Goal: Information Seeking & Learning: Learn about a topic

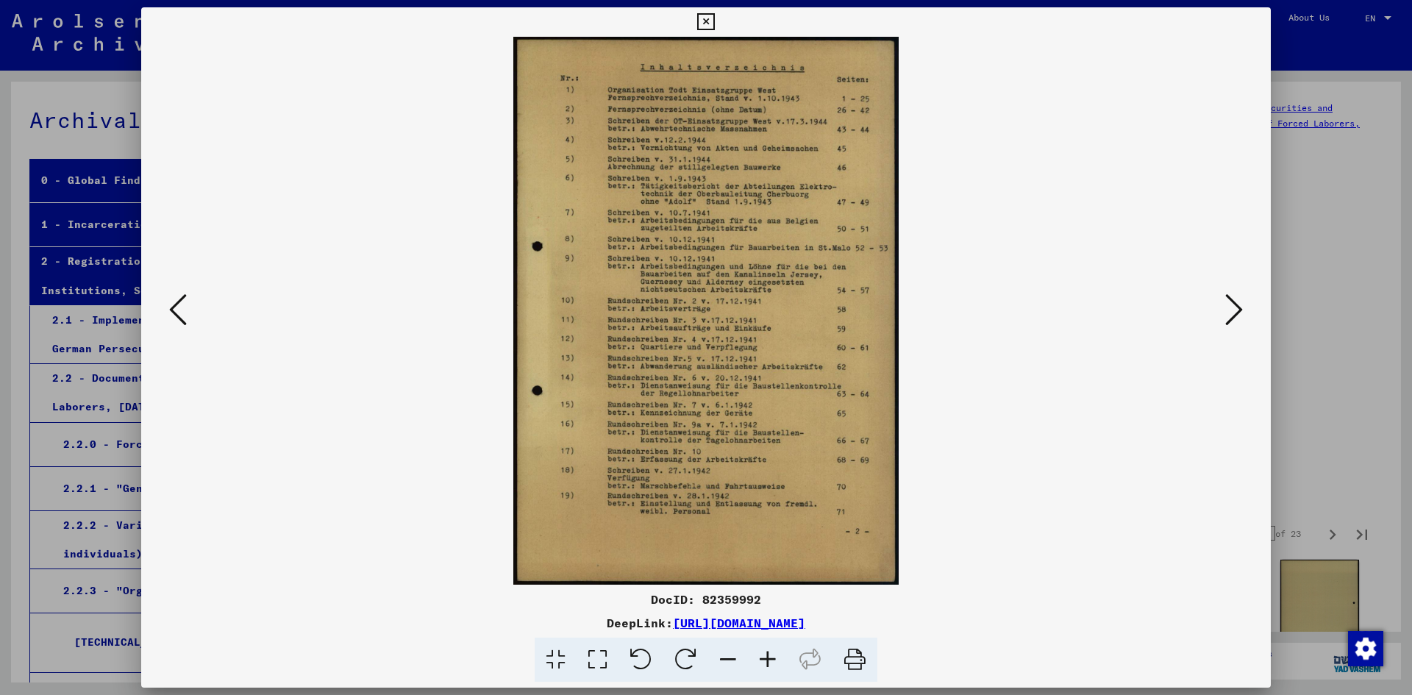
scroll to position [368, 0]
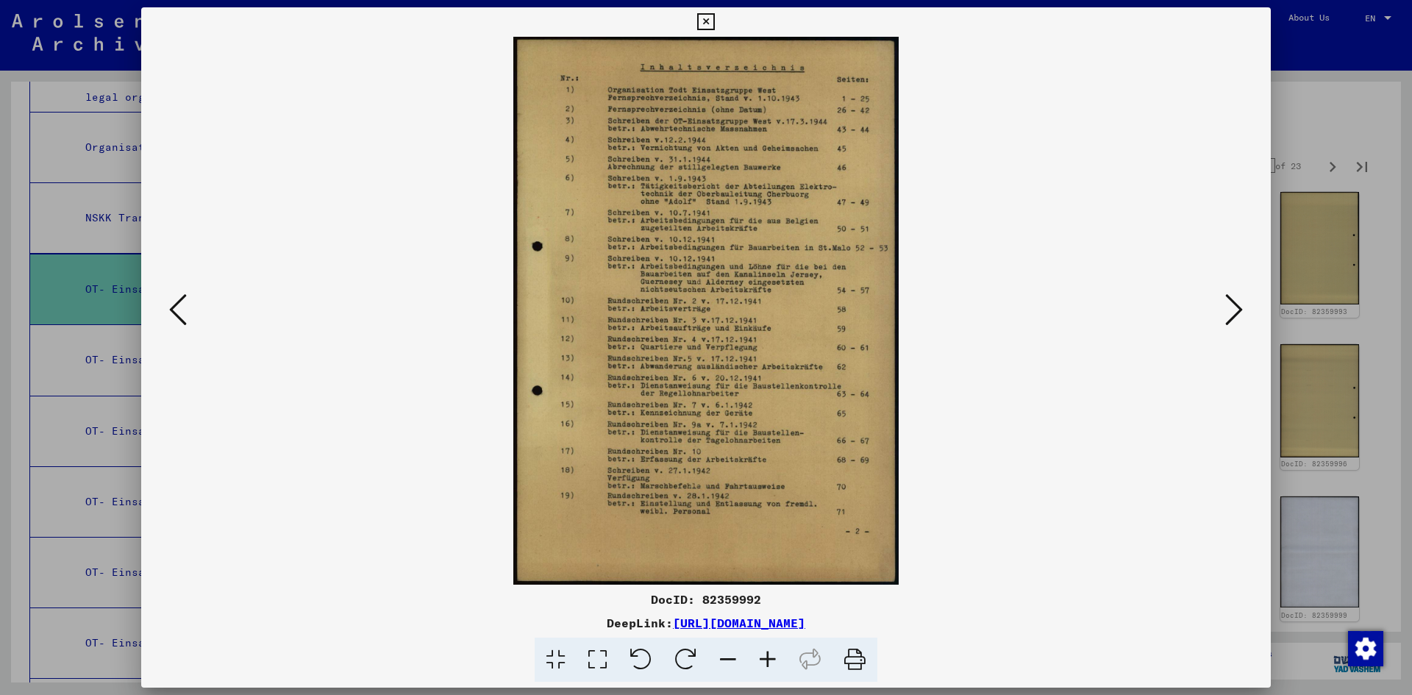
click at [1231, 312] on icon at bounding box center [1234, 309] width 18 height 35
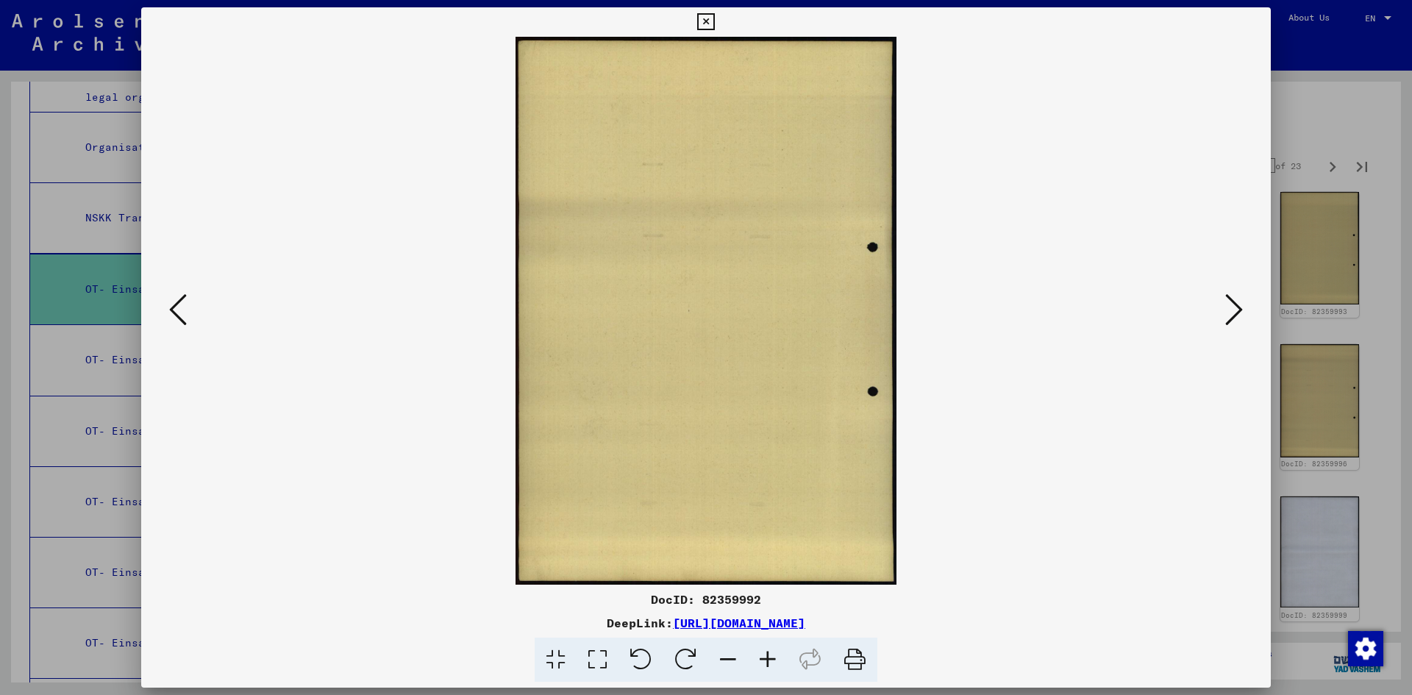
click at [1231, 312] on icon at bounding box center [1234, 309] width 18 height 35
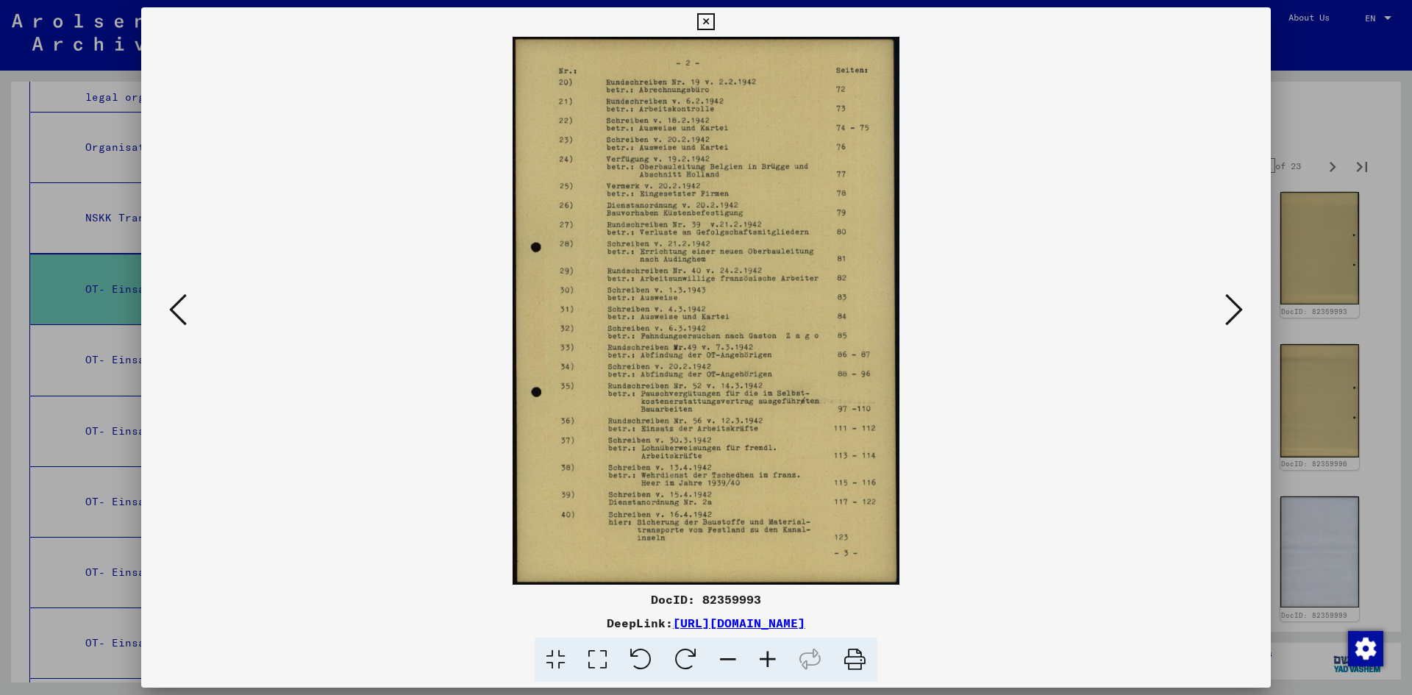
click at [671, 171] on img at bounding box center [705, 311] width 1029 height 548
click at [671, 168] on img at bounding box center [705, 311] width 1029 height 548
click at [1225, 313] on icon at bounding box center [1234, 309] width 18 height 35
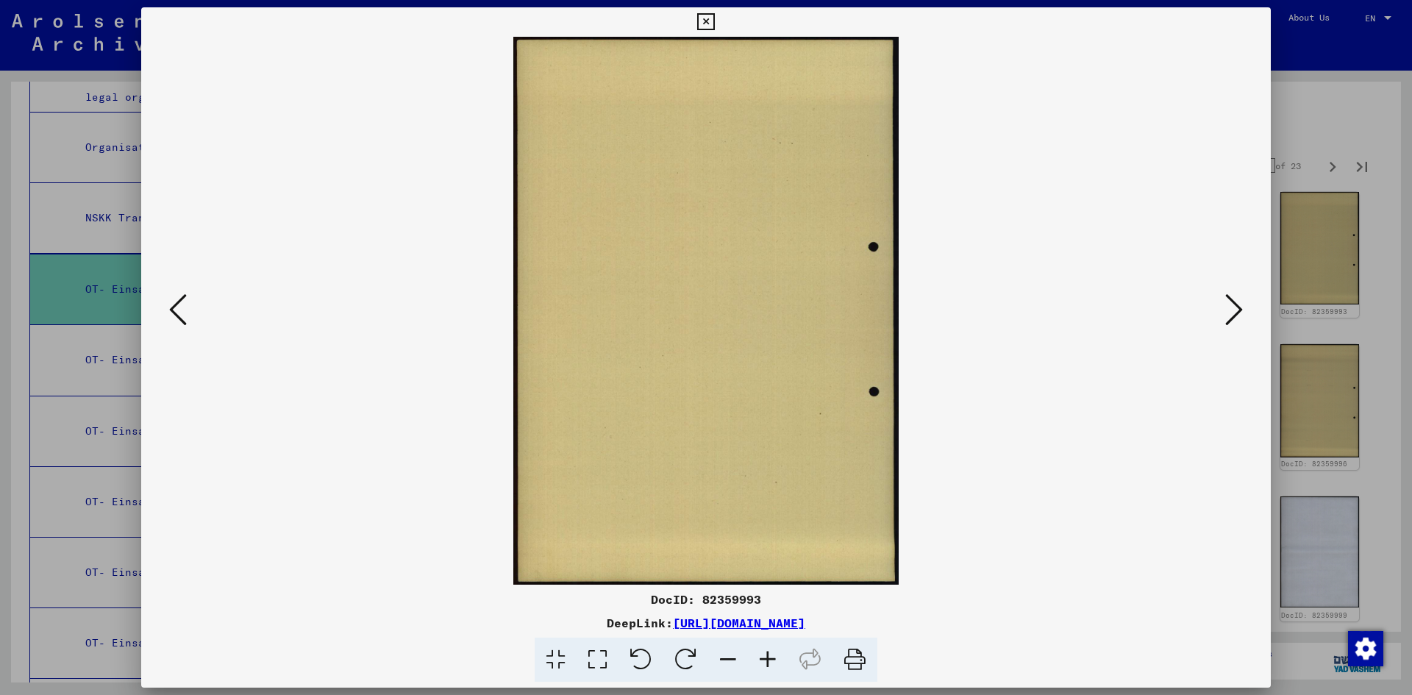
click at [1225, 313] on icon at bounding box center [1234, 309] width 18 height 35
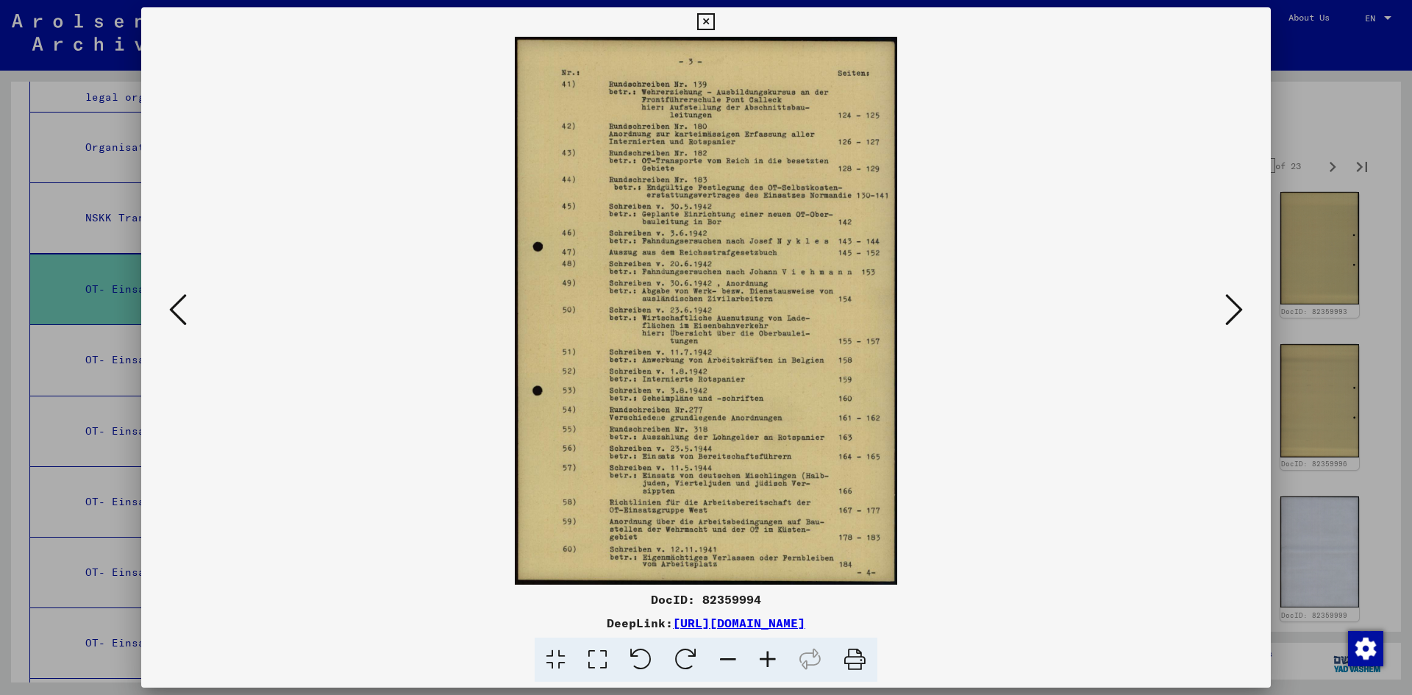
click at [1230, 317] on icon at bounding box center [1234, 309] width 18 height 35
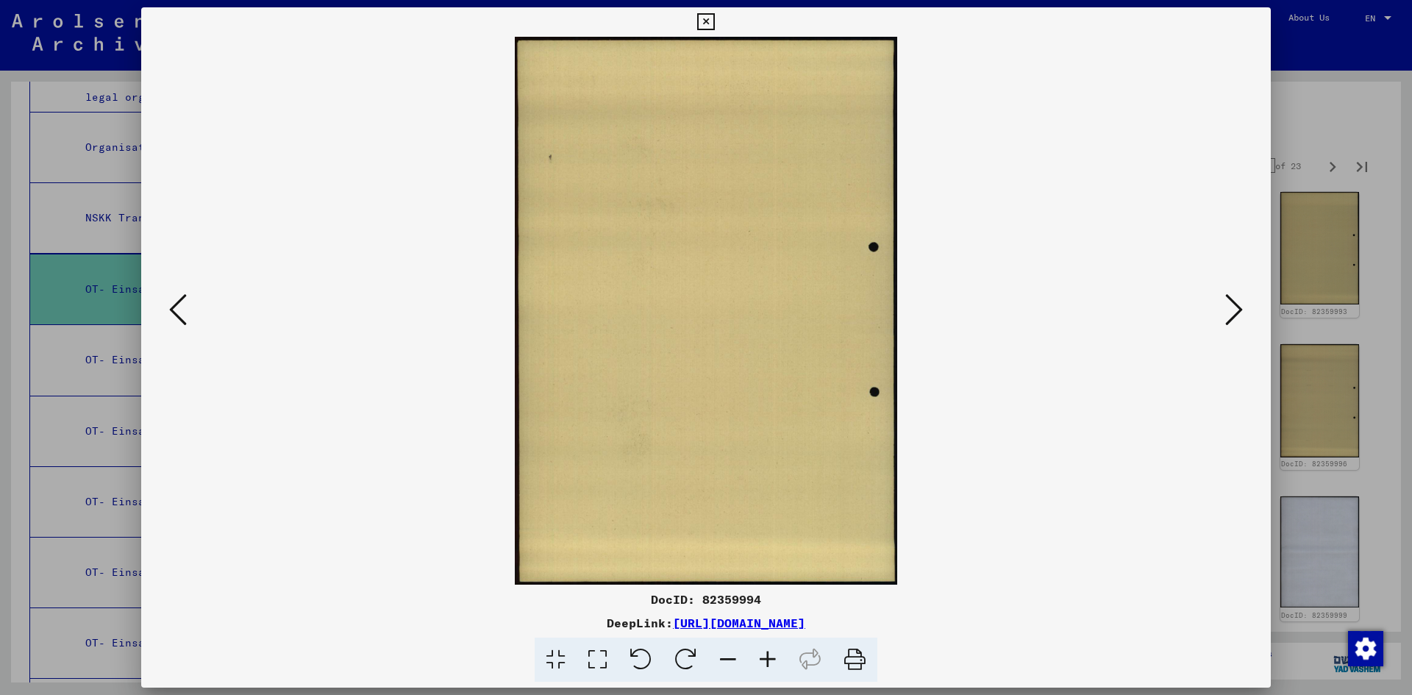
click at [1230, 317] on icon at bounding box center [1234, 309] width 18 height 35
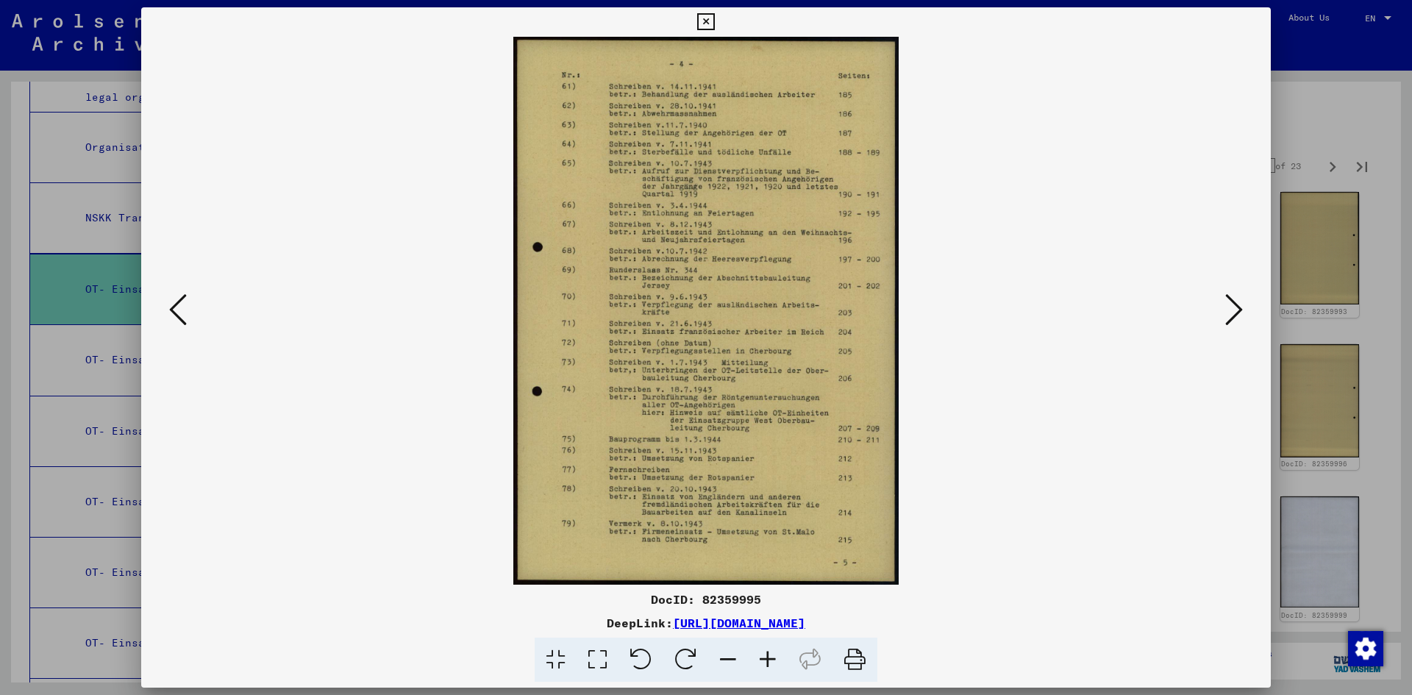
click at [1230, 317] on icon at bounding box center [1234, 309] width 18 height 35
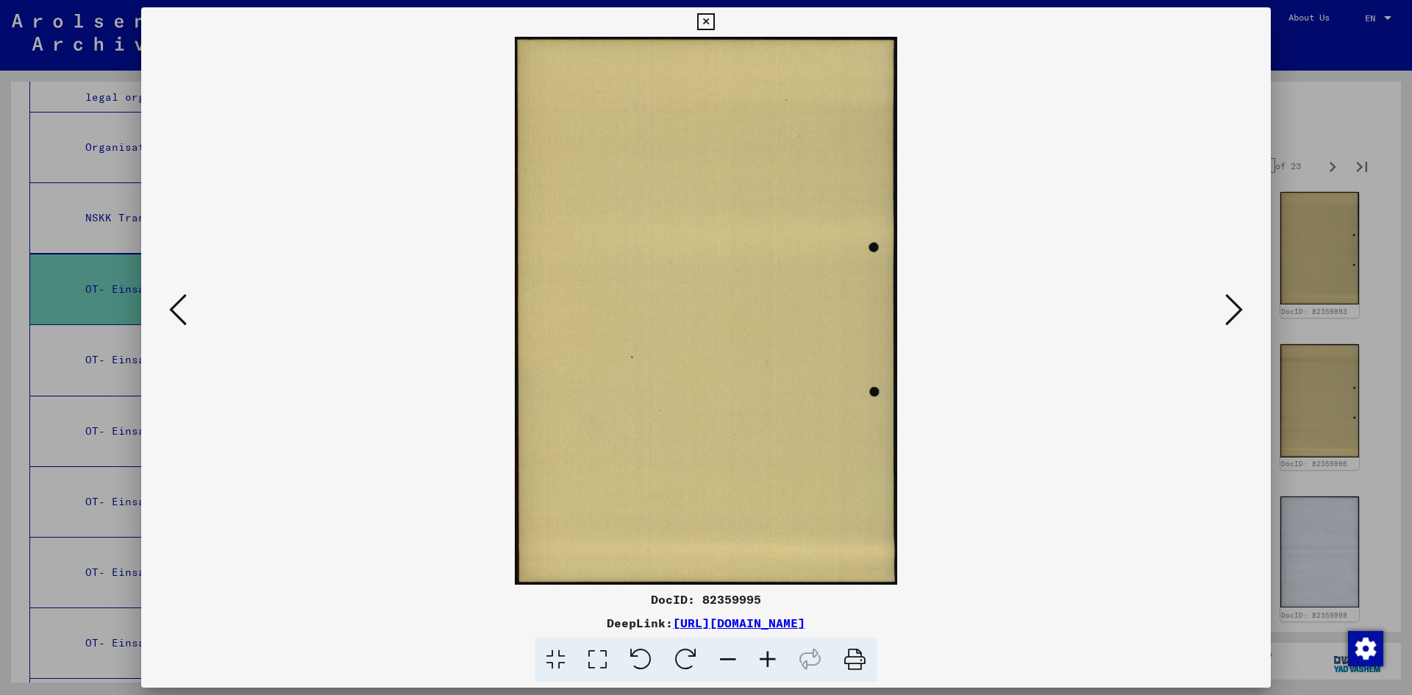
click at [1230, 317] on icon at bounding box center [1234, 309] width 18 height 35
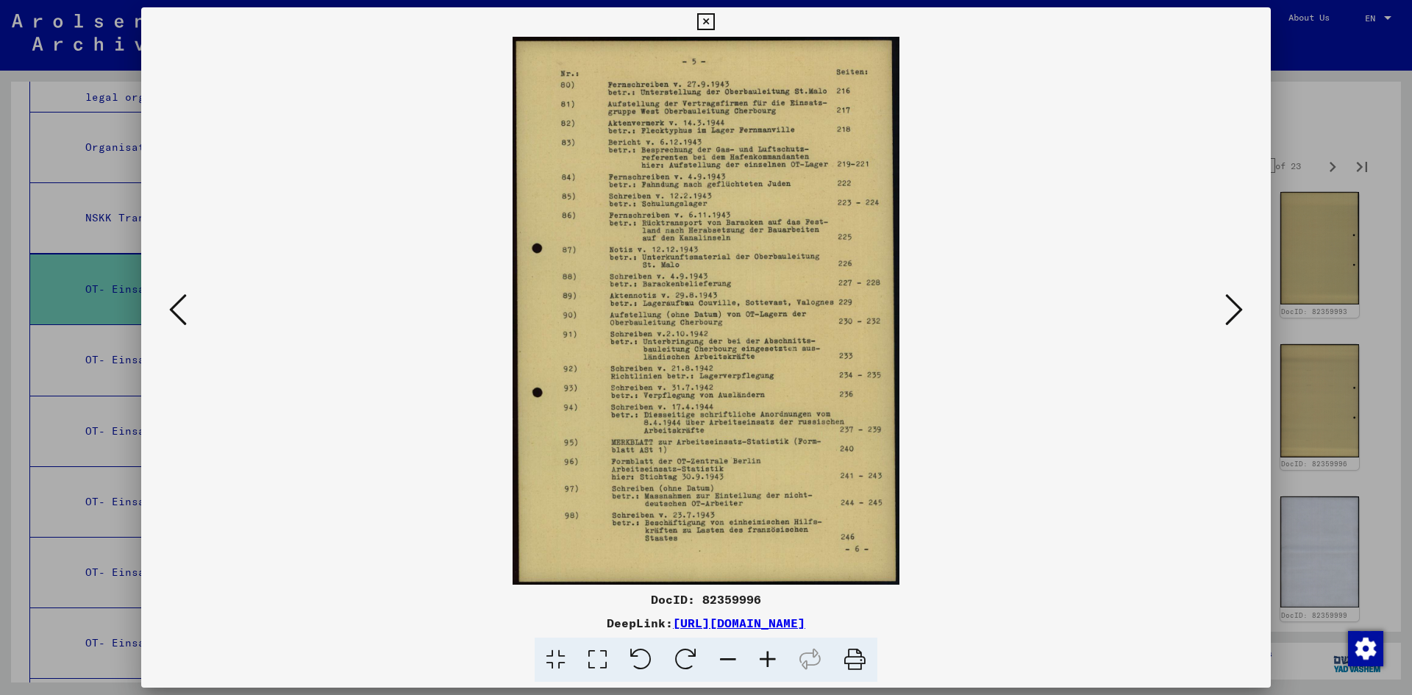
click at [1230, 317] on icon at bounding box center [1234, 309] width 18 height 35
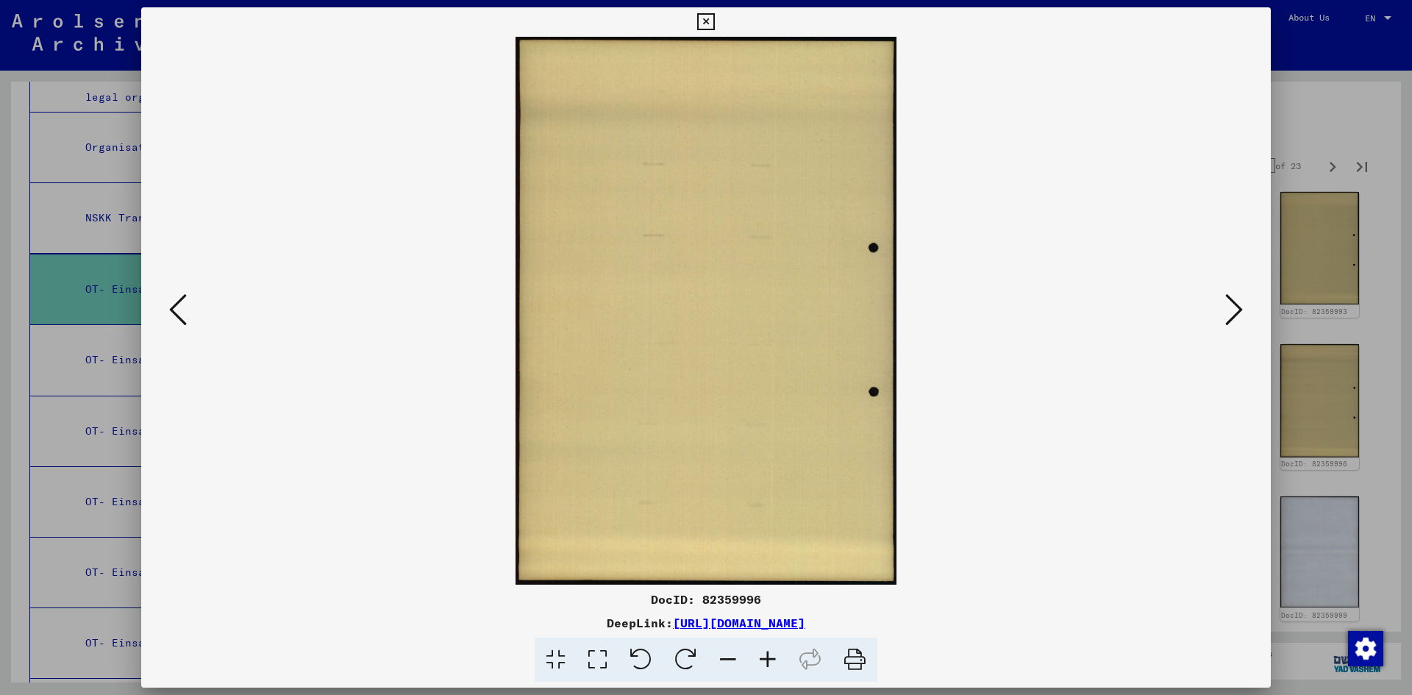
click at [1230, 317] on icon at bounding box center [1234, 309] width 18 height 35
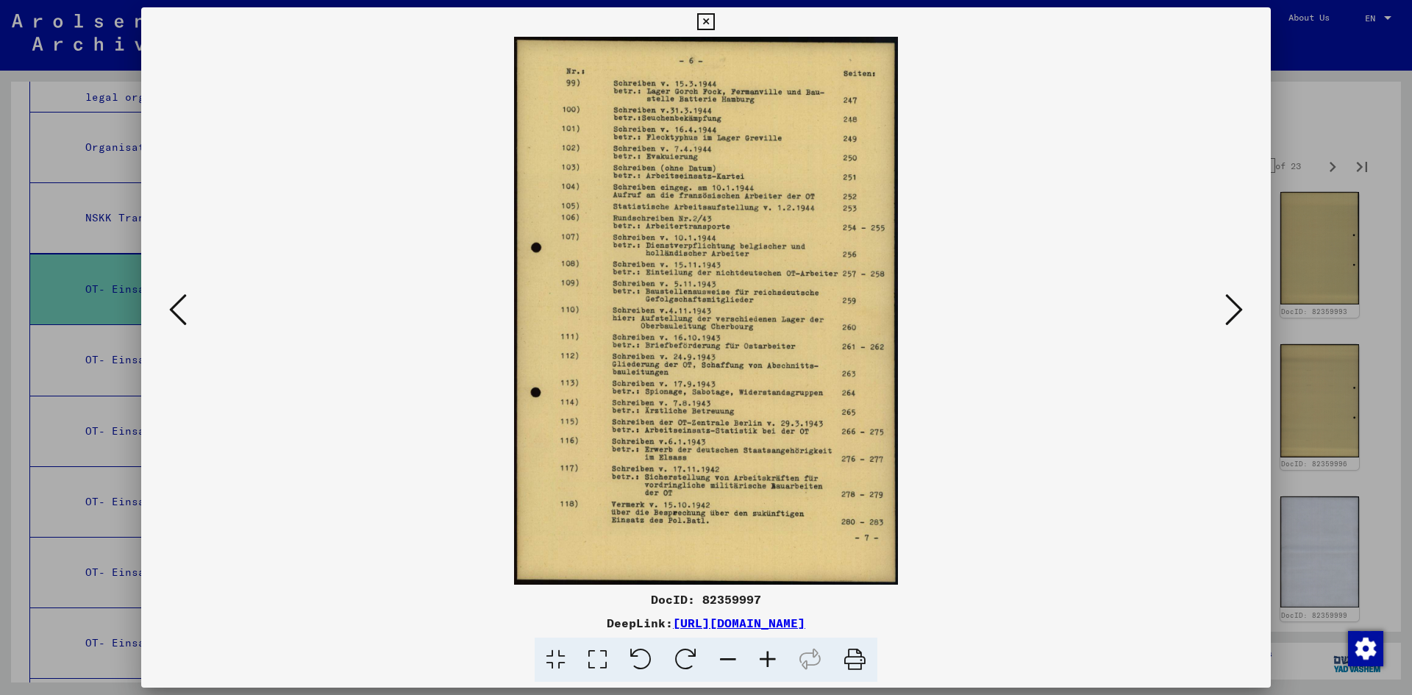
click at [1230, 317] on icon at bounding box center [1234, 309] width 18 height 35
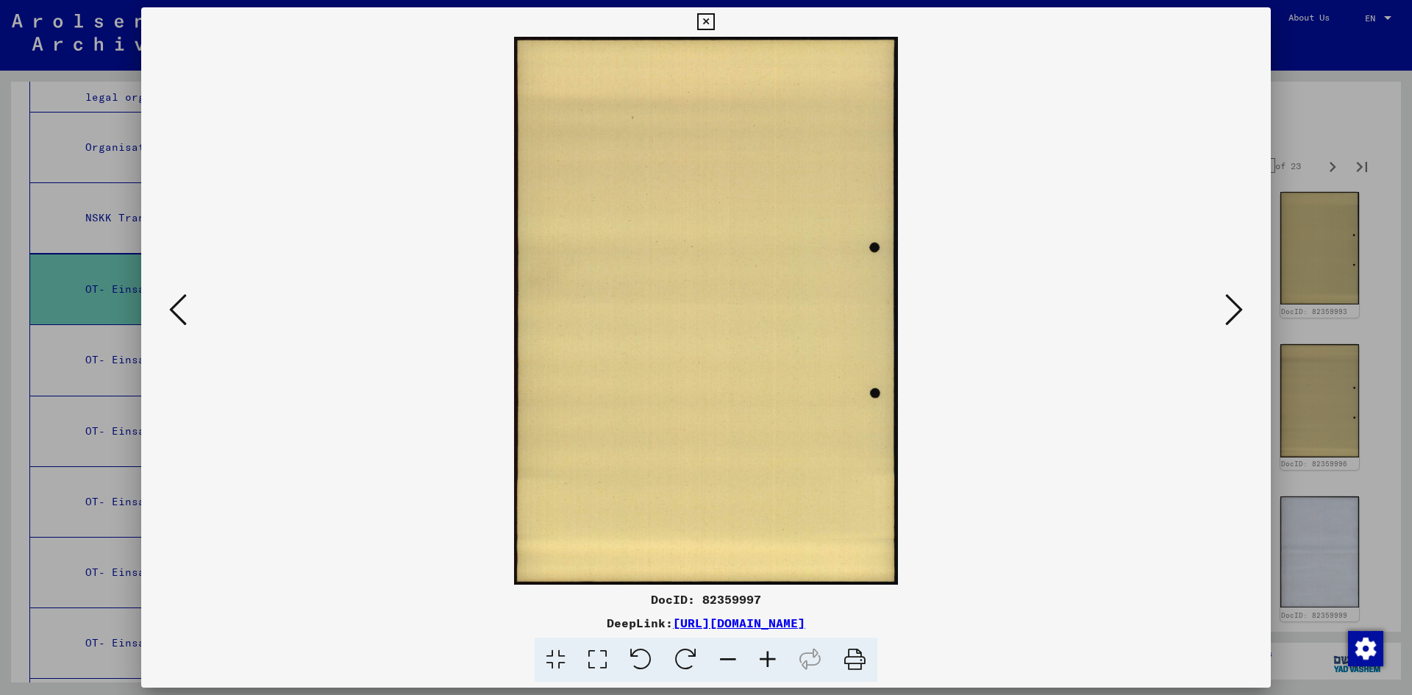
click at [1230, 317] on icon at bounding box center [1234, 309] width 18 height 35
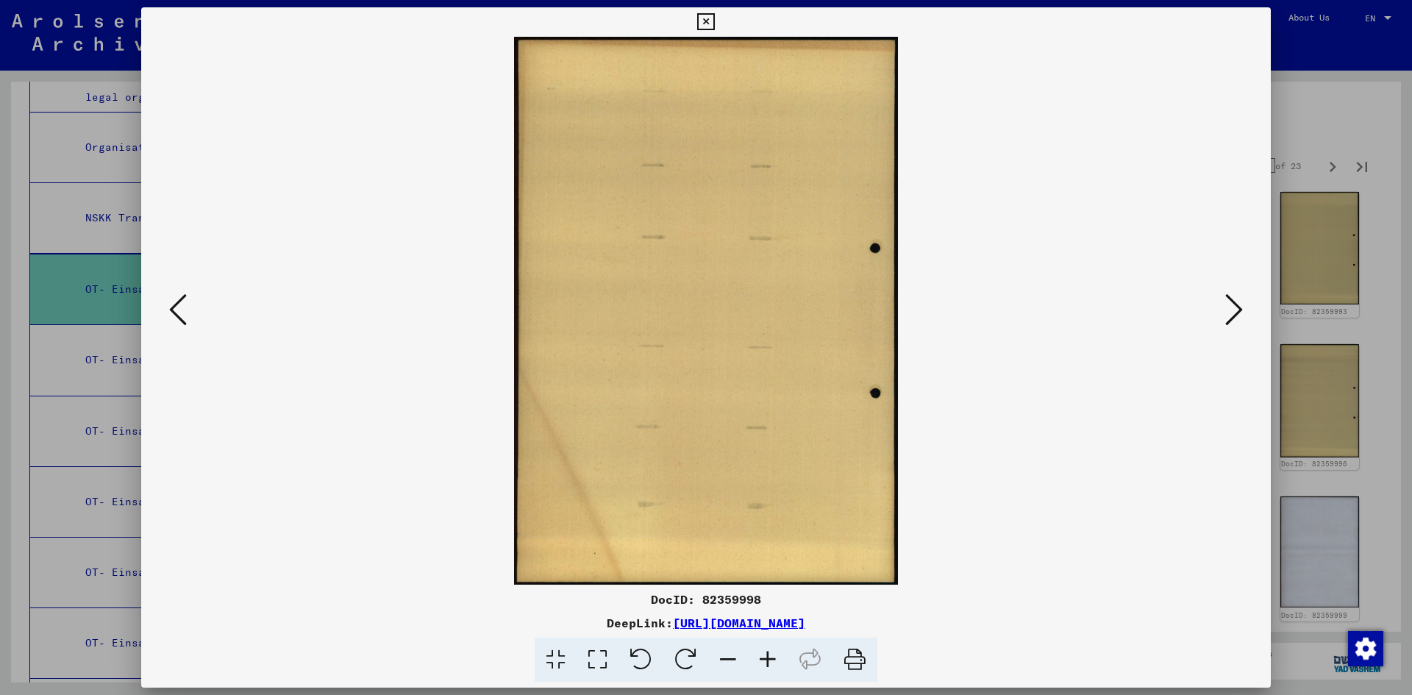
click at [1230, 317] on icon at bounding box center [1234, 309] width 18 height 35
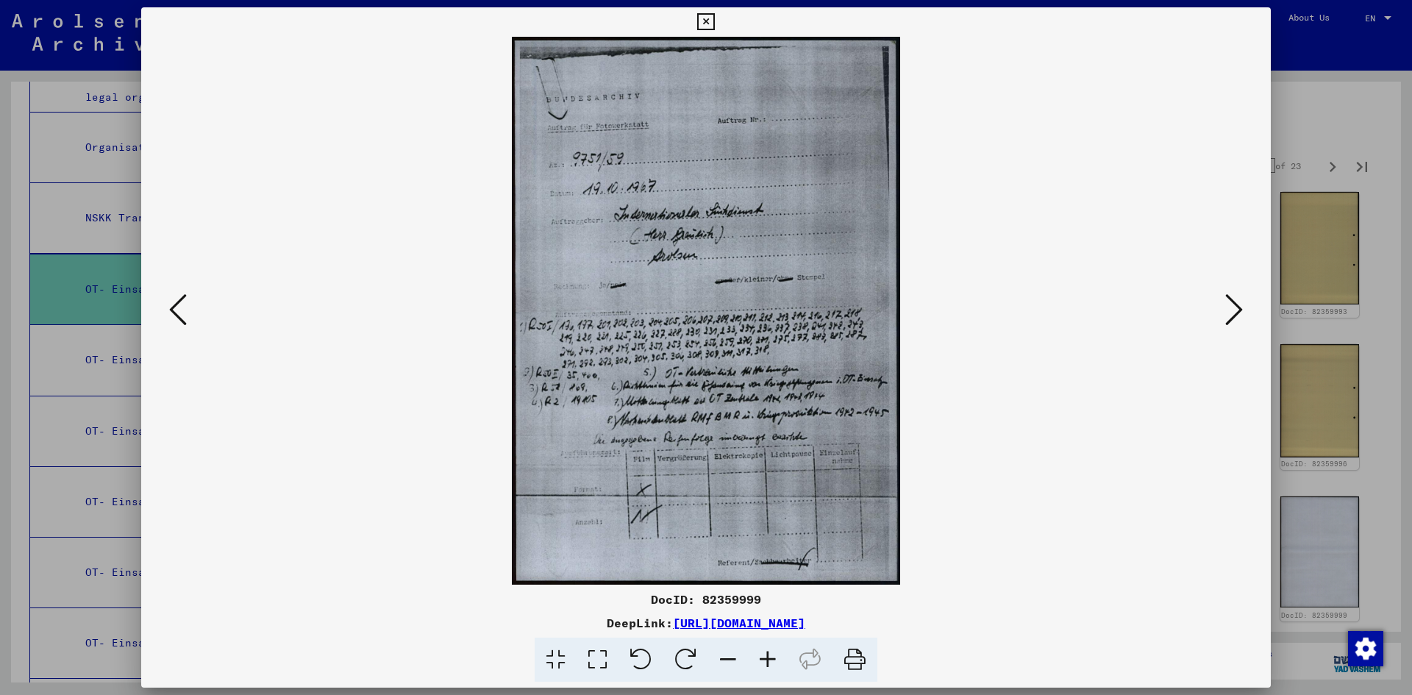
click at [1230, 317] on icon at bounding box center [1234, 309] width 18 height 35
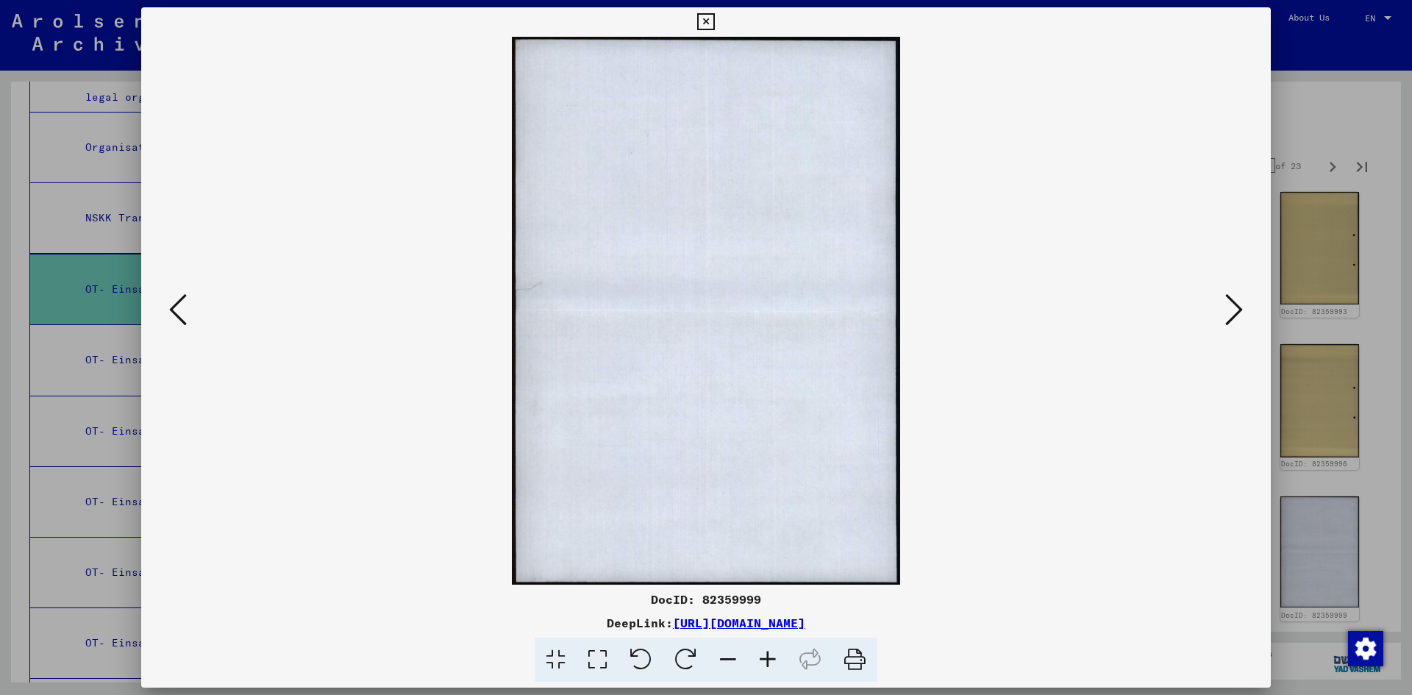
click at [1230, 317] on icon at bounding box center [1234, 309] width 18 height 35
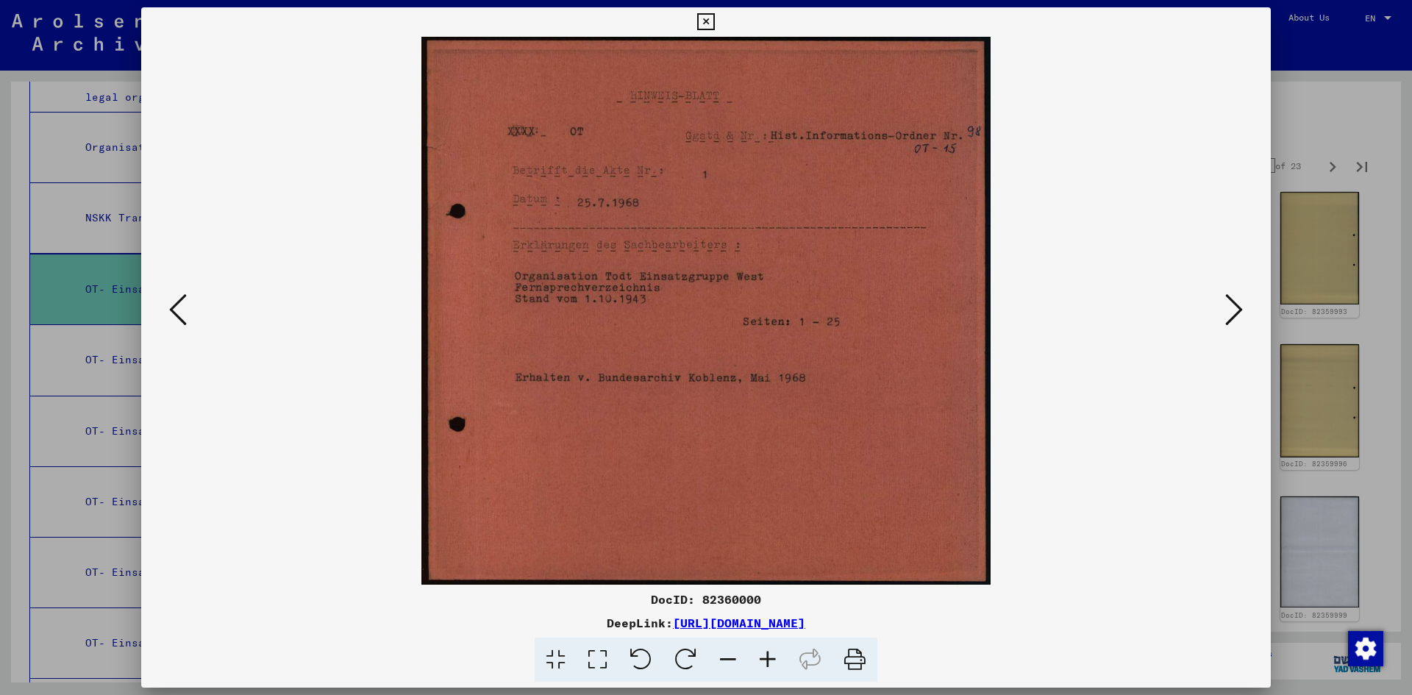
click at [1230, 317] on icon at bounding box center [1234, 309] width 18 height 35
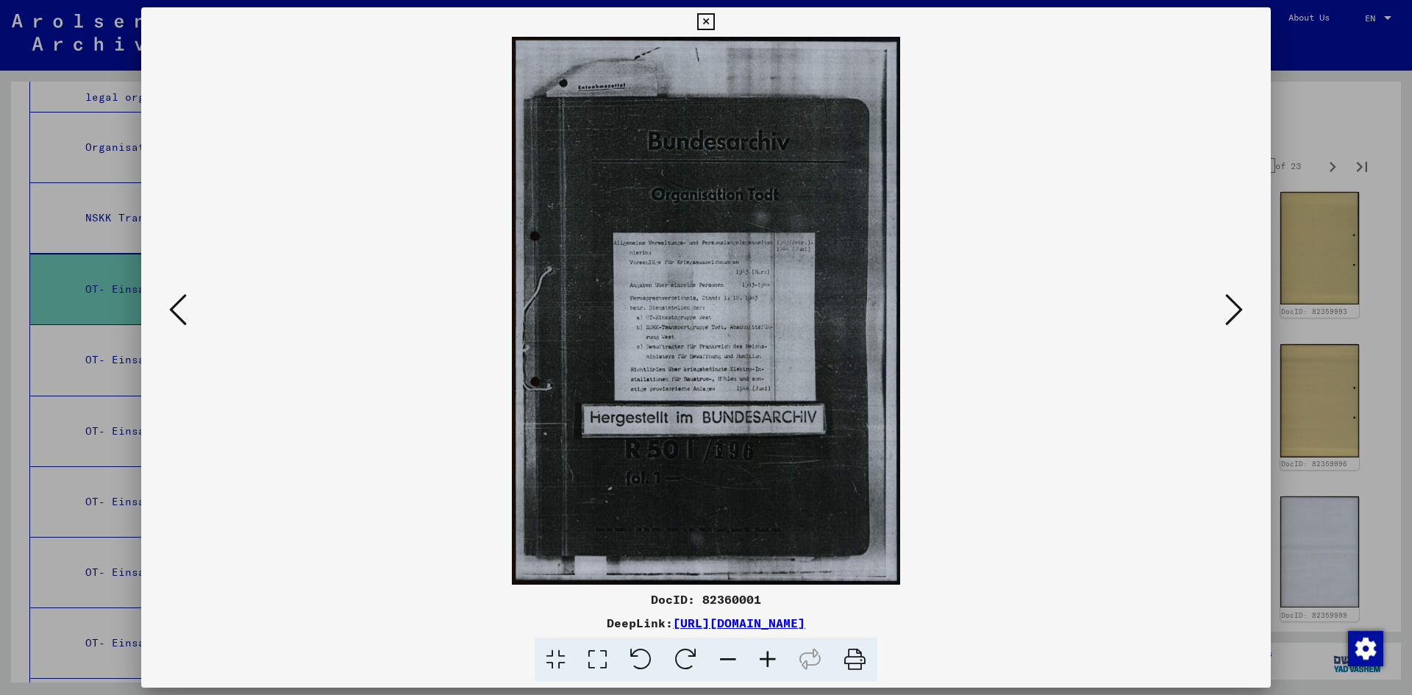
click at [1230, 317] on icon at bounding box center [1234, 309] width 18 height 35
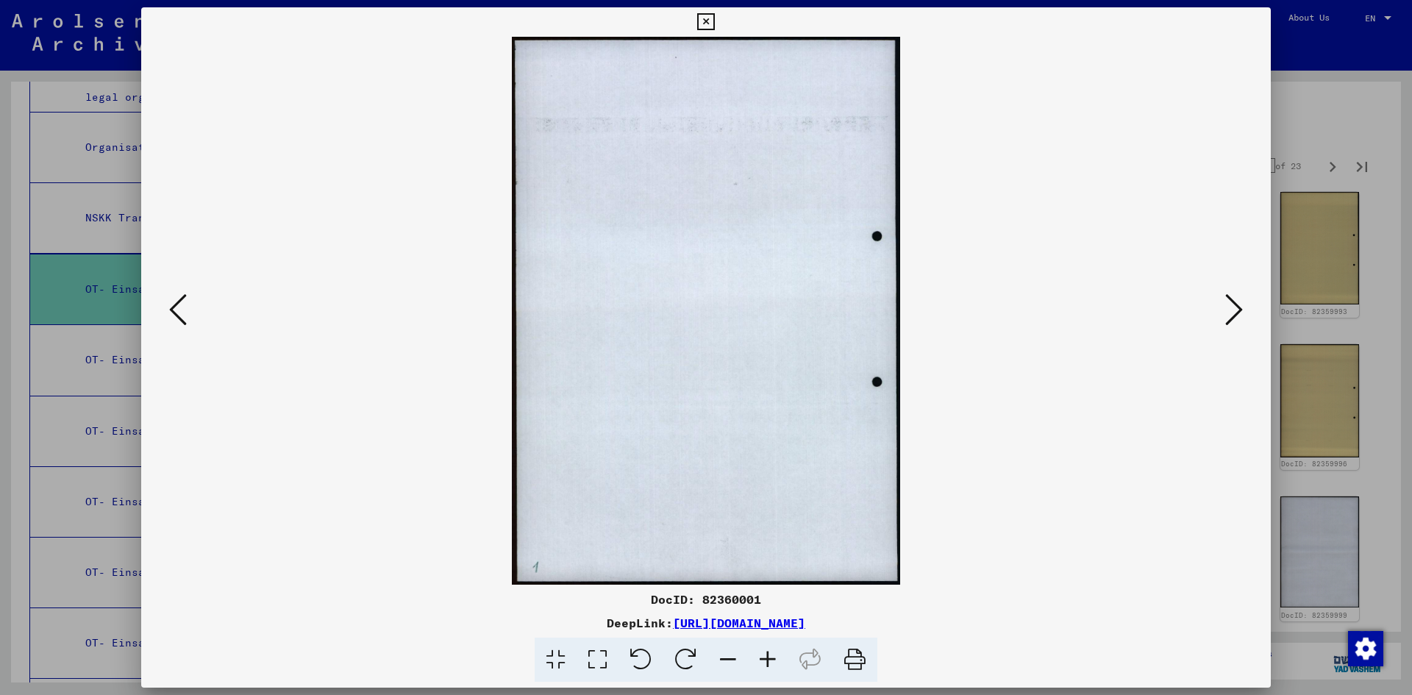
click at [1230, 317] on icon at bounding box center [1234, 309] width 18 height 35
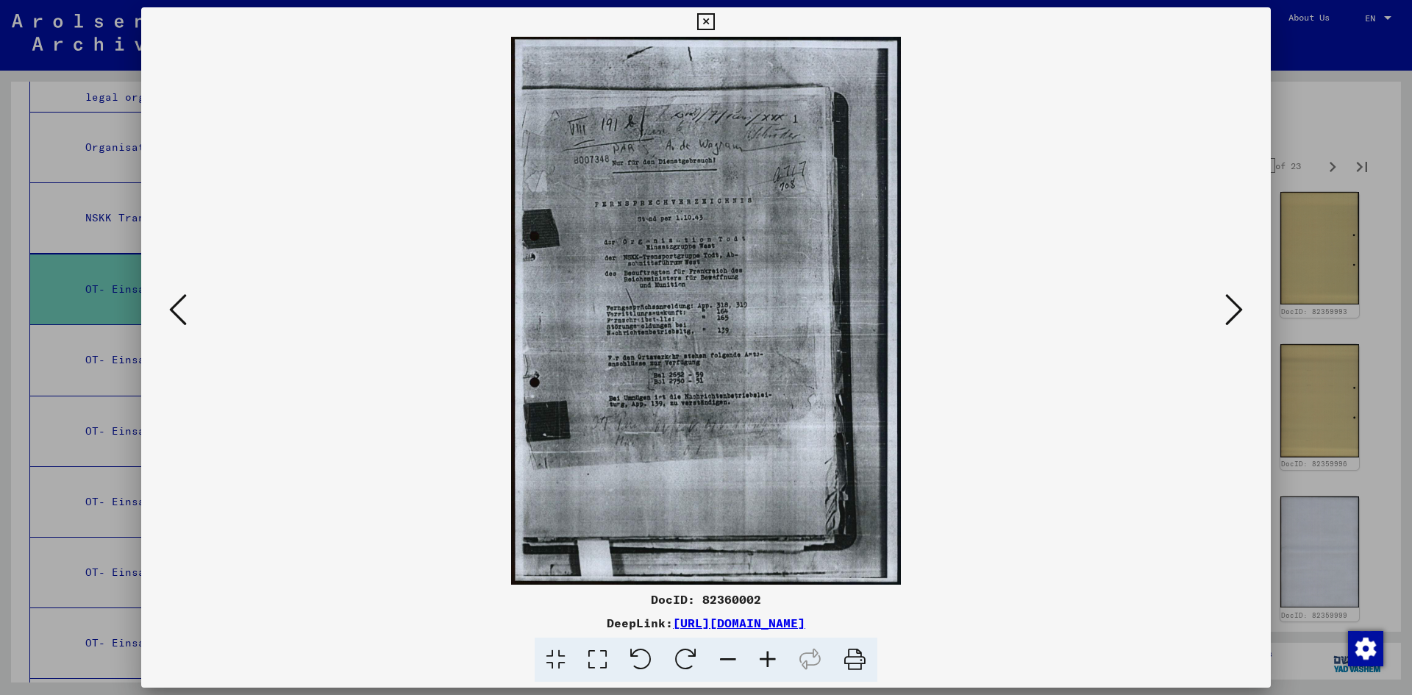
click at [1230, 317] on icon at bounding box center [1234, 309] width 18 height 35
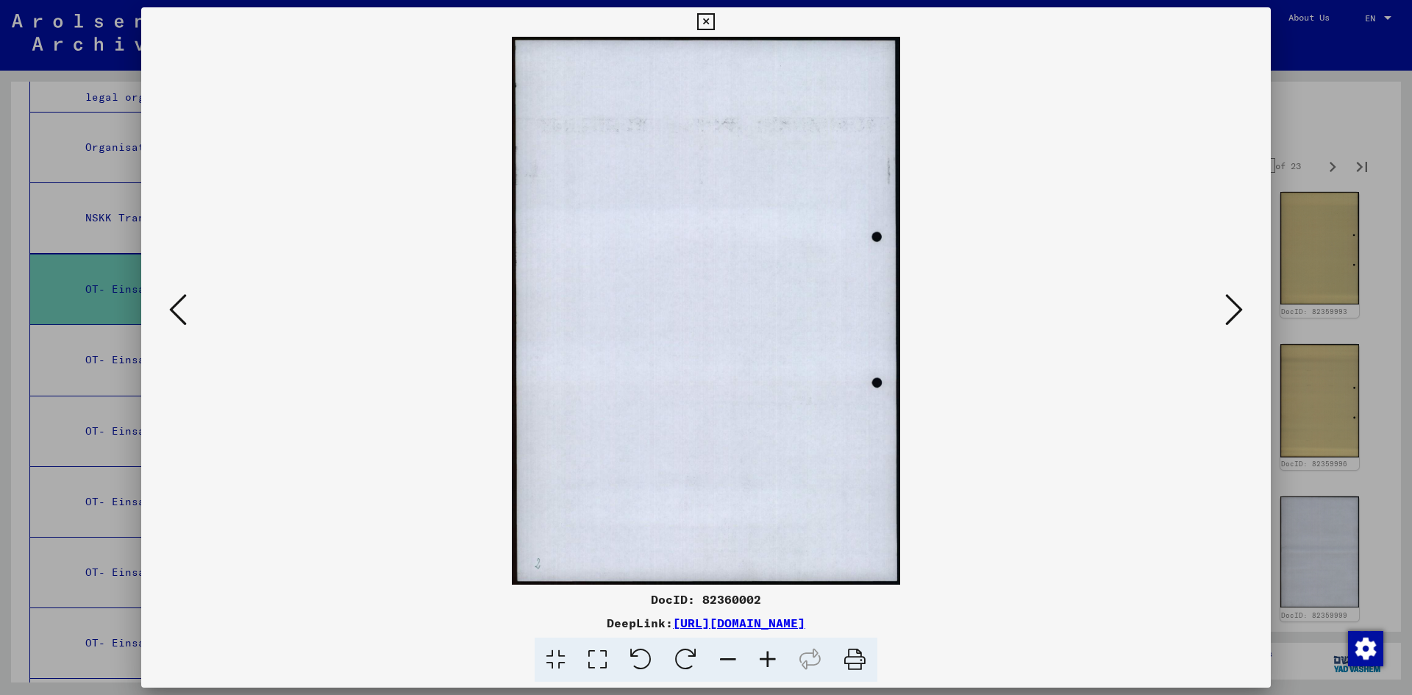
click at [1230, 317] on icon at bounding box center [1234, 309] width 18 height 35
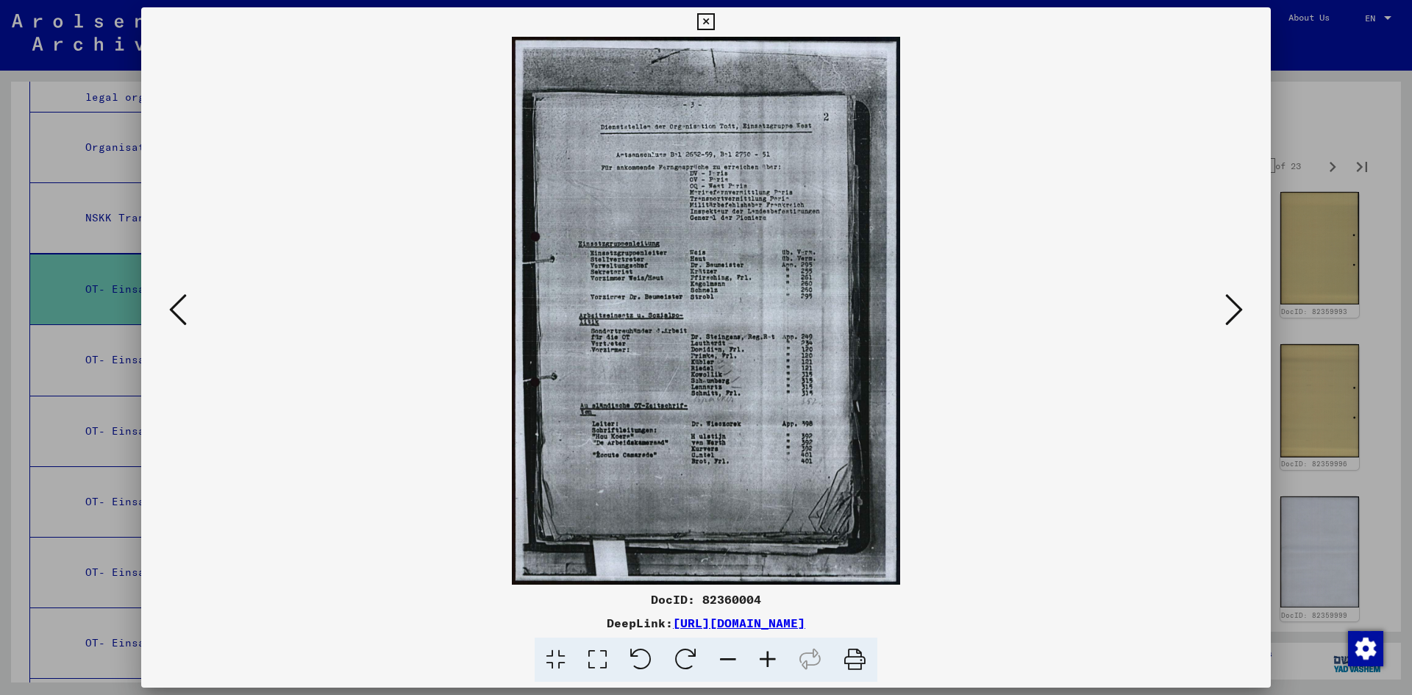
click at [1230, 317] on icon at bounding box center [1234, 309] width 18 height 35
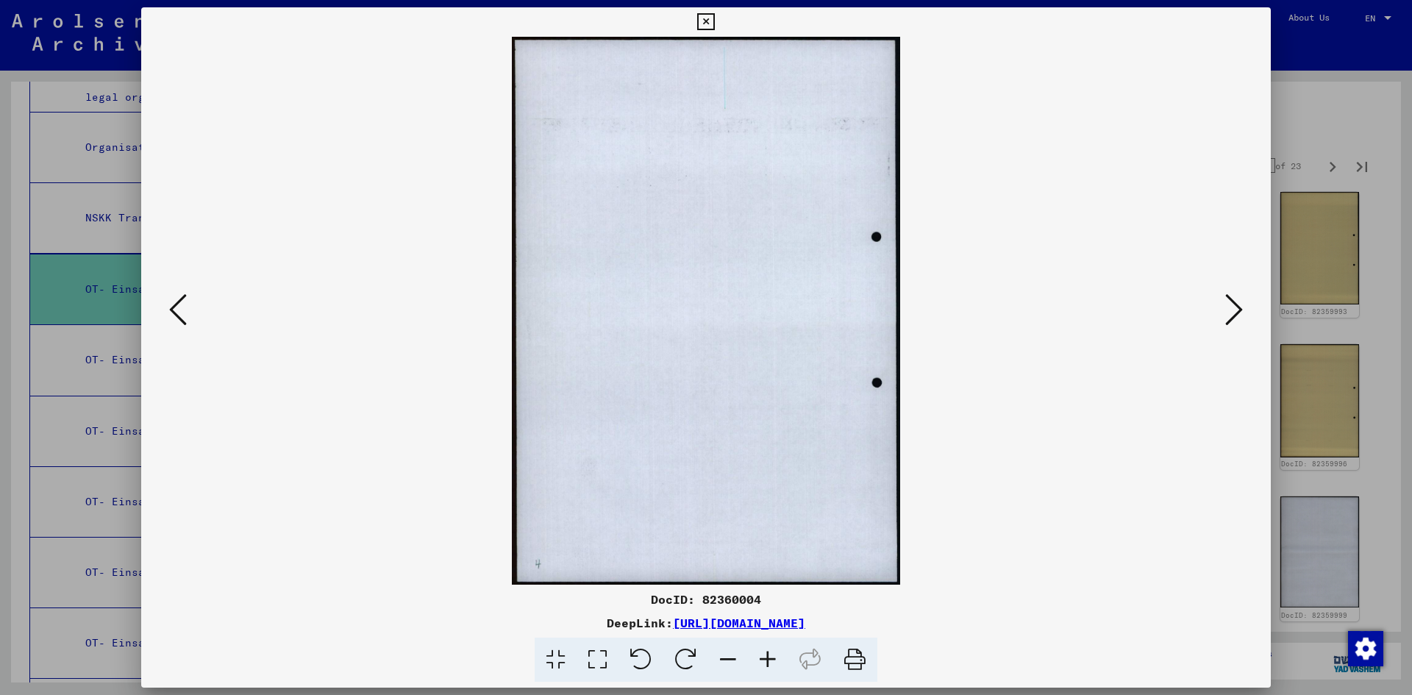
click at [1230, 317] on icon at bounding box center [1234, 309] width 18 height 35
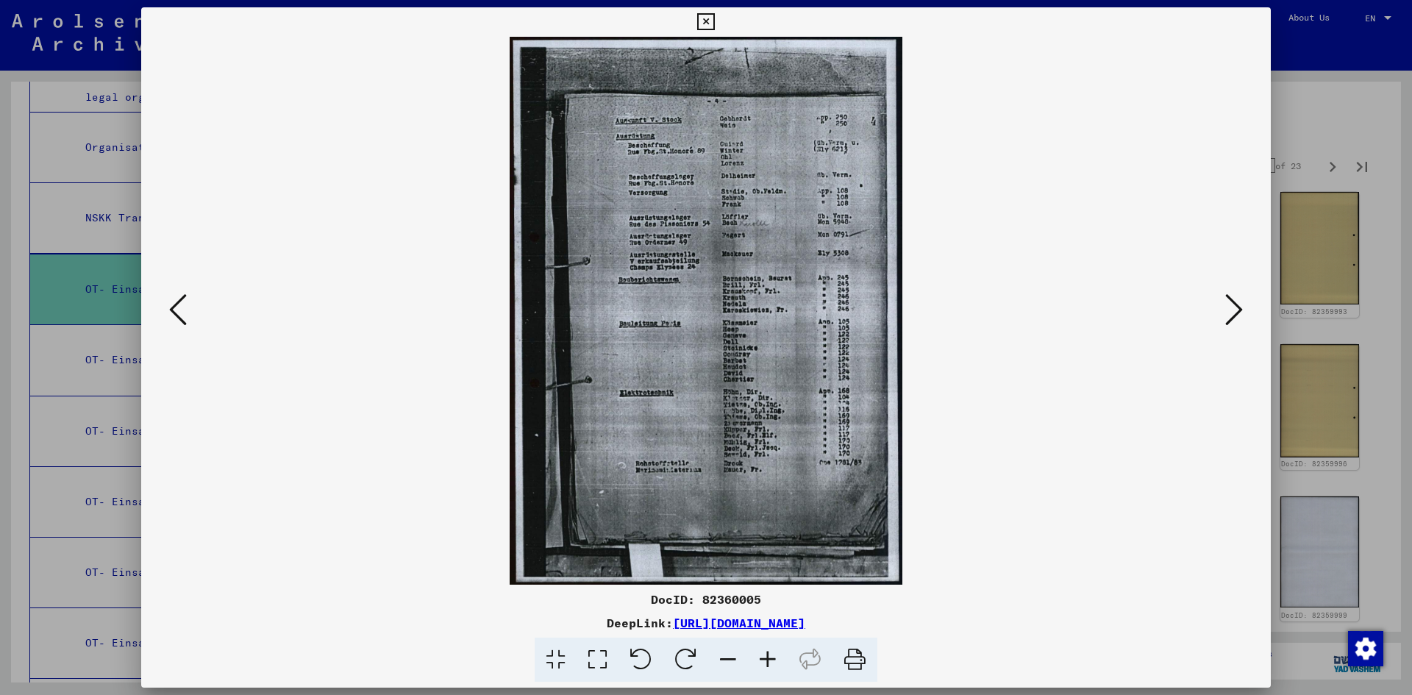
click at [1230, 317] on icon at bounding box center [1234, 309] width 18 height 35
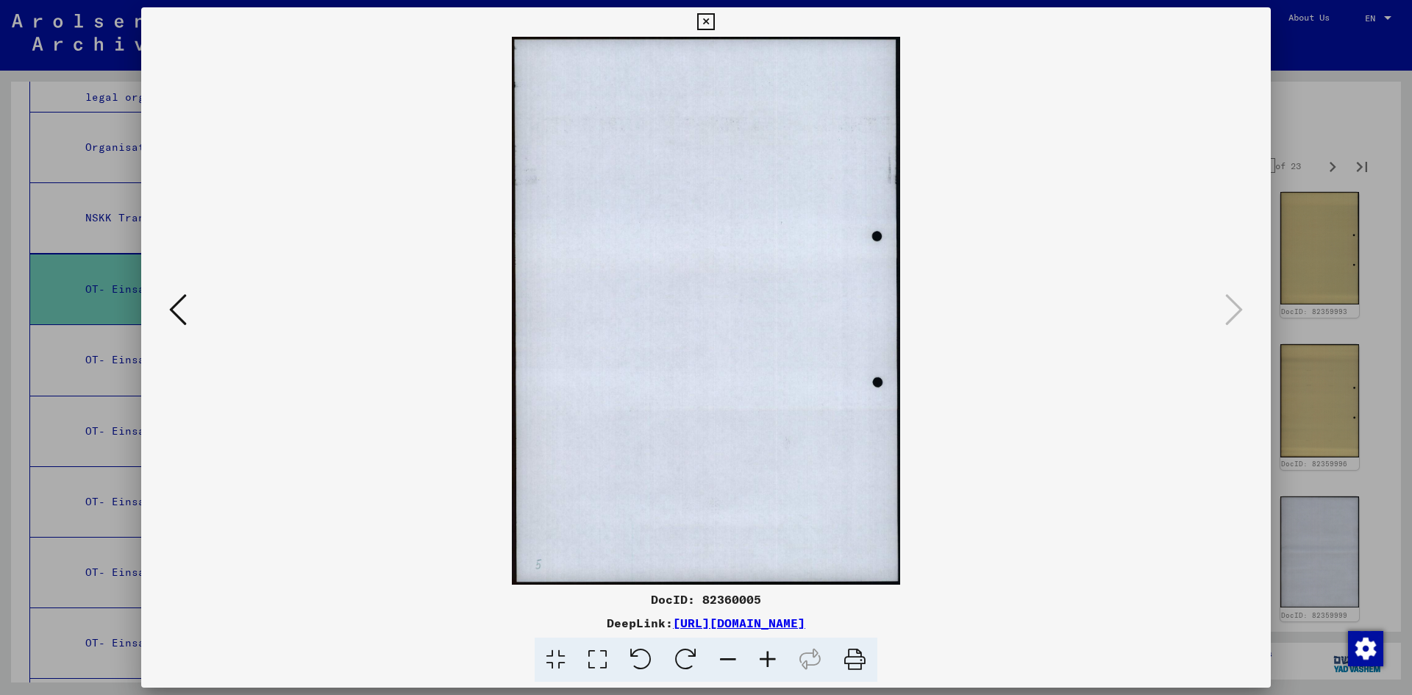
click at [704, 19] on icon at bounding box center [705, 22] width 17 height 18
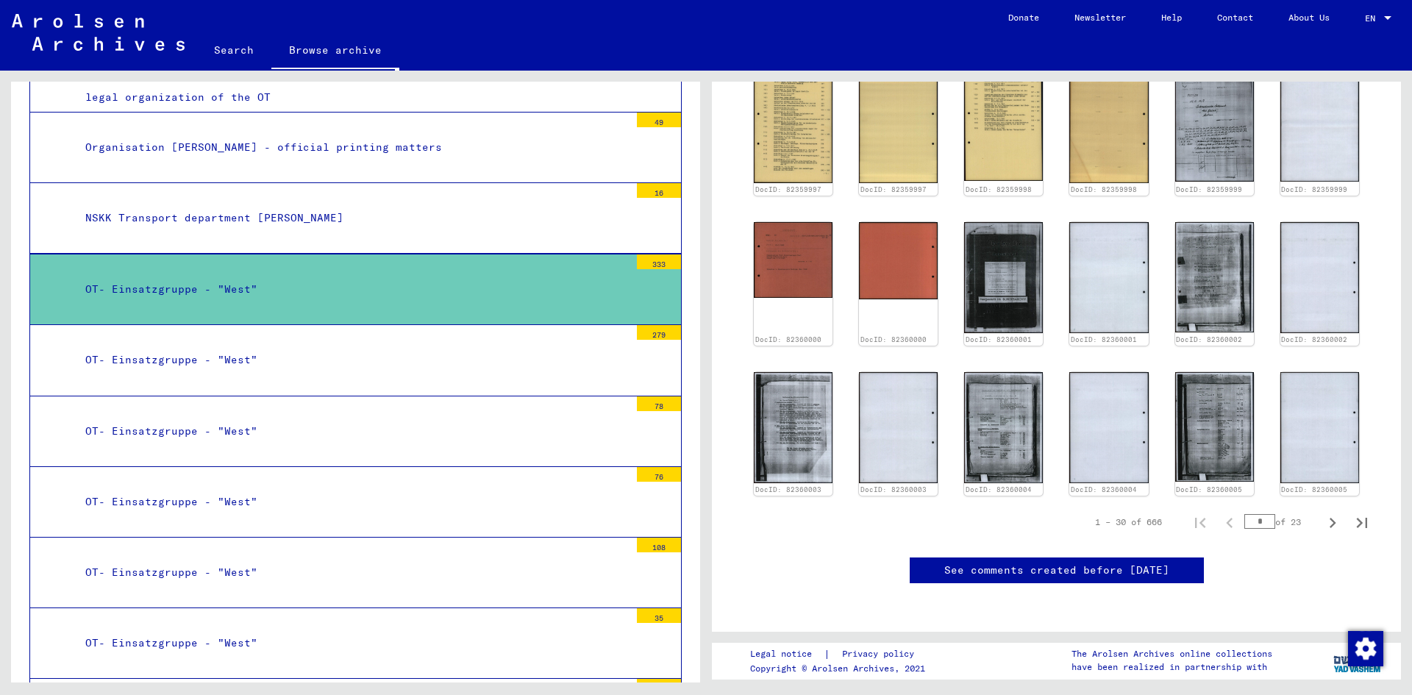
scroll to position [735, 0]
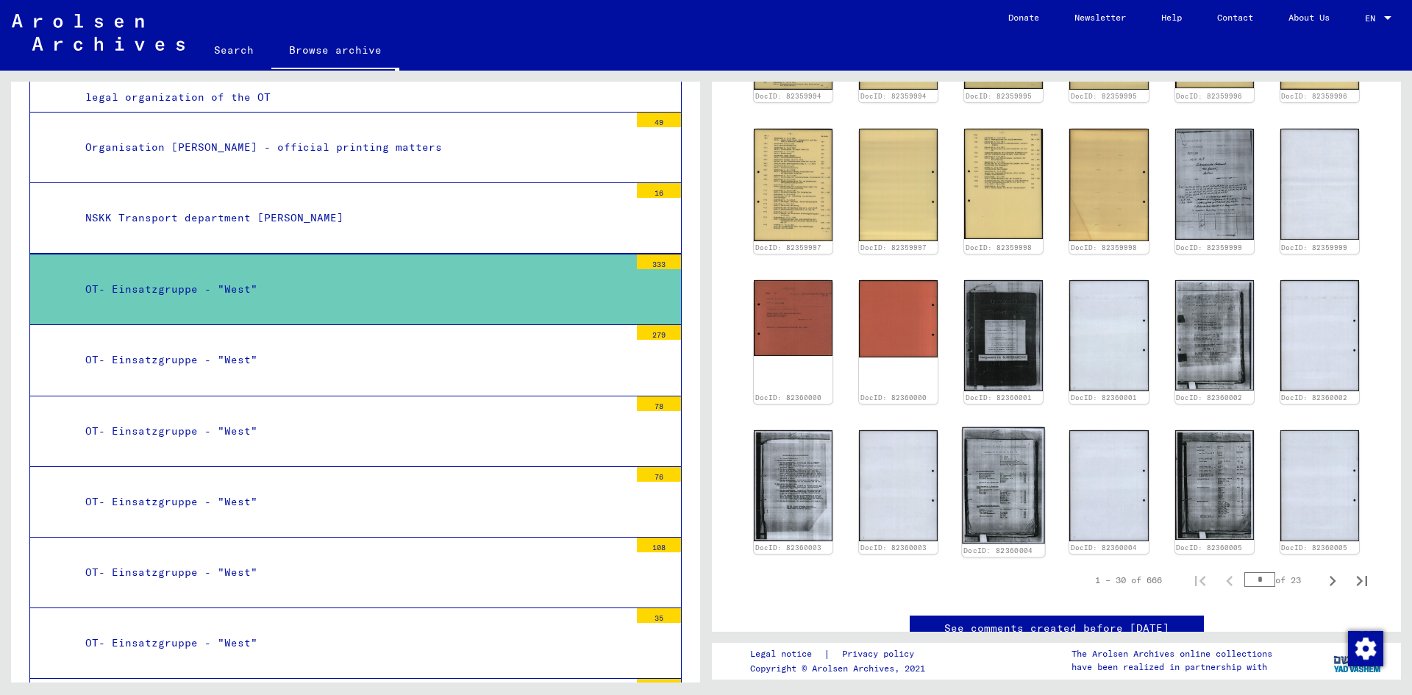
click at [1003, 473] on img at bounding box center [1003, 484] width 83 height 117
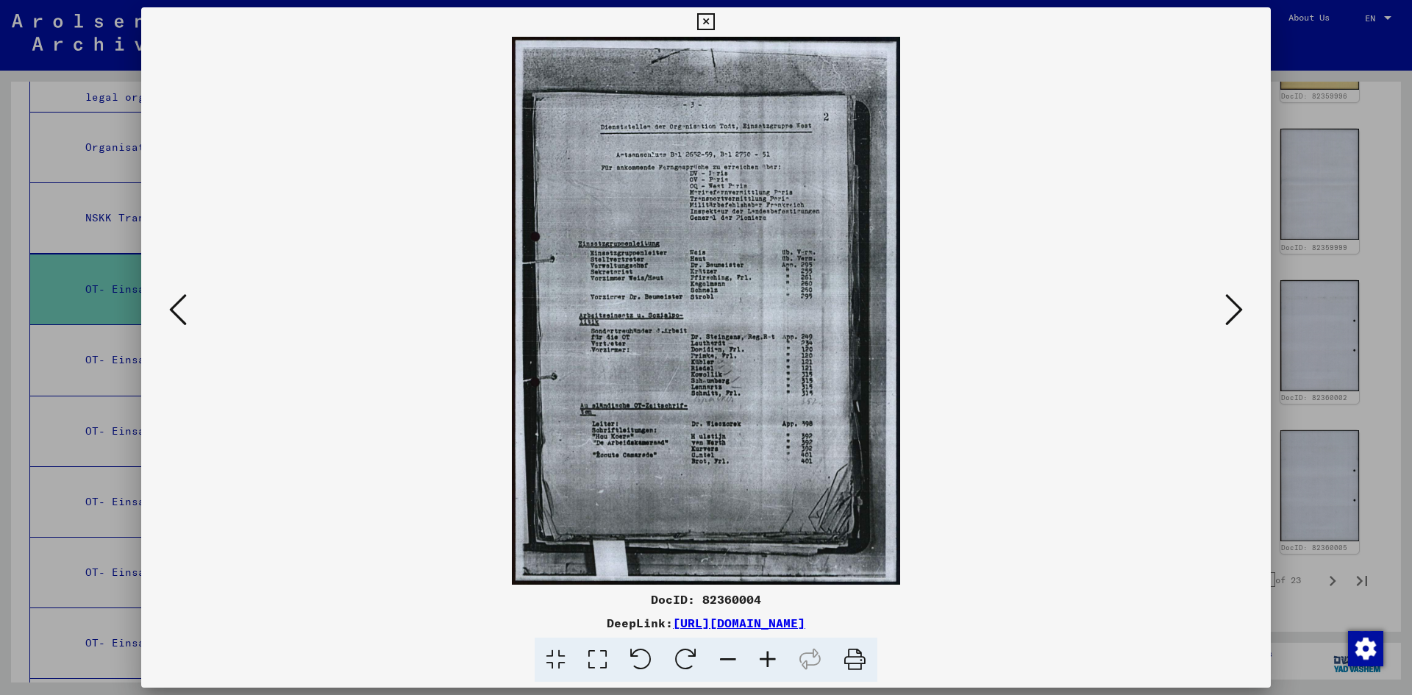
click at [722, 178] on img at bounding box center [705, 311] width 1029 height 548
click at [1231, 302] on icon at bounding box center [1234, 309] width 18 height 35
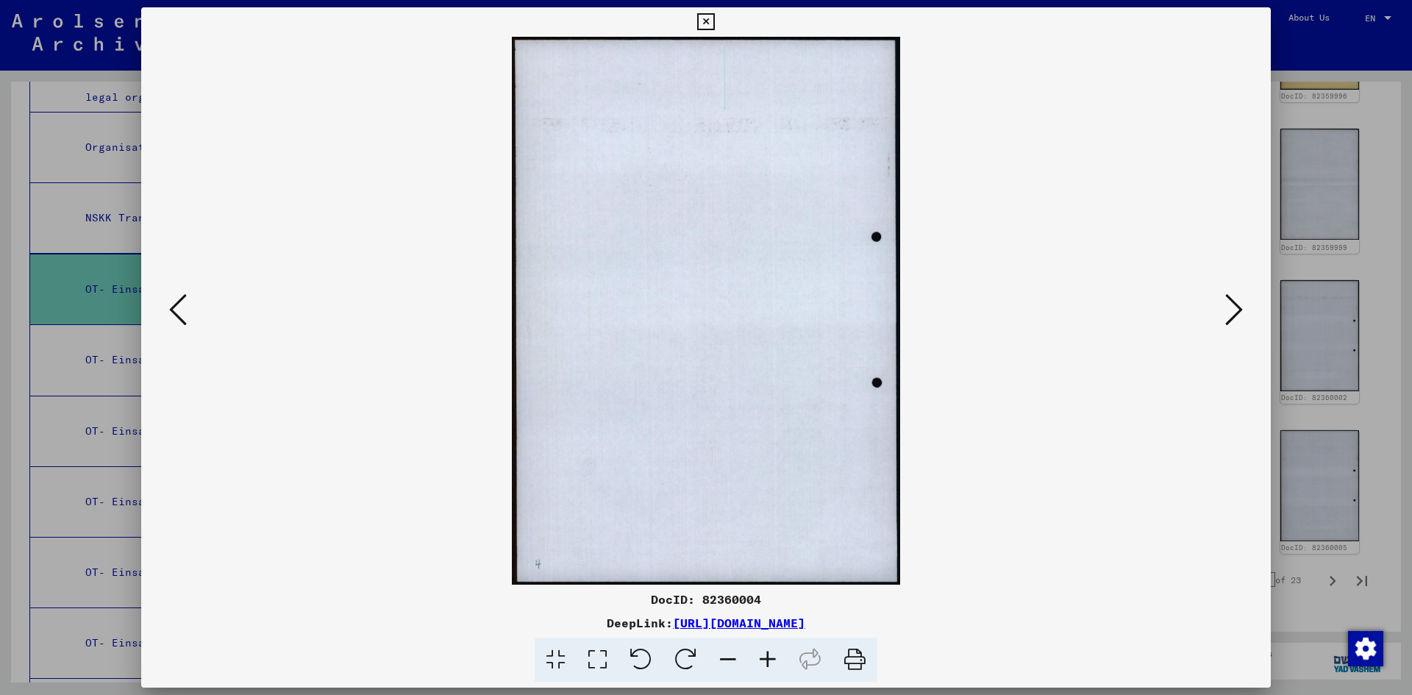
click at [1231, 303] on icon at bounding box center [1234, 309] width 18 height 35
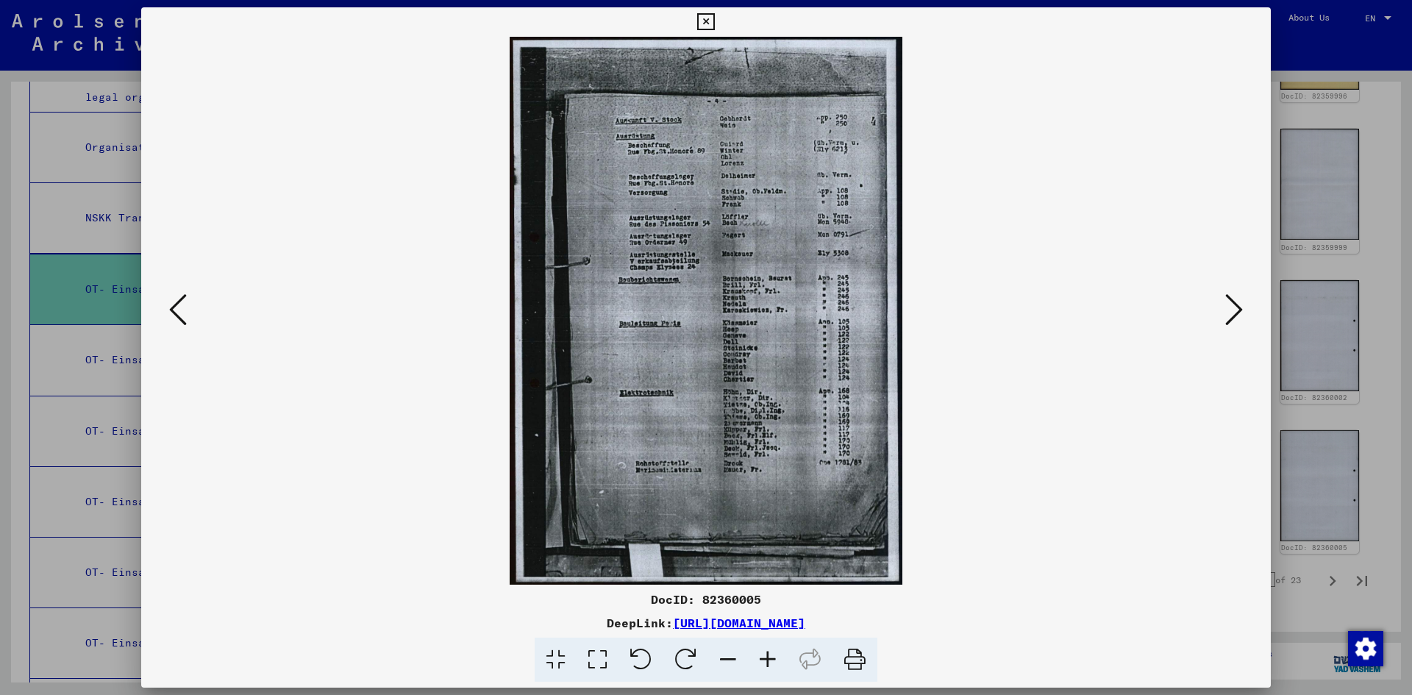
click at [1231, 303] on icon at bounding box center [1234, 309] width 18 height 35
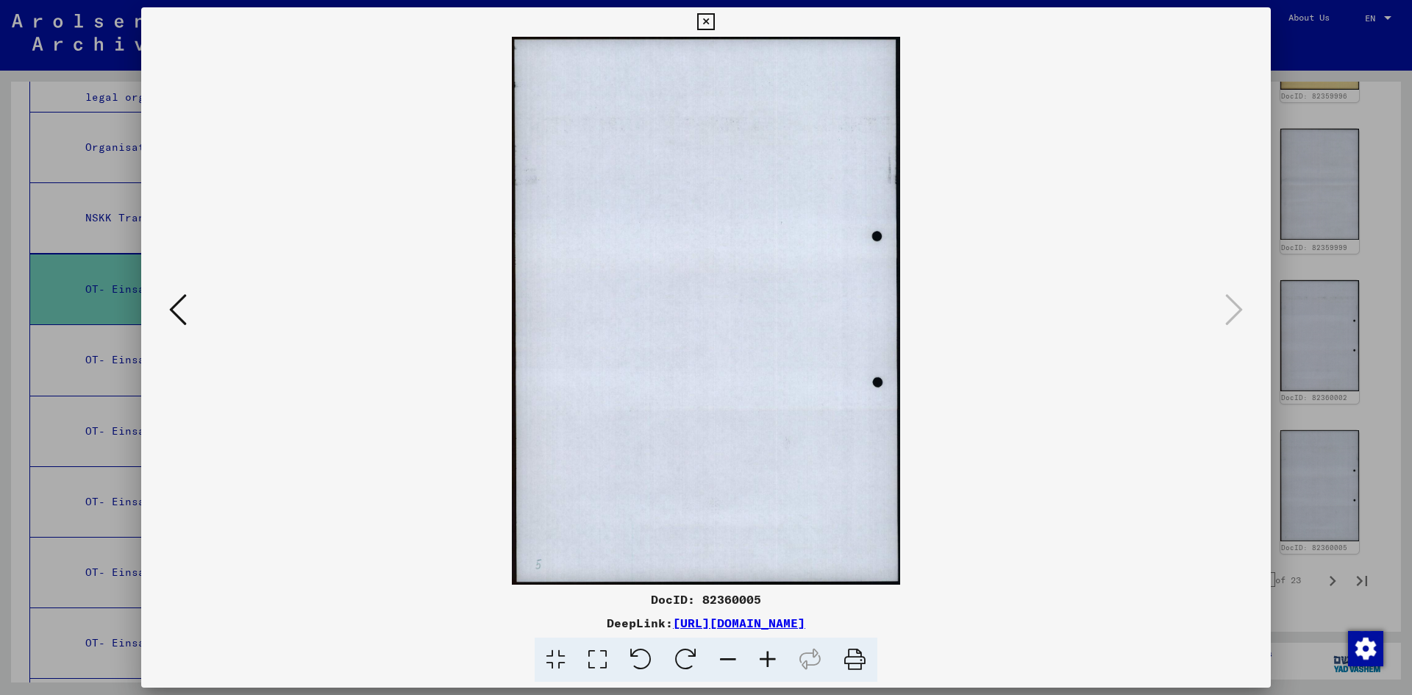
click at [709, 23] on icon at bounding box center [705, 22] width 17 height 18
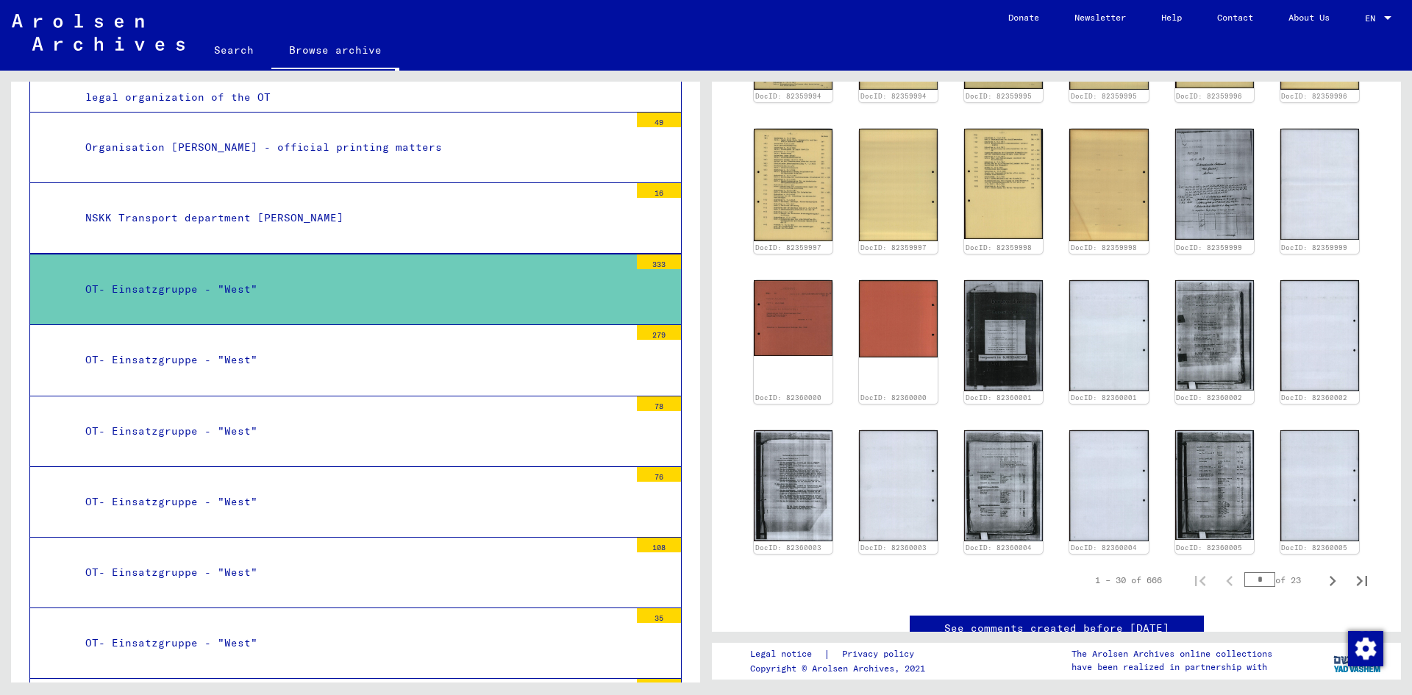
click at [210, 346] on div "OT- Einsatzgruppe - "West"" at bounding box center [351, 360] width 555 height 29
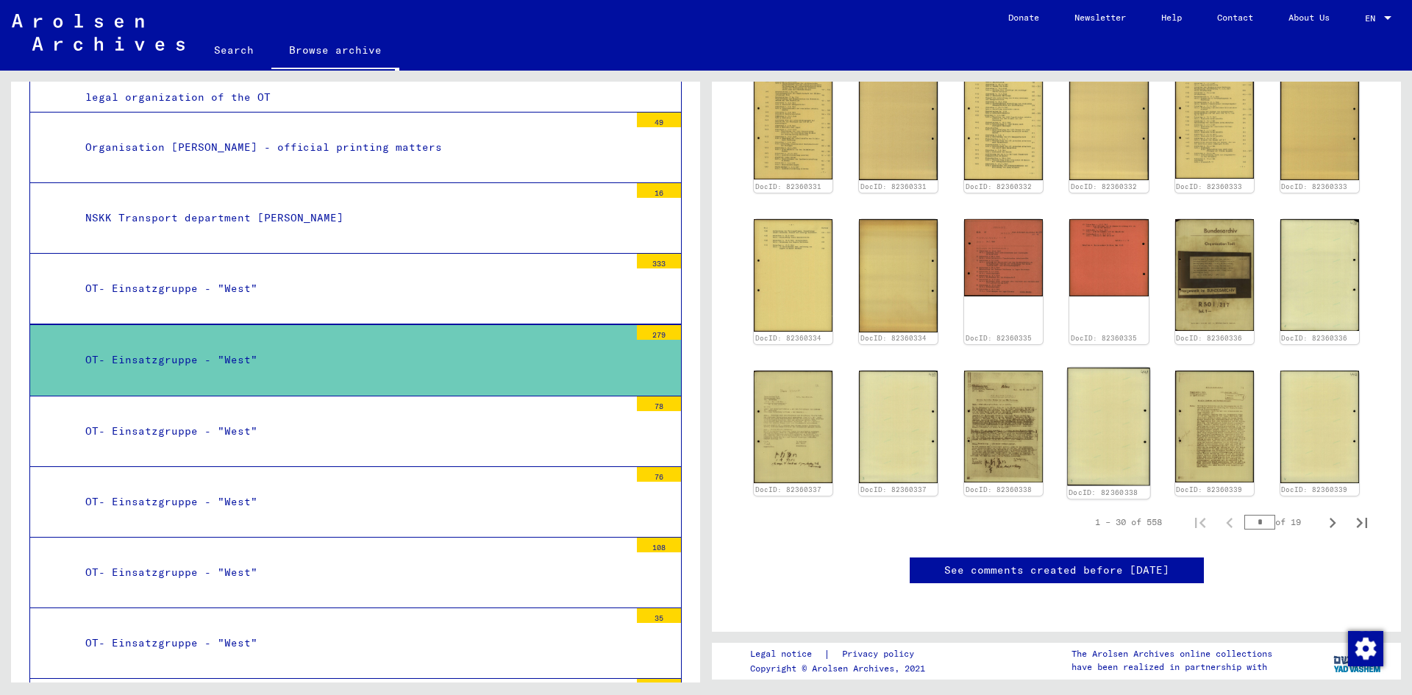
scroll to position [884, 0]
click at [216, 276] on div "OT- Einsatzgruppe - "West"" at bounding box center [351, 288] width 555 height 29
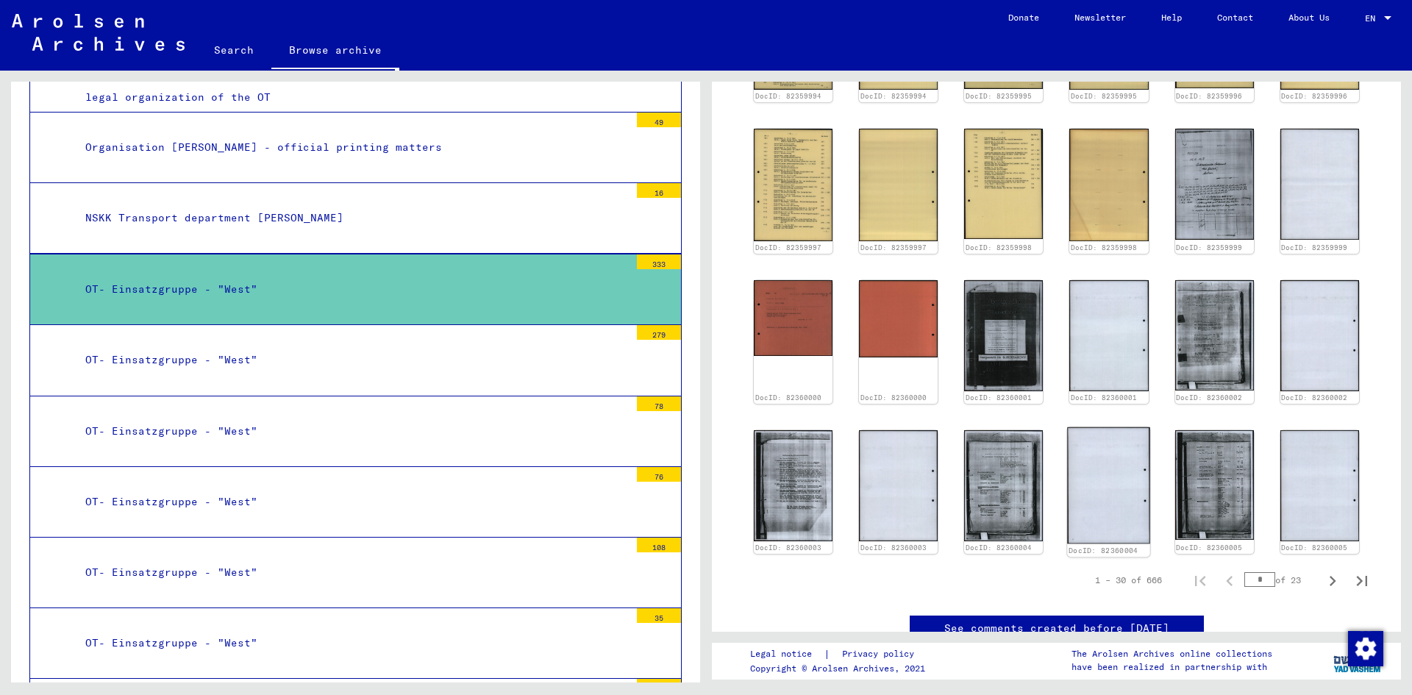
scroll to position [1103, 0]
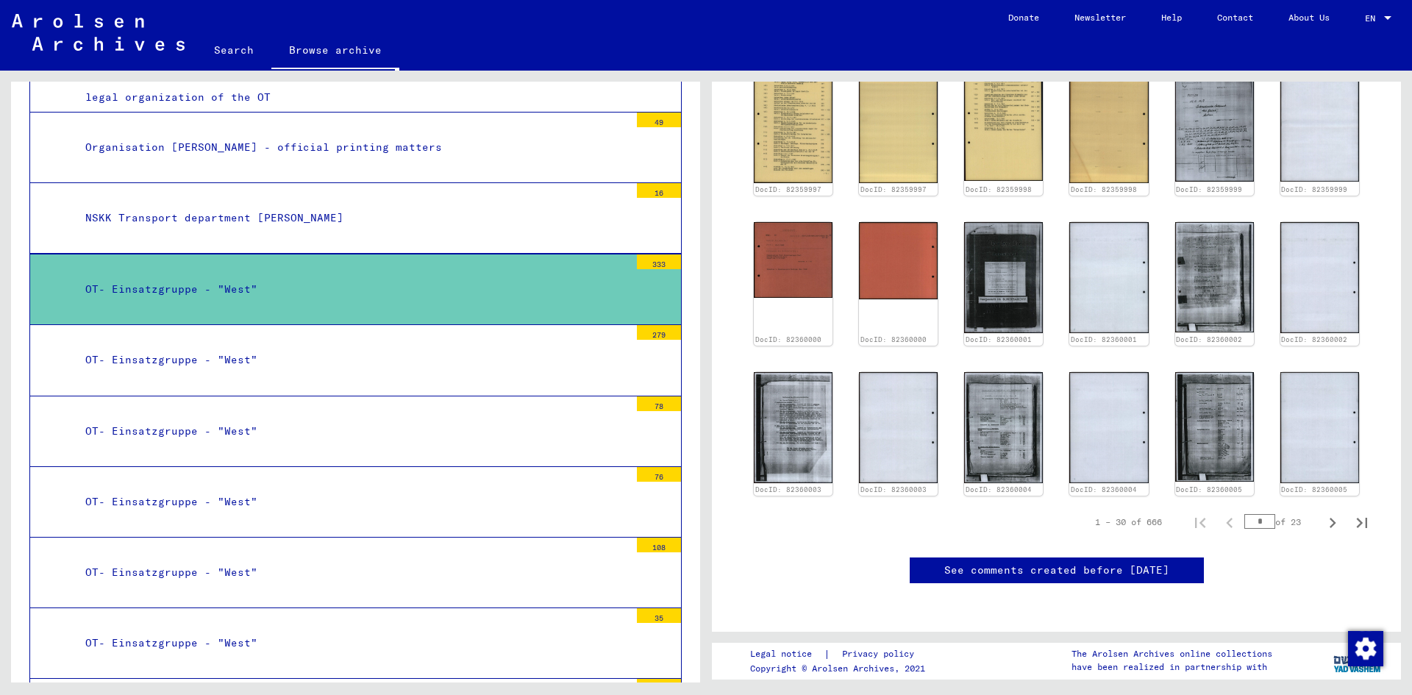
click at [1255, 514] on input "*" at bounding box center [1259, 521] width 31 height 15
type input "**"
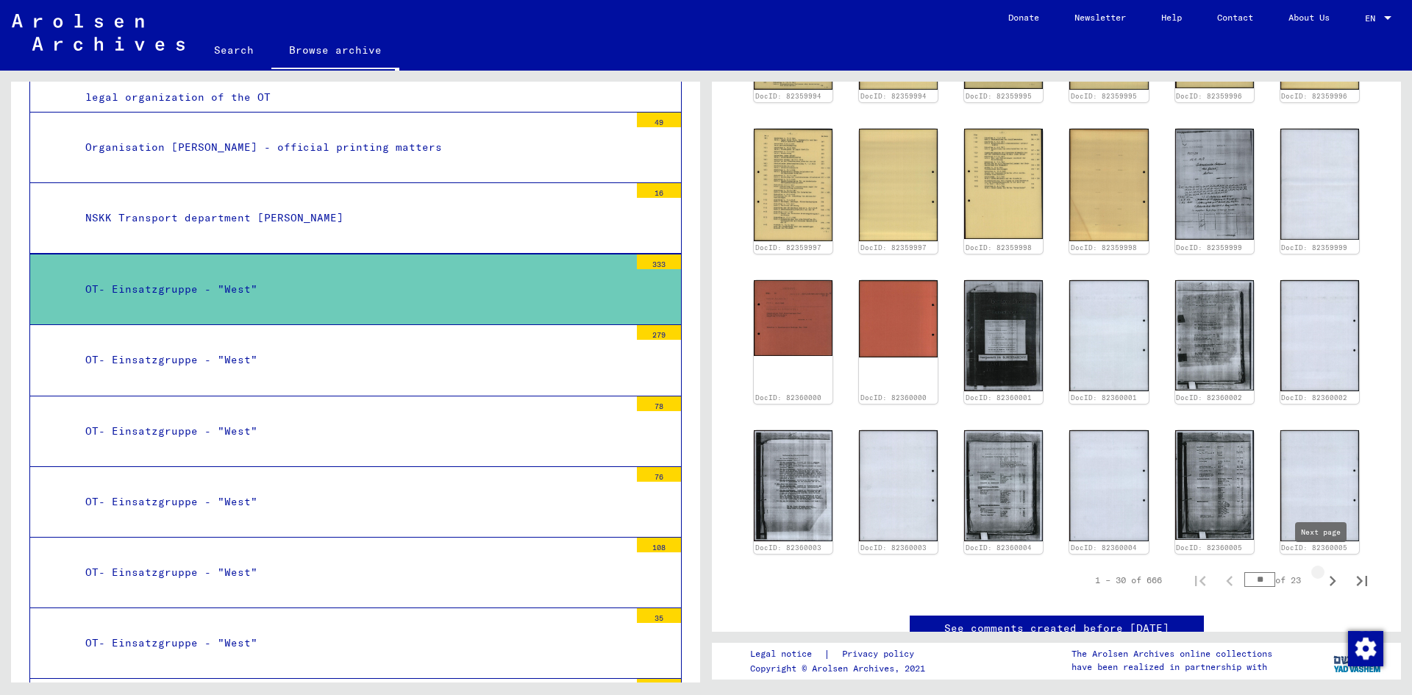
click at [1322, 570] on icon "Next page" at bounding box center [1332, 580] width 21 height 21
type input "*"
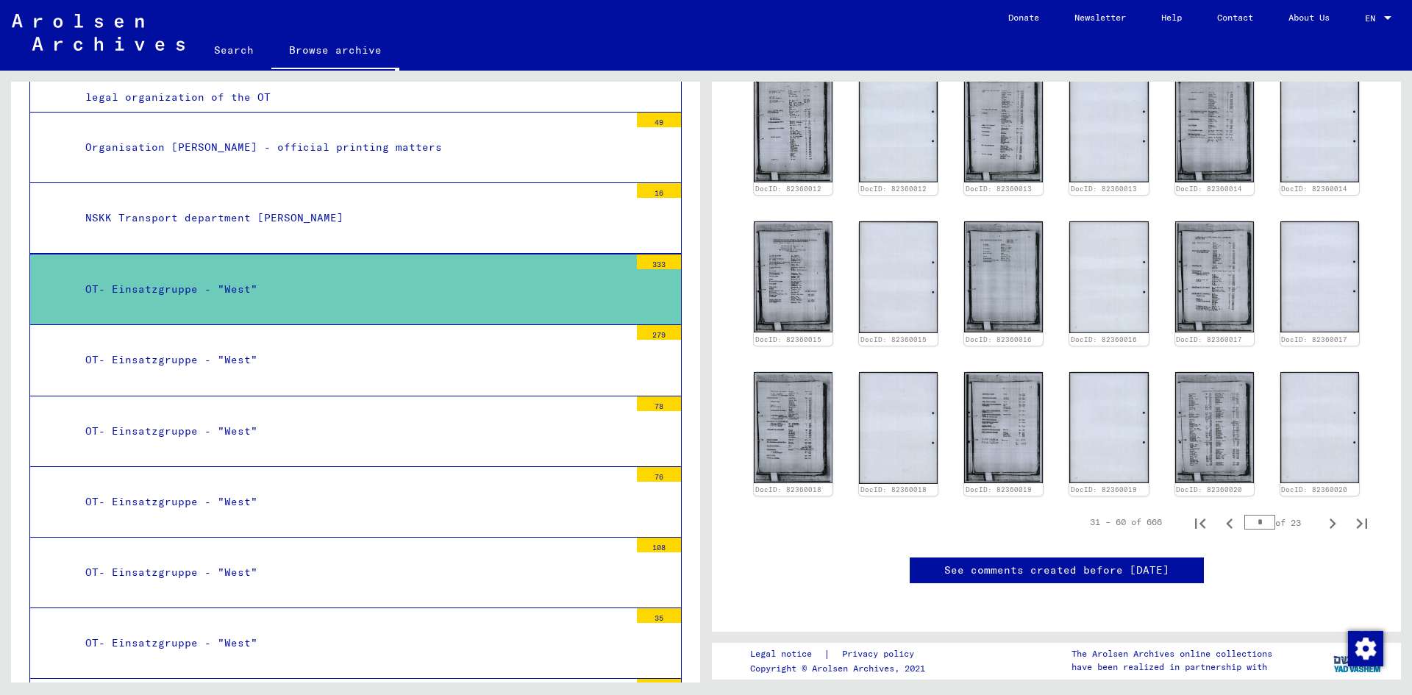
scroll to position [1245, 0]
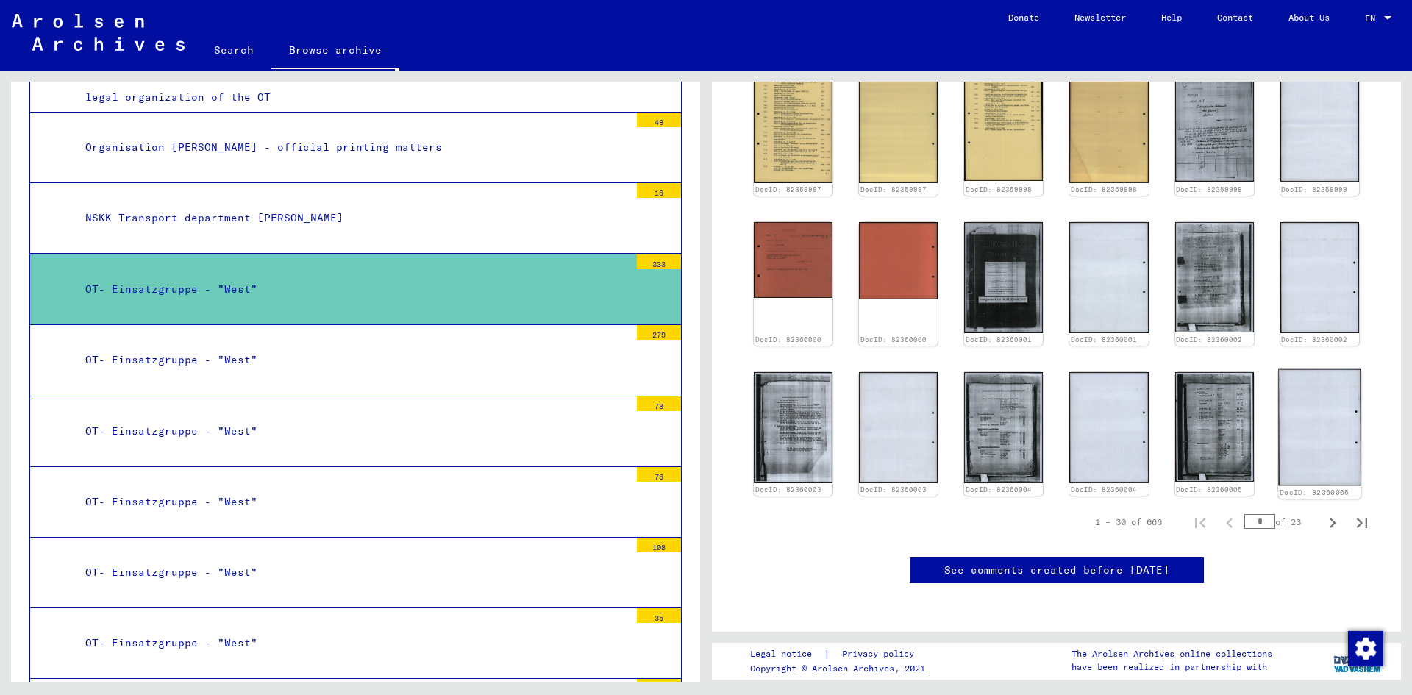
scroll to position [735, 0]
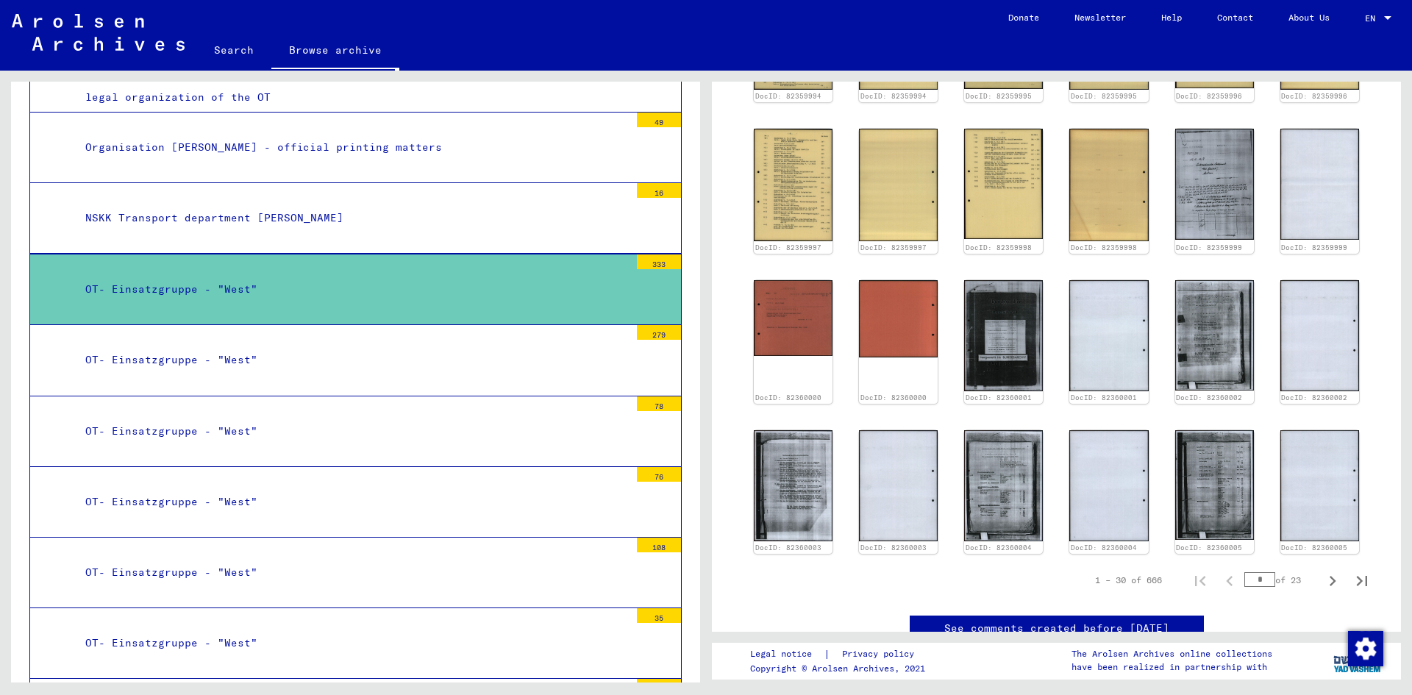
click at [1101, 573] on div "1 – 30 of 666" at bounding box center [1128, 579] width 67 height 13
click at [1131, 573] on div "1 – 30 of 666" at bounding box center [1128, 579] width 67 height 13
click at [1283, 573] on div "* of 23" at bounding box center [1281, 580] width 74 height 14
click at [1287, 573] on div "* of 23" at bounding box center [1281, 580] width 74 height 14
click at [1351, 570] on icon "Last page" at bounding box center [1361, 580] width 21 height 21
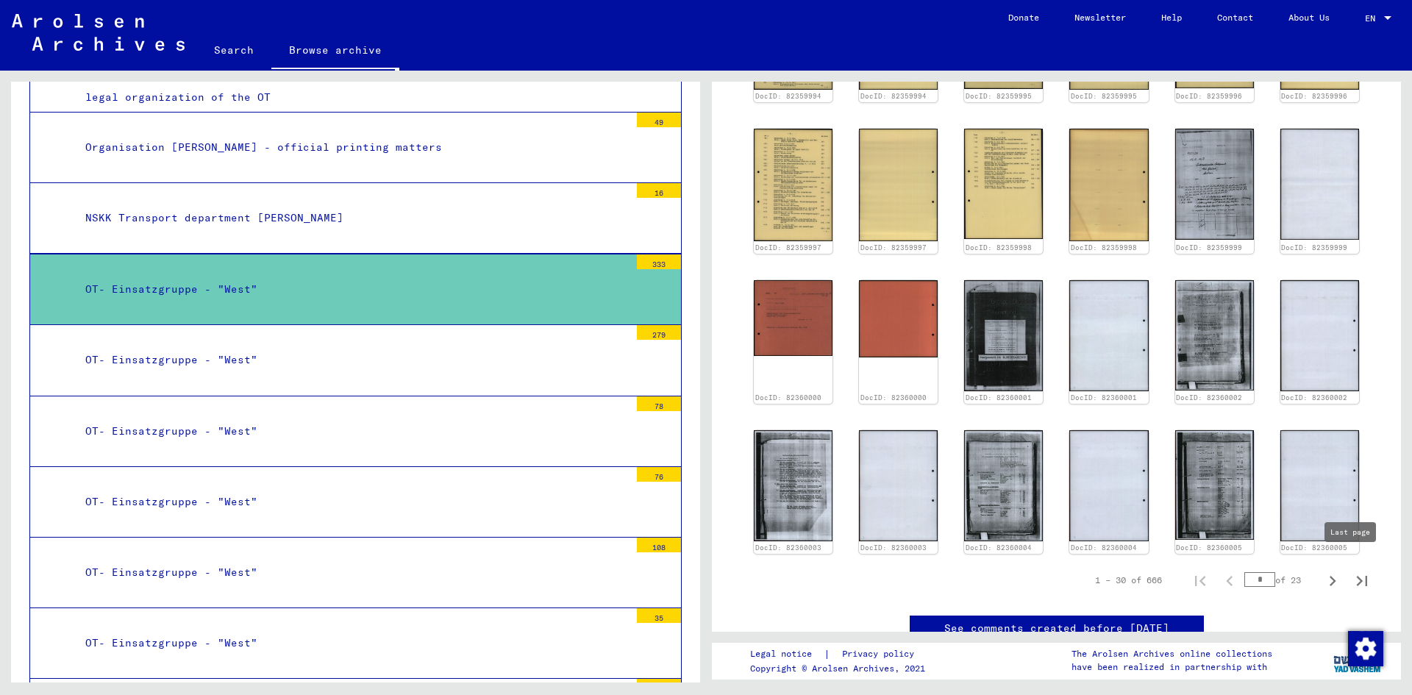
type input "**"
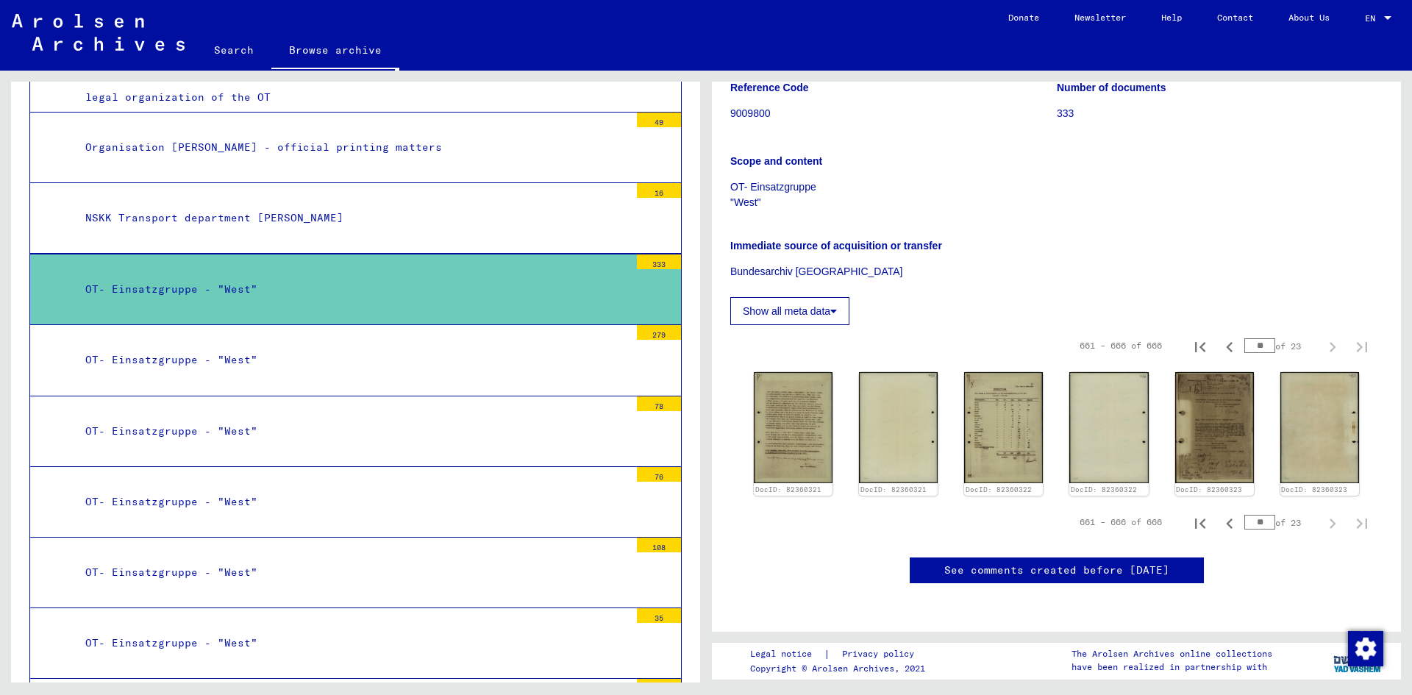
scroll to position [653, 0]
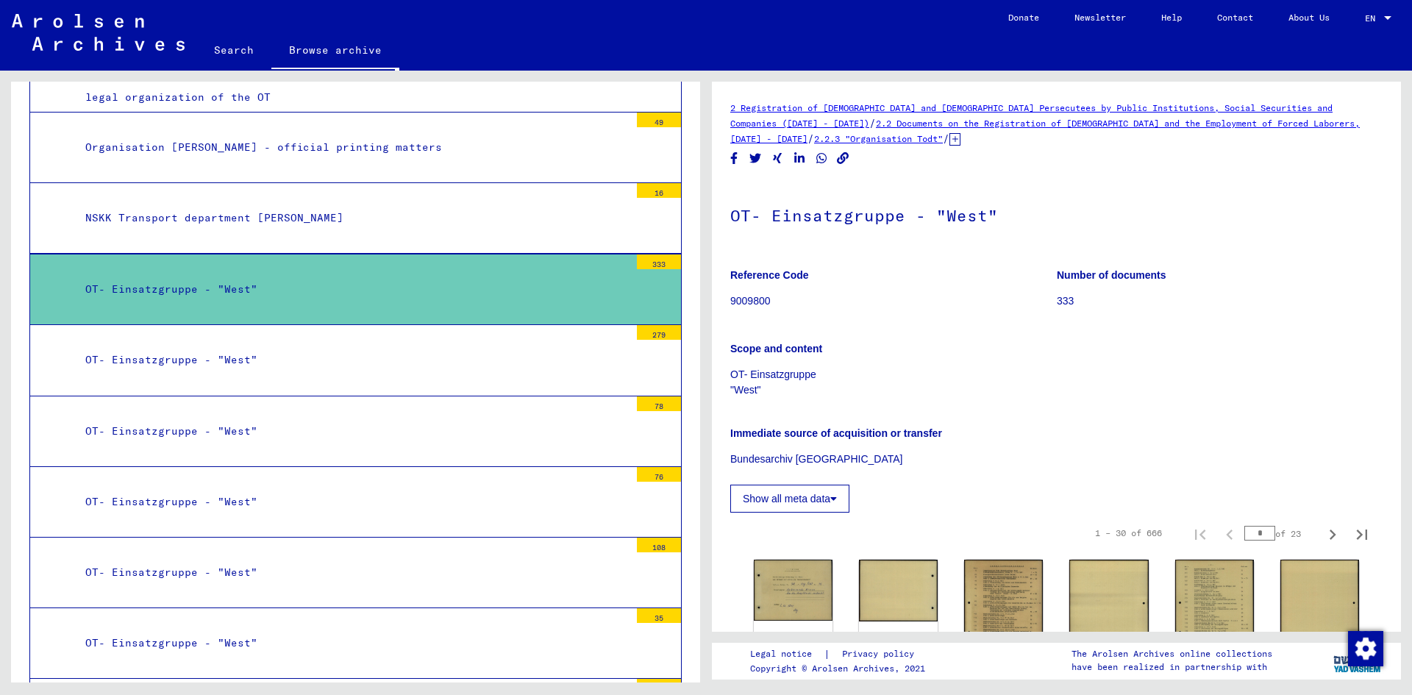
click at [1067, 297] on p "333" at bounding box center [1219, 300] width 326 height 15
drag, startPoint x: 1070, startPoint y: 305, endPoint x: 1032, endPoint y: 303, distance: 38.3
click at [1056, 305] on p "333" at bounding box center [1219, 300] width 326 height 15
click at [1006, 387] on p "OT- Einsatzgruppe "West"" at bounding box center [1056, 382] width 652 height 31
click at [832, 495] on icon at bounding box center [833, 498] width 7 height 10
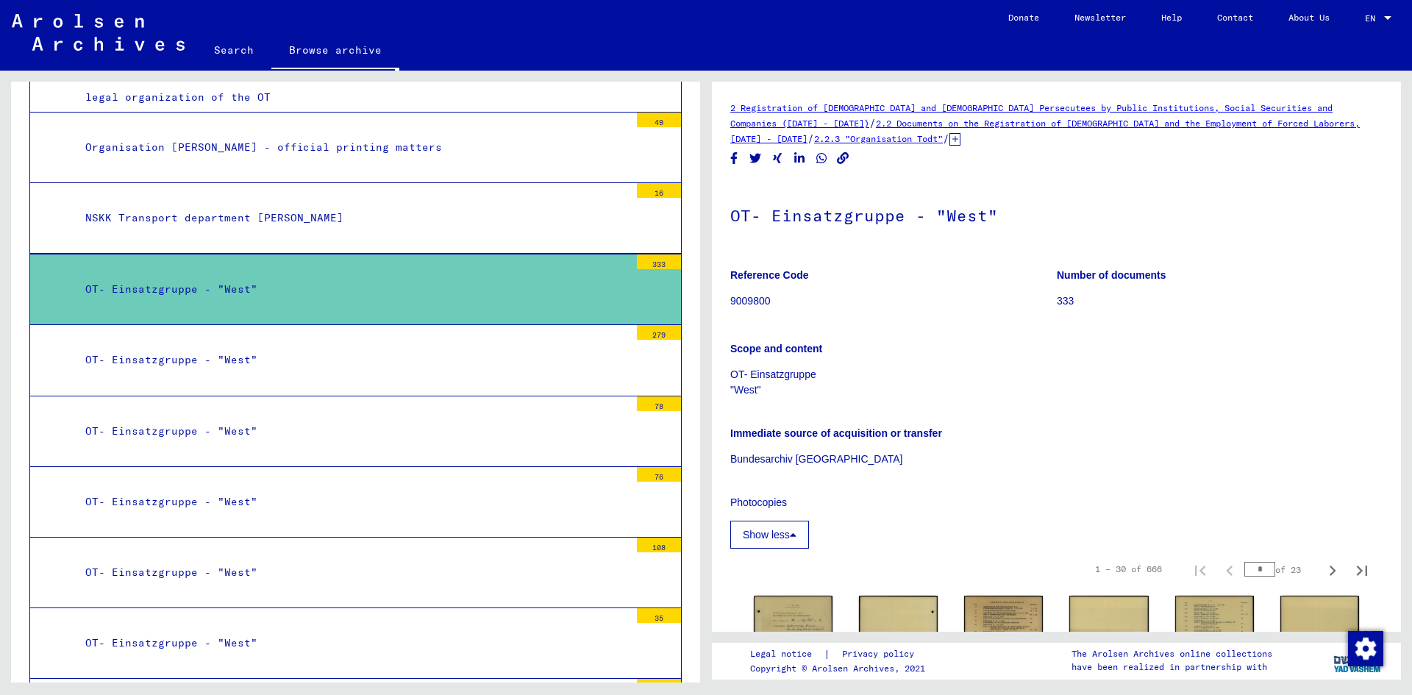
click at [785, 539] on button "Show less" at bounding box center [769, 534] width 79 height 28
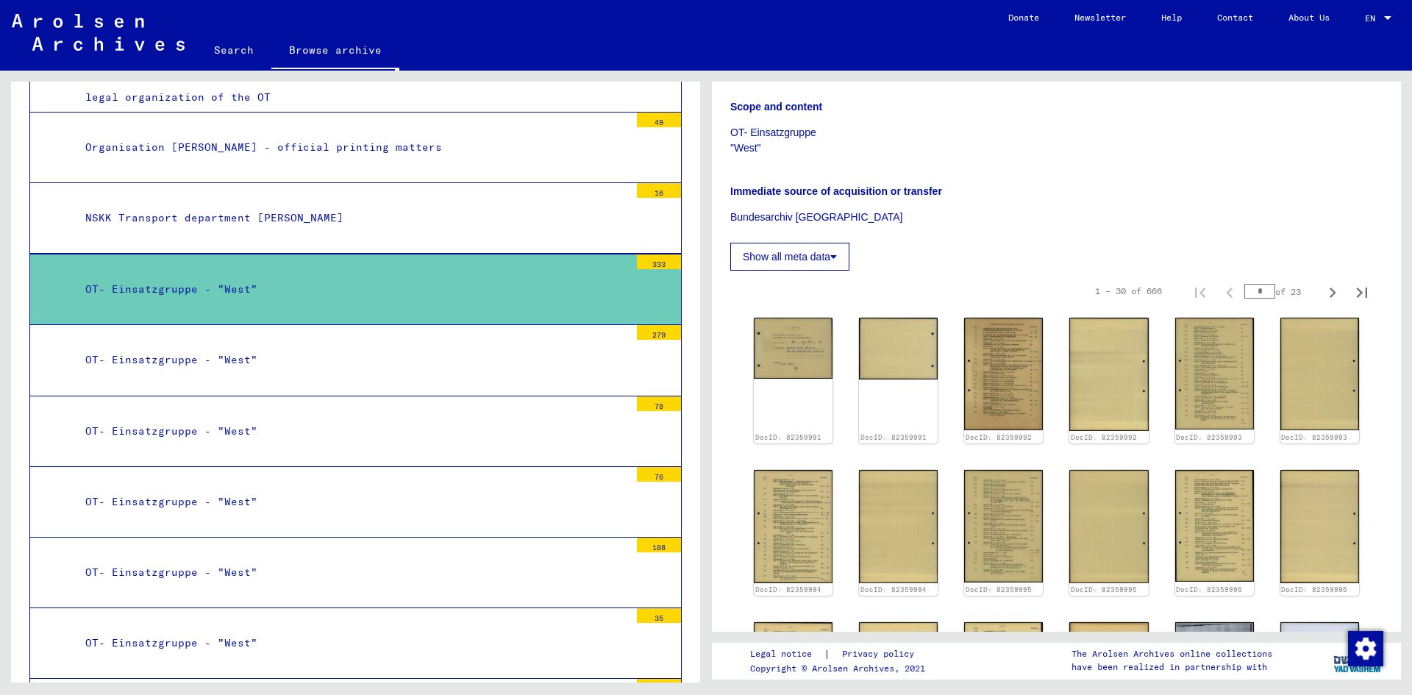
click at [845, 258] on button "Show all meta data" at bounding box center [789, 257] width 119 height 28
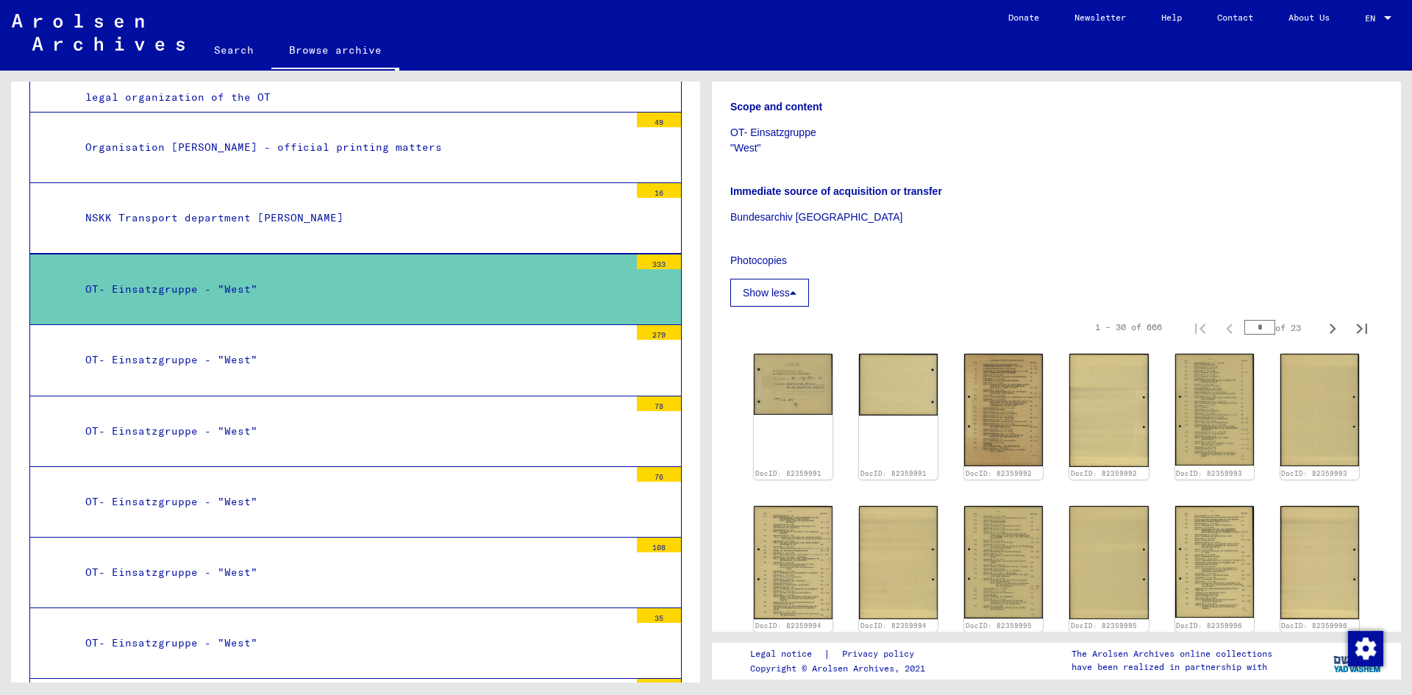
click at [804, 286] on button "Show less" at bounding box center [769, 293] width 79 height 28
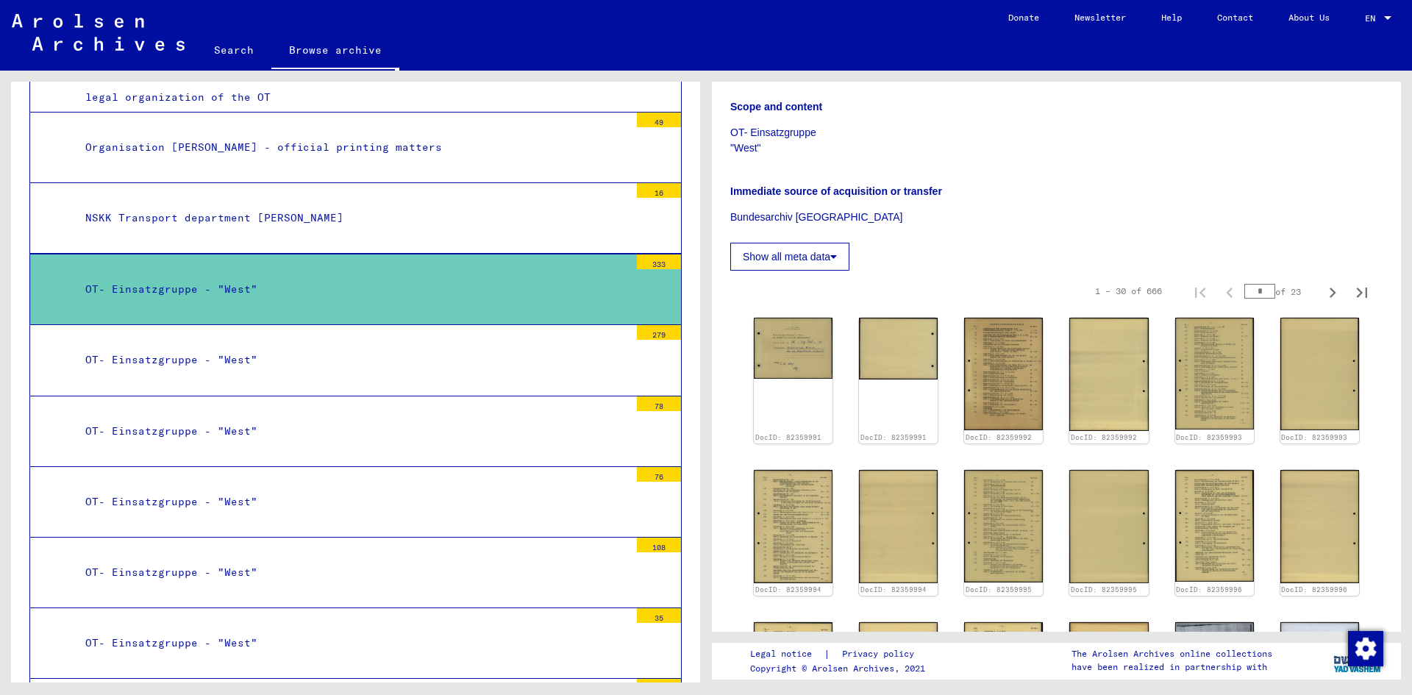
click at [1250, 293] on input "*" at bounding box center [1259, 291] width 31 height 15
click at [1322, 293] on icon "Next page" at bounding box center [1332, 292] width 21 height 21
type input "*"
click at [1322, 293] on icon "Next page" at bounding box center [1332, 292] width 21 height 21
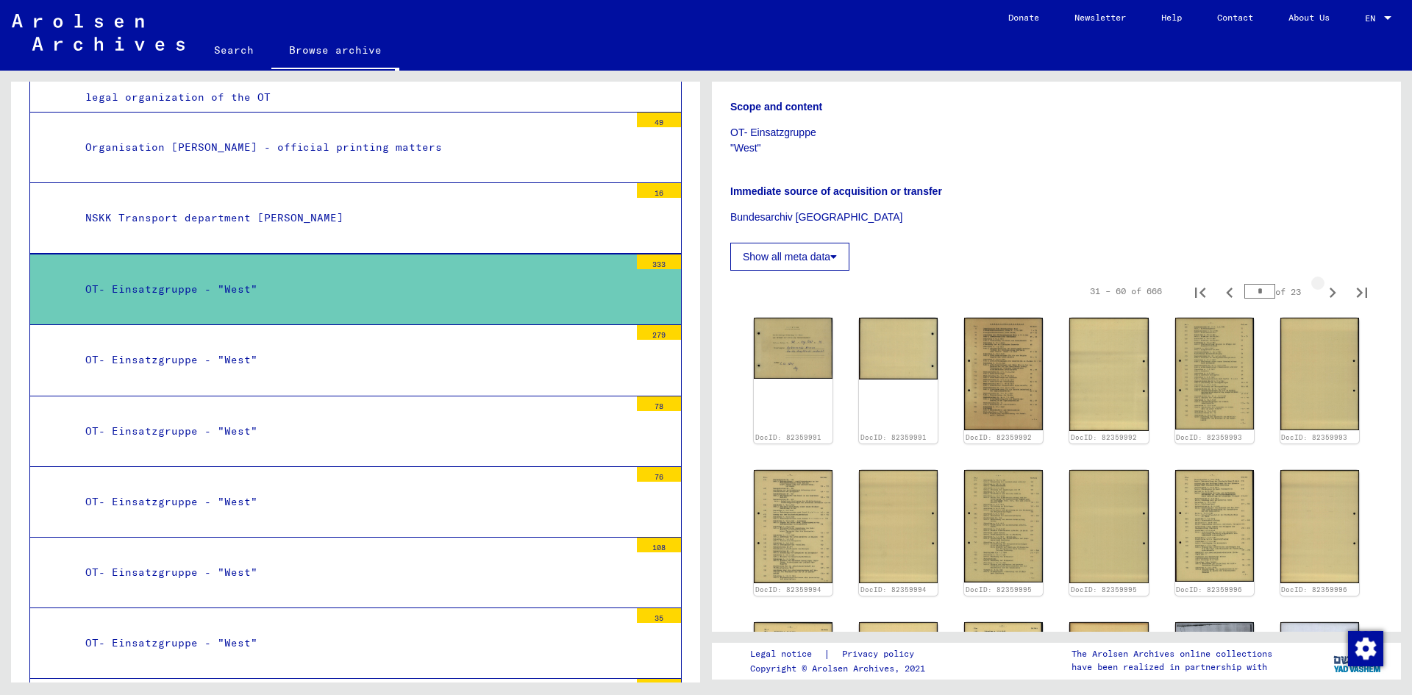
type input "*"
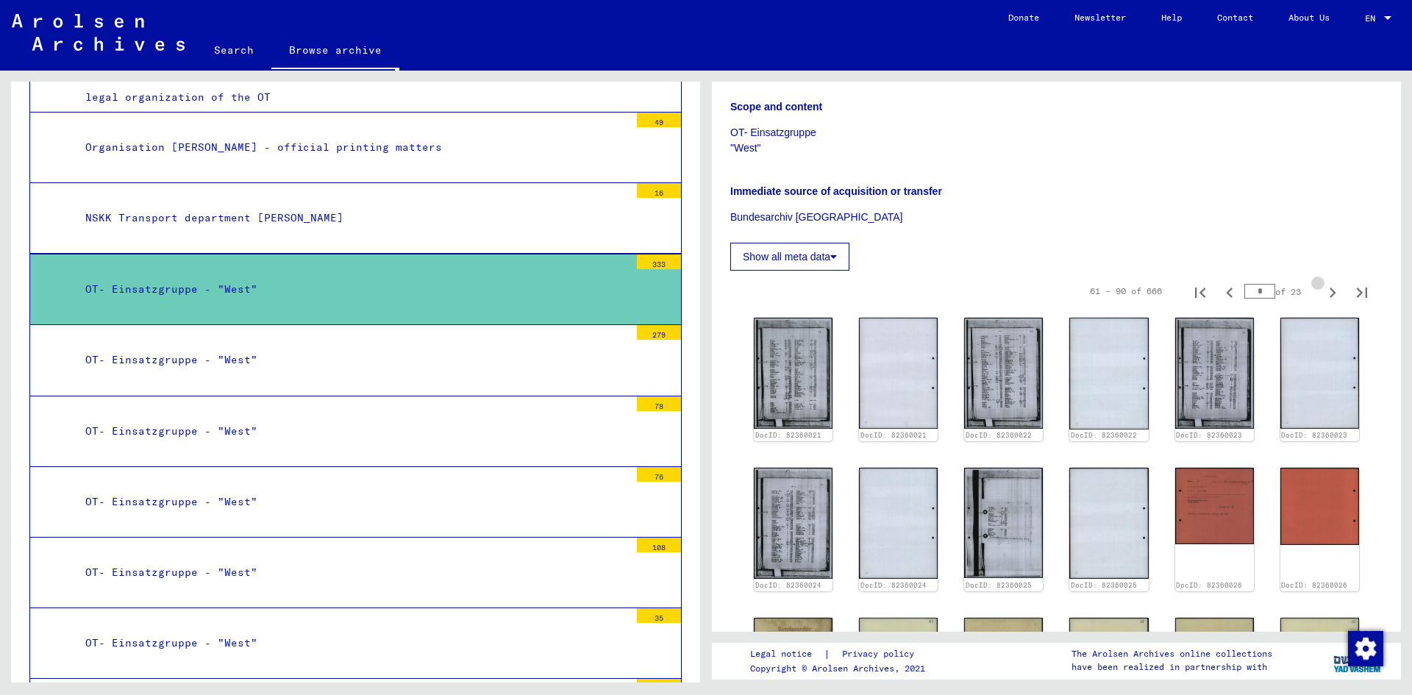
click at [1322, 293] on icon "Next page" at bounding box center [1332, 292] width 21 height 21
type input "*"
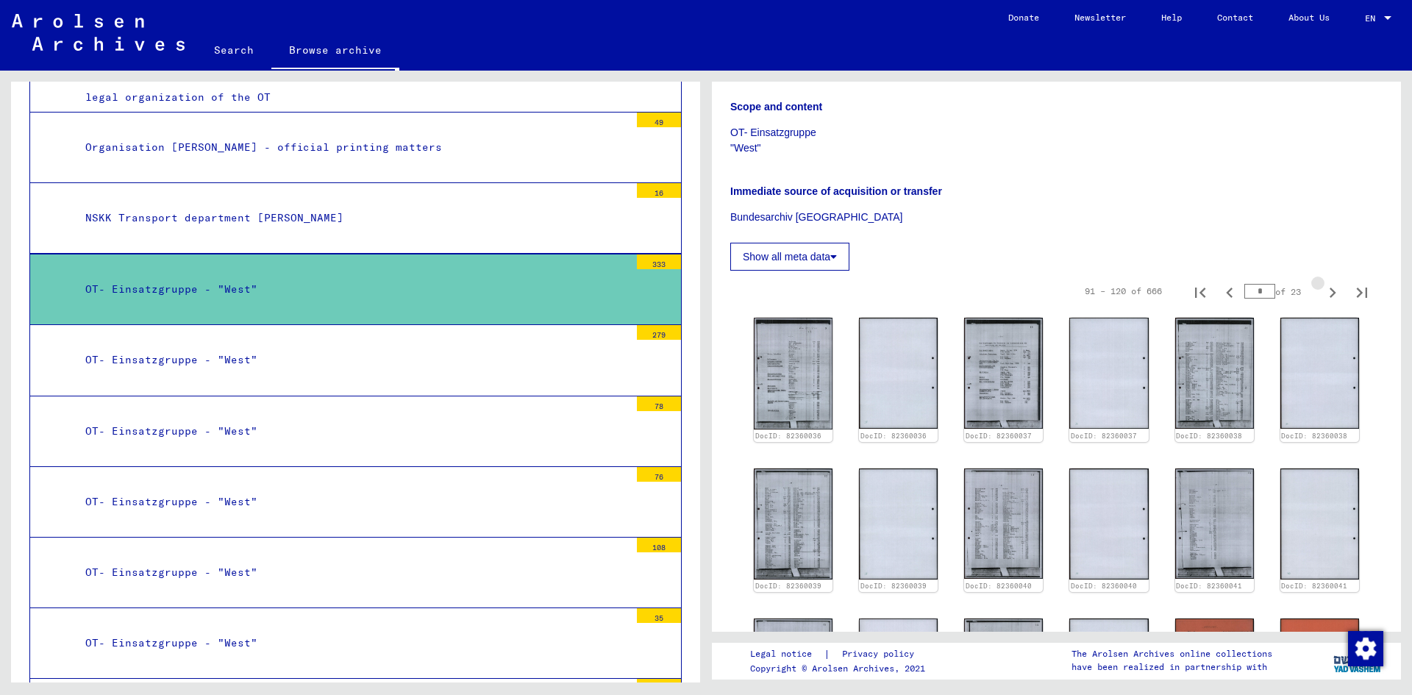
click at [1322, 293] on icon "Next page" at bounding box center [1332, 292] width 21 height 21
type input "*"
click at [1322, 293] on icon "Next page" at bounding box center [1332, 292] width 21 height 21
type input "*"
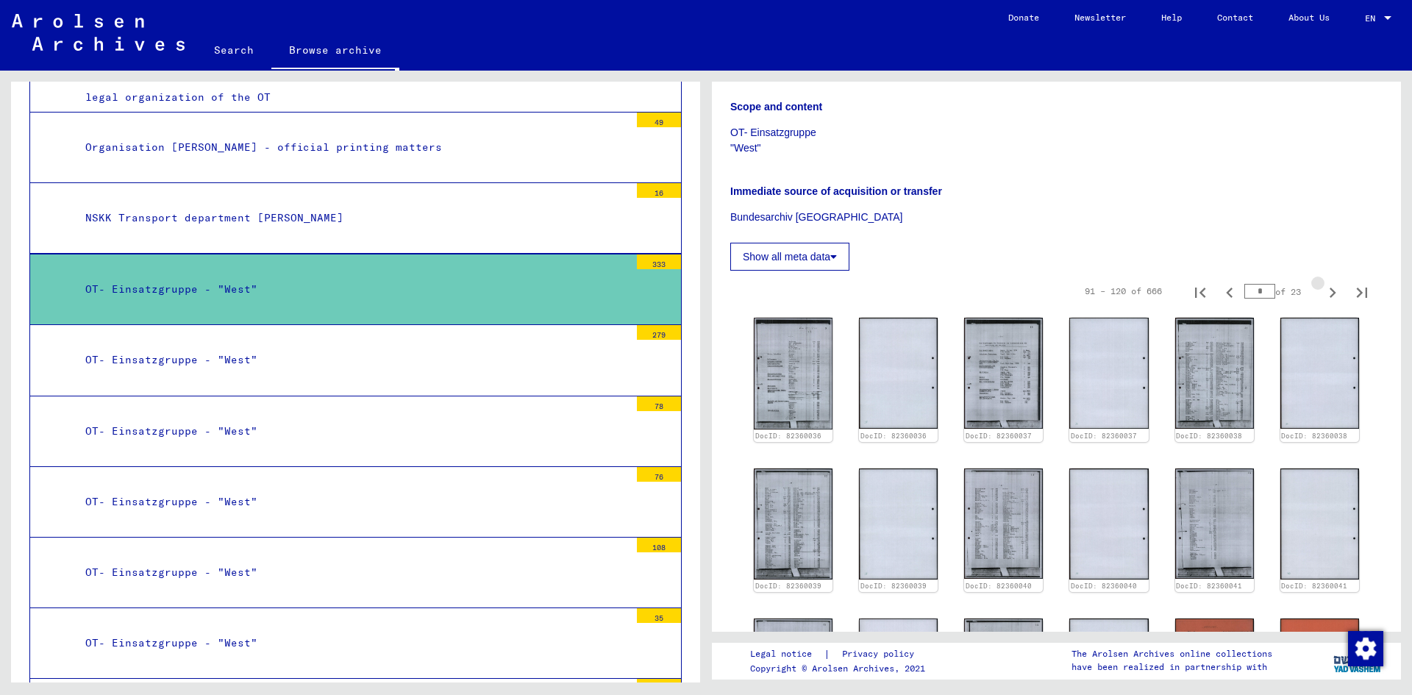
type input "*"
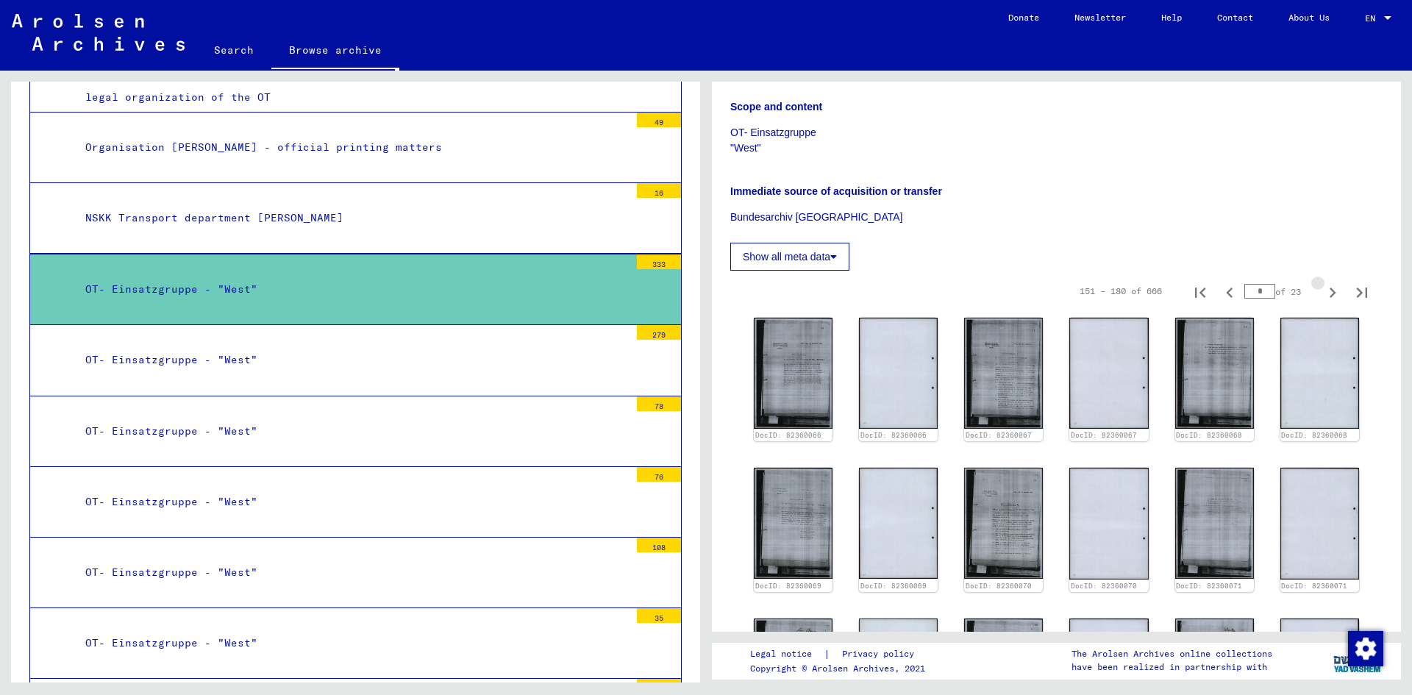
click at [1322, 293] on icon "Next page" at bounding box center [1332, 292] width 21 height 21
type input "*"
click at [1322, 293] on icon "Next page" at bounding box center [1332, 292] width 21 height 21
type input "*"
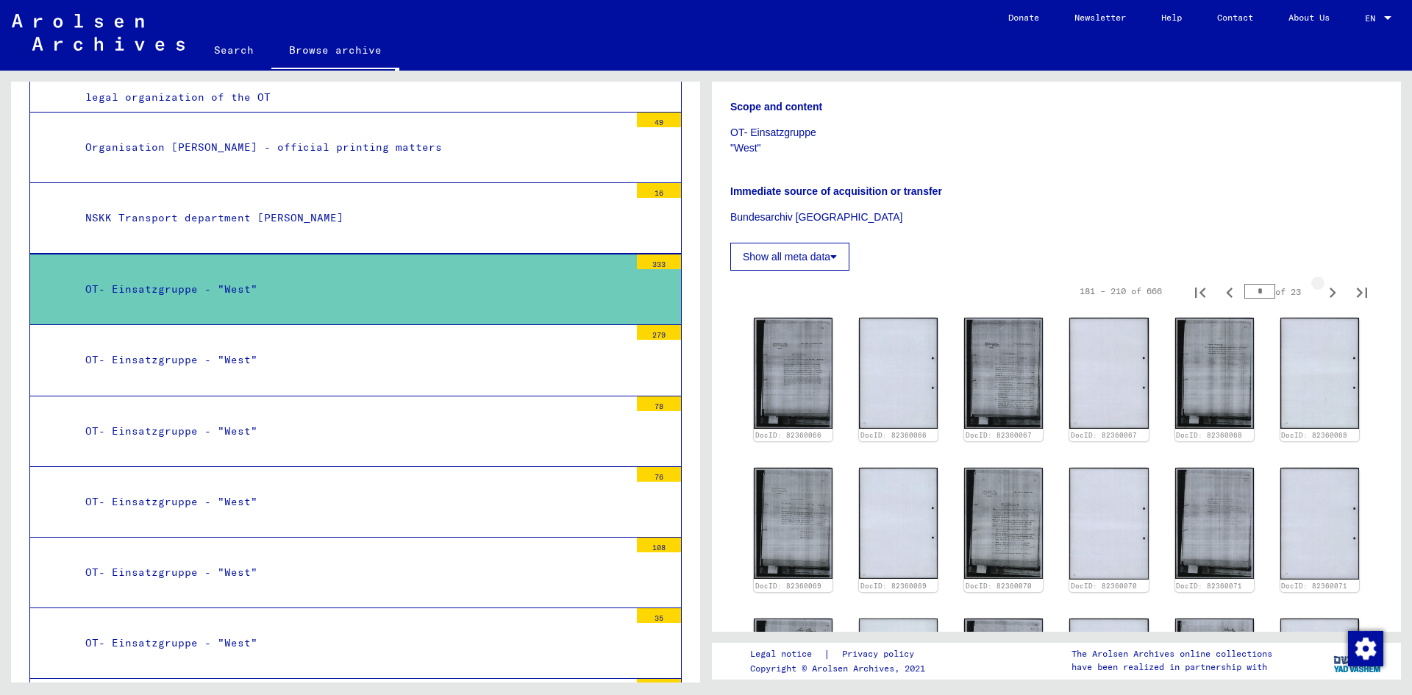
type input "*"
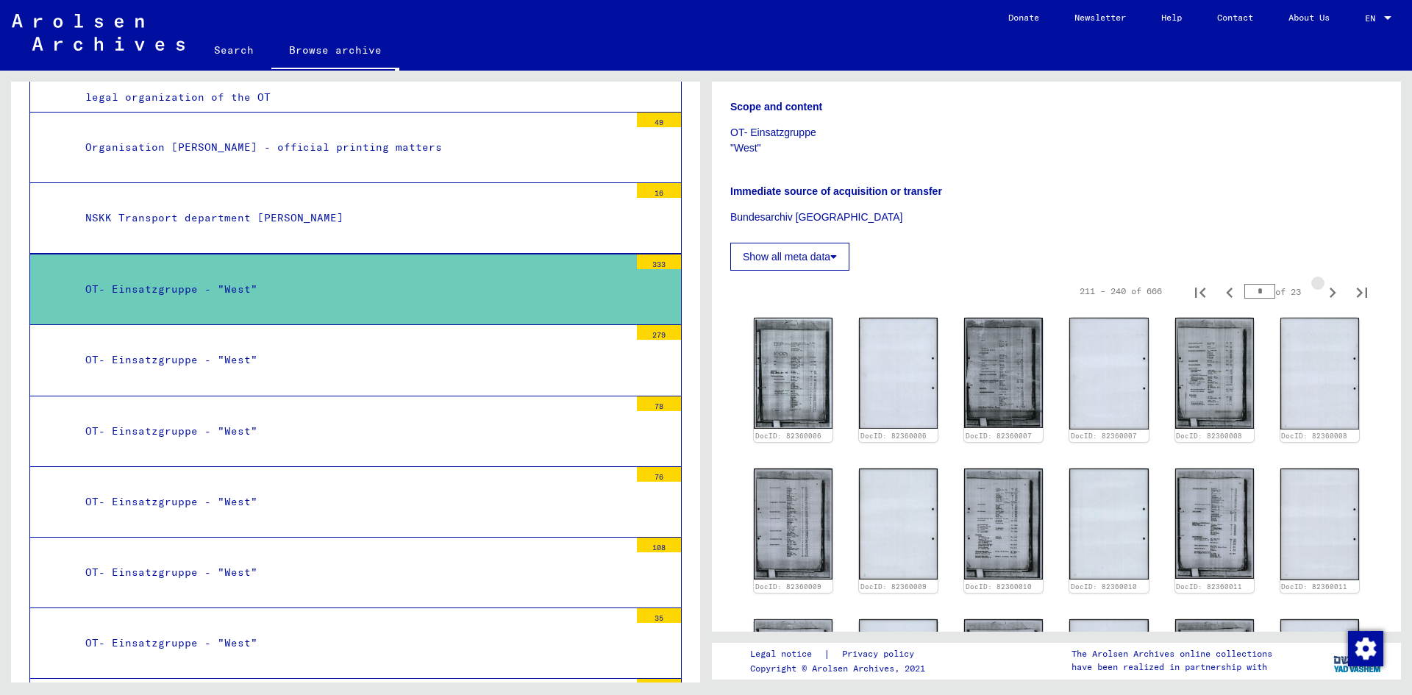
click at [1322, 292] on icon "Next page" at bounding box center [1332, 292] width 21 height 21
type input "*"
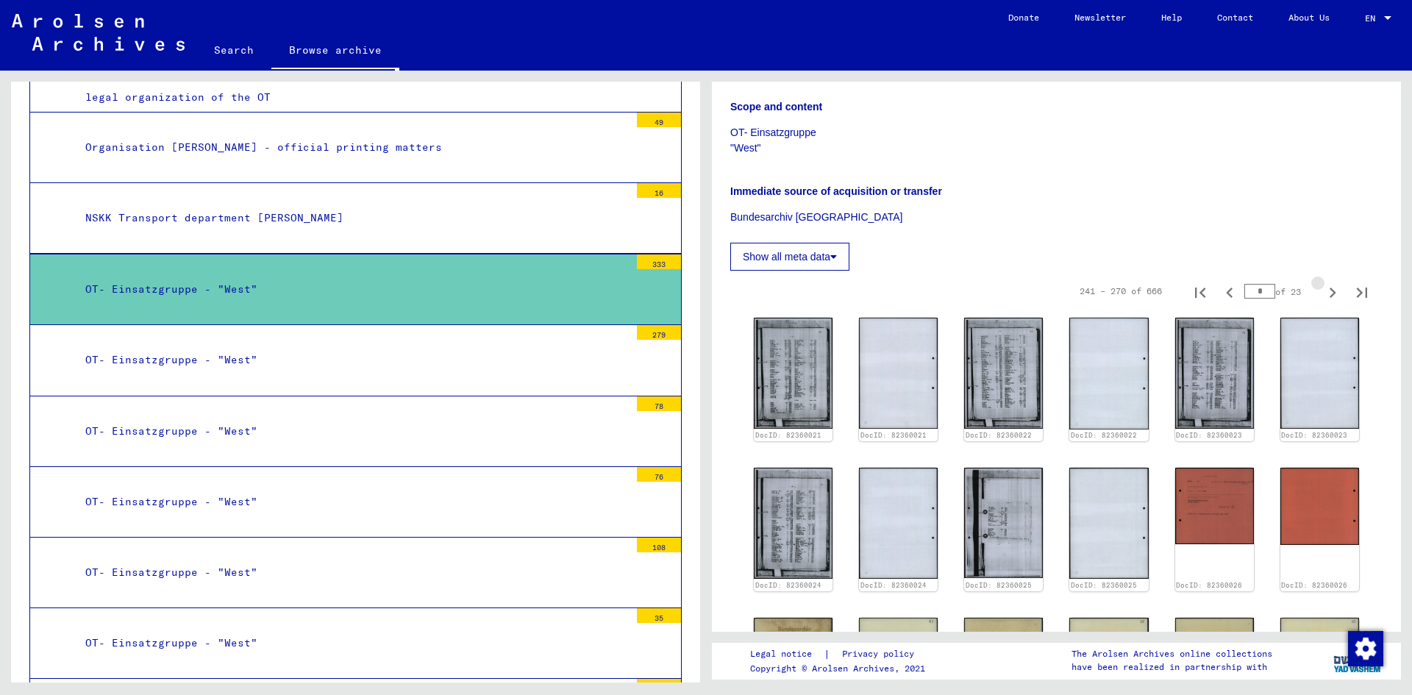
click at [1322, 292] on icon "Next page" at bounding box center [1332, 292] width 21 height 21
type input "**"
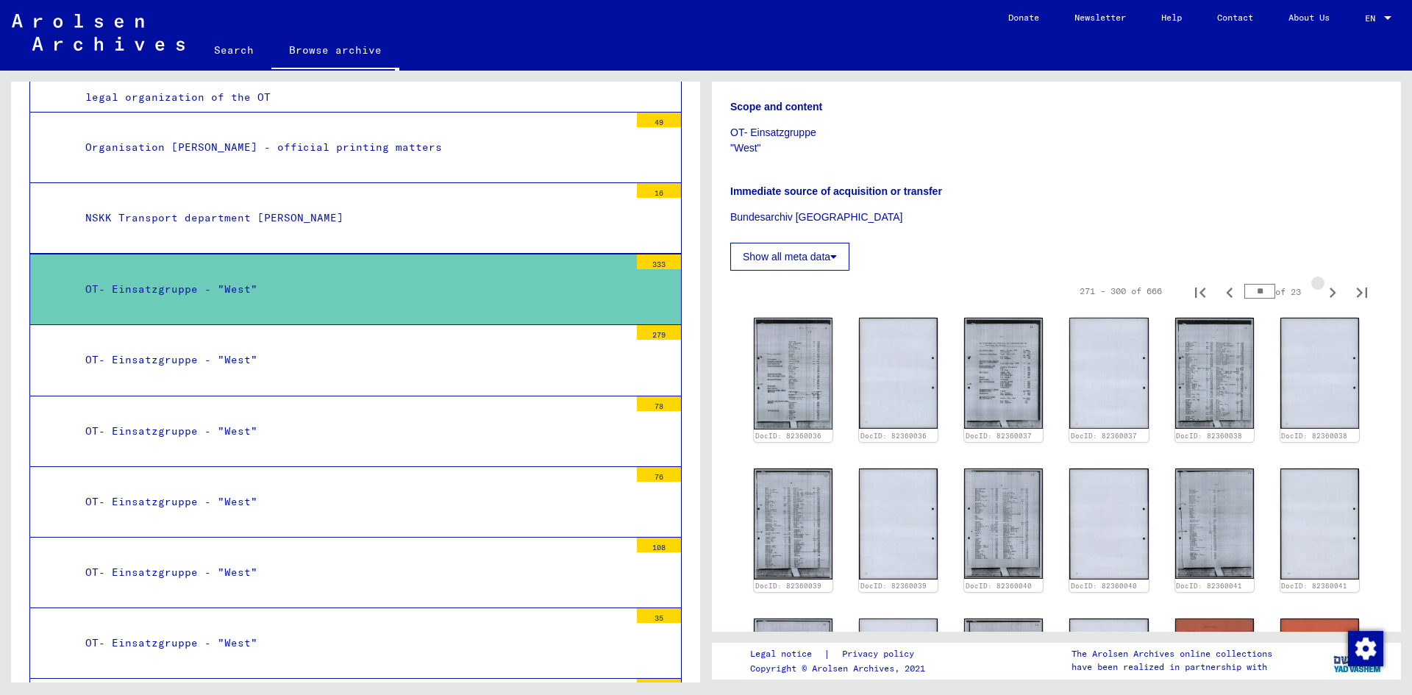
click at [1322, 292] on icon "Next page" at bounding box center [1332, 292] width 21 height 21
type input "**"
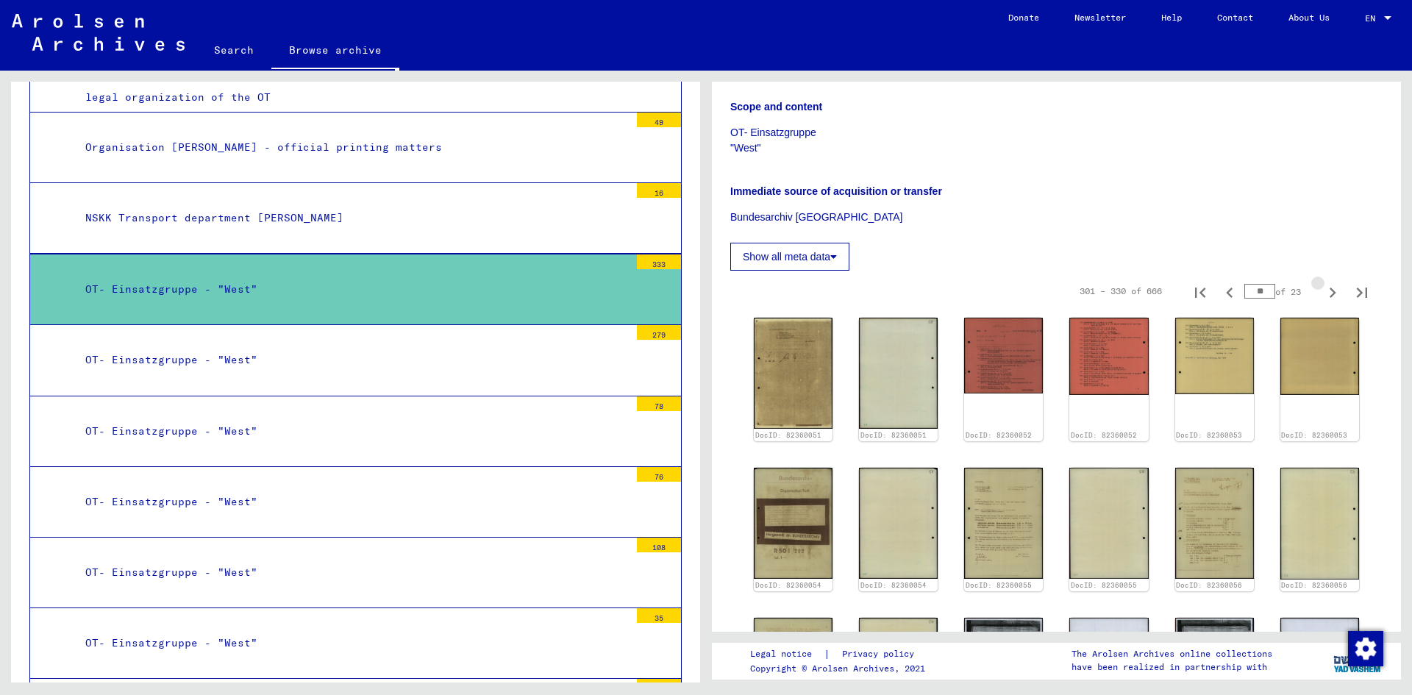
click at [1322, 292] on icon "Next page" at bounding box center [1332, 292] width 21 height 21
type input "**"
click at [1322, 292] on icon "Next page" at bounding box center [1332, 292] width 21 height 21
type input "**"
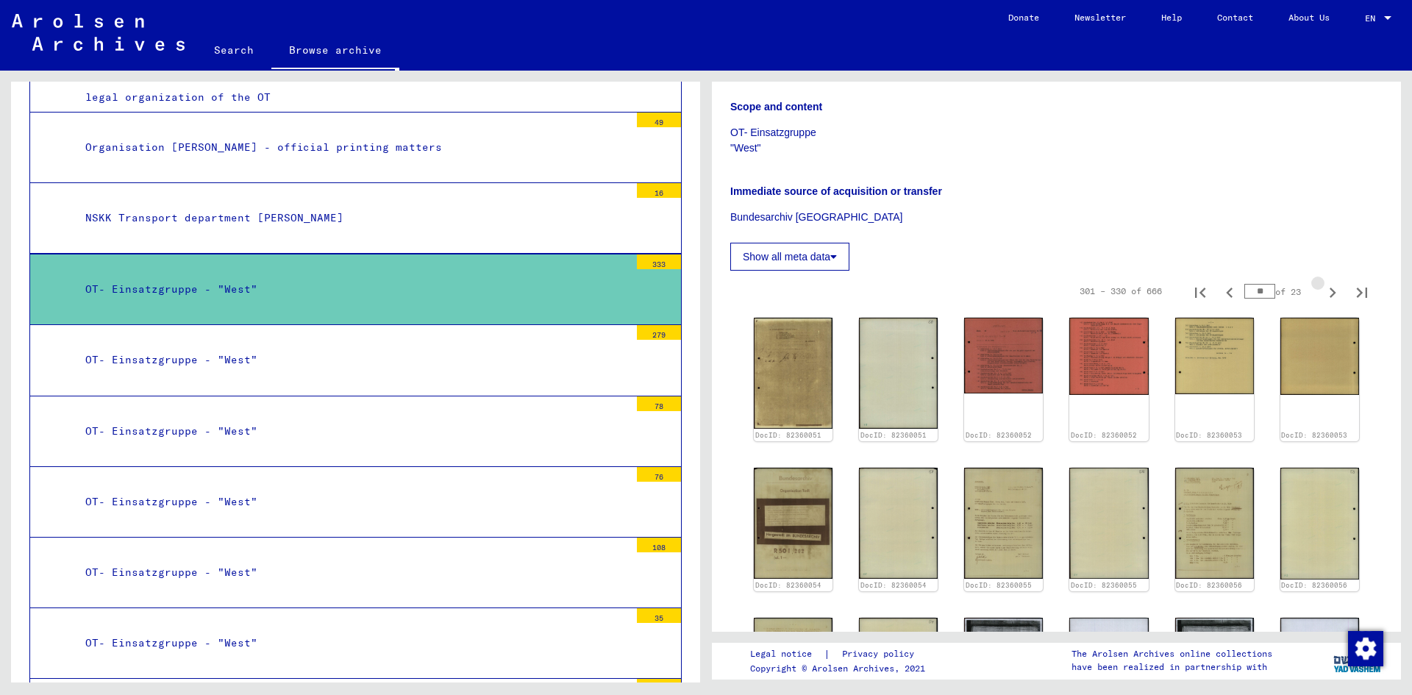
type input "**"
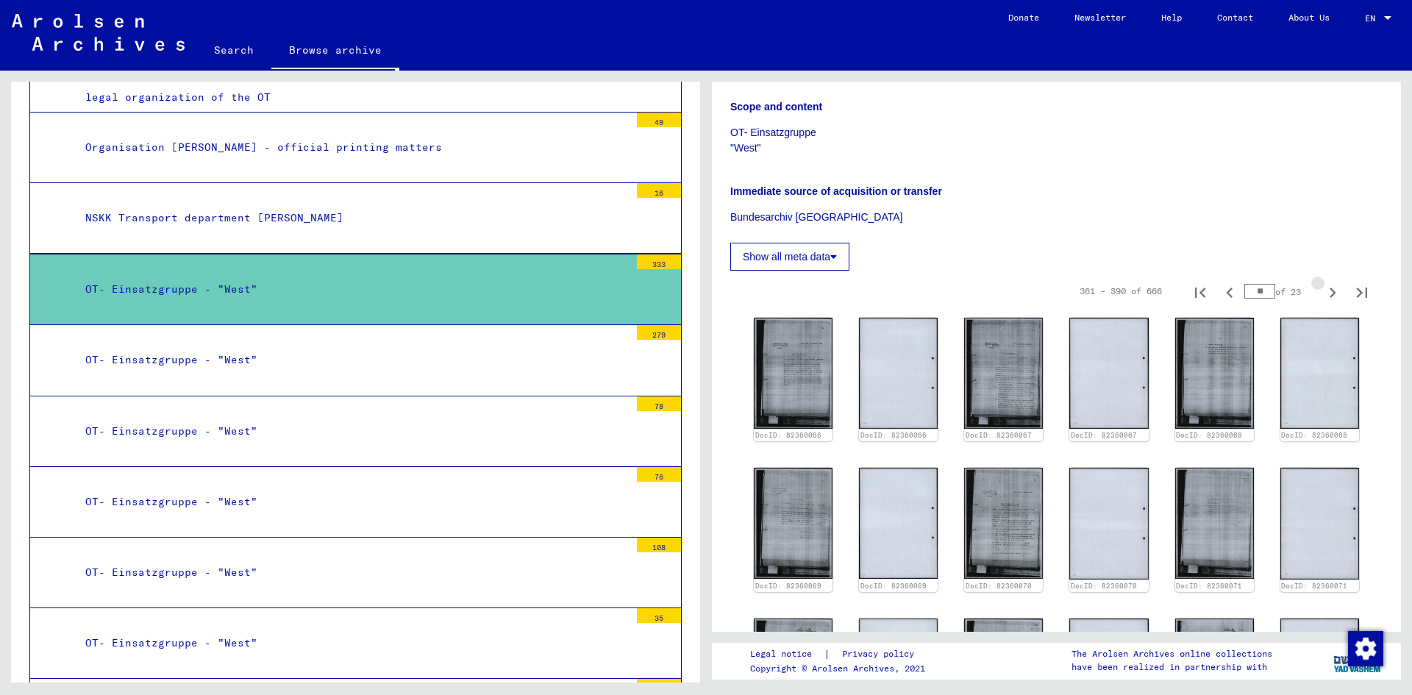
click at [1322, 292] on icon "Next page" at bounding box center [1332, 292] width 21 height 21
type input "**"
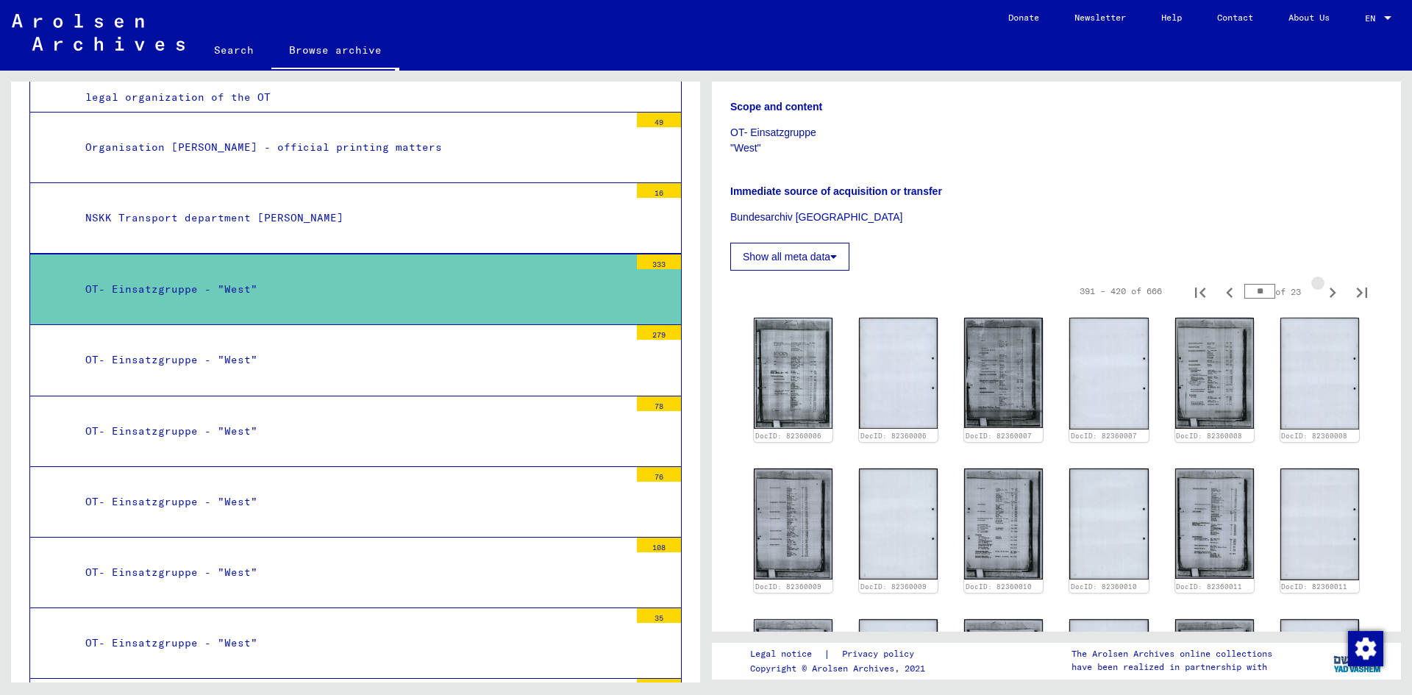
click at [1322, 292] on icon "Next page" at bounding box center [1332, 292] width 21 height 21
type input "**"
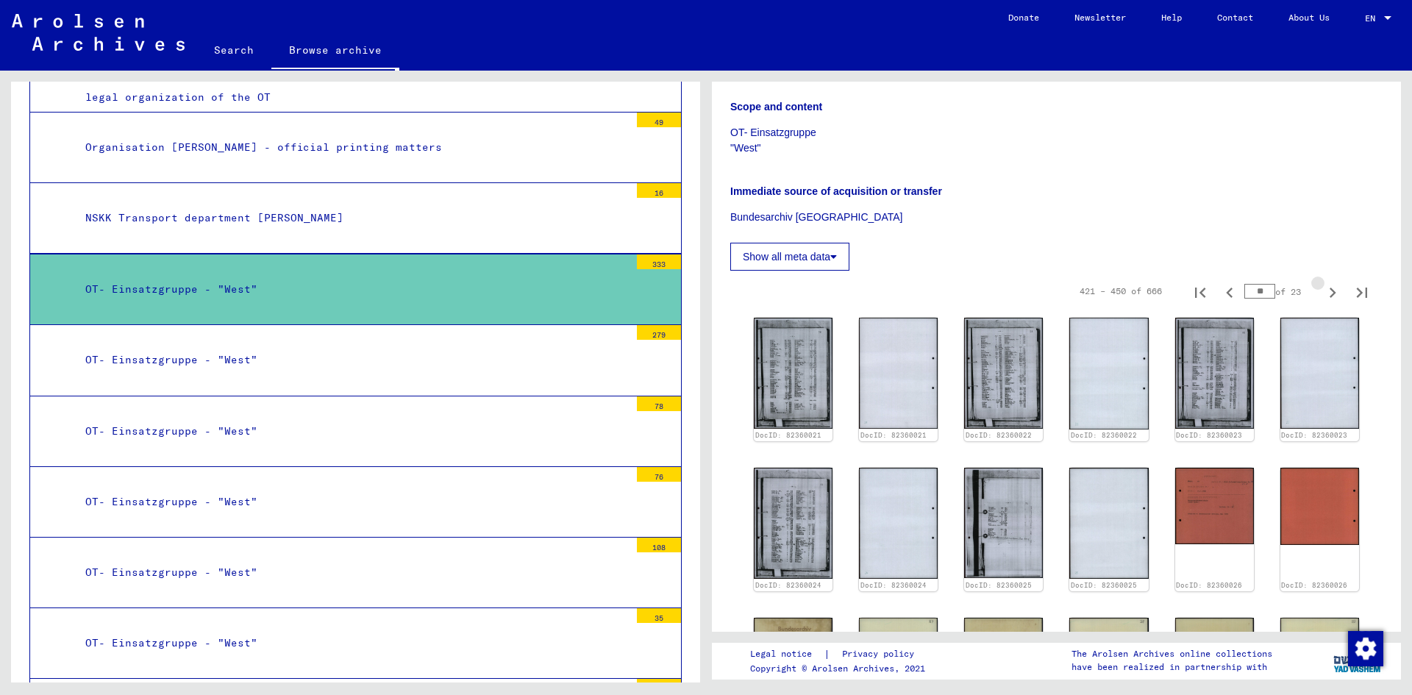
click at [1322, 292] on icon "Next page" at bounding box center [1332, 292] width 21 height 21
type input "**"
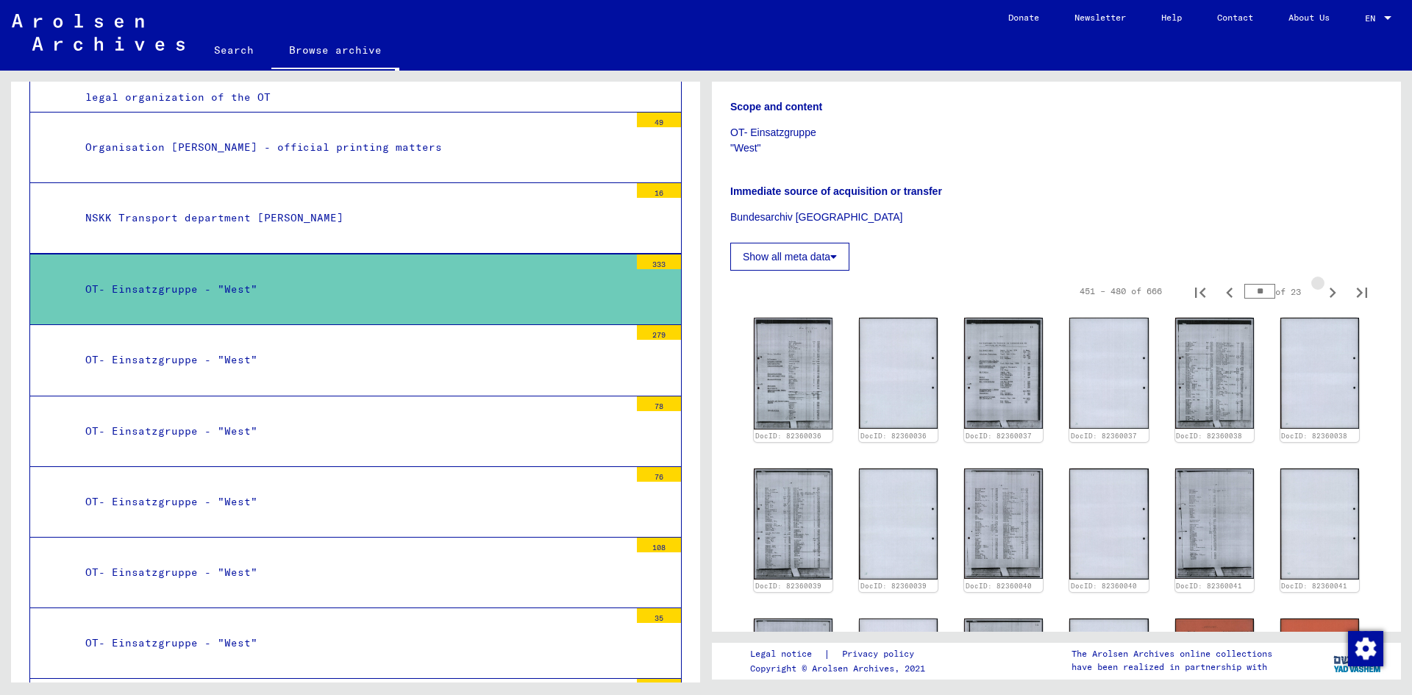
click at [1322, 292] on icon "Next page" at bounding box center [1332, 292] width 21 height 21
type input "**"
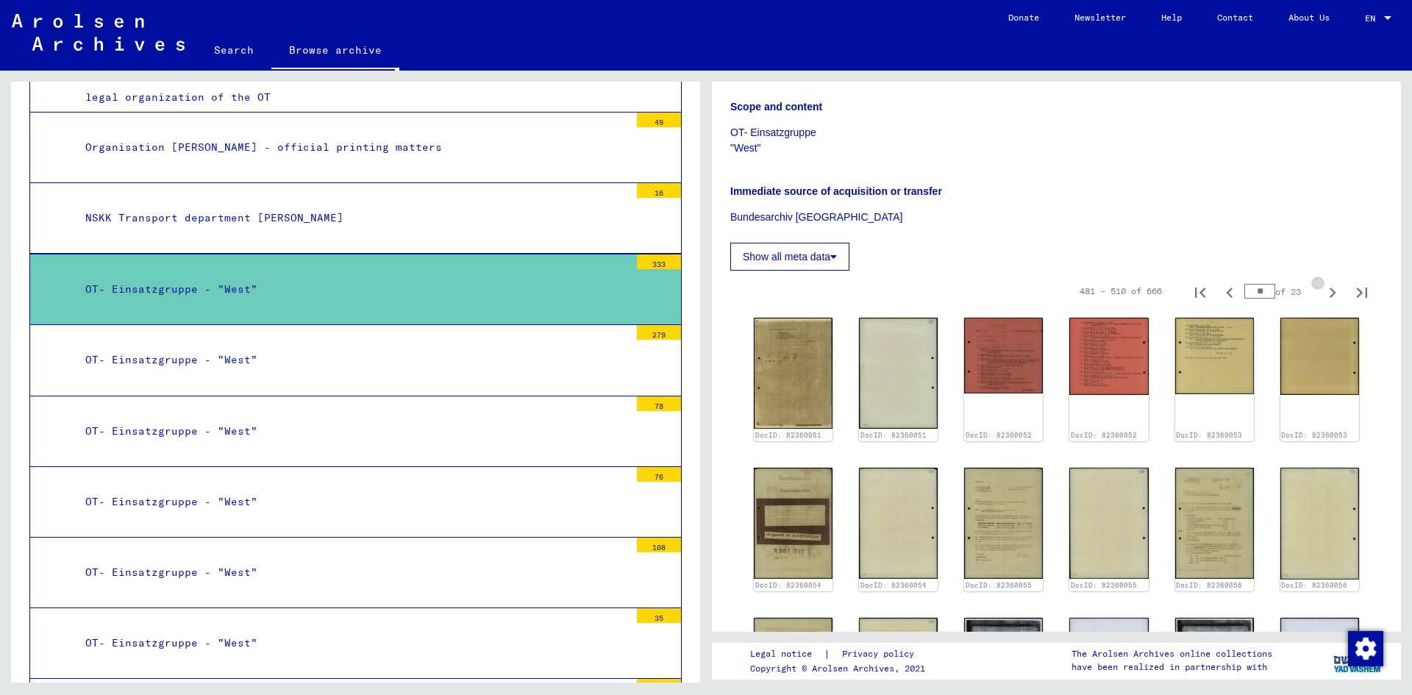
click at [1322, 292] on icon "Next page" at bounding box center [1332, 292] width 21 height 21
type input "**"
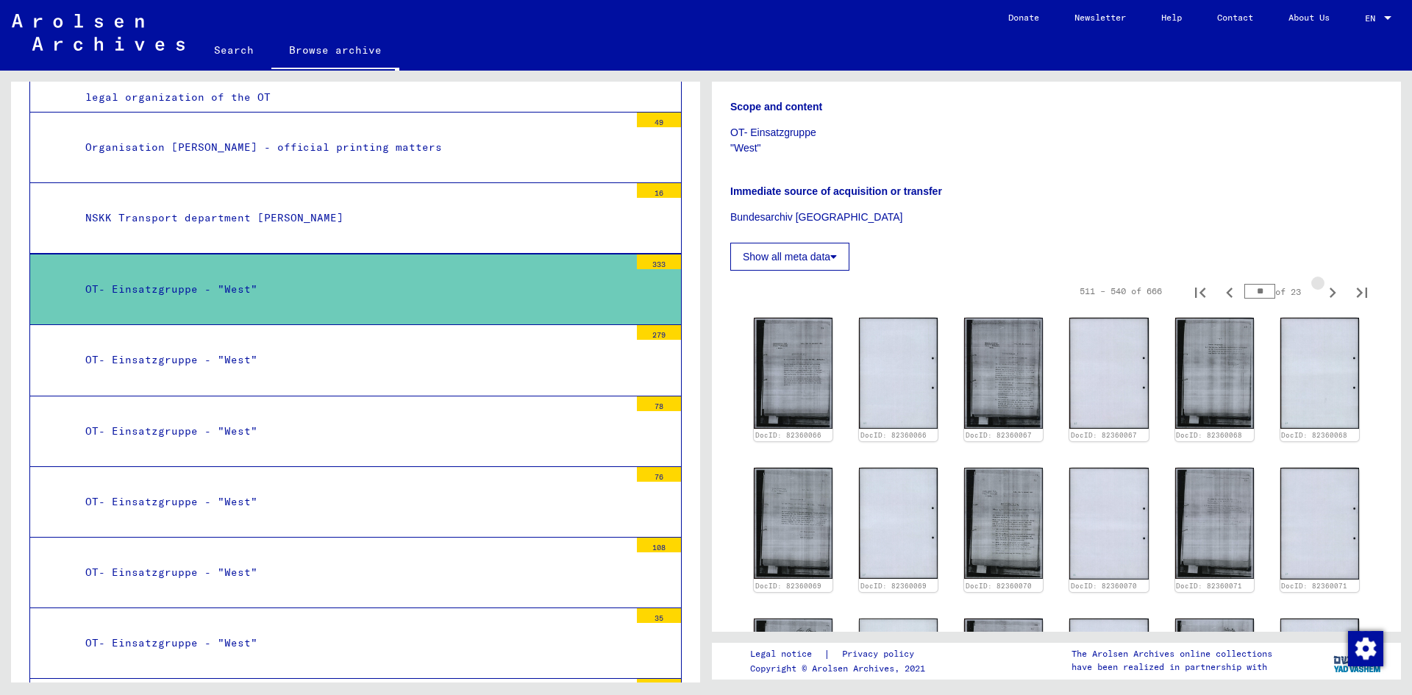
click at [1322, 292] on icon "Next page" at bounding box center [1332, 292] width 21 height 21
type input "**"
click at [1322, 292] on icon "Next page" at bounding box center [1332, 292] width 21 height 21
type input "**"
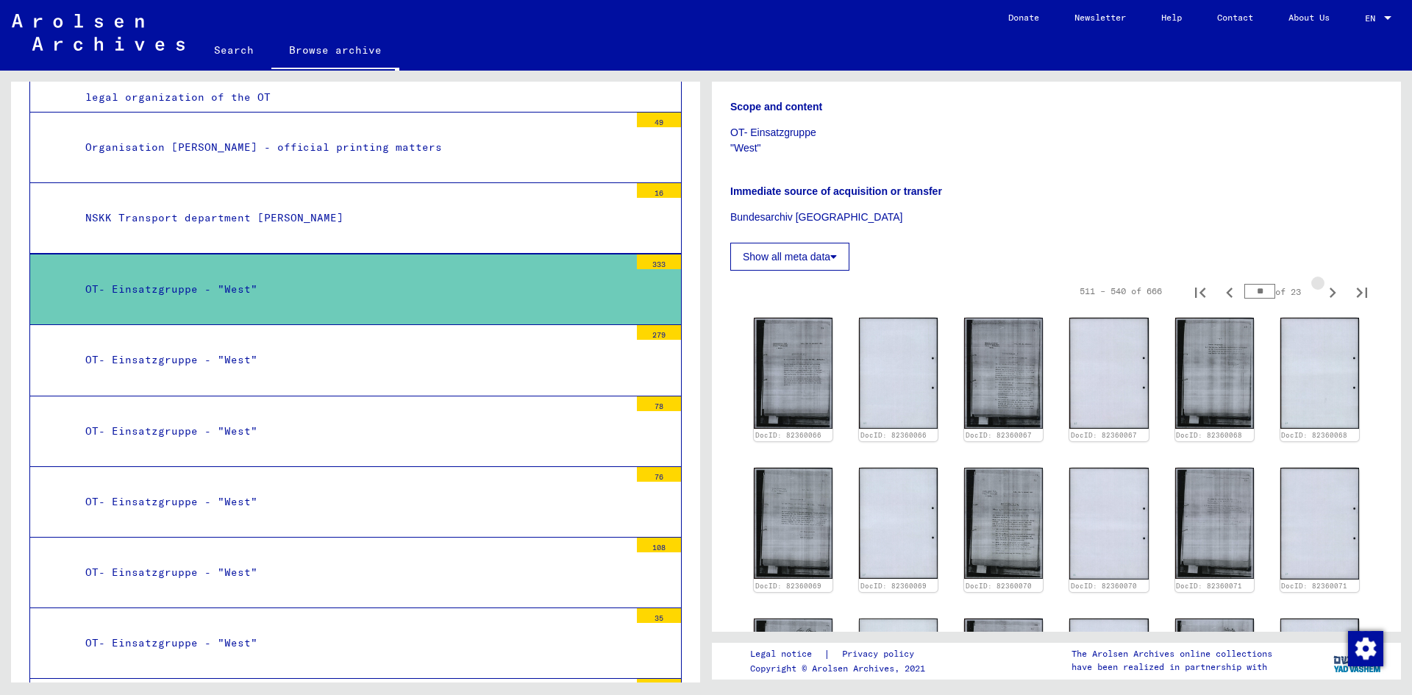
type input "**"
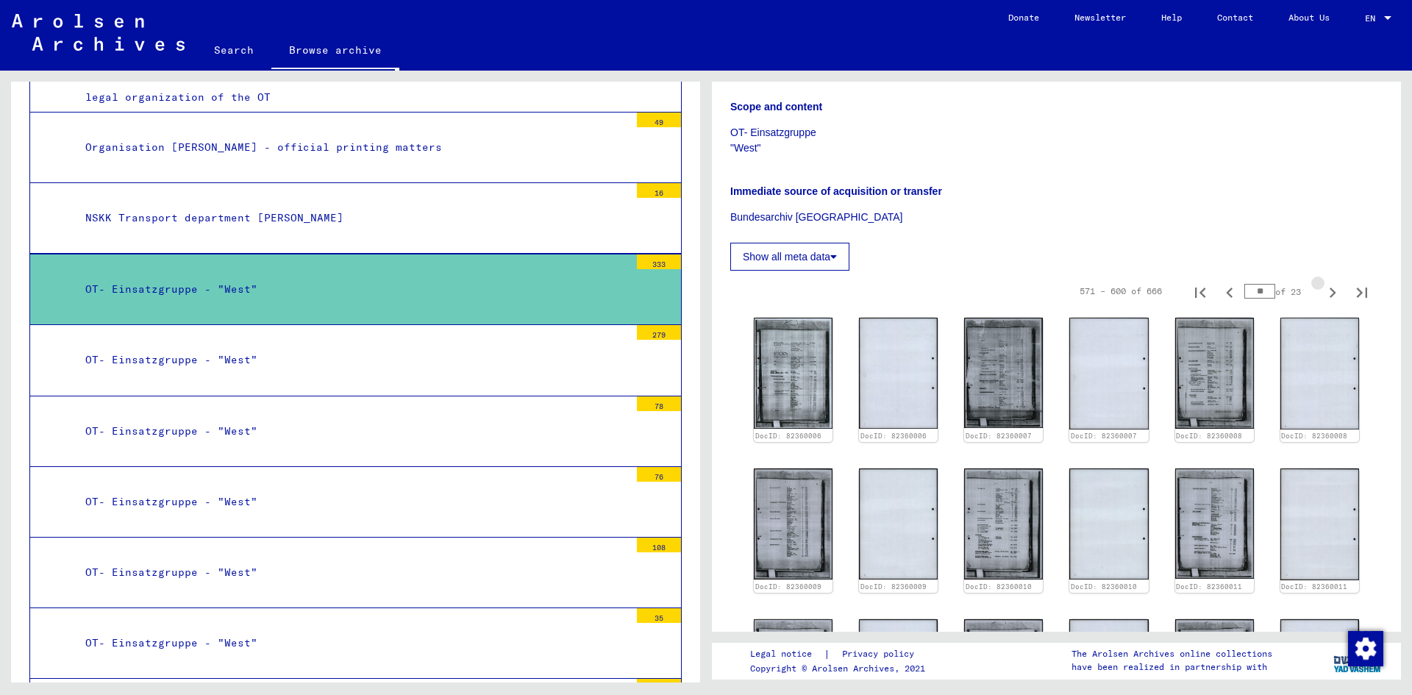
click at [1322, 292] on icon "Next page" at bounding box center [1332, 292] width 21 height 21
type input "**"
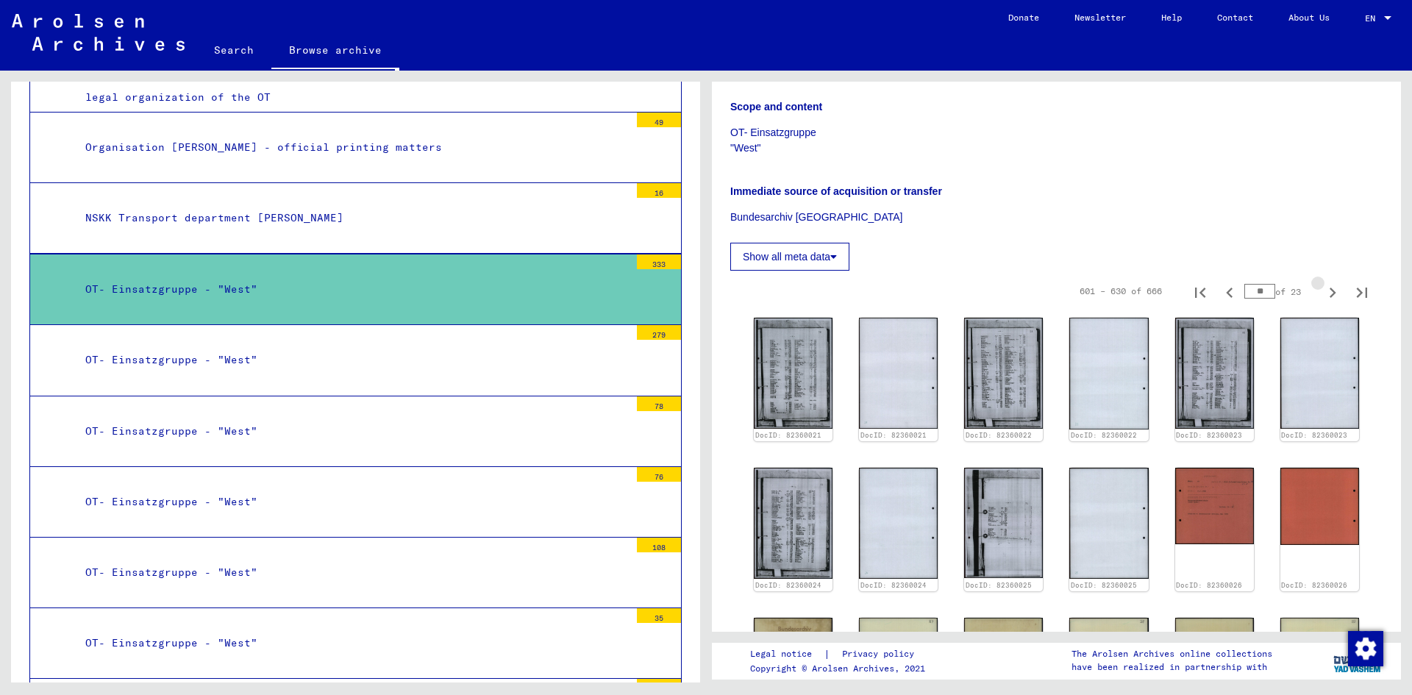
click at [1322, 292] on icon "Next page" at bounding box center [1332, 292] width 21 height 21
type input "**"
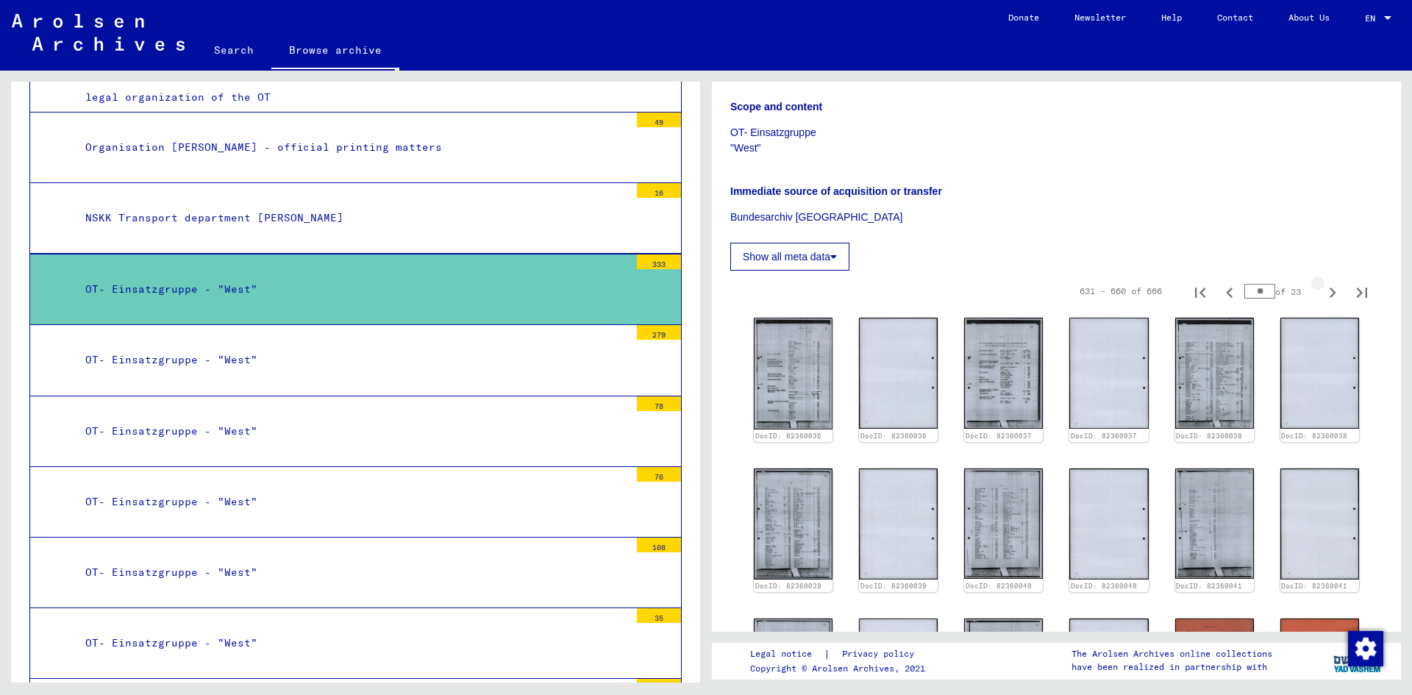
click at [1322, 292] on icon "Next page" at bounding box center [1332, 292] width 21 height 21
type input "**"
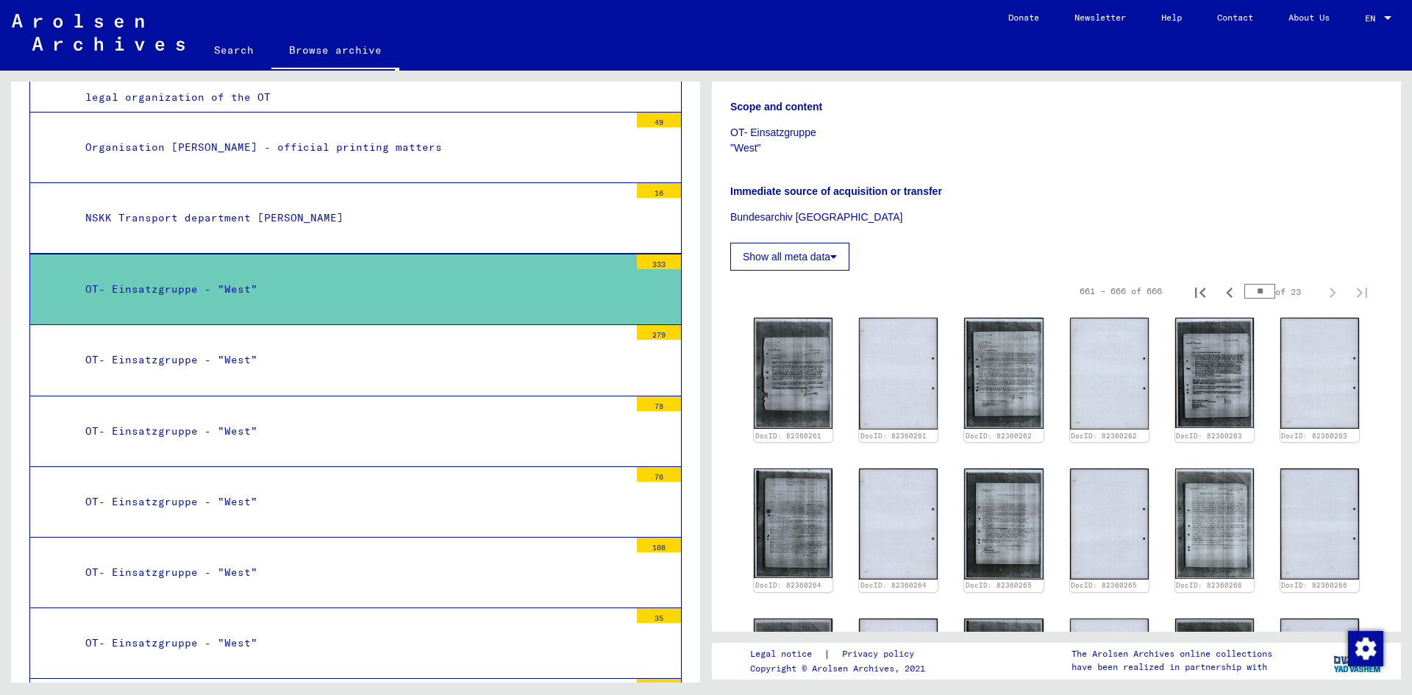
drag, startPoint x: 1256, startPoint y: 291, endPoint x: 1238, endPoint y: 289, distance: 18.5
click at [1244, 289] on input "**" at bounding box center [1259, 291] width 31 height 15
type input "*"
click at [1323, 294] on icon "Next page" at bounding box center [1332, 292] width 21 height 21
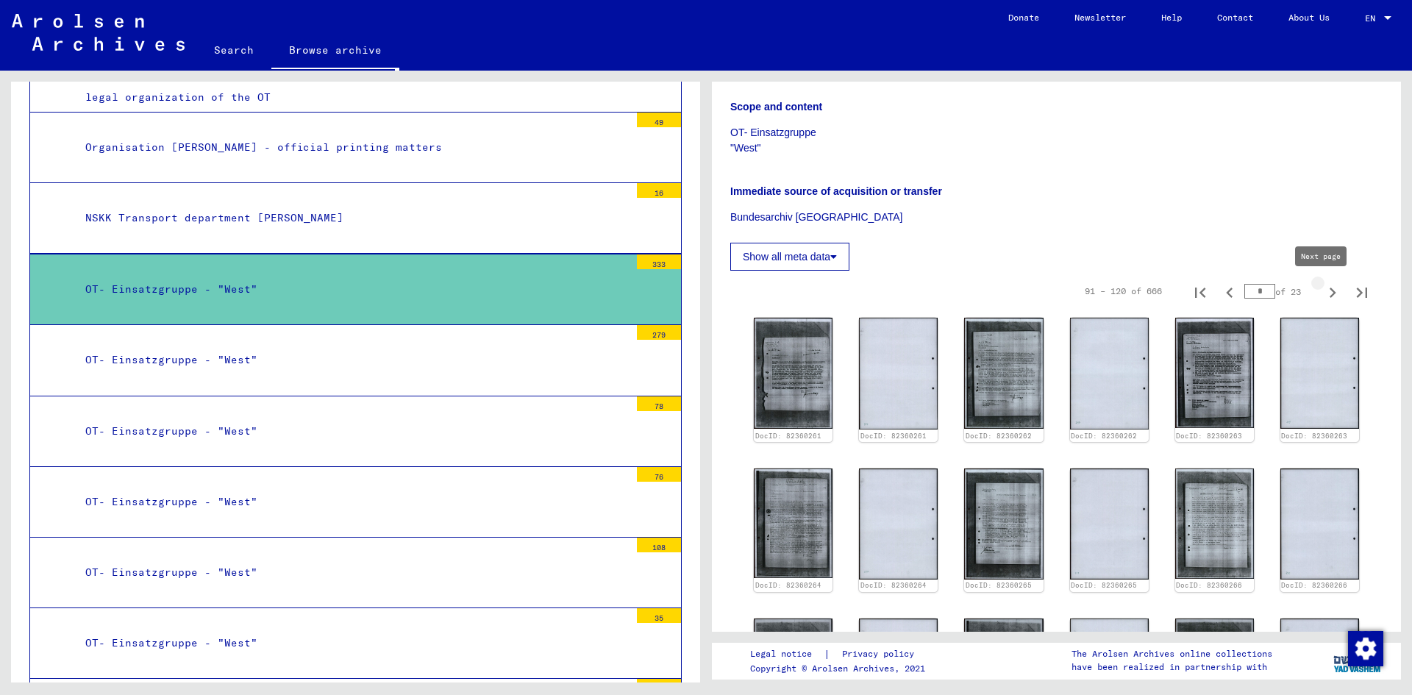
type input "*"
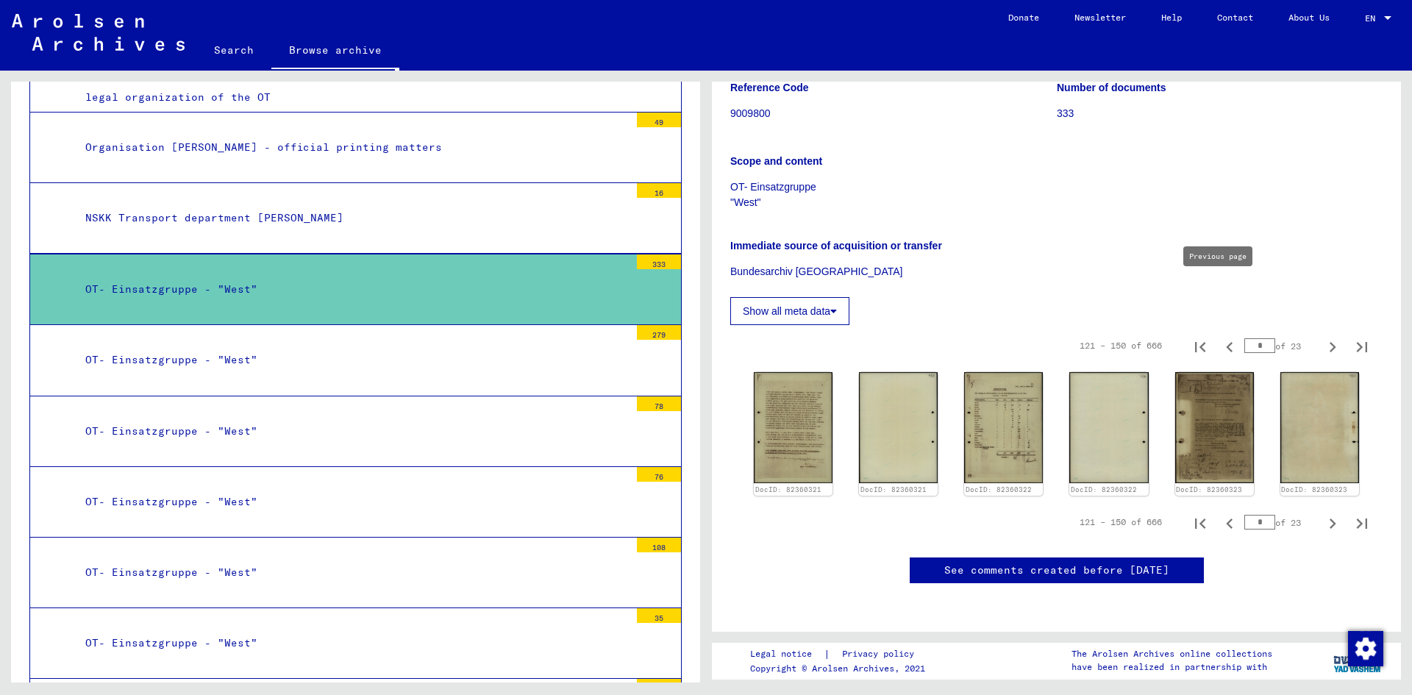
click at [1219, 337] on icon "Previous page" at bounding box center [1229, 347] width 21 height 21
type input "*"
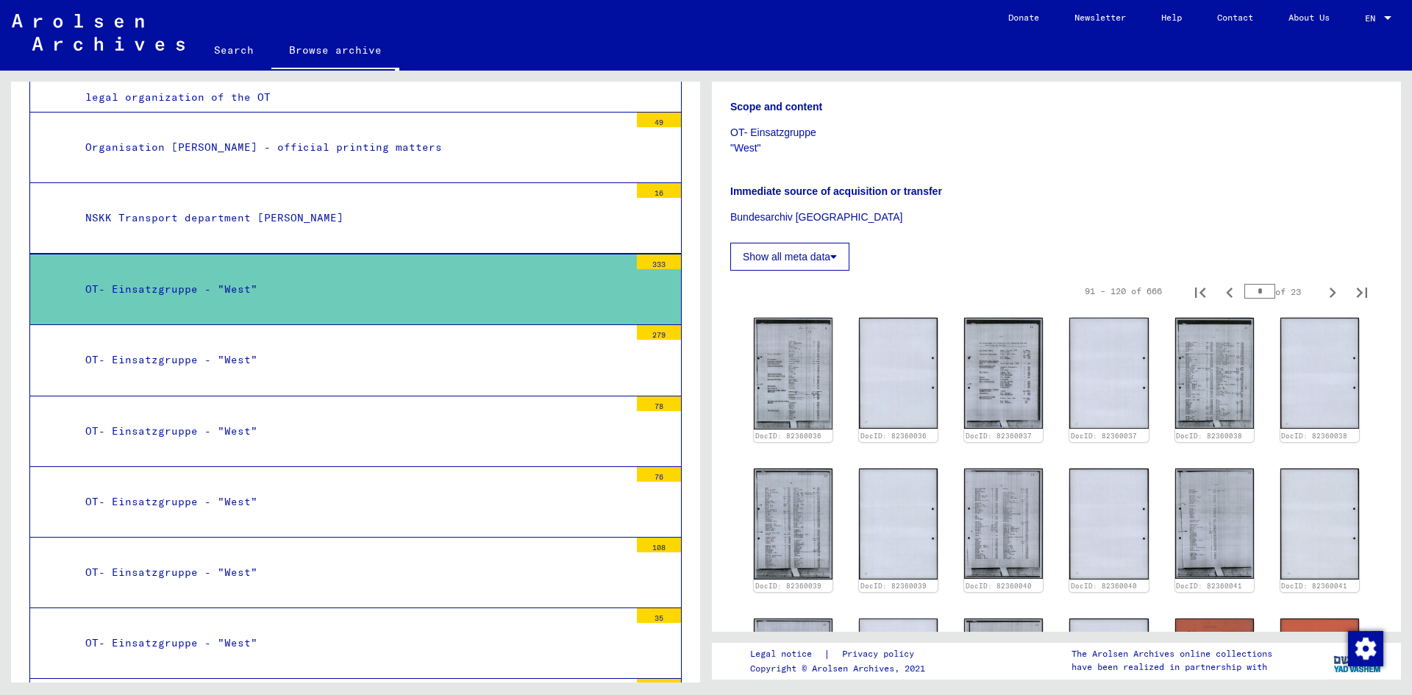
click at [1219, 288] on icon "Previous page" at bounding box center [1229, 292] width 21 height 21
type input "*"
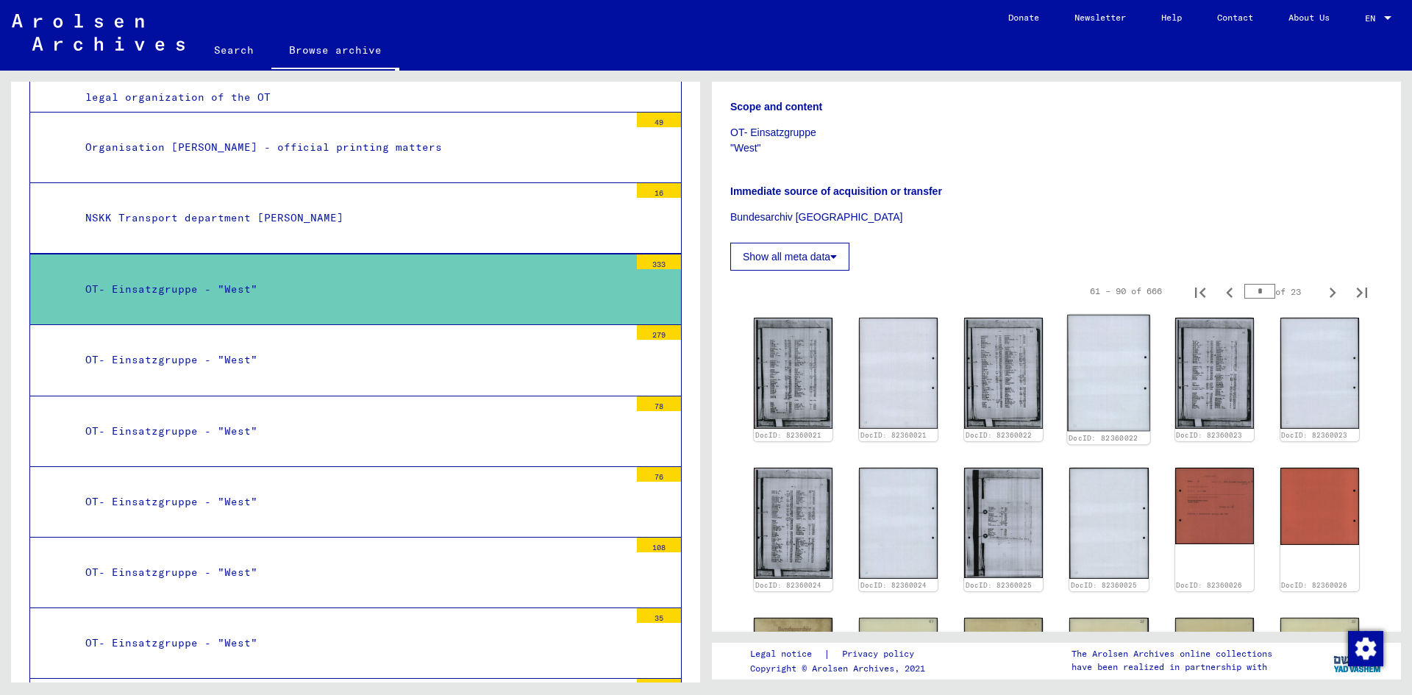
scroll to position [609, 0]
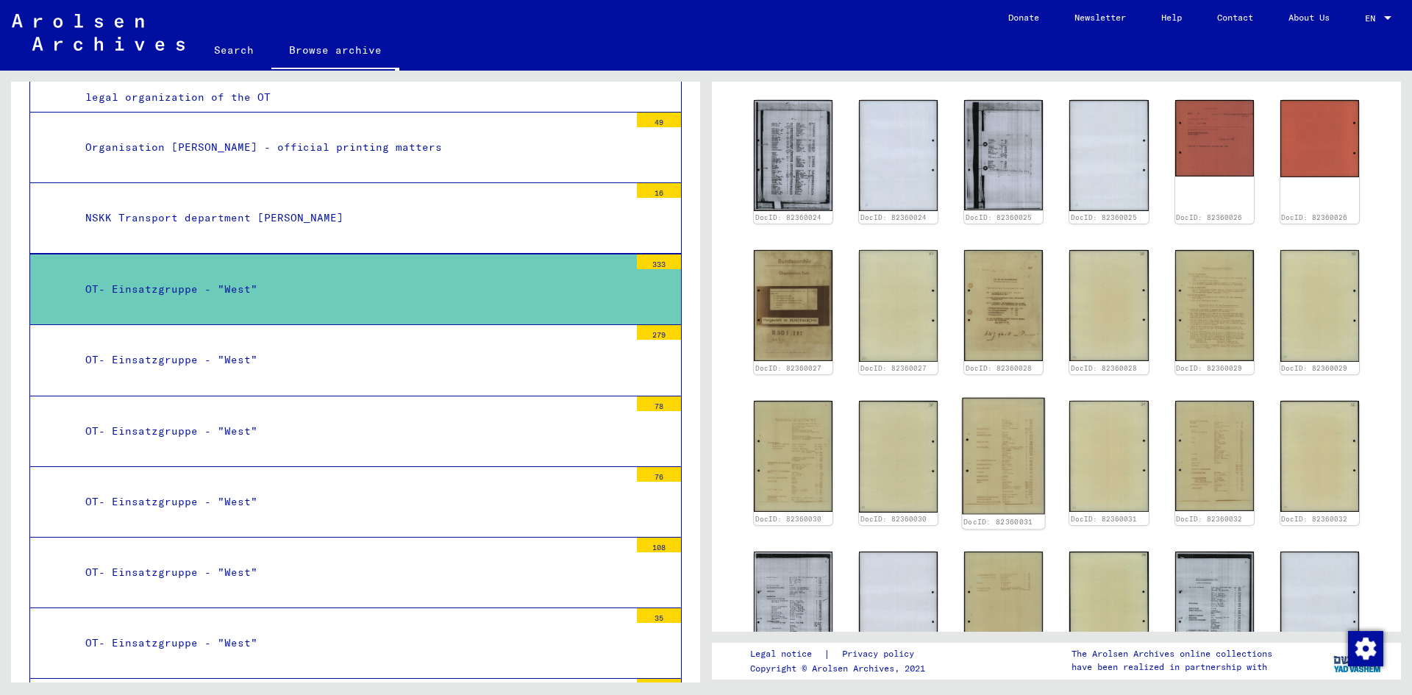
click at [973, 448] on img at bounding box center [1003, 455] width 83 height 116
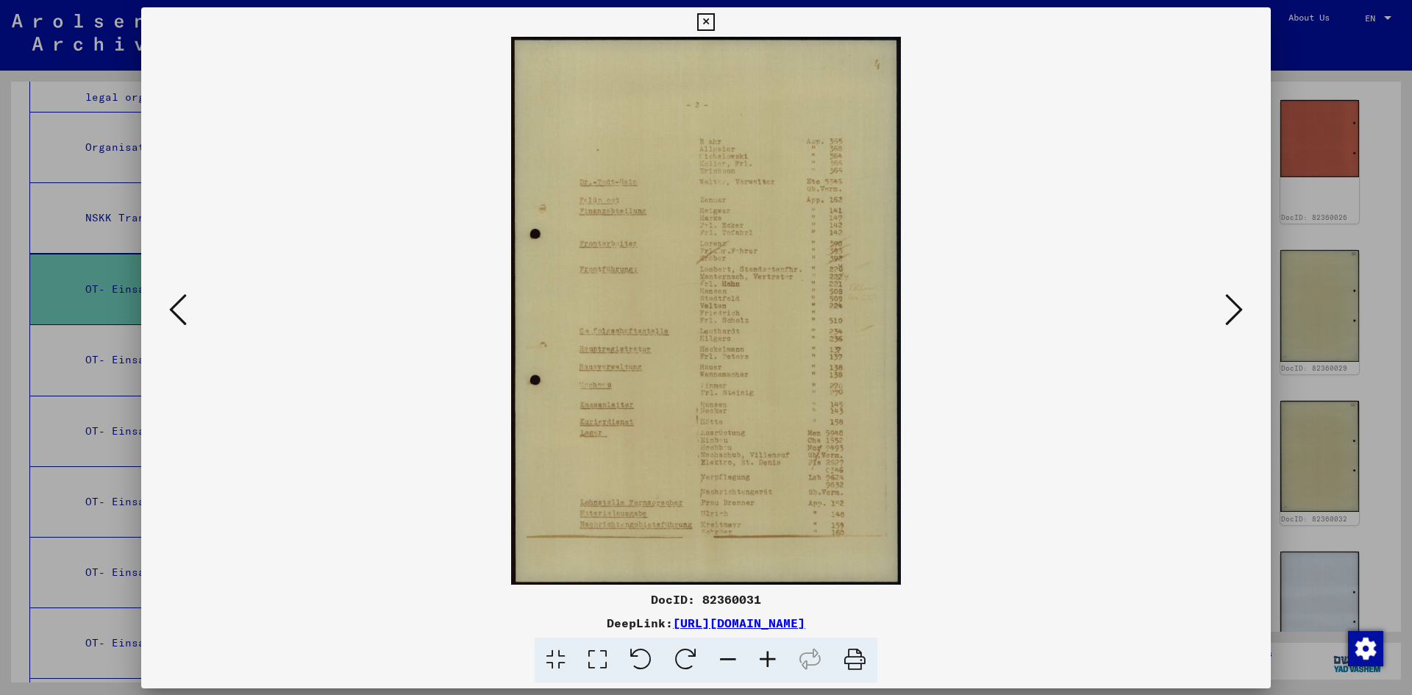
click at [973, 448] on img at bounding box center [705, 311] width 1029 height 548
click at [185, 304] on icon at bounding box center [178, 309] width 18 height 35
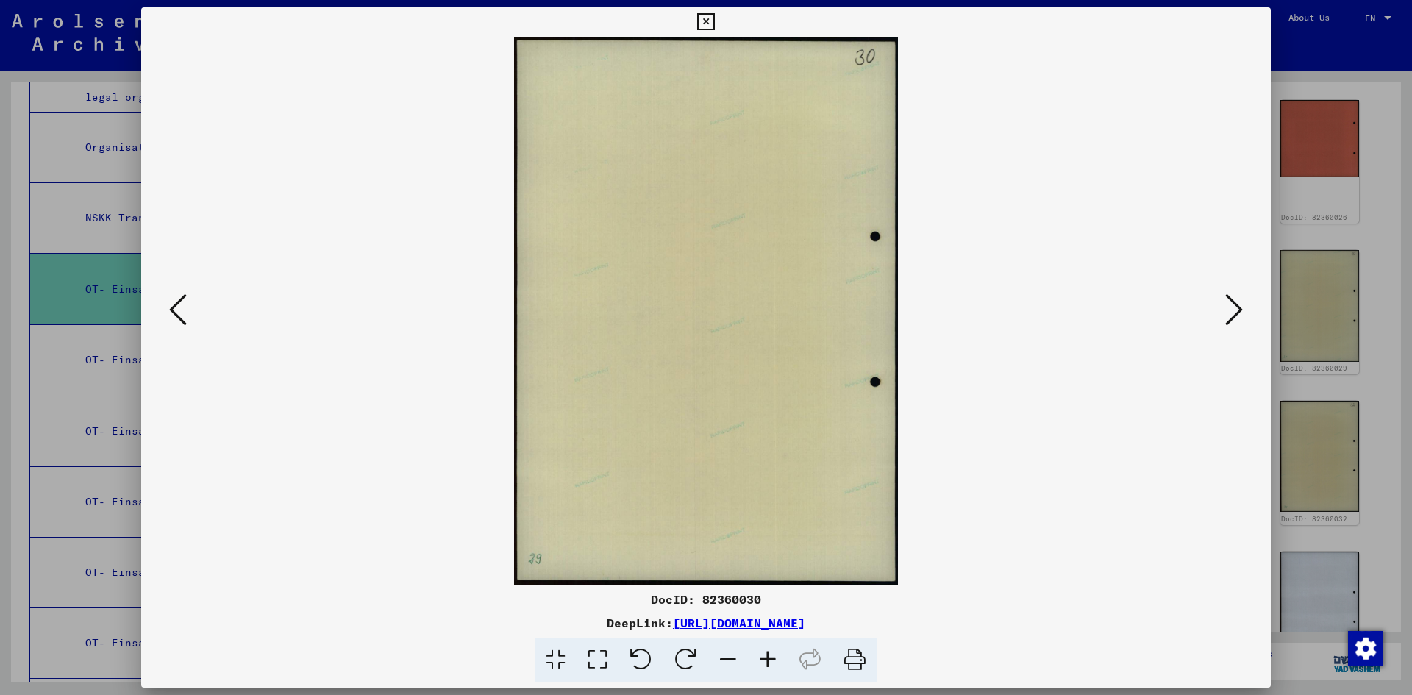
click at [185, 304] on icon at bounding box center [178, 309] width 18 height 35
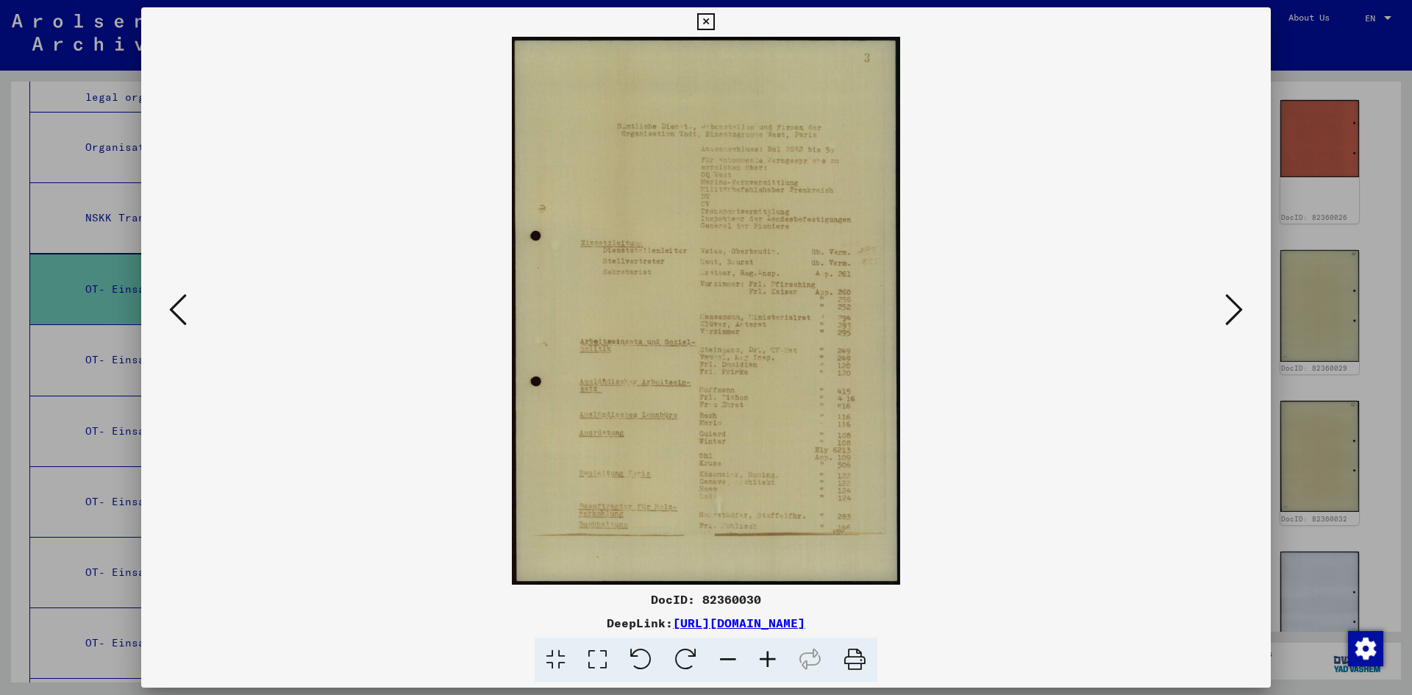
click at [185, 304] on icon at bounding box center [178, 309] width 18 height 35
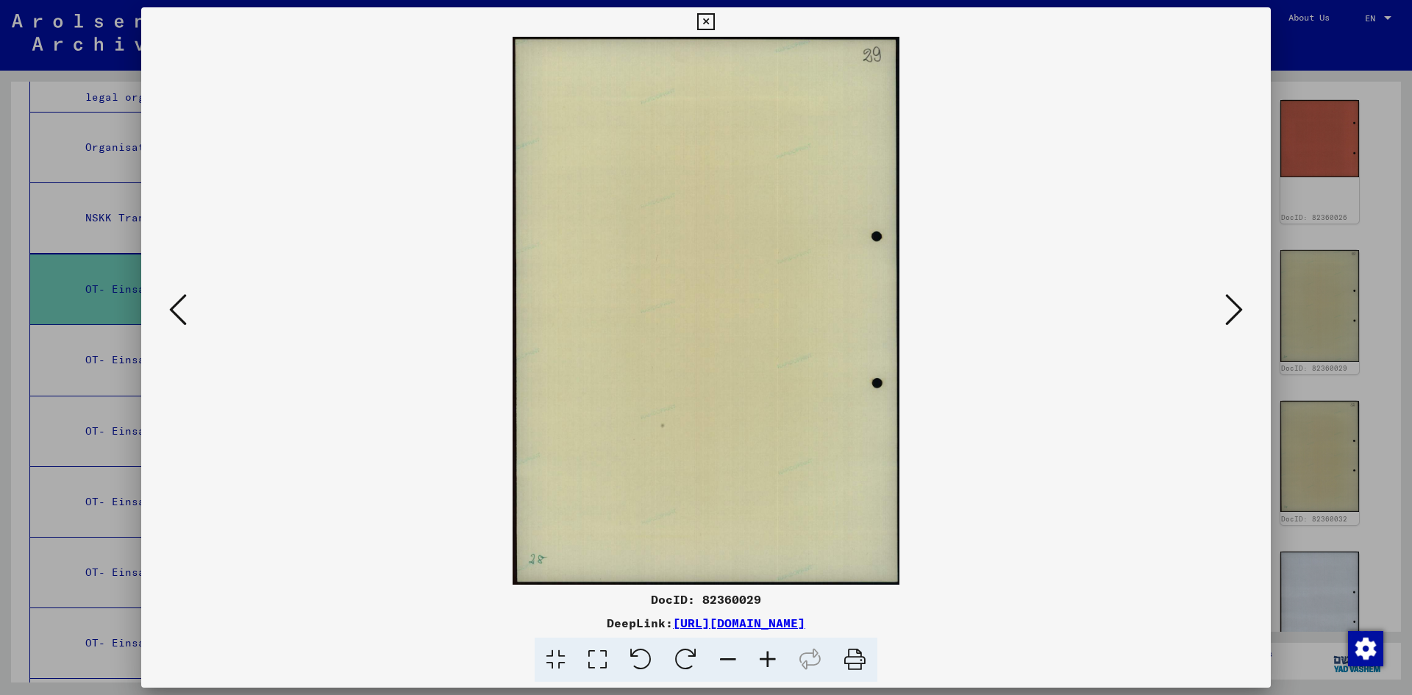
click at [185, 304] on icon at bounding box center [178, 309] width 18 height 35
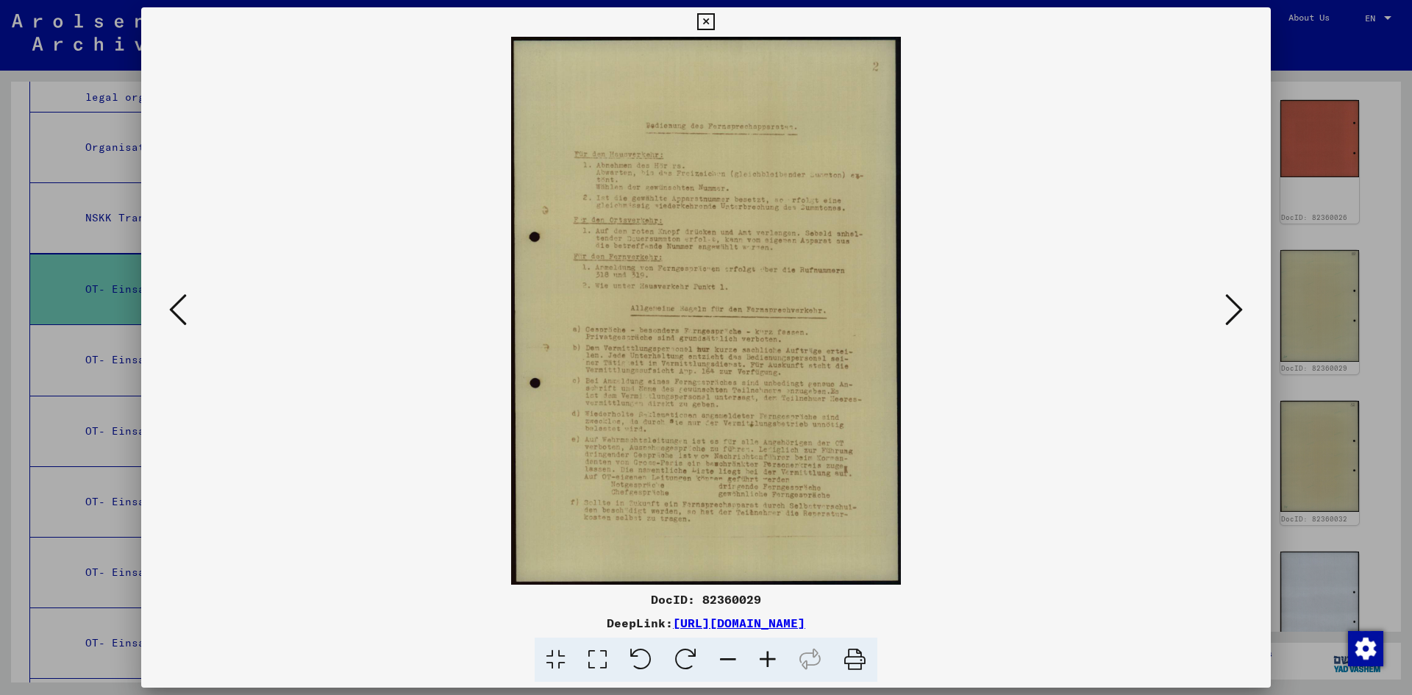
click at [1228, 312] on icon at bounding box center [1234, 309] width 18 height 35
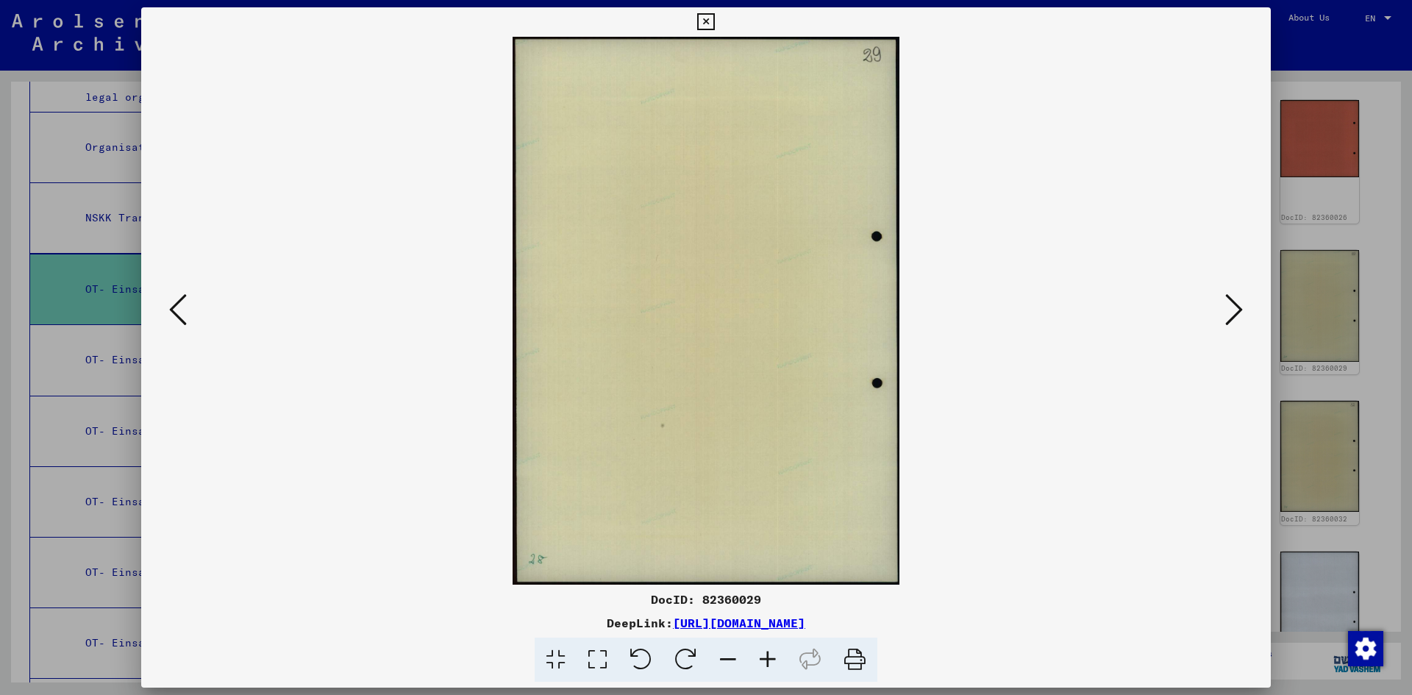
click at [1228, 312] on icon at bounding box center [1234, 309] width 18 height 35
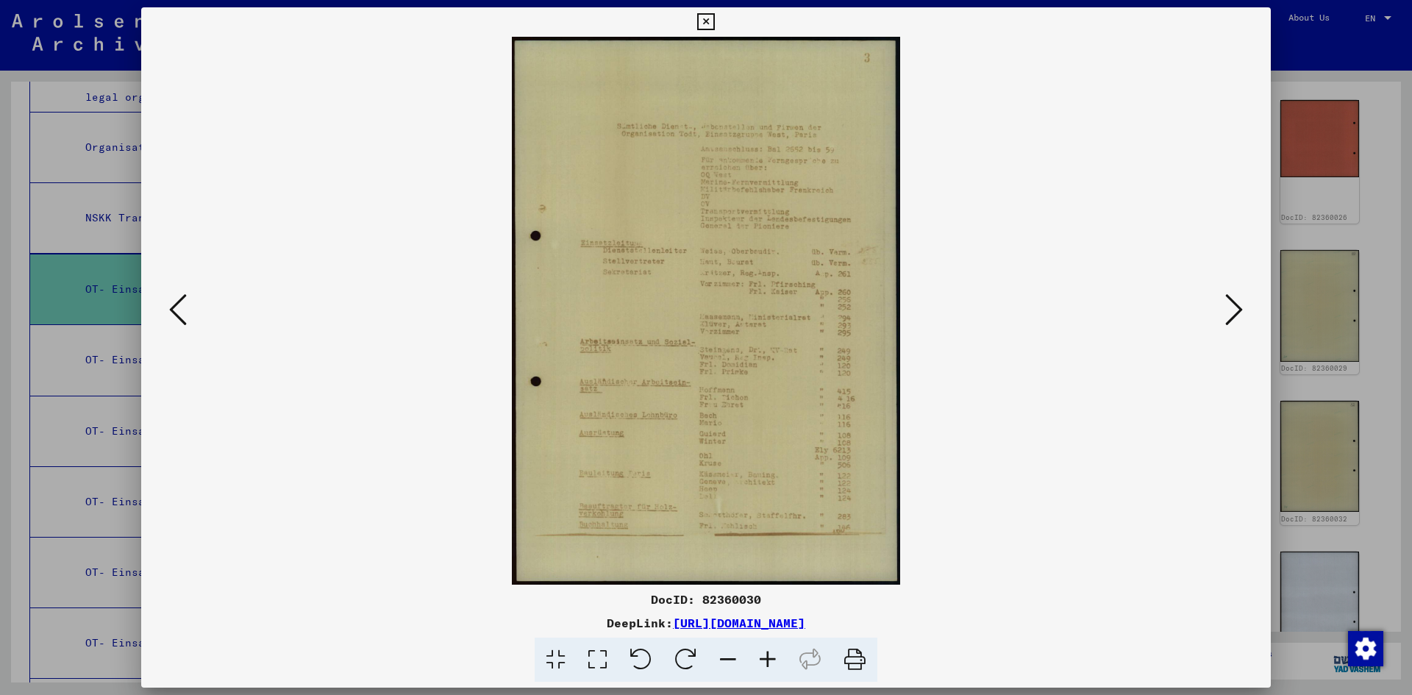
click at [1228, 312] on icon at bounding box center [1234, 309] width 18 height 35
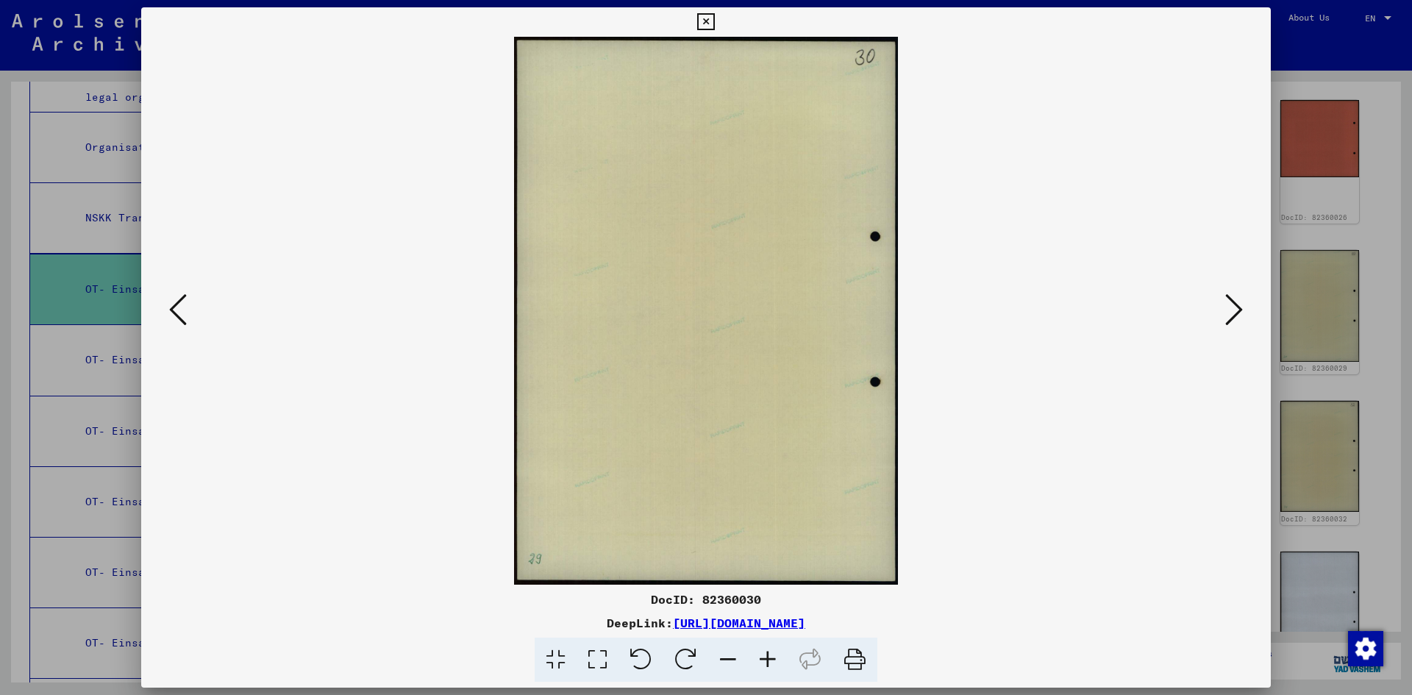
click at [1228, 312] on icon at bounding box center [1234, 309] width 18 height 35
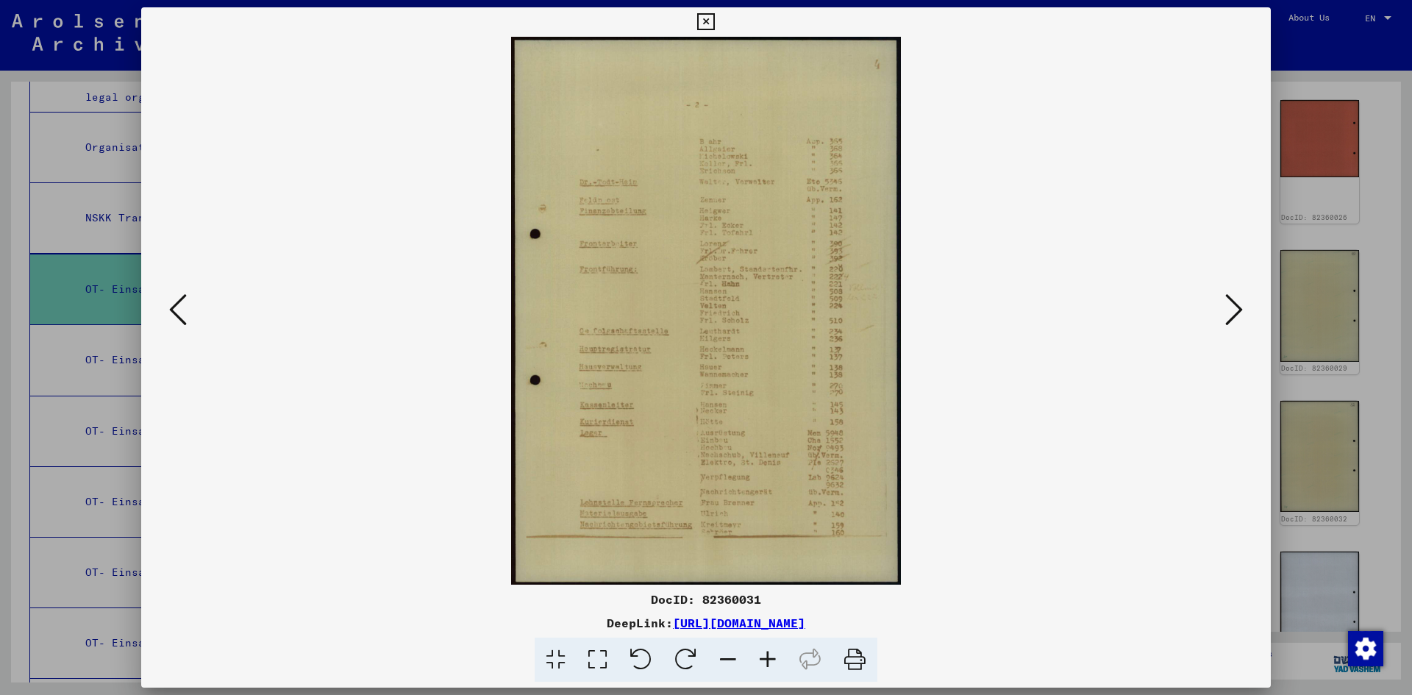
click at [1231, 312] on icon at bounding box center [1234, 309] width 18 height 35
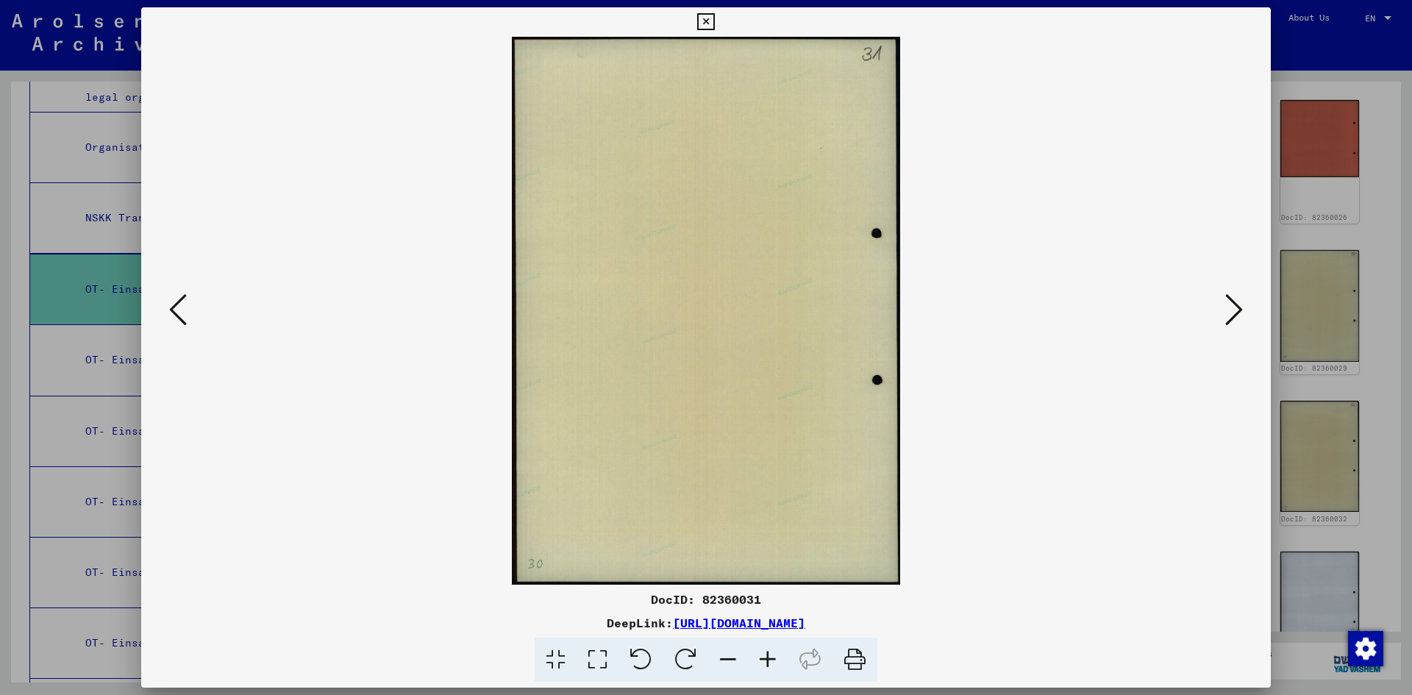
click at [1231, 312] on icon at bounding box center [1234, 309] width 18 height 35
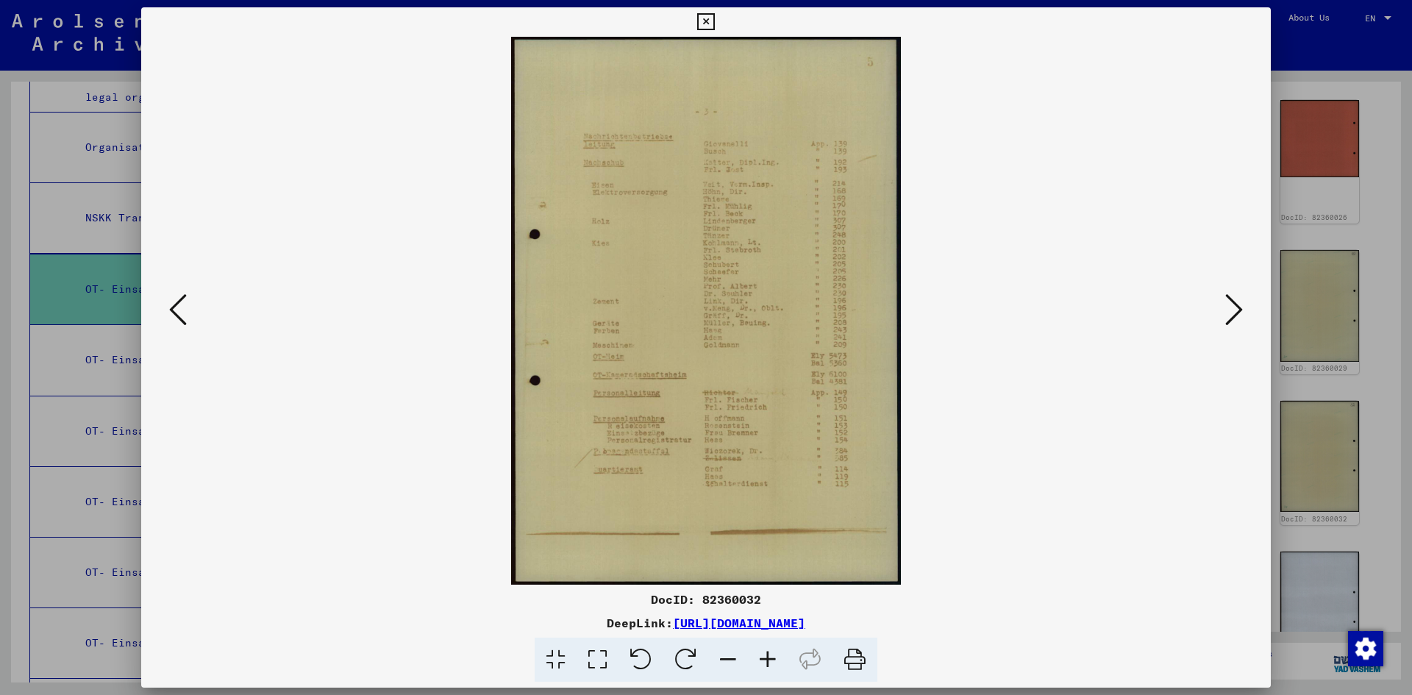
click at [1231, 312] on icon at bounding box center [1234, 309] width 18 height 35
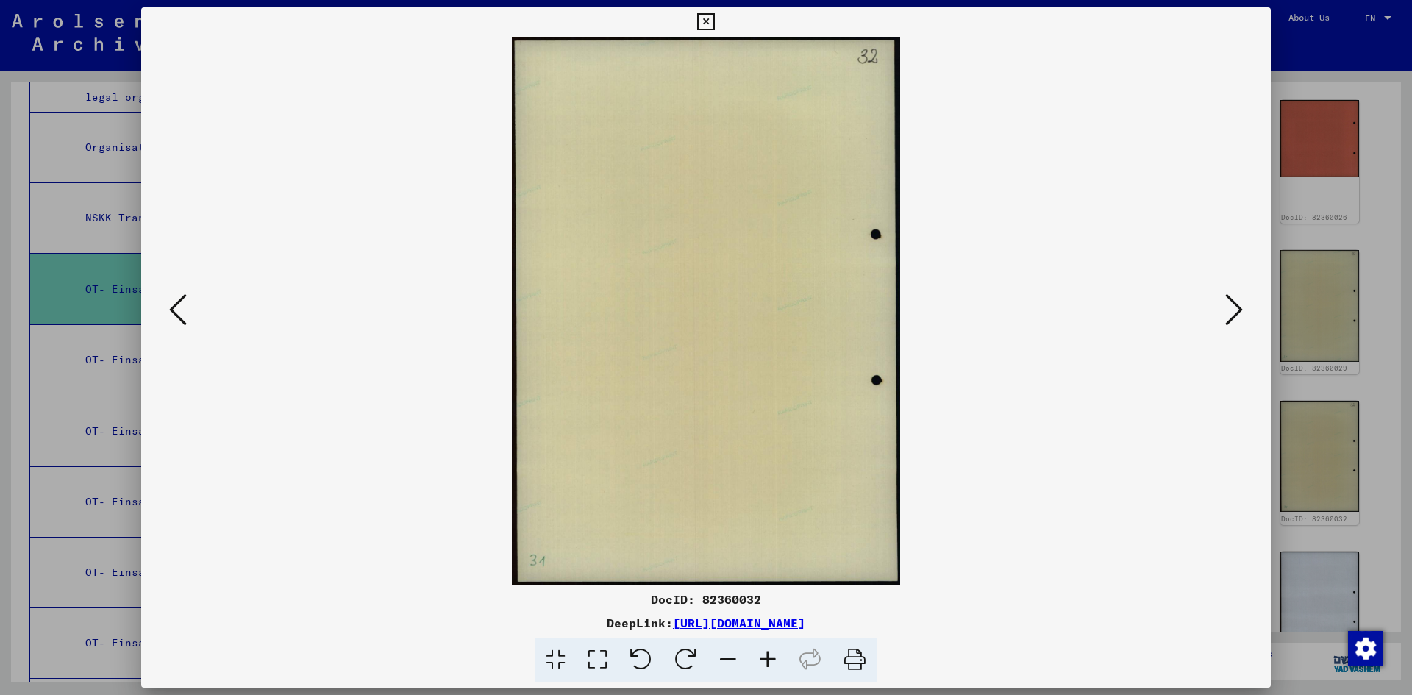
click at [1231, 312] on icon at bounding box center [1234, 309] width 18 height 35
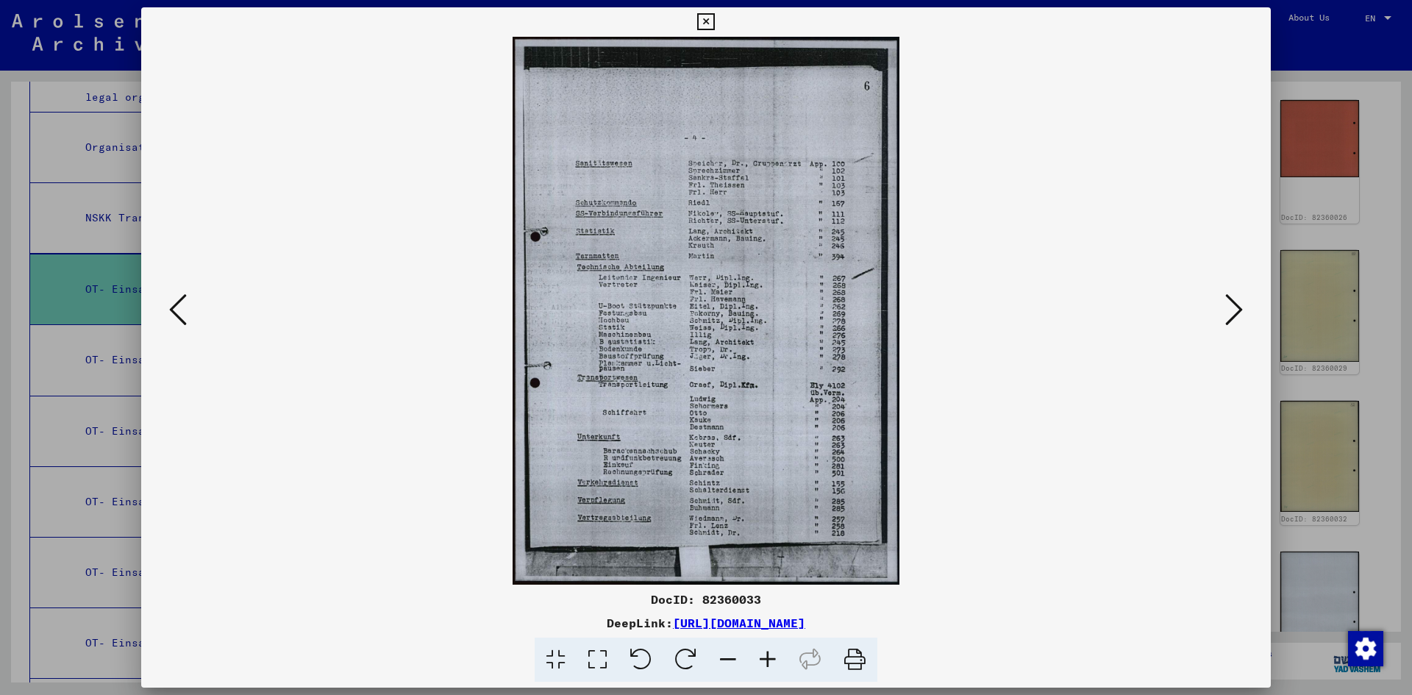
click at [1231, 312] on icon at bounding box center [1234, 309] width 18 height 35
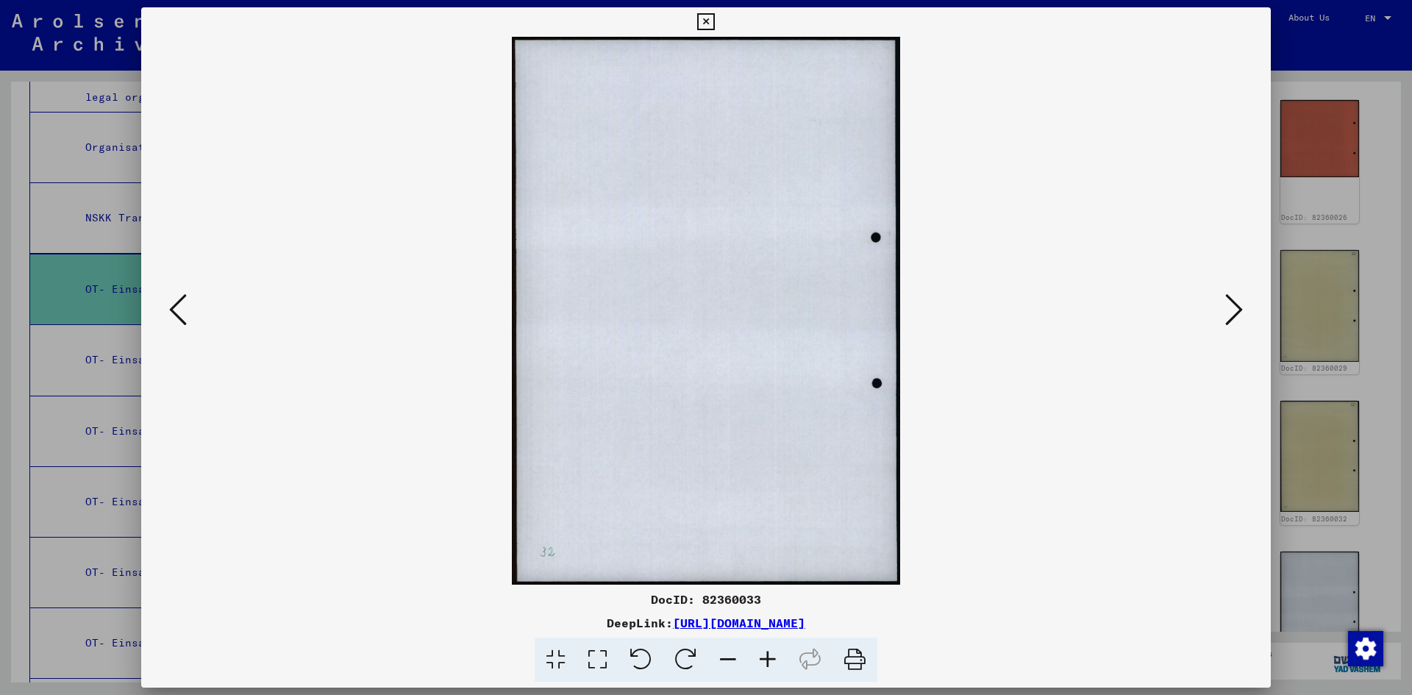
click at [1231, 312] on icon at bounding box center [1234, 309] width 18 height 35
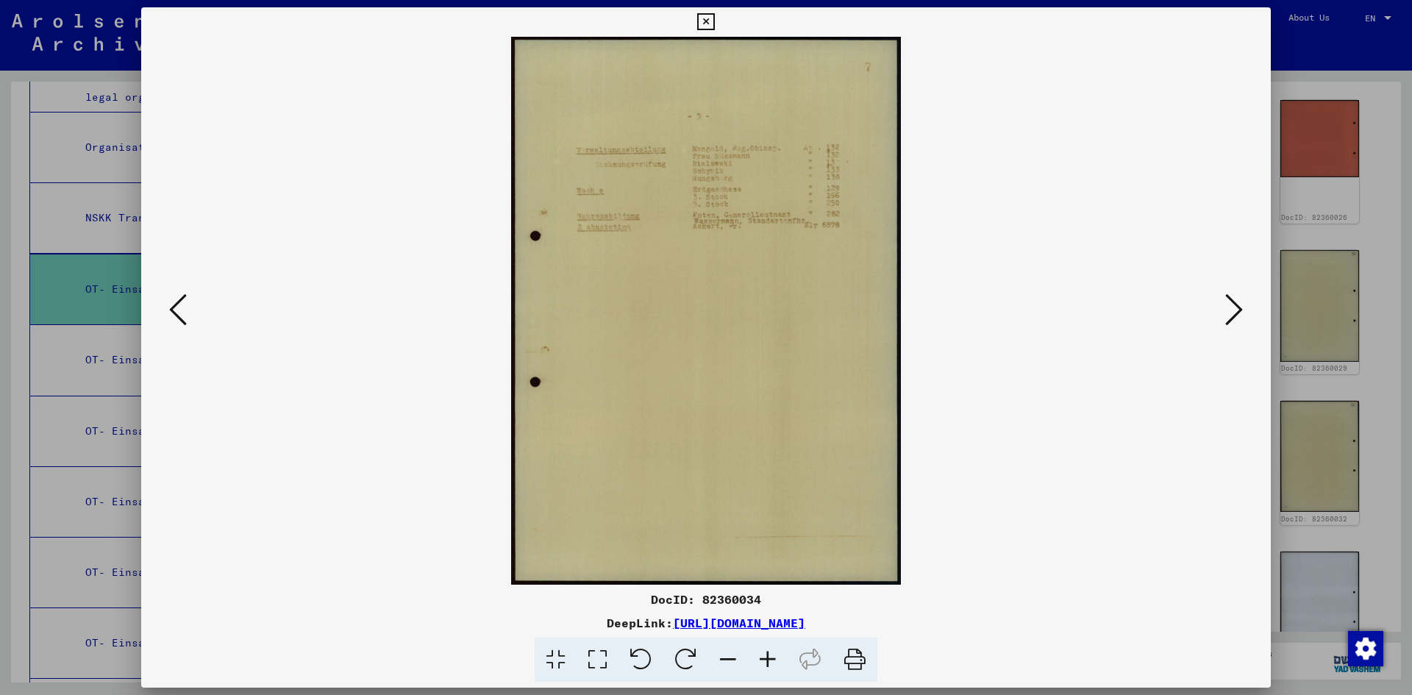
click at [1231, 312] on icon at bounding box center [1234, 309] width 18 height 35
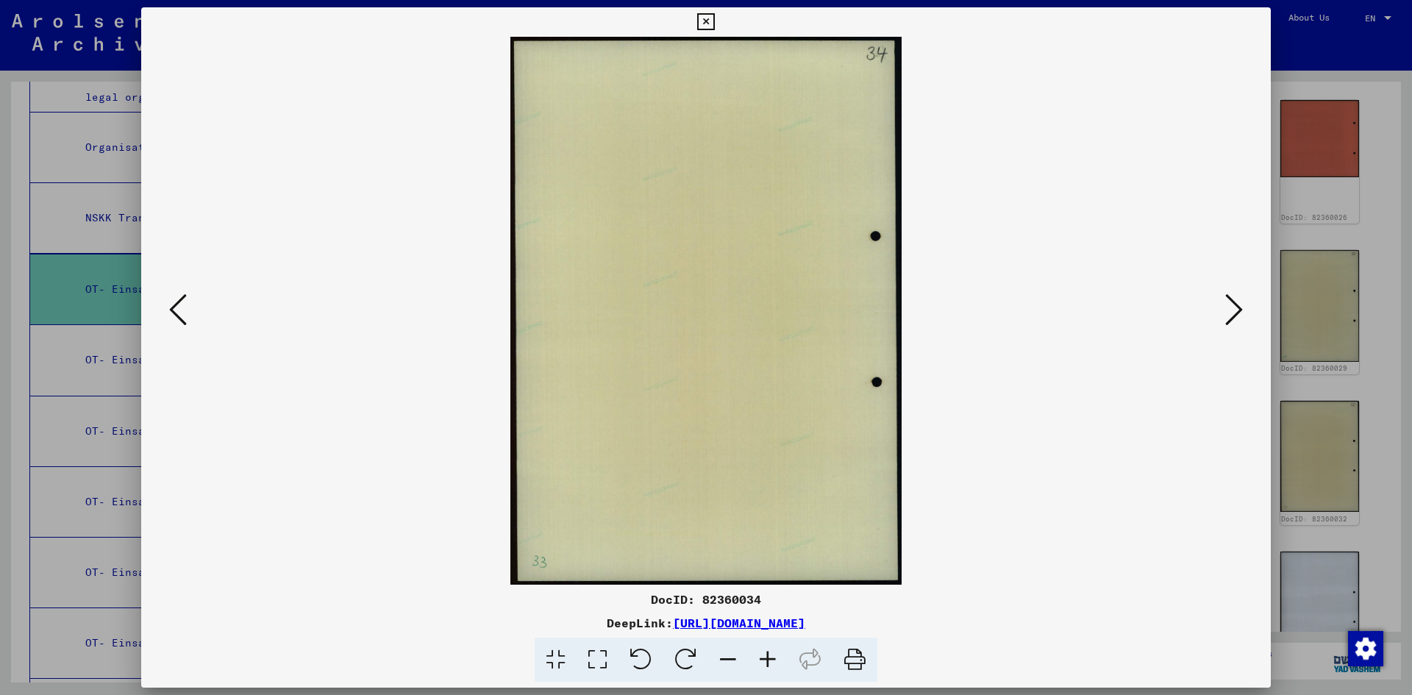
click at [1231, 312] on icon at bounding box center [1234, 309] width 18 height 35
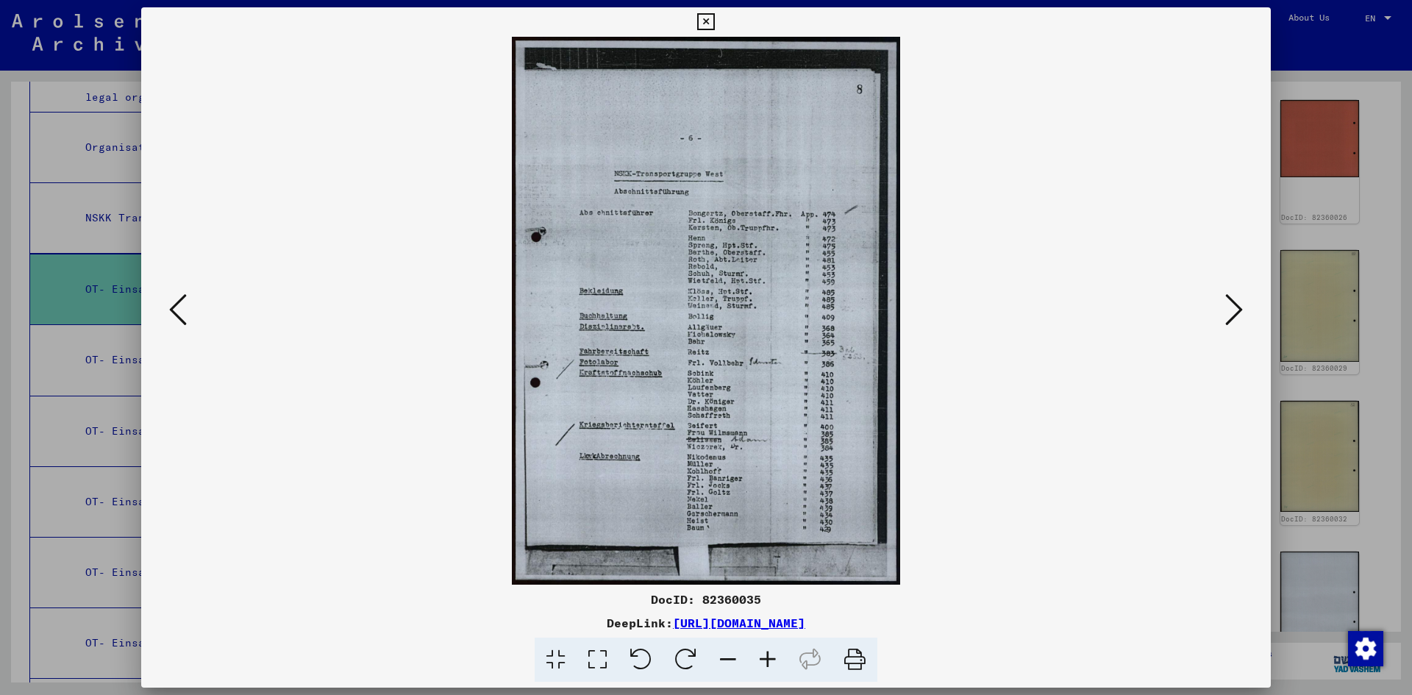
click at [1231, 312] on icon at bounding box center [1234, 309] width 18 height 35
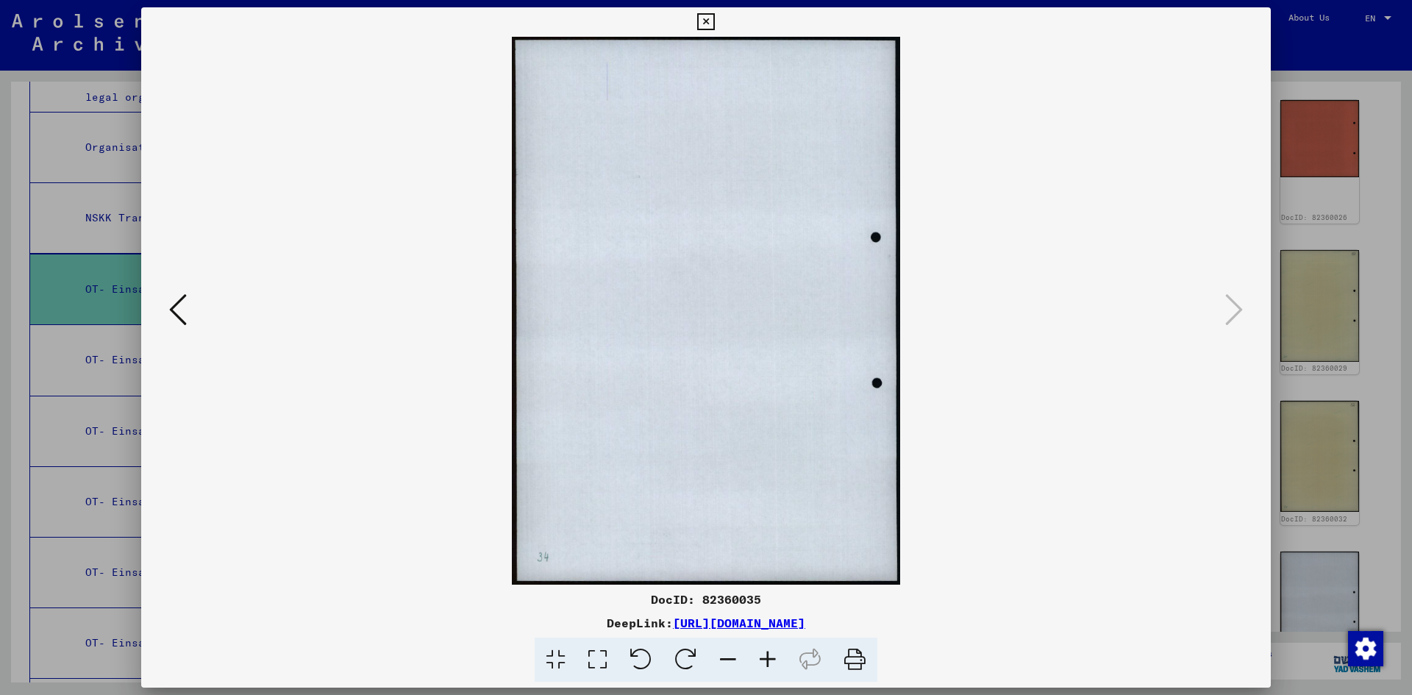
click at [1219, 315] on img at bounding box center [705, 311] width 1029 height 548
click at [701, 21] on icon at bounding box center [705, 22] width 17 height 18
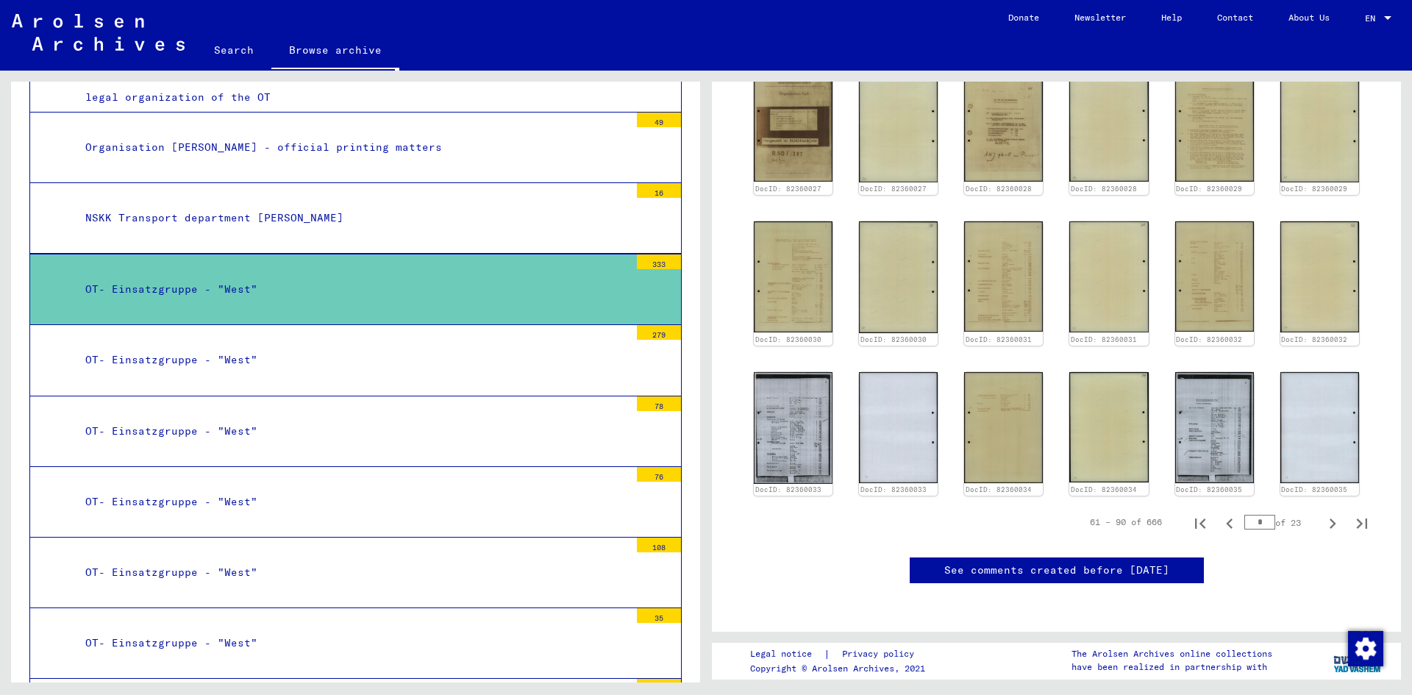
scroll to position [876, 0]
click at [1323, 513] on icon "Next page" at bounding box center [1332, 523] width 21 height 21
type input "*"
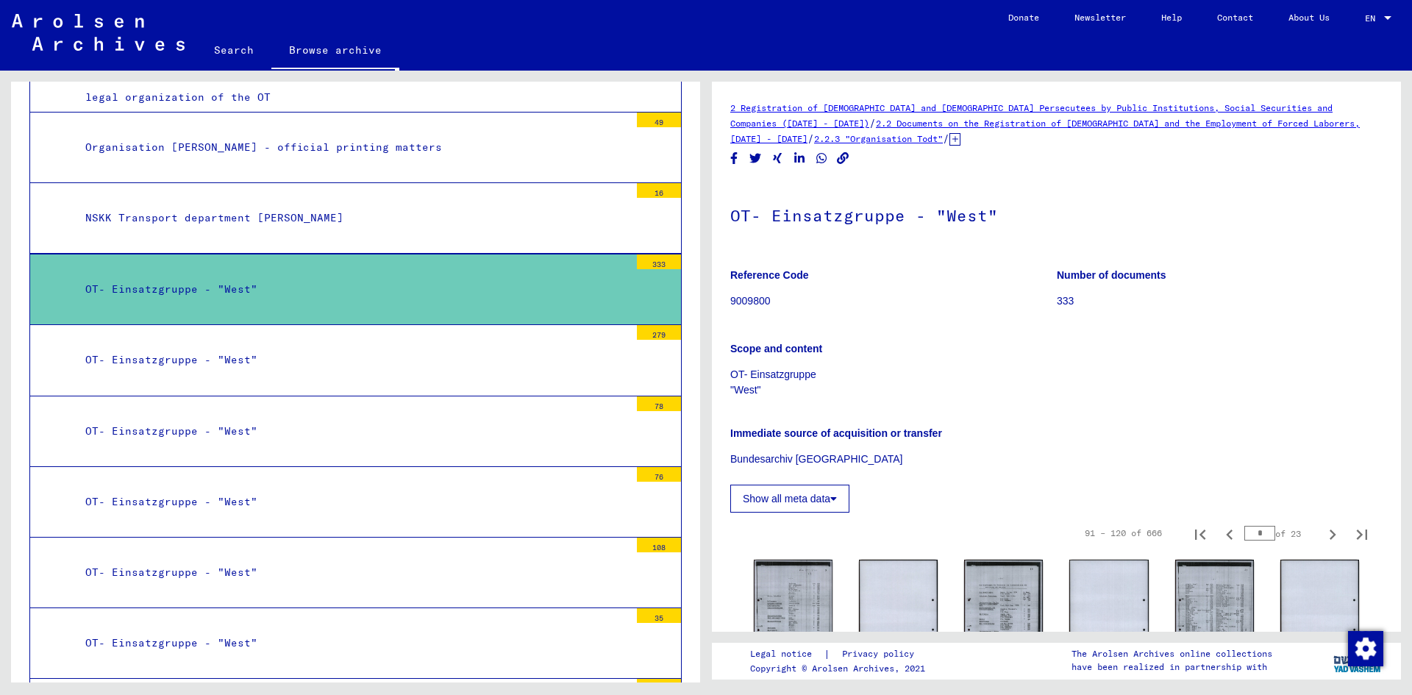
scroll to position [368, 0]
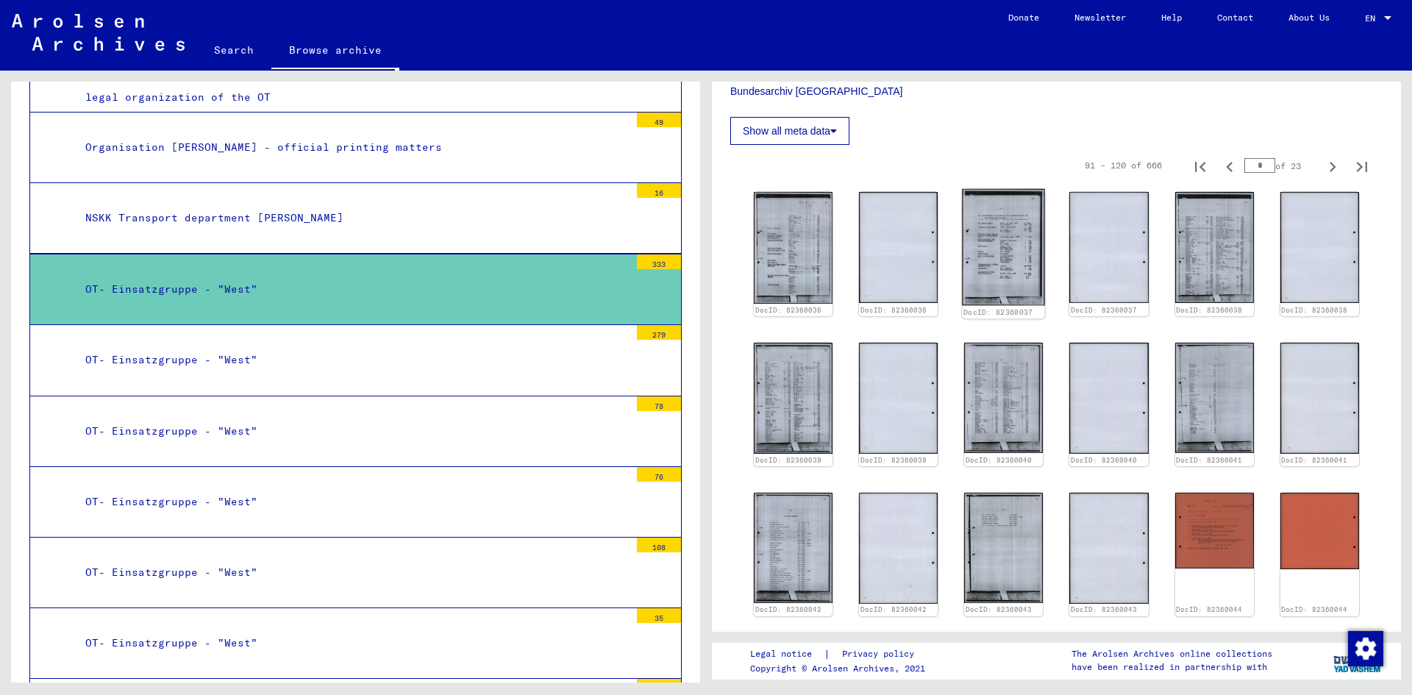
click at [995, 263] on img at bounding box center [1003, 247] width 83 height 116
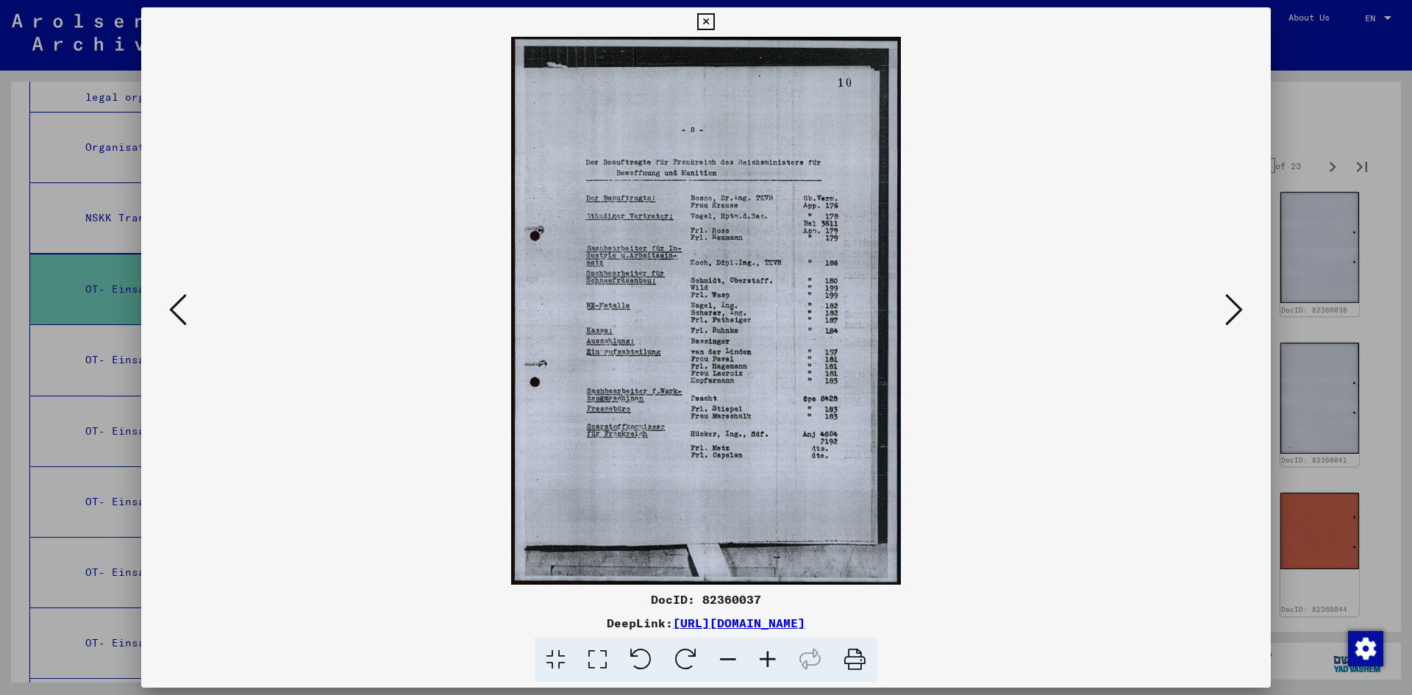
click at [1226, 310] on icon at bounding box center [1234, 309] width 18 height 35
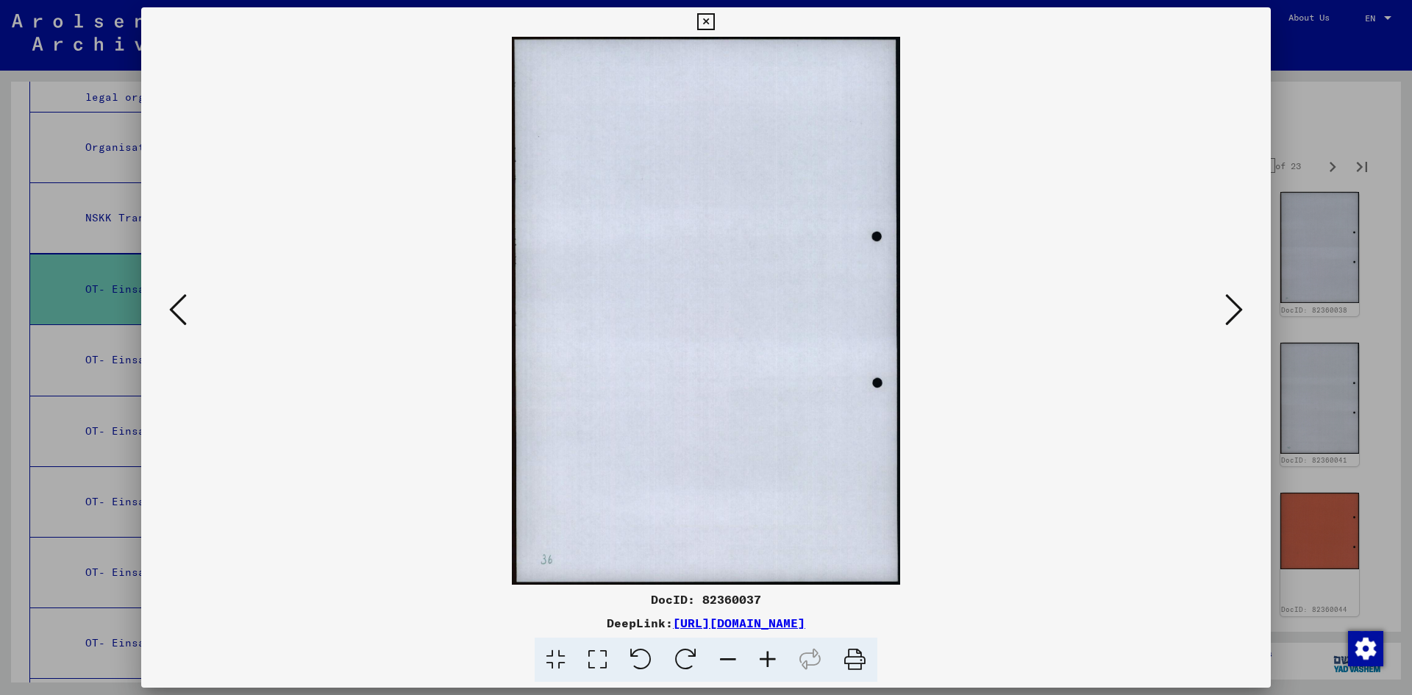
click at [1226, 310] on icon at bounding box center [1234, 309] width 18 height 35
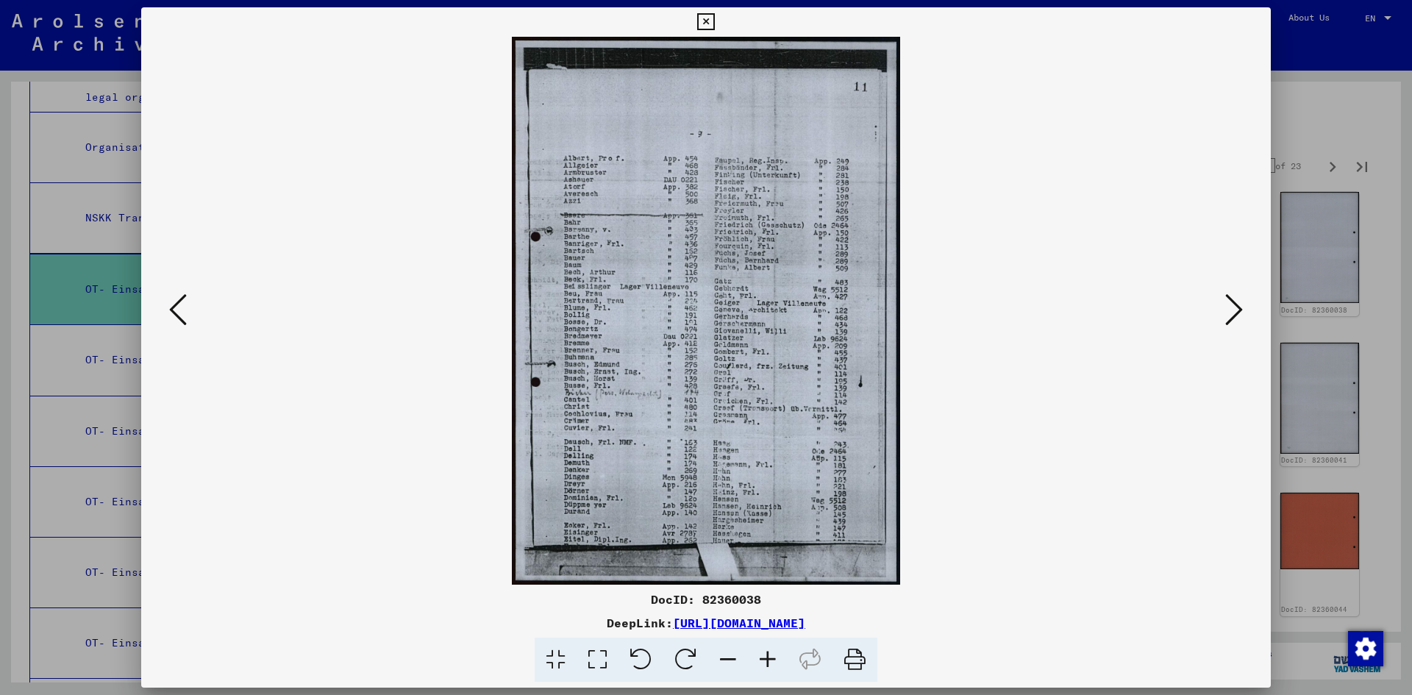
click at [1228, 311] on icon at bounding box center [1234, 309] width 18 height 35
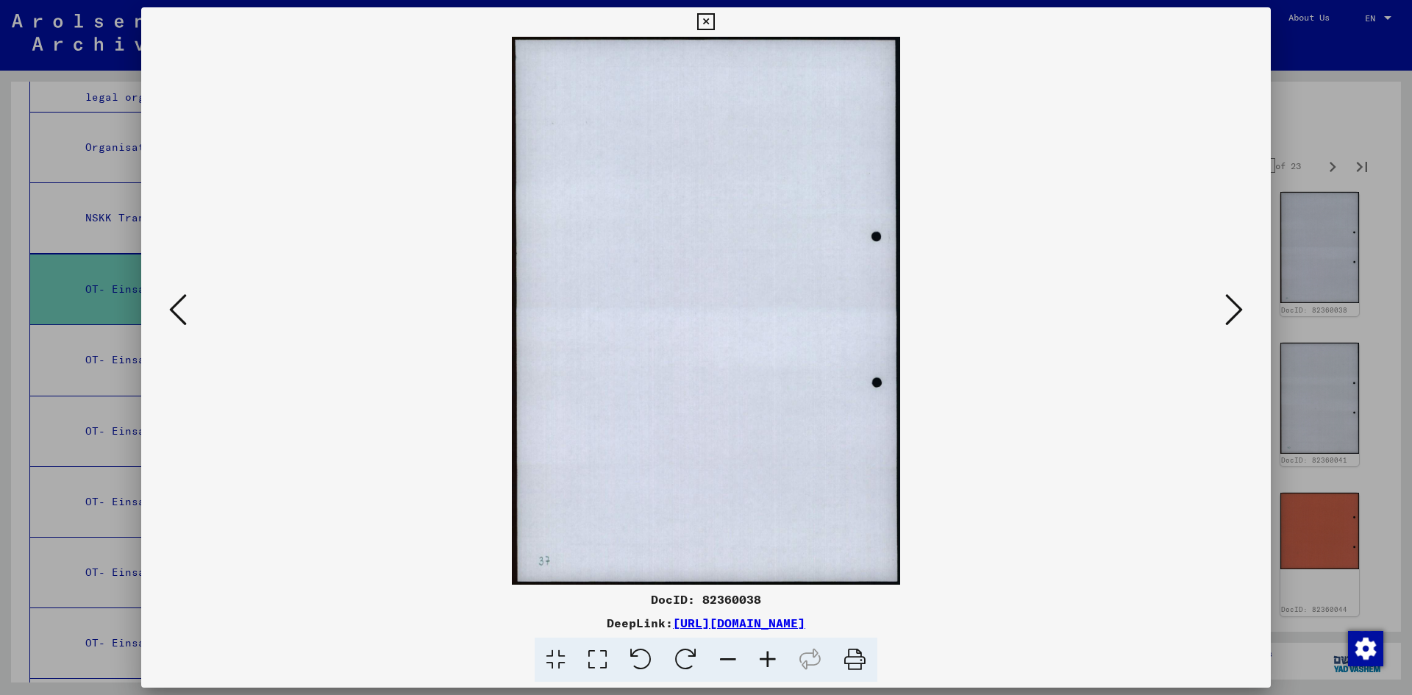
click at [1228, 311] on icon at bounding box center [1234, 309] width 18 height 35
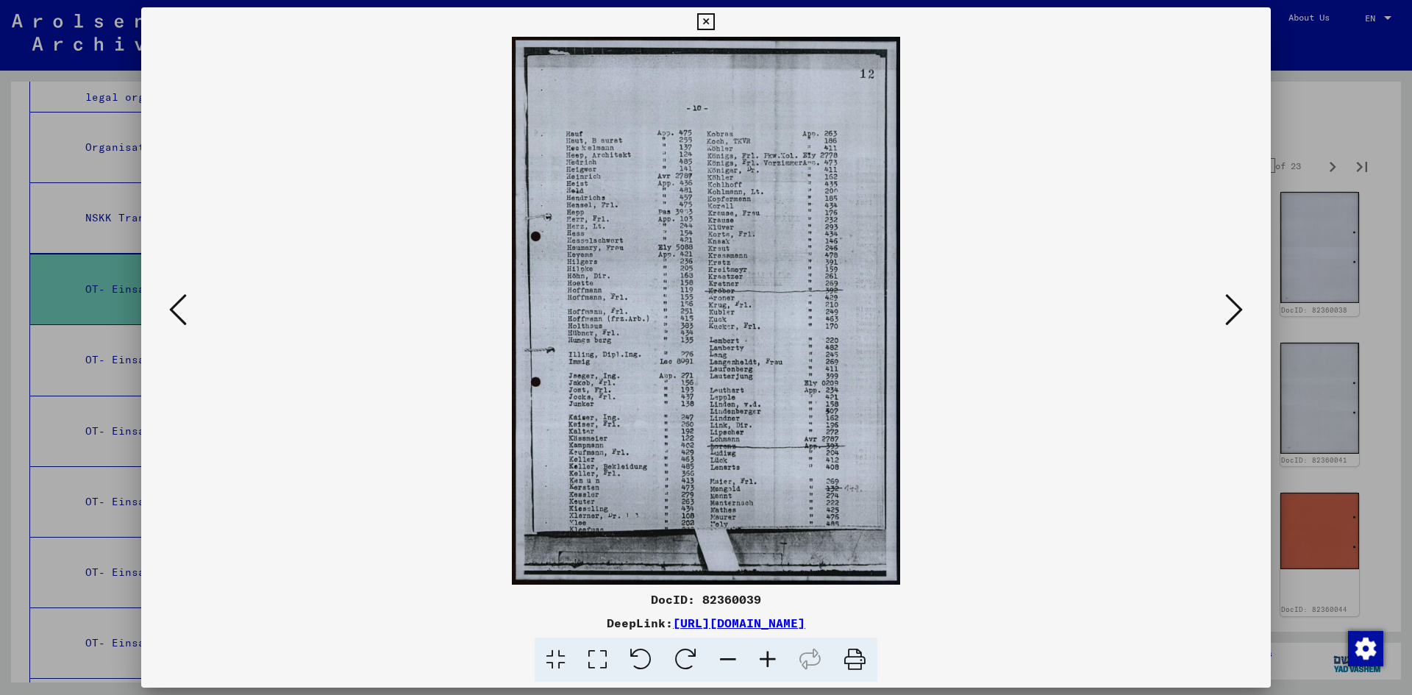
click at [1228, 312] on icon at bounding box center [1234, 309] width 18 height 35
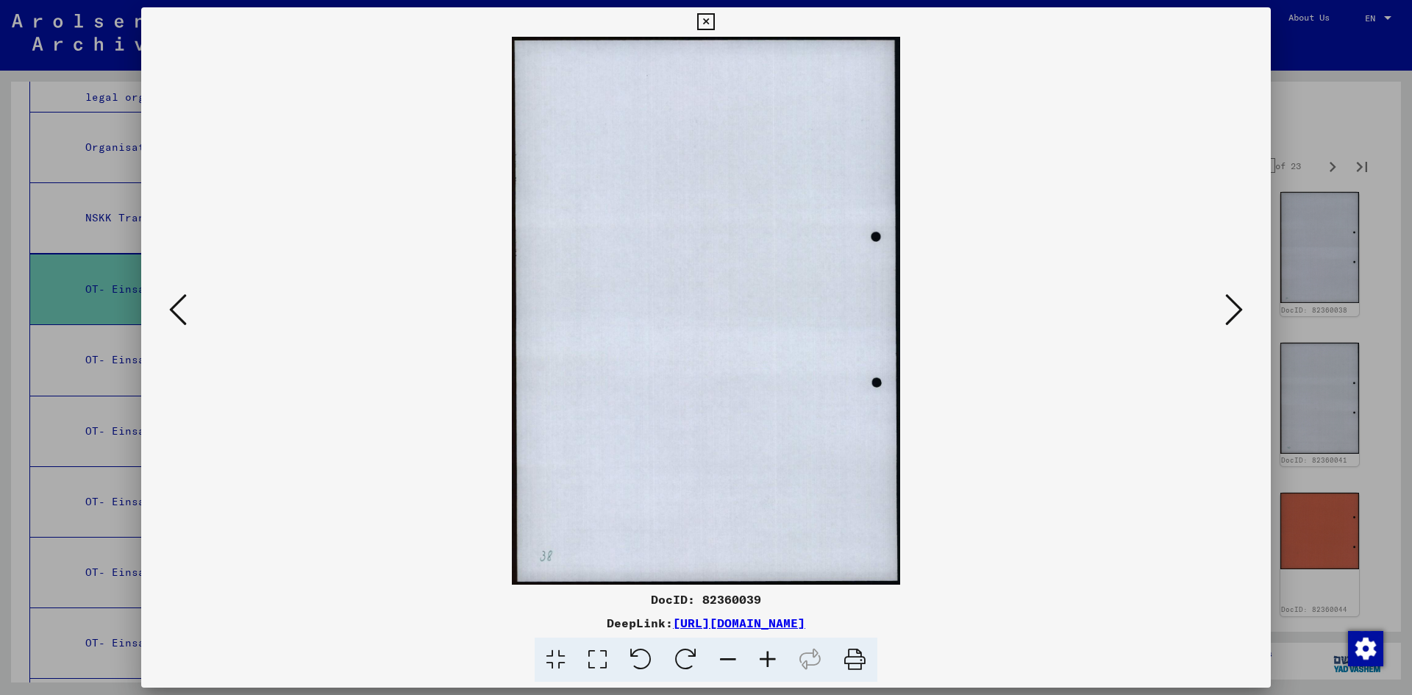
click at [1228, 312] on icon at bounding box center [1234, 309] width 18 height 35
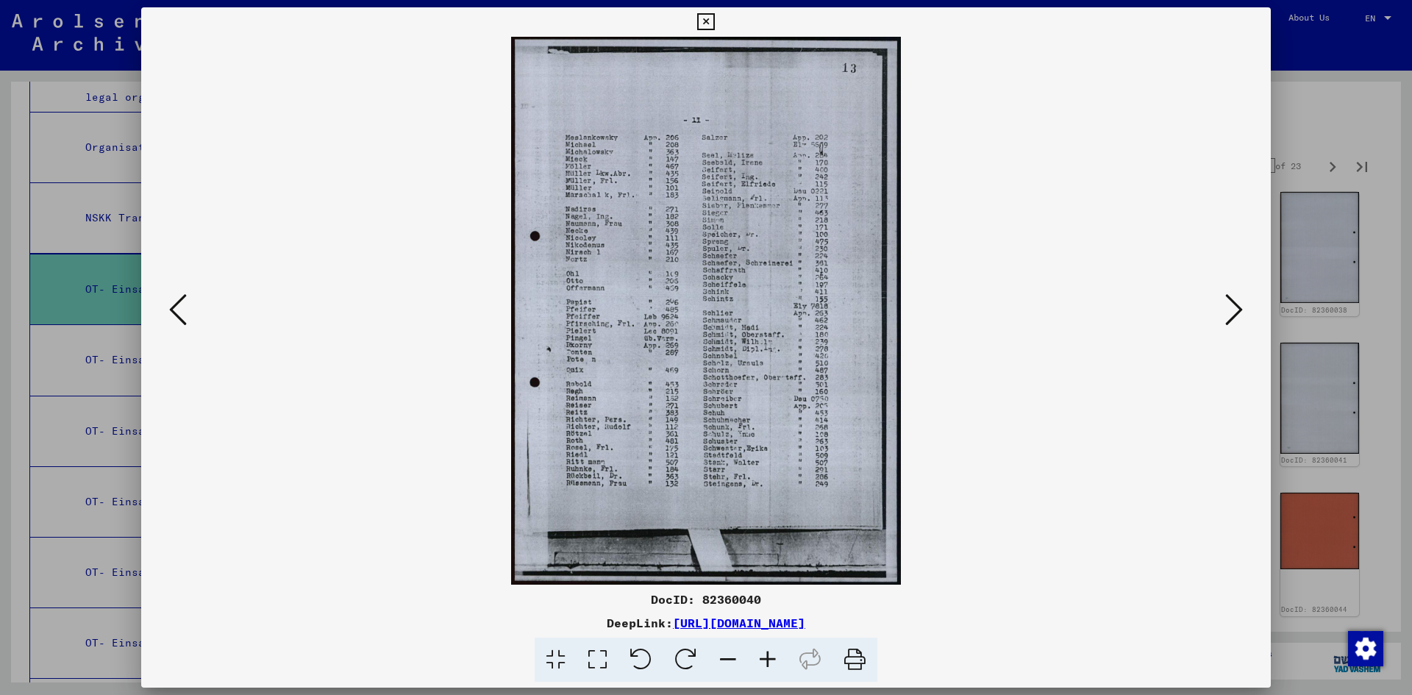
click at [1228, 312] on icon at bounding box center [1234, 309] width 18 height 35
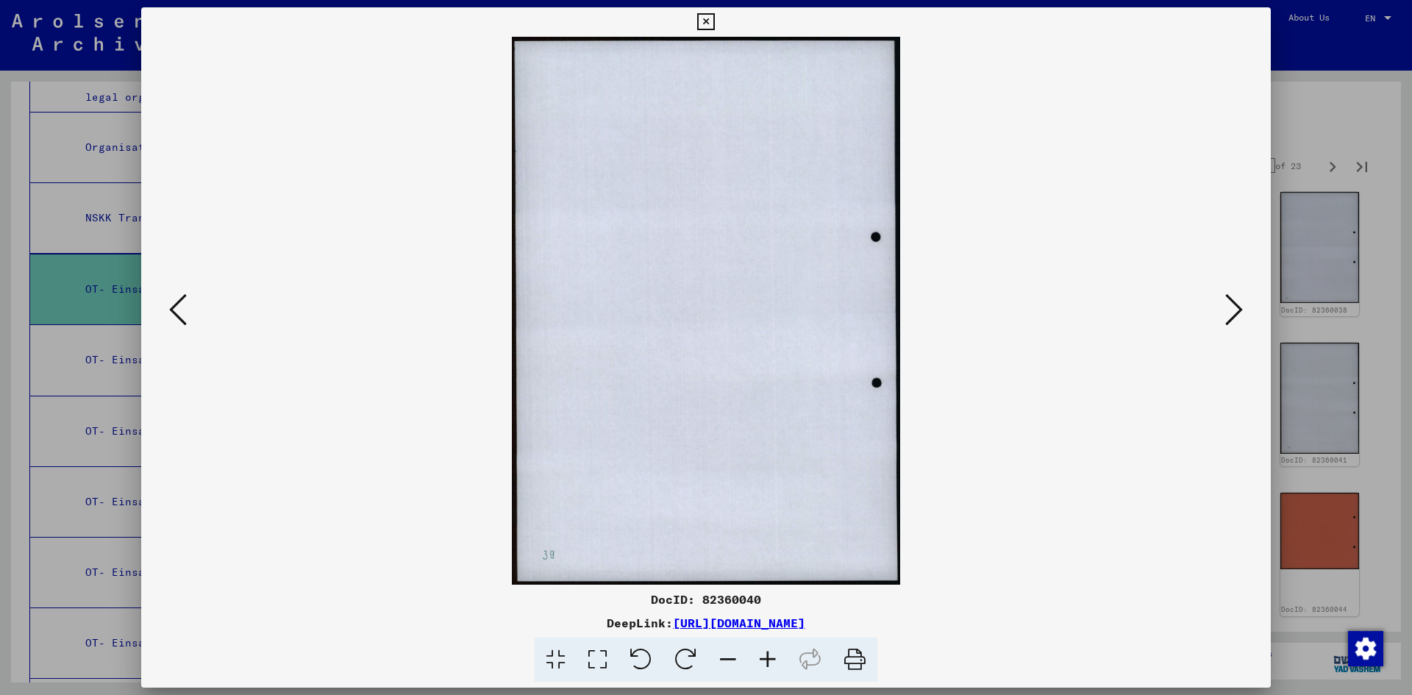
click at [1228, 312] on icon at bounding box center [1234, 309] width 18 height 35
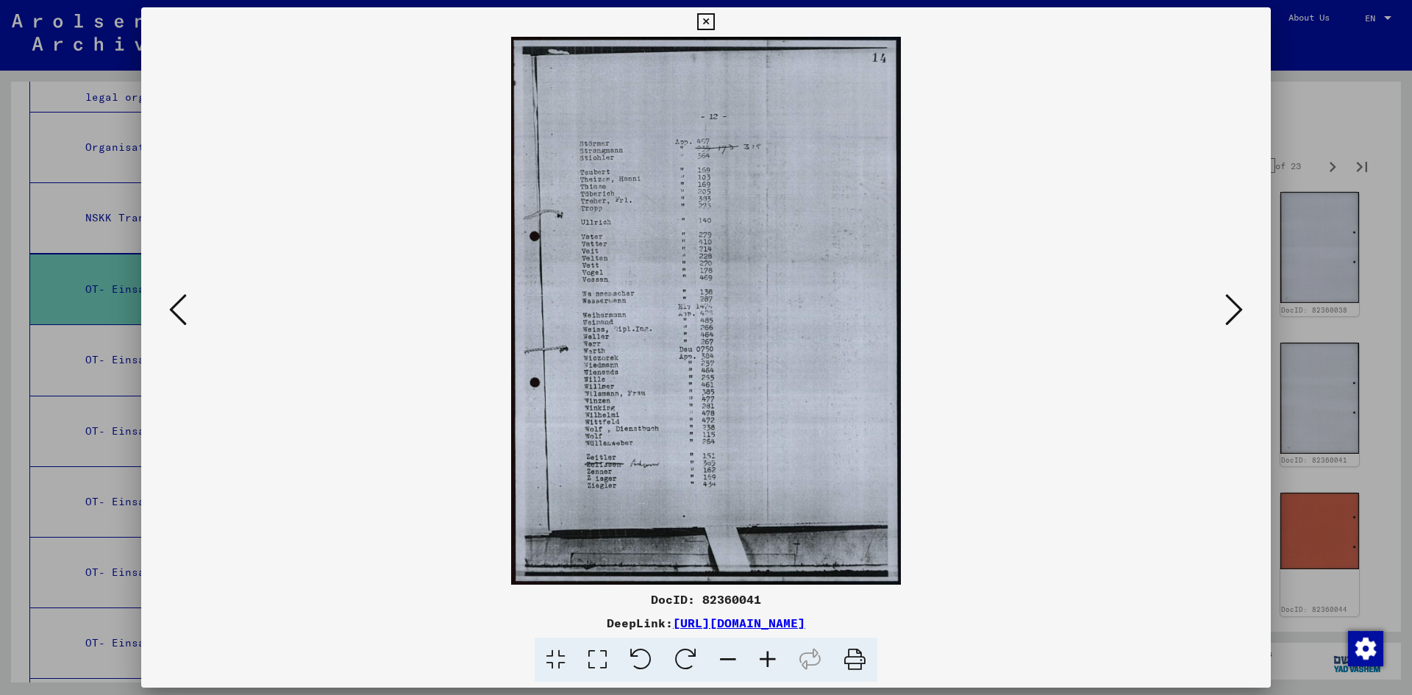
click at [1228, 312] on icon at bounding box center [1234, 309] width 18 height 35
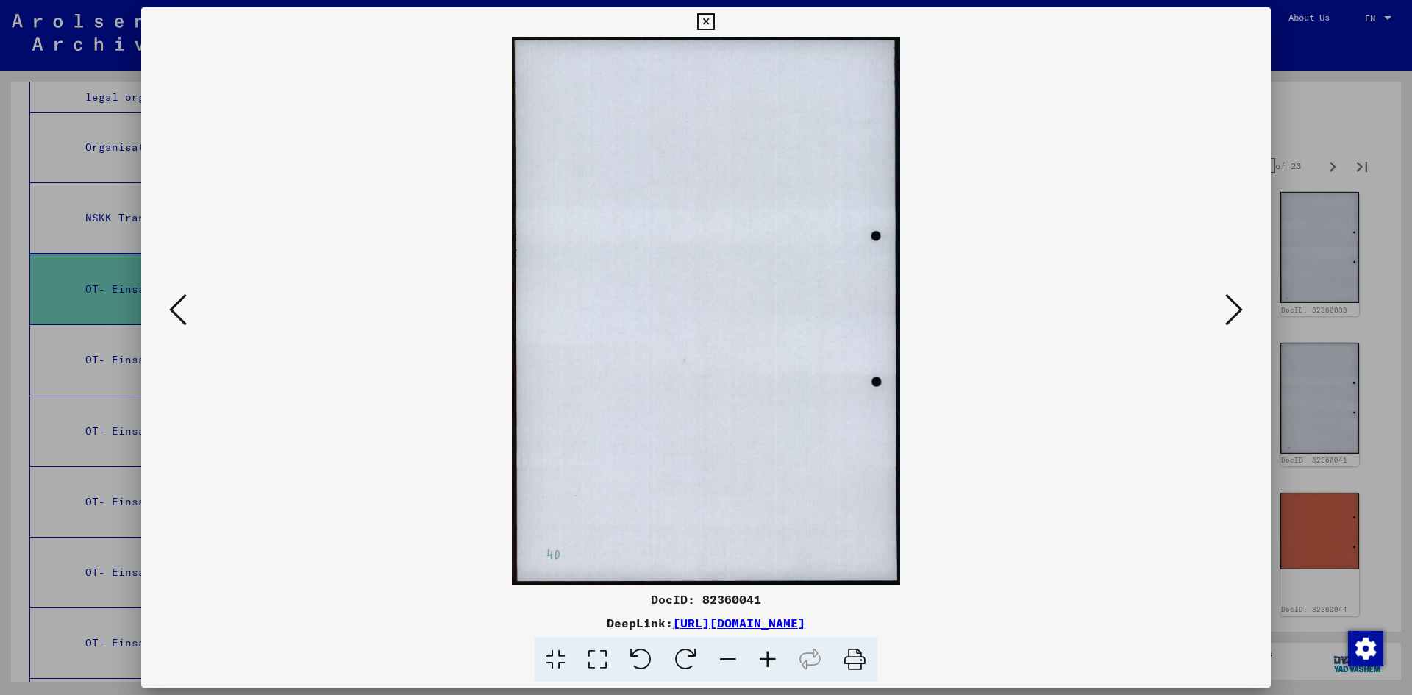
click at [1228, 312] on icon at bounding box center [1234, 309] width 18 height 35
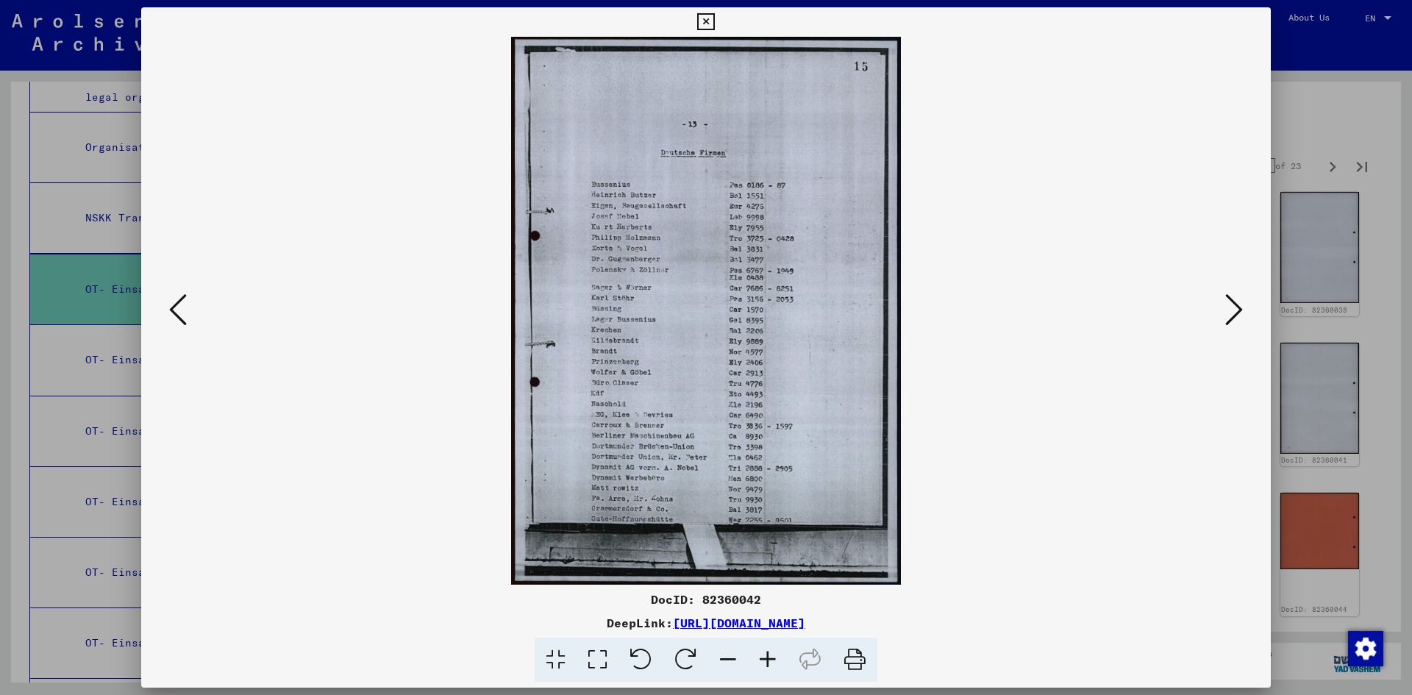
click at [1228, 312] on icon at bounding box center [1234, 309] width 18 height 35
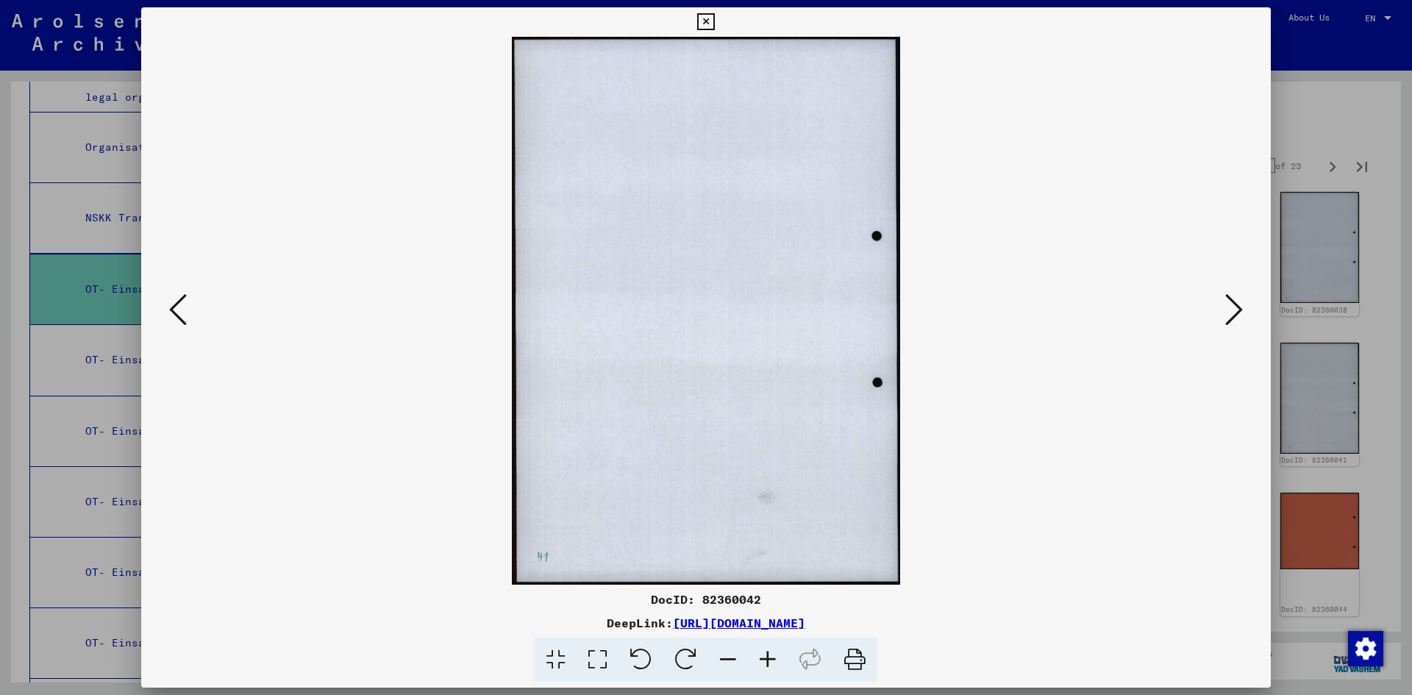
click at [1228, 312] on icon at bounding box center [1234, 309] width 18 height 35
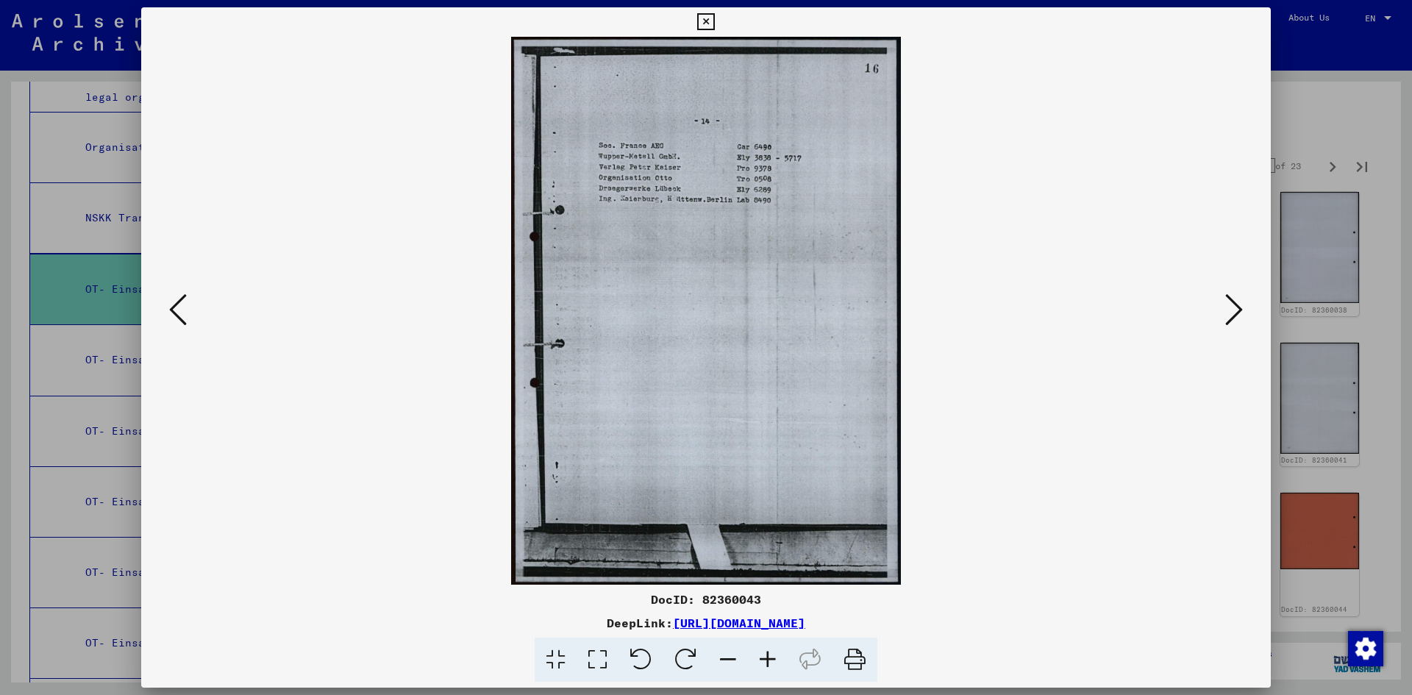
click at [1228, 312] on icon at bounding box center [1234, 309] width 18 height 35
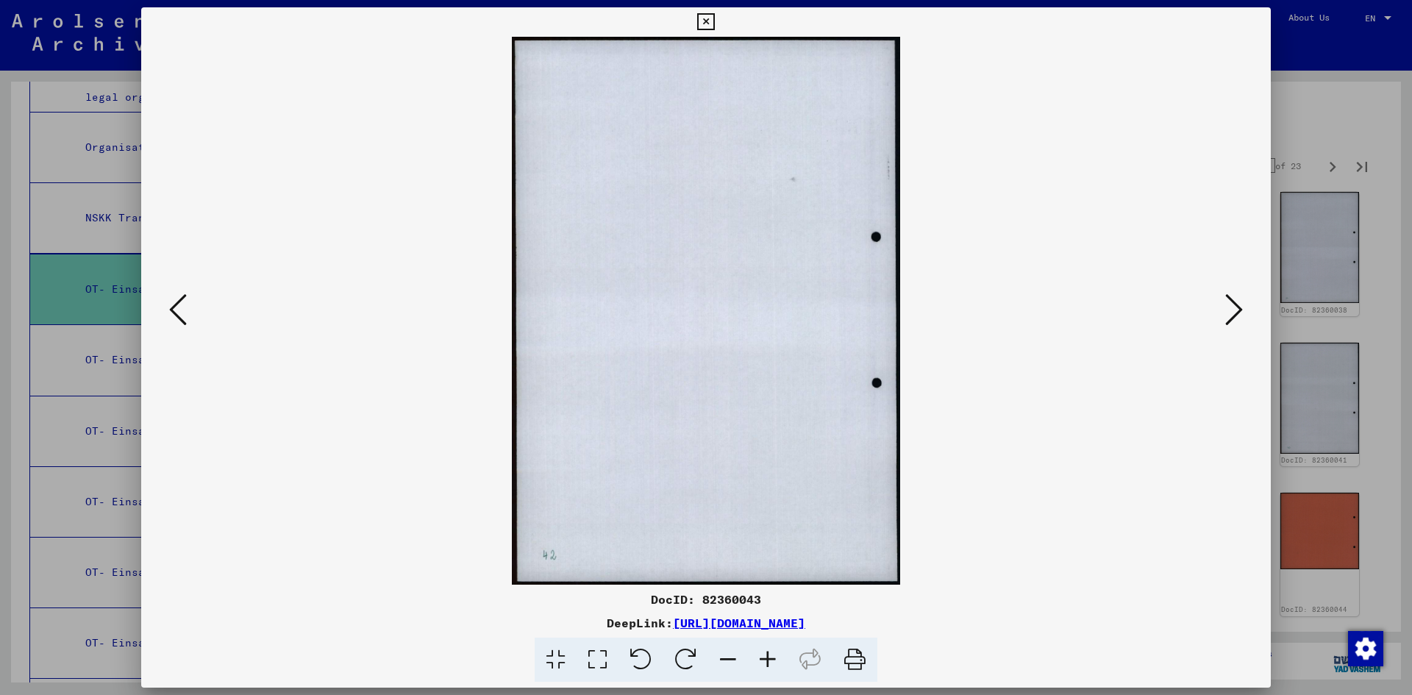
click at [1228, 312] on icon at bounding box center [1234, 309] width 18 height 35
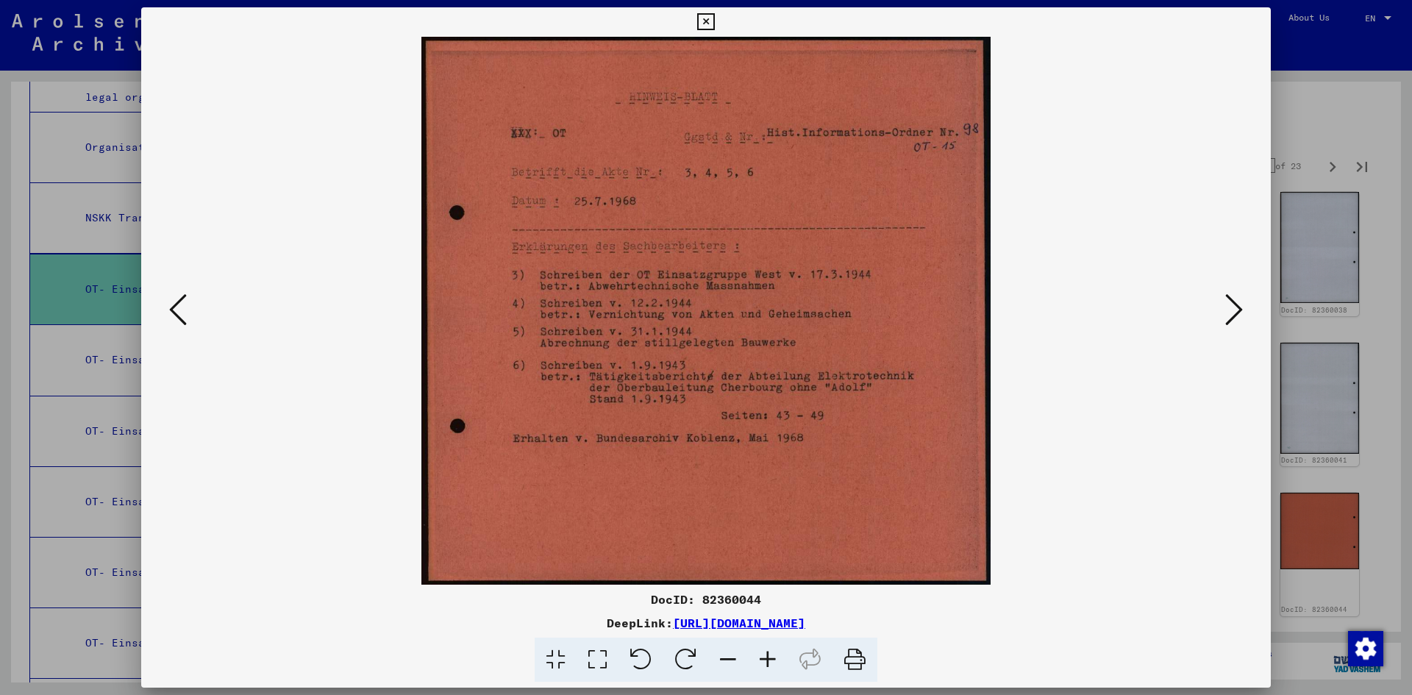
click at [1230, 315] on icon at bounding box center [1234, 309] width 18 height 35
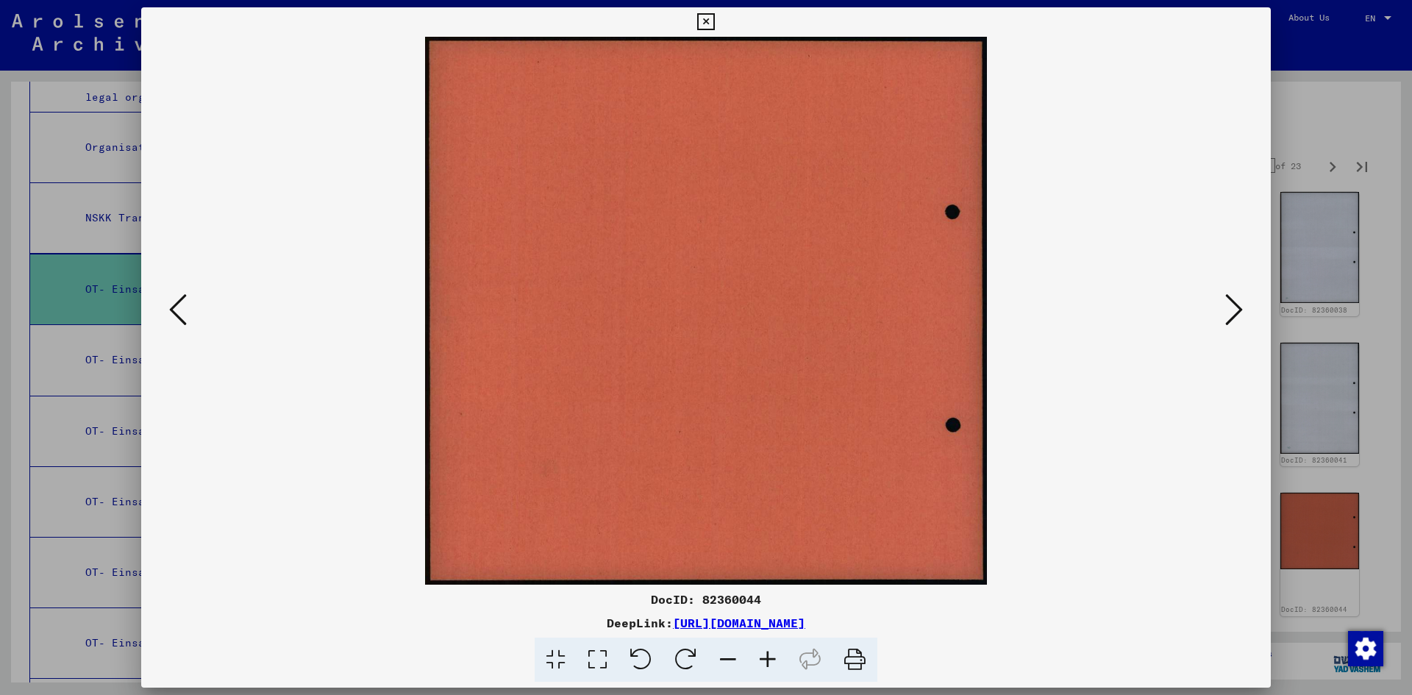
click at [1230, 315] on icon at bounding box center [1234, 309] width 18 height 35
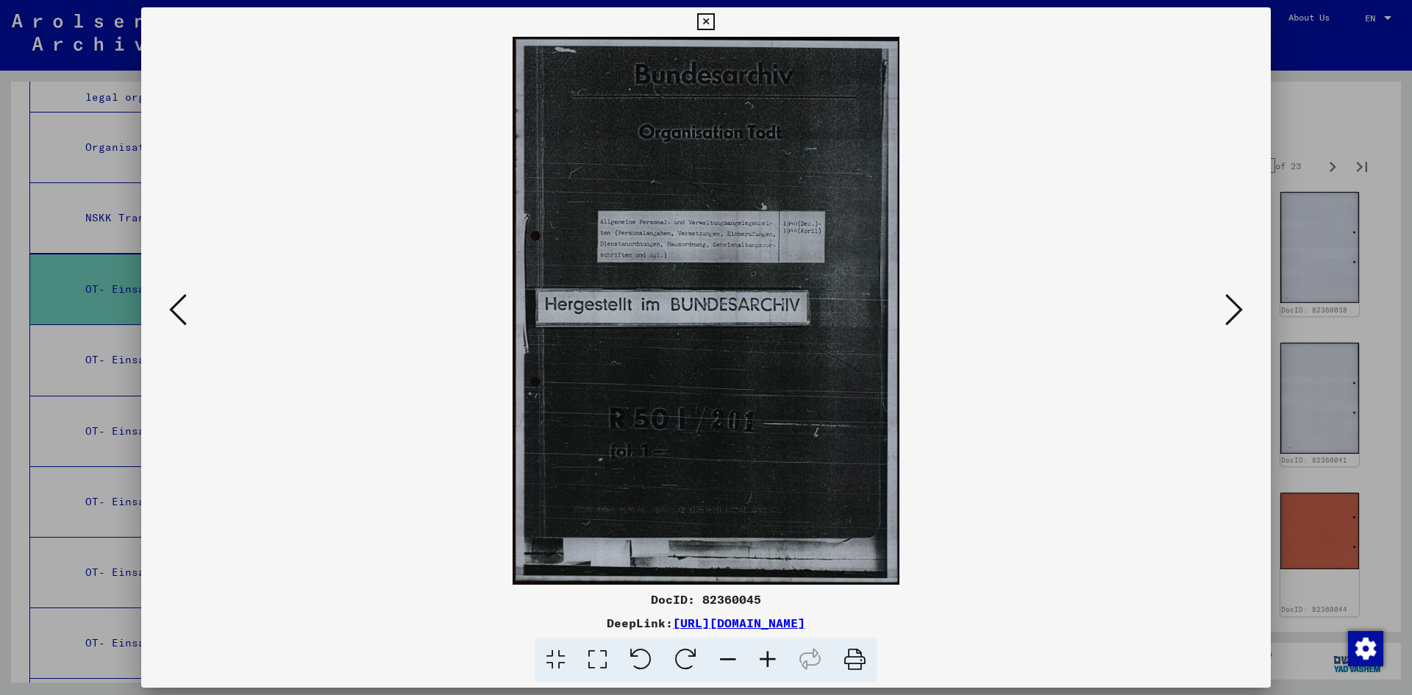
click at [1230, 315] on icon at bounding box center [1234, 309] width 18 height 35
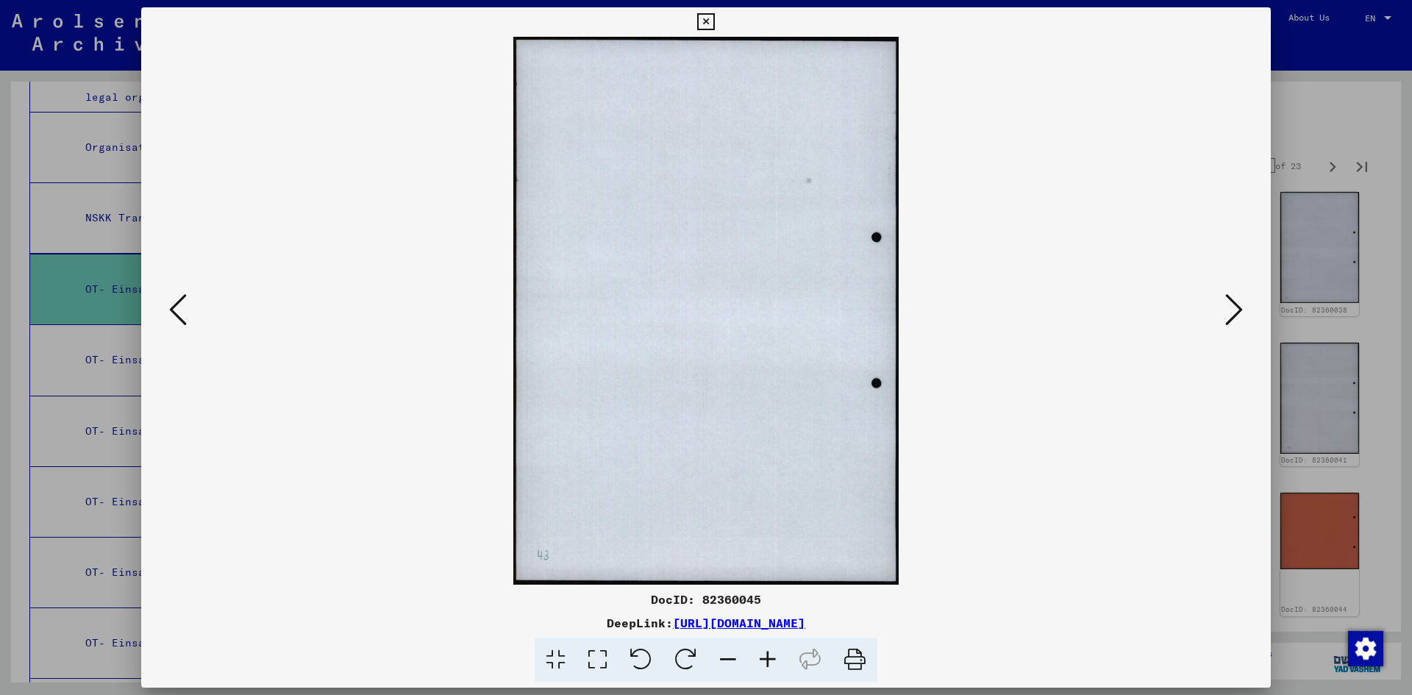
click at [1230, 315] on icon at bounding box center [1234, 309] width 18 height 35
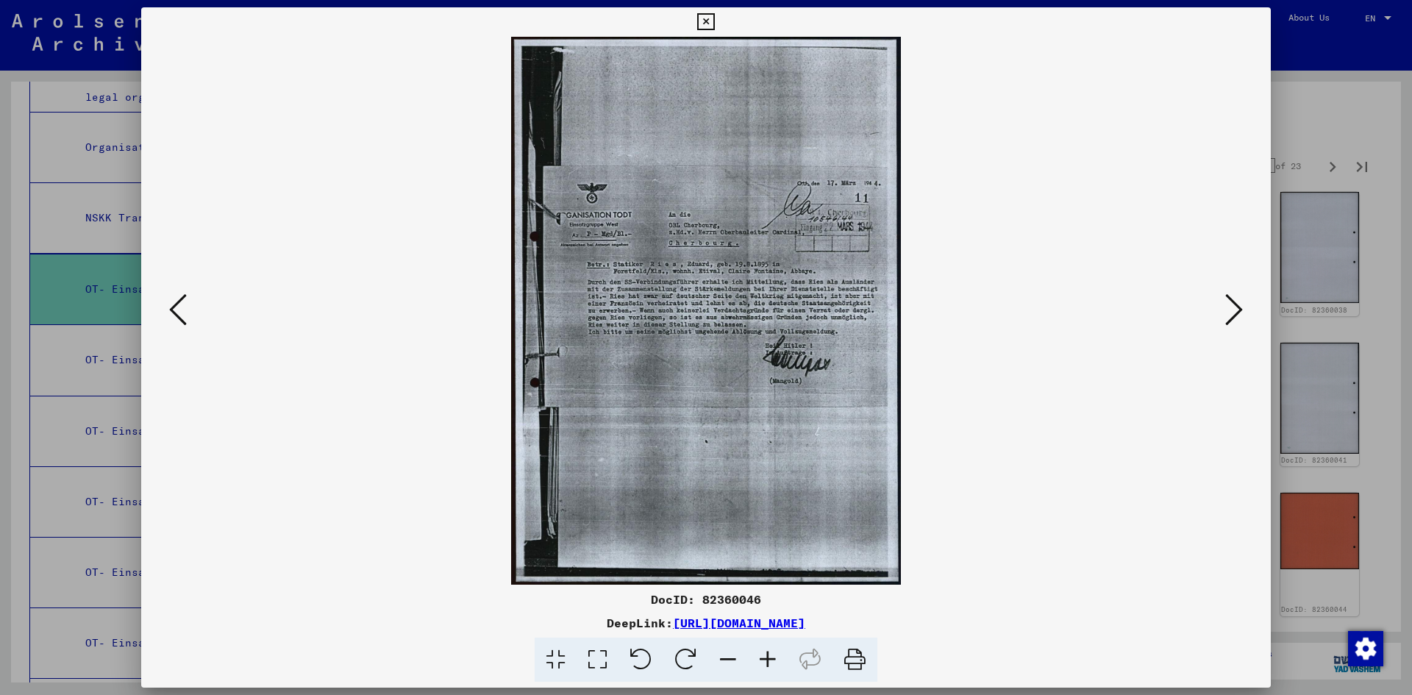
click at [1230, 315] on icon at bounding box center [1234, 309] width 18 height 35
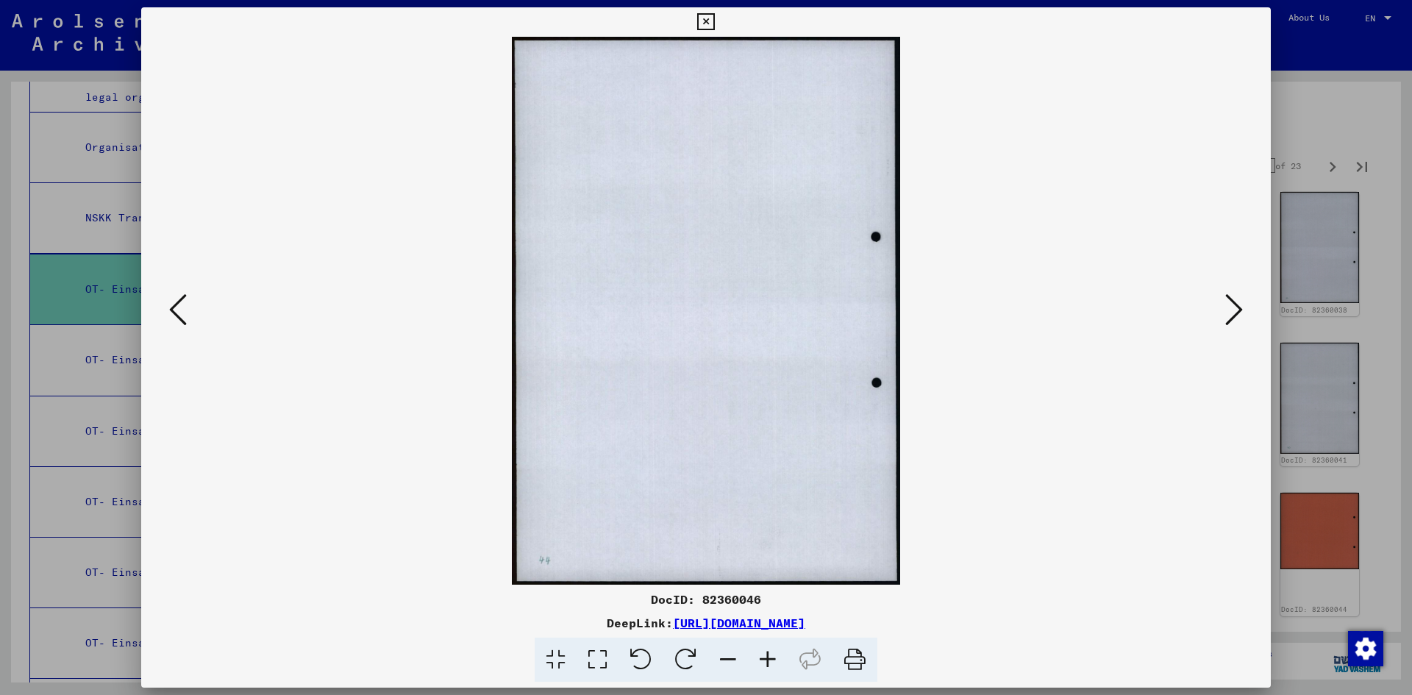
click at [1230, 315] on icon at bounding box center [1234, 309] width 18 height 35
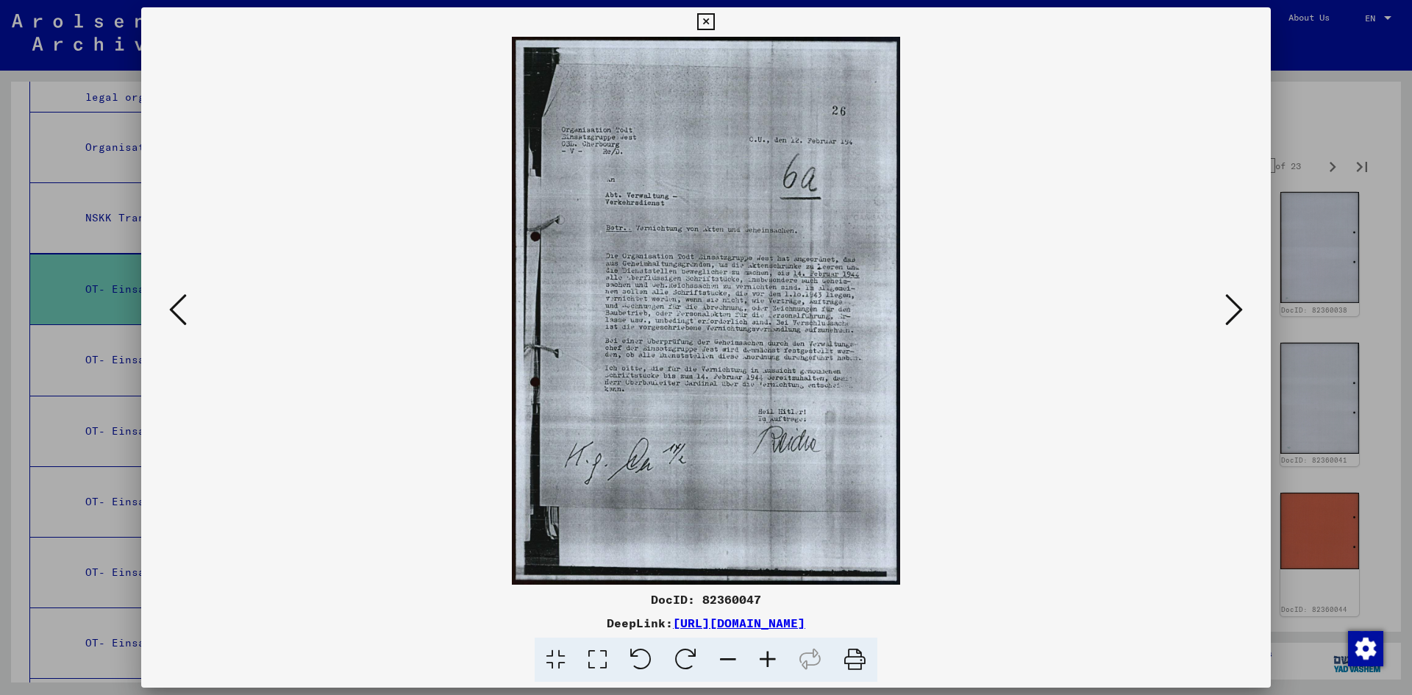
click at [1230, 315] on icon at bounding box center [1234, 309] width 18 height 35
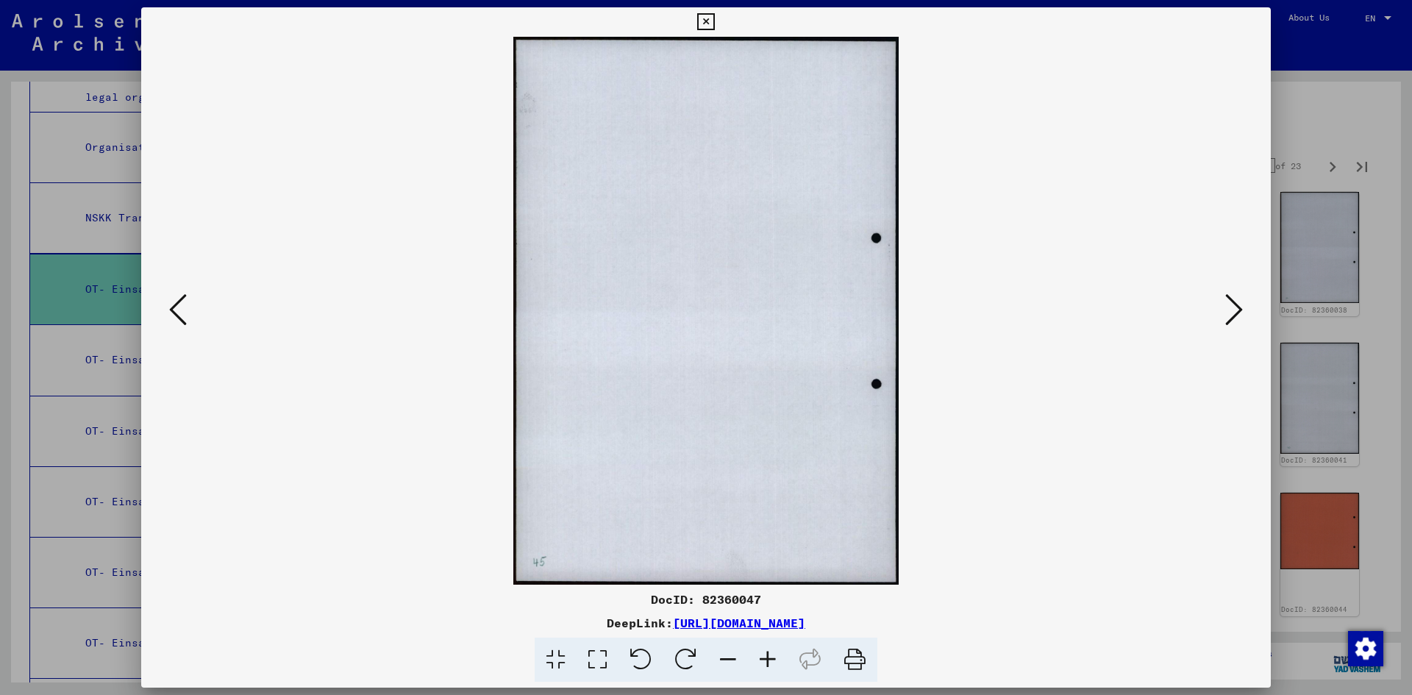
click at [1230, 315] on icon at bounding box center [1234, 309] width 18 height 35
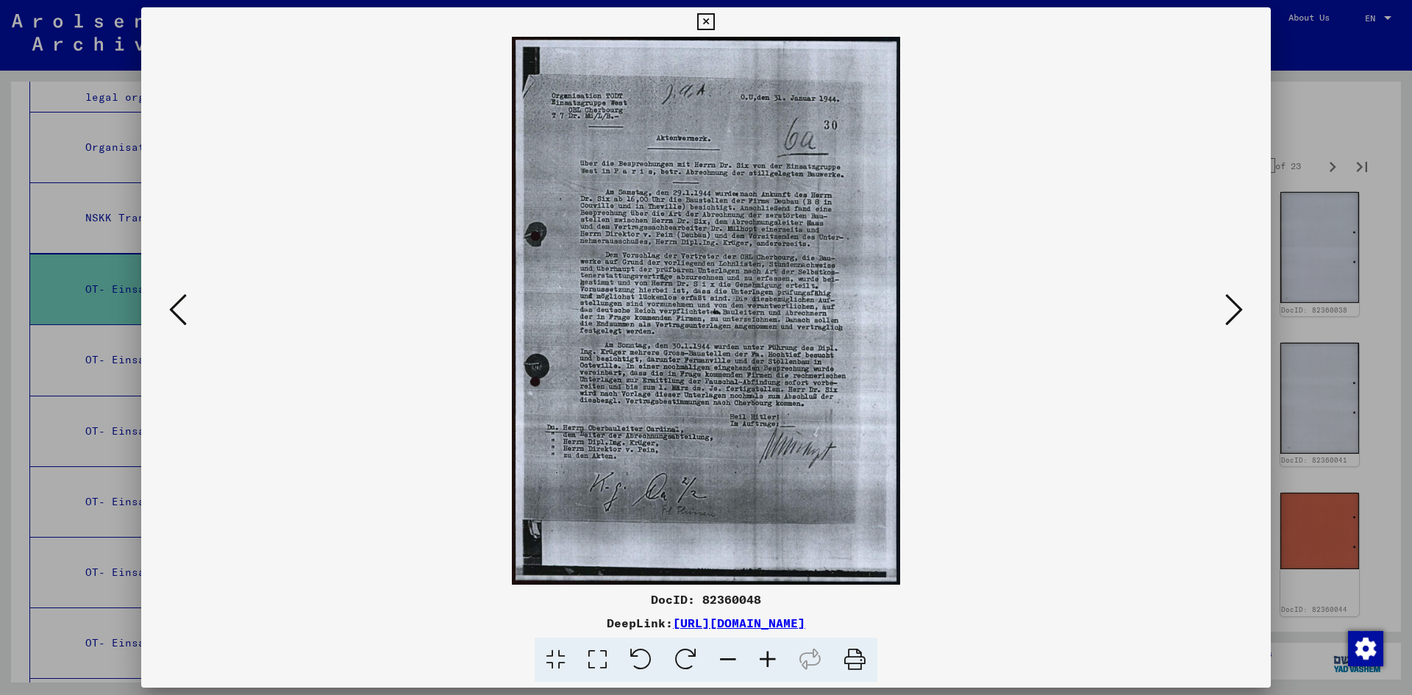
click at [1230, 315] on icon at bounding box center [1234, 309] width 18 height 35
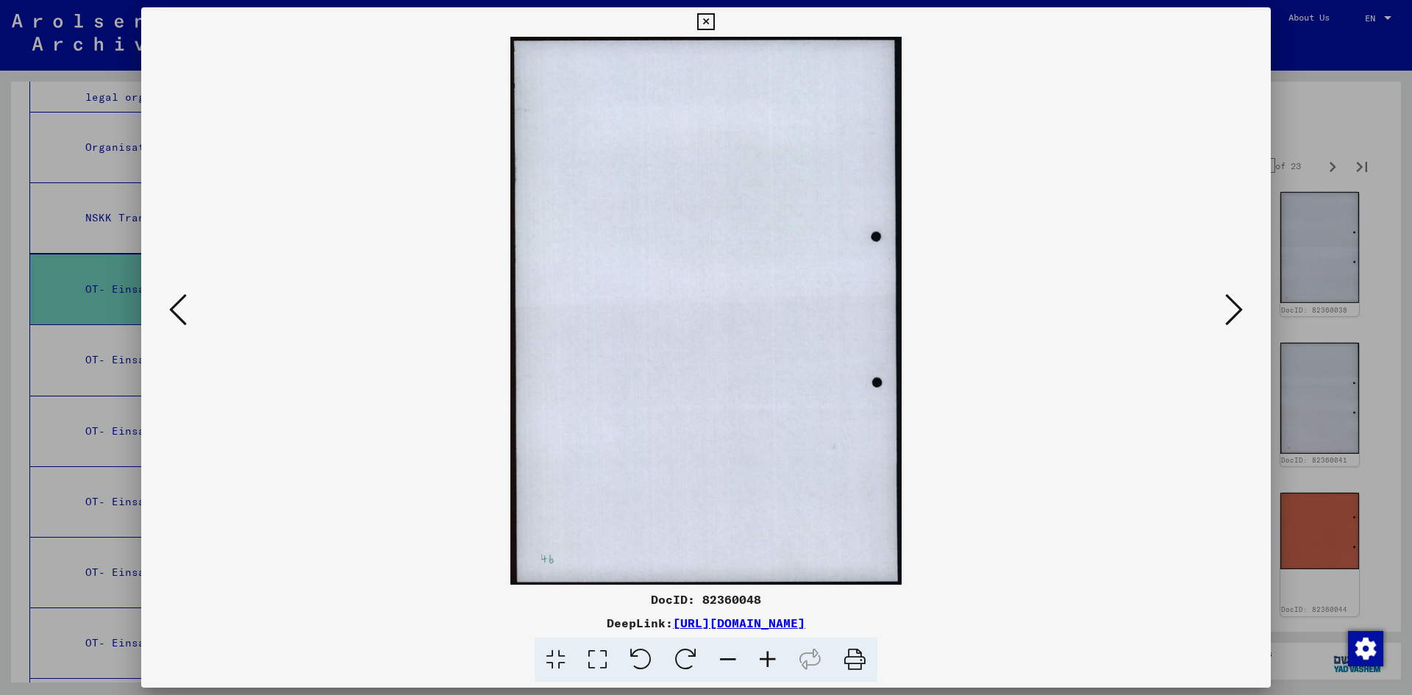
click at [1230, 315] on icon at bounding box center [1234, 309] width 18 height 35
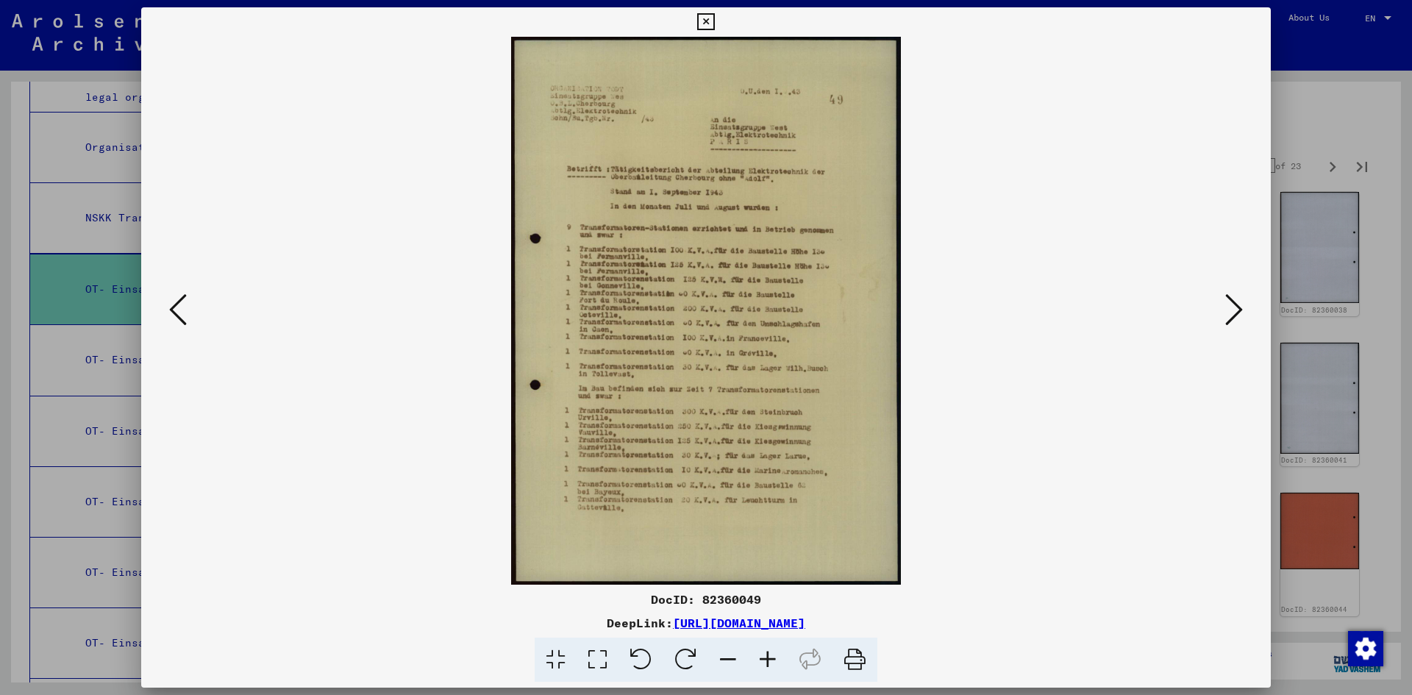
click at [1230, 315] on icon at bounding box center [1234, 309] width 18 height 35
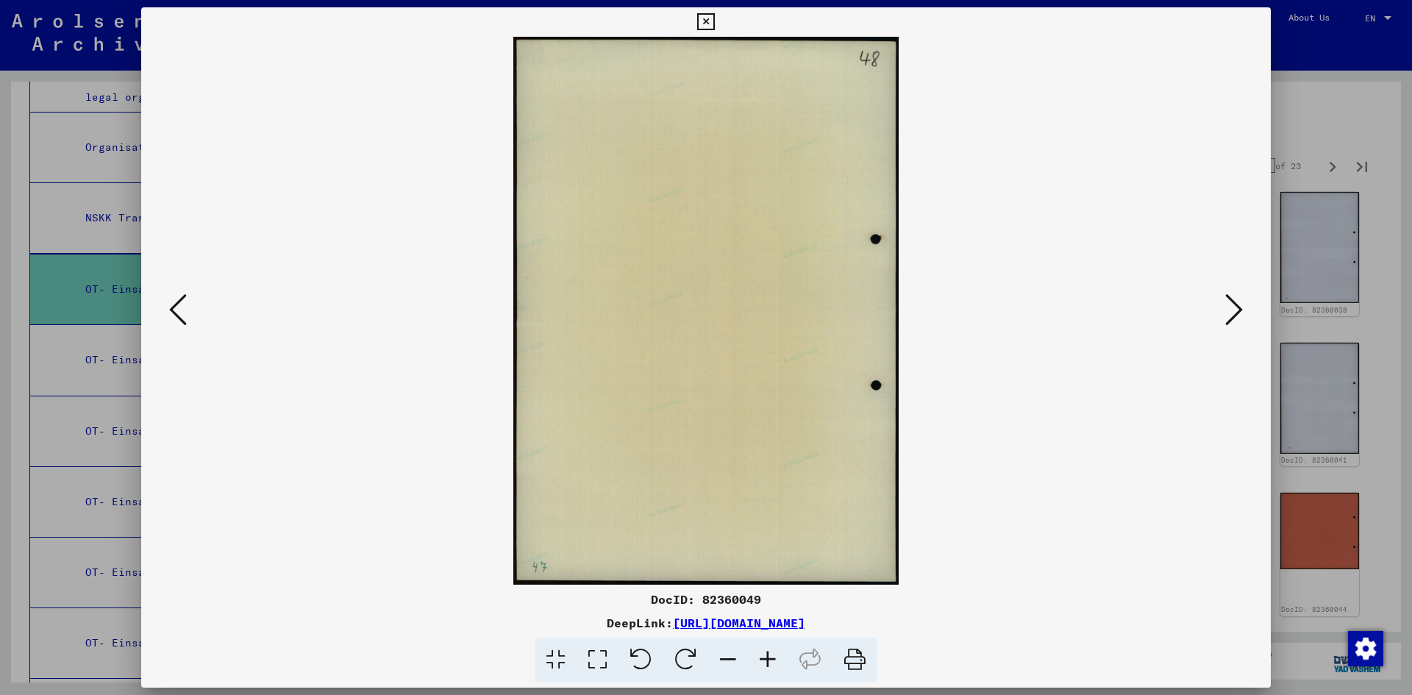
click at [1230, 315] on icon at bounding box center [1234, 309] width 18 height 35
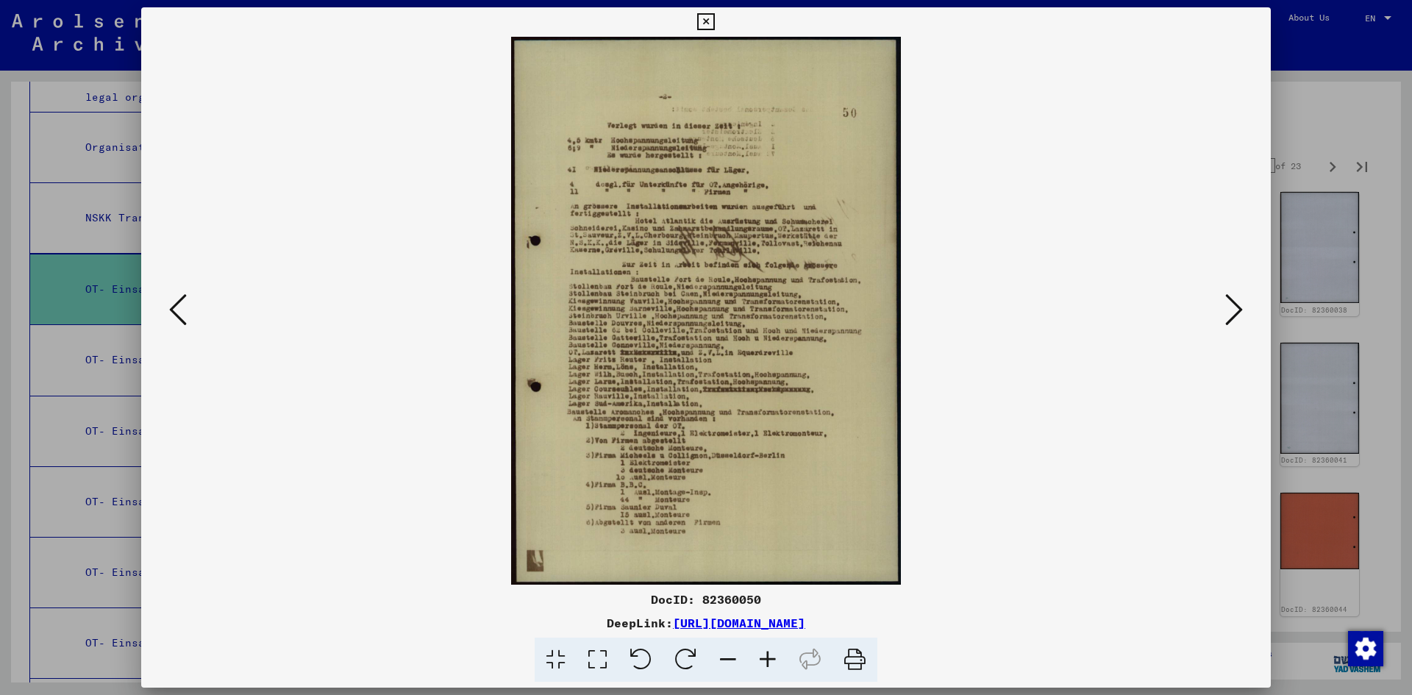
click at [1230, 315] on icon at bounding box center [1234, 309] width 18 height 35
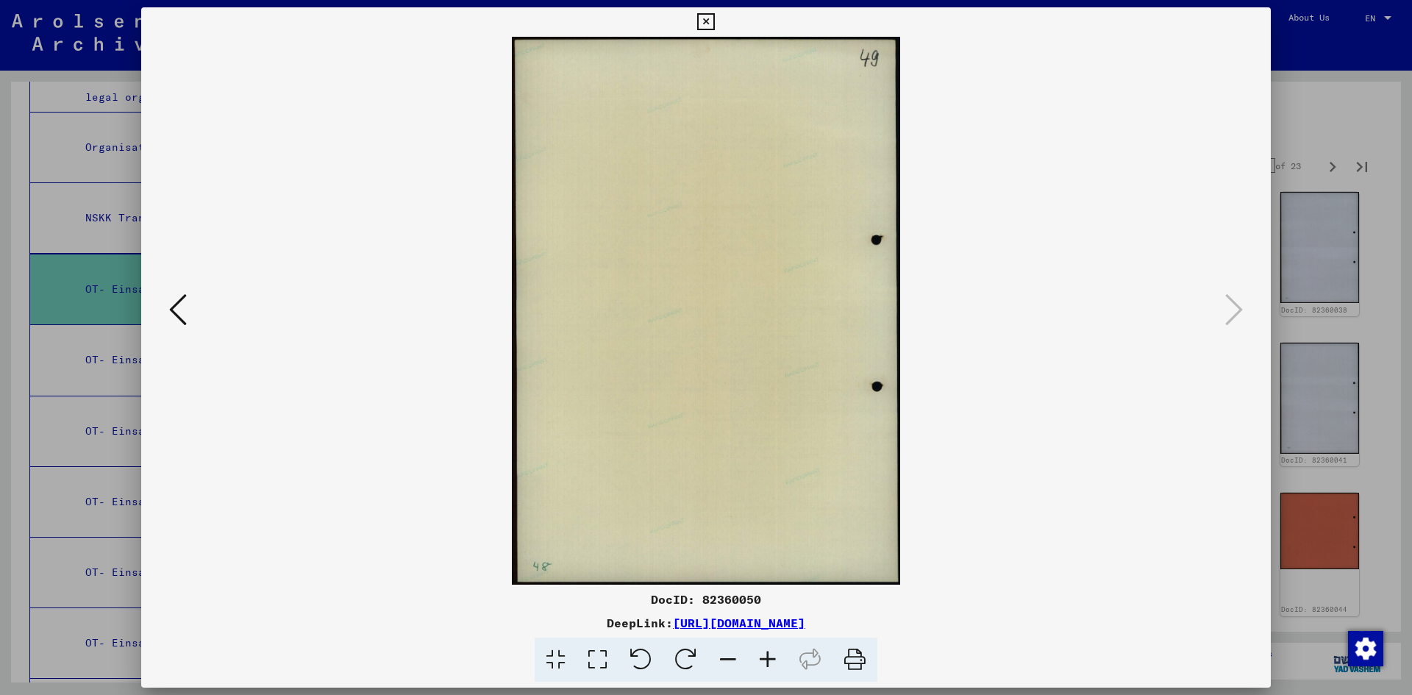
click at [706, 21] on icon at bounding box center [705, 22] width 17 height 18
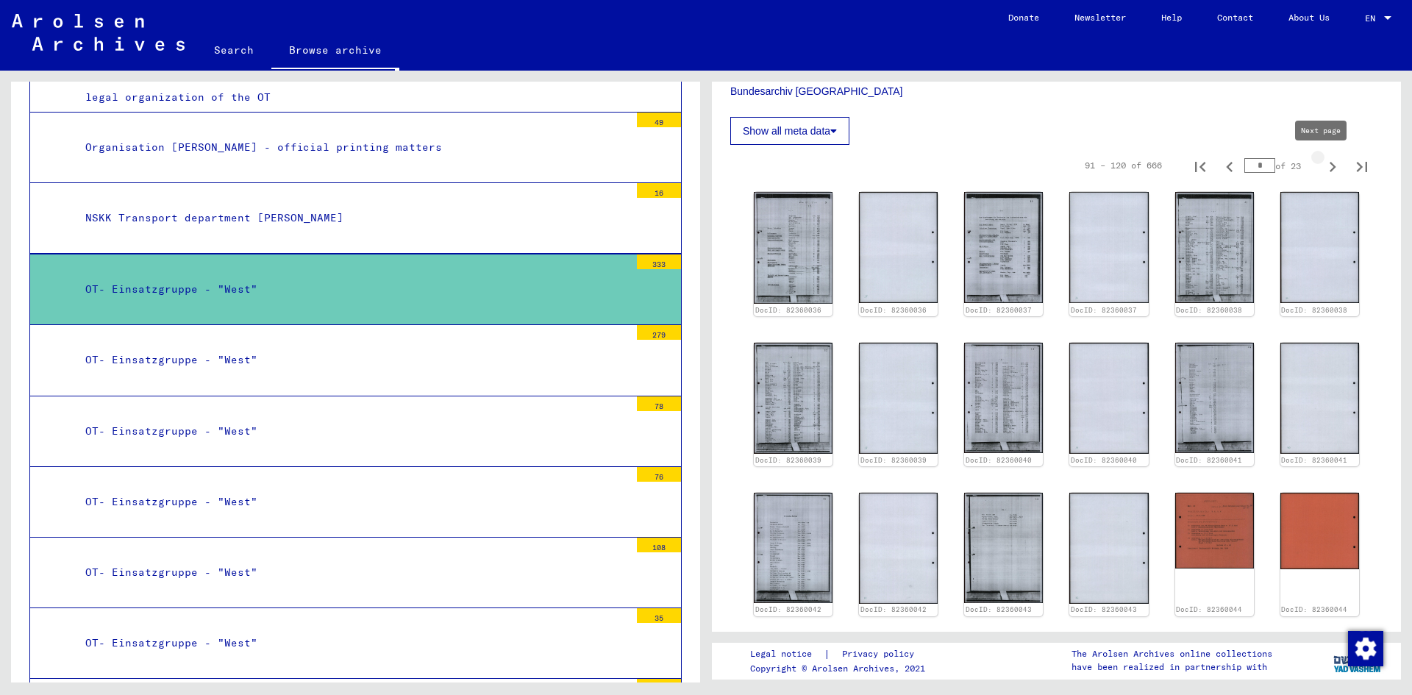
click at [1322, 159] on icon "Next page" at bounding box center [1332, 167] width 21 height 21
type input "*"
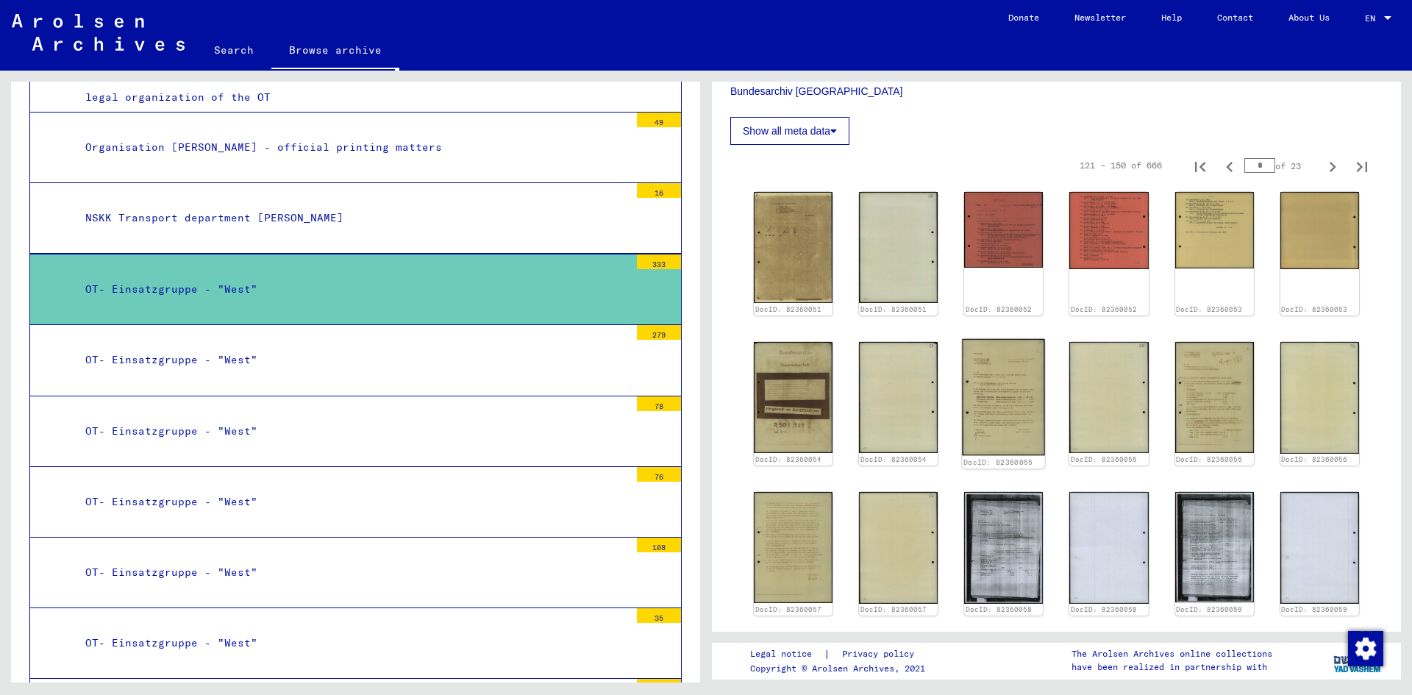
click at [998, 365] on img at bounding box center [1003, 397] width 83 height 117
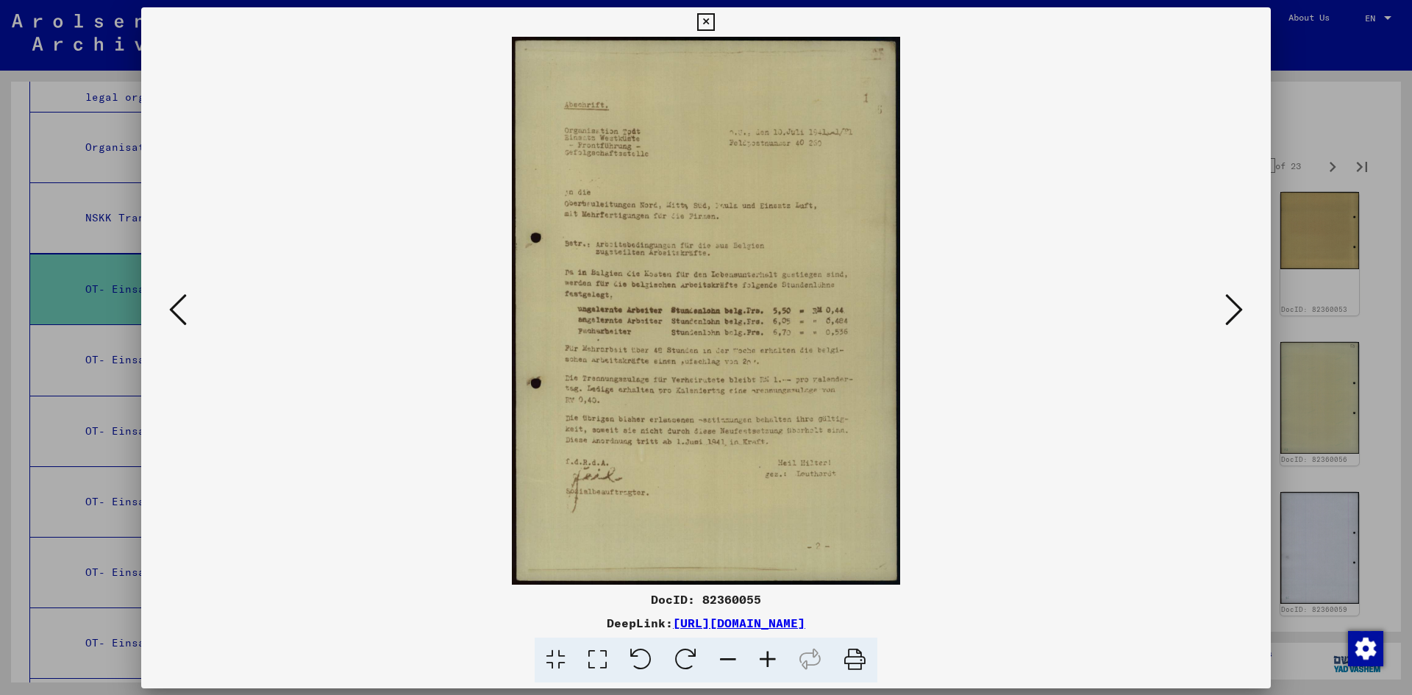
click at [998, 365] on img at bounding box center [705, 311] width 1029 height 548
click at [1228, 316] on icon at bounding box center [1234, 309] width 18 height 35
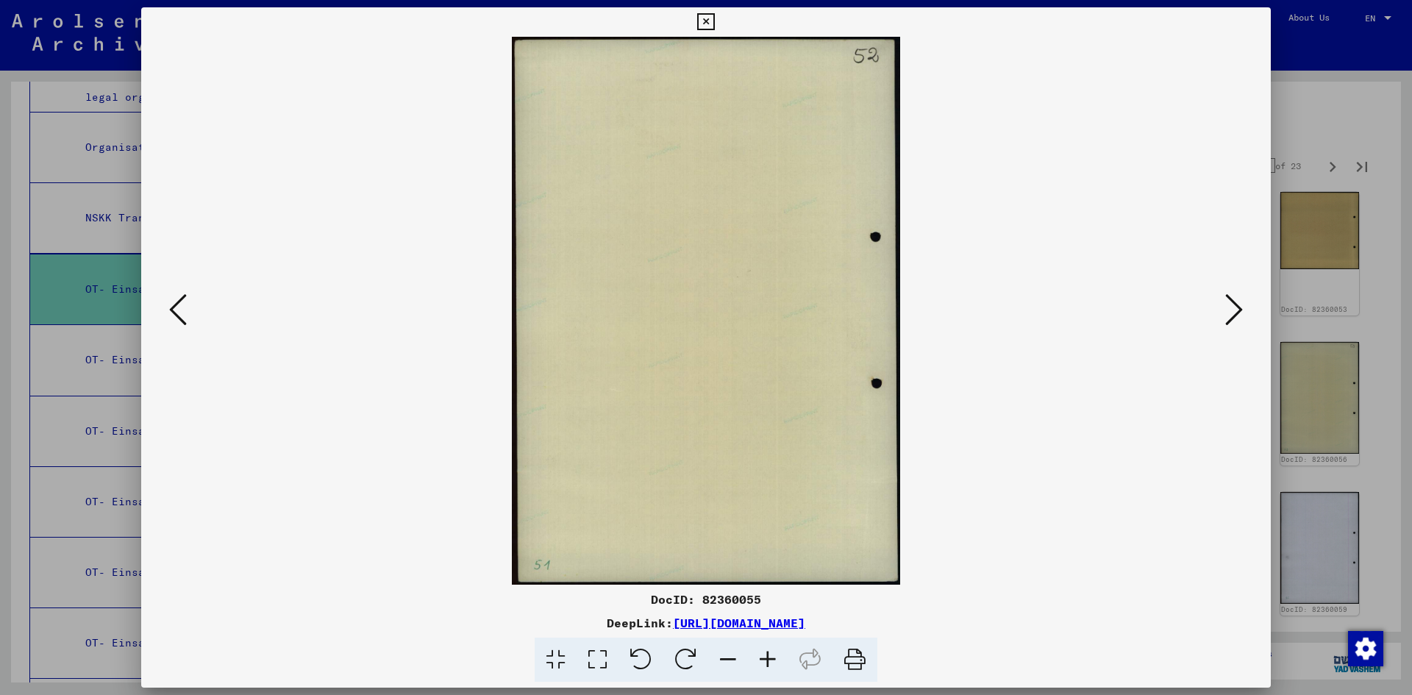
click at [1228, 316] on icon at bounding box center [1234, 309] width 18 height 35
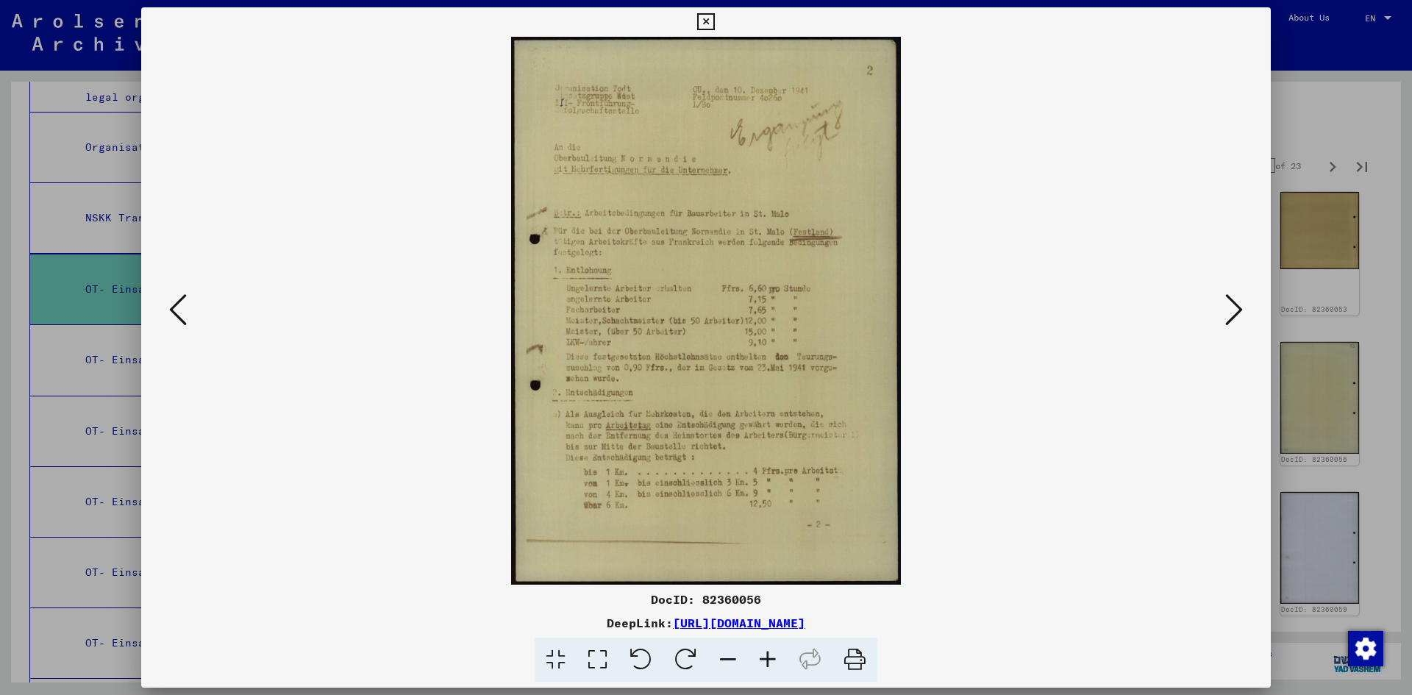
click at [1228, 316] on icon at bounding box center [1234, 309] width 18 height 35
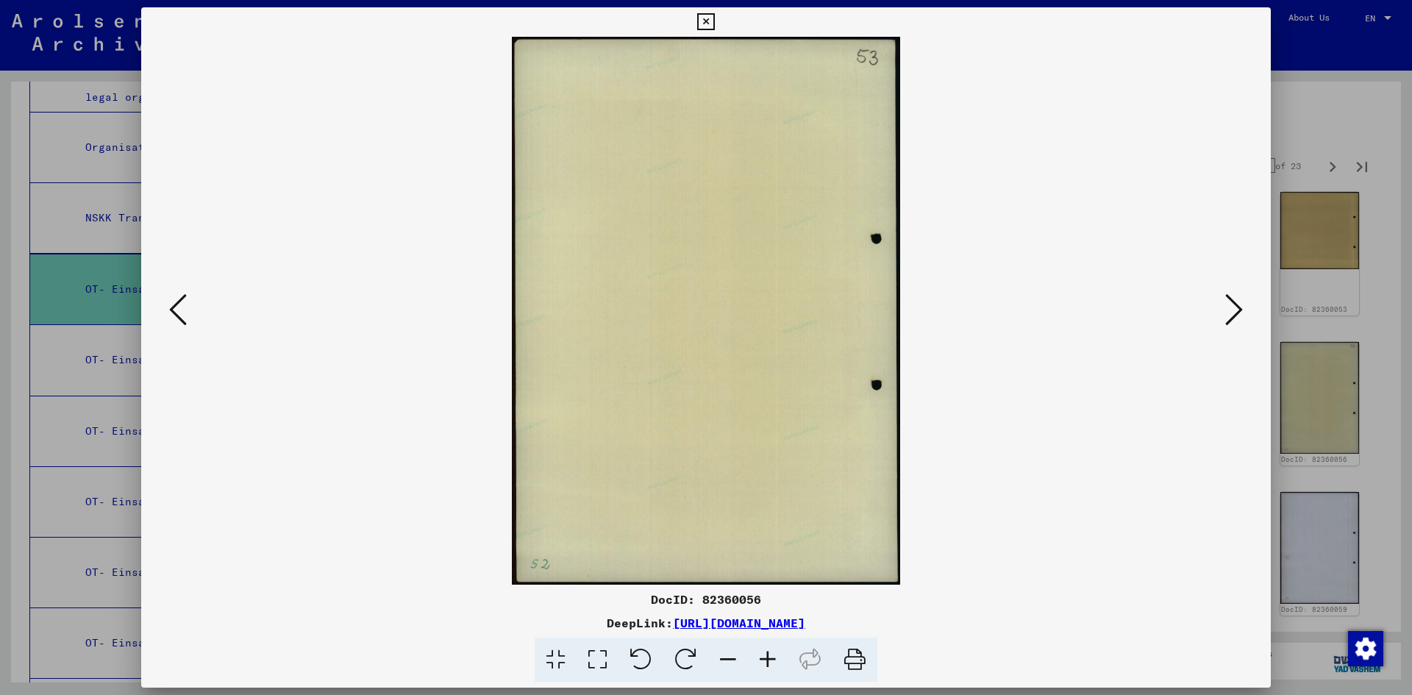
click at [1228, 316] on icon at bounding box center [1234, 309] width 18 height 35
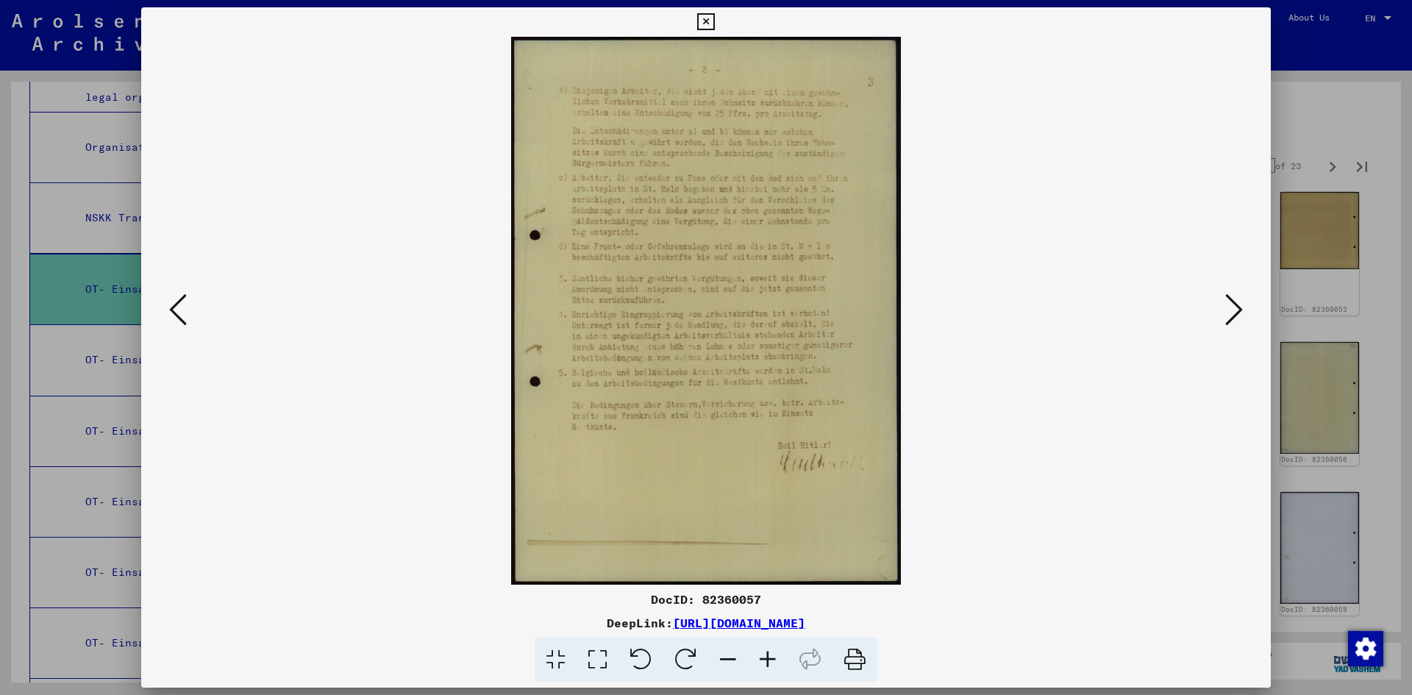
click at [1228, 316] on icon at bounding box center [1234, 309] width 18 height 35
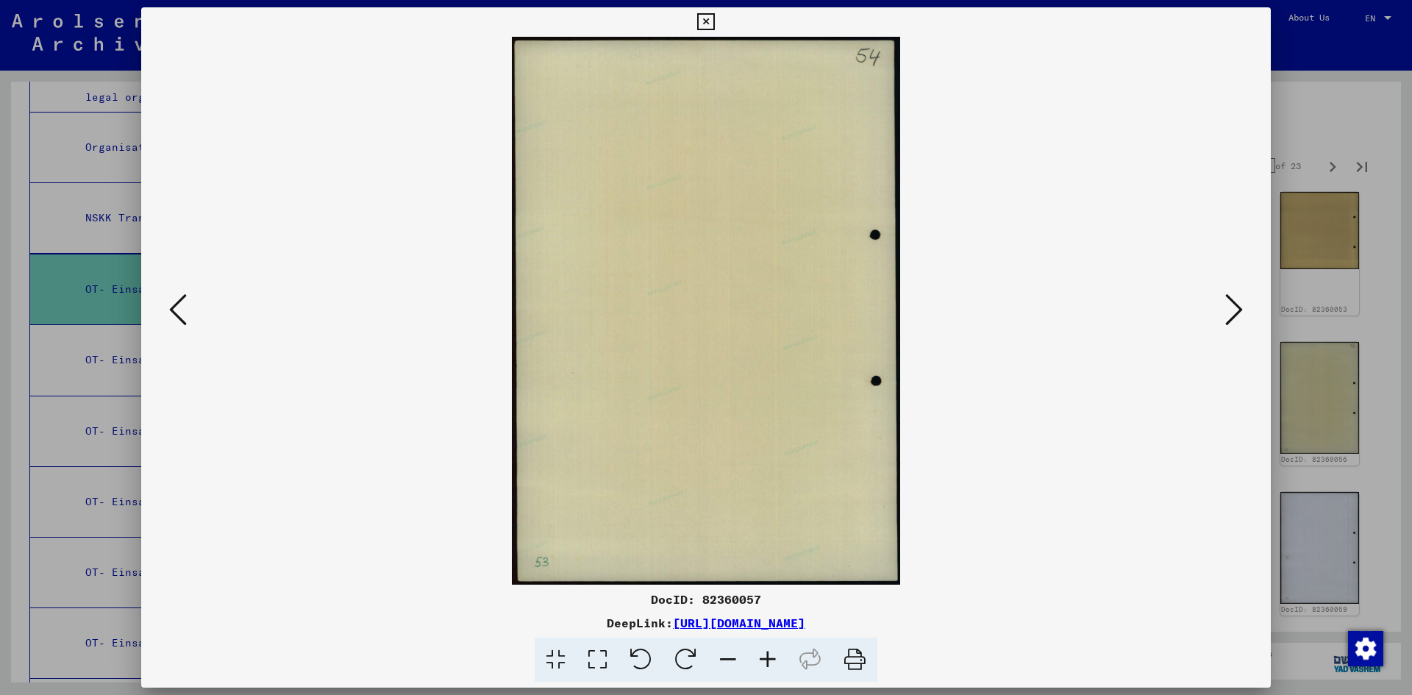
click at [1228, 316] on icon at bounding box center [1234, 309] width 18 height 35
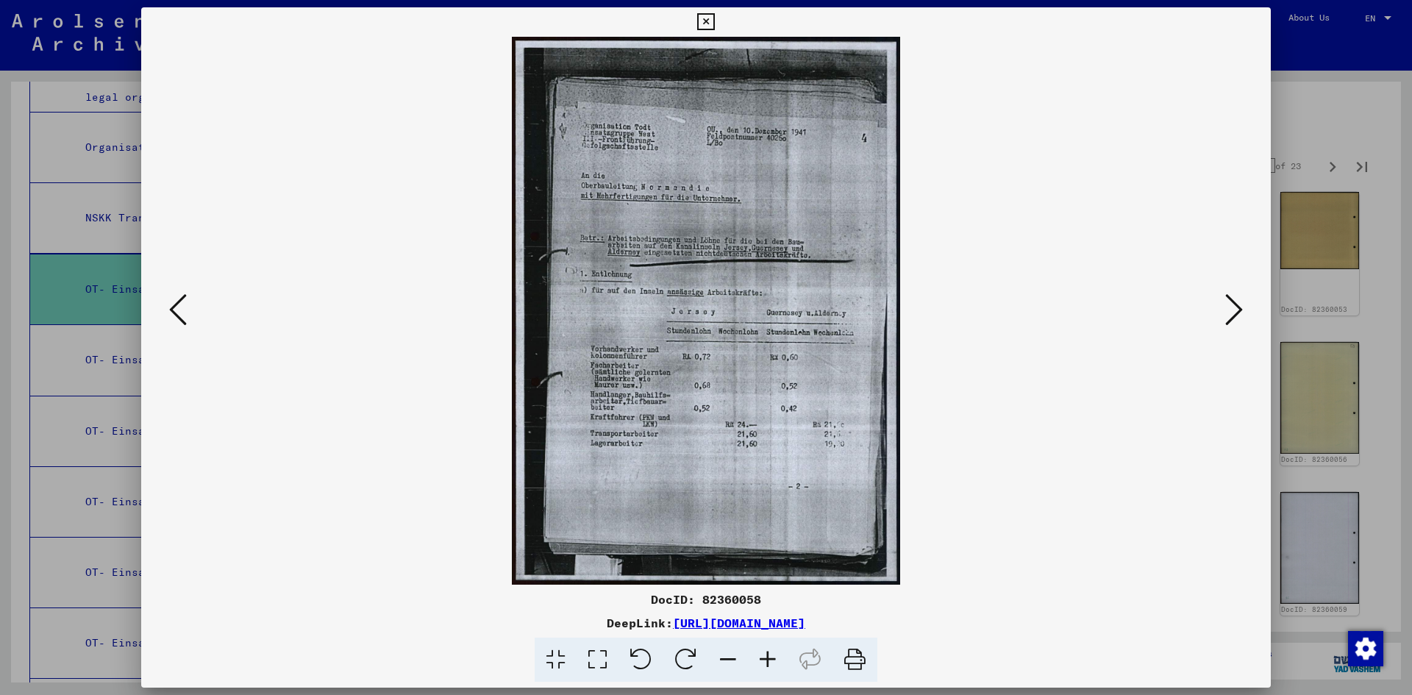
click at [1228, 316] on icon at bounding box center [1234, 309] width 18 height 35
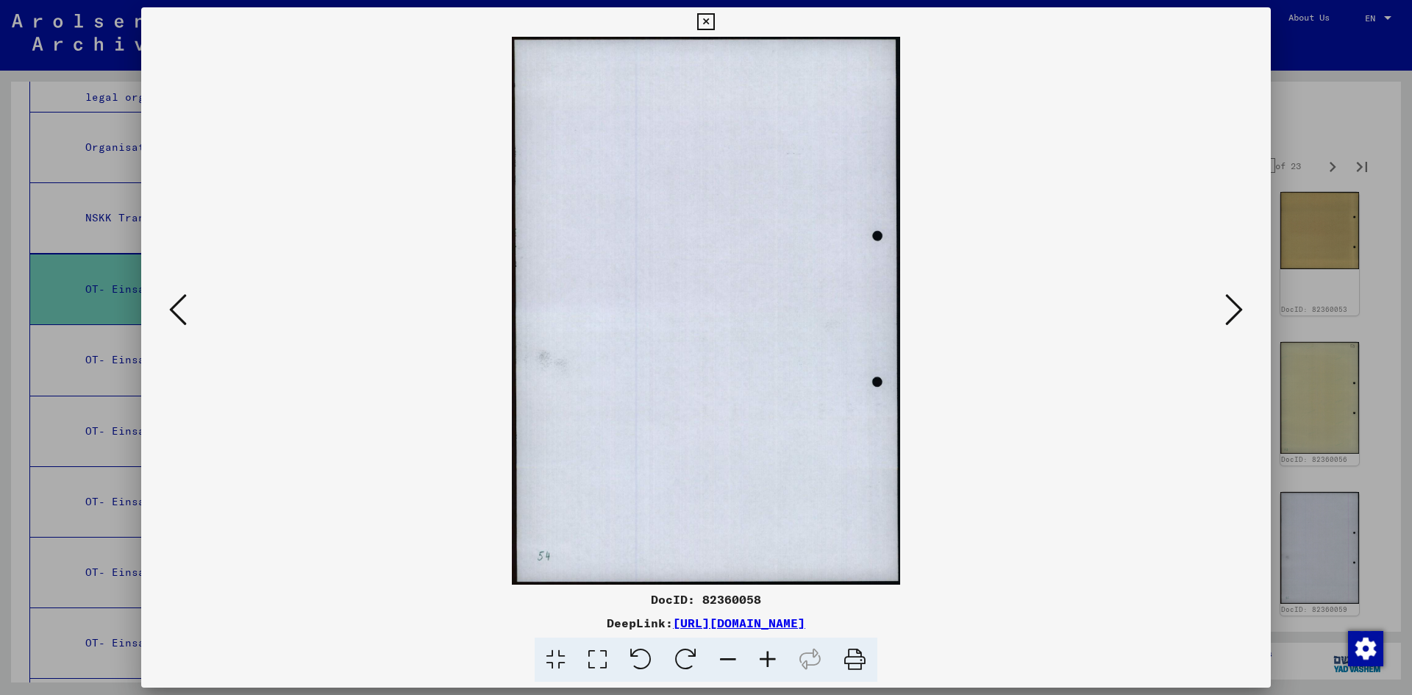
click at [1228, 316] on icon at bounding box center [1234, 309] width 18 height 35
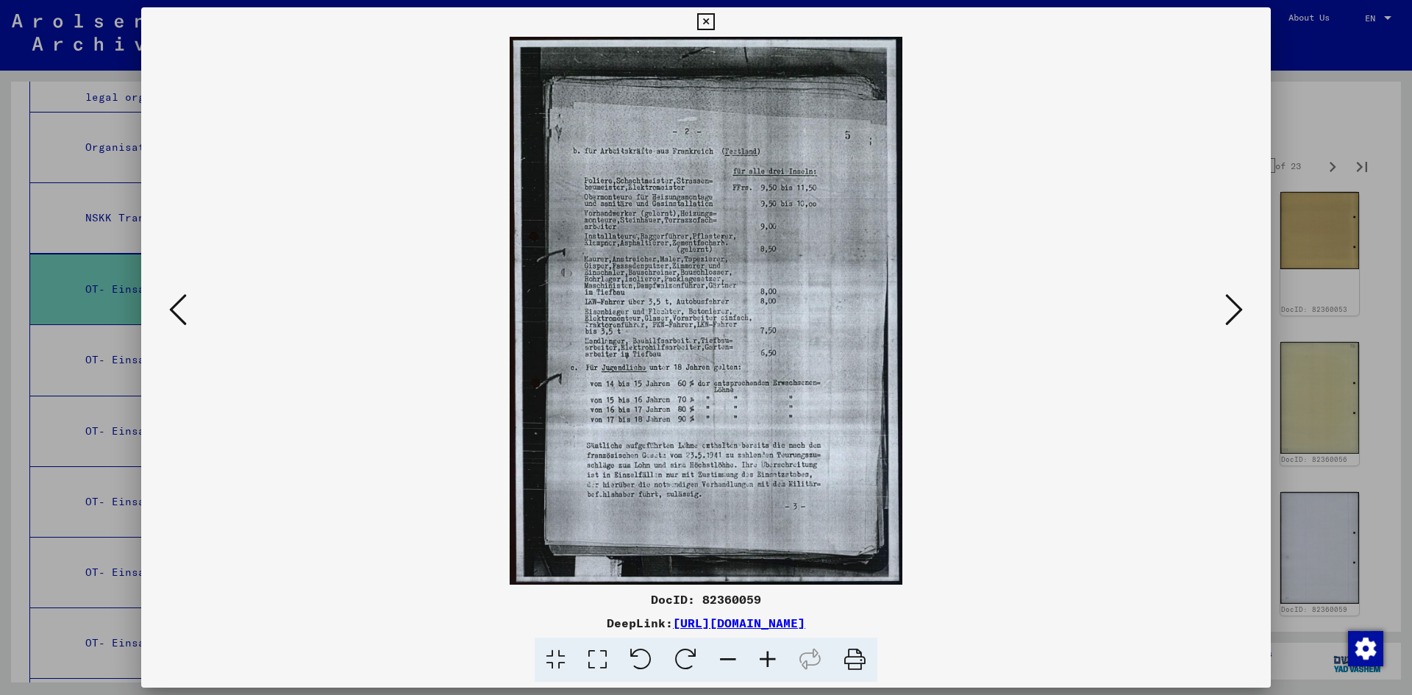
click at [1228, 316] on icon at bounding box center [1234, 309] width 18 height 35
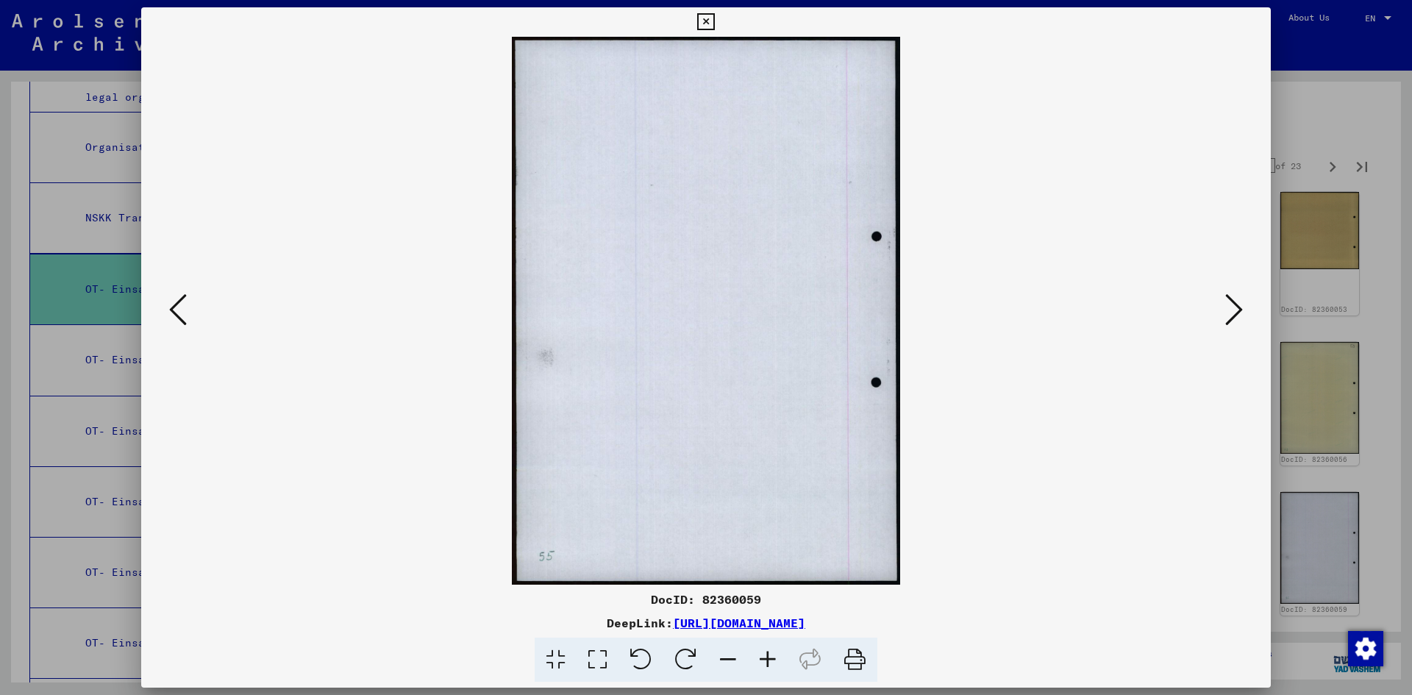
click at [1228, 316] on icon at bounding box center [1234, 309] width 18 height 35
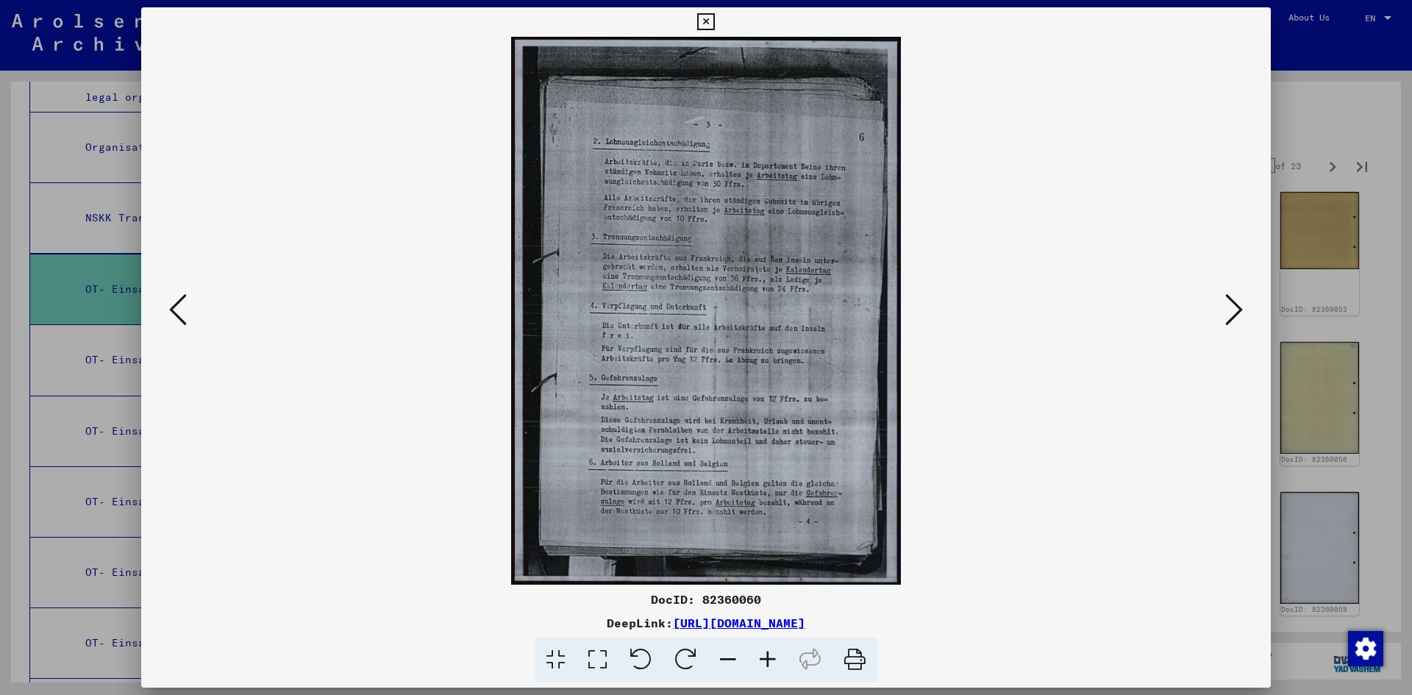
click at [1228, 316] on icon at bounding box center [1234, 309] width 18 height 35
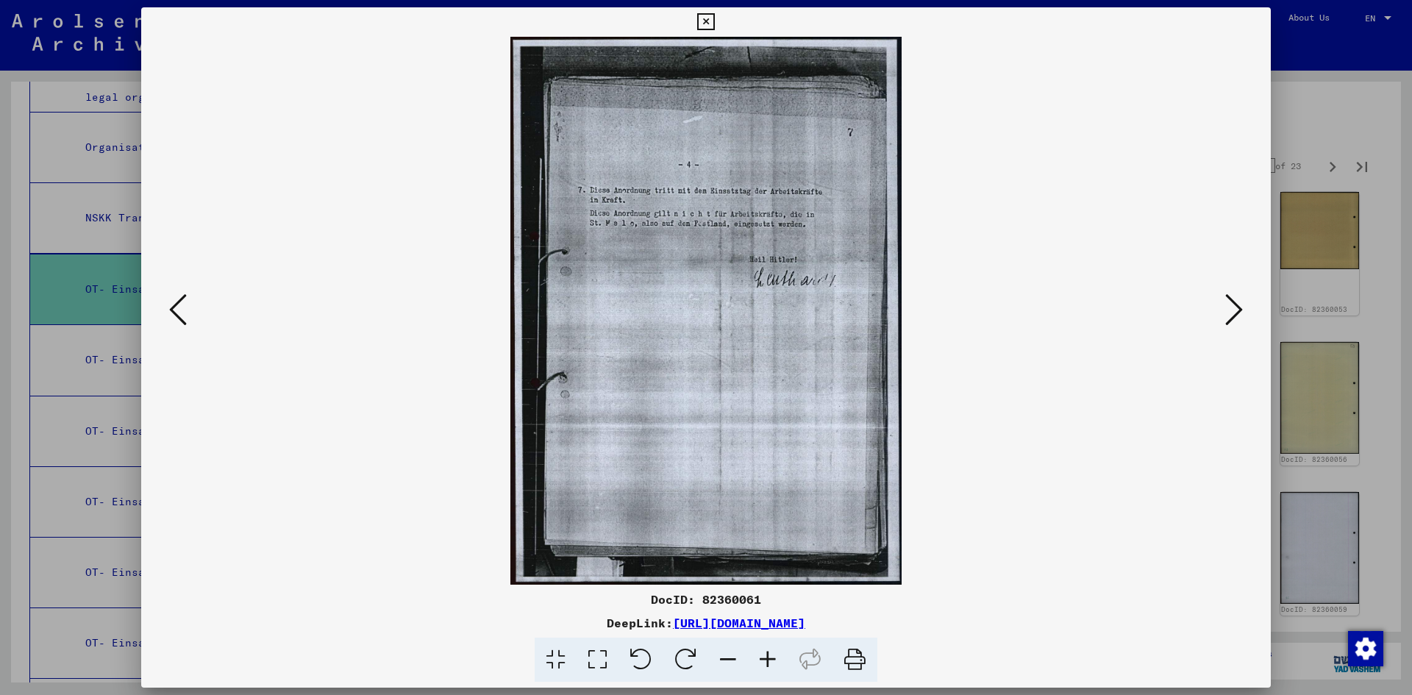
click at [1228, 316] on icon at bounding box center [1234, 309] width 18 height 35
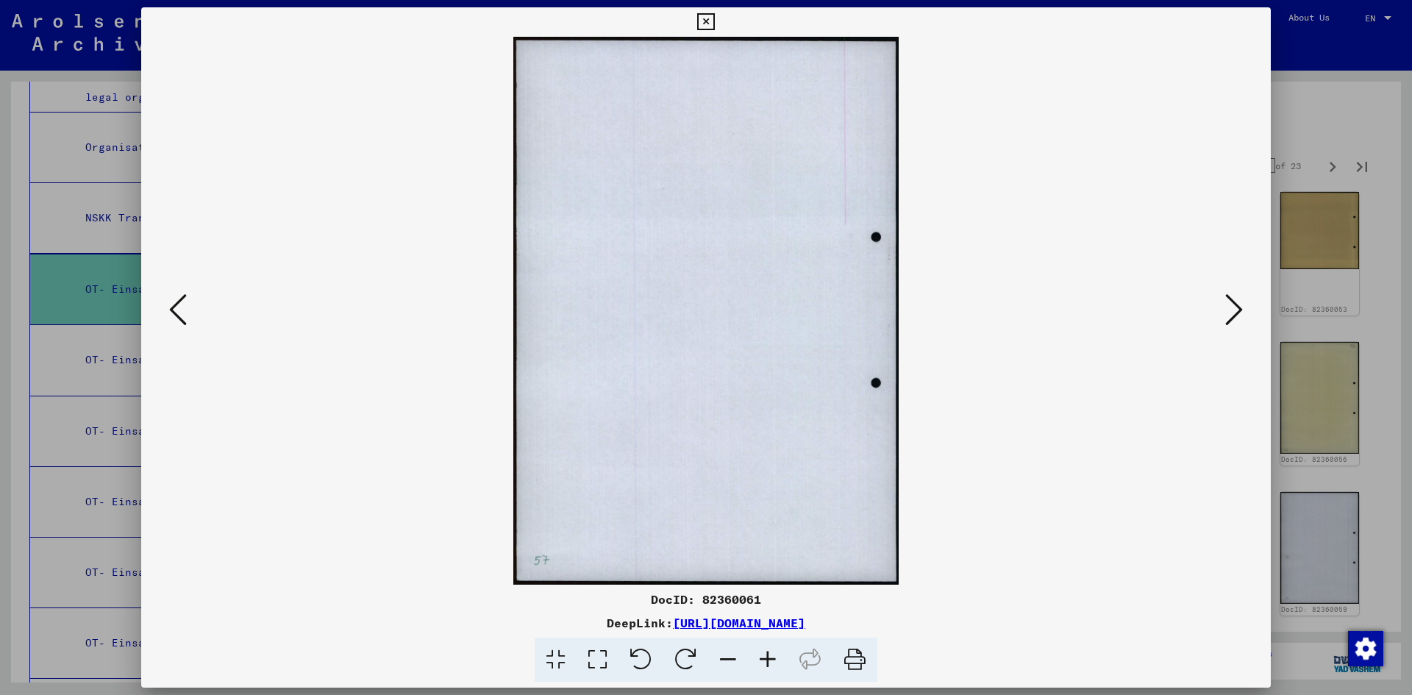
click at [1228, 316] on icon at bounding box center [1234, 309] width 18 height 35
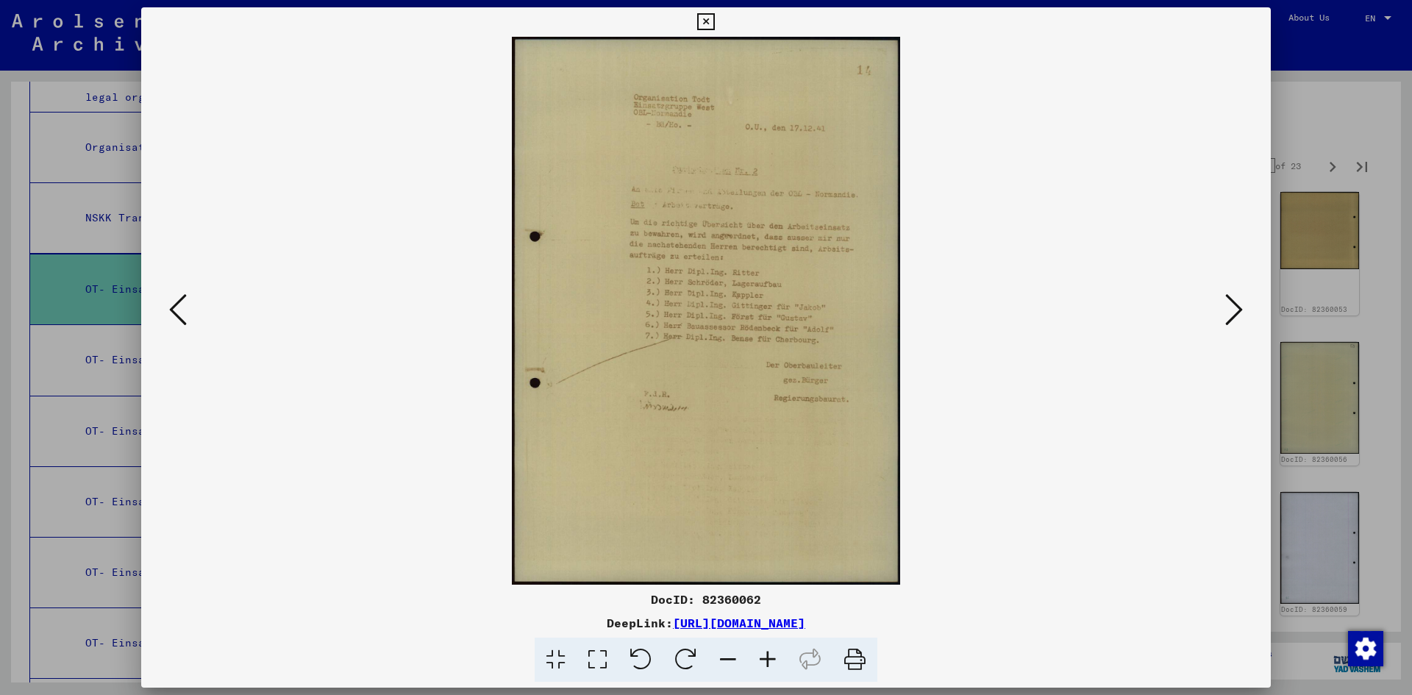
click at [1228, 316] on icon at bounding box center [1234, 309] width 18 height 35
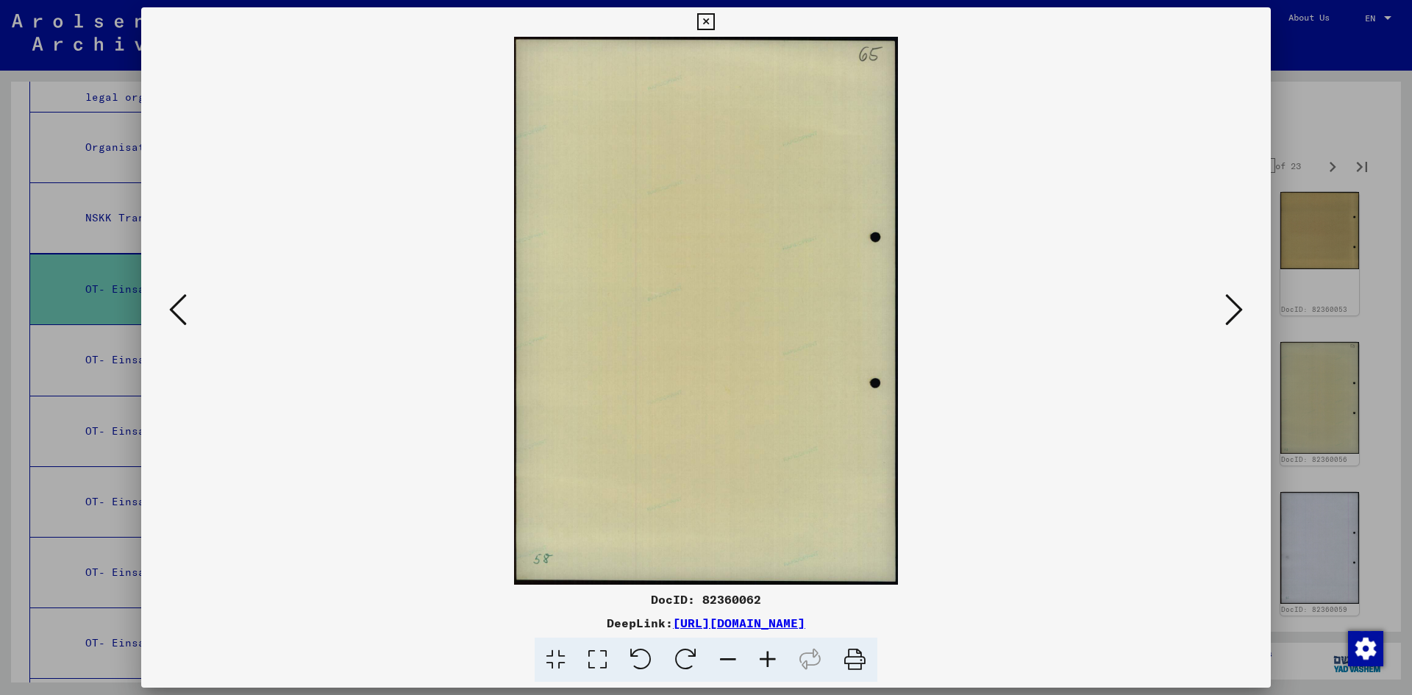
click at [1228, 316] on icon at bounding box center [1234, 309] width 18 height 35
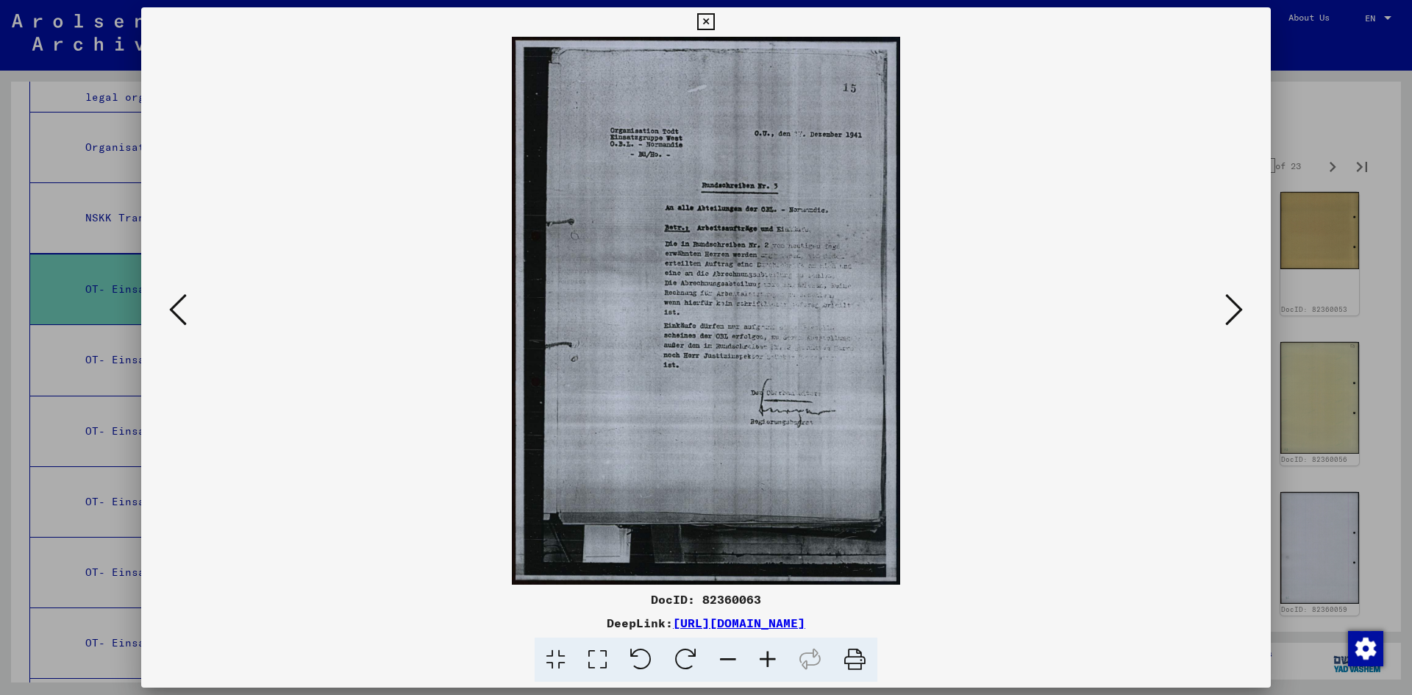
click at [1228, 316] on icon at bounding box center [1234, 309] width 18 height 35
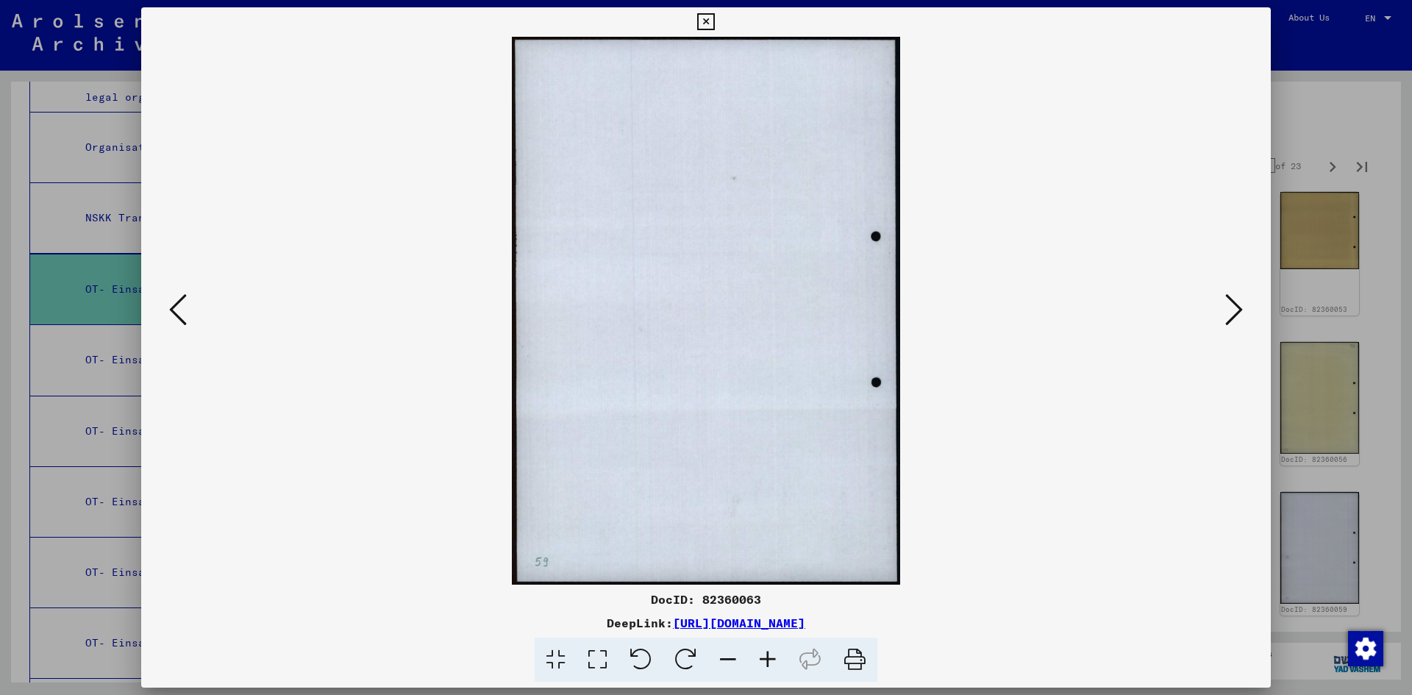
click at [1228, 316] on icon at bounding box center [1234, 309] width 18 height 35
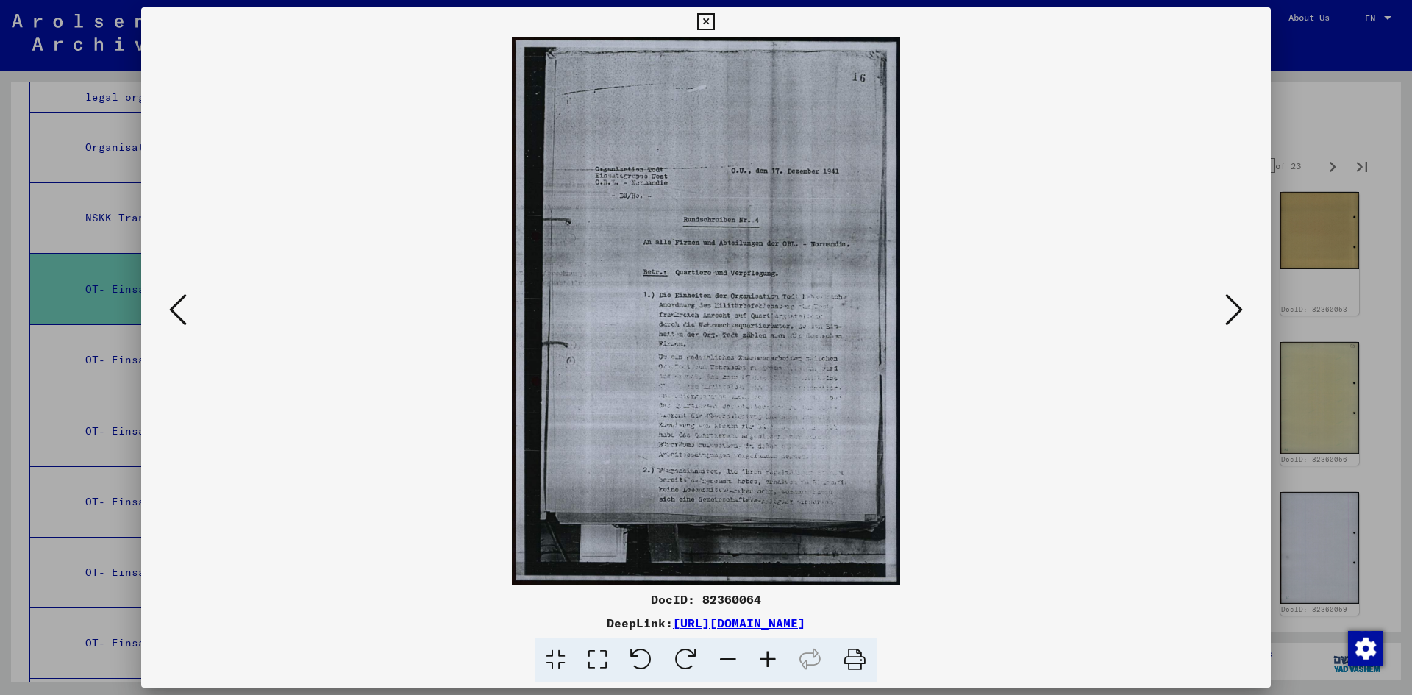
click at [1228, 316] on icon at bounding box center [1234, 309] width 18 height 35
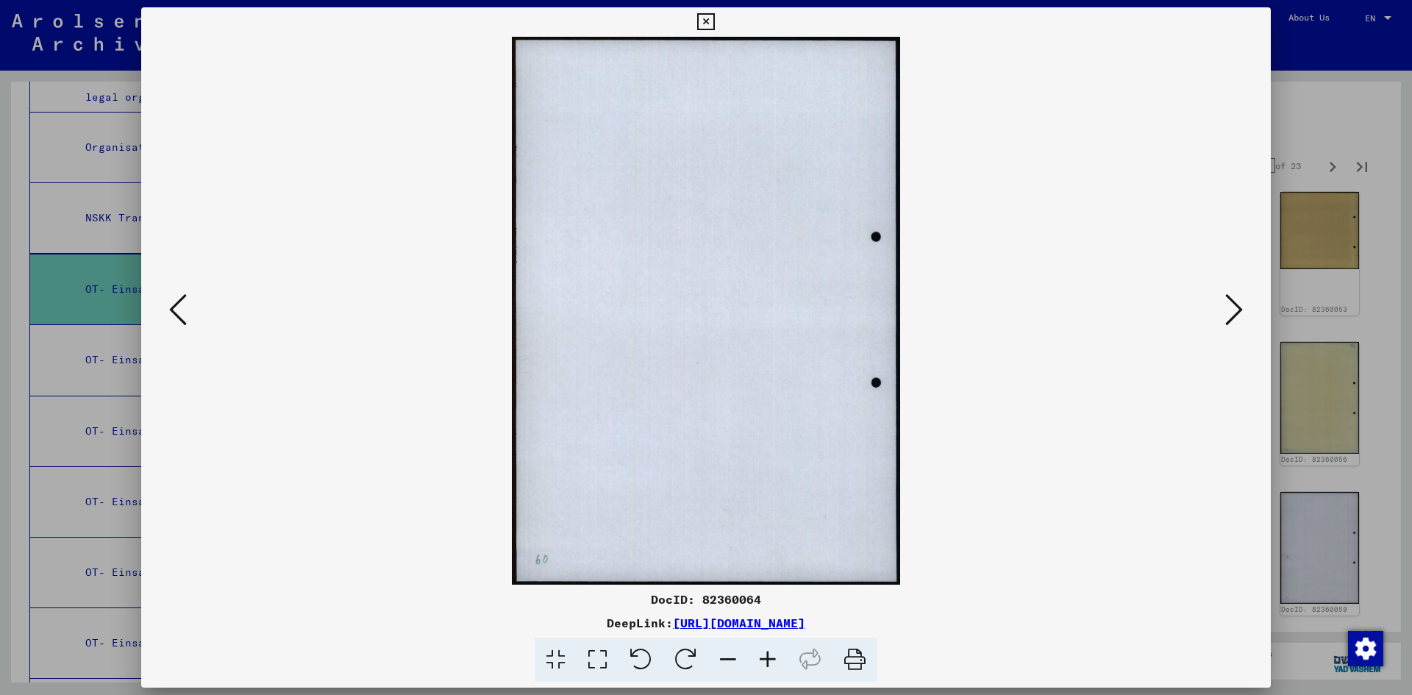
click at [1228, 316] on icon at bounding box center [1234, 309] width 18 height 35
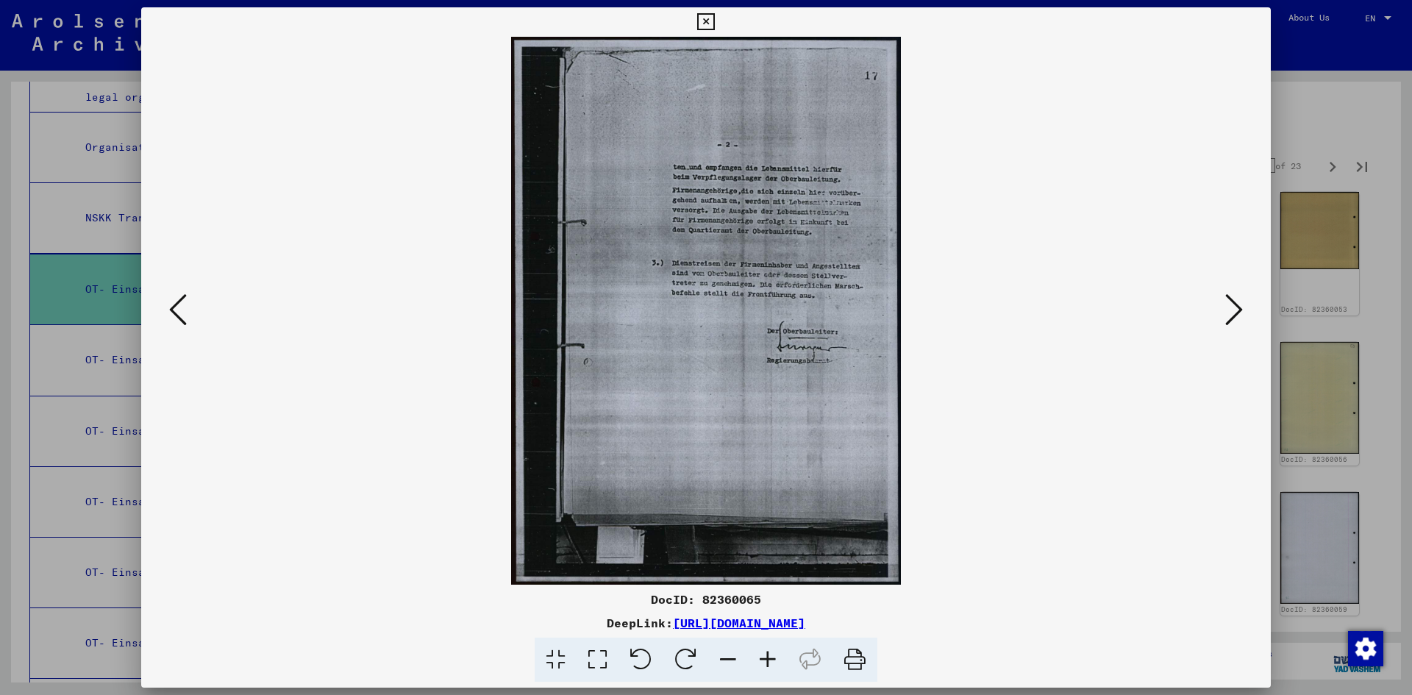
click at [1228, 316] on icon at bounding box center [1234, 309] width 18 height 35
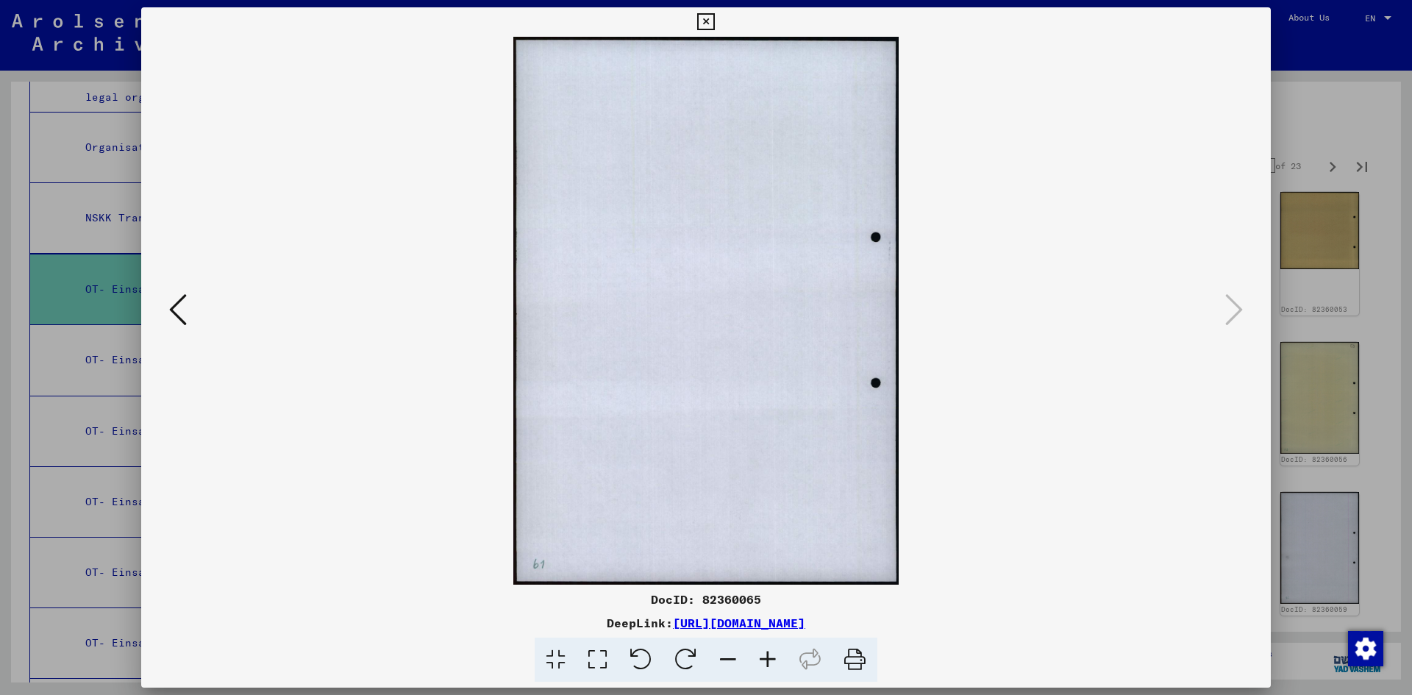
click at [1301, 116] on div at bounding box center [706, 347] width 1412 height 695
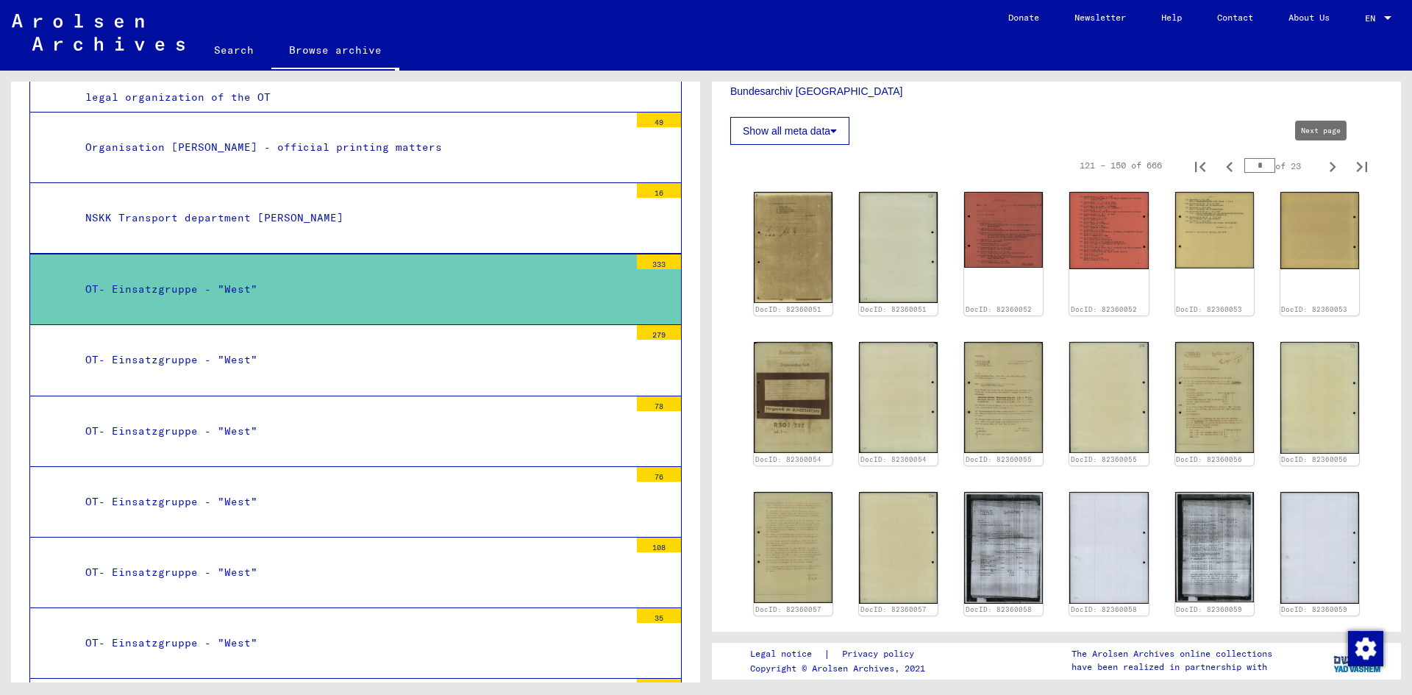
click at [1322, 167] on icon "Next page" at bounding box center [1332, 167] width 21 height 21
type input "*"
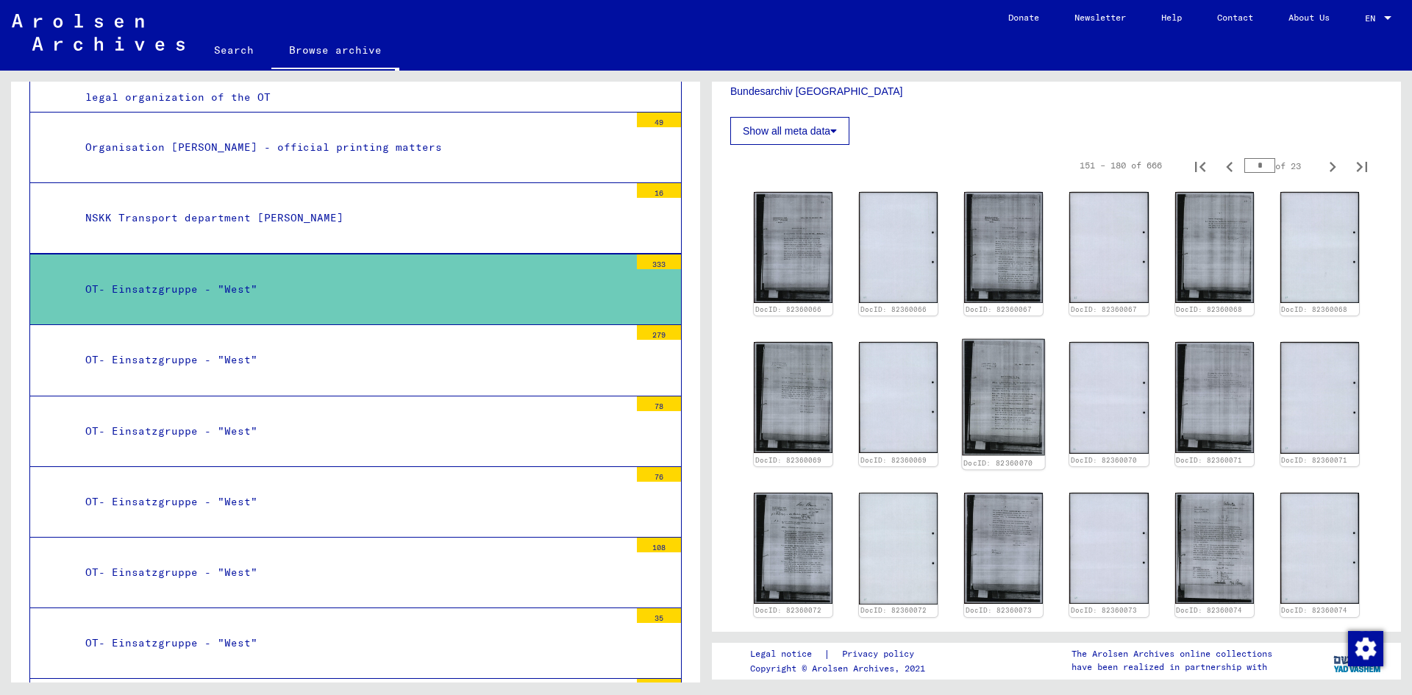
click at [1003, 348] on img at bounding box center [1003, 397] width 83 height 117
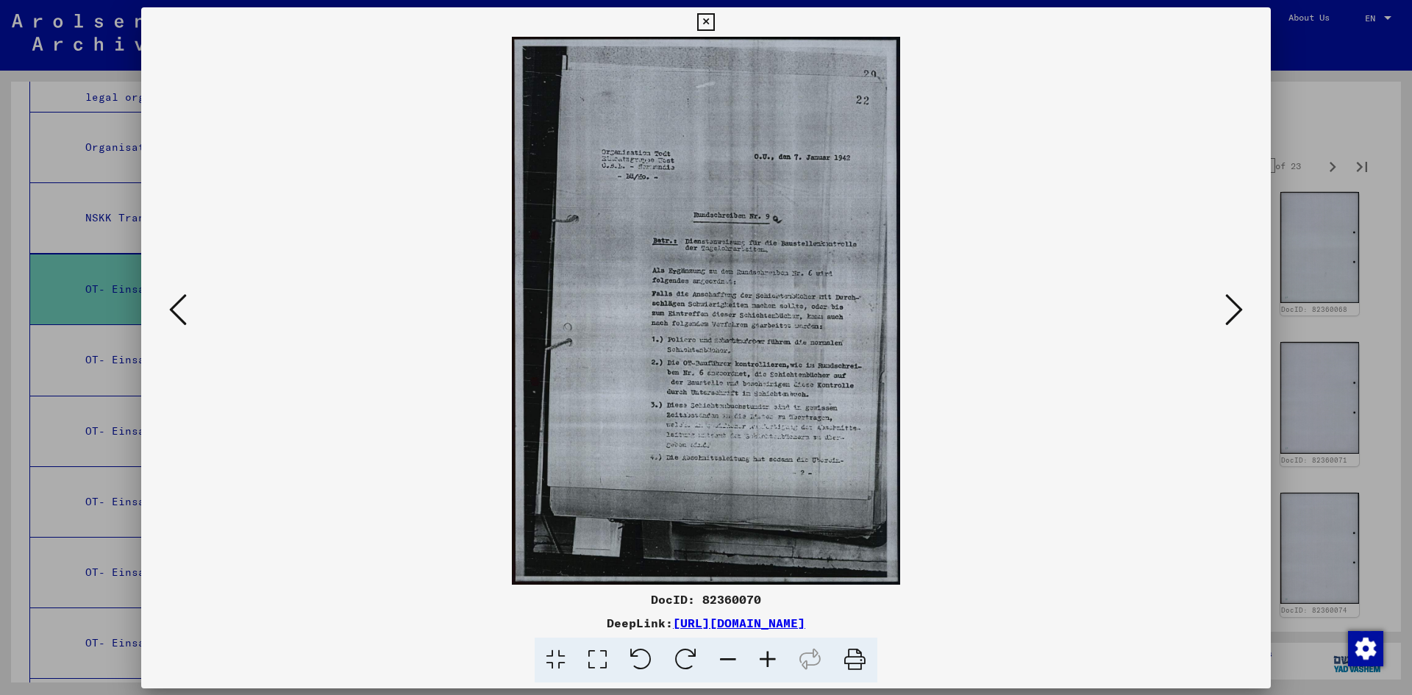
click at [1002, 348] on img at bounding box center [705, 311] width 1029 height 548
click at [1228, 311] on icon at bounding box center [1234, 309] width 18 height 35
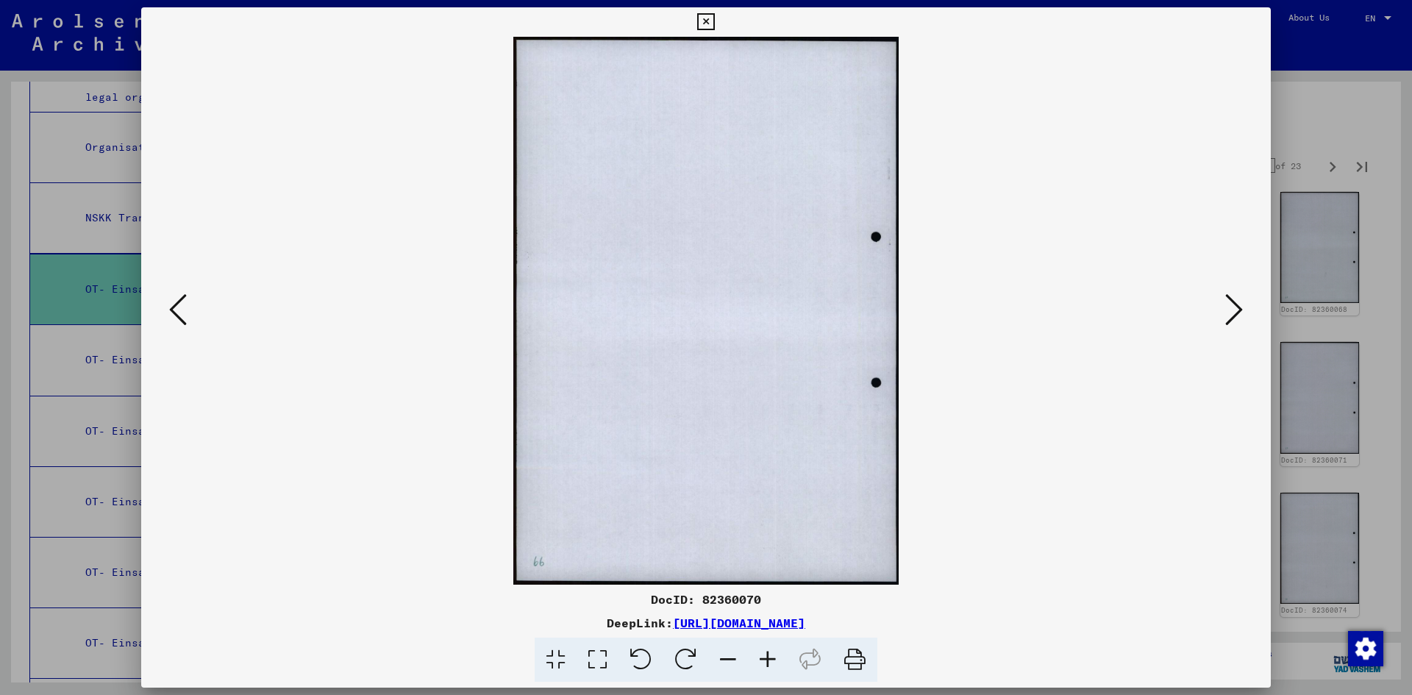
click at [1228, 311] on icon at bounding box center [1234, 309] width 18 height 35
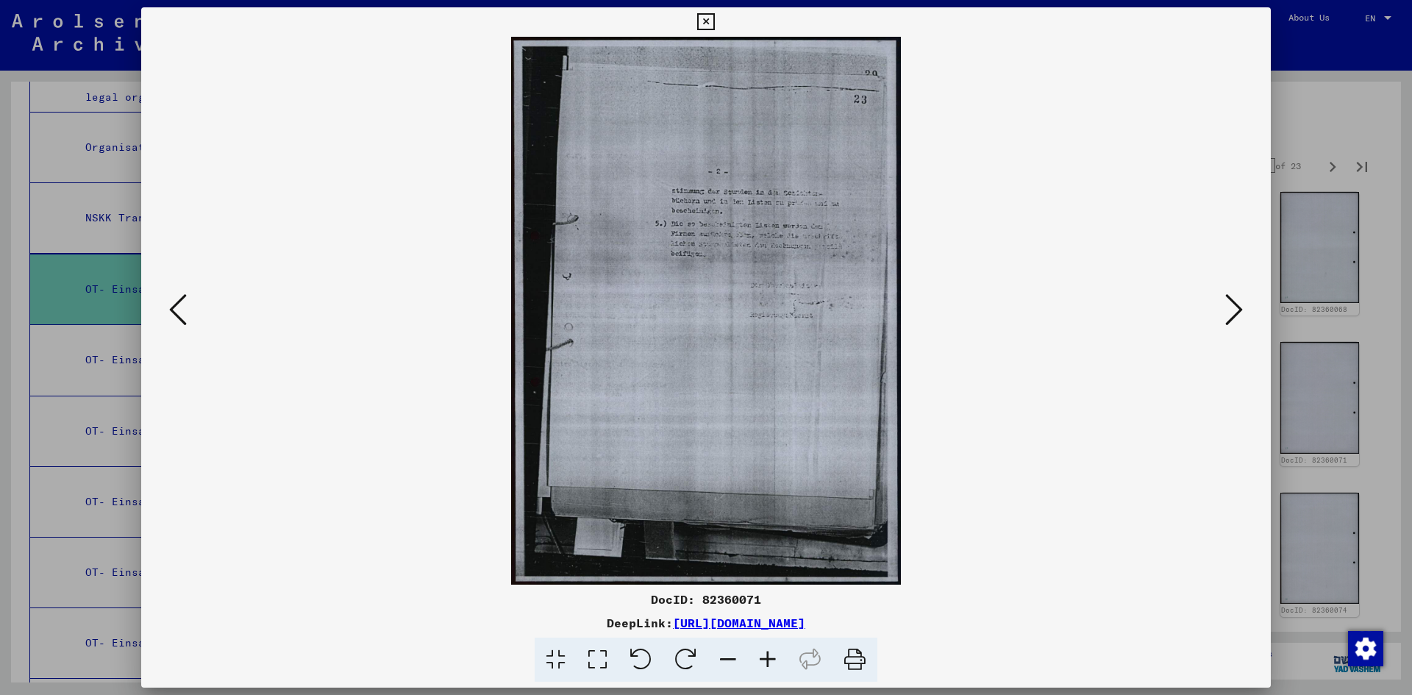
click at [1228, 311] on icon at bounding box center [1234, 309] width 18 height 35
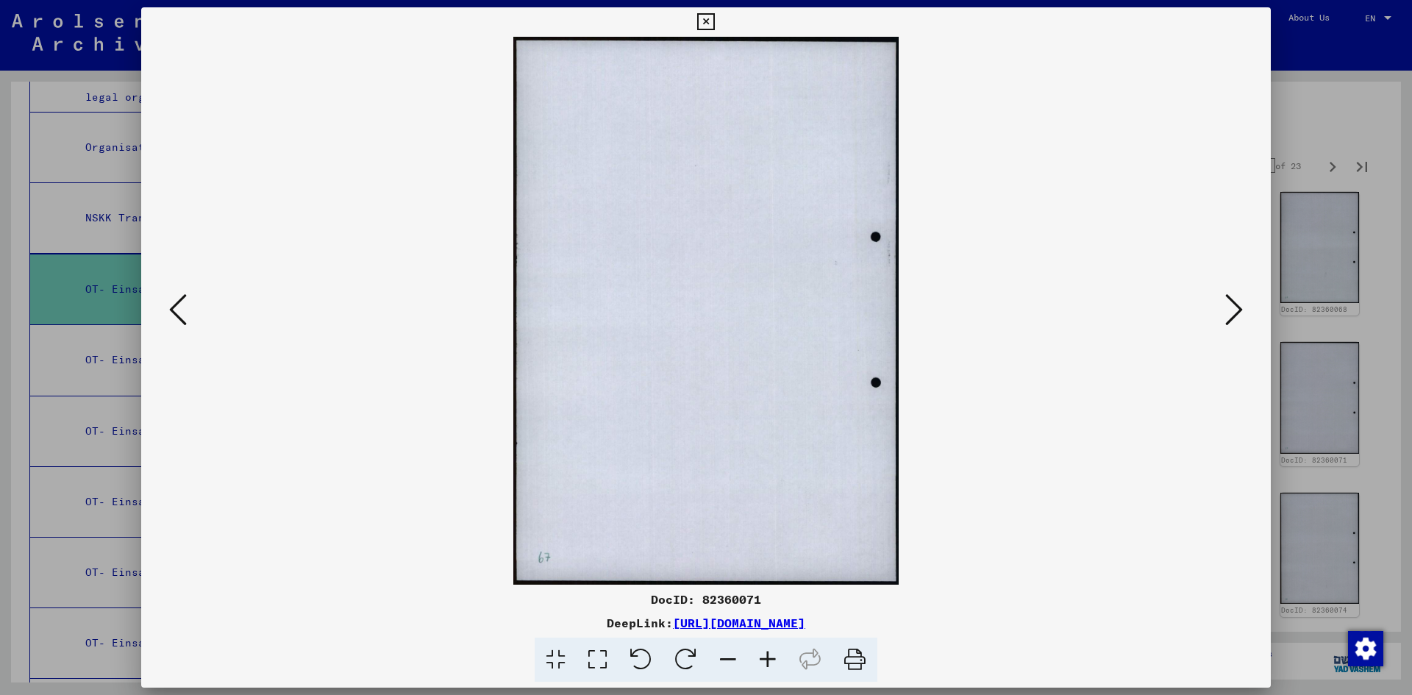
click at [1228, 311] on icon at bounding box center [1234, 309] width 18 height 35
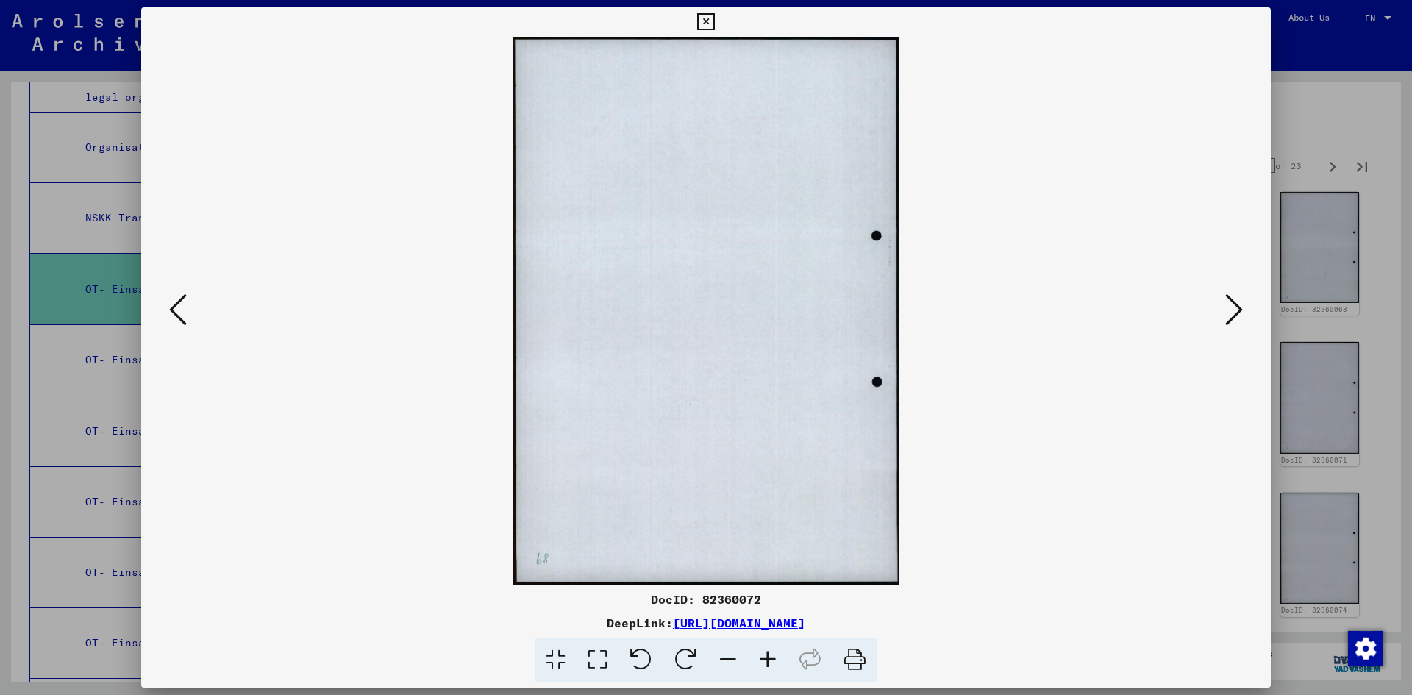
click at [1228, 311] on icon at bounding box center [1234, 309] width 18 height 35
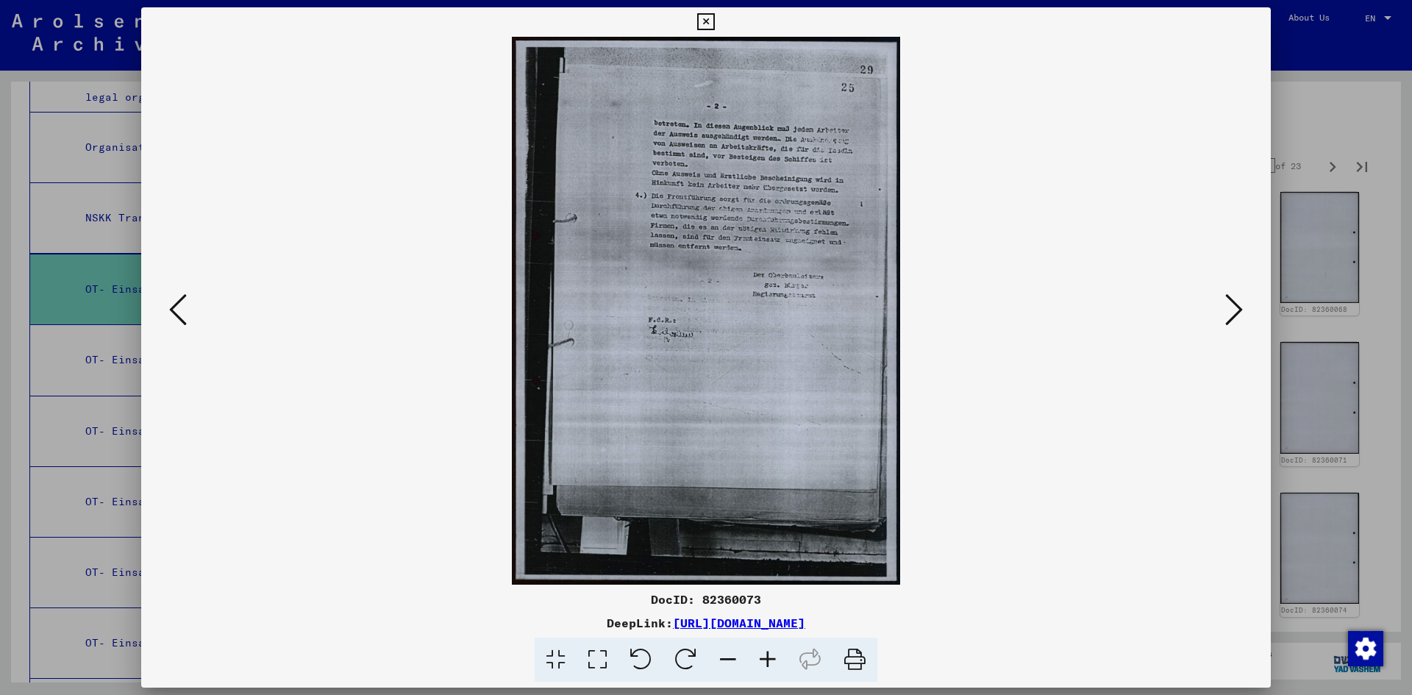
click at [1228, 311] on icon at bounding box center [1234, 309] width 18 height 35
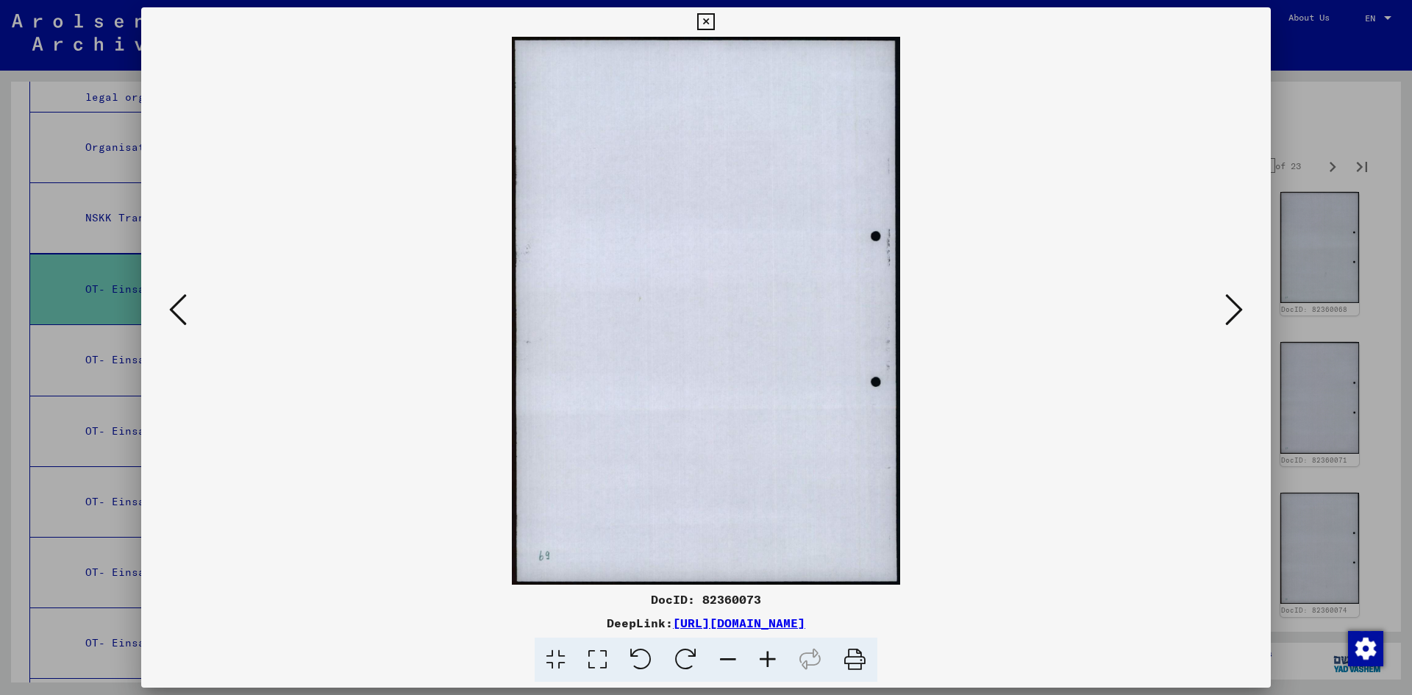
click at [1228, 311] on icon at bounding box center [1234, 309] width 18 height 35
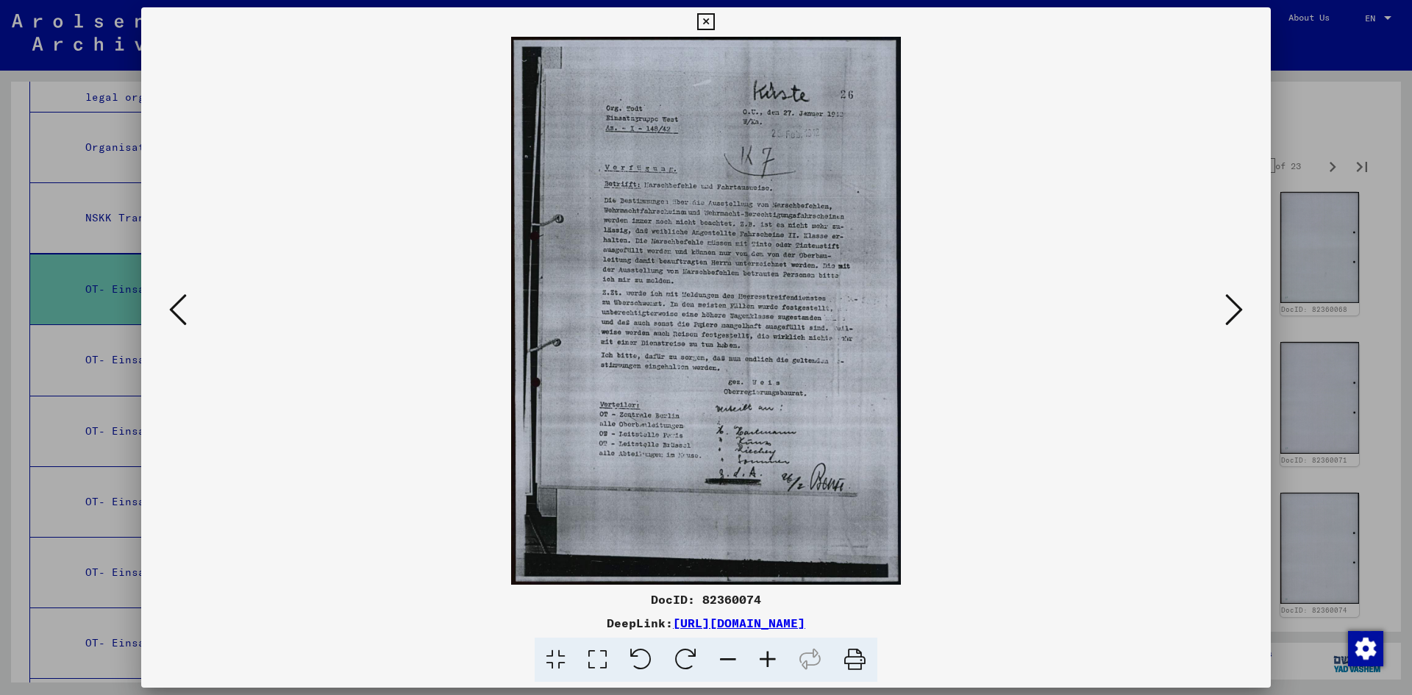
click at [1228, 311] on icon at bounding box center [1234, 309] width 18 height 35
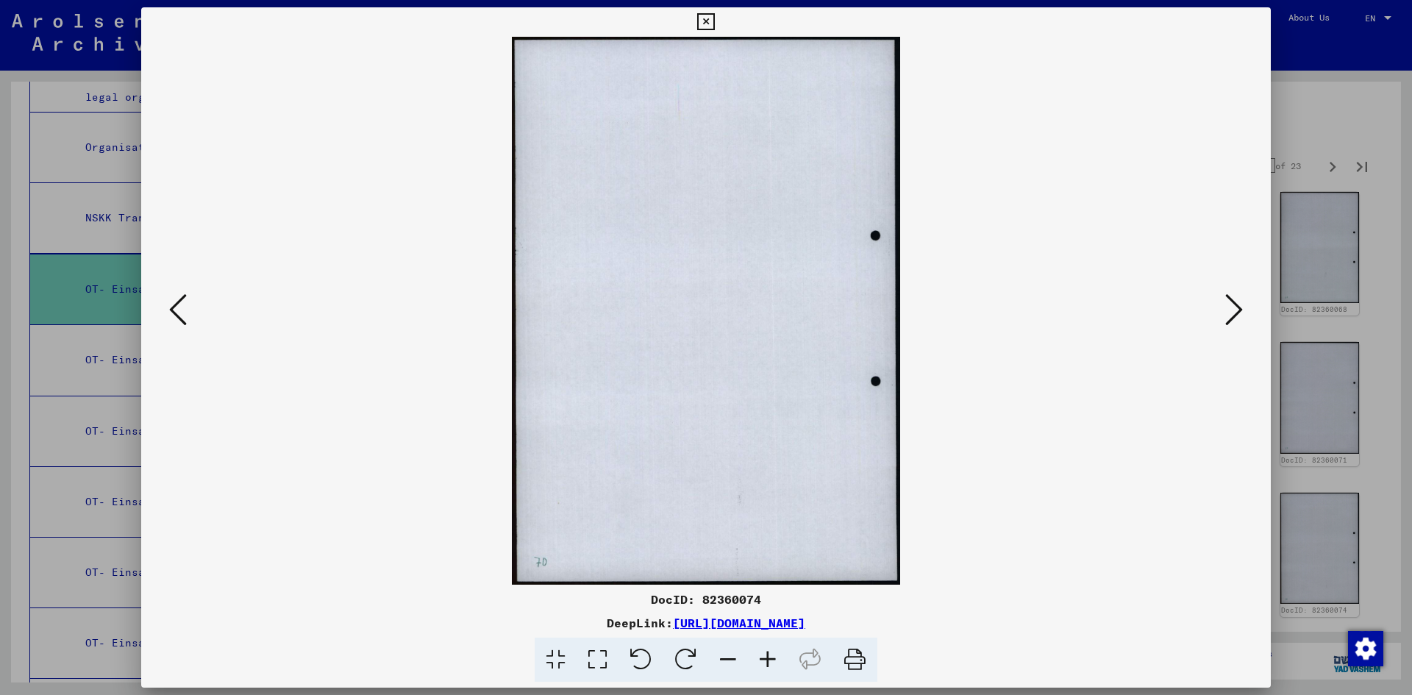
click at [1228, 311] on icon at bounding box center [1234, 309] width 18 height 35
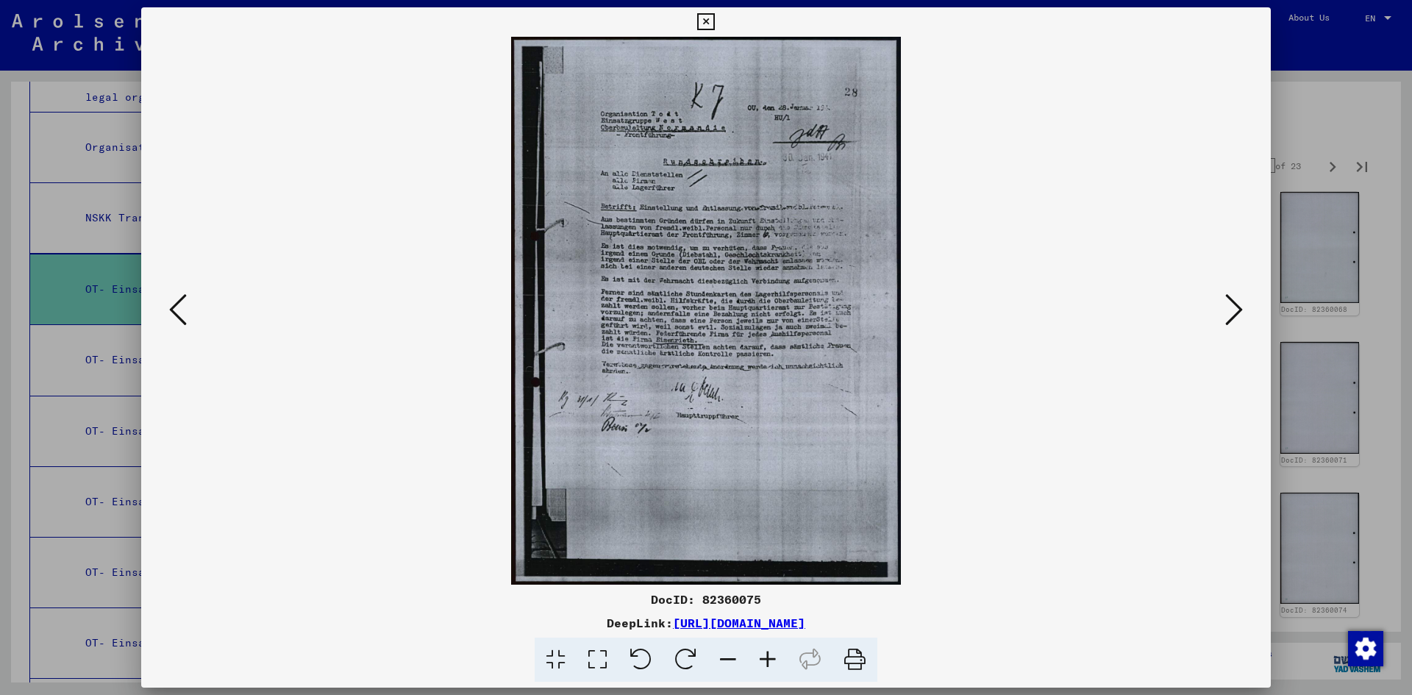
click at [1228, 311] on icon at bounding box center [1234, 309] width 18 height 35
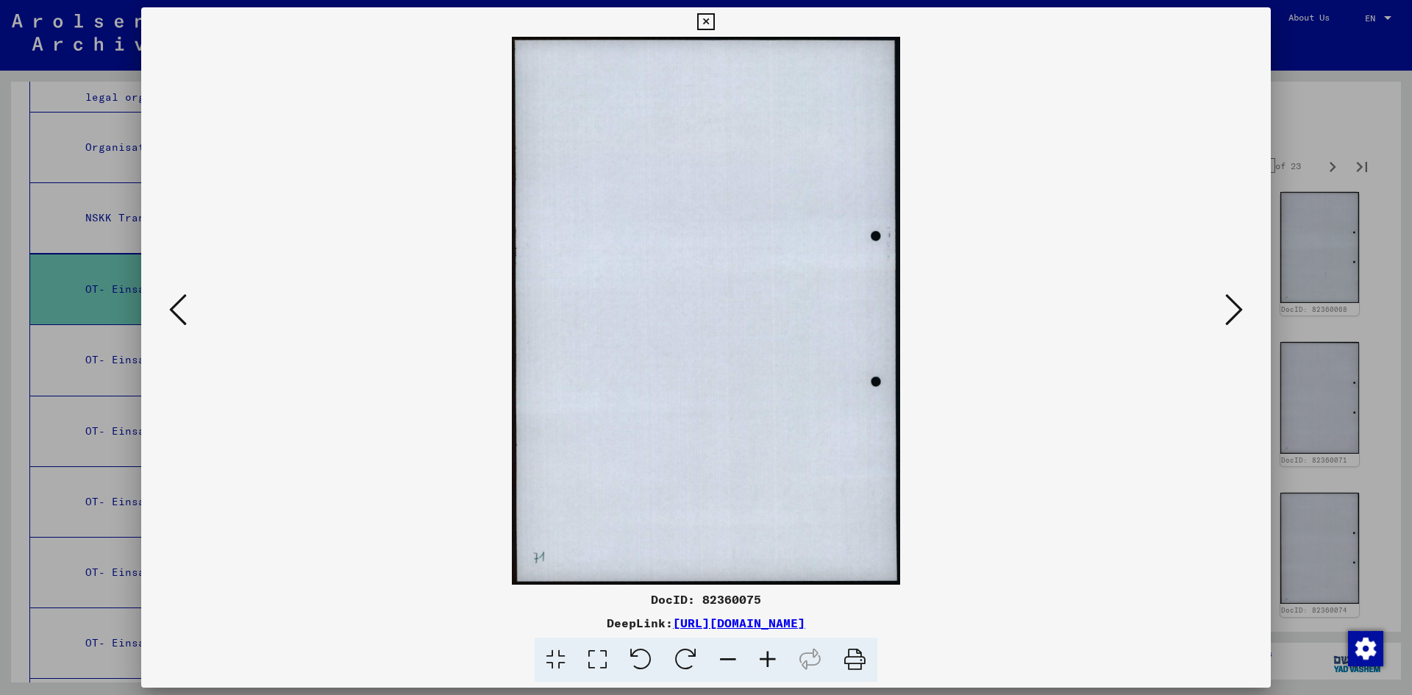
click at [1228, 311] on icon at bounding box center [1234, 309] width 18 height 35
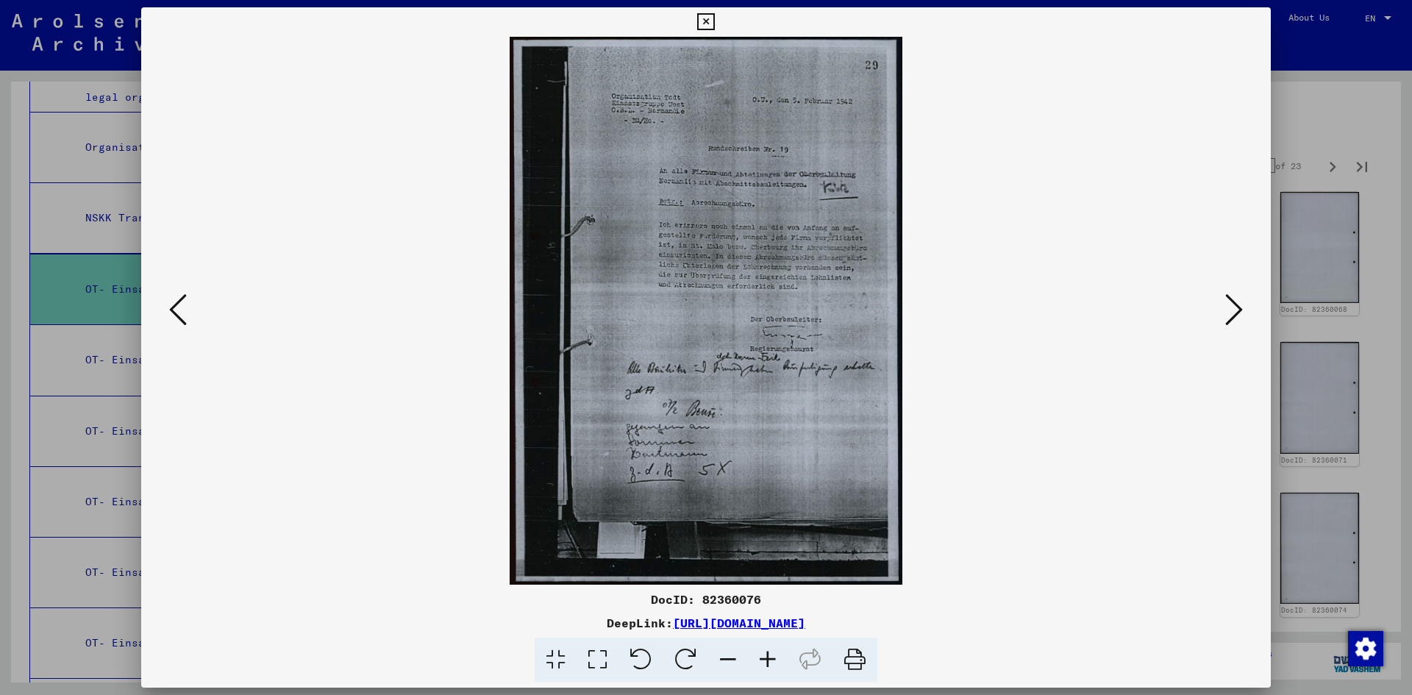
click at [1228, 311] on icon at bounding box center [1234, 309] width 18 height 35
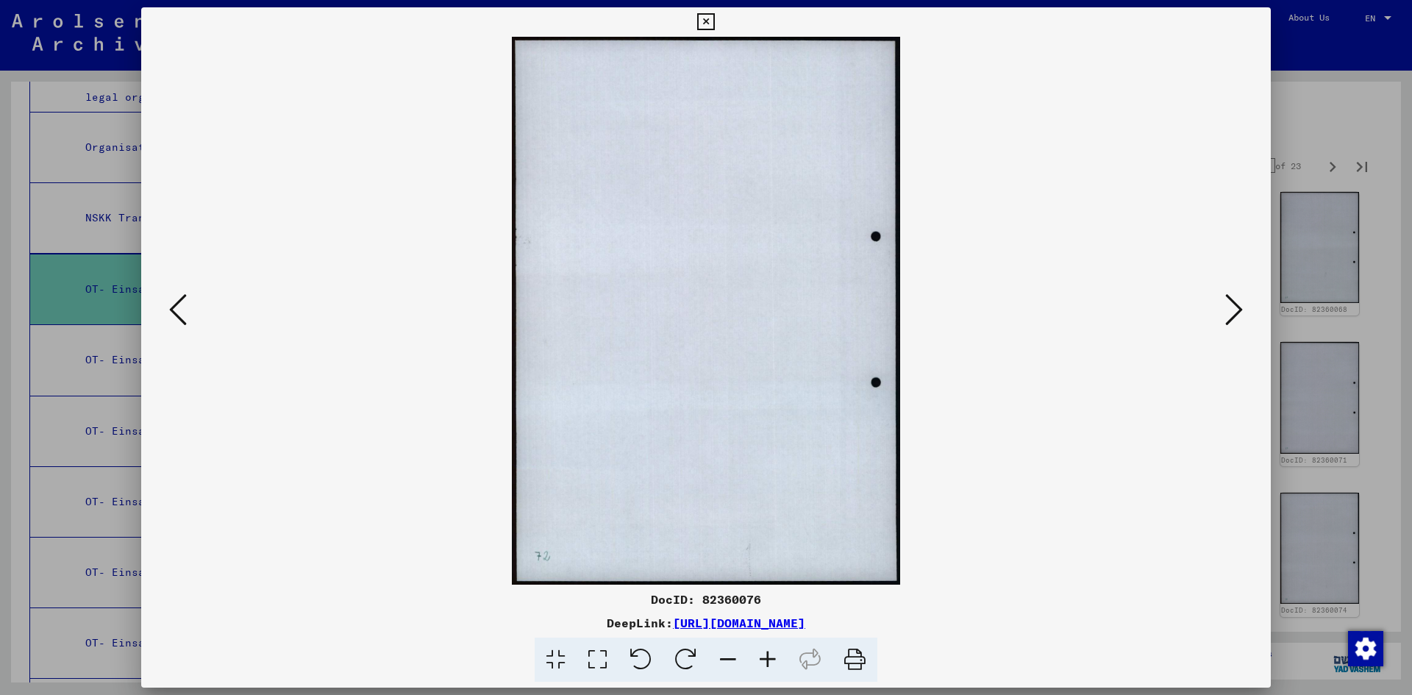
click at [1228, 311] on icon at bounding box center [1234, 309] width 18 height 35
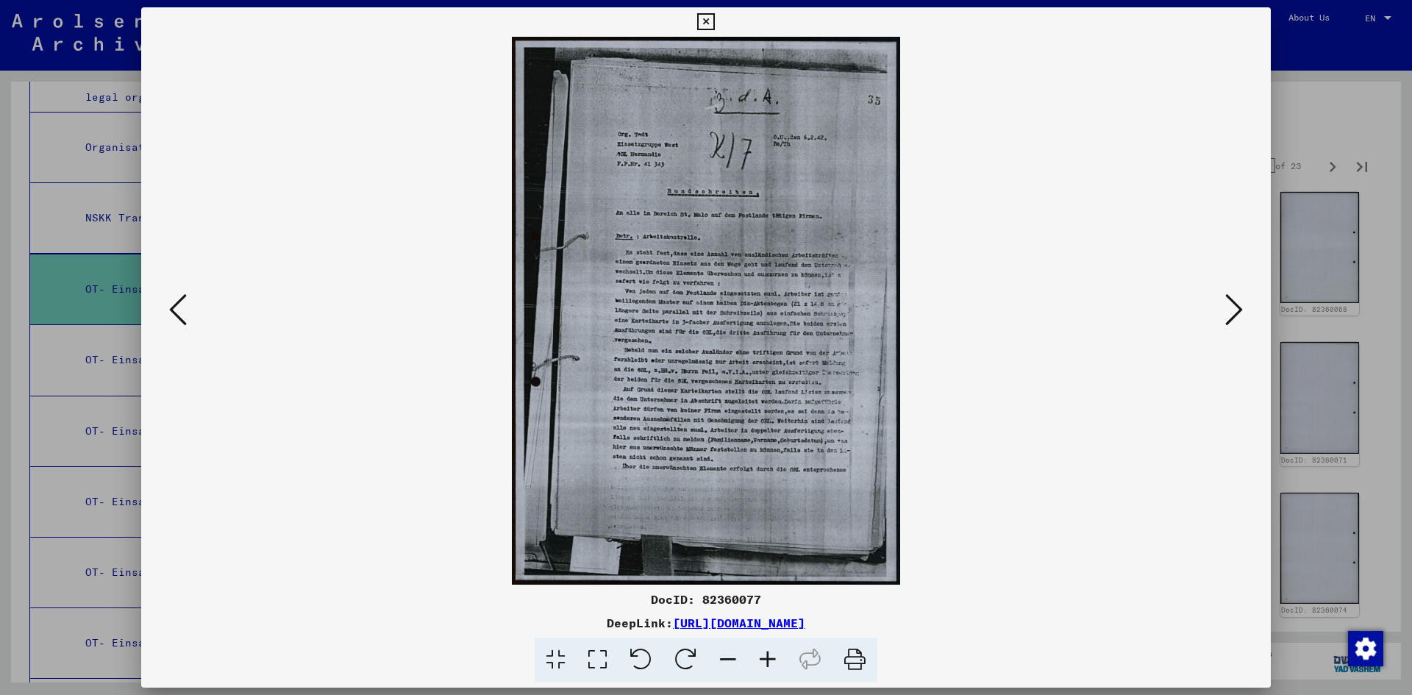
click at [1228, 311] on icon at bounding box center [1234, 309] width 18 height 35
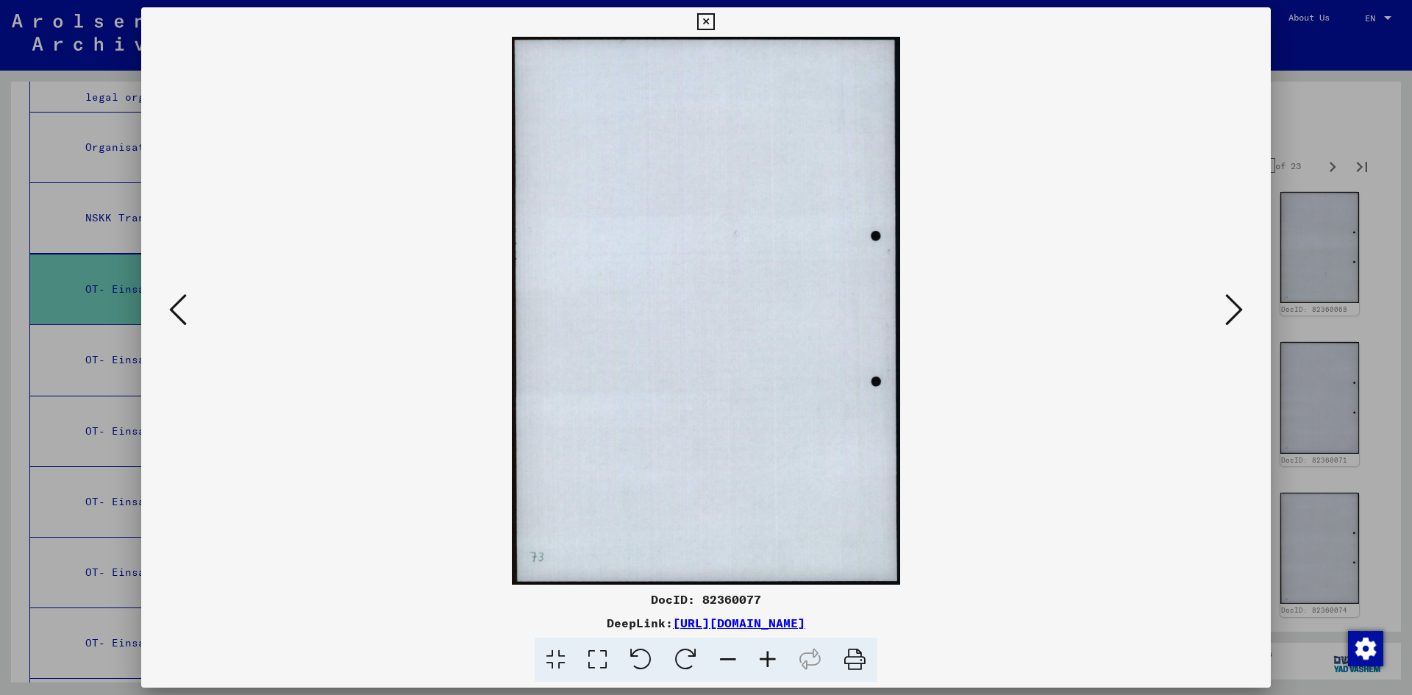
click at [1228, 311] on icon at bounding box center [1234, 309] width 18 height 35
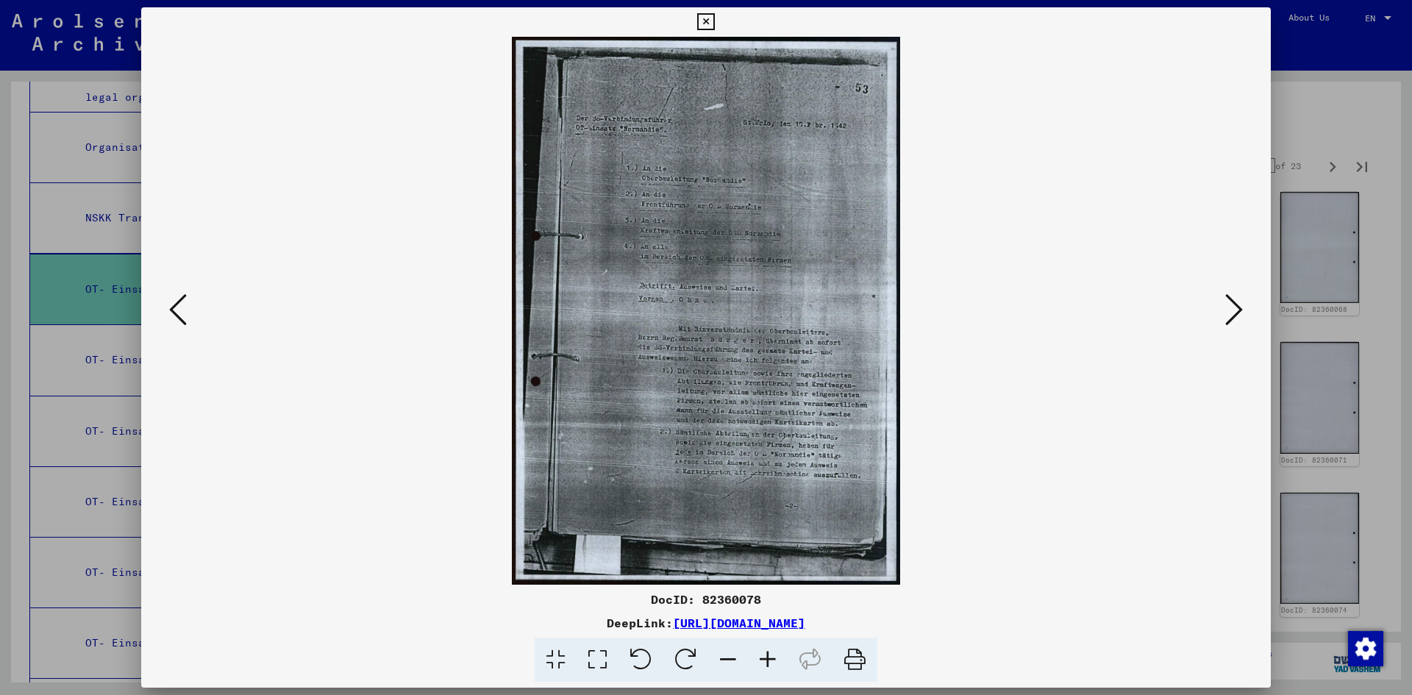
click at [1228, 311] on icon at bounding box center [1234, 309] width 18 height 35
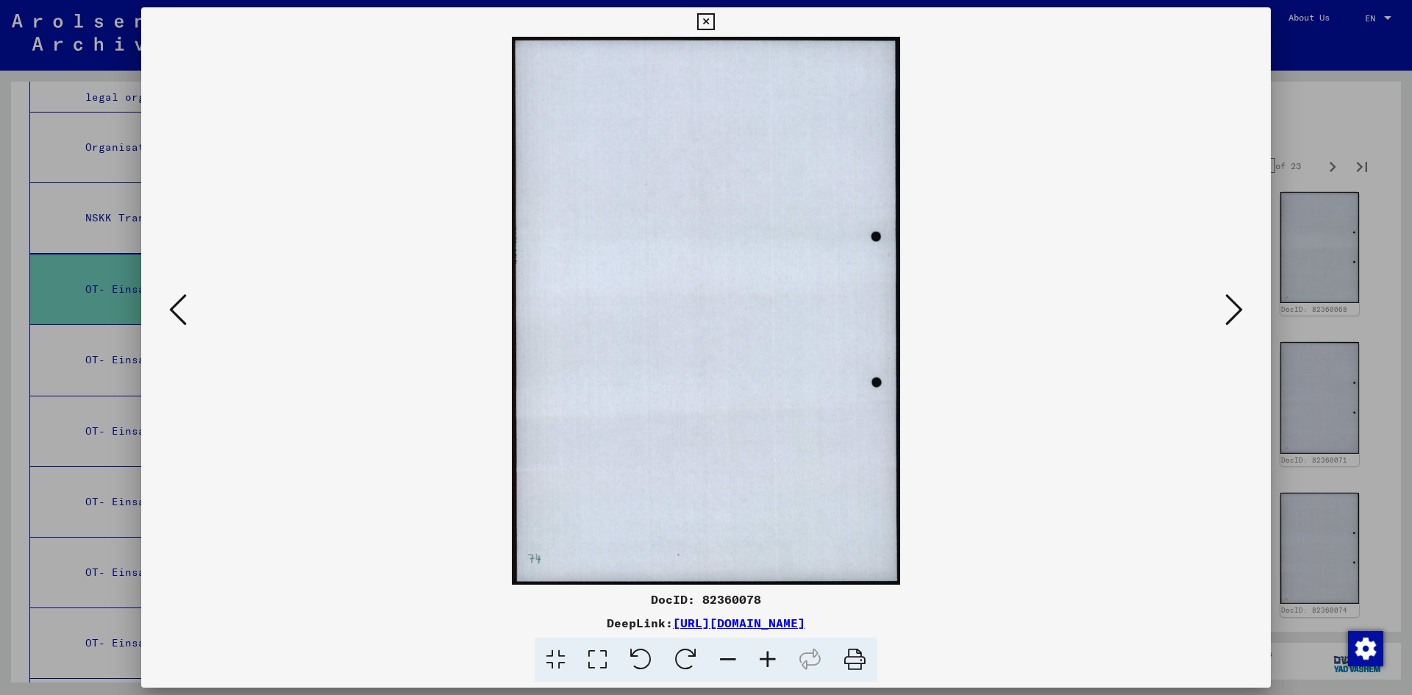
click at [1228, 311] on icon at bounding box center [1234, 309] width 18 height 35
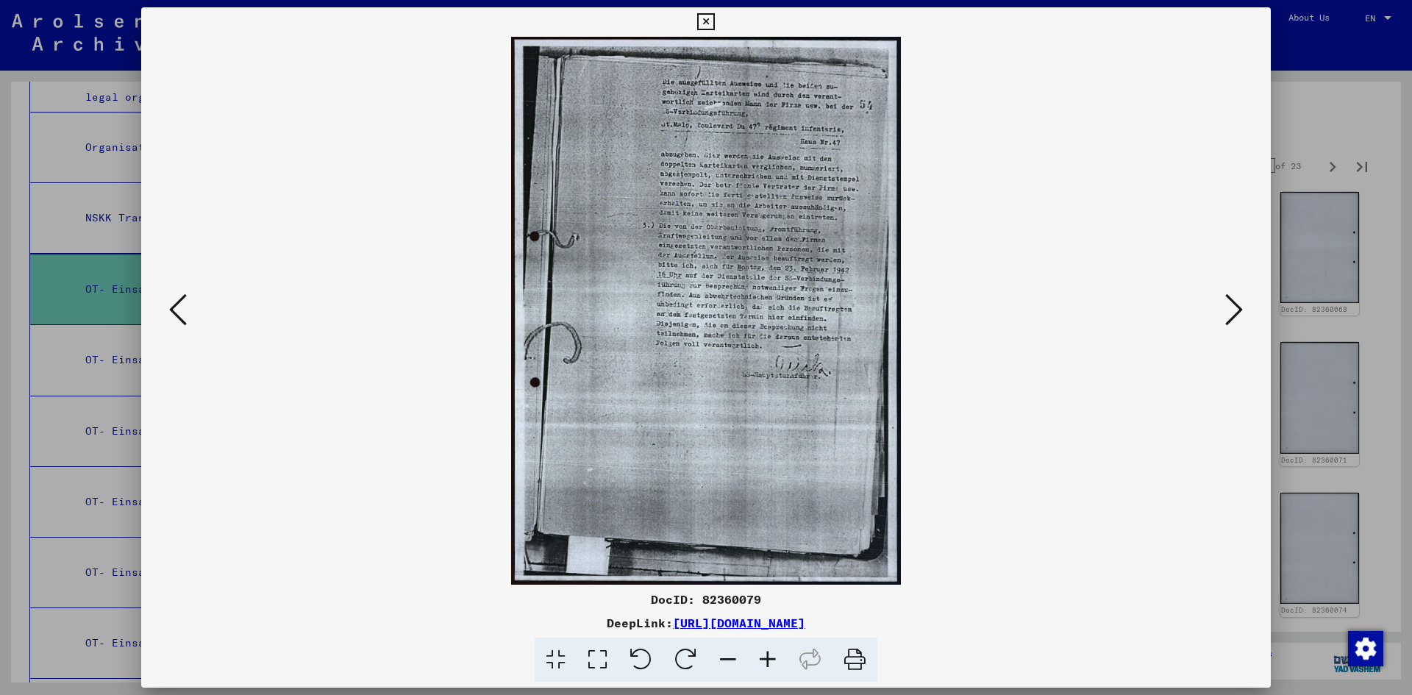
click at [1224, 306] on button at bounding box center [1233, 311] width 26 height 42
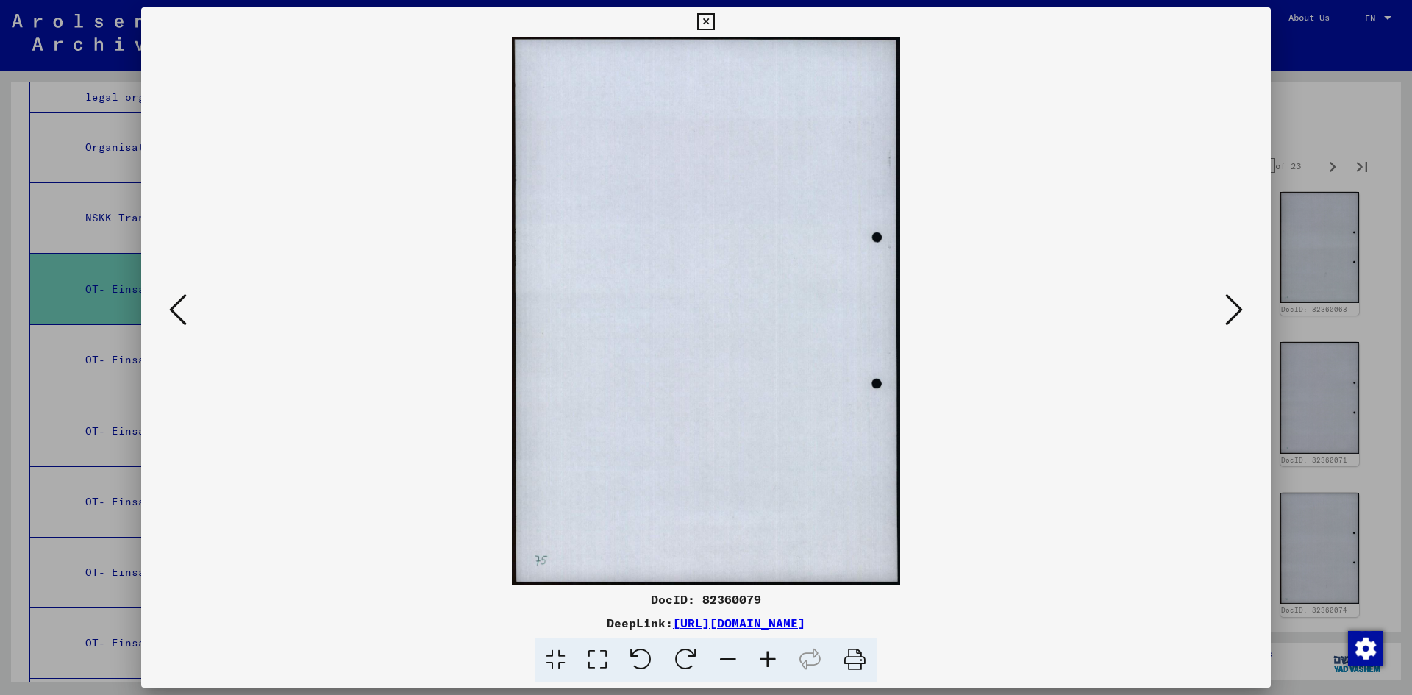
click at [1224, 306] on button at bounding box center [1233, 311] width 26 height 42
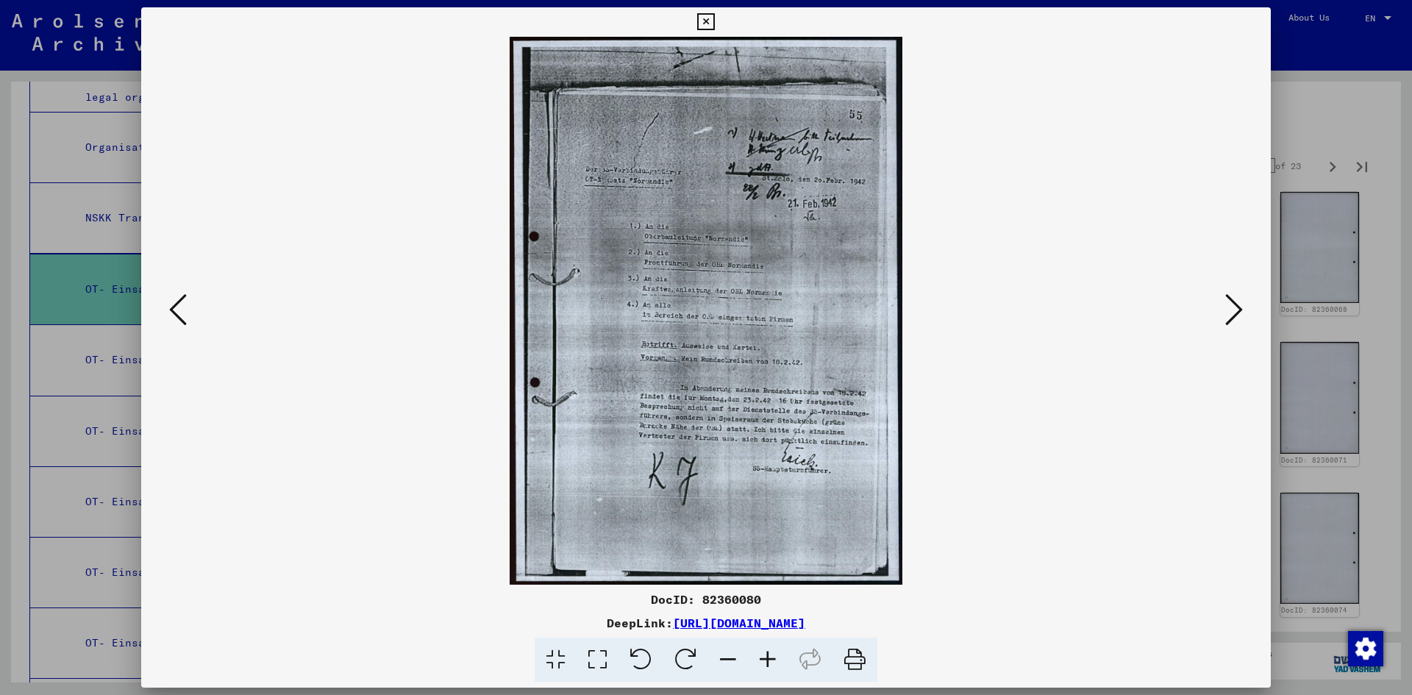
click at [1220, 302] on button at bounding box center [1233, 311] width 26 height 42
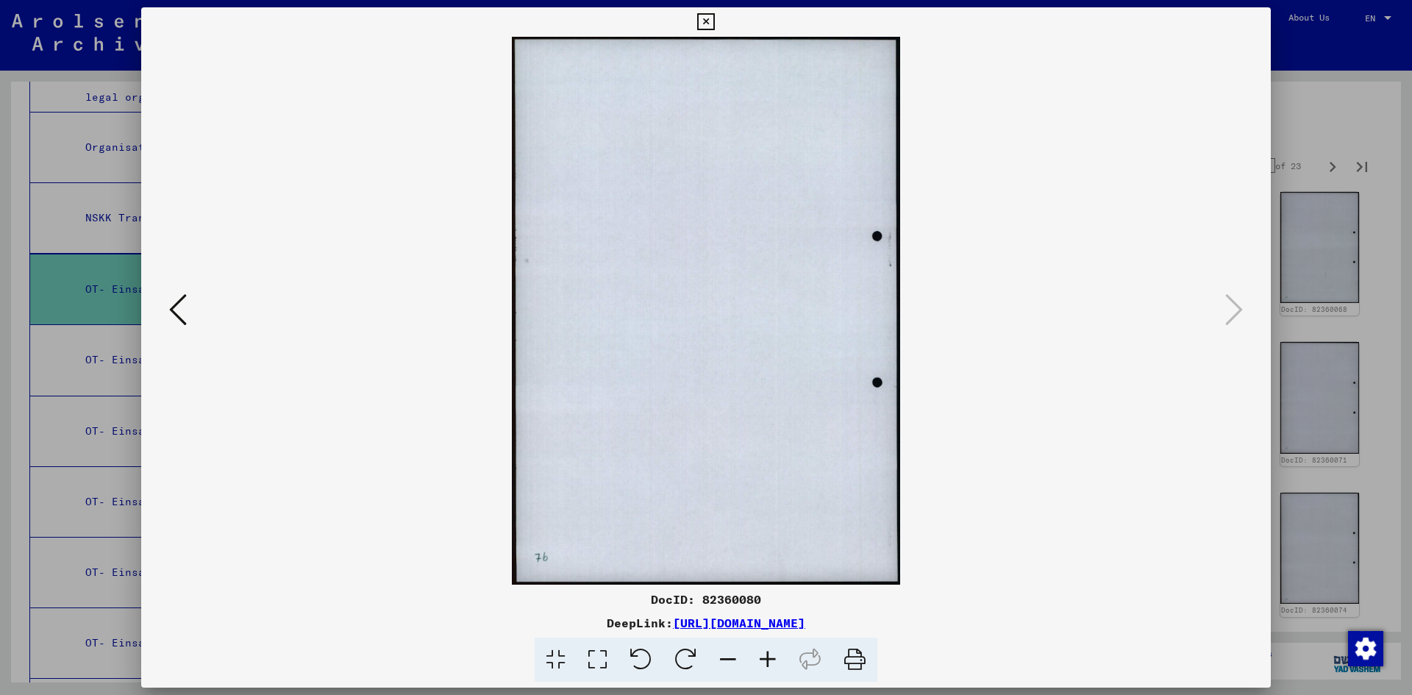
click at [1219, 301] on img at bounding box center [705, 311] width 1029 height 548
click at [1281, 132] on div at bounding box center [706, 347] width 1412 height 695
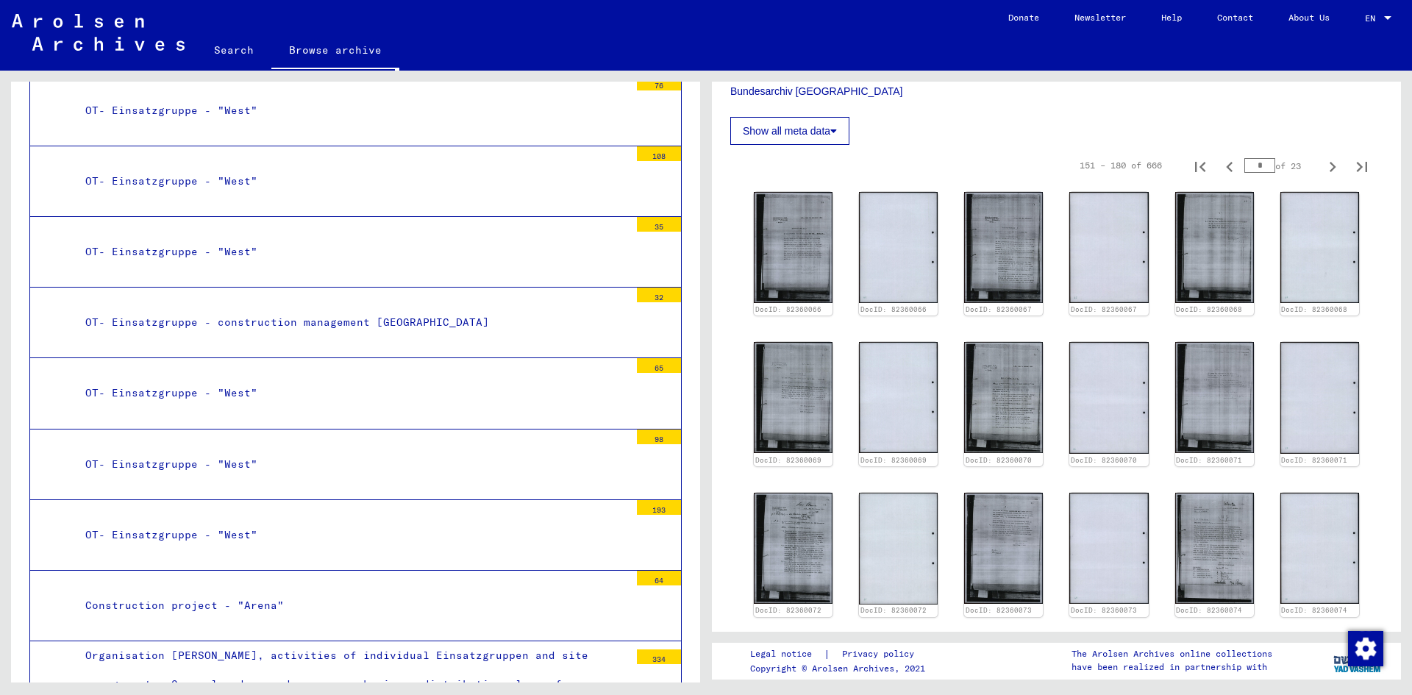
scroll to position [1470, 0]
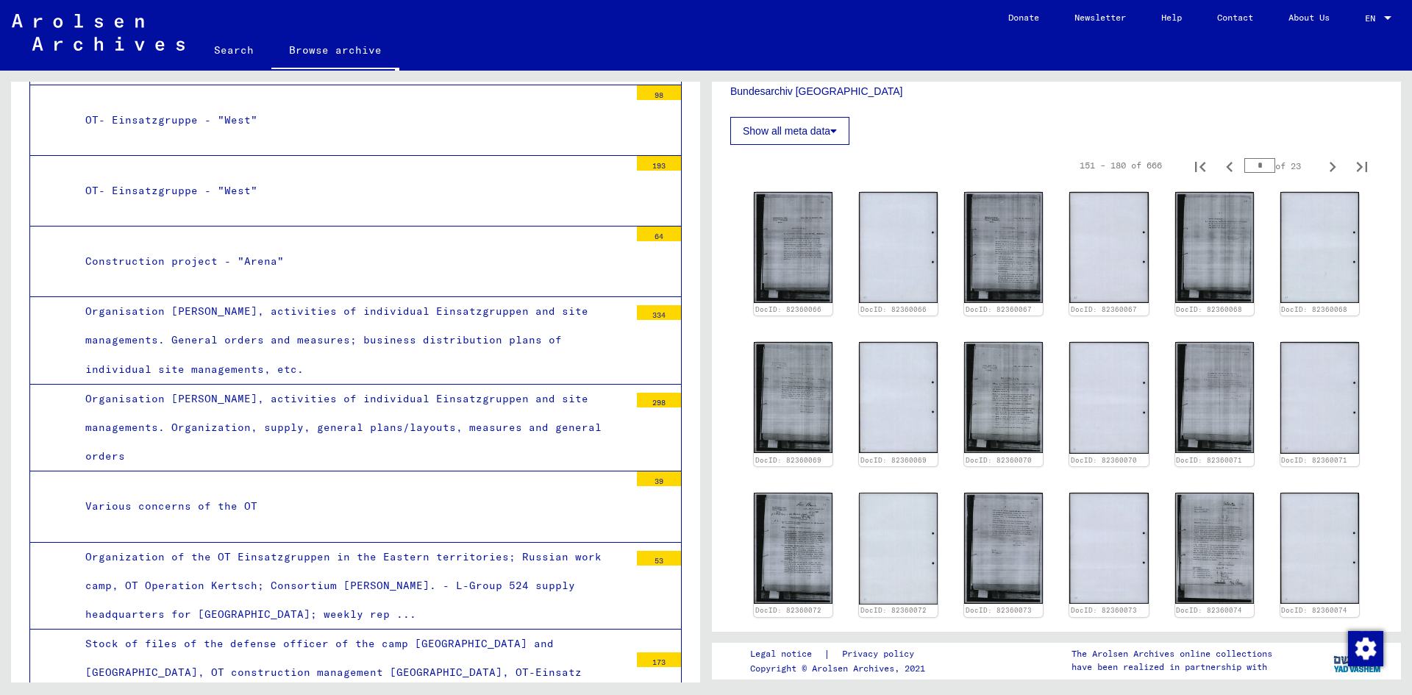
click at [349, 390] on div "Organisation [PERSON_NAME], activities of individual Einsatzgruppen and site ma…" at bounding box center [351, 427] width 555 height 87
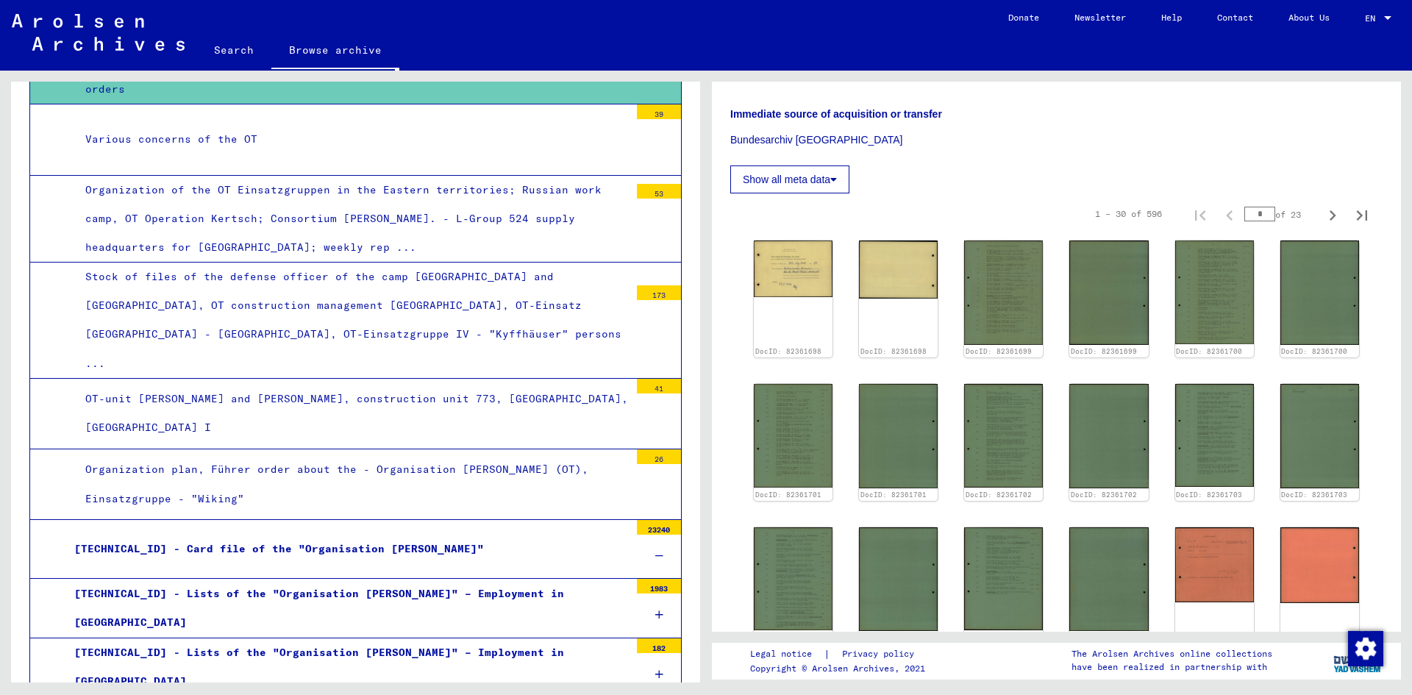
scroll to position [1469, 0]
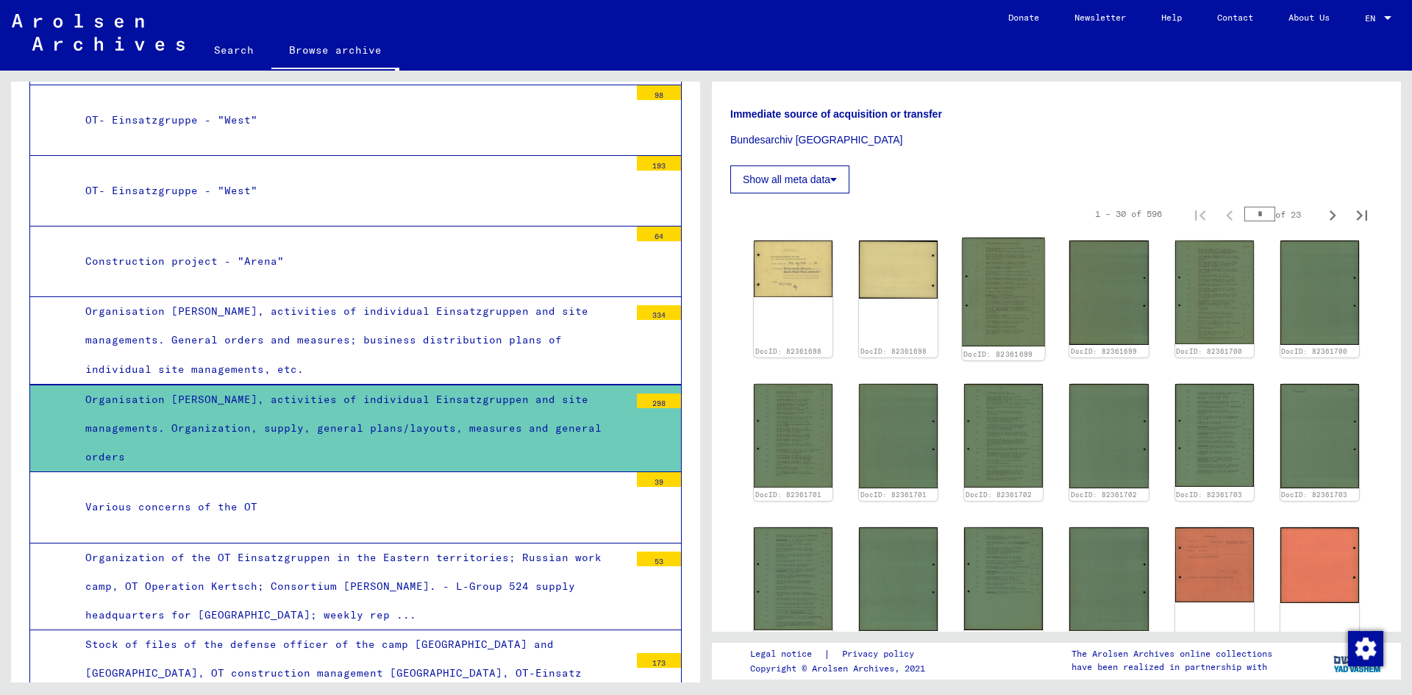
click at [990, 290] on img at bounding box center [1003, 291] width 83 height 109
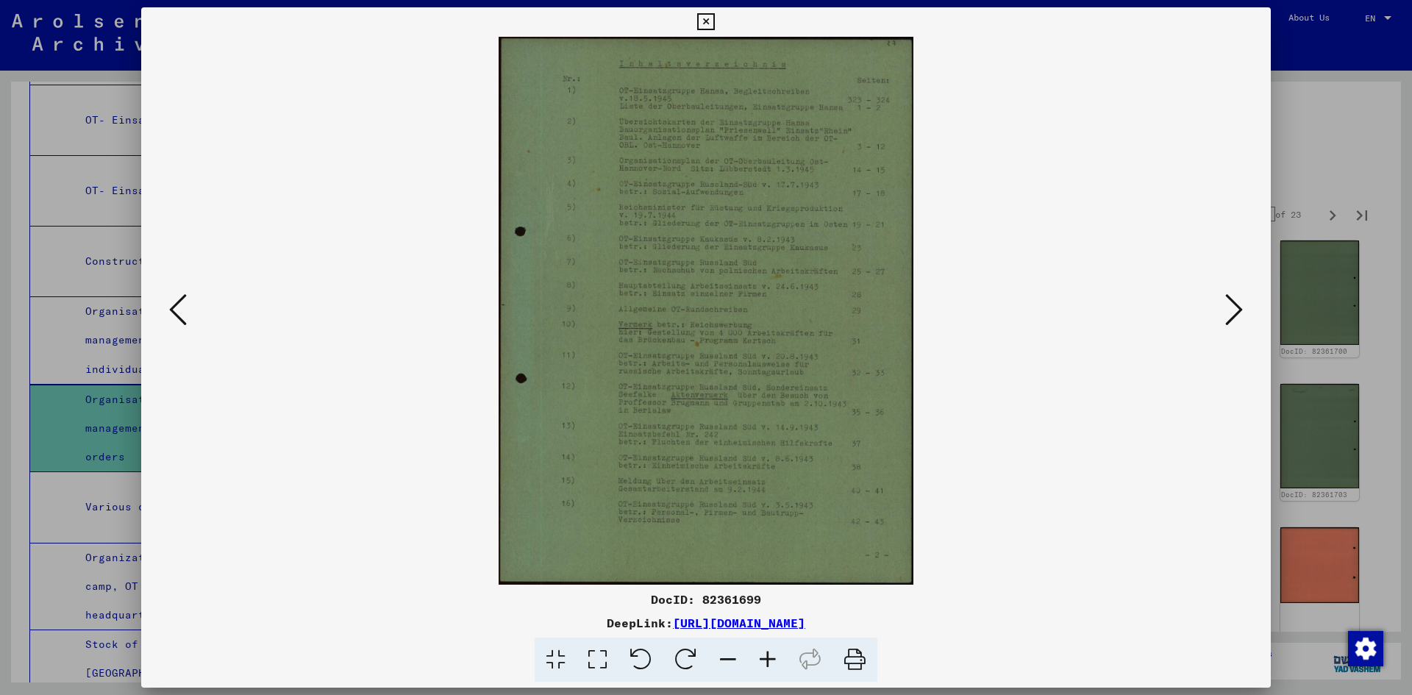
click at [990, 290] on img at bounding box center [705, 311] width 1029 height 548
click at [769, 273] on img at bounding box center [705, 311] width 1029 height 548
click at [1234, 308] on icon at bounding box center [1234, 309] width 18 height 35
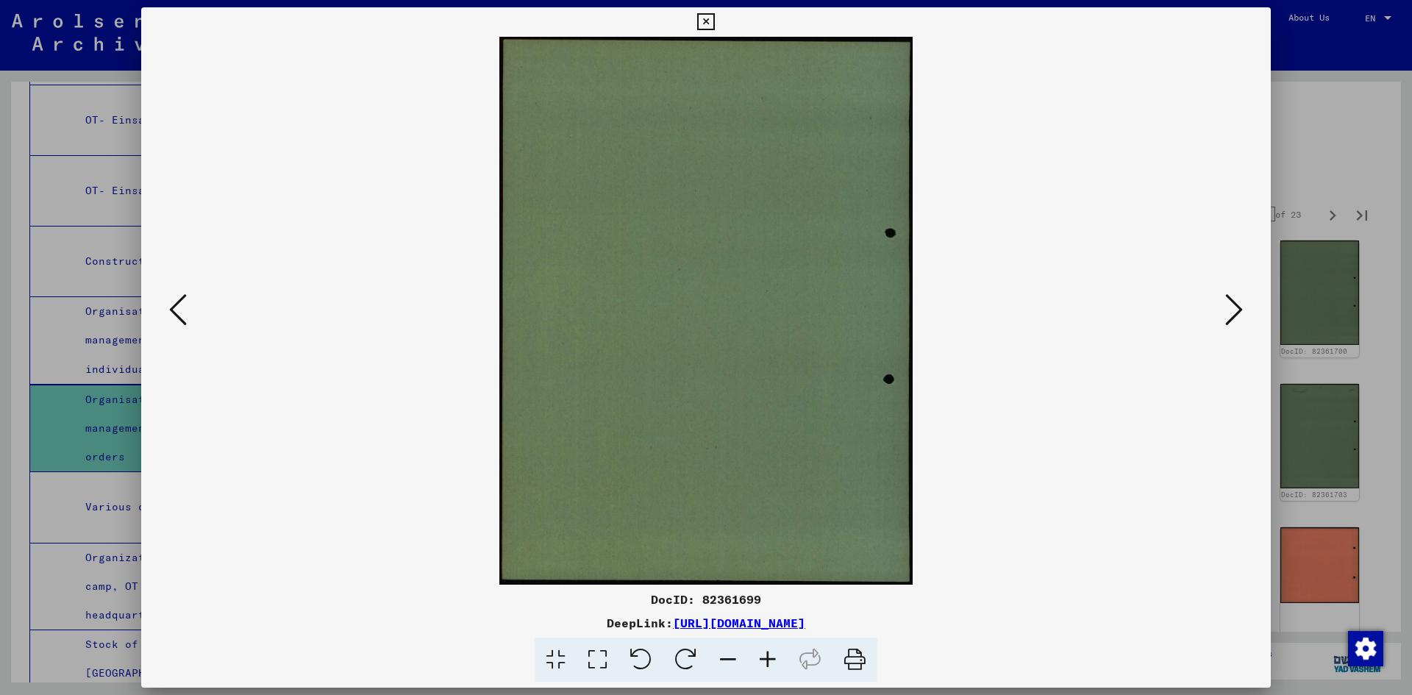
click at [1234, 308] on icon at bounding box center [1234, 309] width 18 height 35
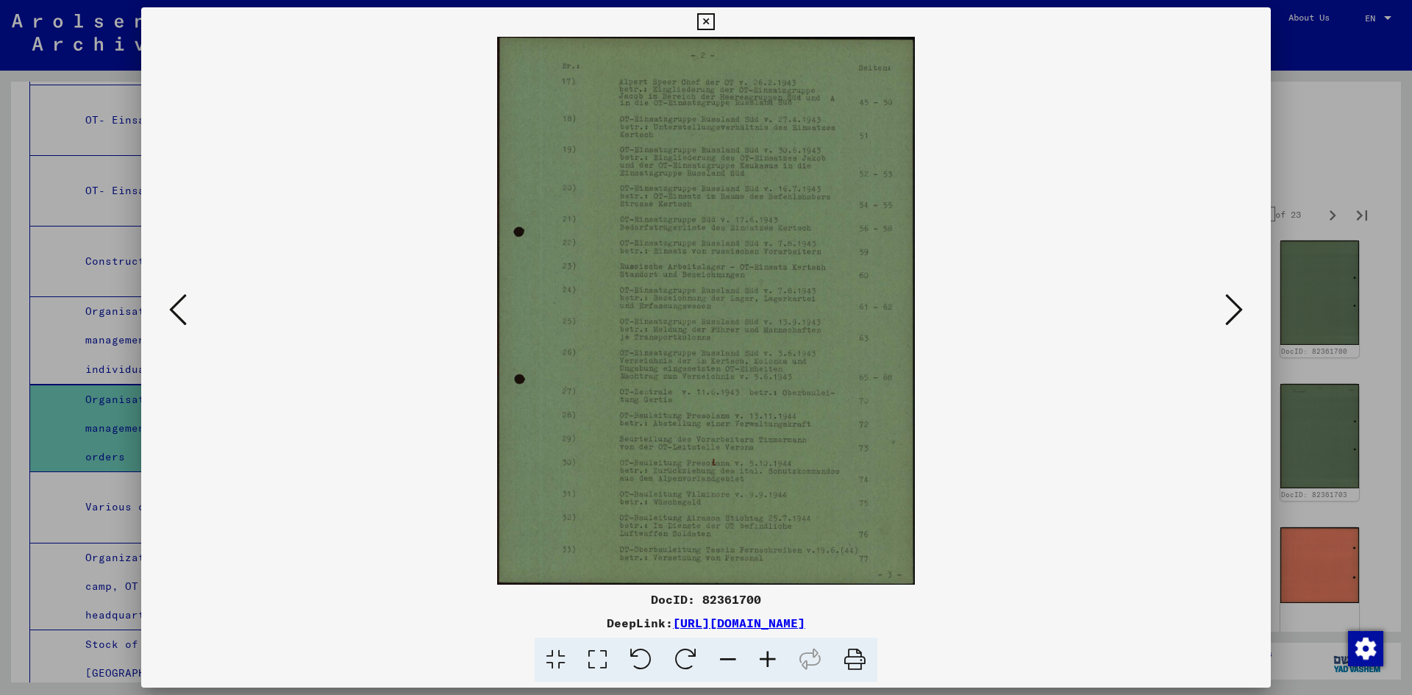
click at [1234, 308] on icon at bounding box center [1234, 309] width 18 height 35
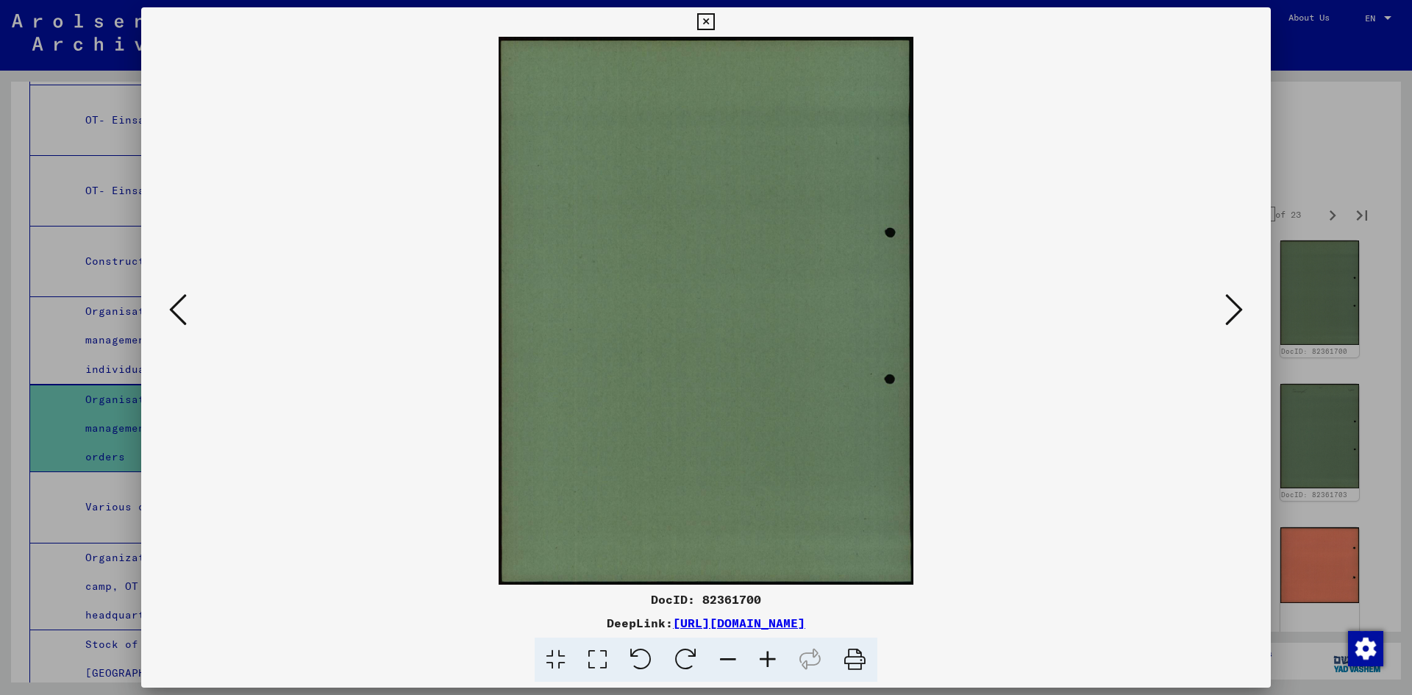
click at [1234, 308] on icon at bounding box center [1234, 309] width 18 height 35
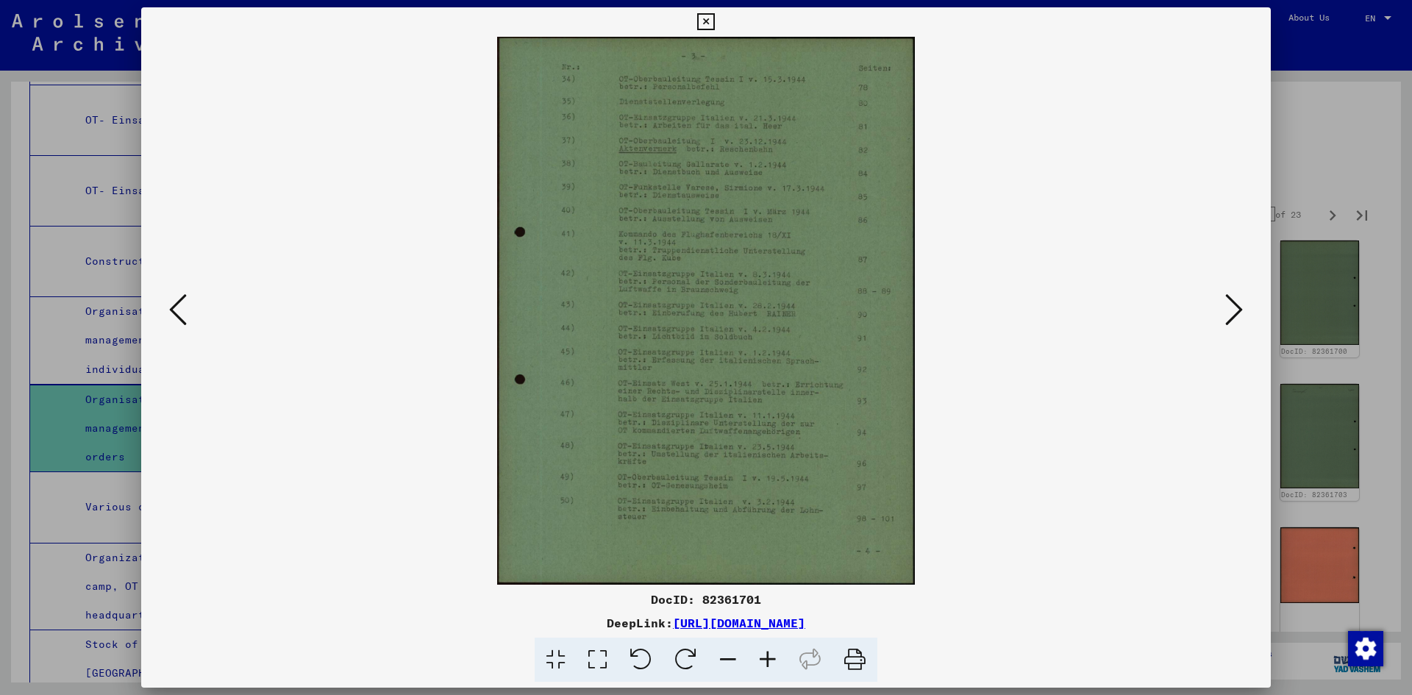
click at [1234, 307] on icon at bounding box center [1234, 309] width 18 height 35
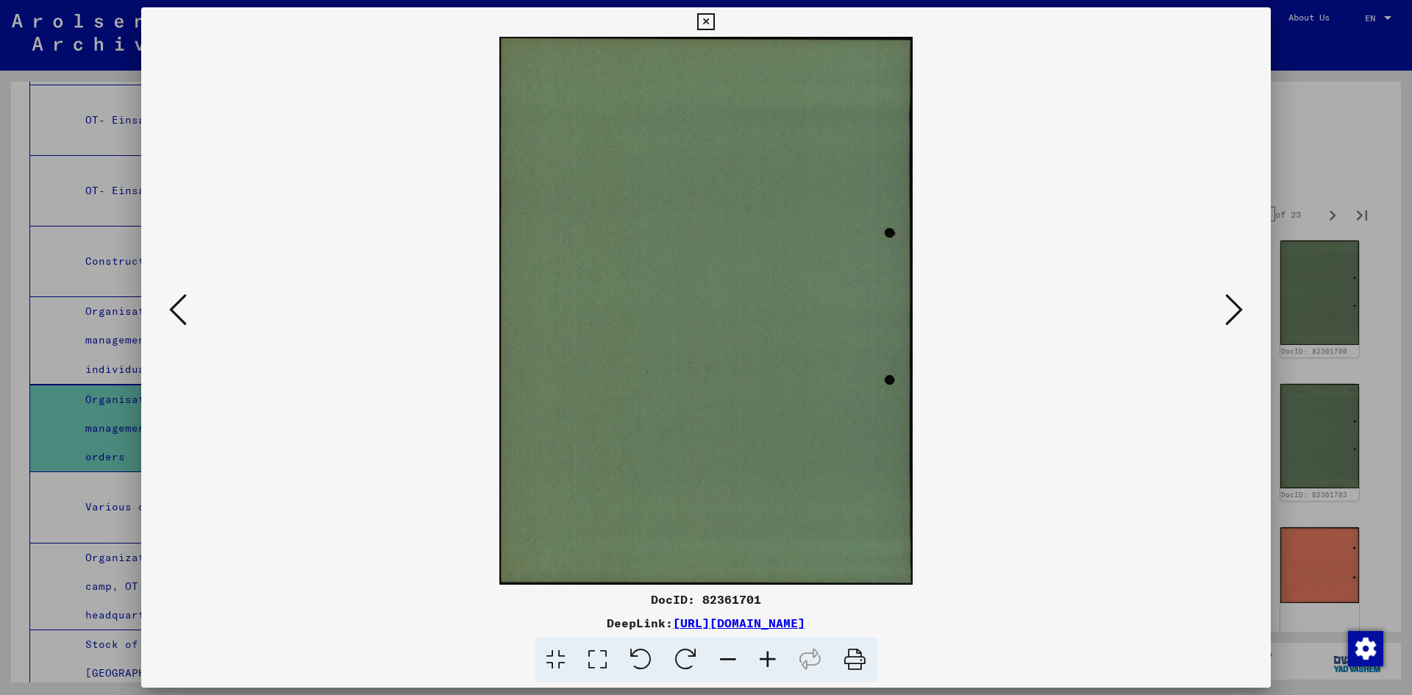
click at [1234, 307] on icon at bounding box center [1234, 309] width 18 height 35
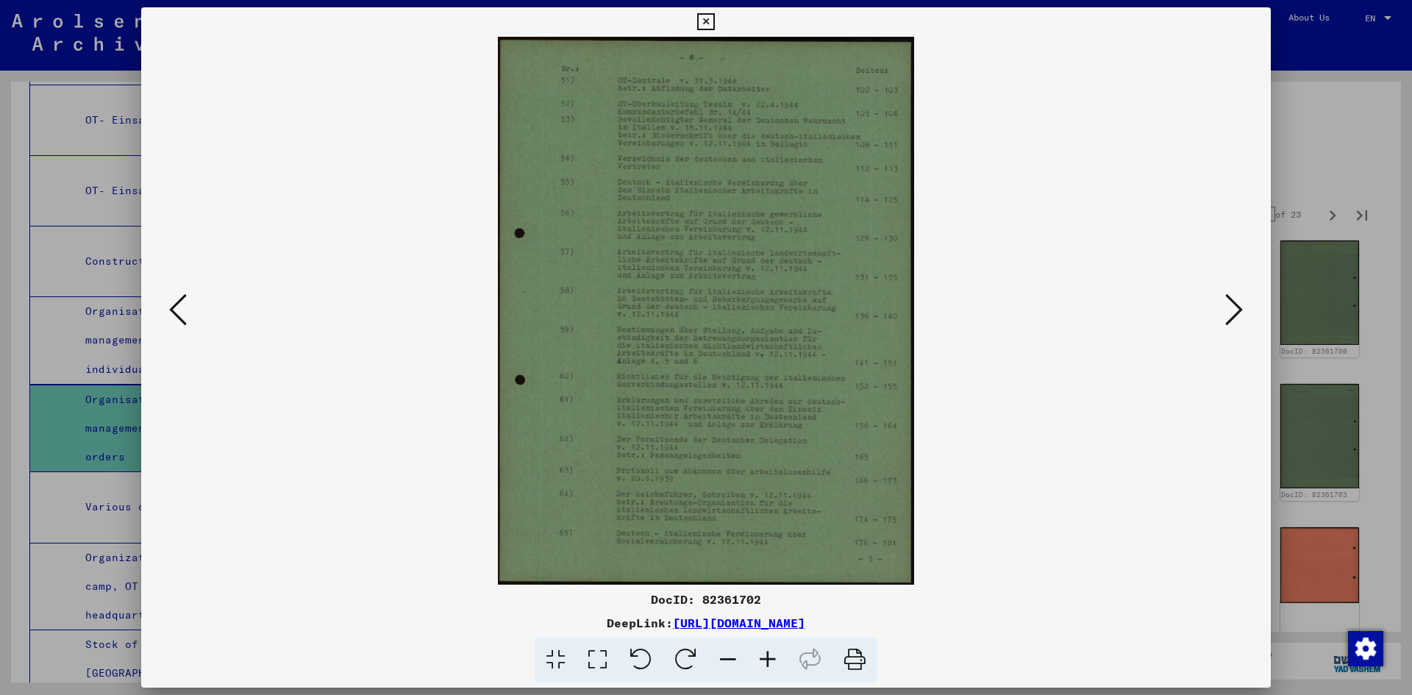
click at [1228, 311] on icon at bounding box center [1234, 309] width 18 height 35
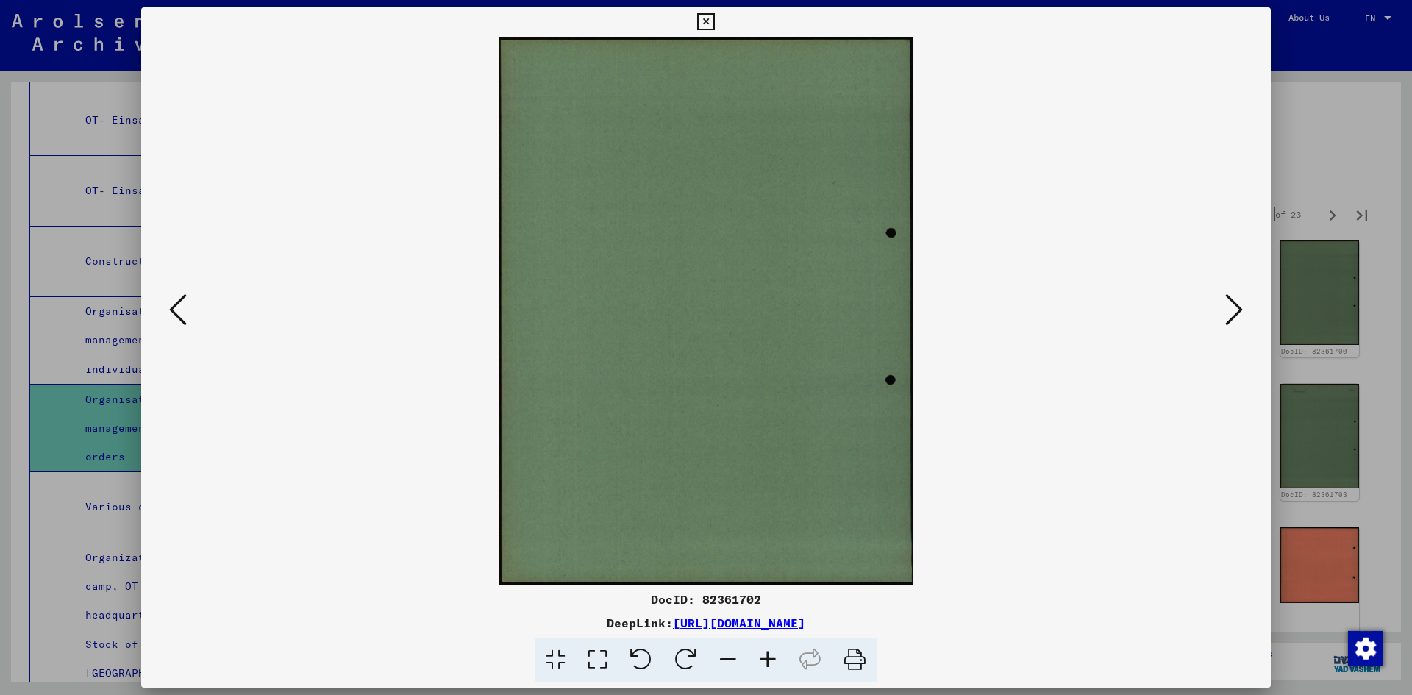
click at [1228, 311] on icon at bounding box center [1234, 309] width 18 height 35
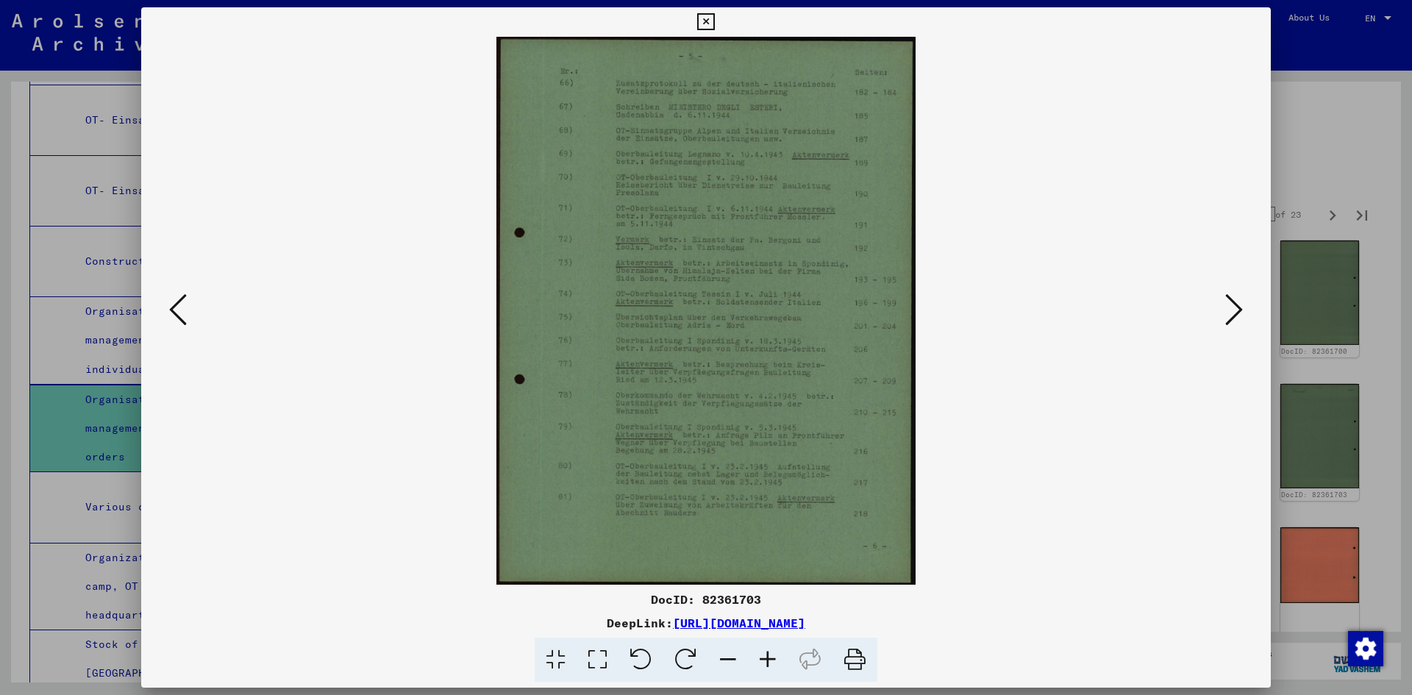
click at [1228, 311] on icon at bounding box center [1234, 309] width 18 height 35
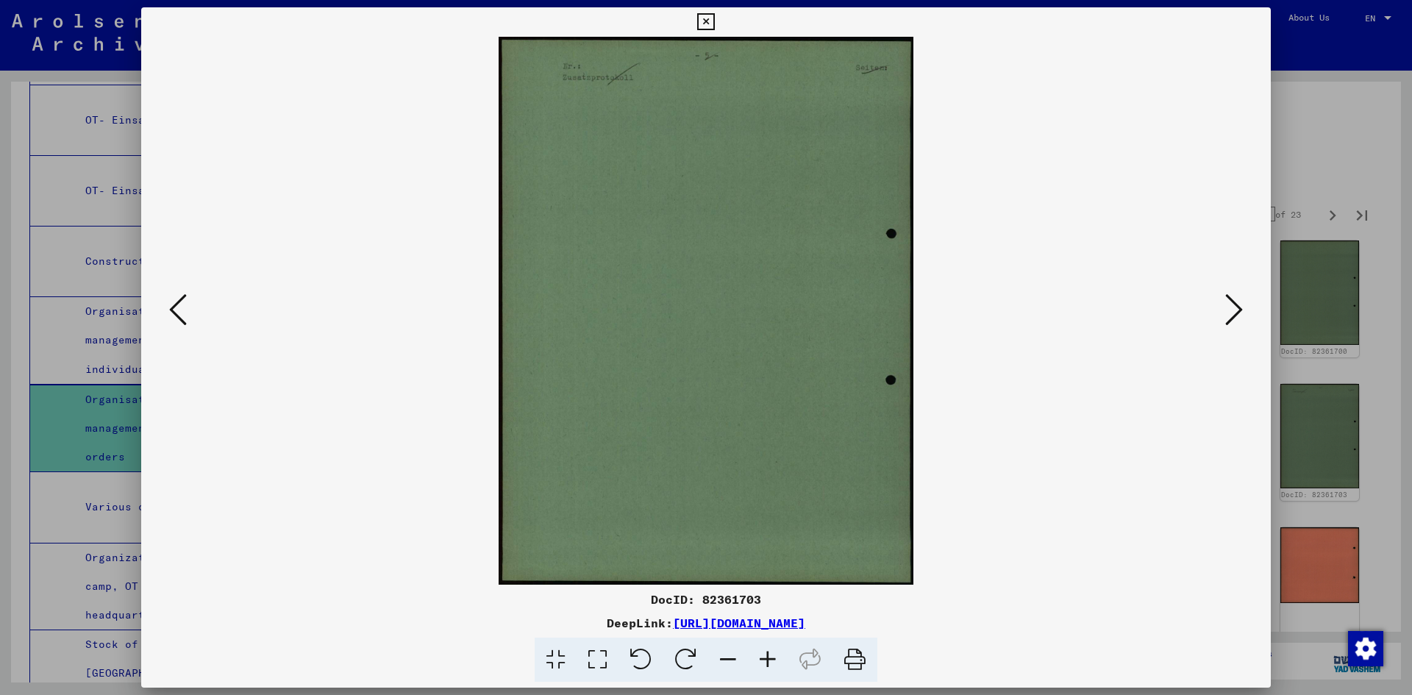
click at [1228, 311] on icon at bounding box center [1234, 309] width 18 height 35
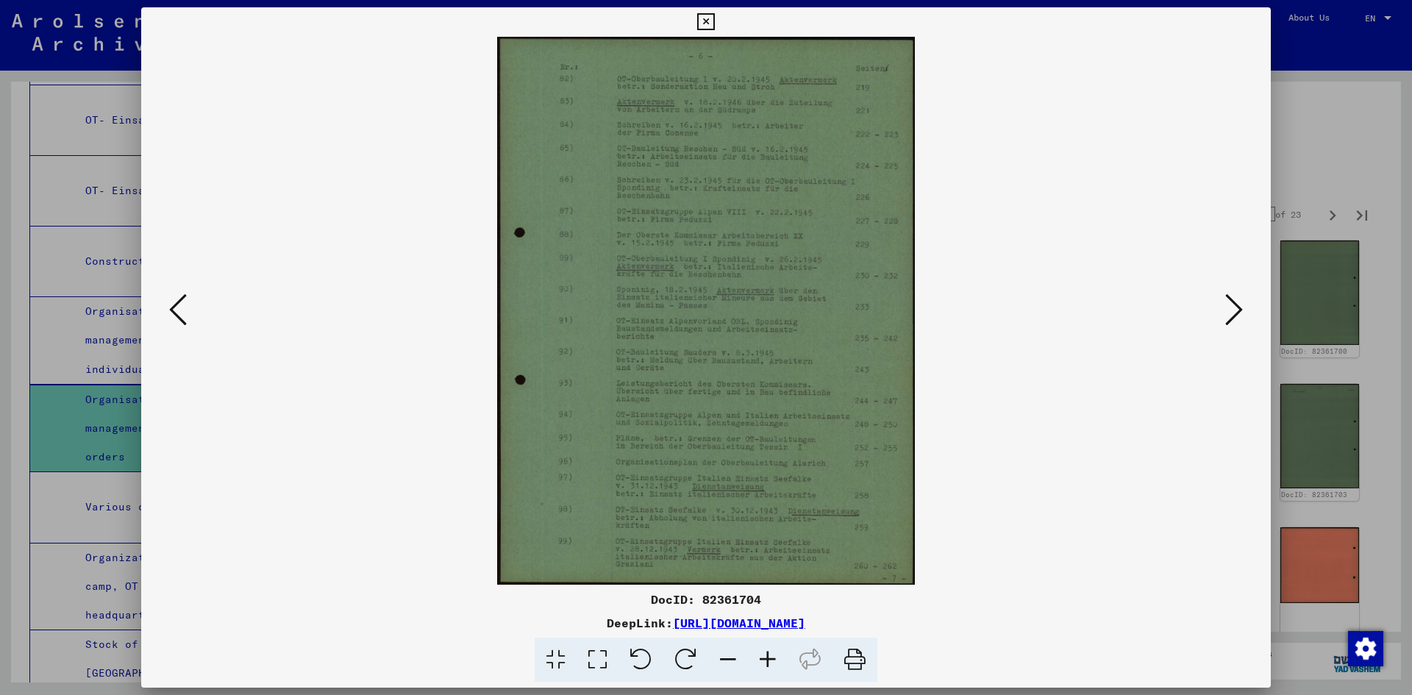
click at [1228, 311] on icon at bounding box center [1234, 309] width 18 height 35
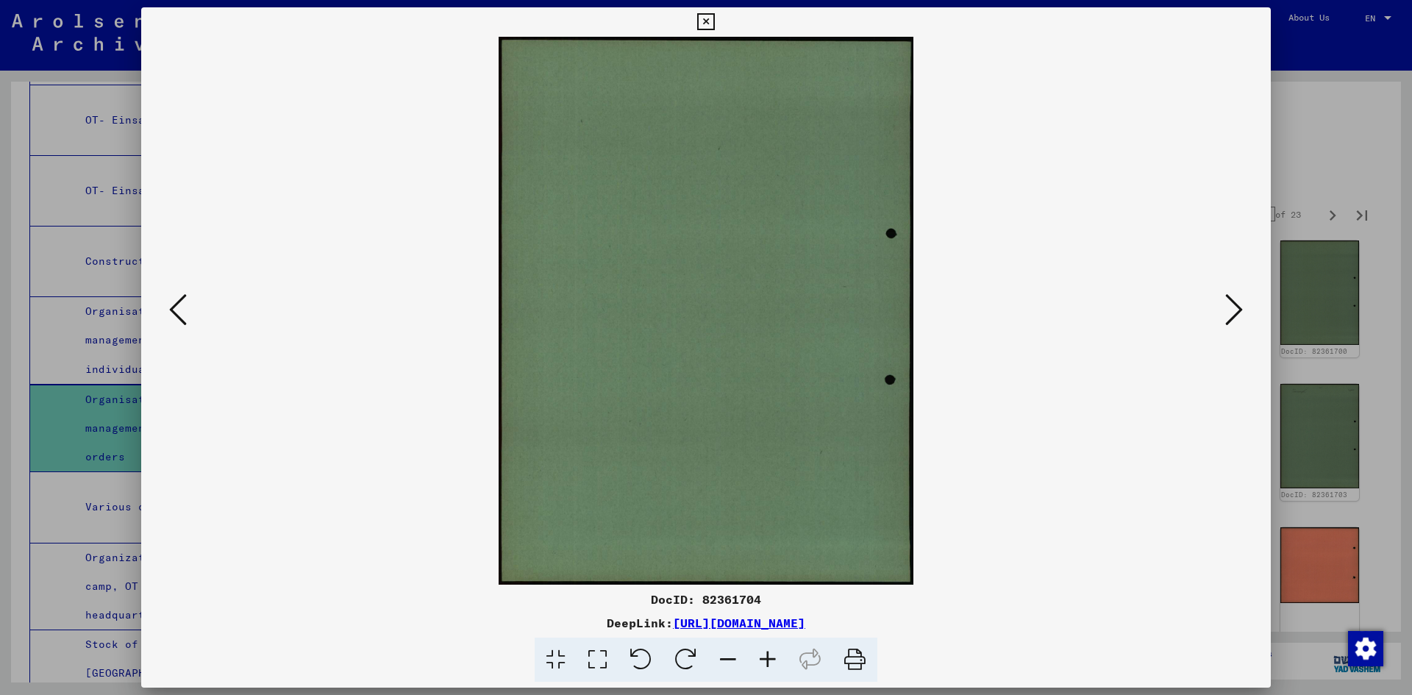
click at [1228, 311] on icon at bounding box center [1234, 309] width 18 height 35
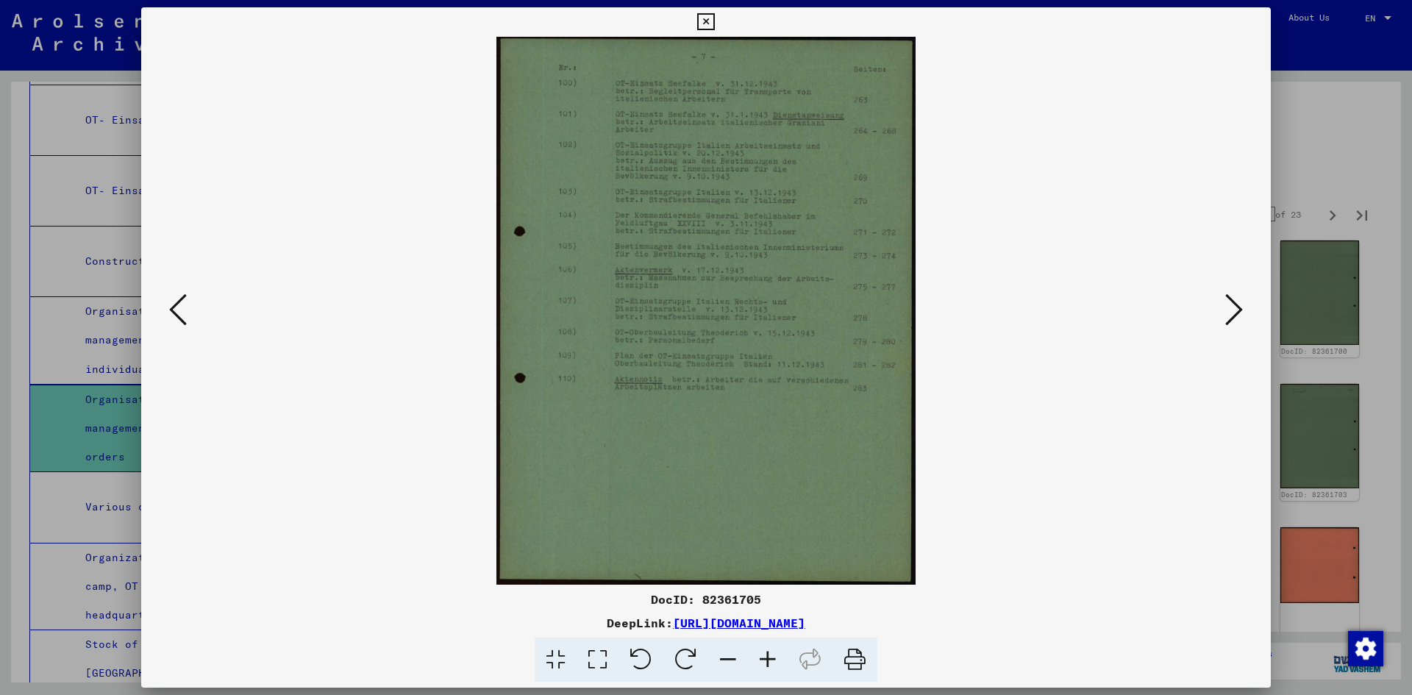
click at [1228, 311] on icon at bounding box center [1234, 309] width 18 height 35
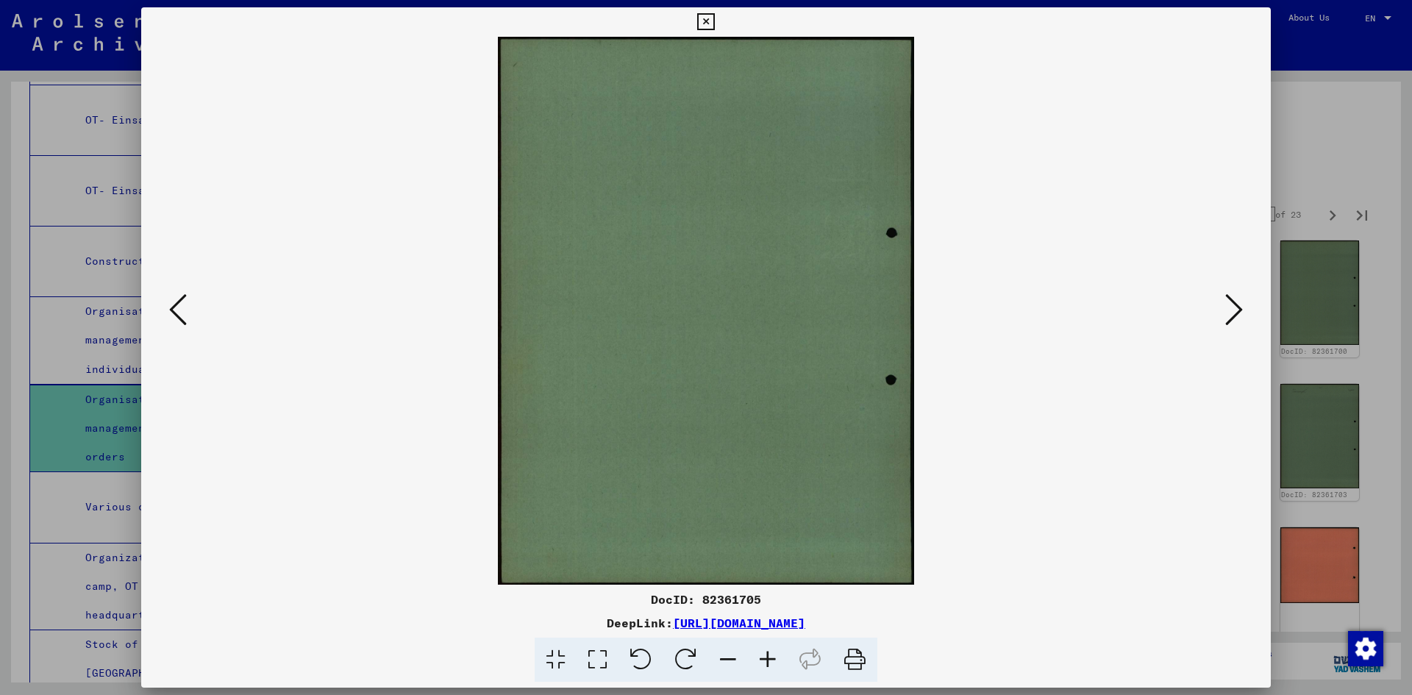
click at [1228, 311] on icon at bounding box center [1234, 309] width 18 height 35
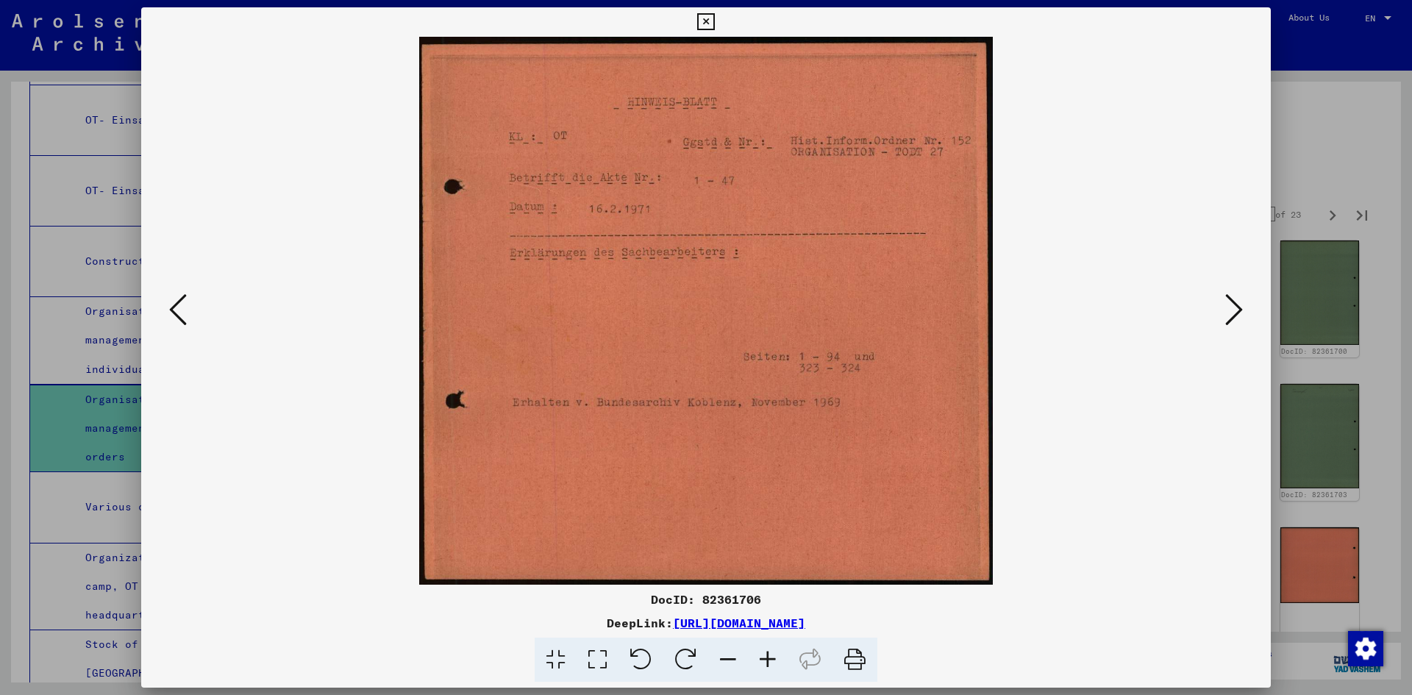
click at [1231, 305] on icon at bounding box center [1234, 309] width 18 height 35
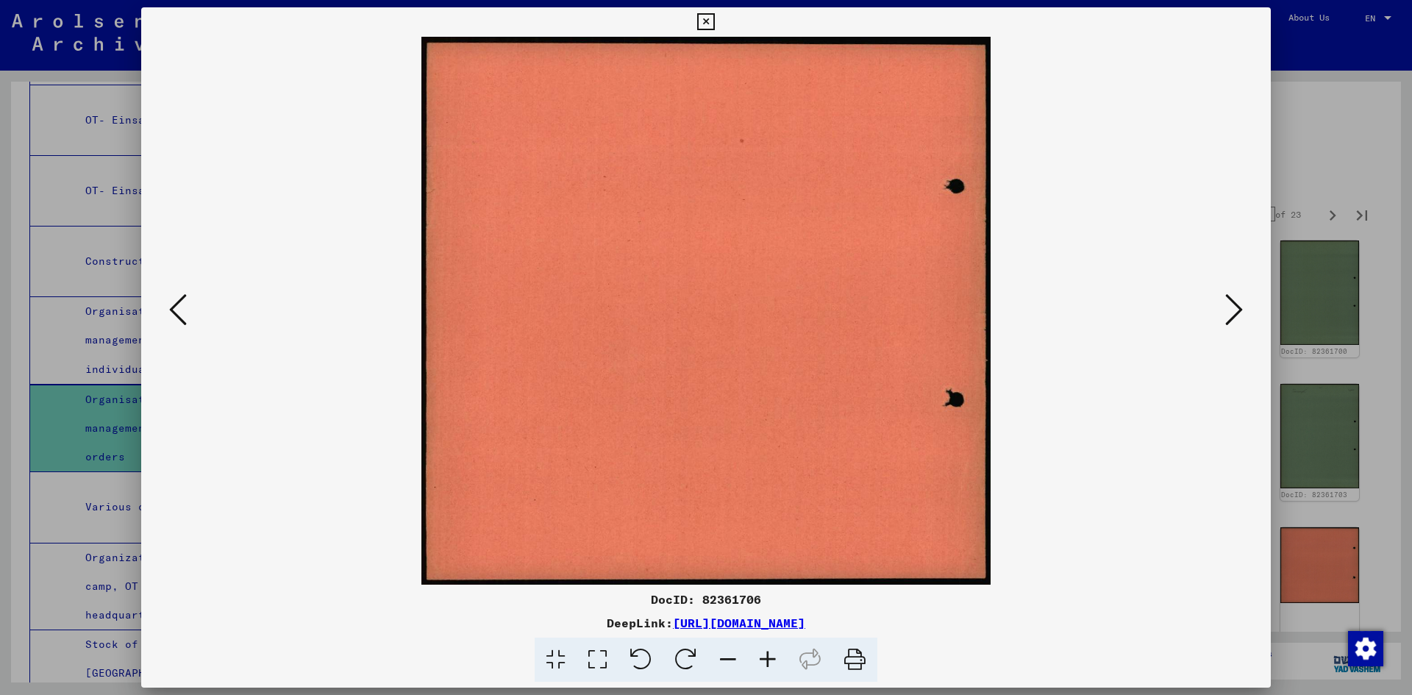
click at [1231, 305] on icon at bounding box center [1234, 309] width 18 height 35
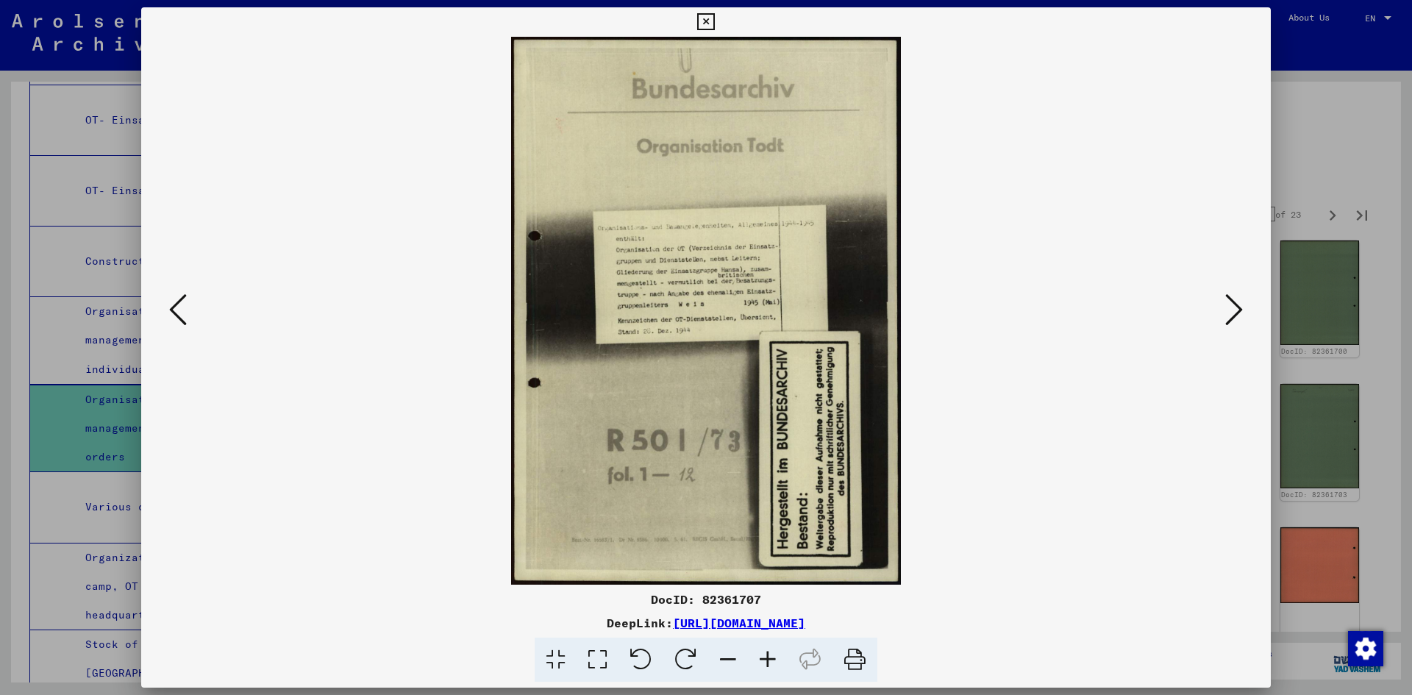
click at [1231, 305] on icon at bounding box center [1234, 309] width 18 height 35
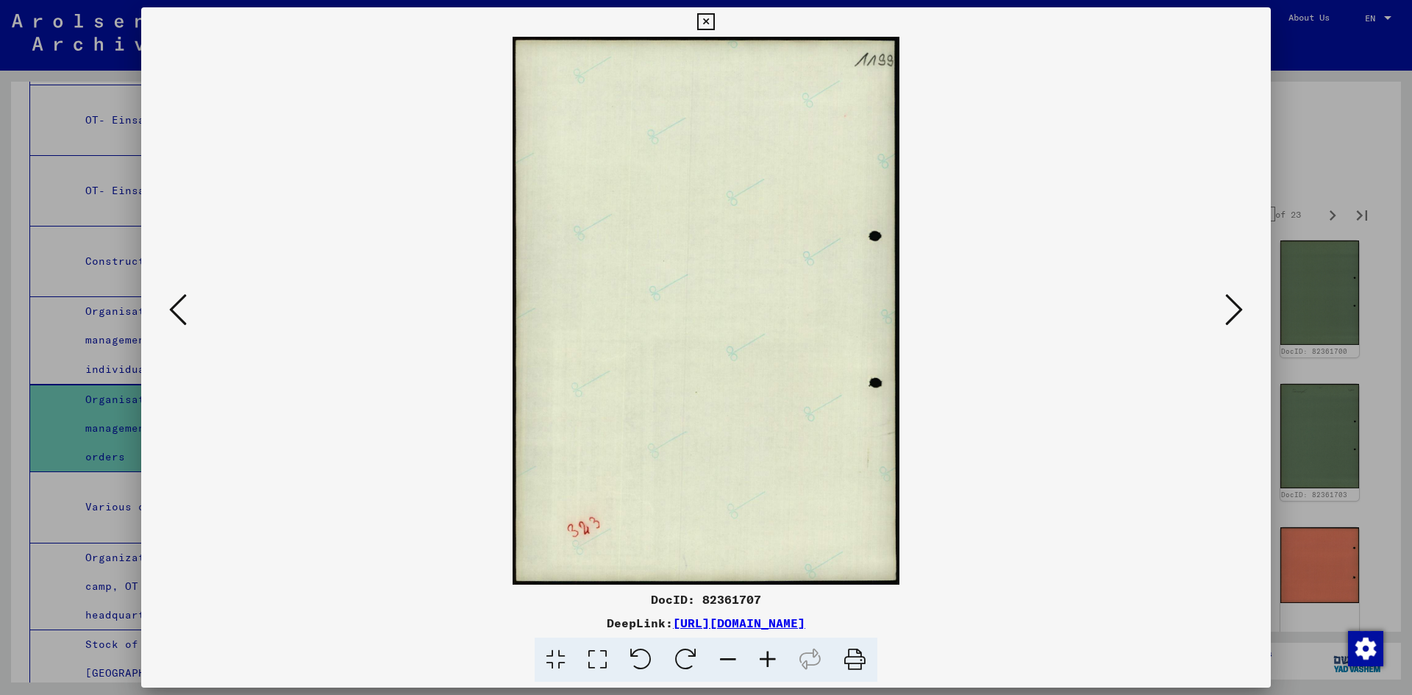
click at [1231, 306] on icon at bounding box center [1234, 309] width 18 height 35
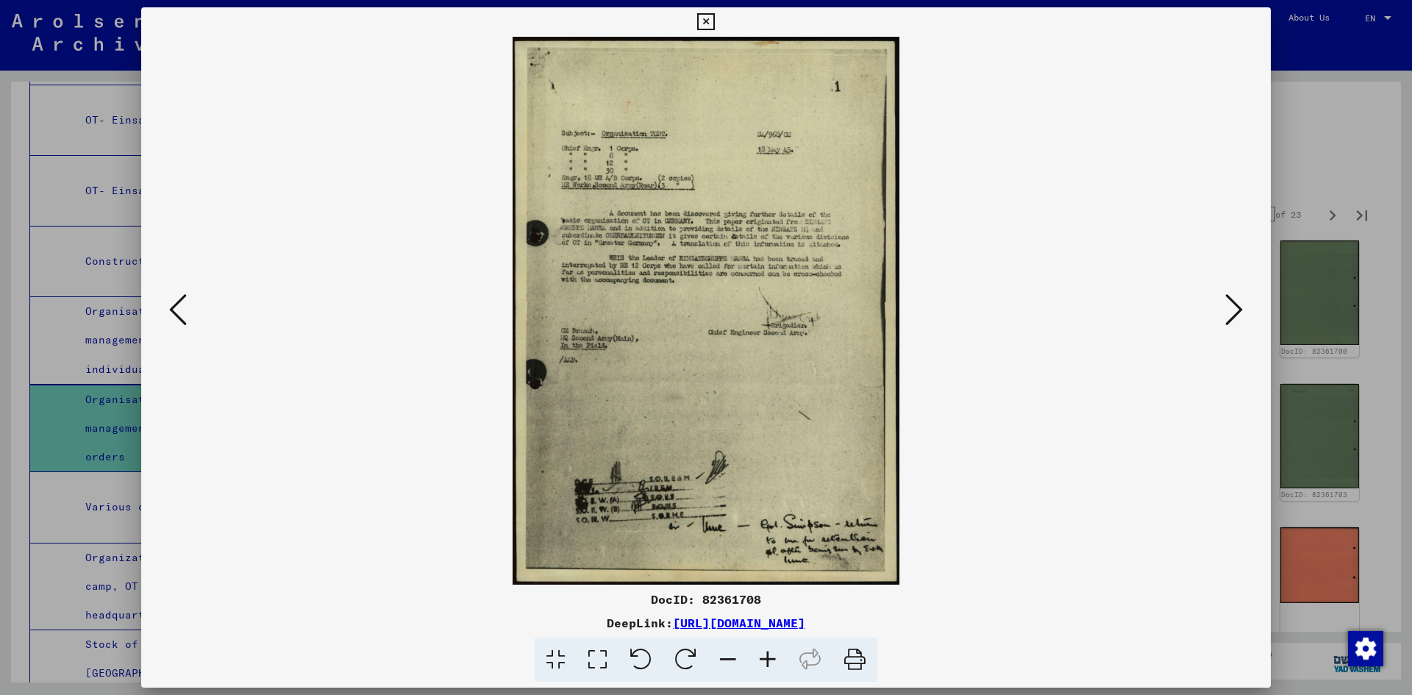
drag, startPoint x: 1241, startPoint y: 314, endPoint x: 1181, endPoint y: 230, distance: 102.8
click at [1181, 230] on img at bounding box center [705, 311] width 1029 height 548
click at [1231, 312] on icon at bounding box center [1234, 309] width 18 height 35
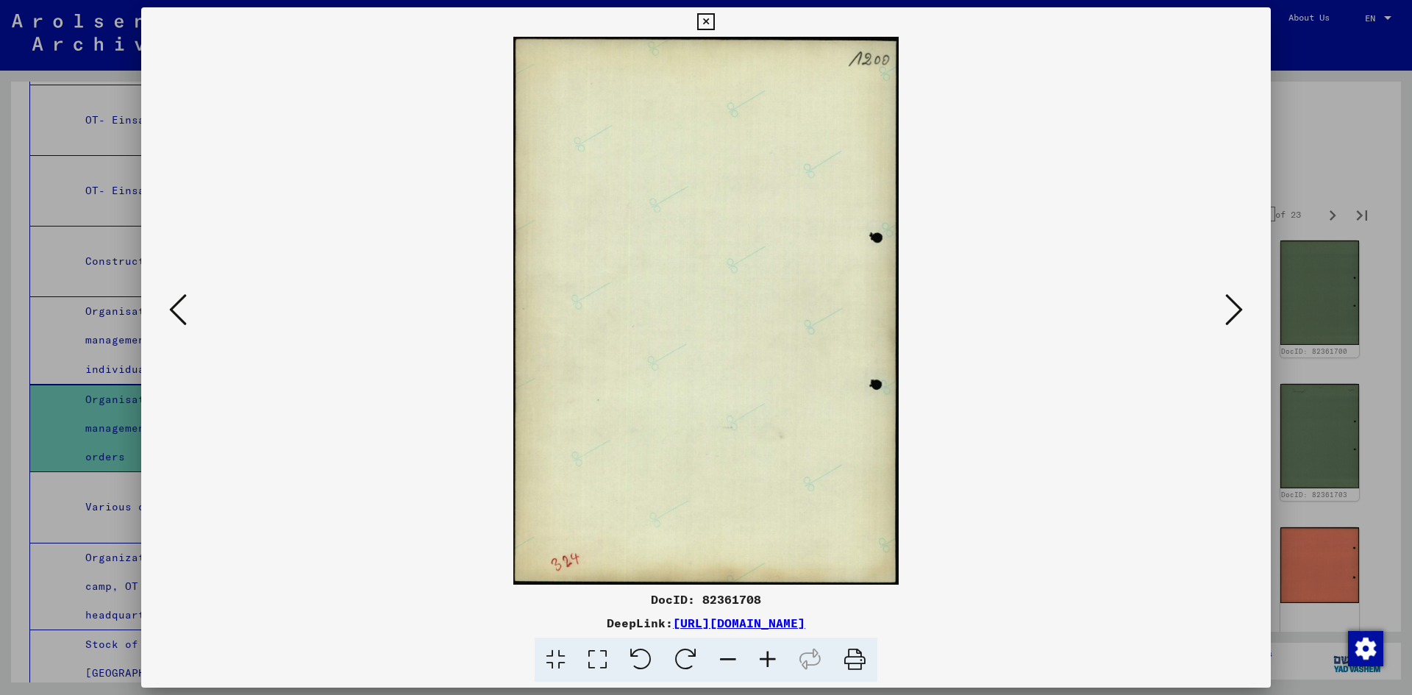
click at [1231, 312] on icon at bounding box center [1234, 309] width 18 height 35
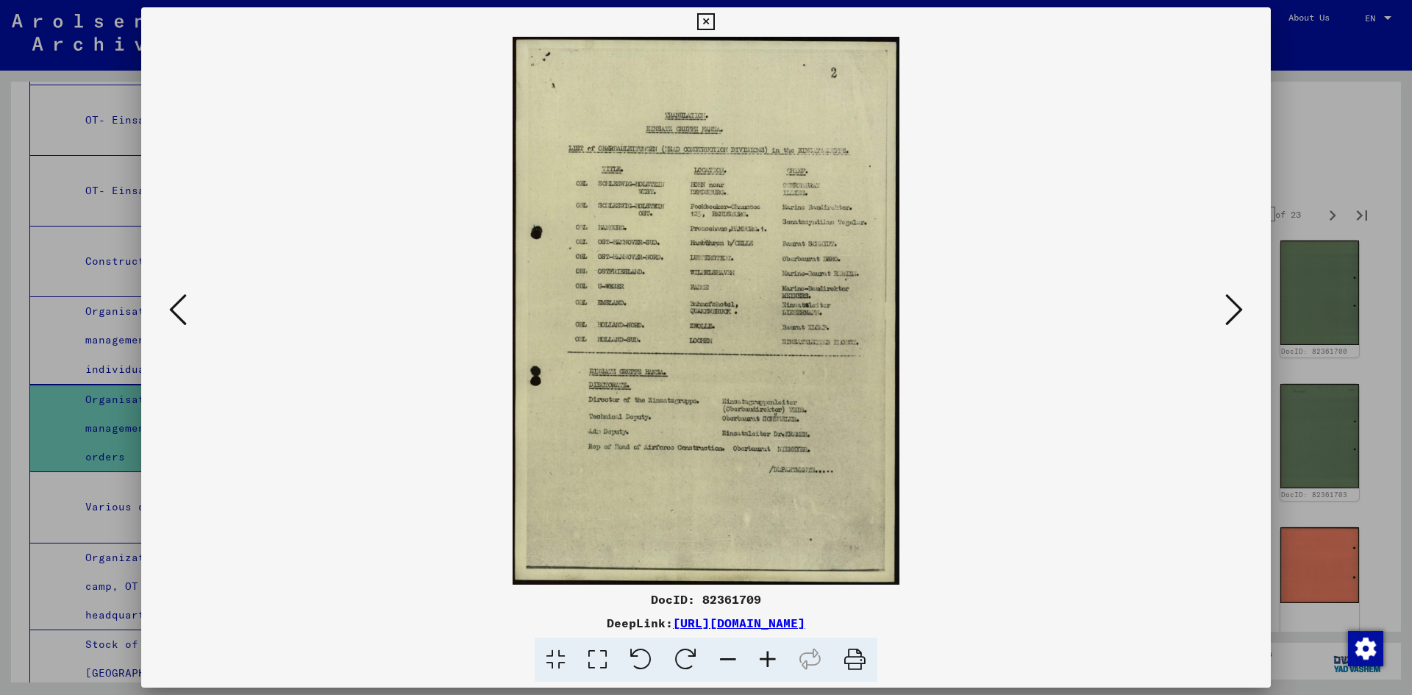
click at [740, 237] on img at bounding box center [705, 311] width 1029 height 548
click at [1229, 314] on icon at bounding box center [1234, 309] width 18 height 35
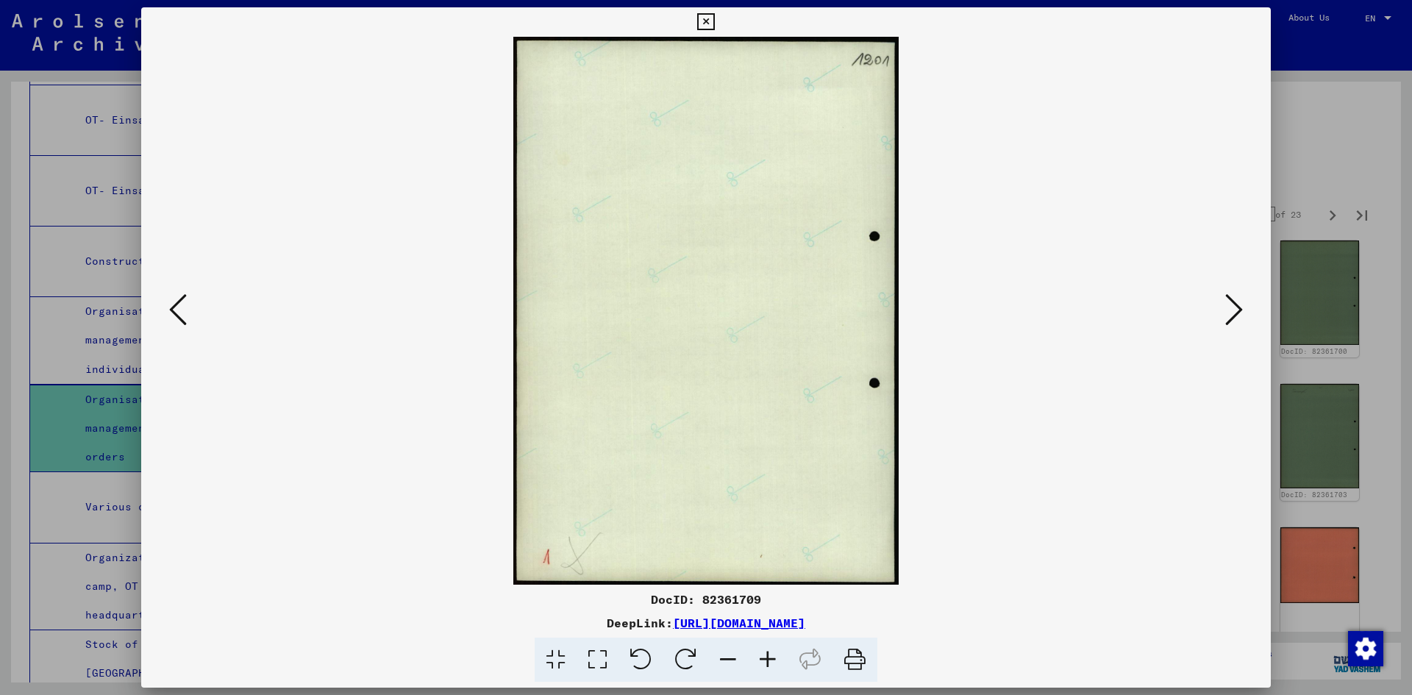
click at [1229, 314] on icon at bounding box center [1234, 309] width 18 height 35
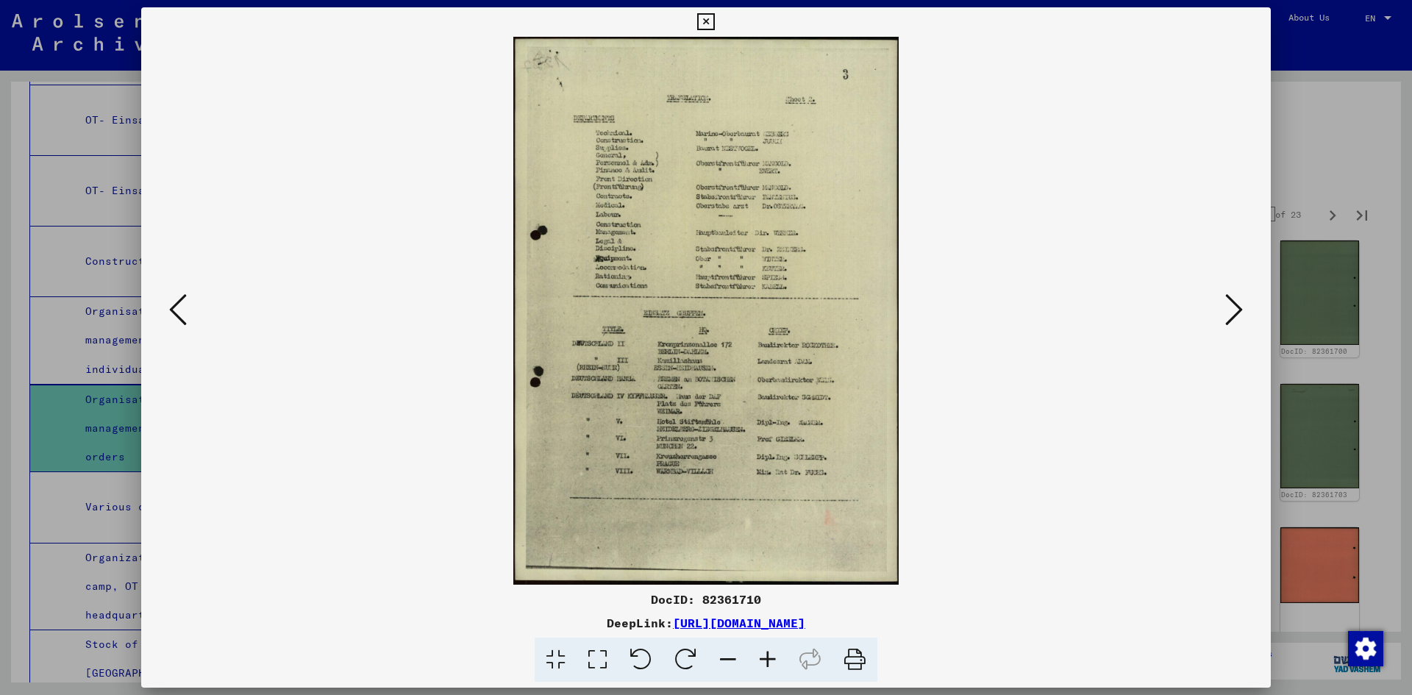
click at [767, 657] on icon at bounding box center [768, 659] width 40 height 45
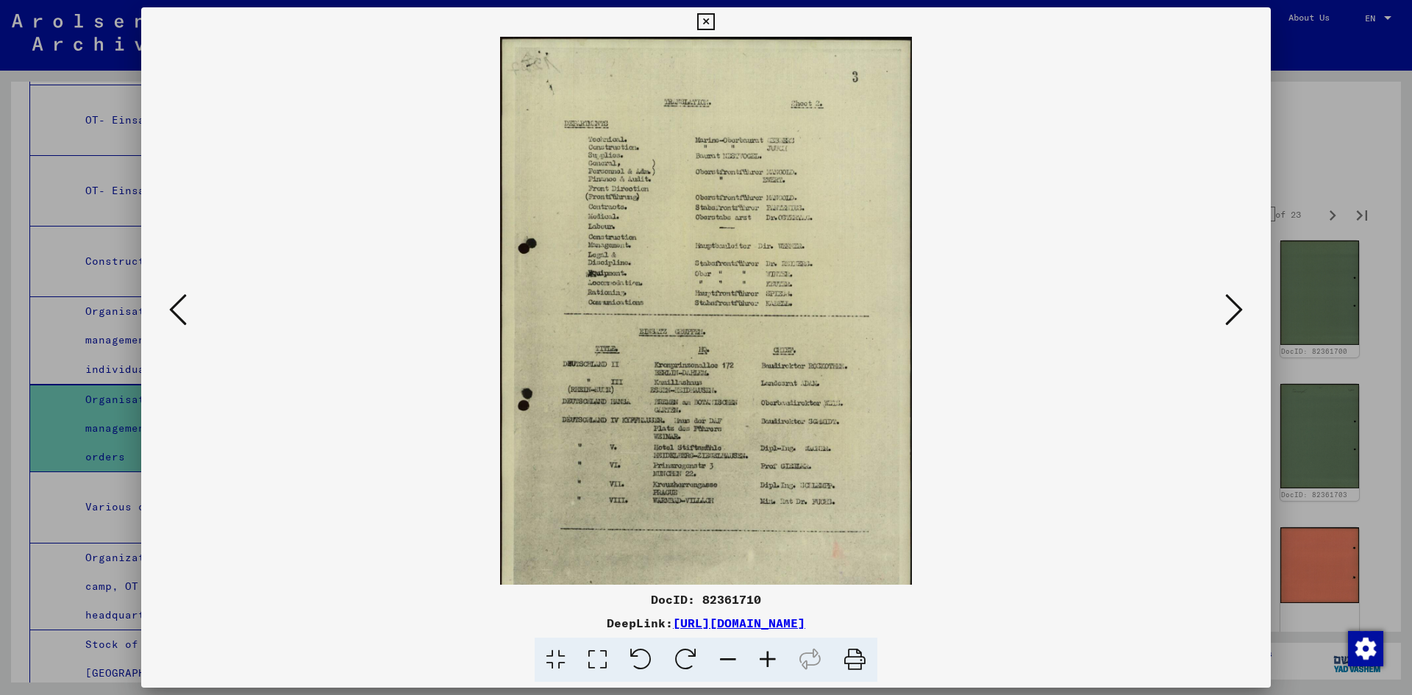
click at [767, 657] on icon at bounding box center [768, 659] width 40 height 45
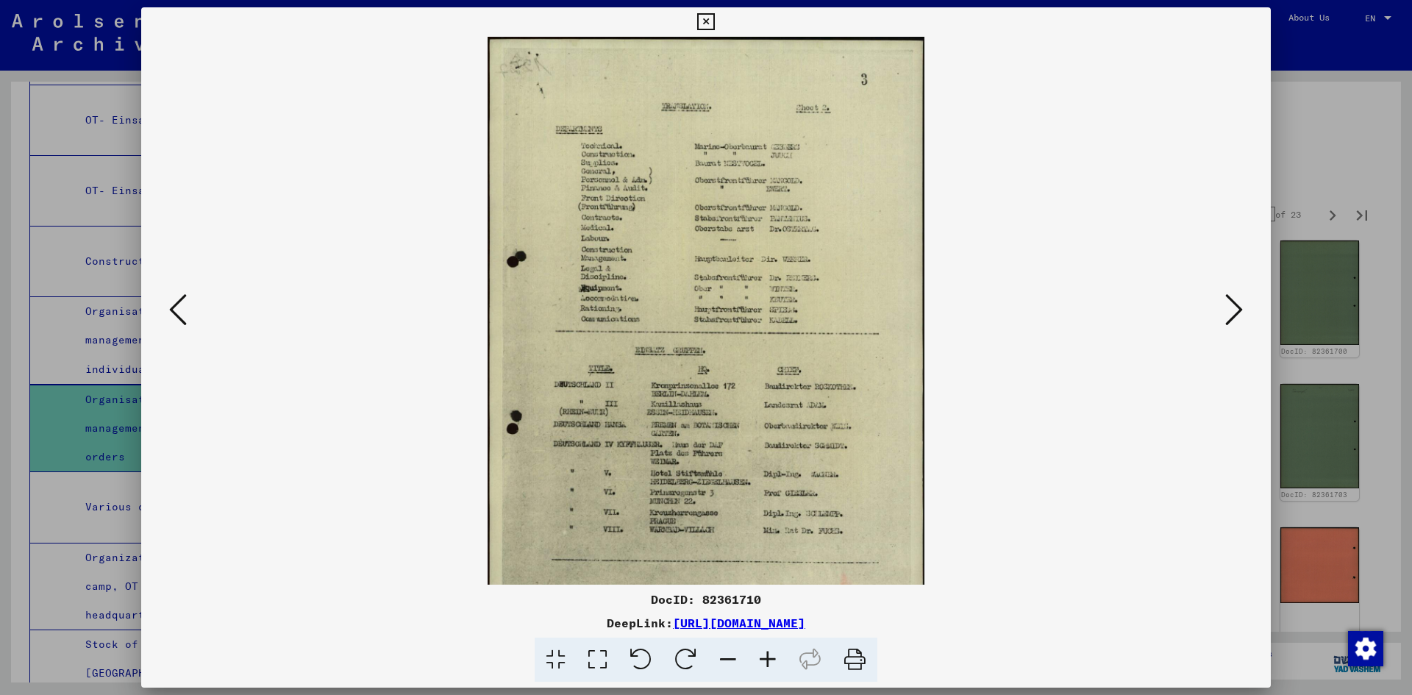
click at [767, 657] on icon at bounding box center [768, 659] width 40 height 45
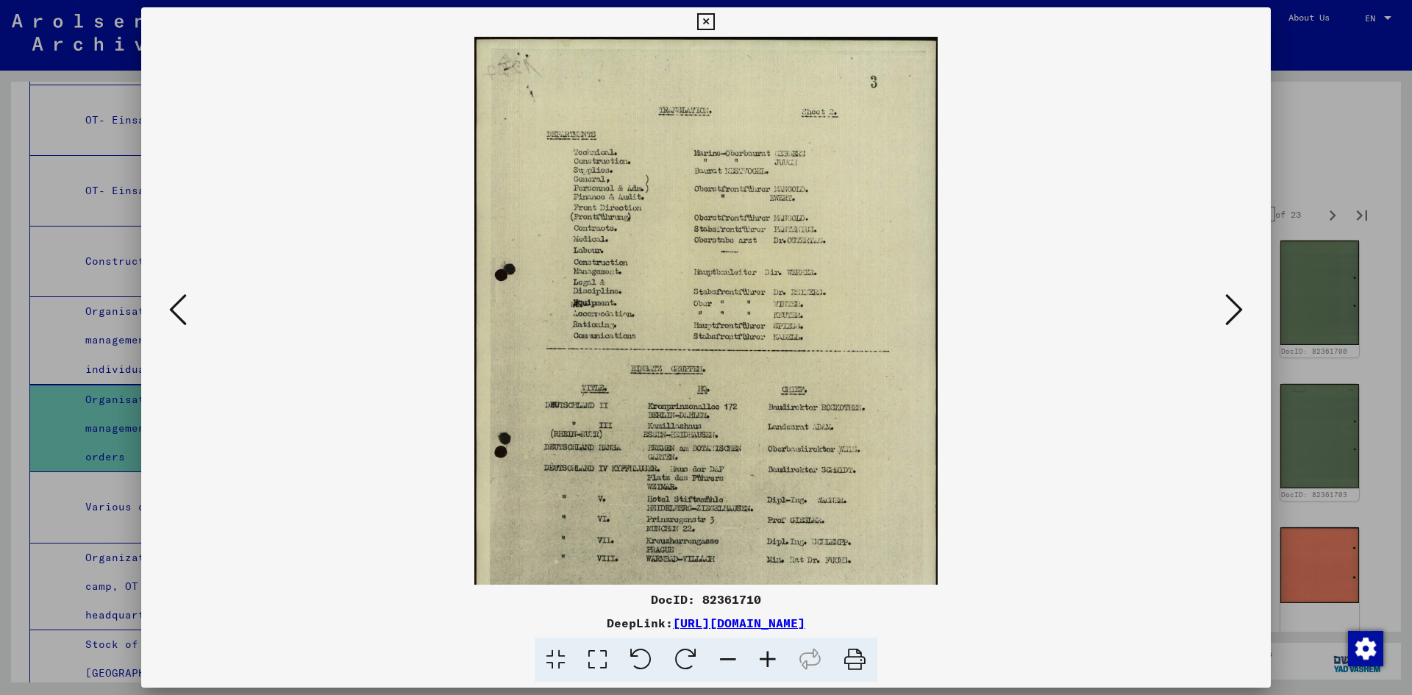
click at [767, 657] on icon at bounding box center [768, 659] width 40 height 45
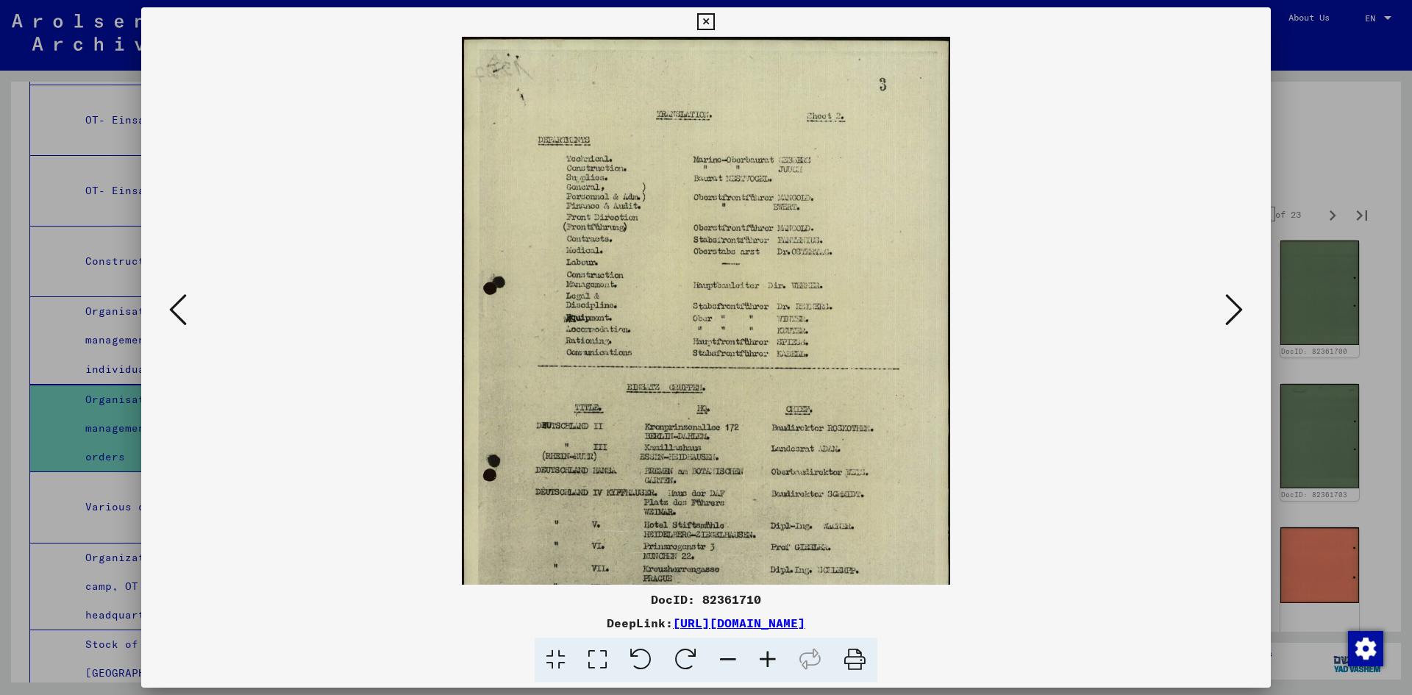
click at [767, 657] on icon at bounding box center [768, 659] width 40 height 45
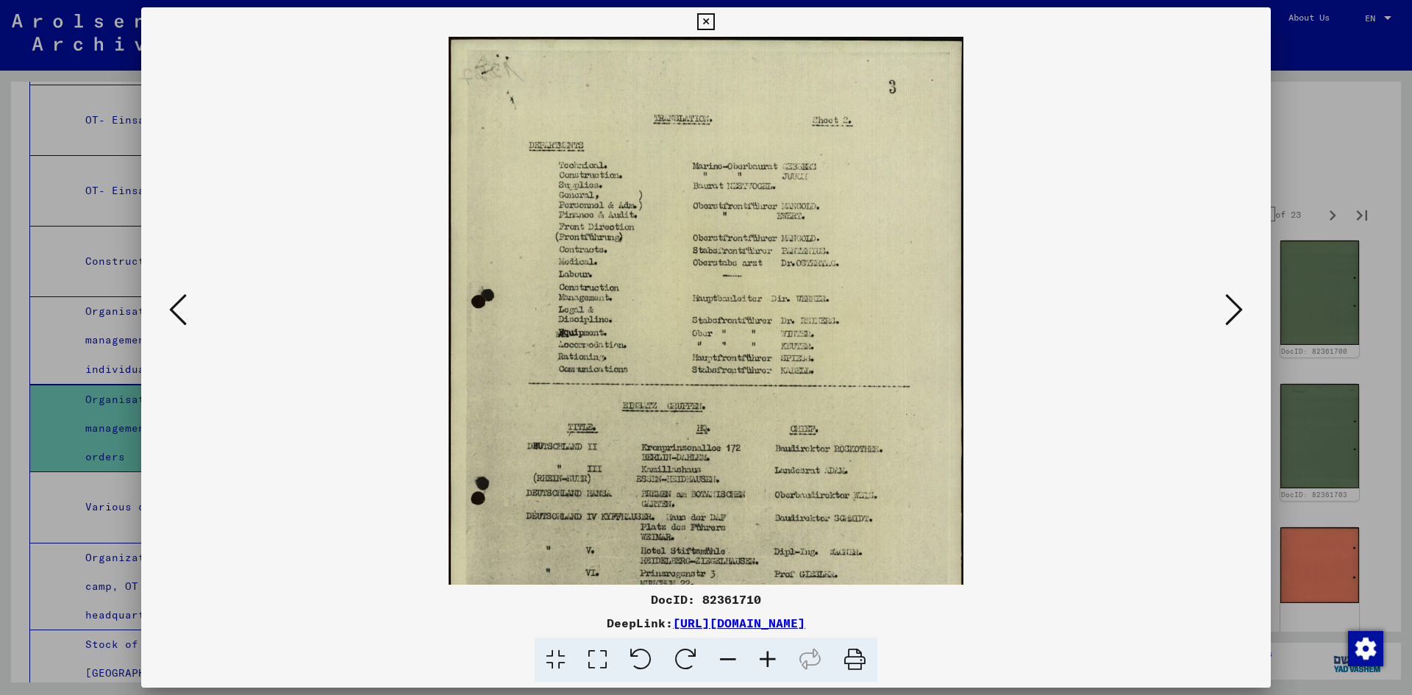
click at [767, 657] on icon at bounding box center [768, 659] width 40 height 45
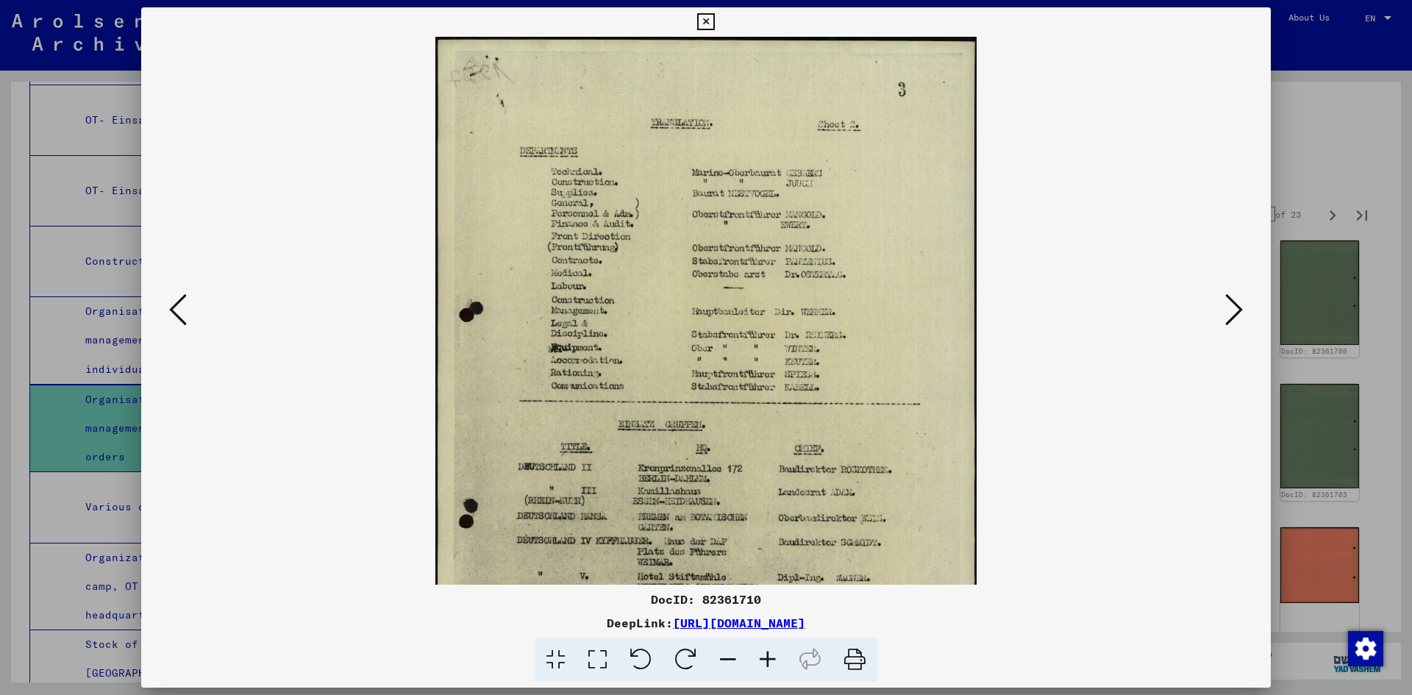
click at [767, 657] on icon at bounding box center [768, 659] width 40 height 45
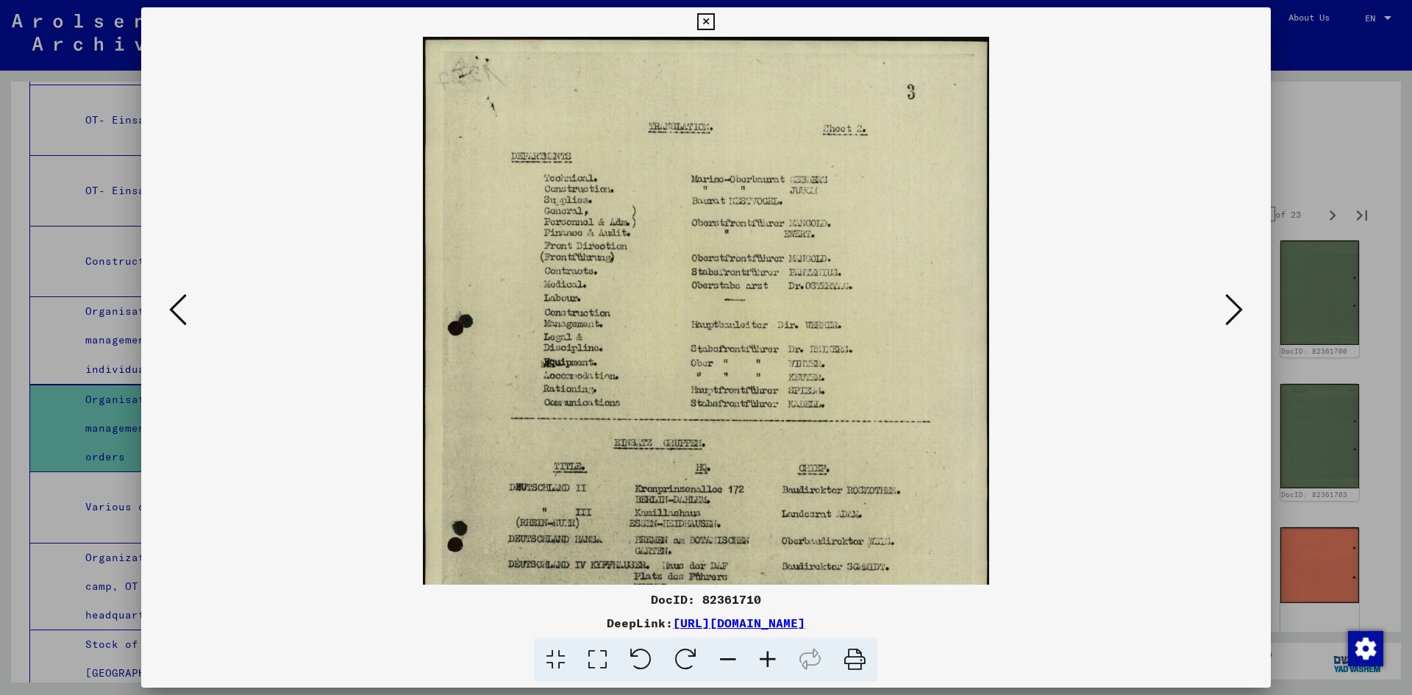
click at [767, 657] on icon at bounding box center [768, 659] width 40 height 45
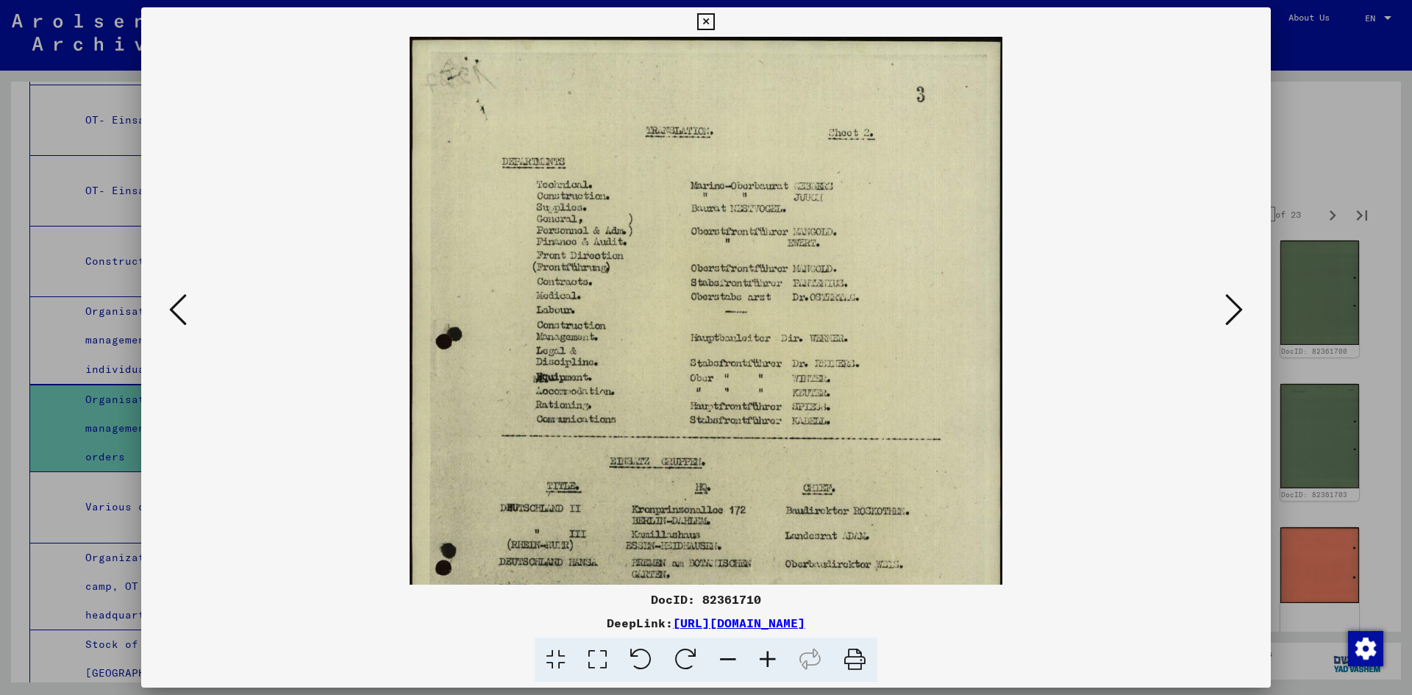
click at [1237, 309] on icon at bounding box center [1234, 309] width 18 height 35
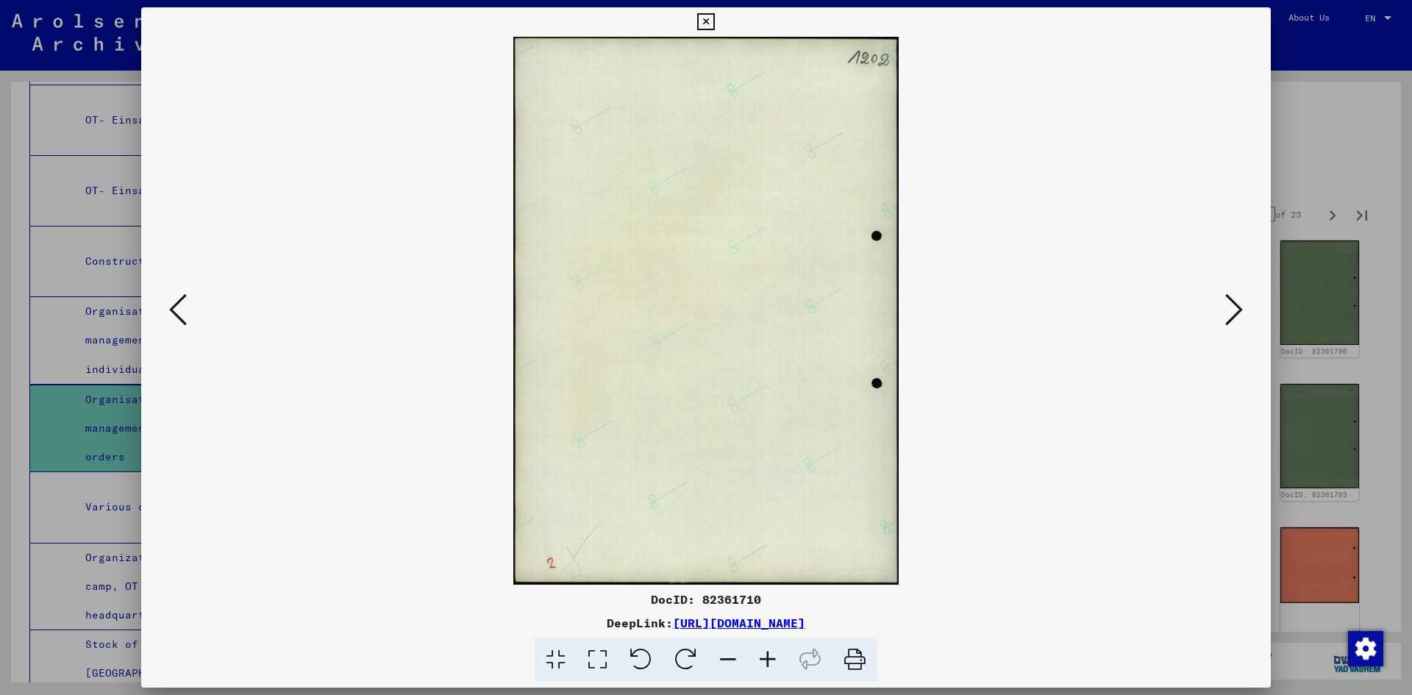
click at [1237, 309] on icon at bounding box center [1234, 309] width 18 height 35
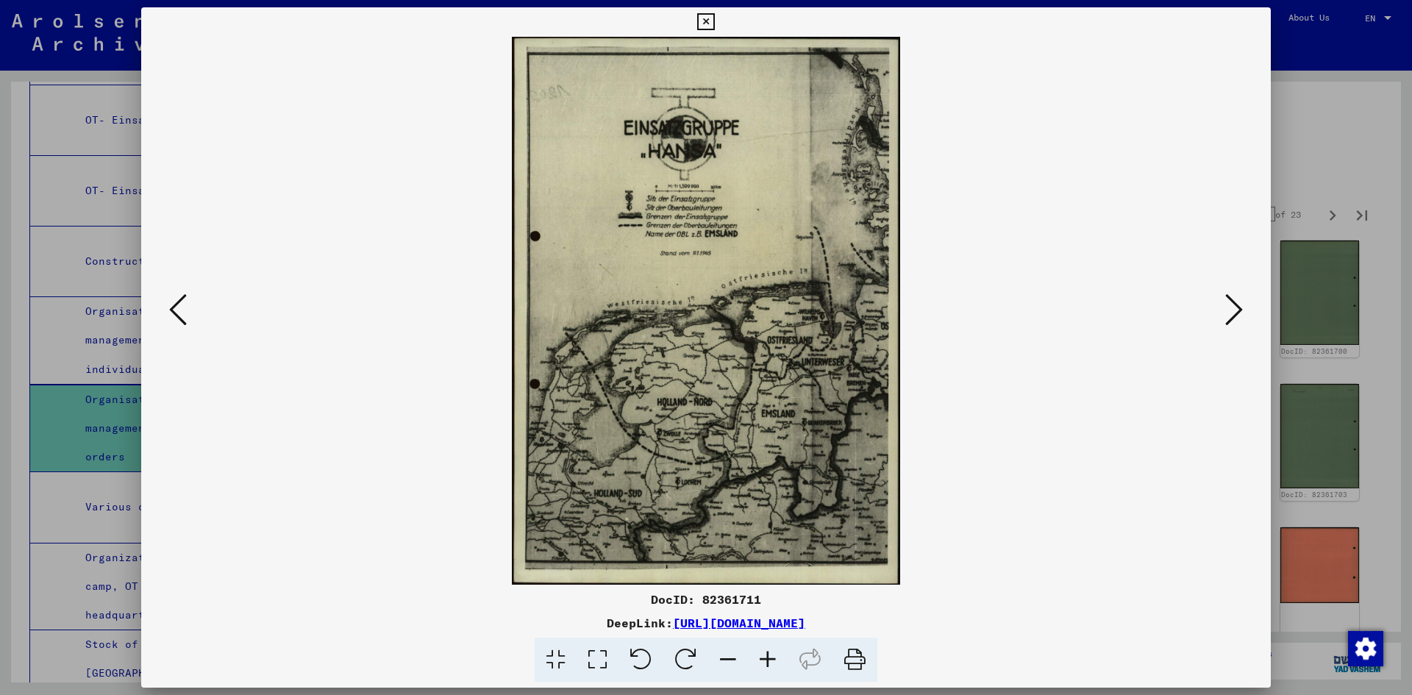
click at [1229, 315] on icon at bounding box center [1234, 309] width 18 height 35
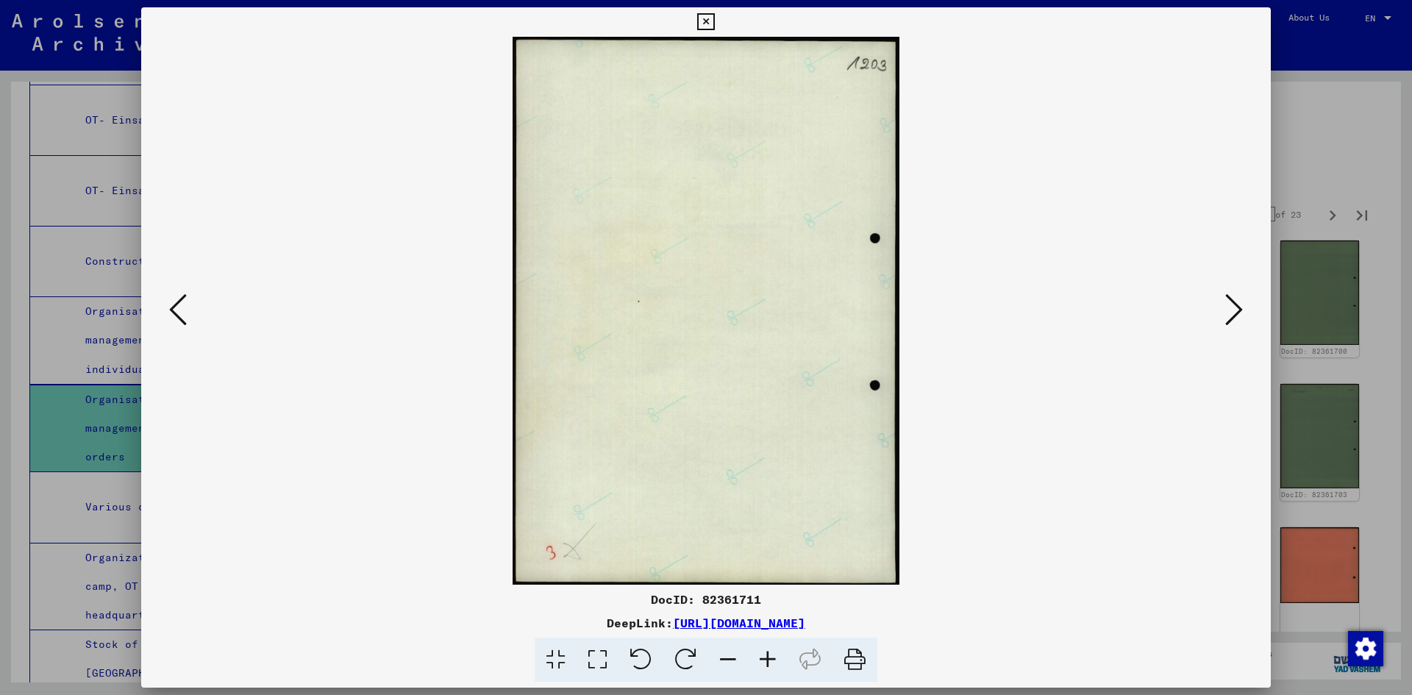
click at [1229, 315] on icon at bounding box center [1234, 309] width 18 height 35
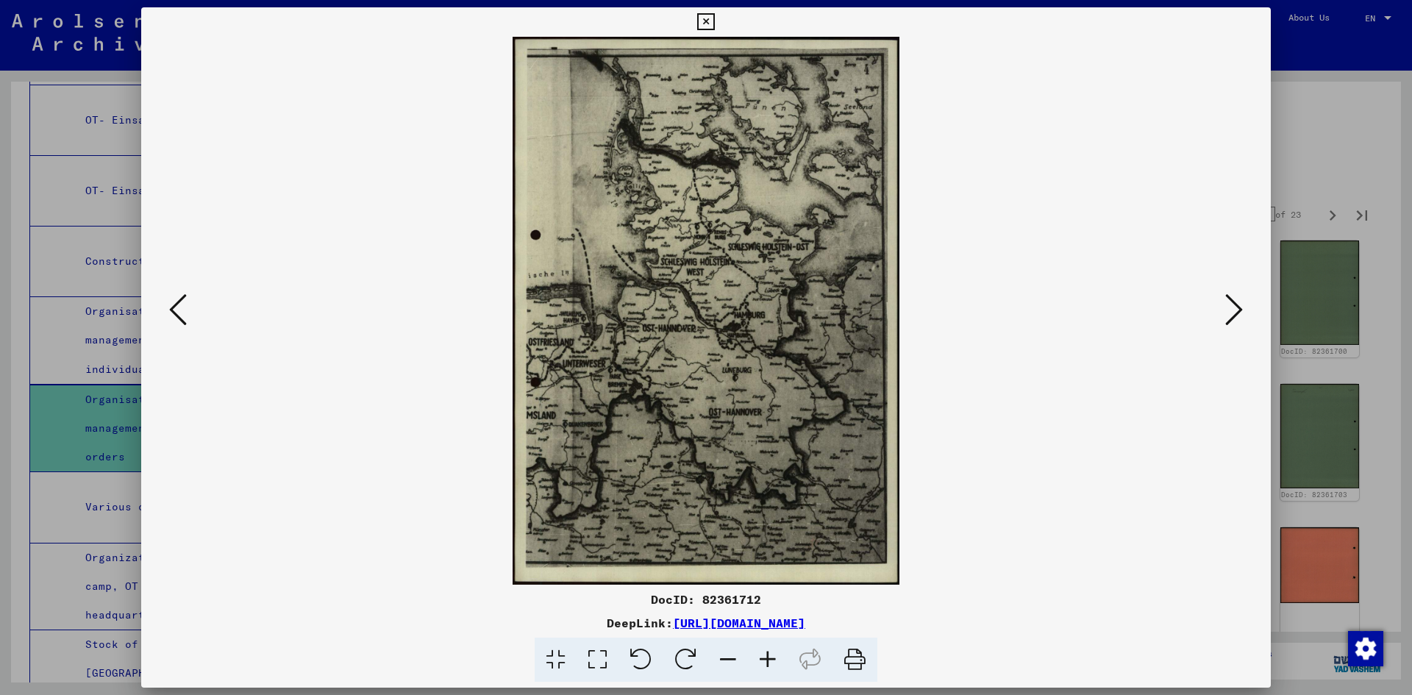
click at [1229, 315] on icon at bounding box center [1234, 309] width 18 height 35
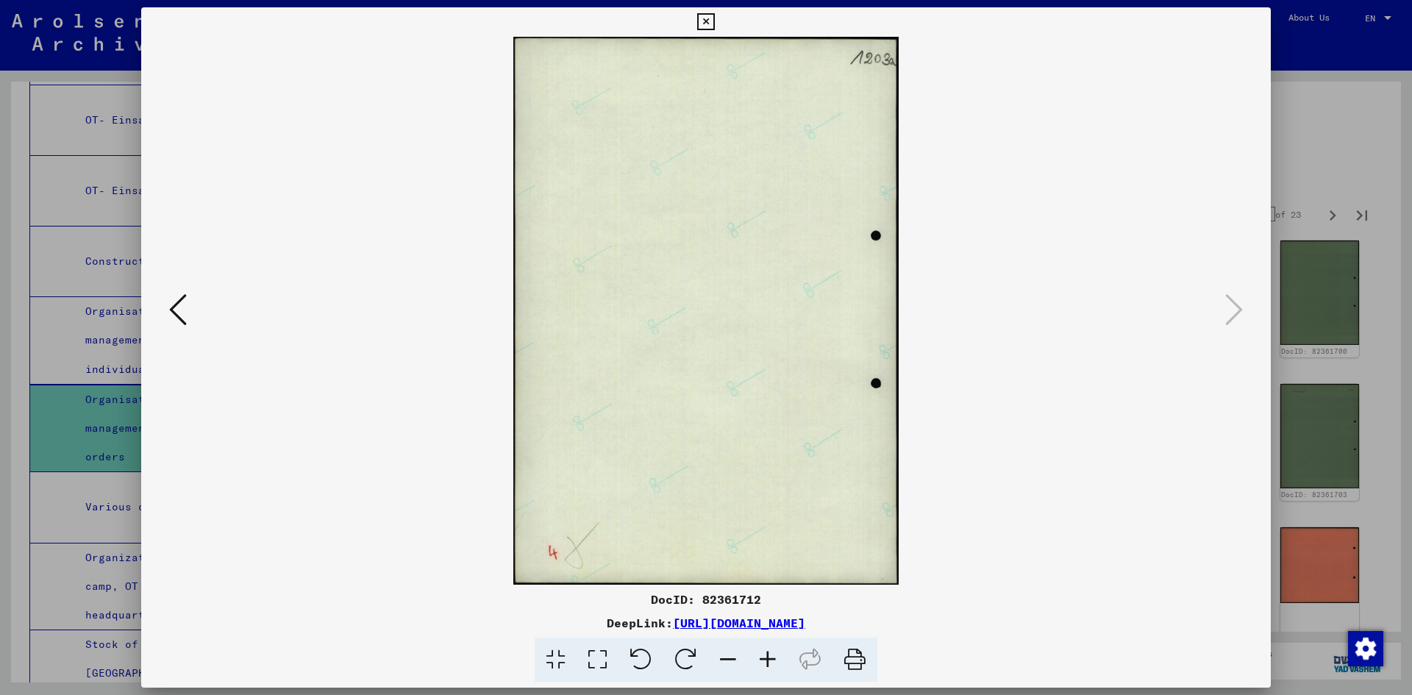
click at [703, 16] on icon at bounding box center [705, 22] width 17 height 18
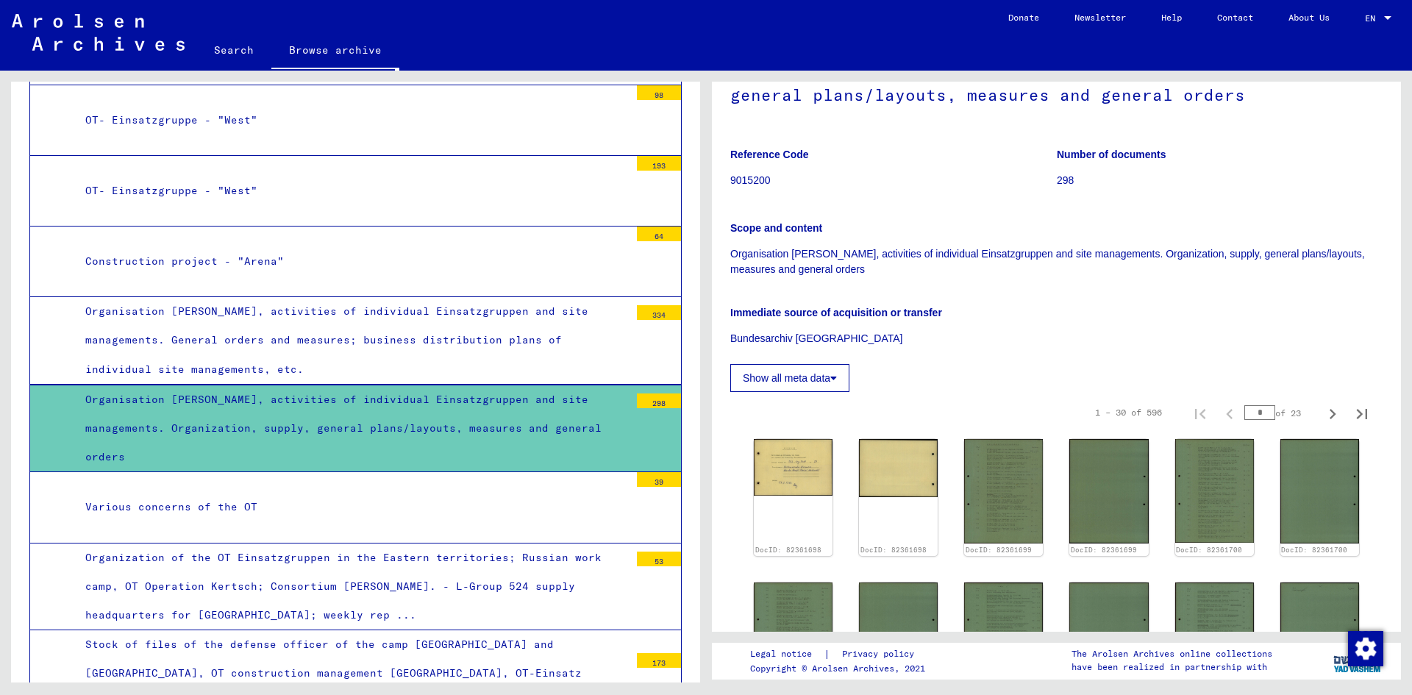
scroll to position [0, 0]
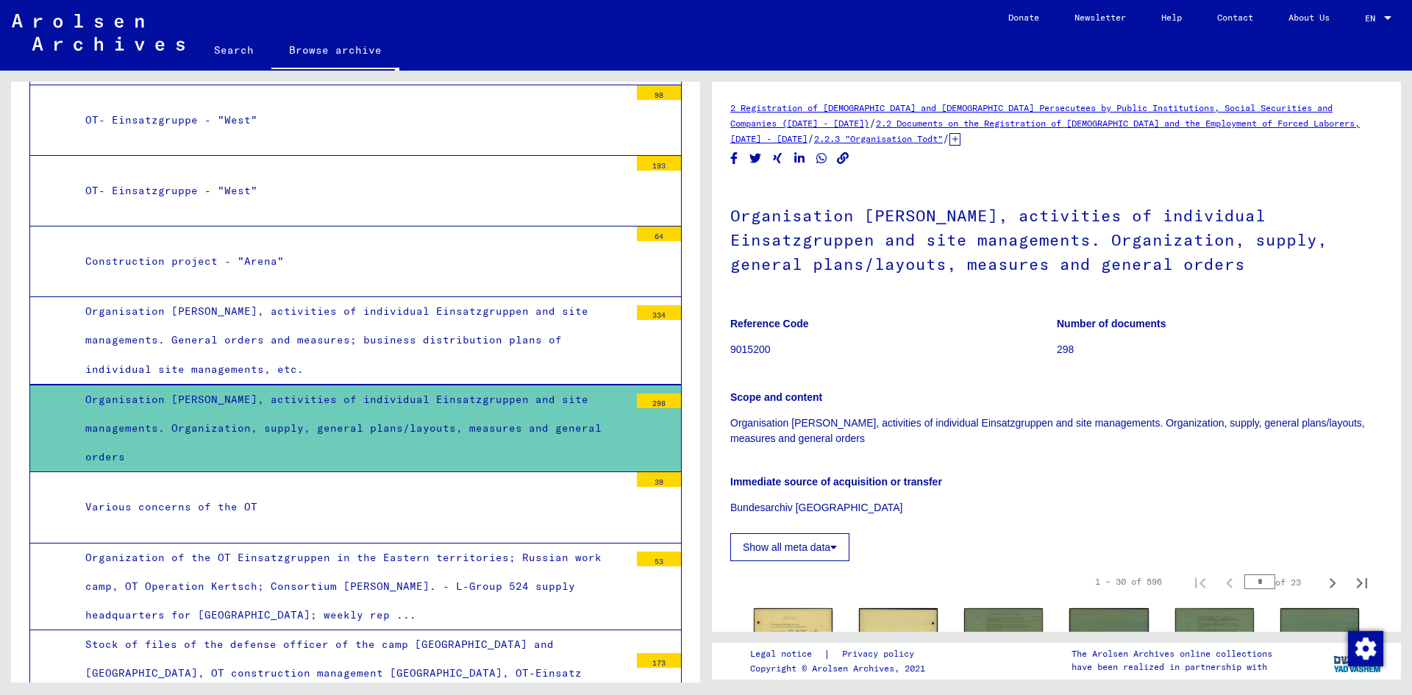
click at [939, 369] on figure "Reference Code 9015200" at bounding box center [893, 339] width 326 height 66
click at [998, 414] on div "Scope and content Organisation [PERSON_NAME], activities of individual Einsatzg…" at bounding box center [1056, 409] width 652 height 74
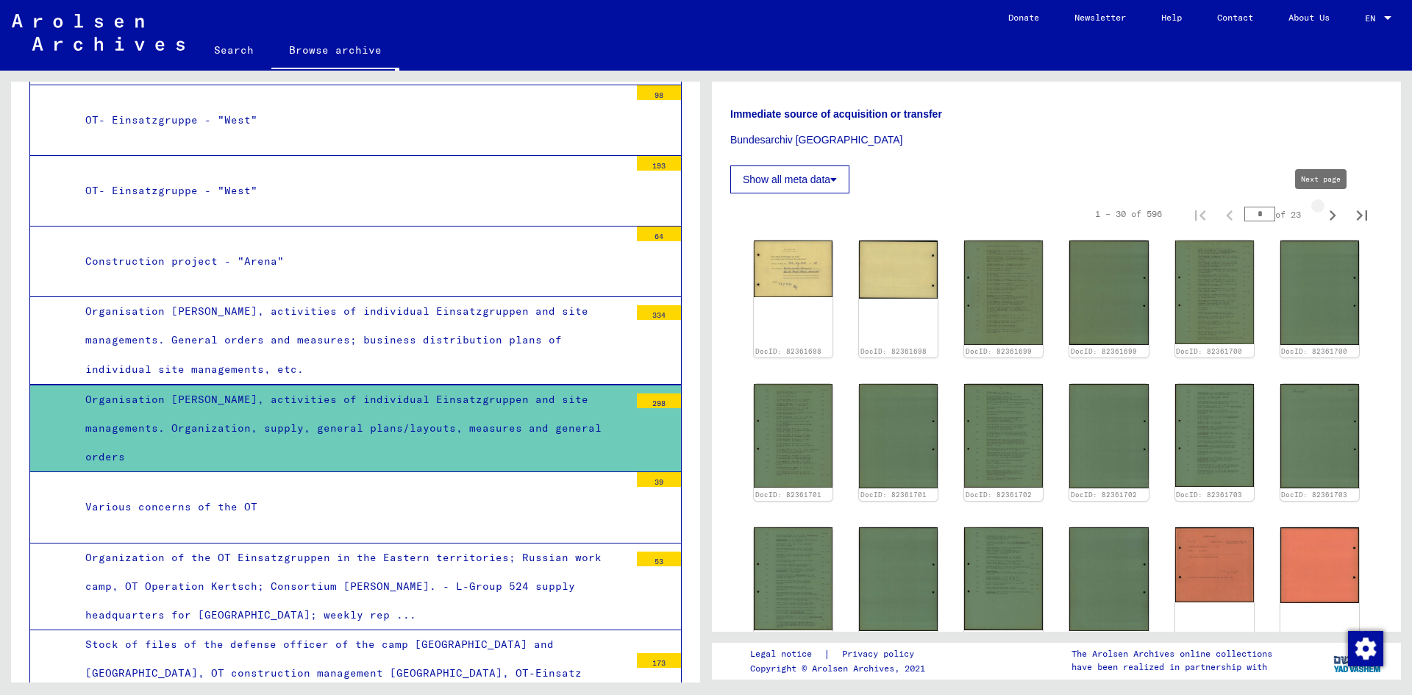
click at [1329, 214] on icon "Next page" at bounding box center [1332, 215] width 7 height 10
type input "*"
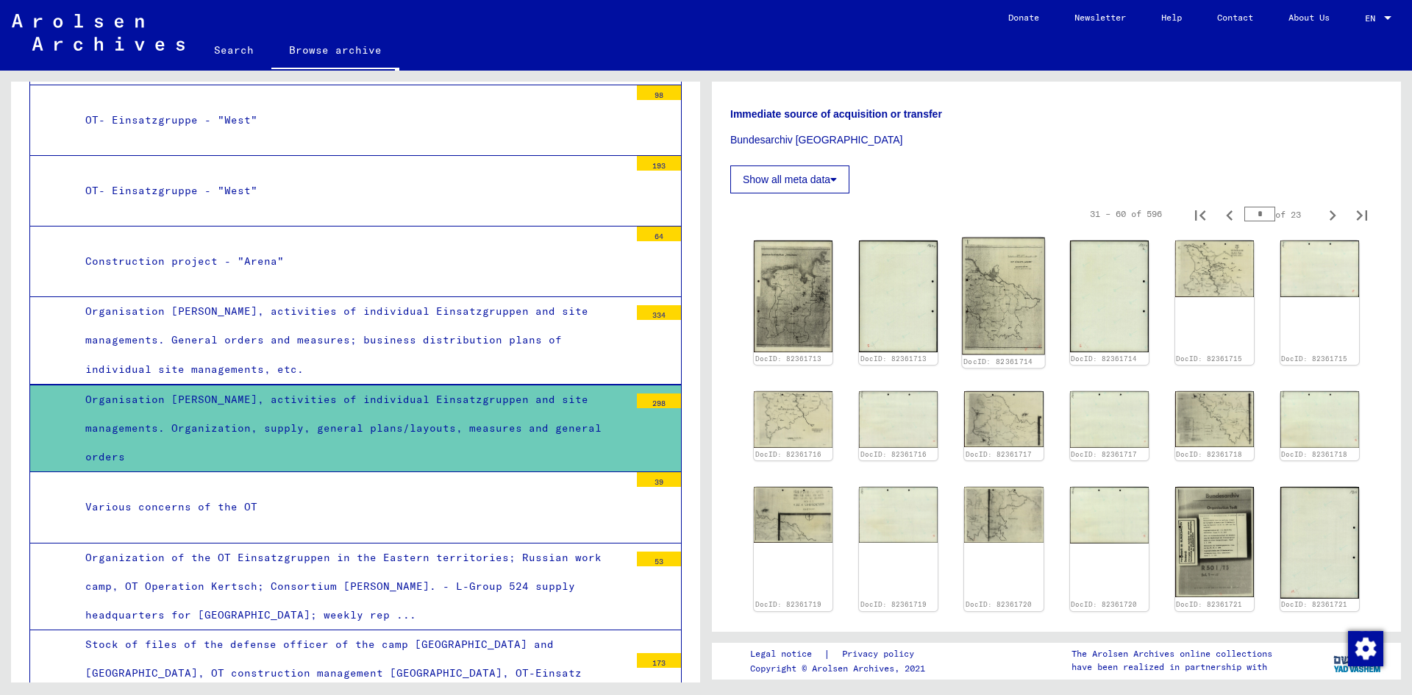
click at [1012, 311] on img at bounding box center [1003, 295] width 83 height 117
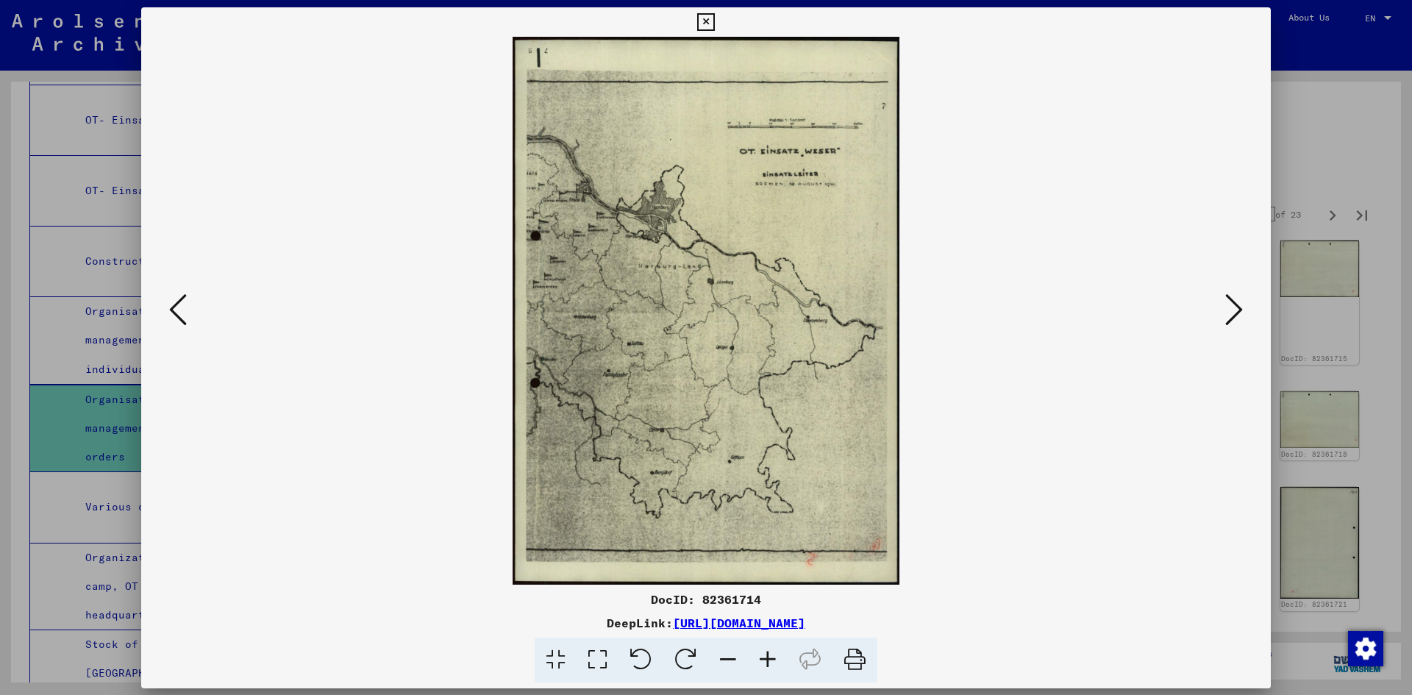
click at [1012, 311] on img at bounding box center [705, 311] width 1029 height 548
click at [1313, 101] on div at bounding box center [706, 347] width 1412 height 695
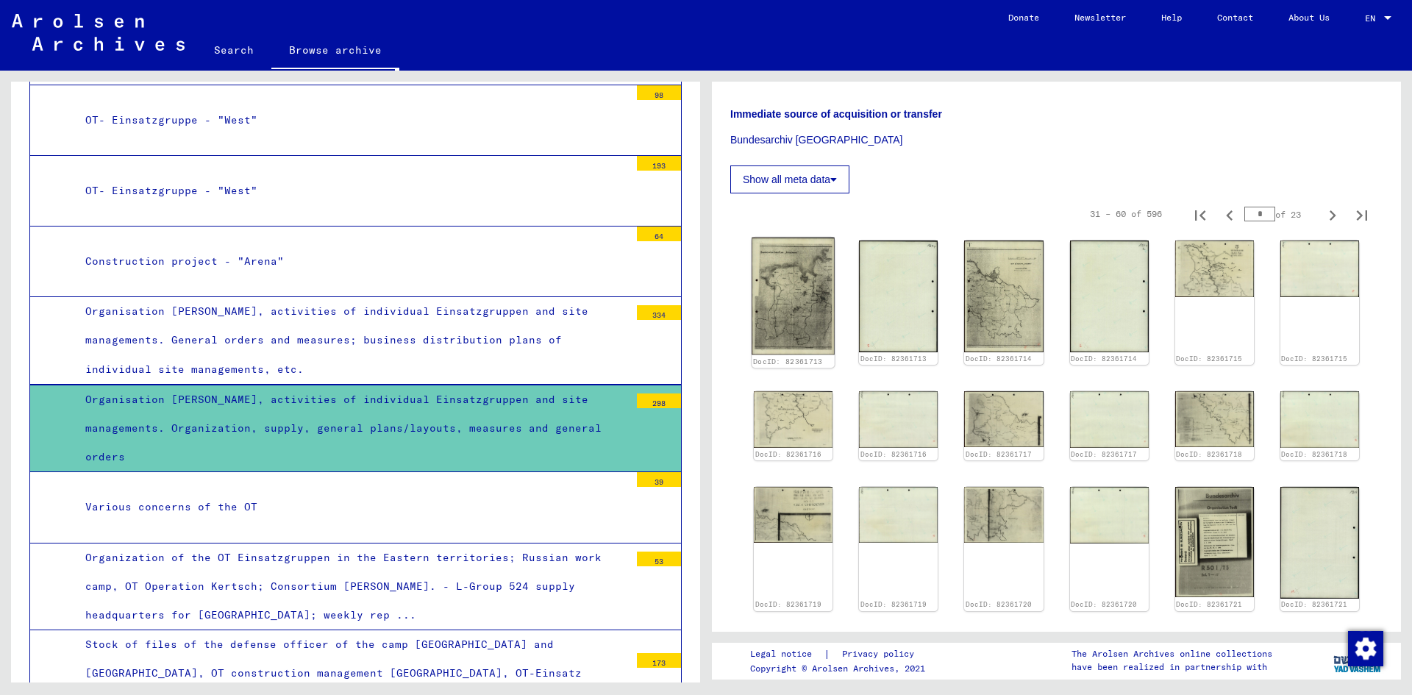
click at [789, 281] on img at bounding box center [792, 295] width 83 height 117
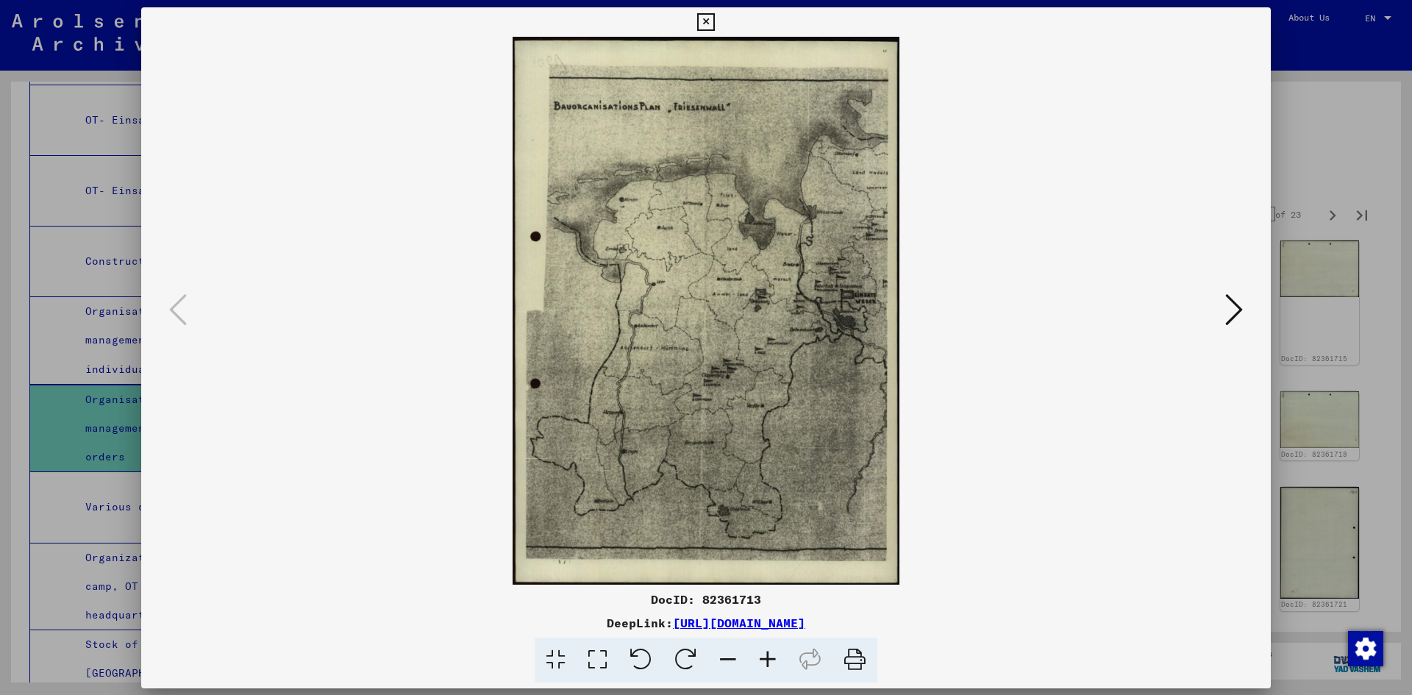
click at [789, 281] on img at bounding box center [705, 311] width 1029 height 548
click at [700, 21] on icon at bounding box center [705, 22] width 17 height 18
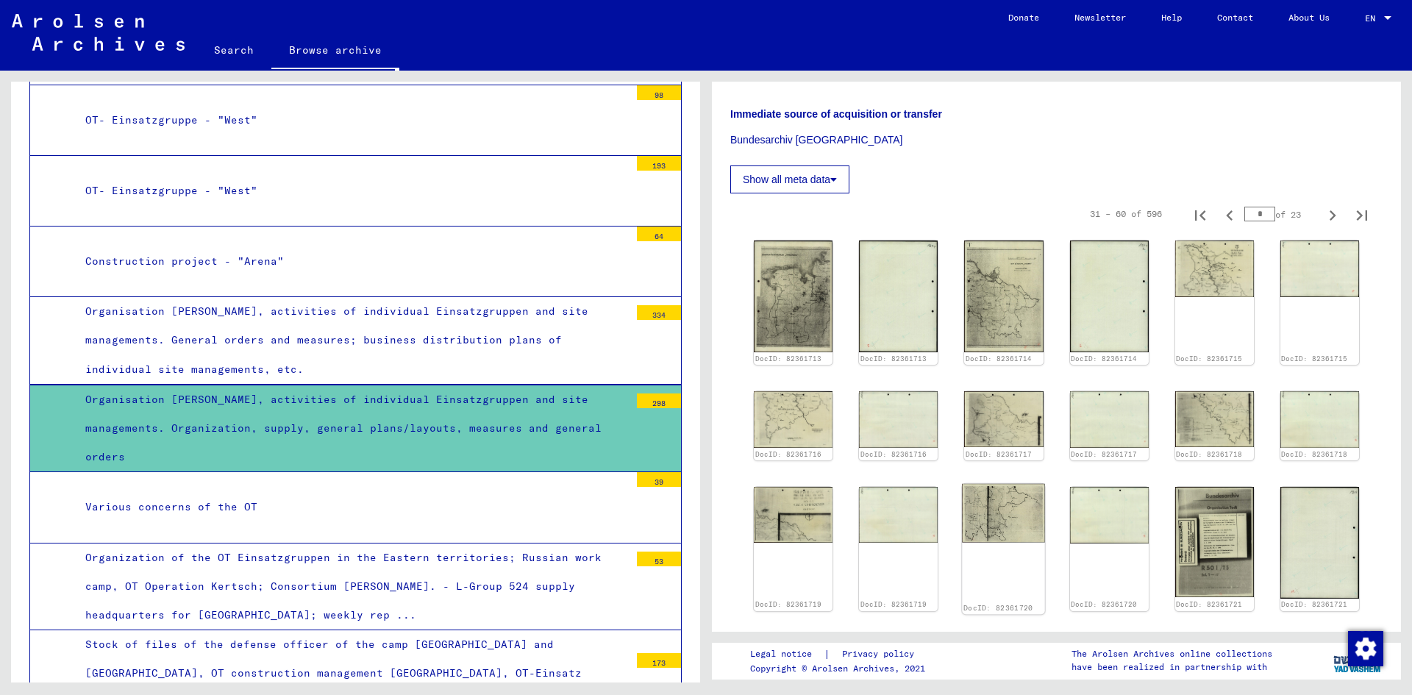
scroll to position [735, 0]
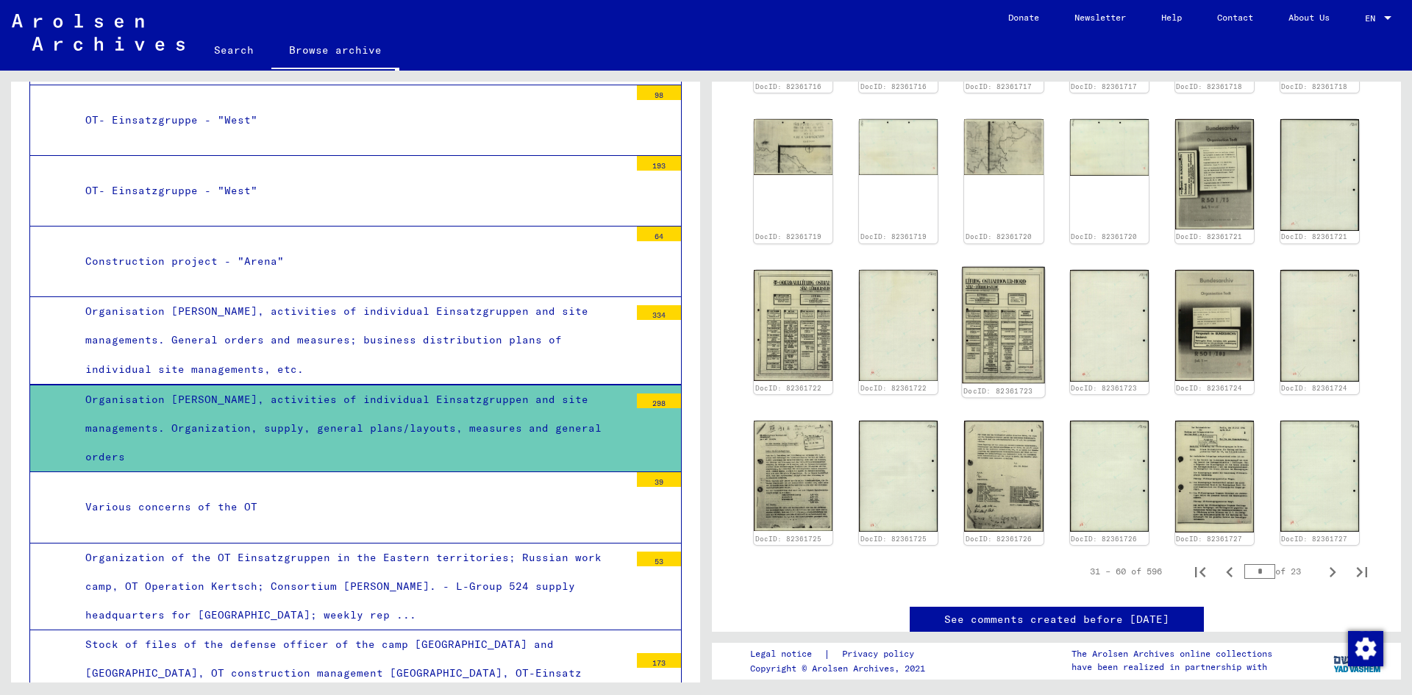
click at [1010, 314] on img at bounding box center [1003, 324] width 83 height 116
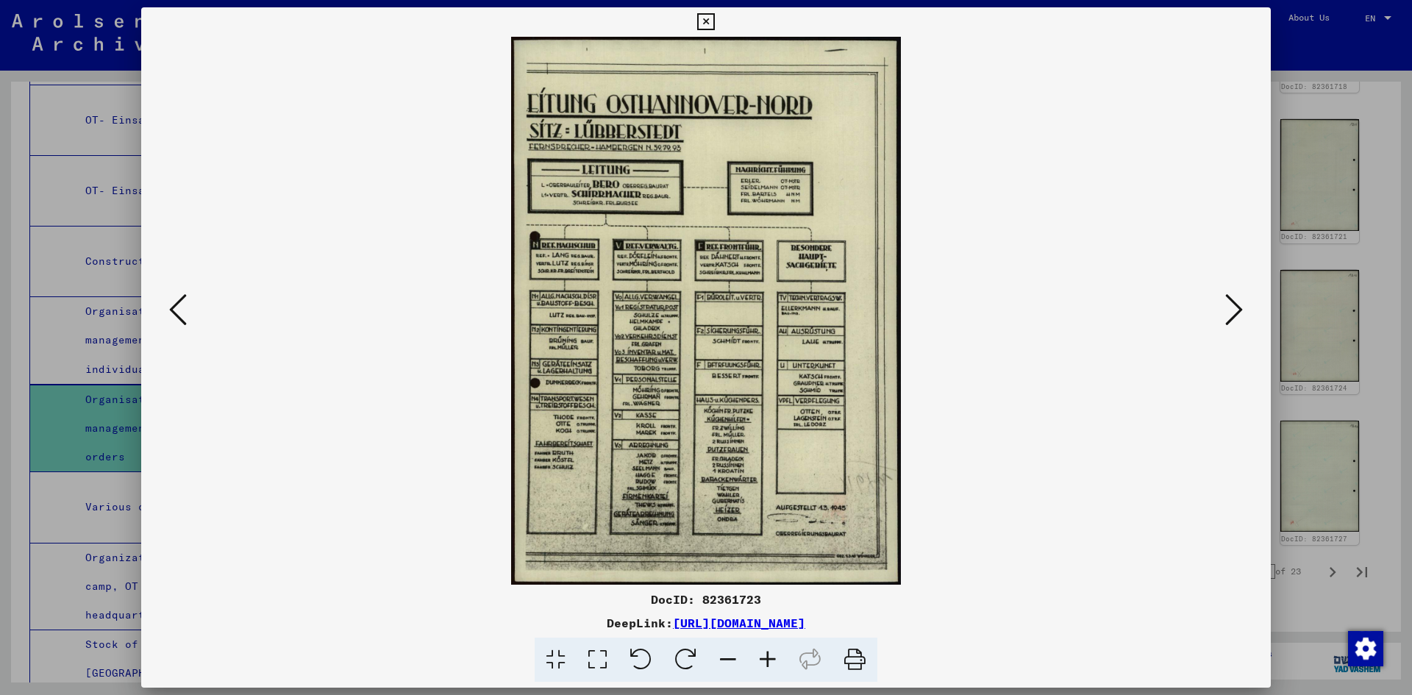
click at [1010, 314] on img at bounding box center [705, 311] width 1029 height 548
click at [1364, 150] on div at bounding box center [706, 347] width 1412 height 695
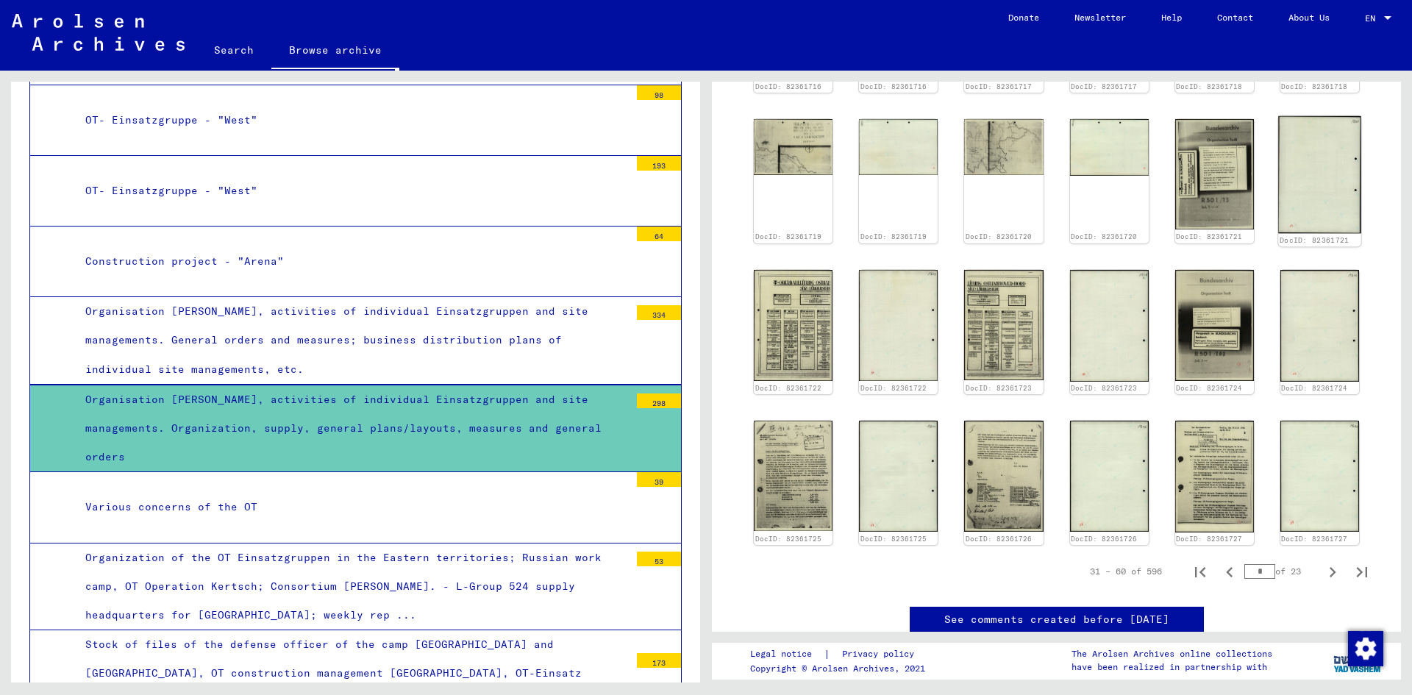
scroll to position [368, 0]
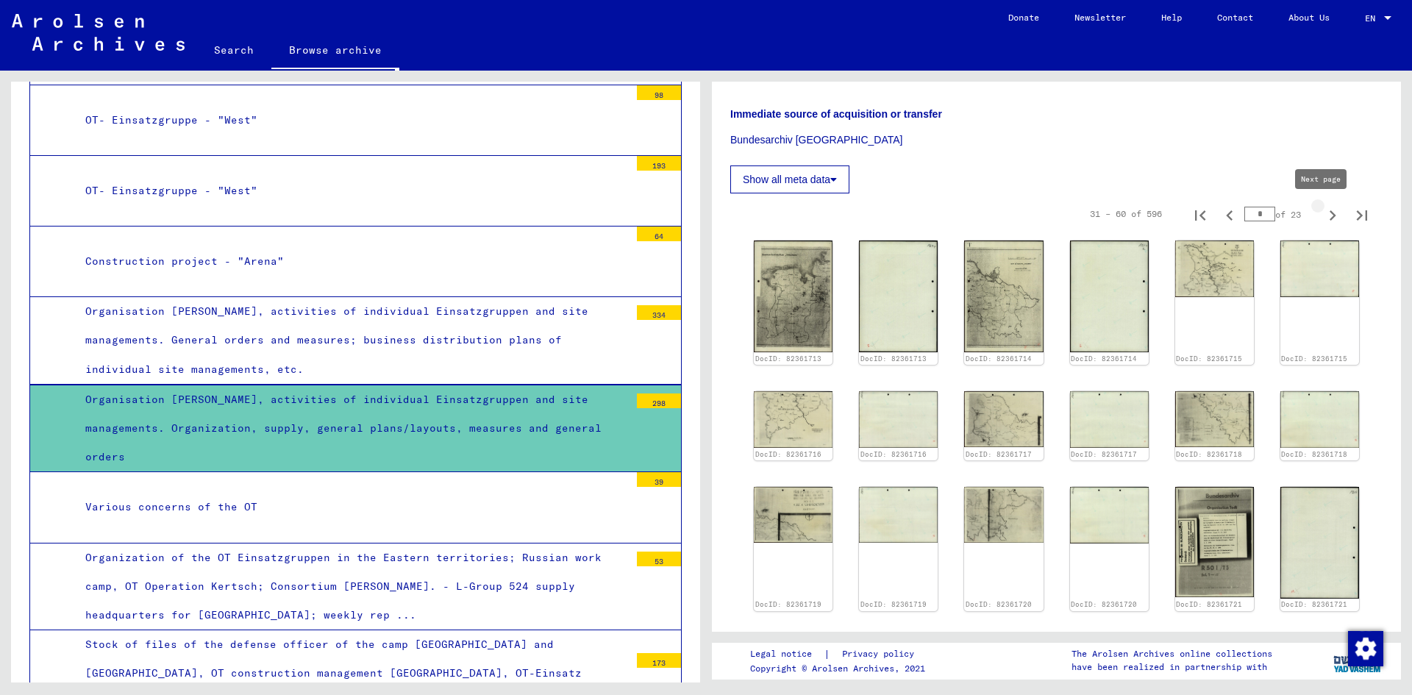
click at [1329, 214] on icon "Next page" at bounding box center [1332, 215] width 7 height 10
type input "*"
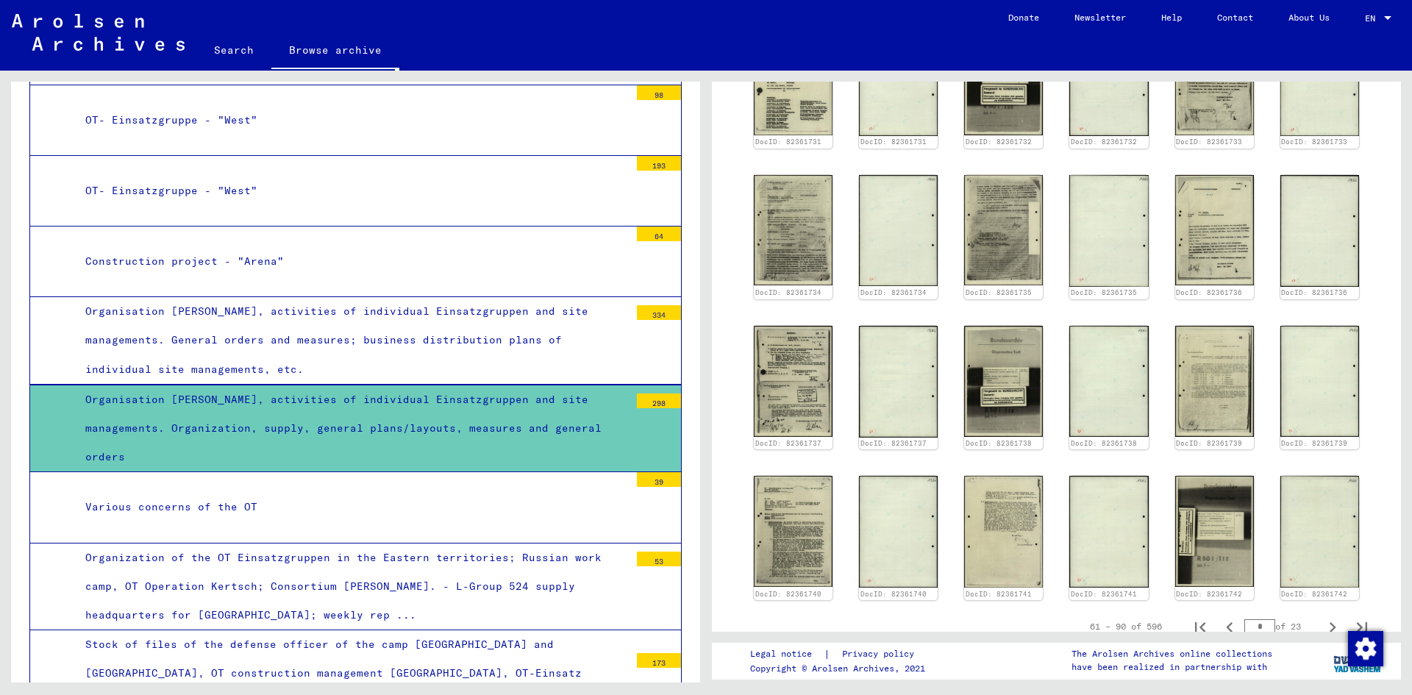
scroll to position [1103, 0]
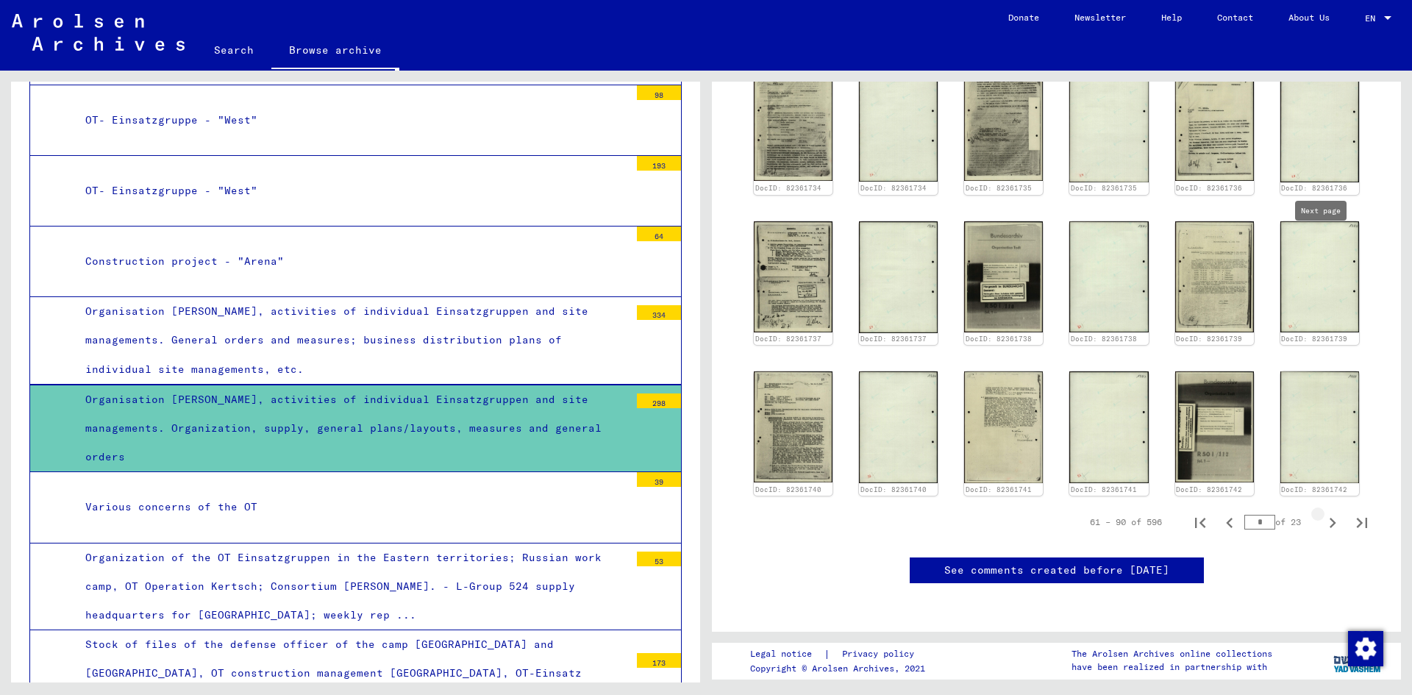
click at [1322, 512] on icon "Next page" at bounding box center [1332, 522] width 21 height 21
type input "*"
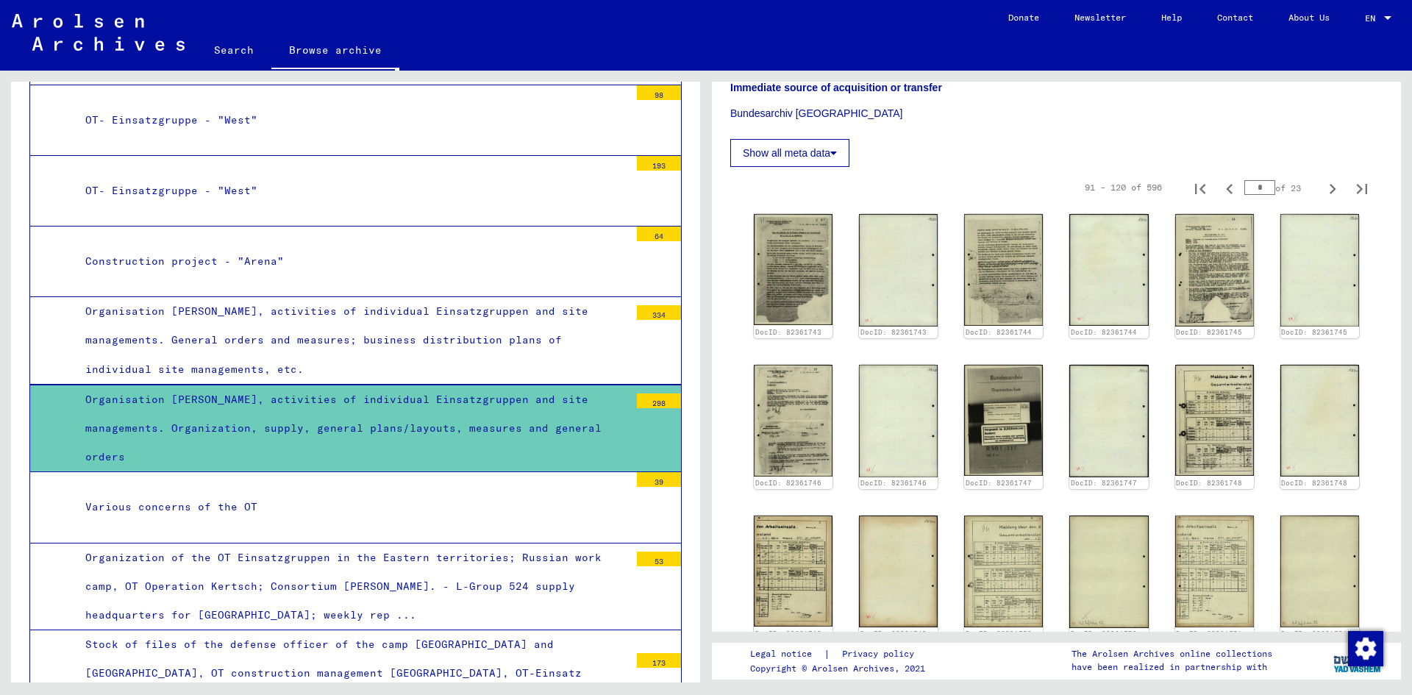
scroll to position [735, 0]
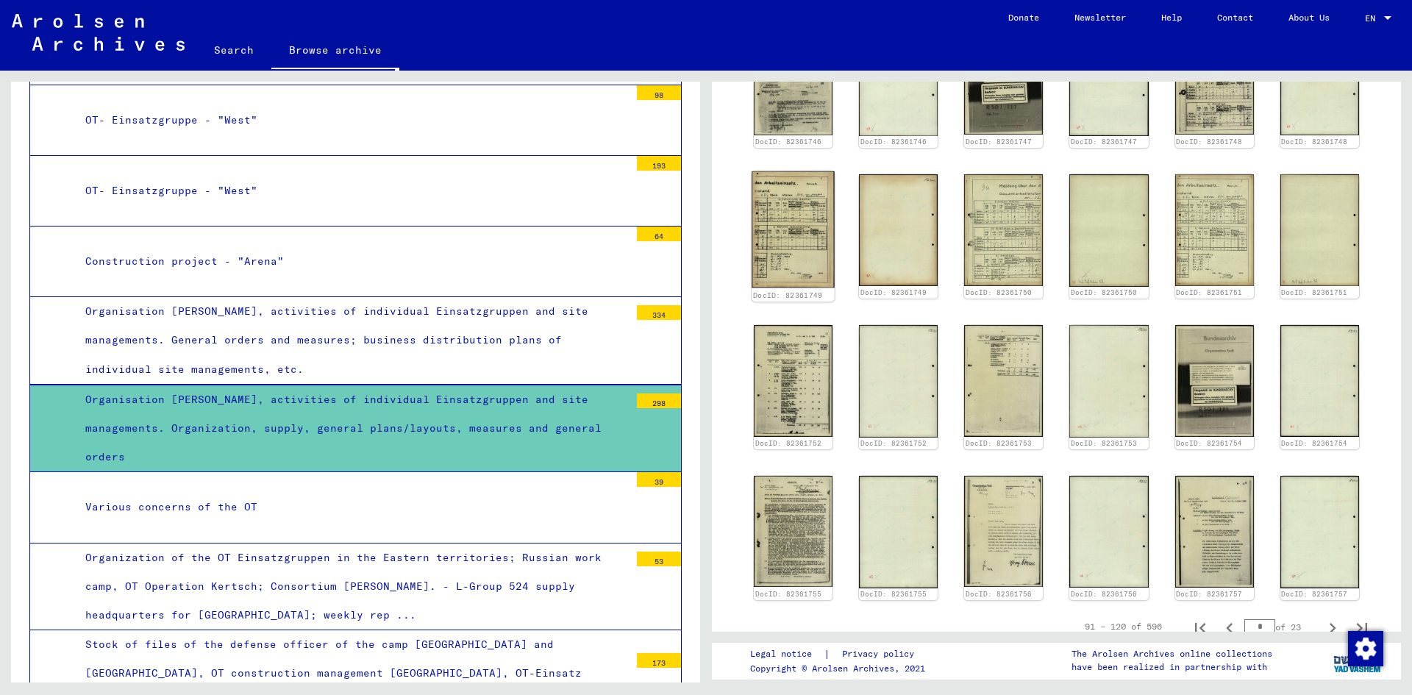
click at [787, 237] on img at bounding box center [792, 229] width 83 height 116
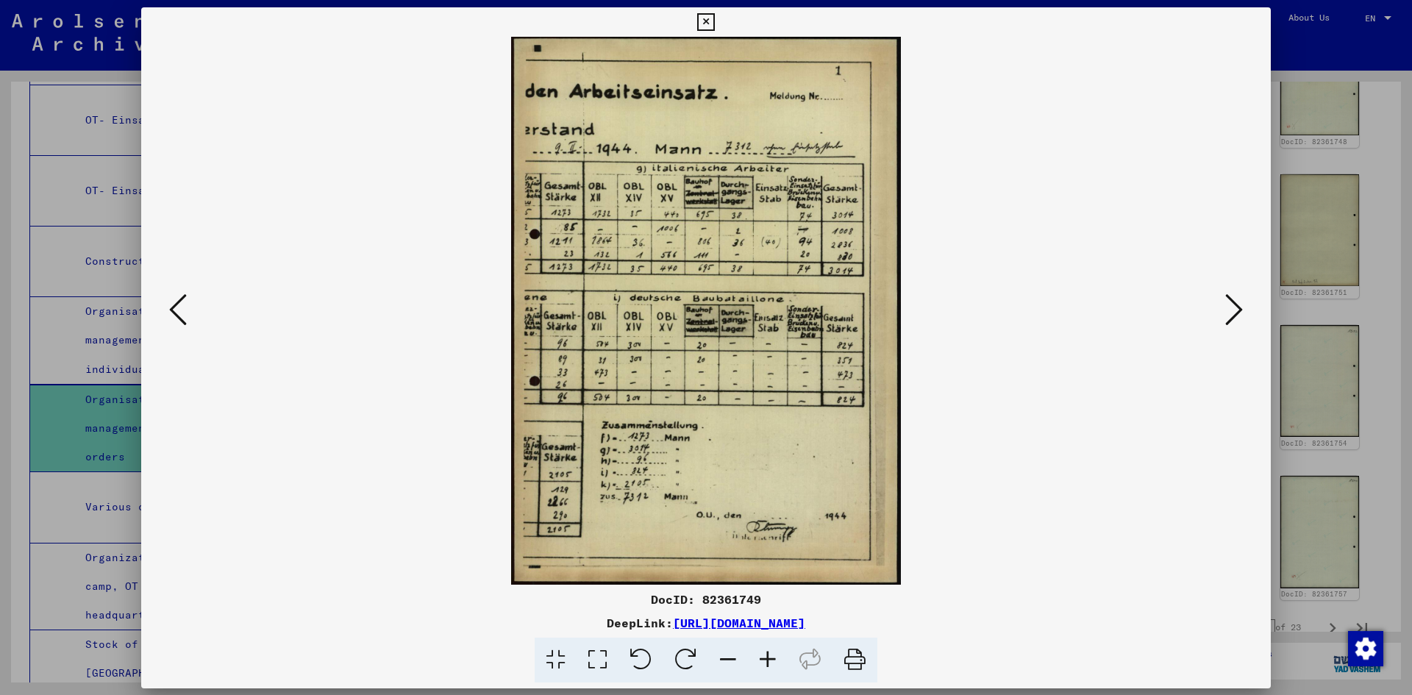
click at [787, 237] on img at bounding box center [705, 311] width 1029 height 548
click at [709, 21] on icon at bounding box center [705, 22] width 17 height 18
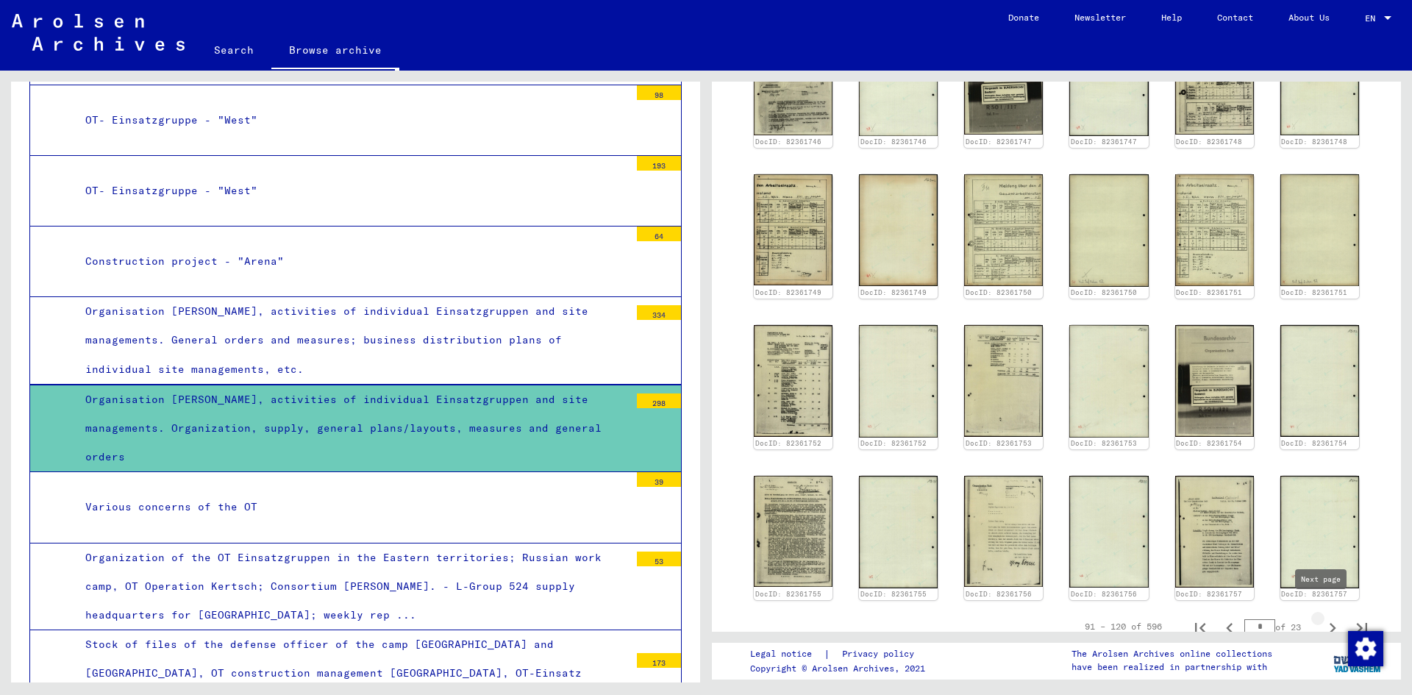
click at [1323, 618] on icon "Next page" at bounding box center [1332, 628] width 21 height 21
type input "*"
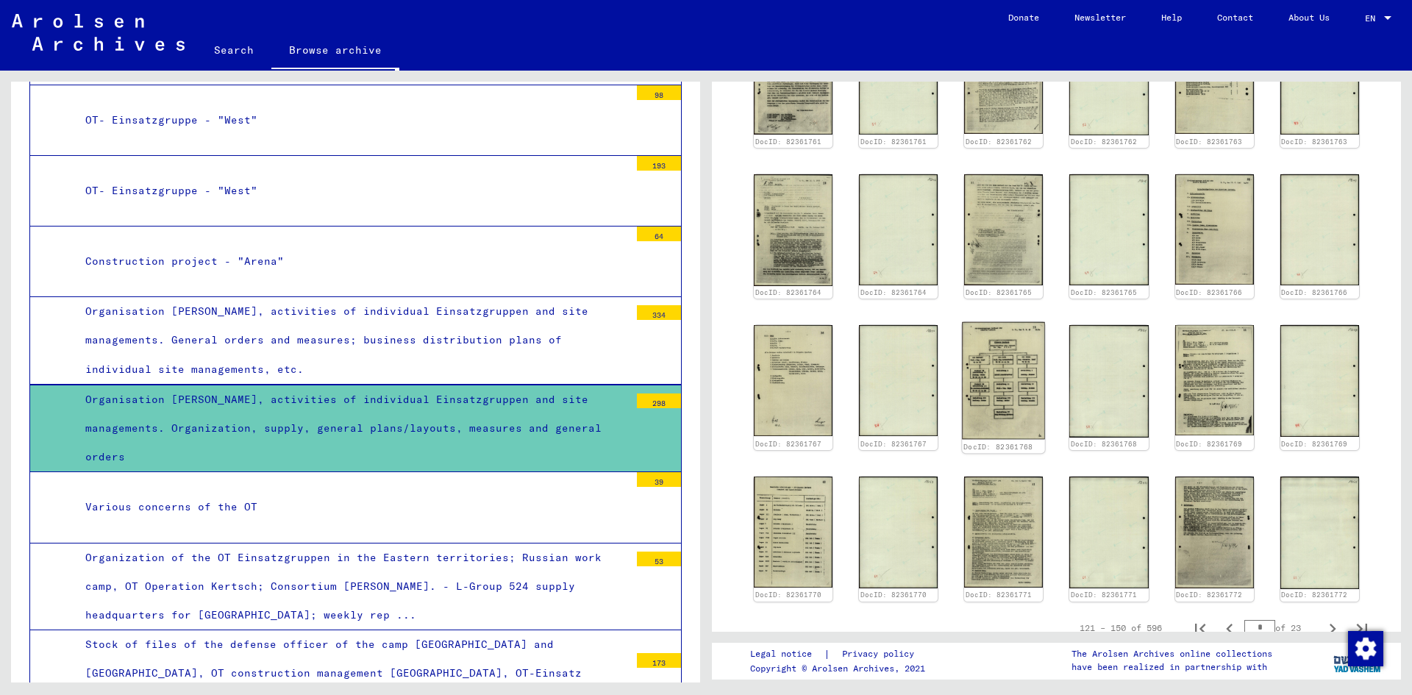
click at [987, 374] on img at bounding box center [1003, 380] width 83 height 117
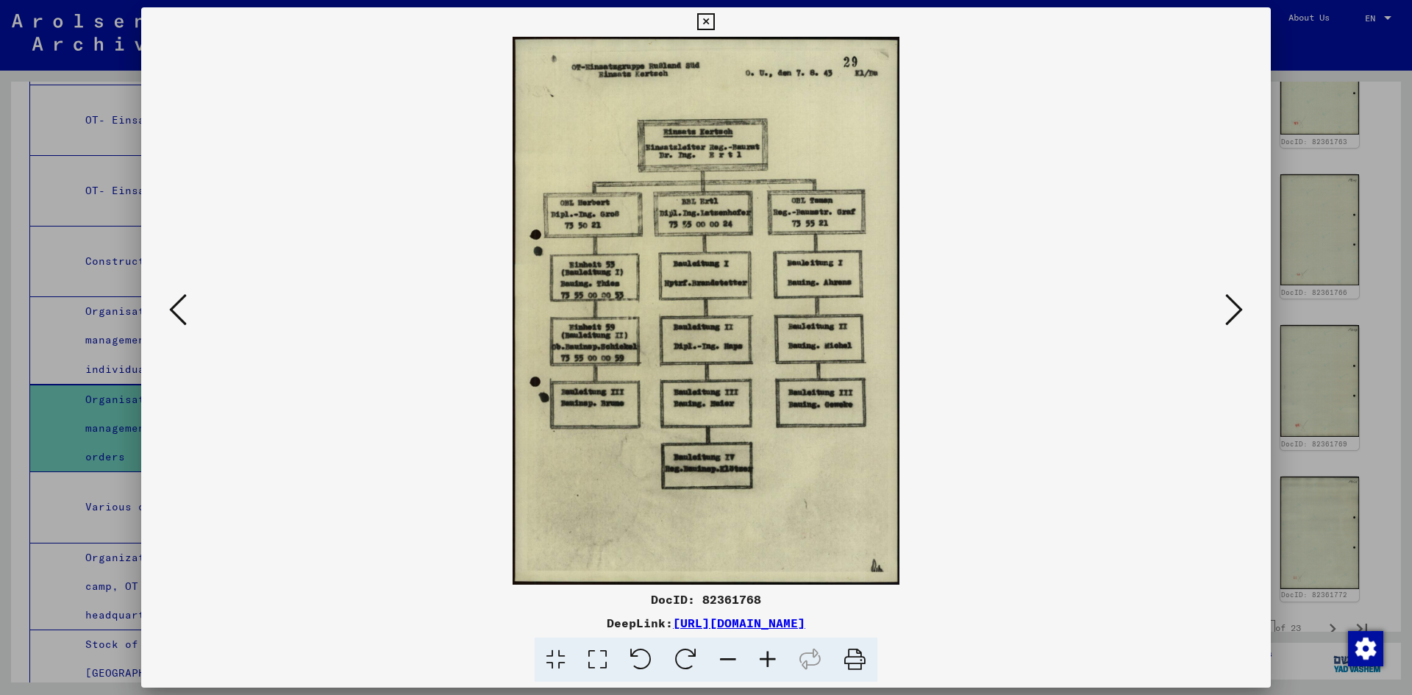
click at [987, 374] on img at bounding box center [705, 311] width 1029 height 548
click at [675, 161] on img at bounding box center [705, 311] width 1029 height 548
click at [707, 13] on icon at bounding box center [705, 22] width 17 height 18
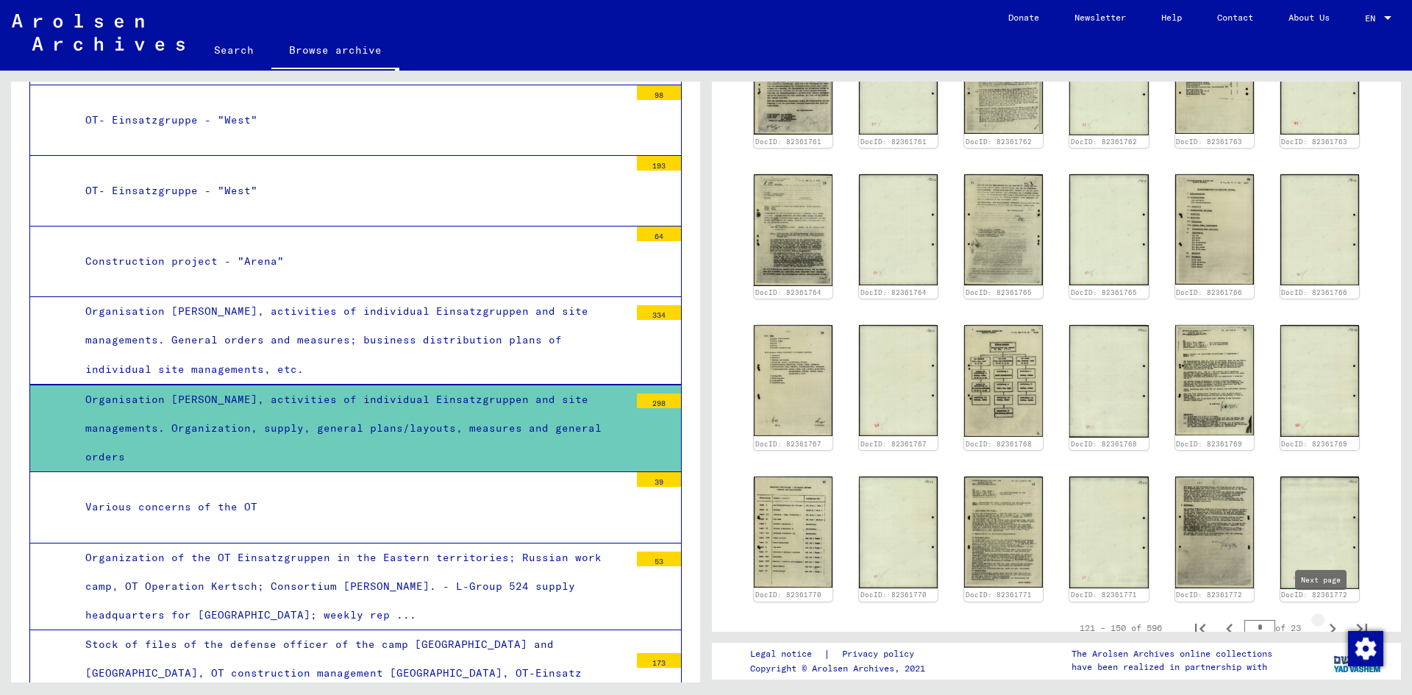
click at [1329, 623] on icon "Next page" at bounding box center [1332, 628] width 7 height 10
type input "*"
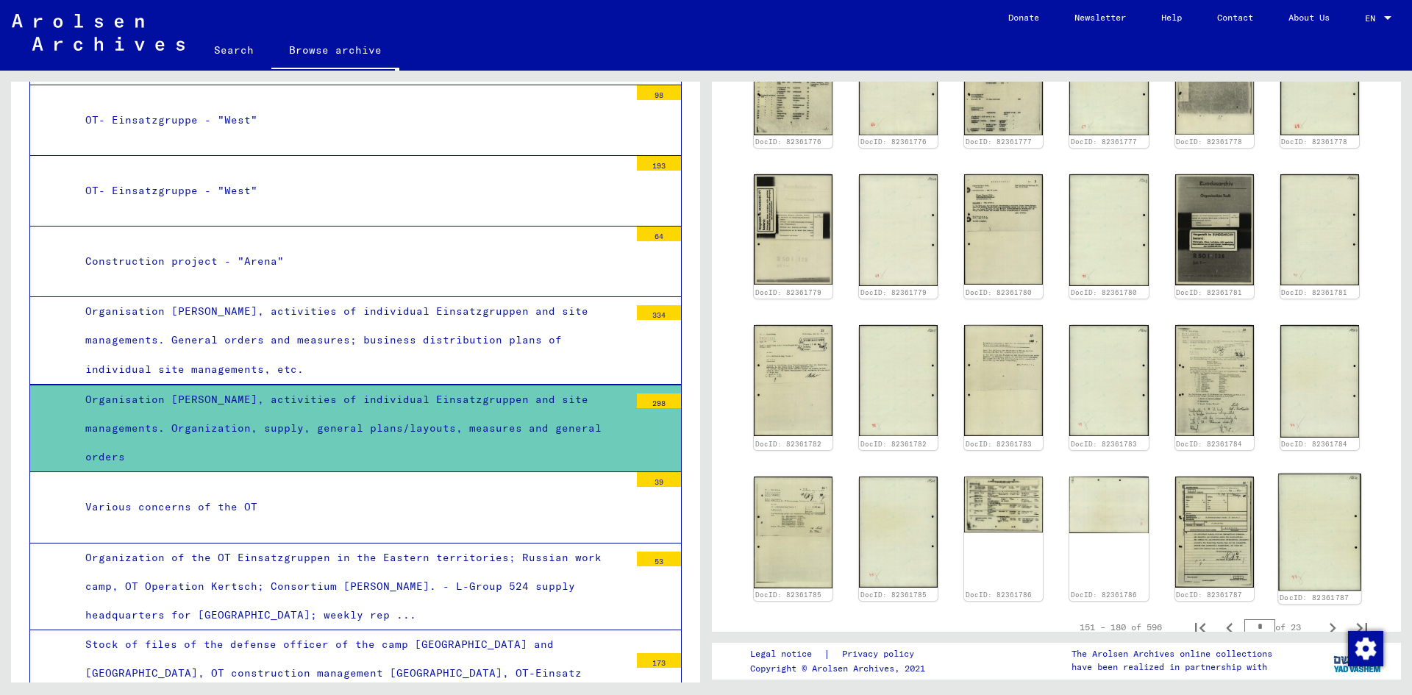
scroll to position [368, 0]
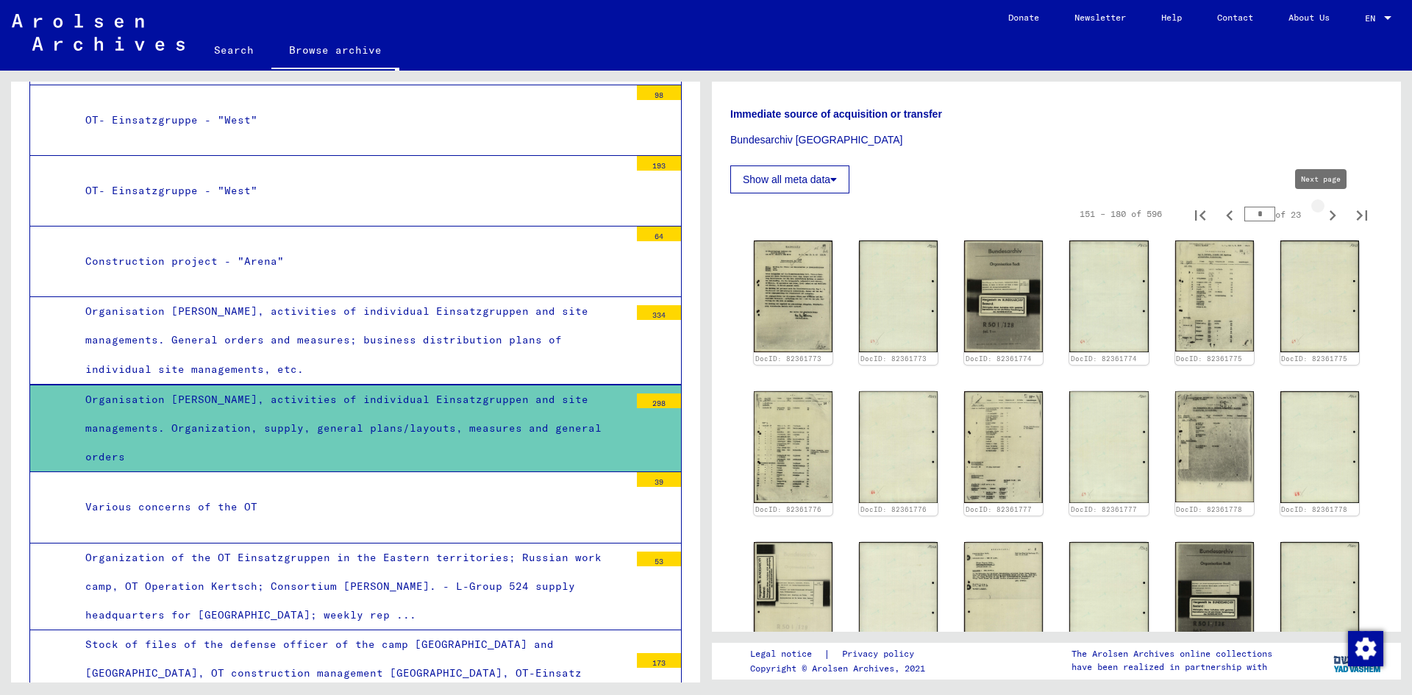
click at [1329, 214] on icon "Next page" at bounding box center [1332, 215] width 7 height 10
type input "*"
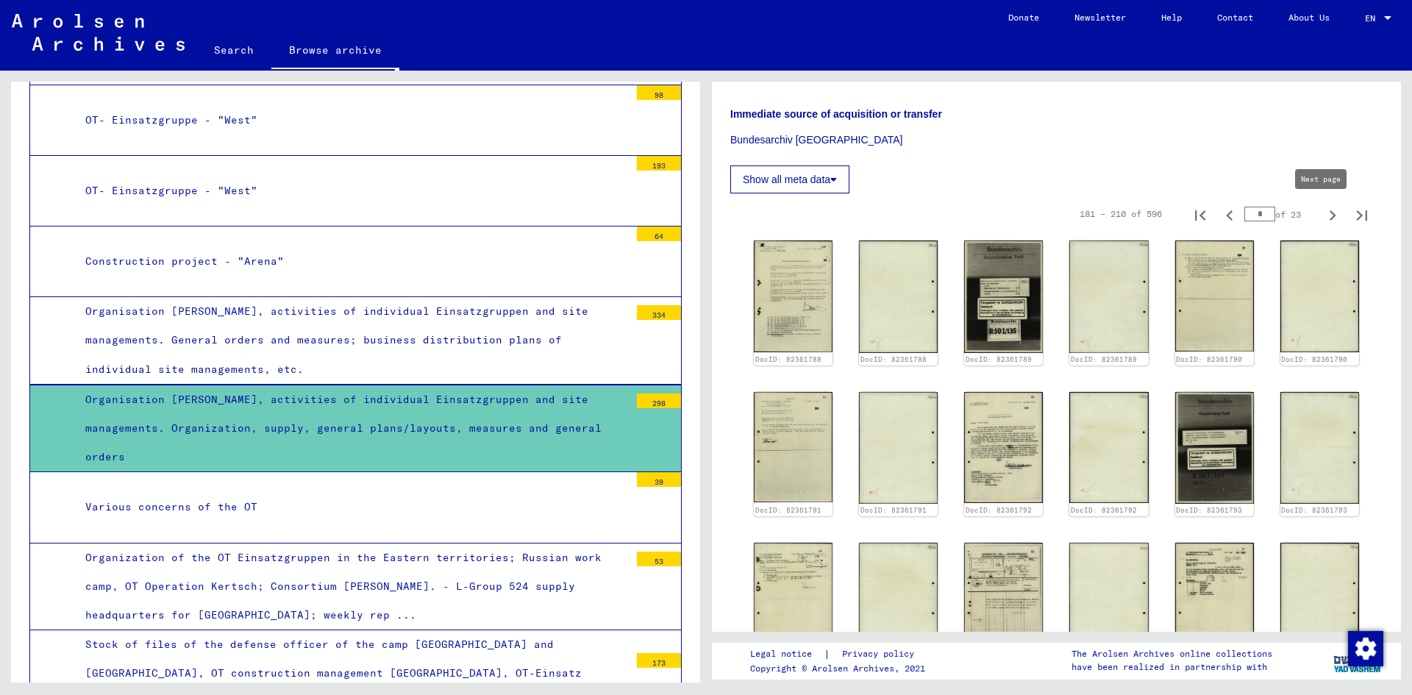
click at [1322, 215] on icon "Next page" at bounding box center [1332, 215] width 21 height 21
type input "*"
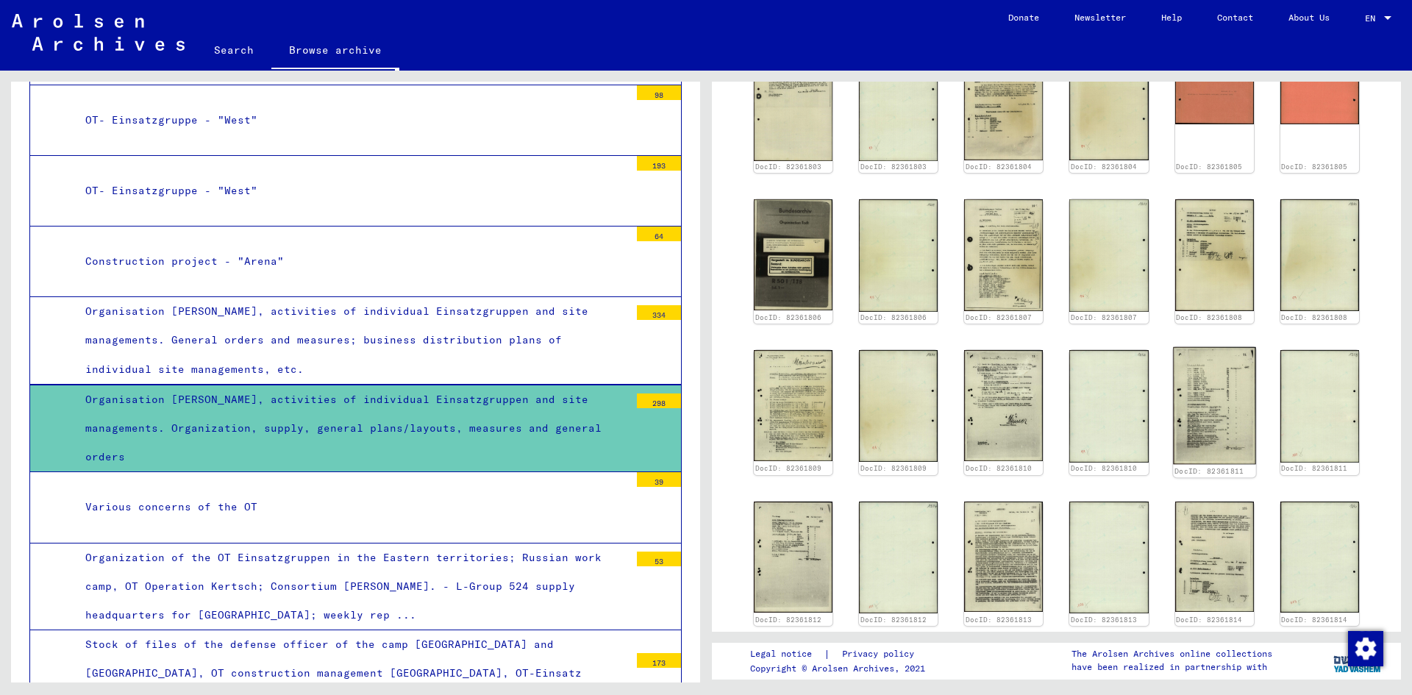
scroll to position [927, 0]
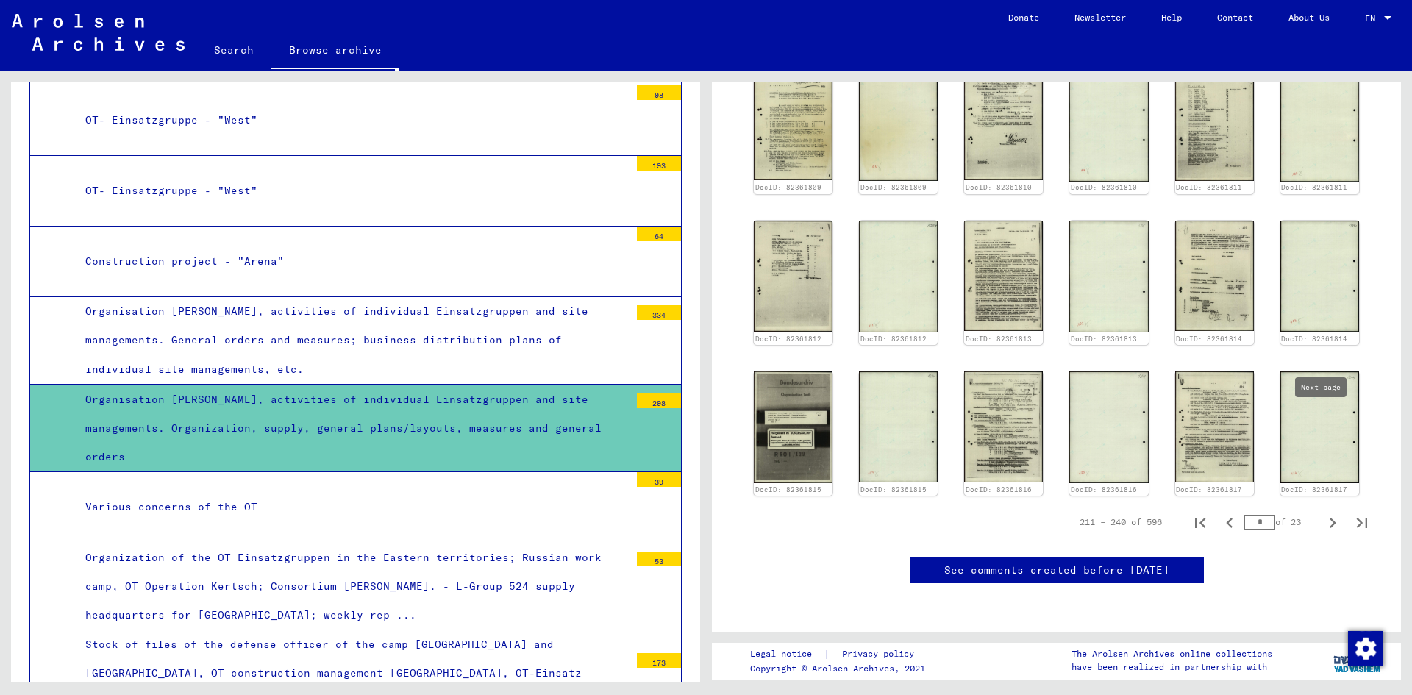
click at [1329, 518] on icon "Next page" at bounding box center [1332, 523] width 7 height 10
type input "*"
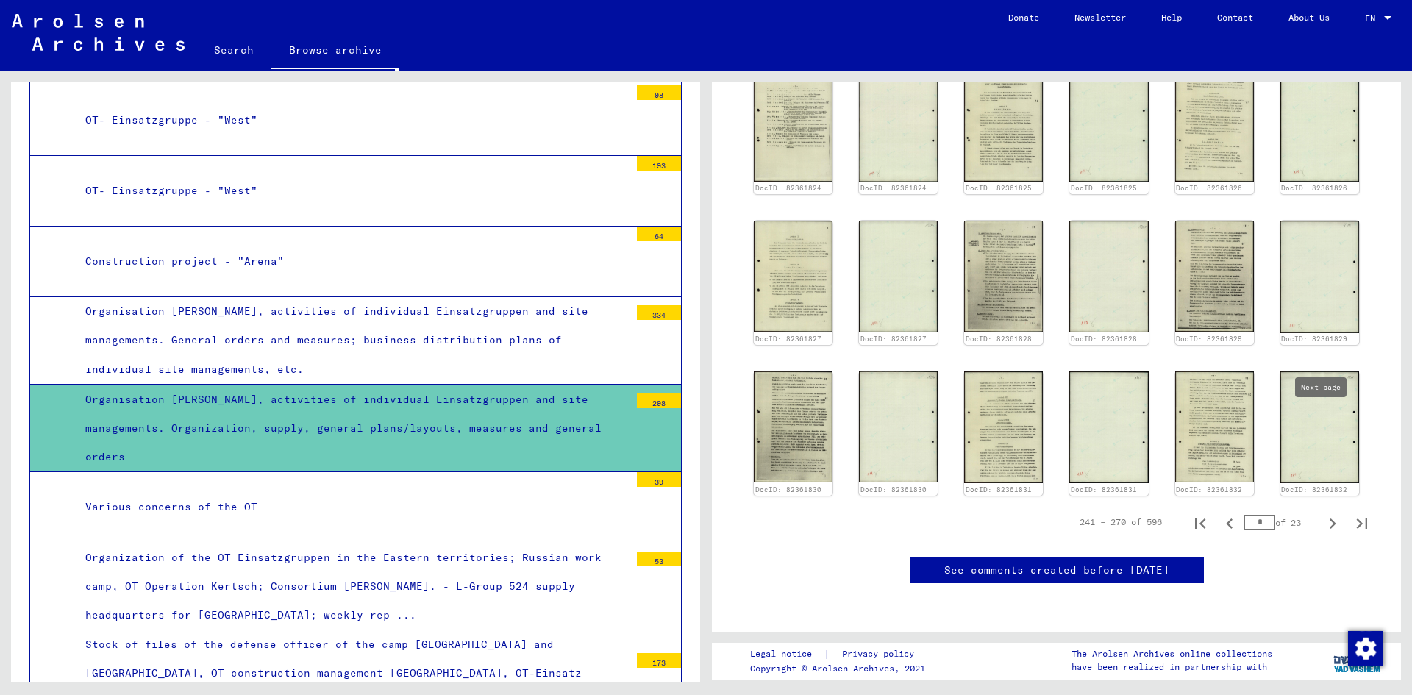
click at [1329, 518] on icon "Next page" at bounding box center [1332, 523] width 7 height 10
type input "**"
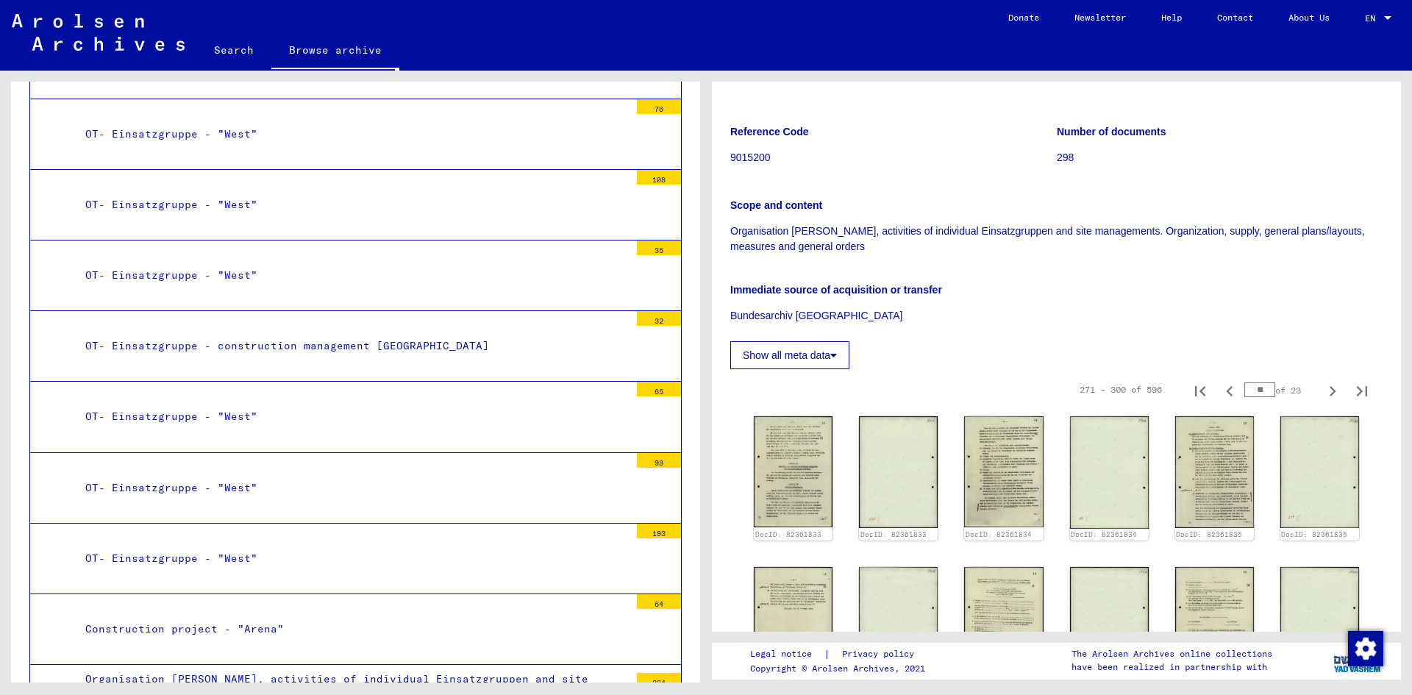
scroll to position [734, 0]
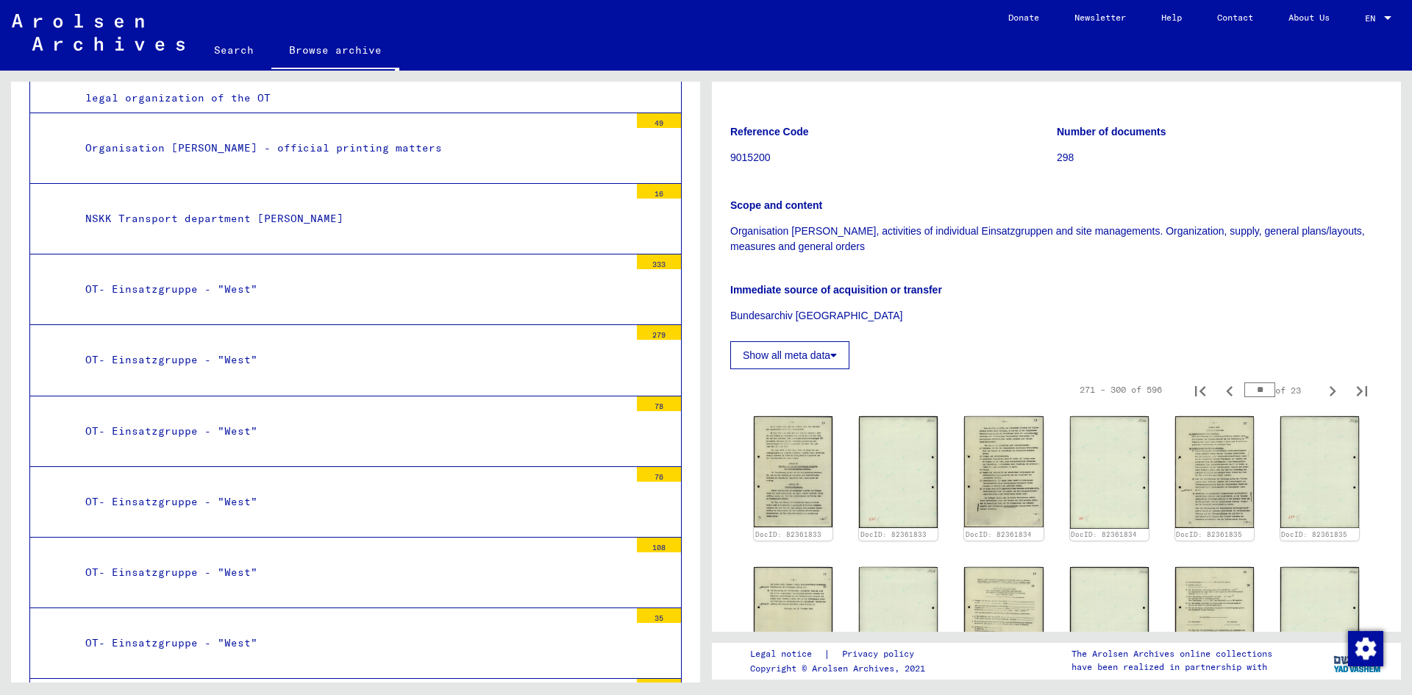
click at [168, 279] on div "OT- Einsatzgruppe - "West"" at bounding box center [351, 289] width 555 height 29
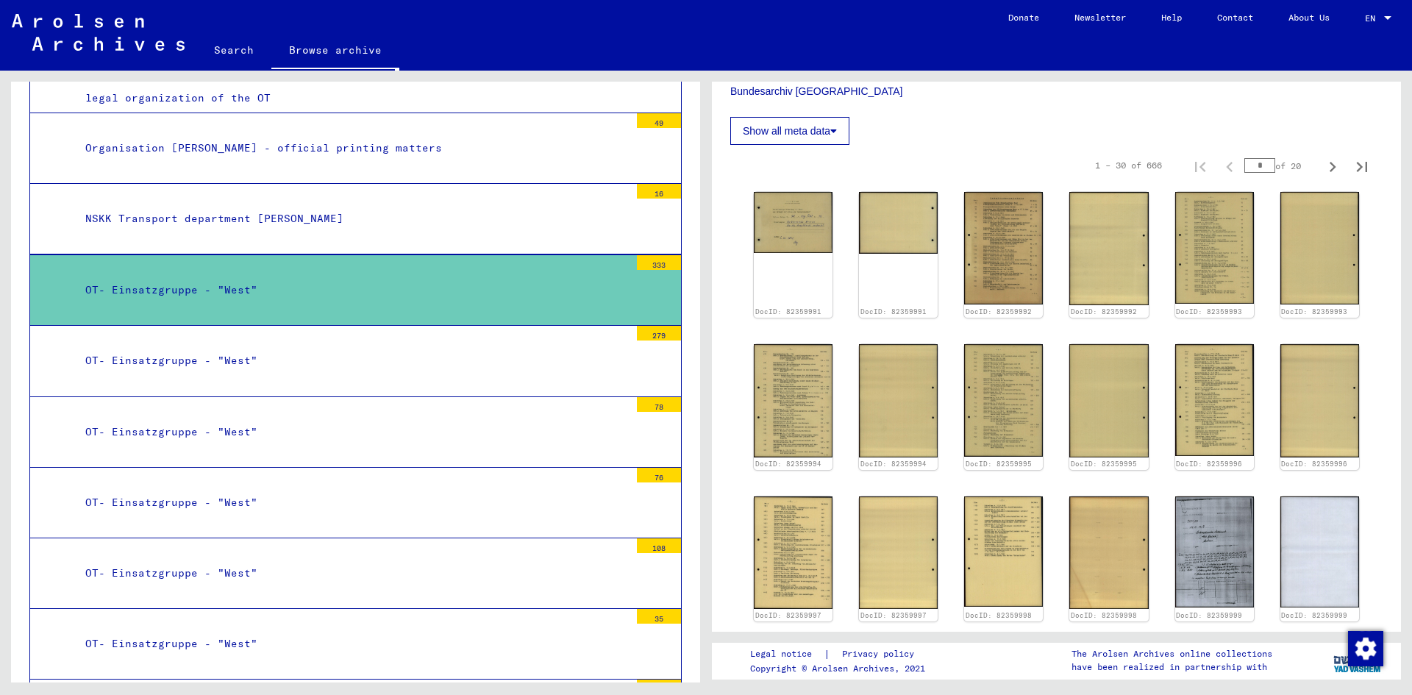
scroll to position [735, 0]
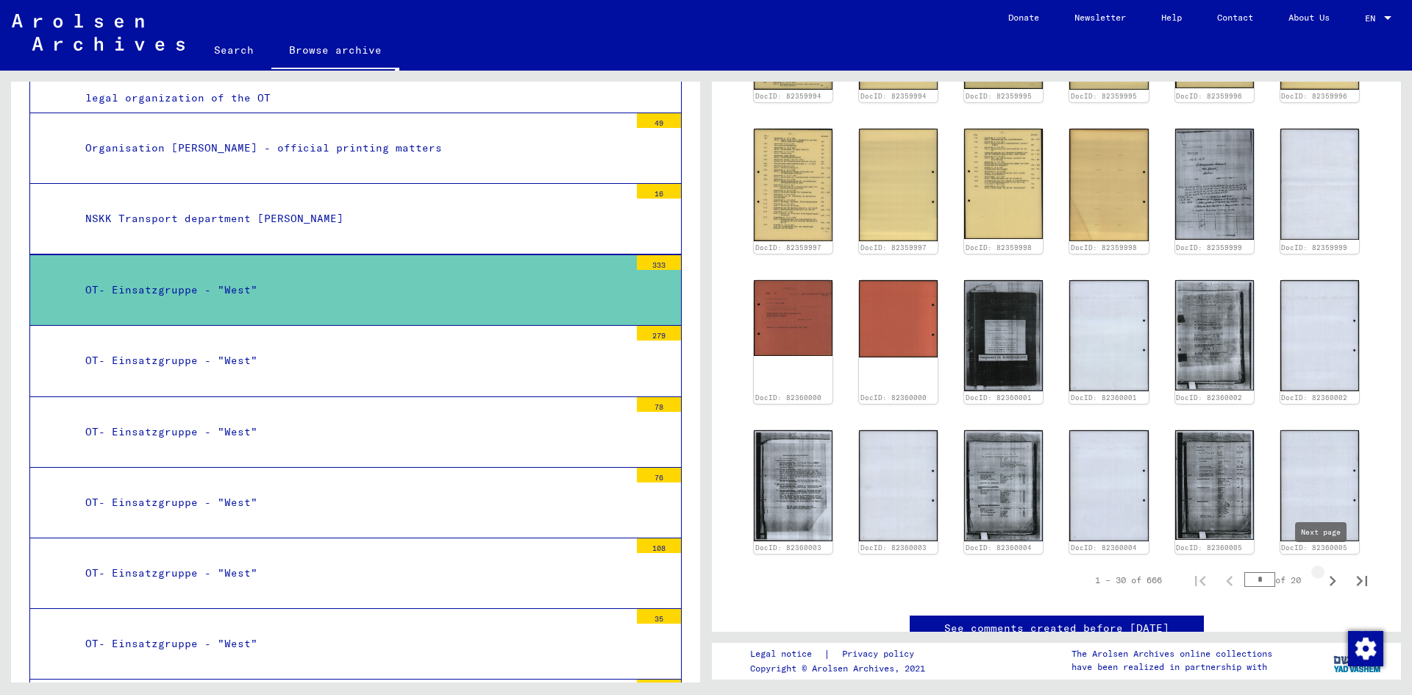
click at [1329, 576] on icon "Next page" at bounding box center [1332, 581] width 7 height 10
type input "*"
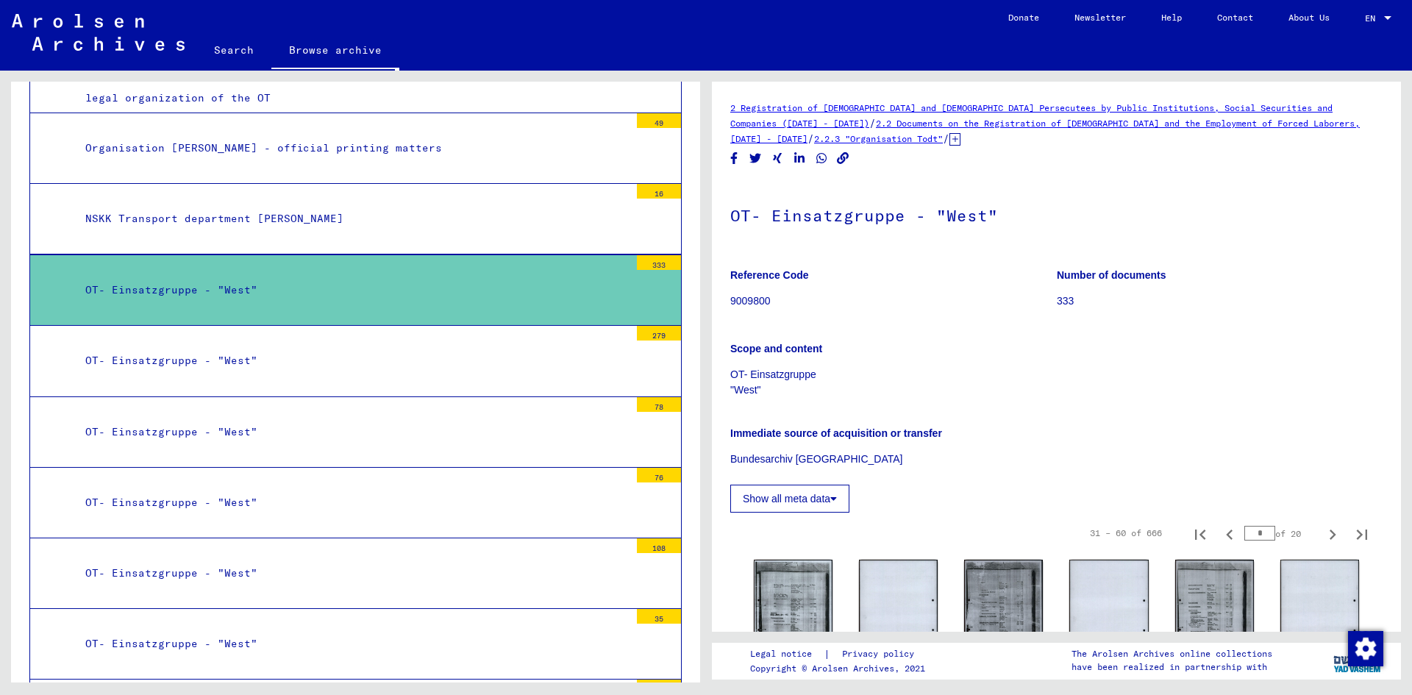
scroll to position [368, 0]
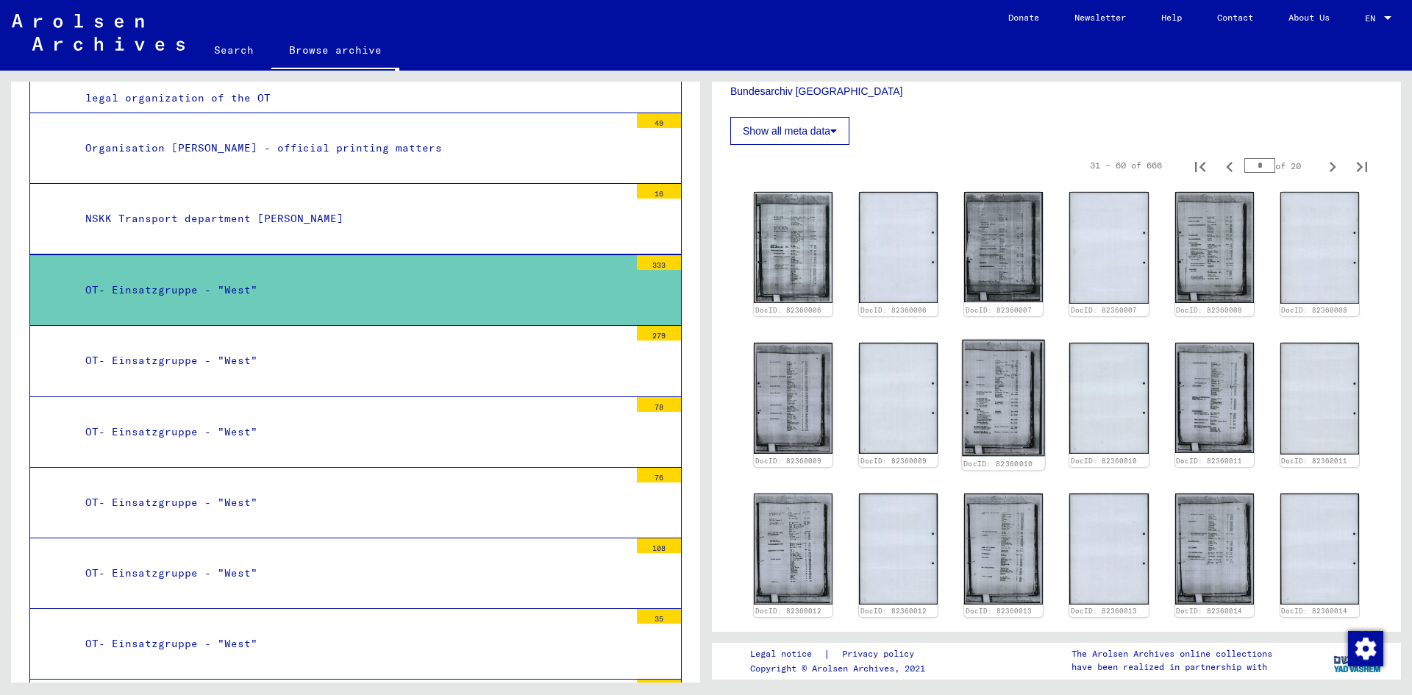
click at [1005, 398] on img at bounding box center [1003, 398] width 83 height 117
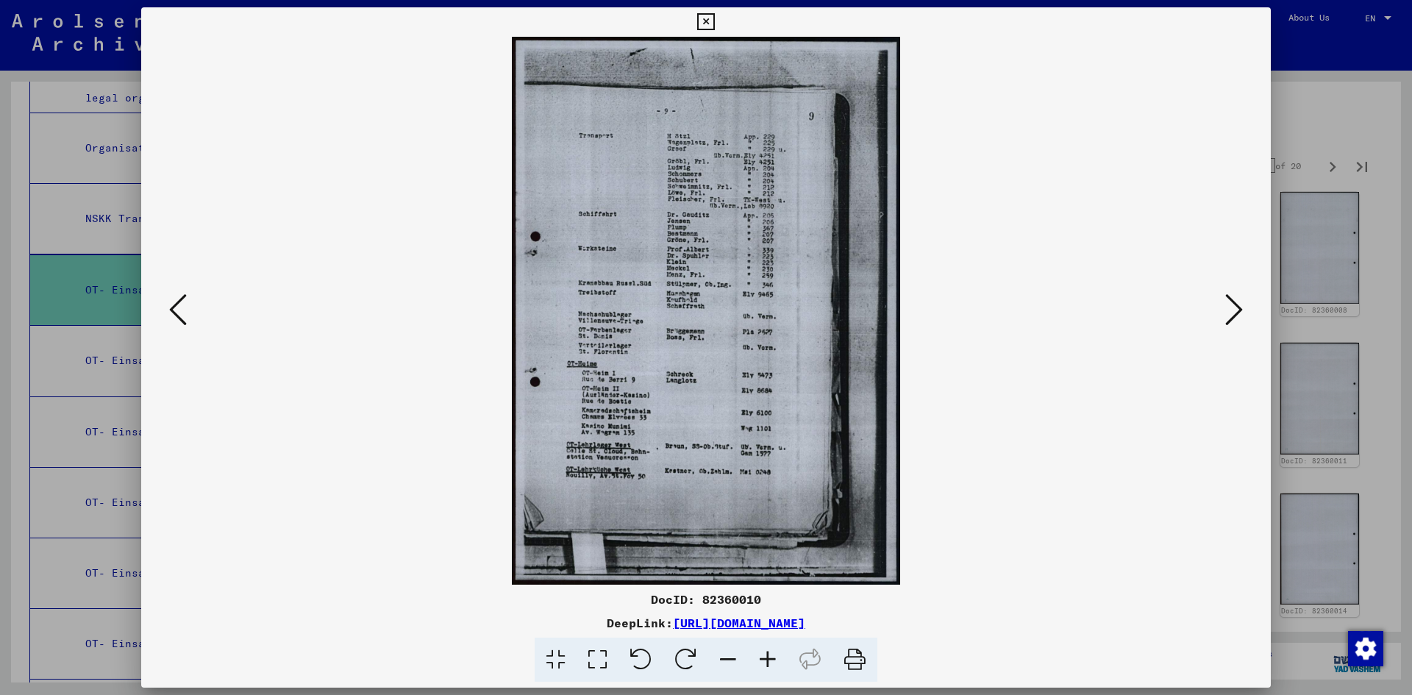
click at [1005, 398] on img at bounding box center [705, 311] width 1029 height 548
click at [700, 272] on img at bounding box center [705, 311] width 1029 height 548
click at [704, 16] on icon at bounding box center [705, 22] width 17 height 18
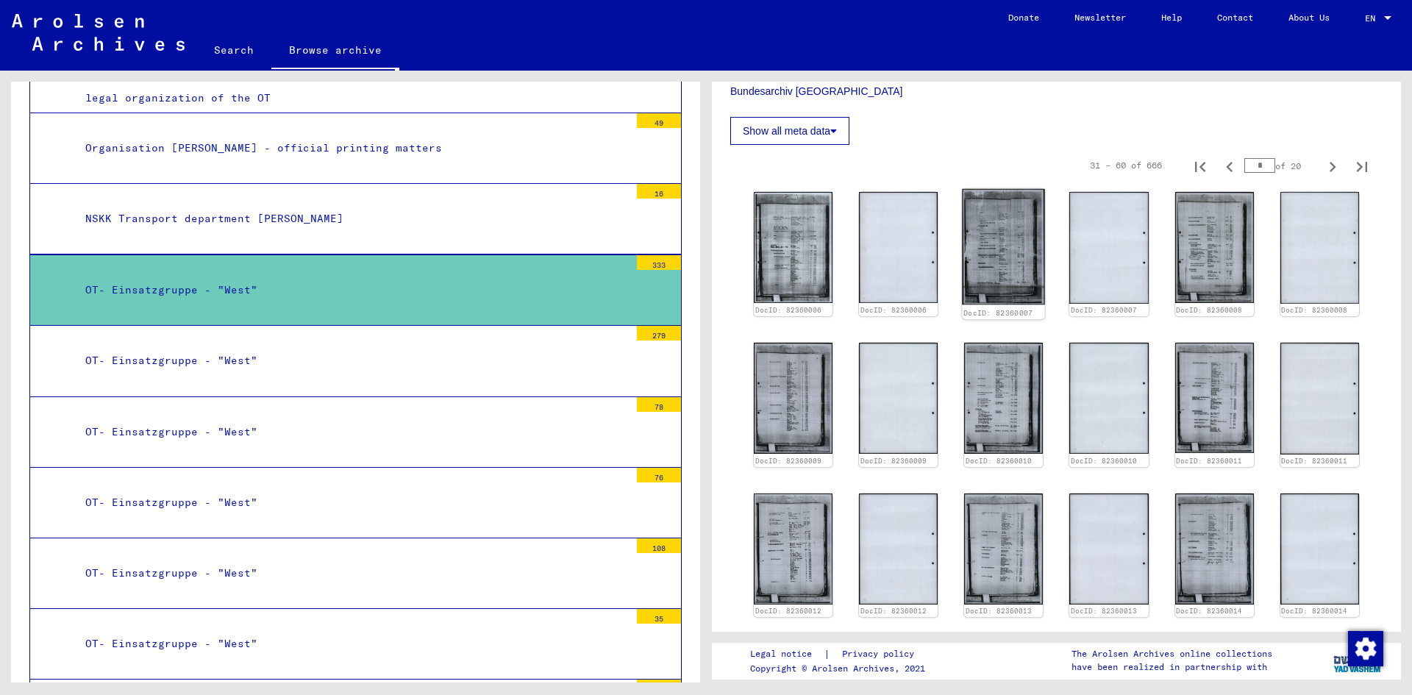
scroll to position [0, 0]
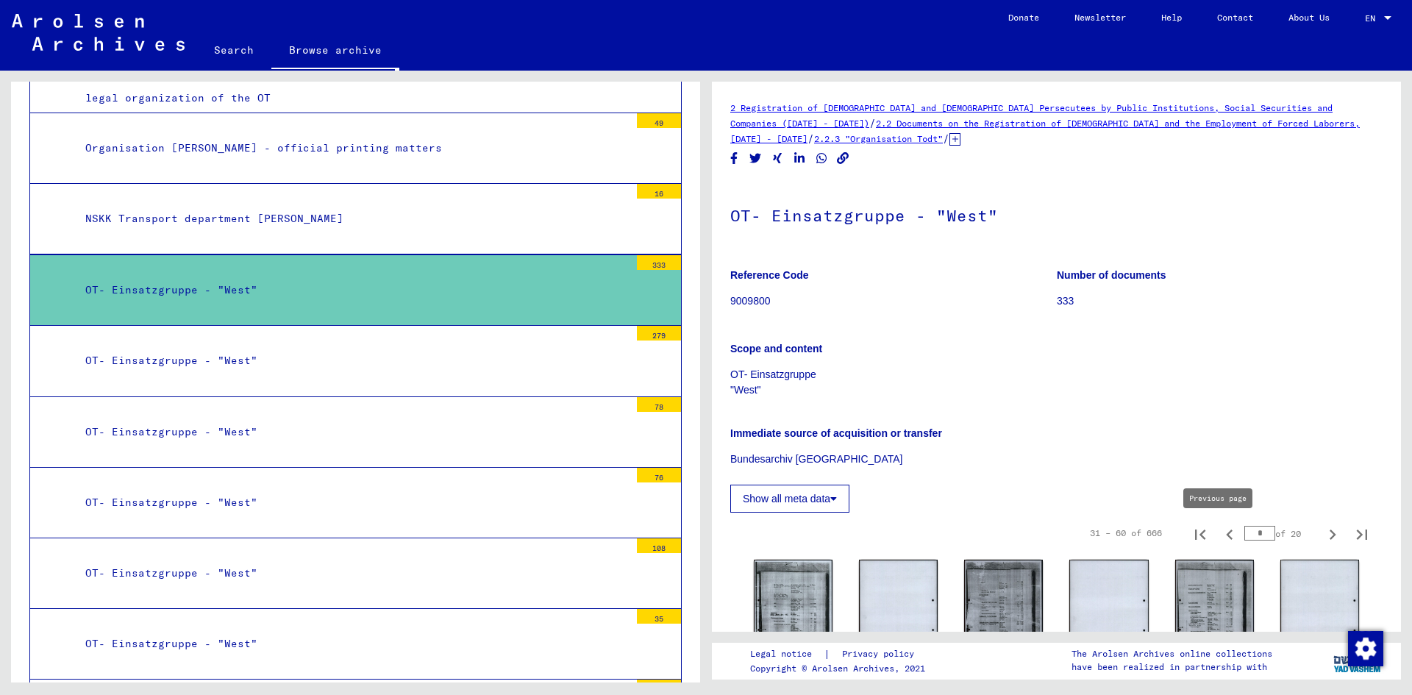
click at [1223, 533] on icon "Previous page" at bounding box center [1229, 534] width 21 height 21
type input "*"
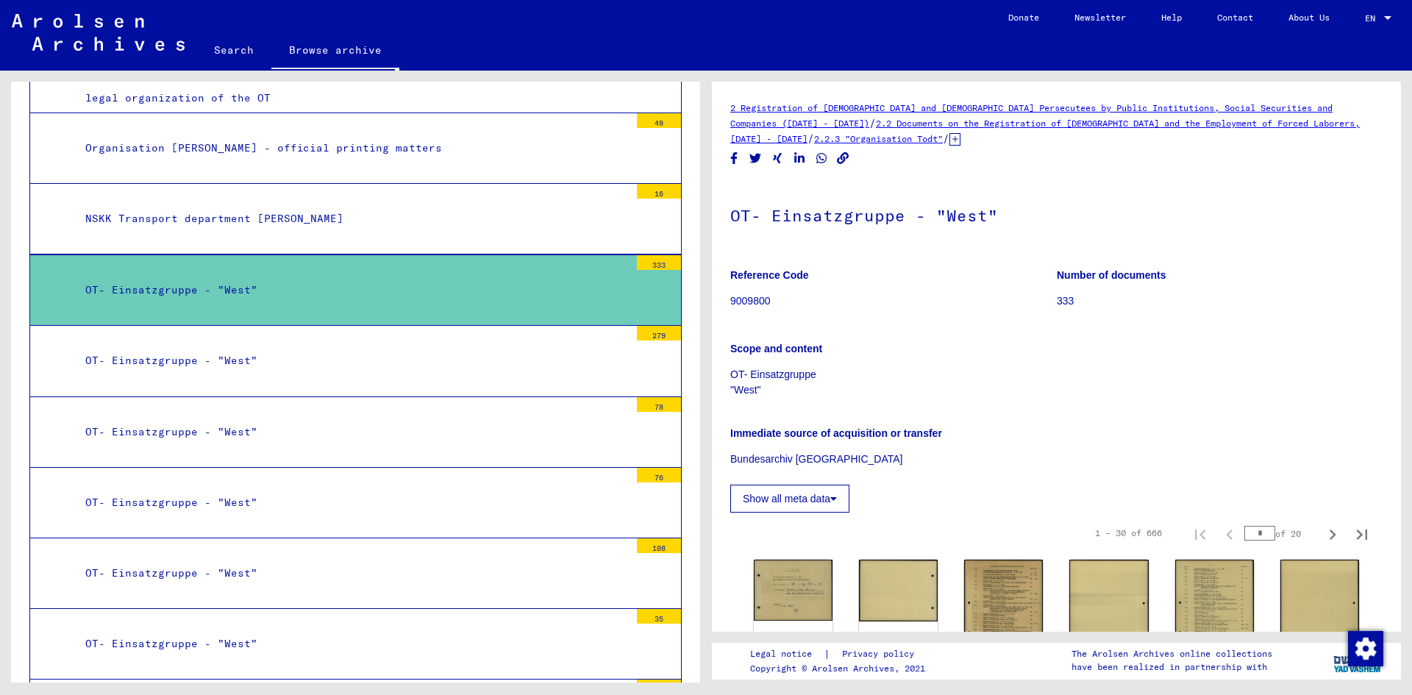
scroll to position [368, 0]
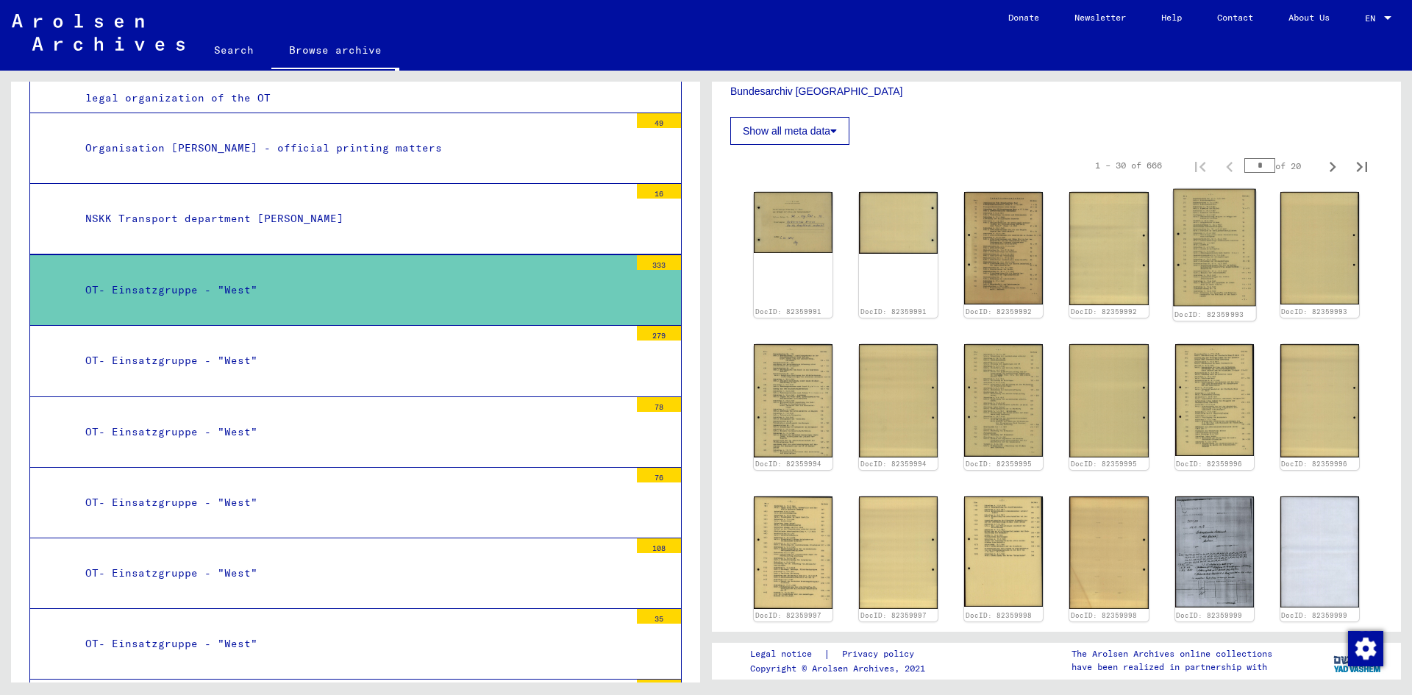
click at [1205, 266] on img at bounding box center [1214, 248] width 83 height 118
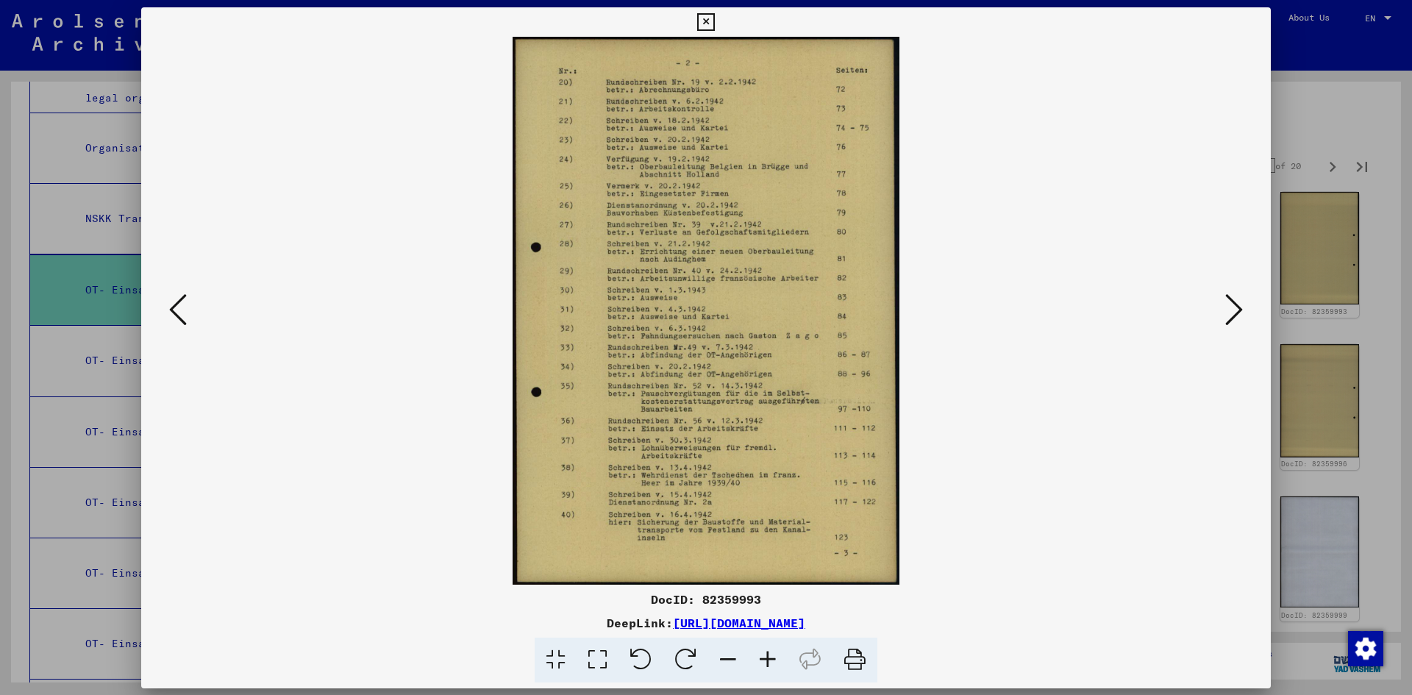
click at [1205, 266] on img at bounding box center [705, 311] width 1029 height 548
click at [704, 213] on img at bounding box center [705, 311] width 1029 height 548
click at [700, 212] on img at bounding box center [705, 311] width 1029 height 548
click at [722, 170] on img at bounding box center [705, 311] width 1029 height 548
click at [668, 170] on img at bounding box center [705, 311] width 1029 height 548
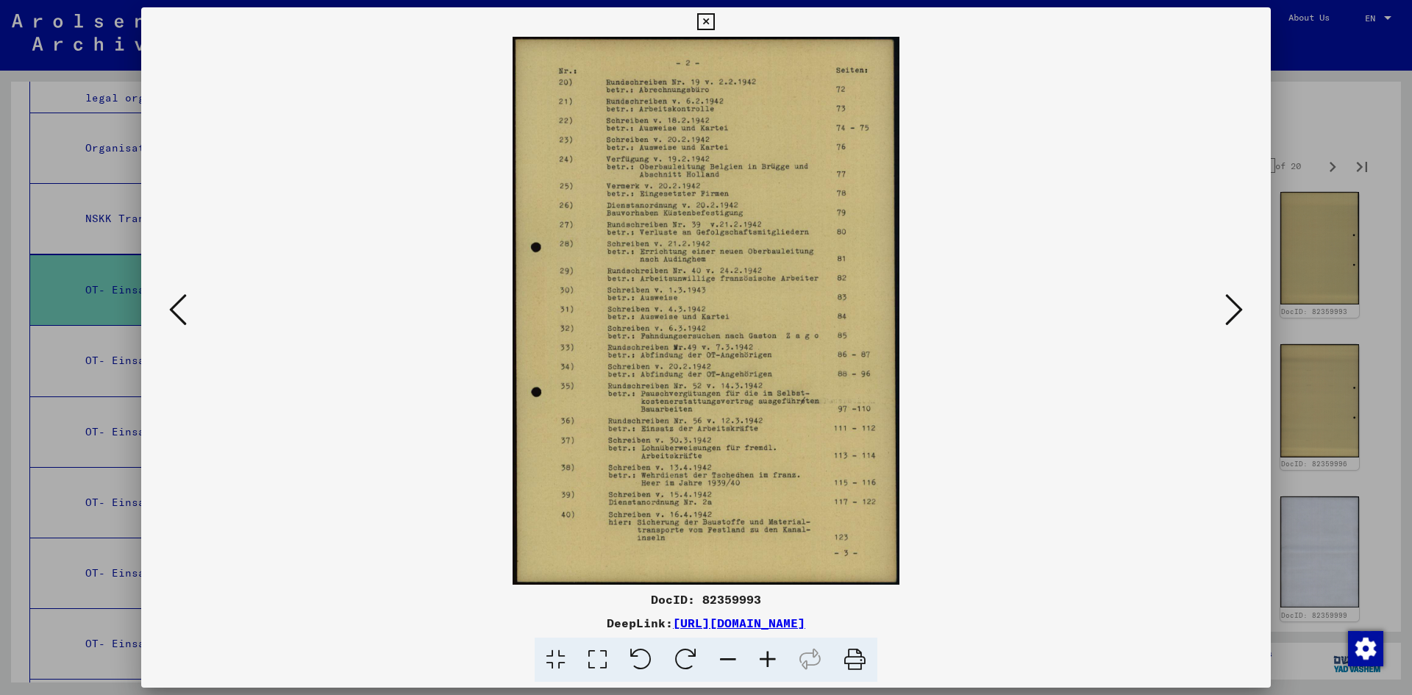
click at [712, 15] on icon at bounding box center [705, 22] width 17 height 18
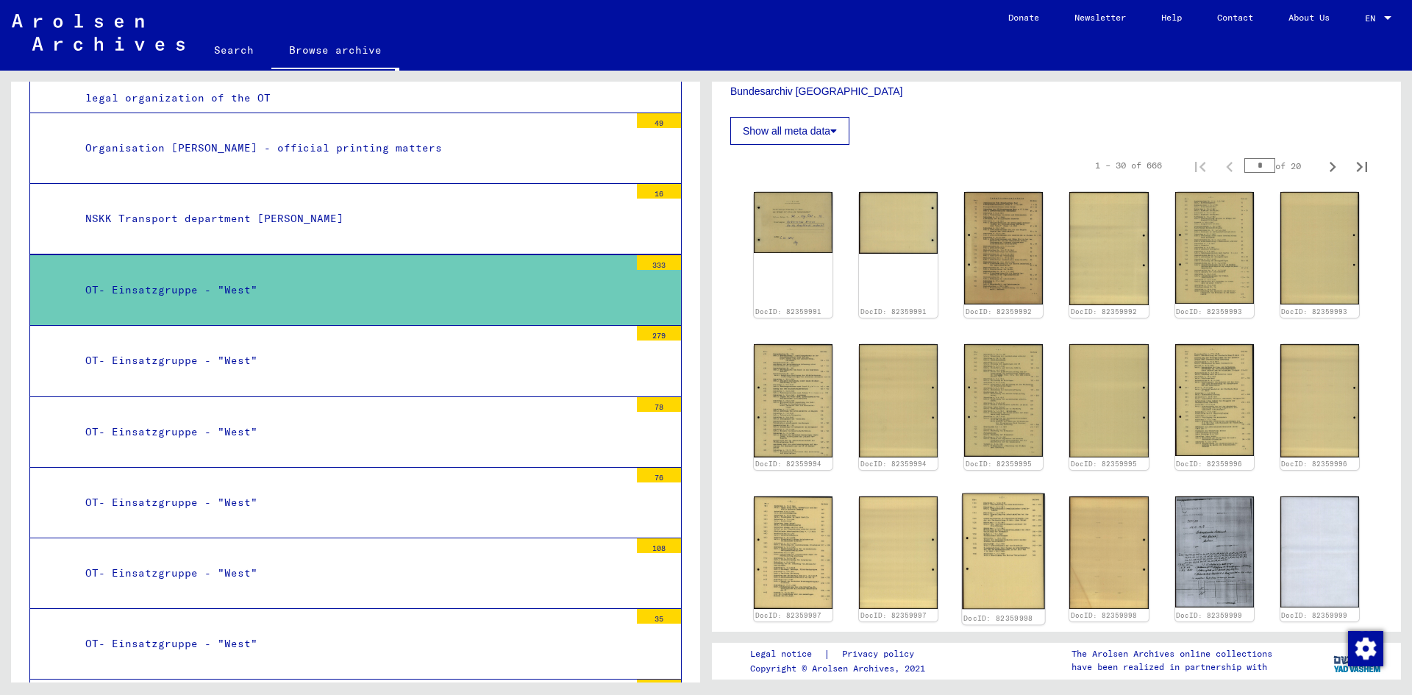
scroll to position [735, 0]
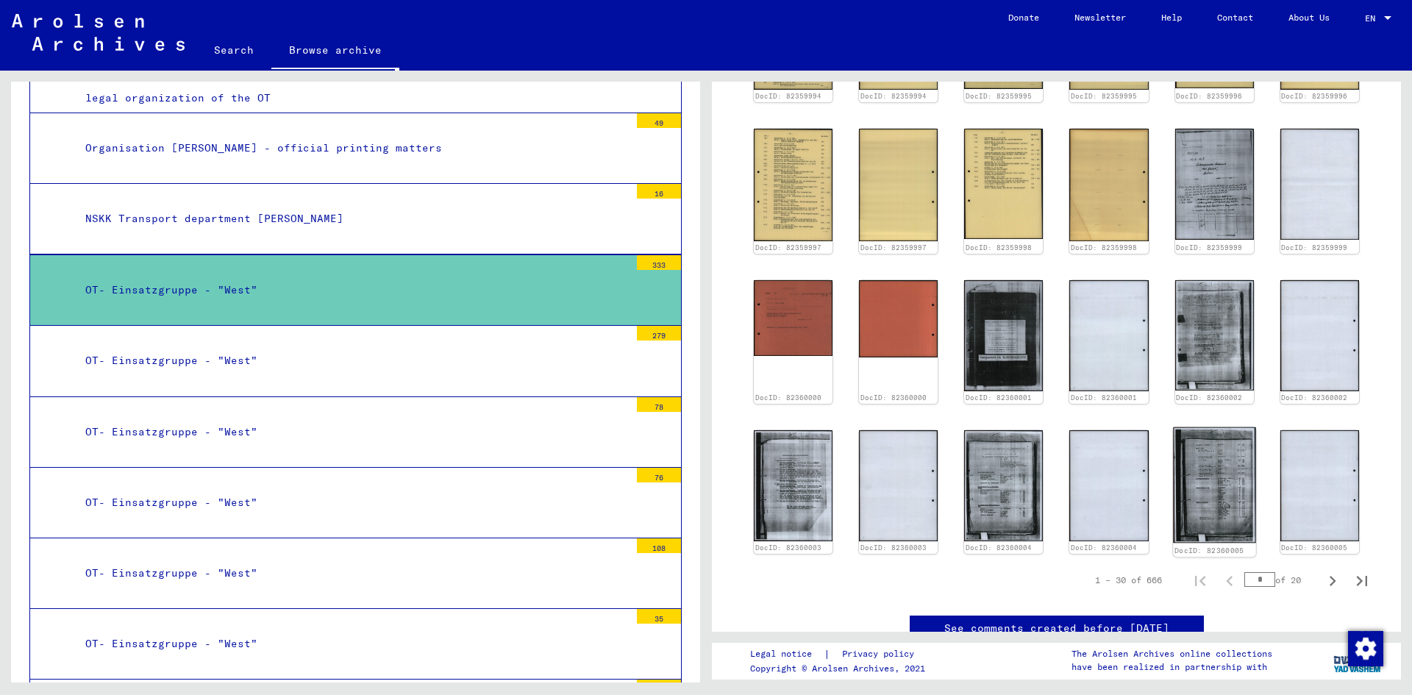
click at [1195, 459] on img at bounding box center [1214, 483] width 83 height 115
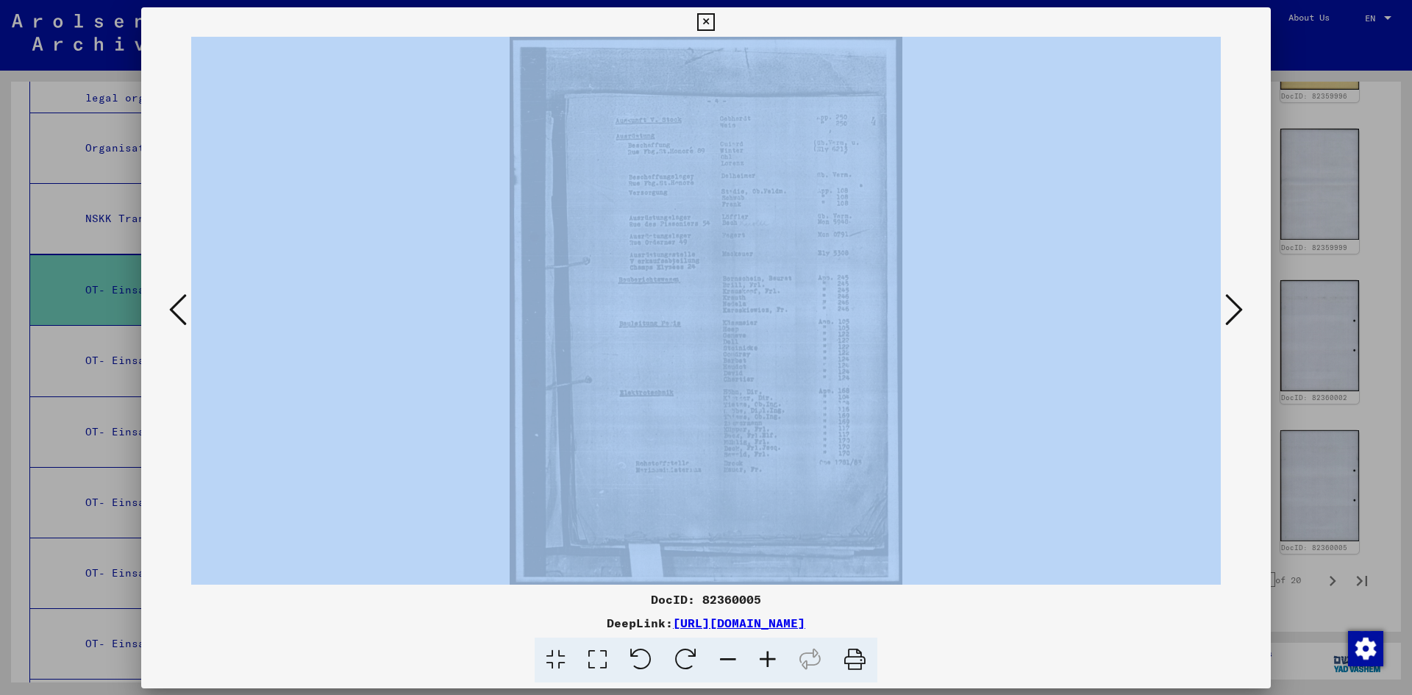
click at [1195, 459] on div at bounding box center [705, 311] width 1129 height 548
click at [1104, 398] on img at bounding box center [705, 311] width 1029 height 548
click at [1238, 315] on icon at bounding box center [1234, 309] width 18 height 35
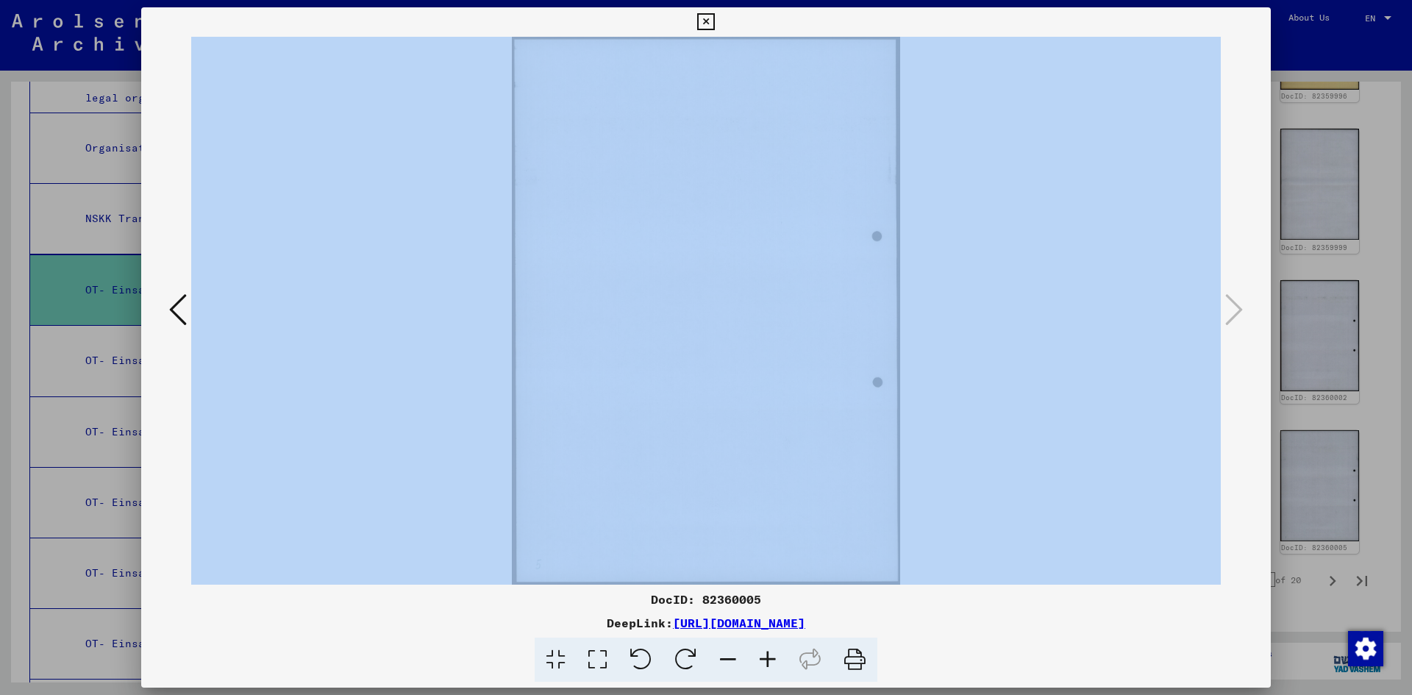
drag, startPoint x: 707, startPoint y: 21, endPoint x: 754, endPoint y: 104, distance: 95.1
click at [707, 22] on icon at bounding box center [705, 22] width 17 height 18
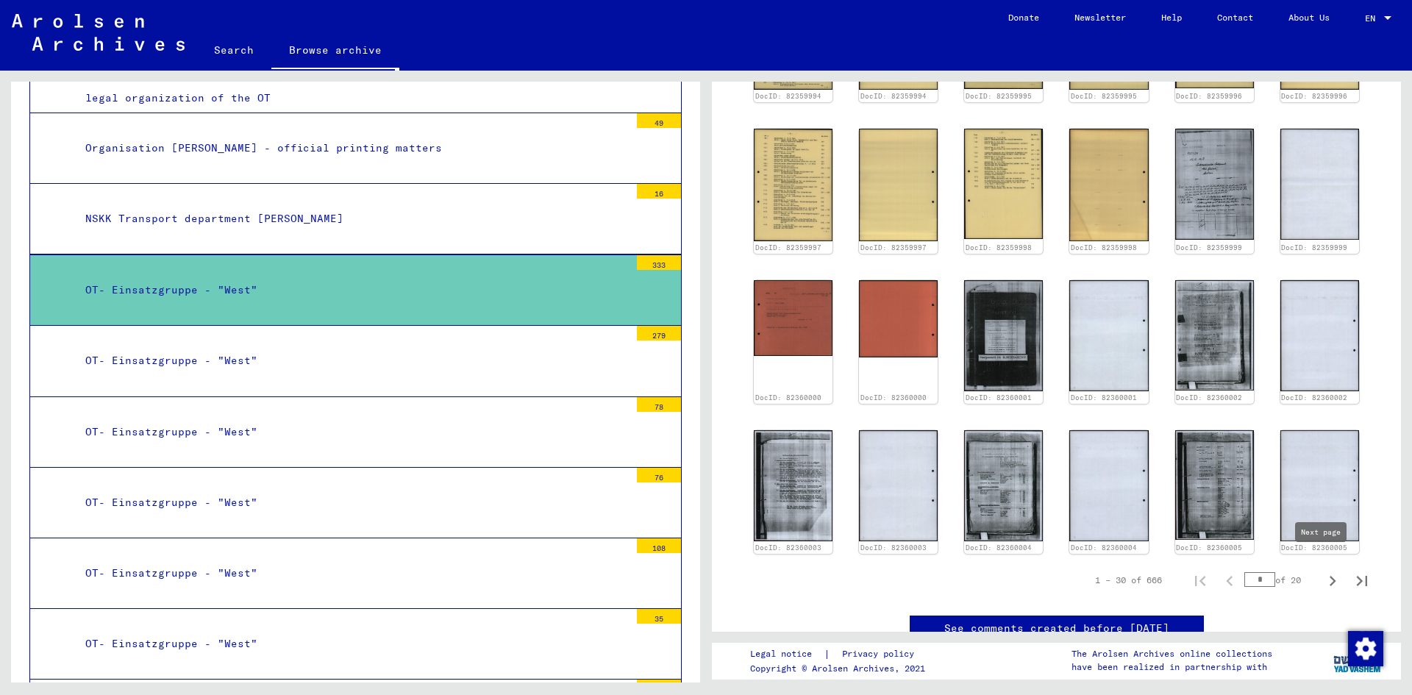
click at [1322, 570] on icon "Next page" at bounding box center [1332, 580] width 21 height 21
type input "*"
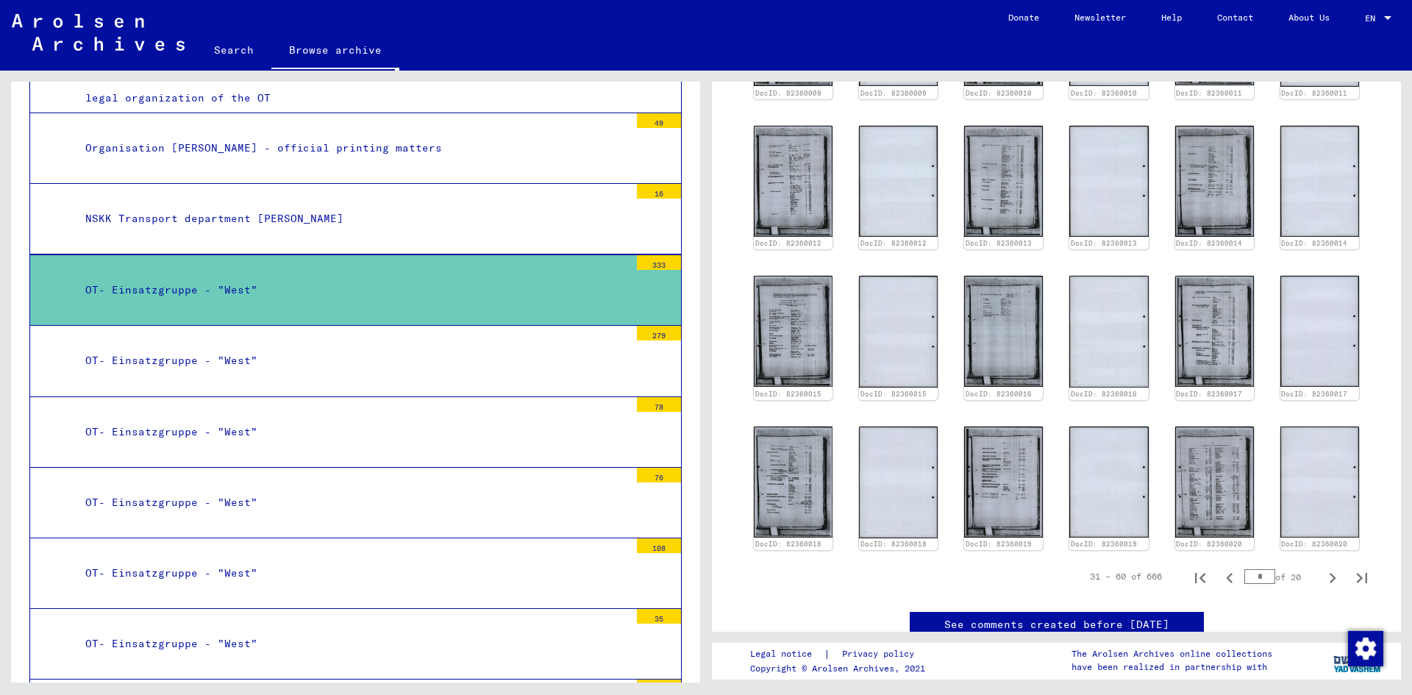
click at [1322, 568] on icon "Next page" at bounding box center [1332, 578] width 21 height 21
type input "*"
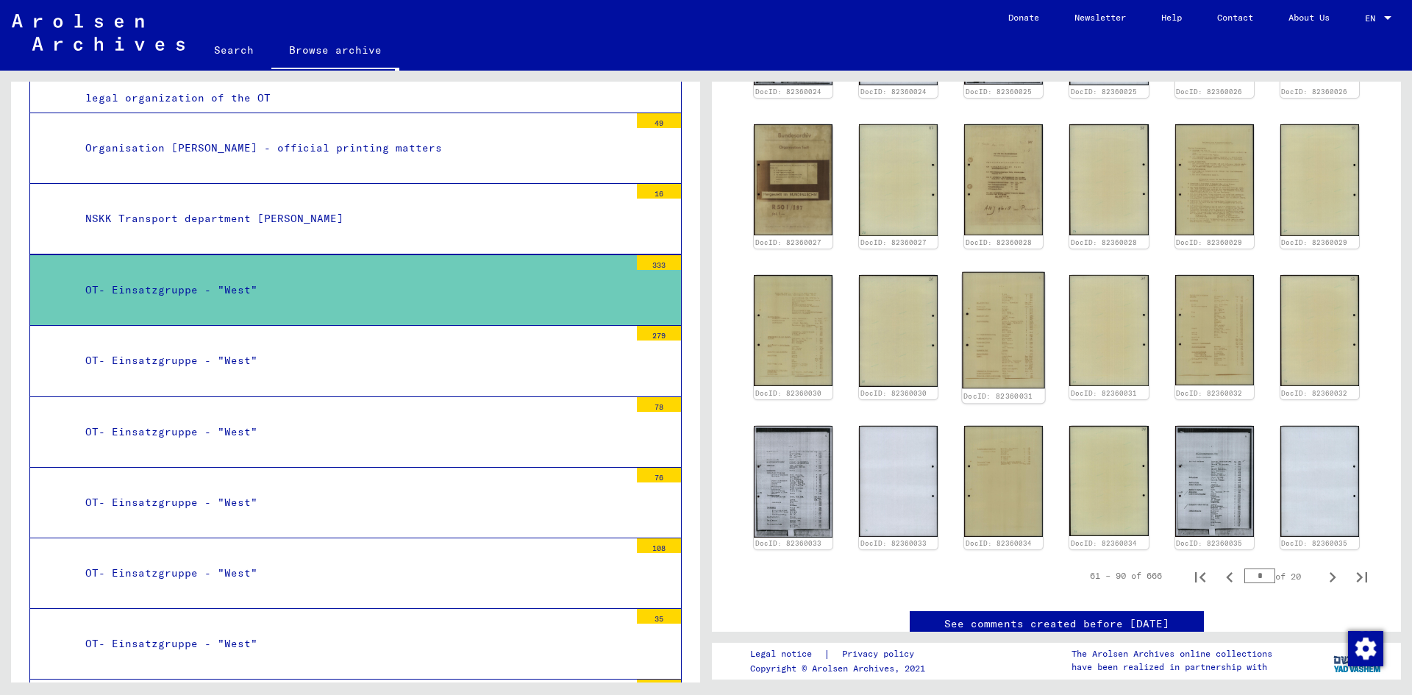
click at [997, 342] on img at bounding box center [1003, 329] width 83 height 116
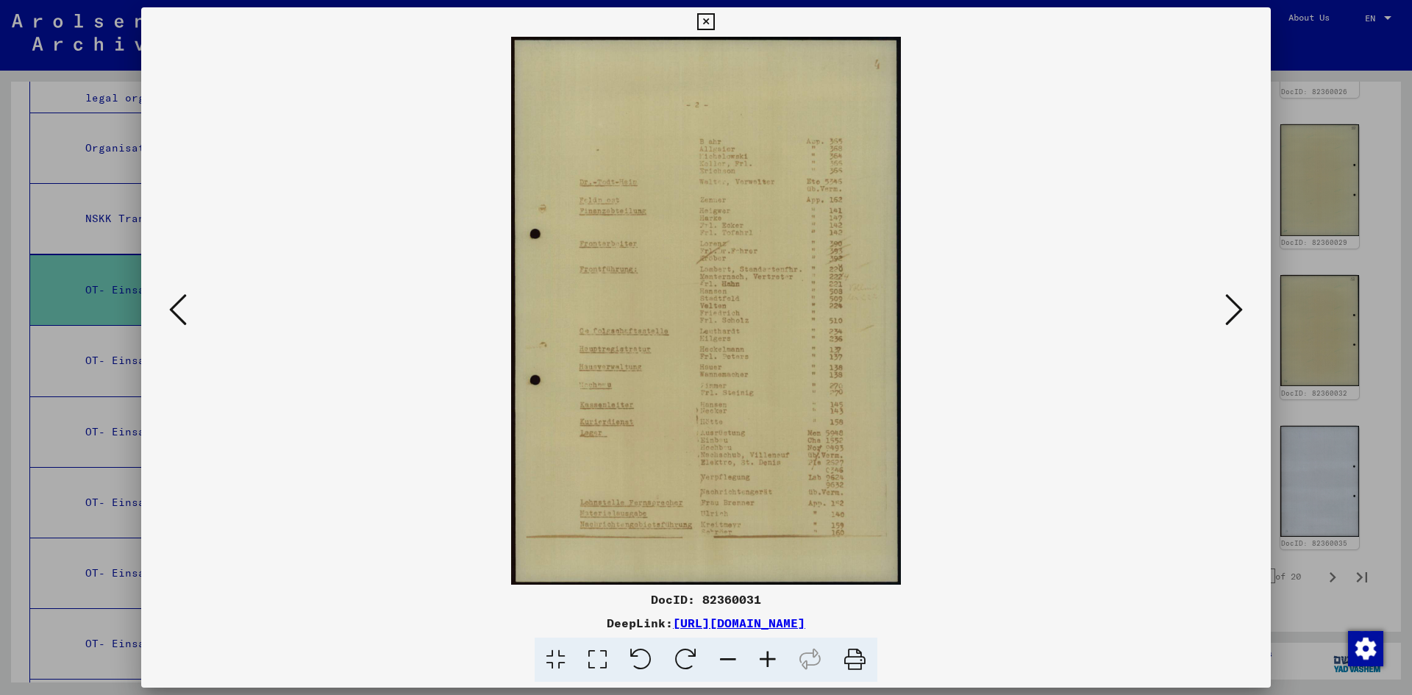
click at [997, 342] on img at bounding box center [705, 311] width 1029 height 548
click at [1232, 312] on icon at bounding box center [1234, 309] width 18 height 35
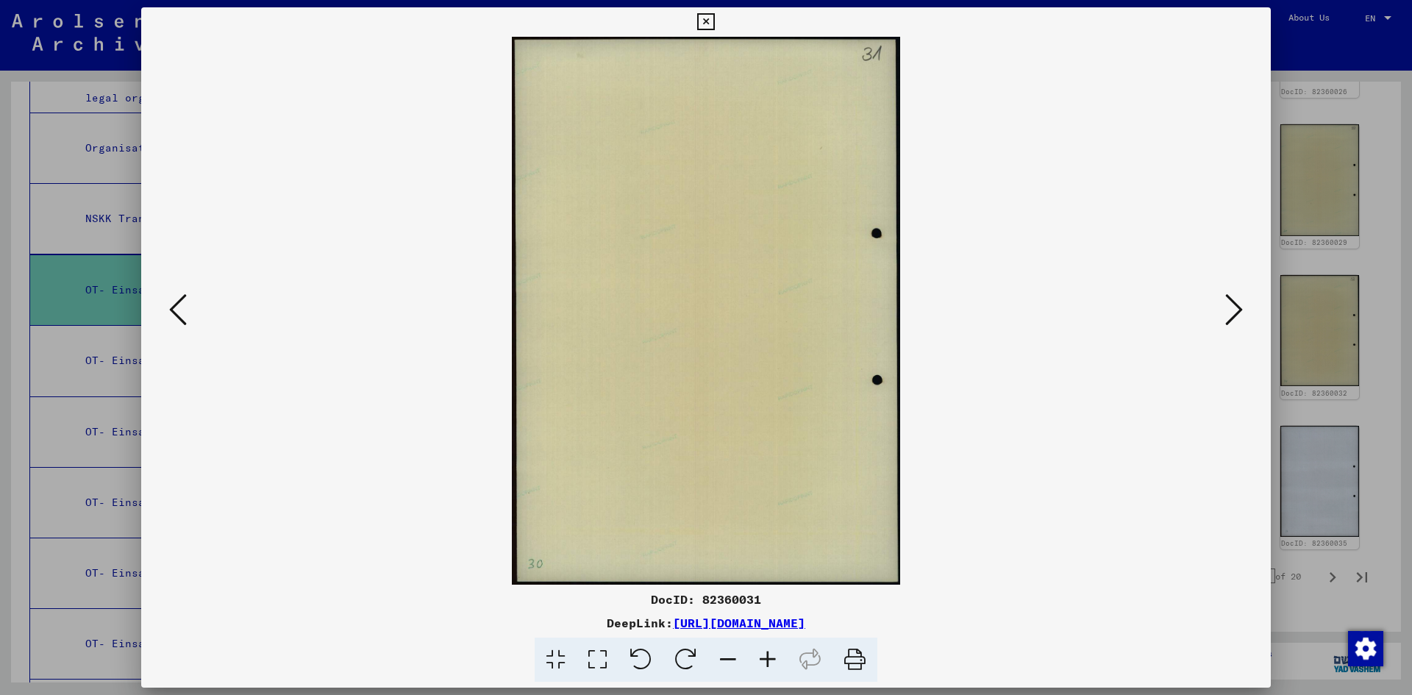
click at [1232, 312] on icon at bounding box center [1234, 309] width 18 height 35
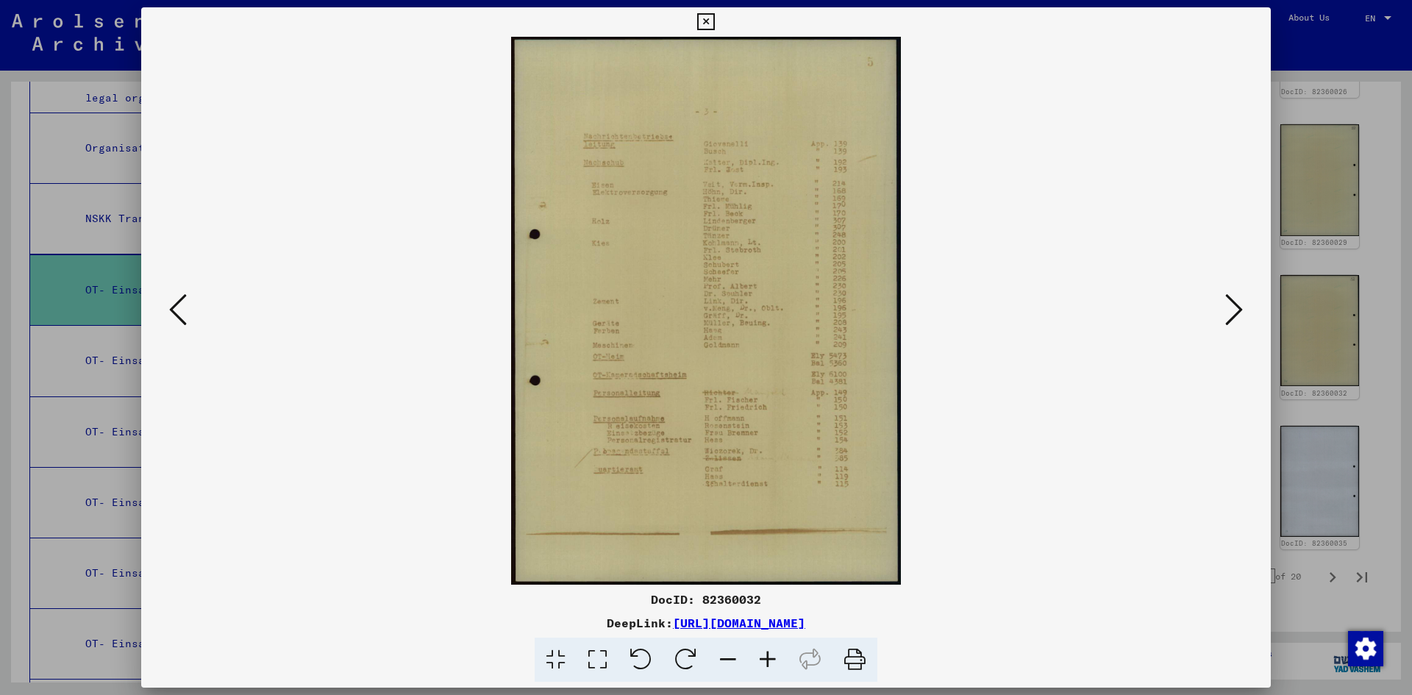
click at [1232, 312] on icon at bounding box center [1234, 309] width 18 height 35
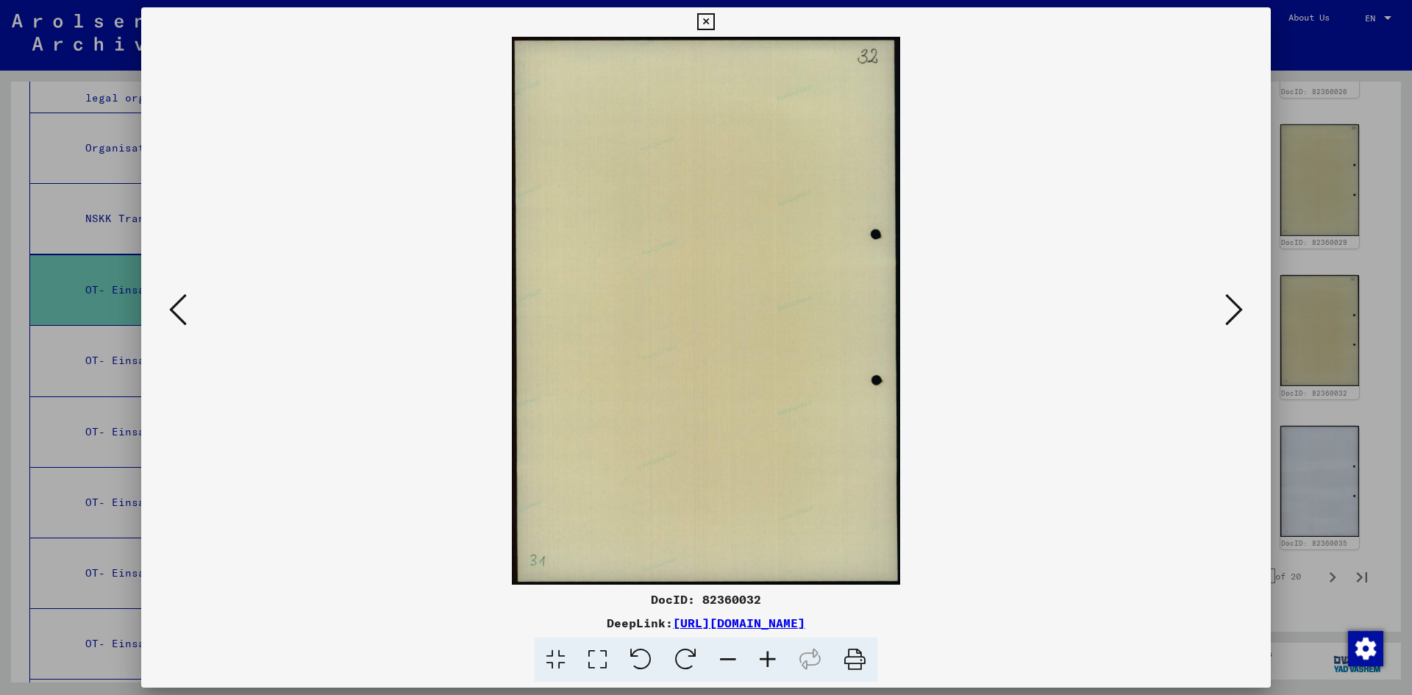
click at [1232, 312] on icon at bounding box center [1234, 309] width 18 height 35
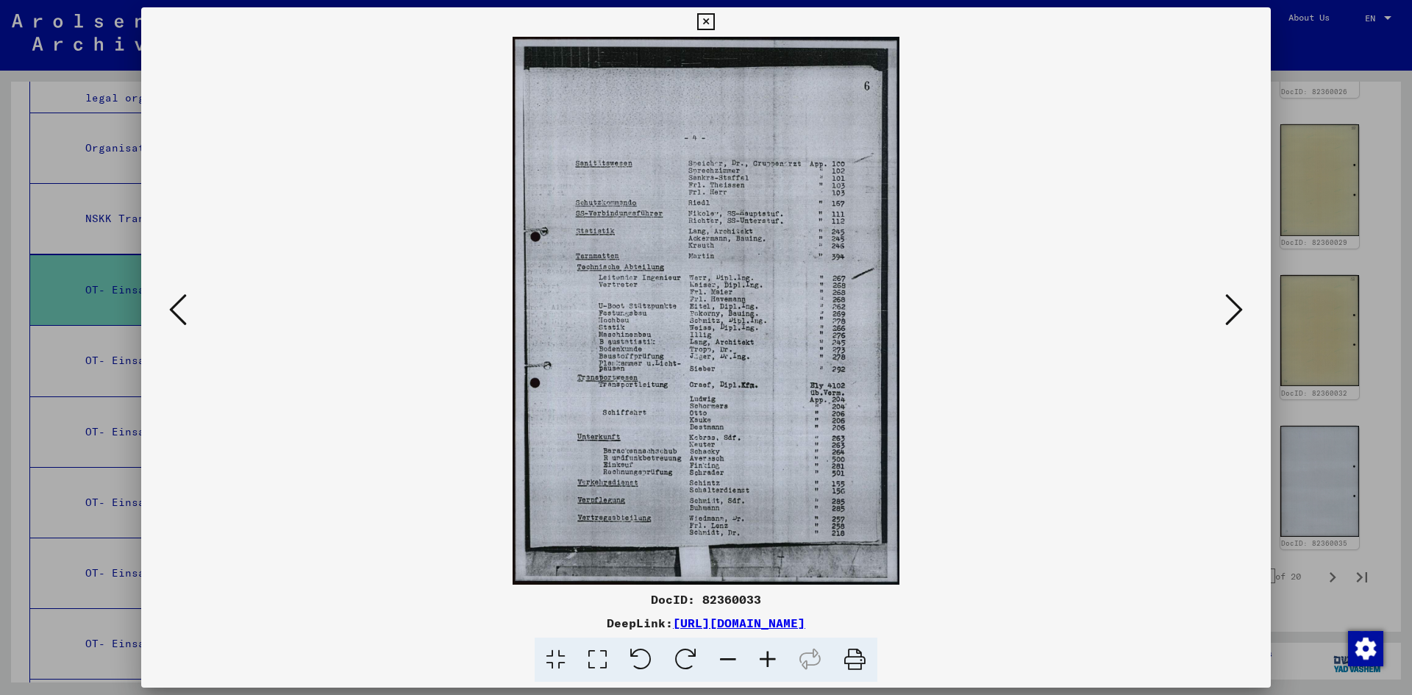
click at [179, 301] on icon at bounding box center [178, 309] width 18 height 35
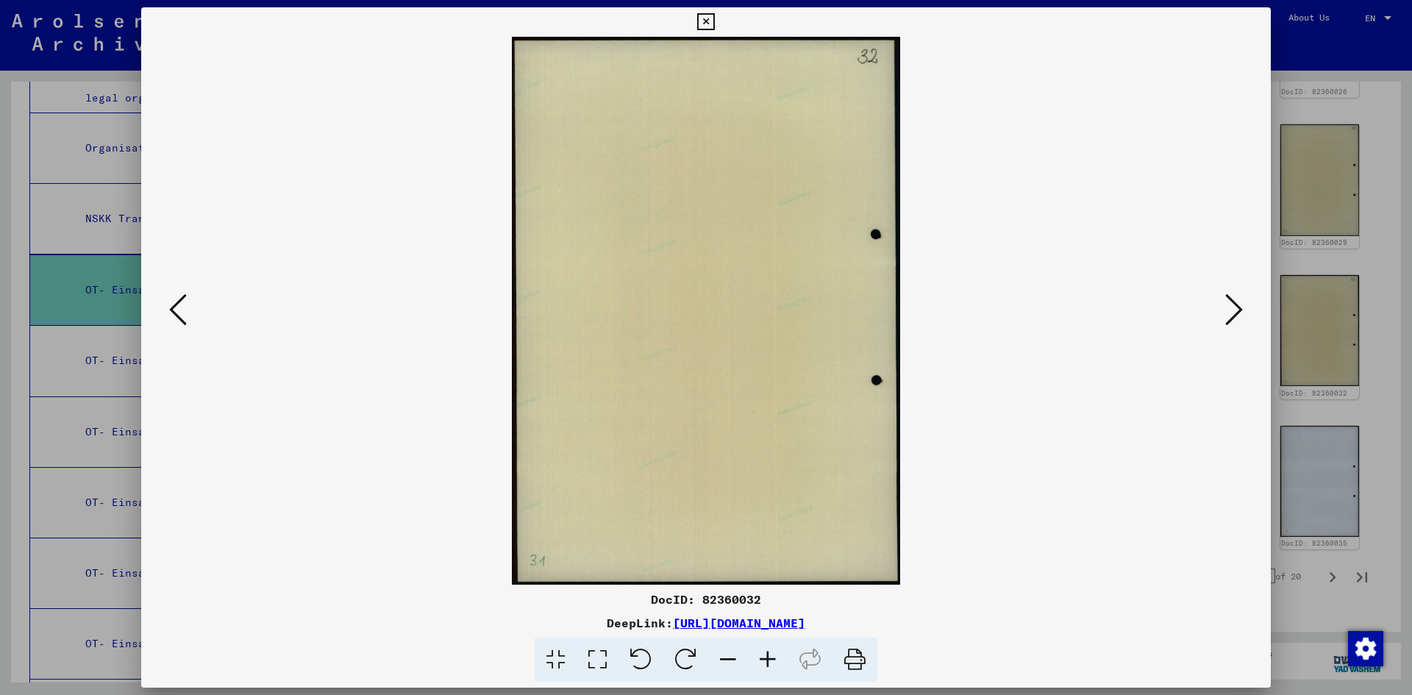
click at [179, 301] on icon at bounding box center [178, 309] width 18 height 35
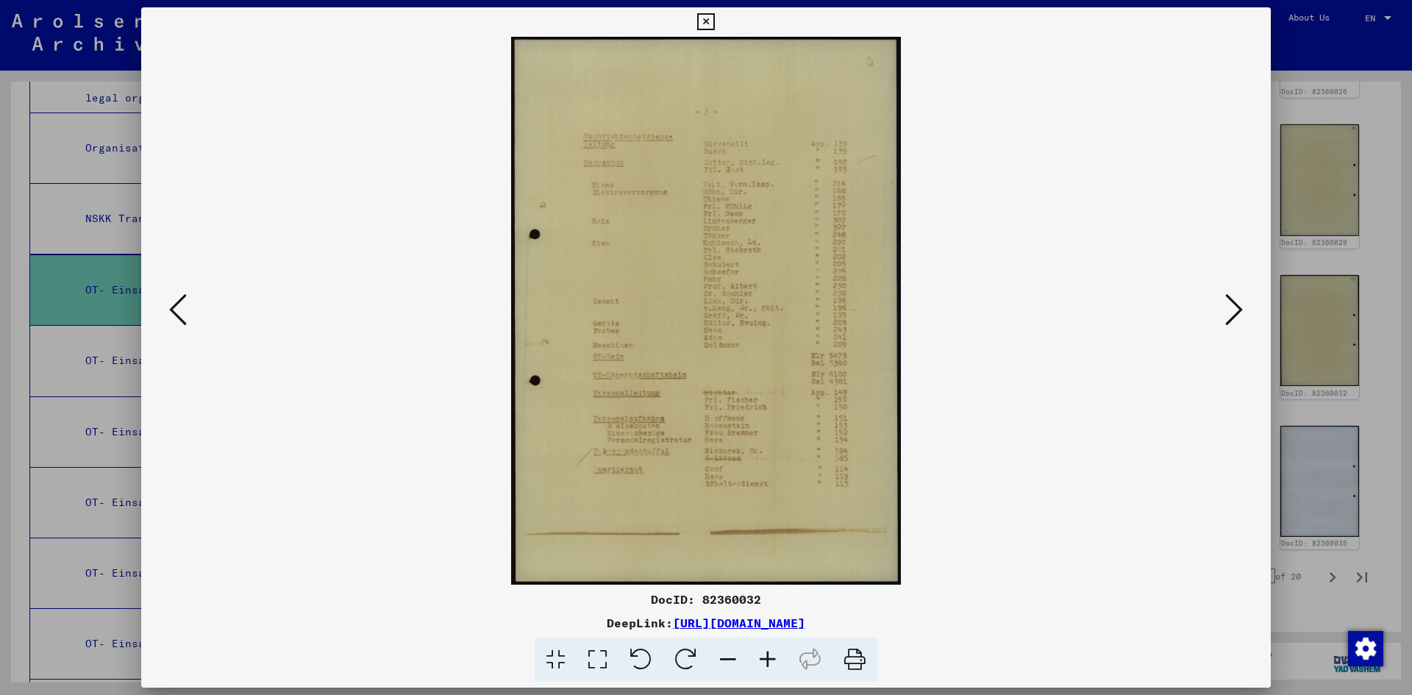
click at [181, 302] on icon at bounding box center [178, 309] width 18 height 35
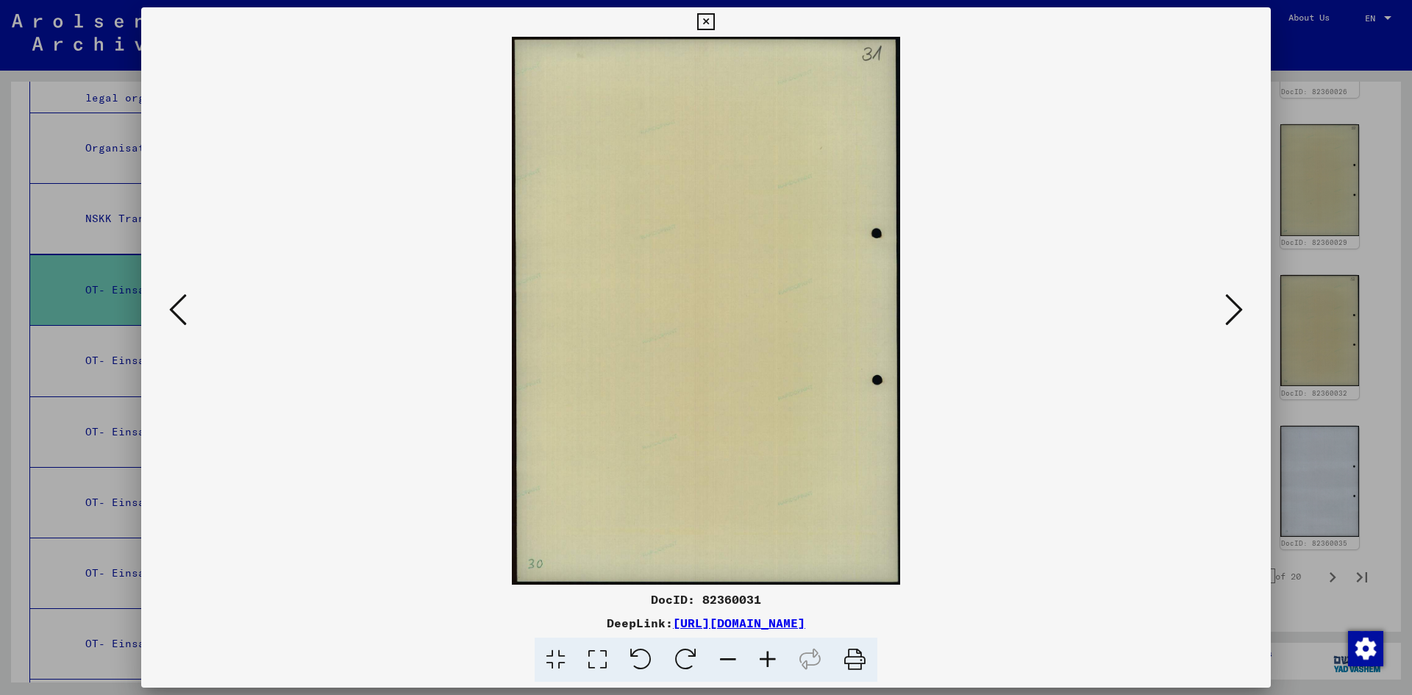
click at [181, 302] on icon at bounding box center [178, 309] width 18 height 35
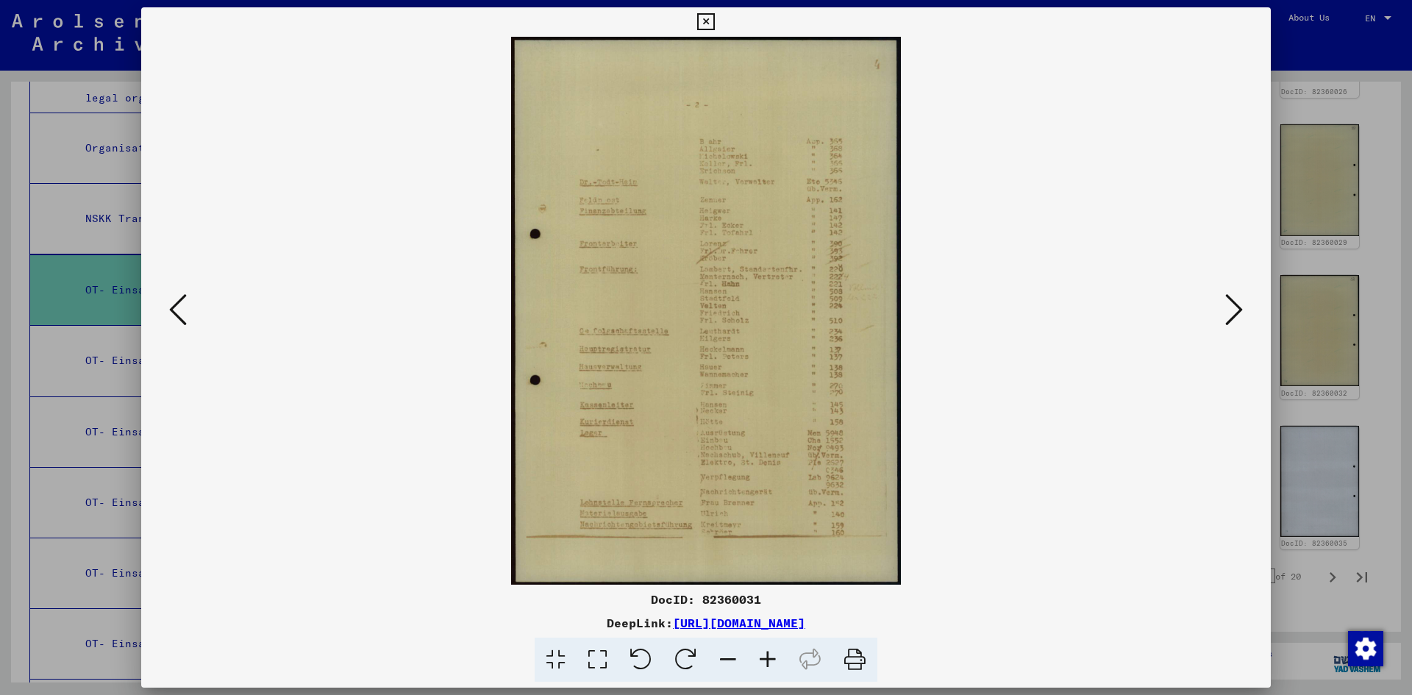
click at [181, 302] on icon at bounding box center [178, 309] width 18 height 35
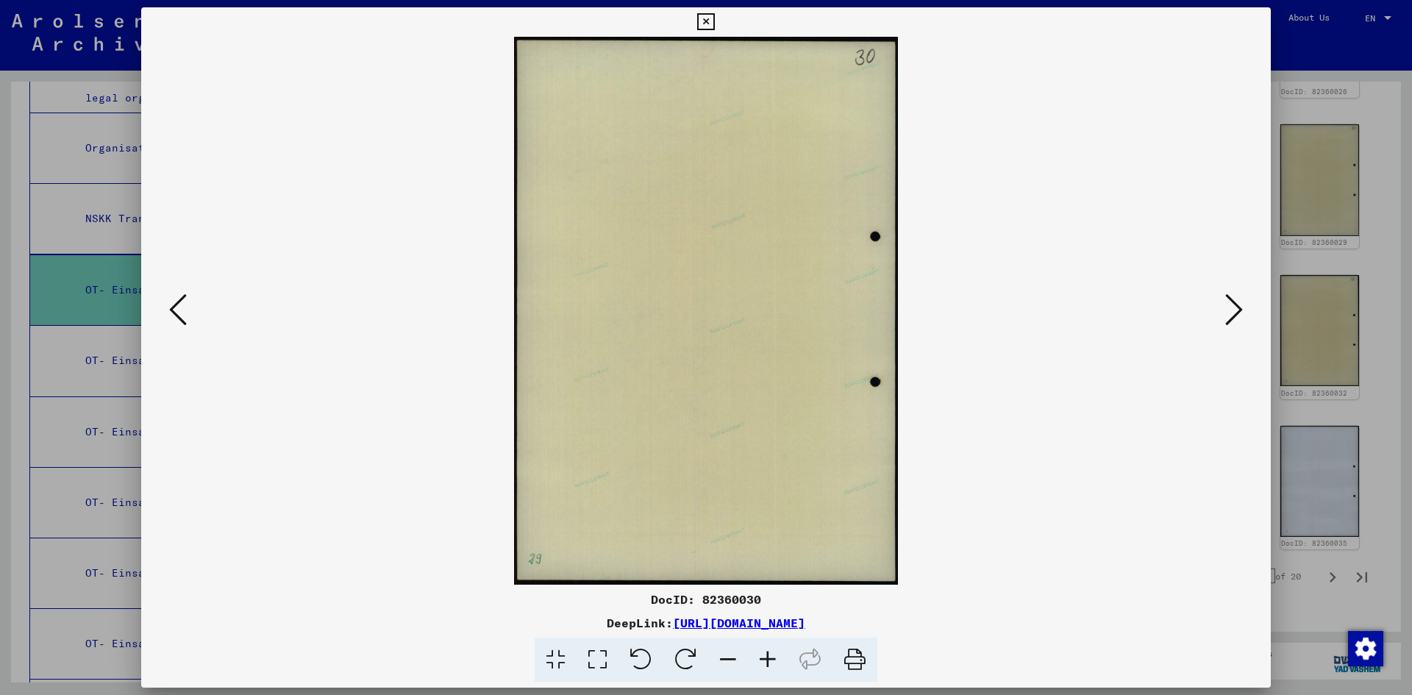
click at [181, 302] on icon at bounding box center [178, 309] width 18 height 35
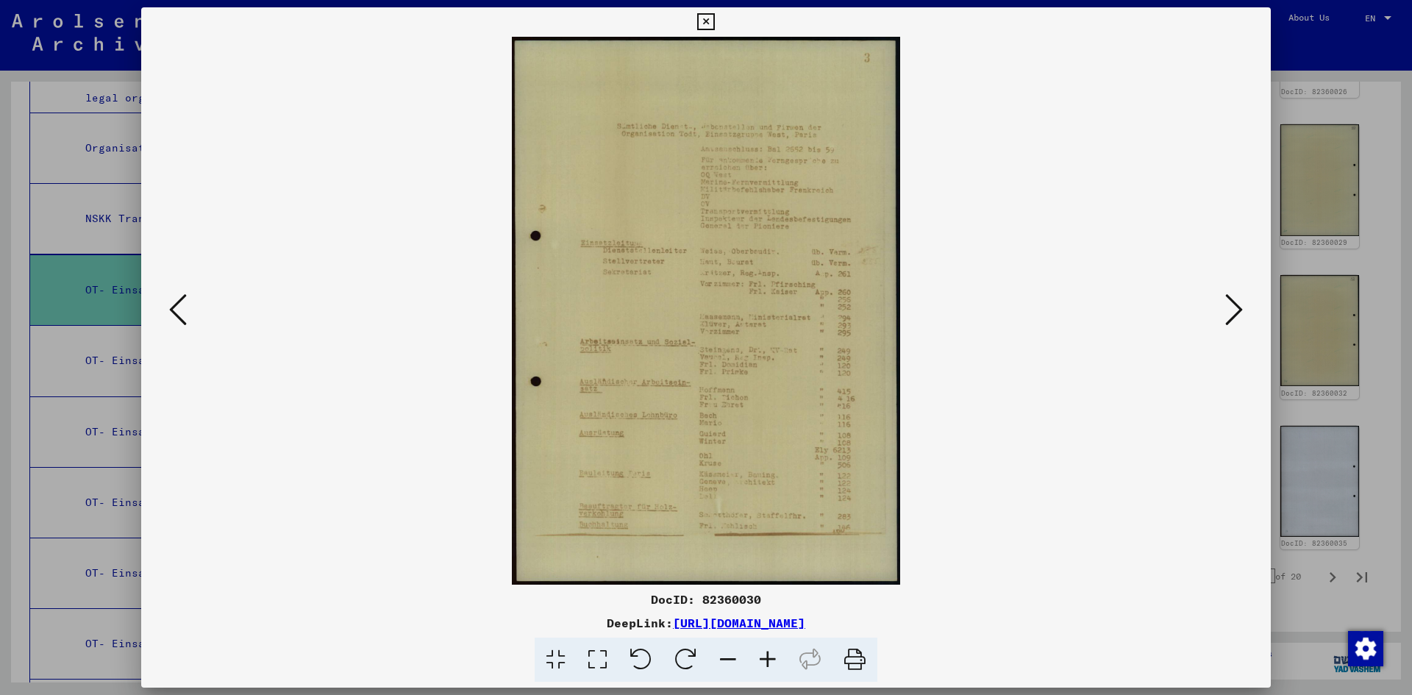
click at [181, 303] on icon at bounding box center [178, 309] width 18 height 35
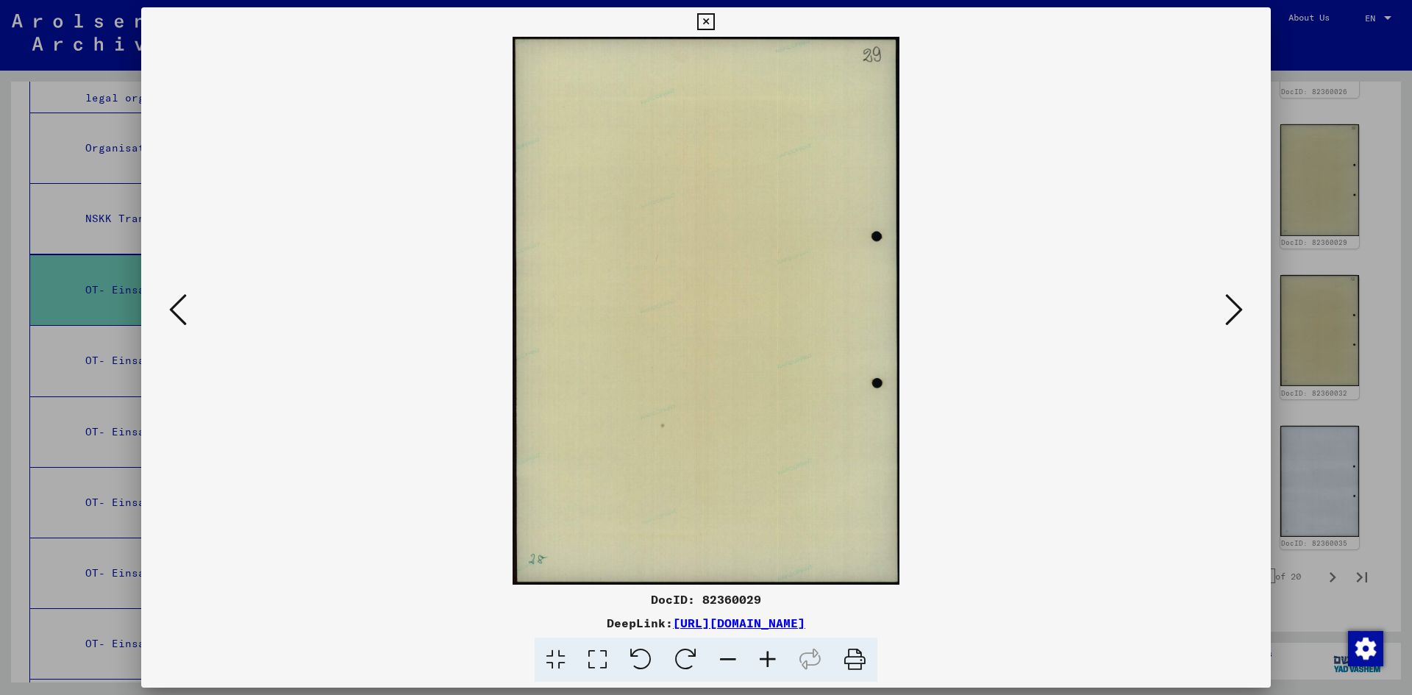
click at [181, 303] on icon at bounding box center [178, 309] width 18 height 35
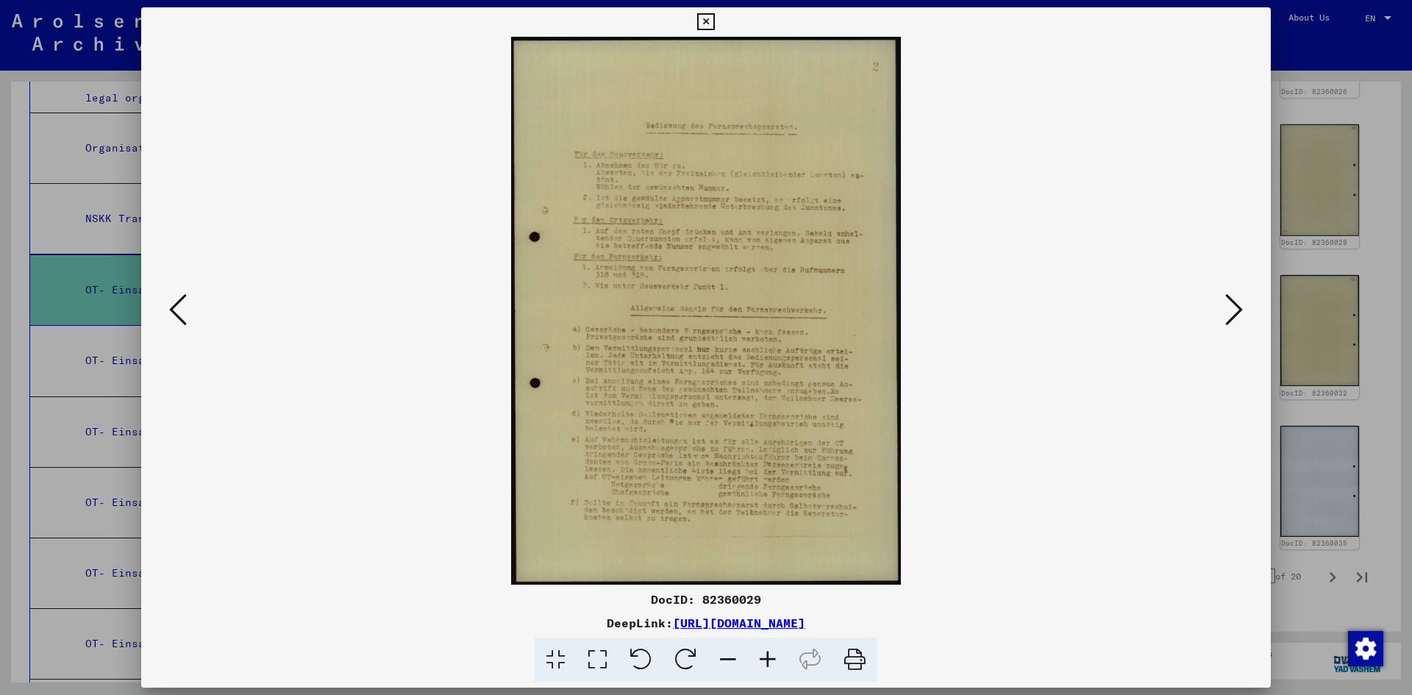
click at [181, 303] on icon at bounding box center [178, 309] width 18 height 35
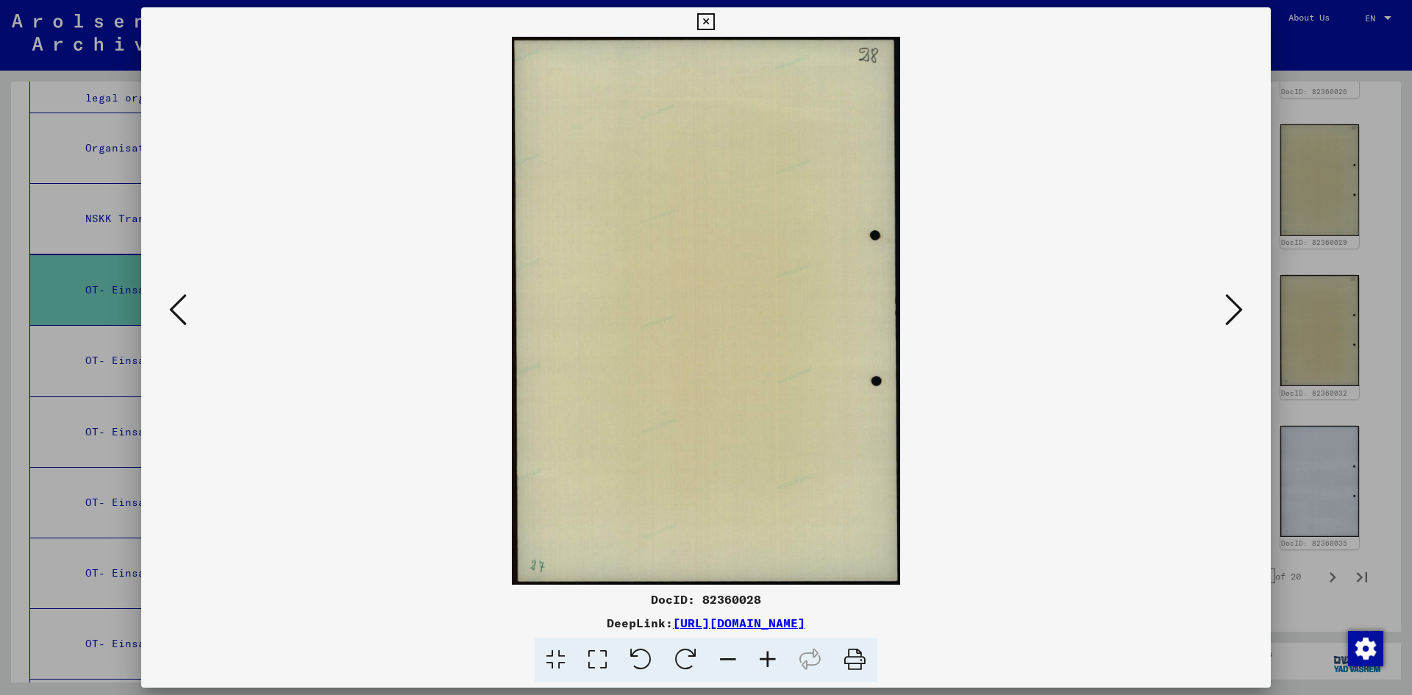
click at [181, 303] on icon at bounding box center [178, 309] width 18 height 35
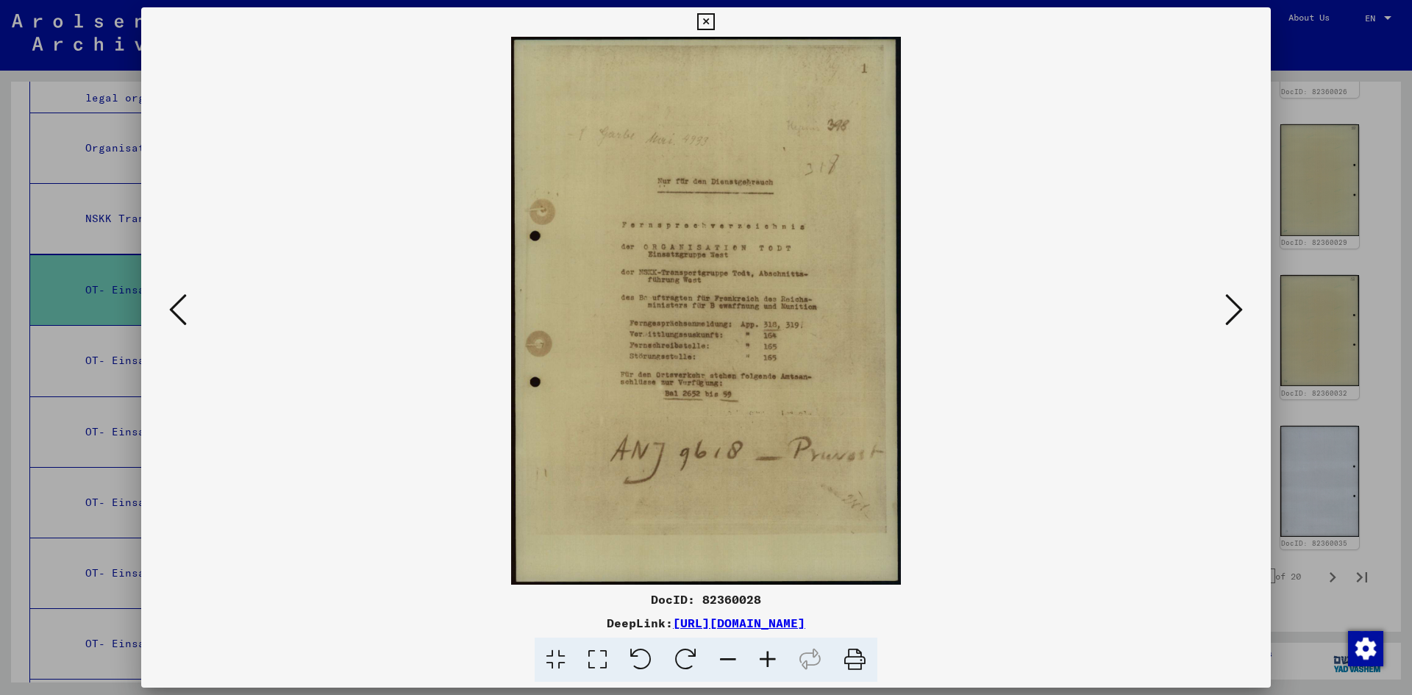
click at [181, 303] on icon at bounding box center [178, 309] width 18 height 35
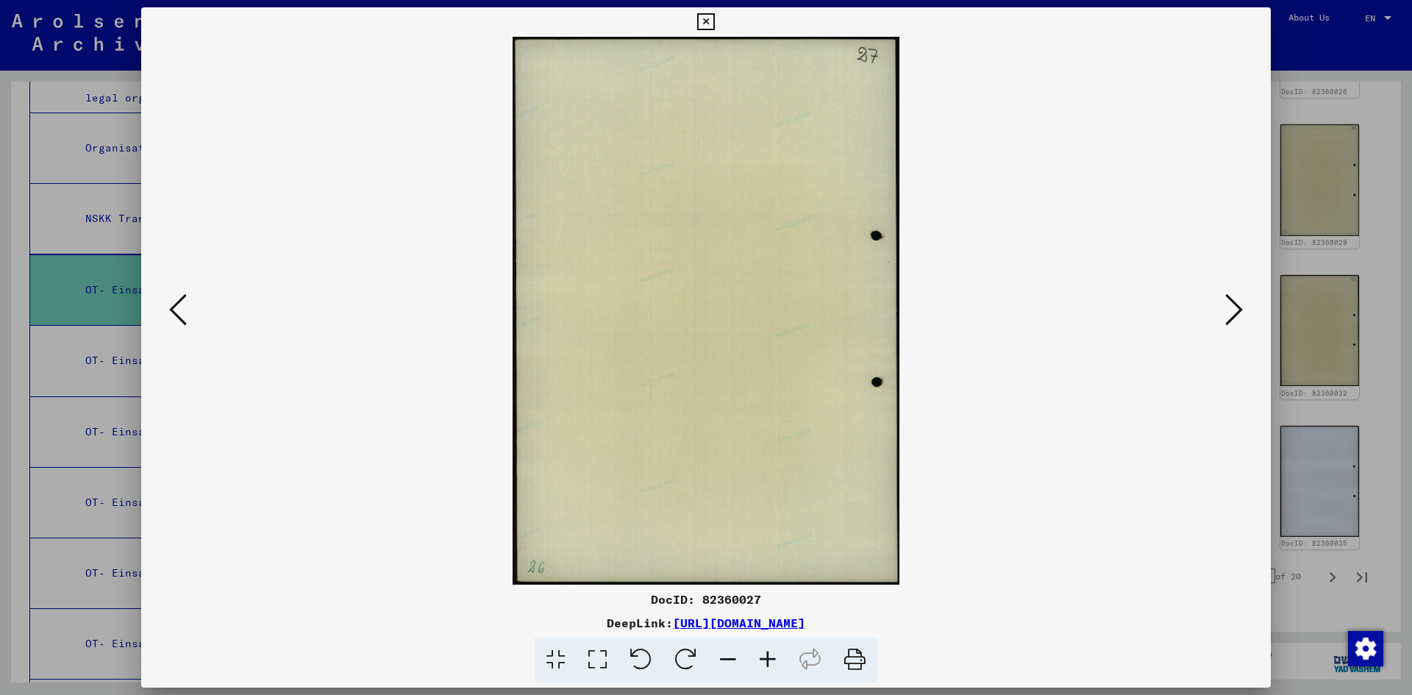
click at [181, 303] on icon at bounding box center [178, 309] width 18 height 35
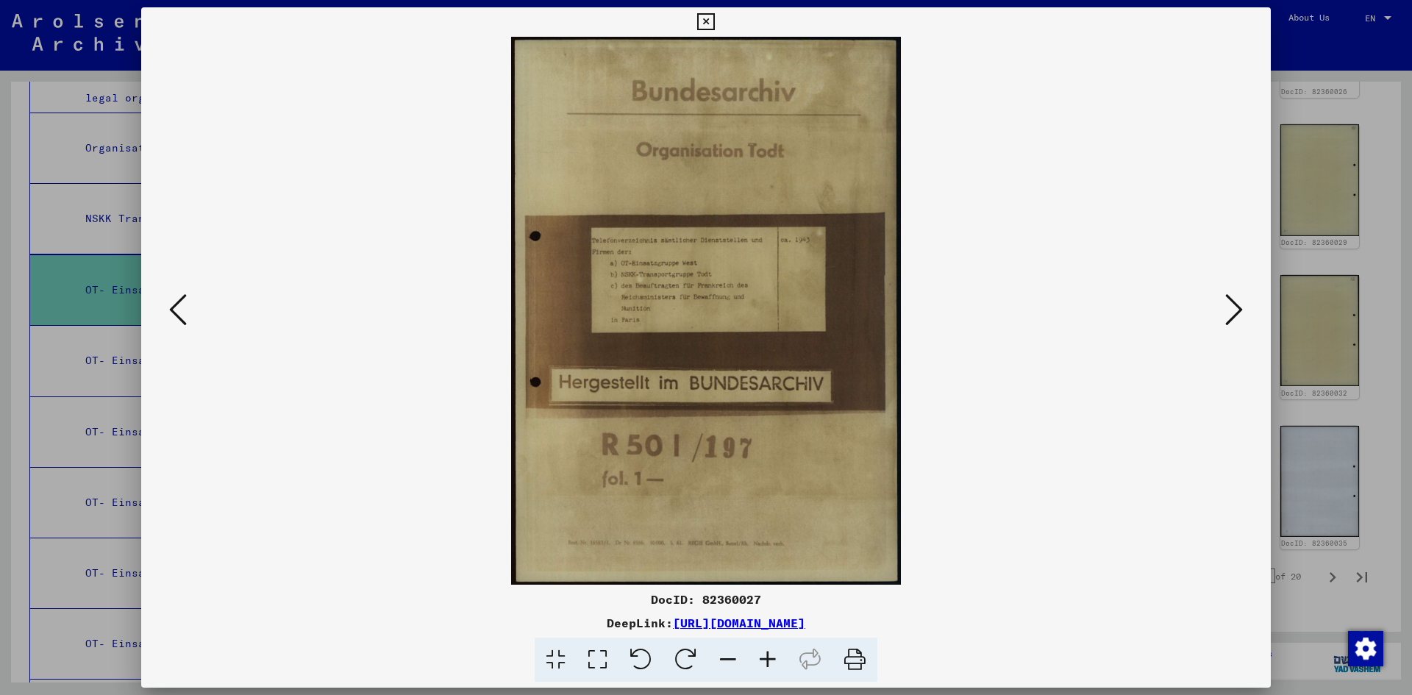
click at [179, 303] on icon at bounding box center [178, 309] width 18 height 35
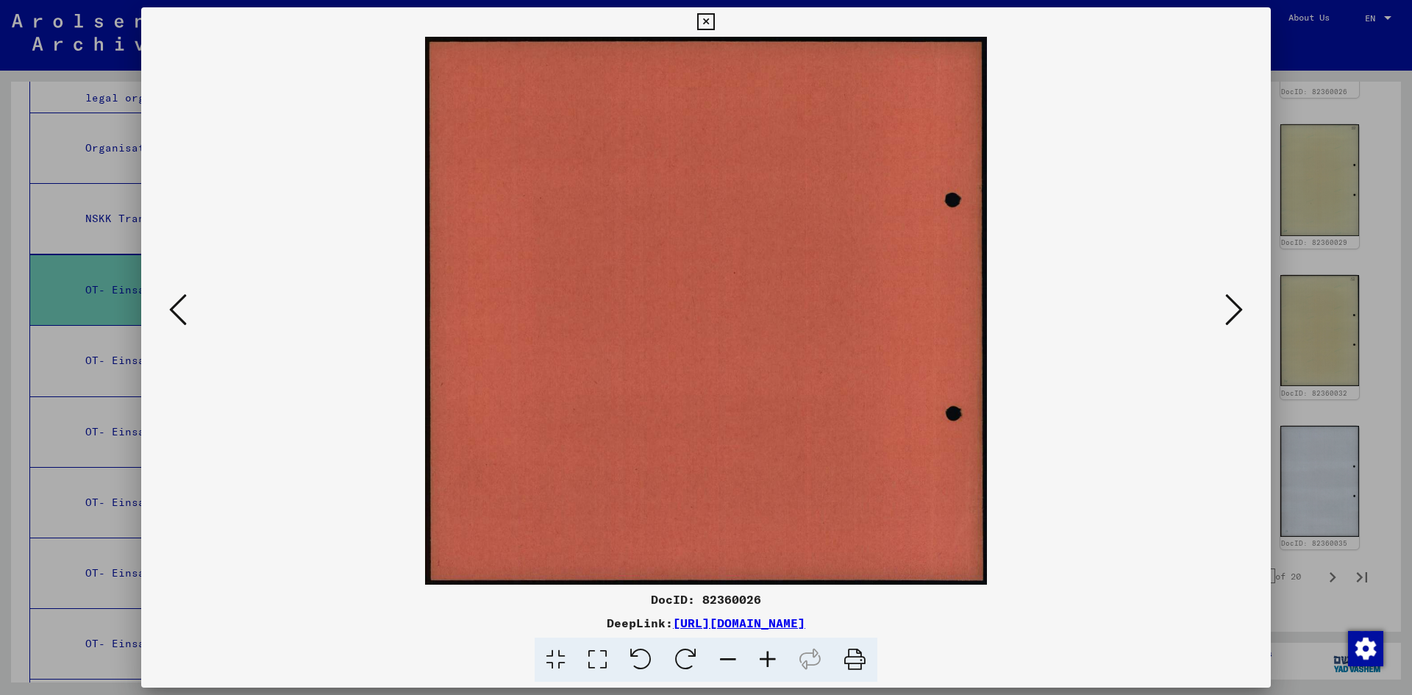
click at [179, 303] on icon at bounding box center [178, 309] width 18 height 35
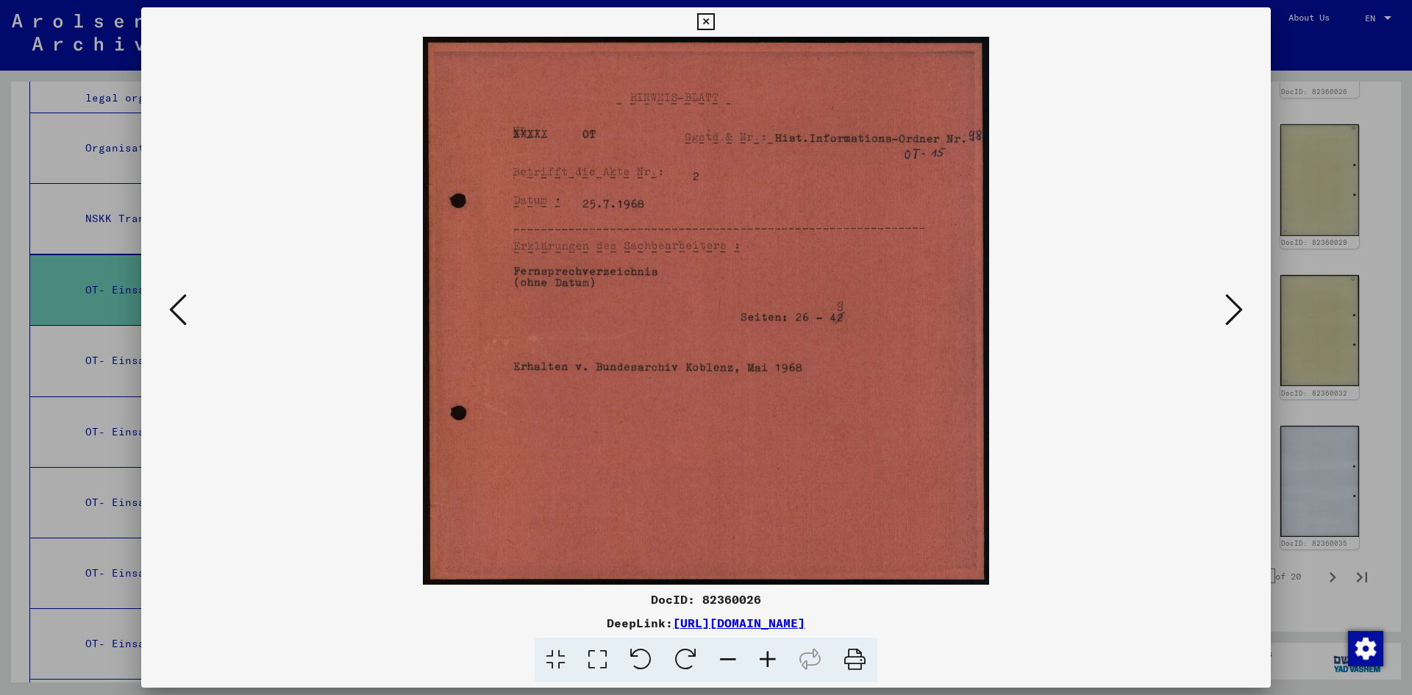
click at [708, 23] on icon at bounding box center [705, 22] width 17 height 18
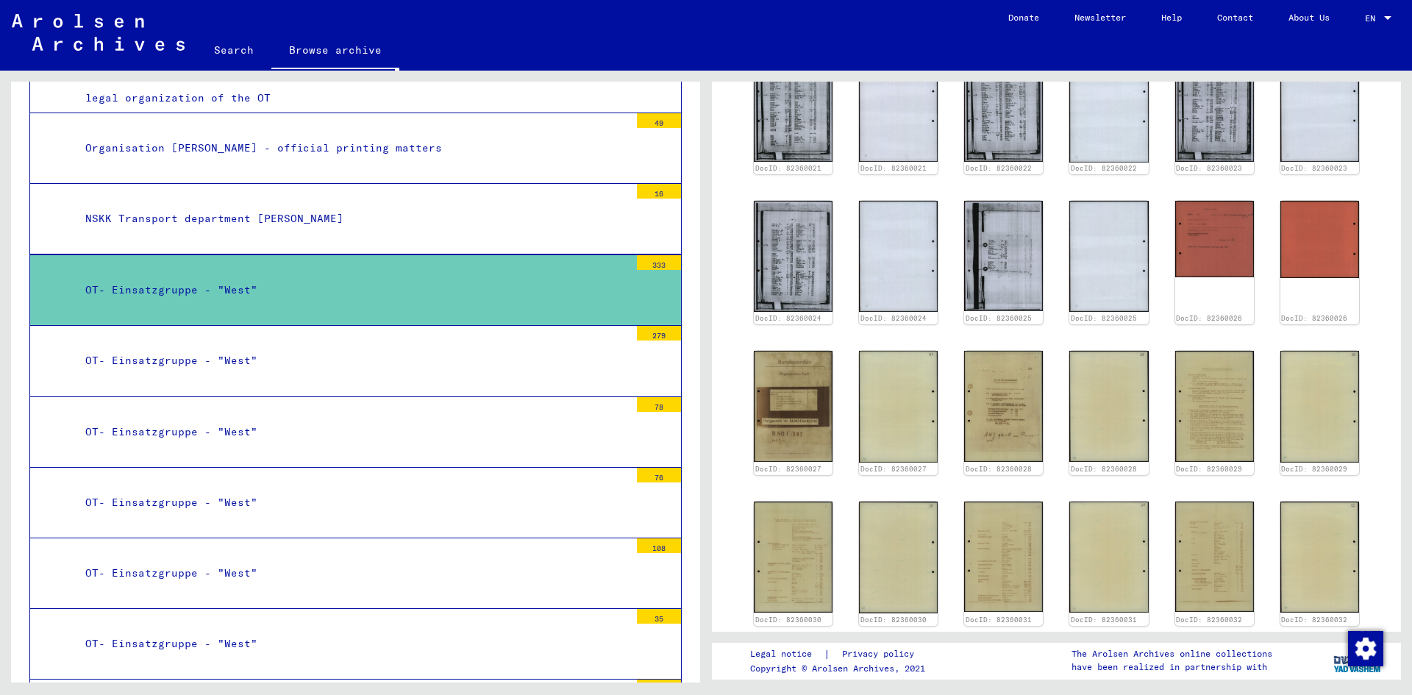
scroll to position [876, 0]
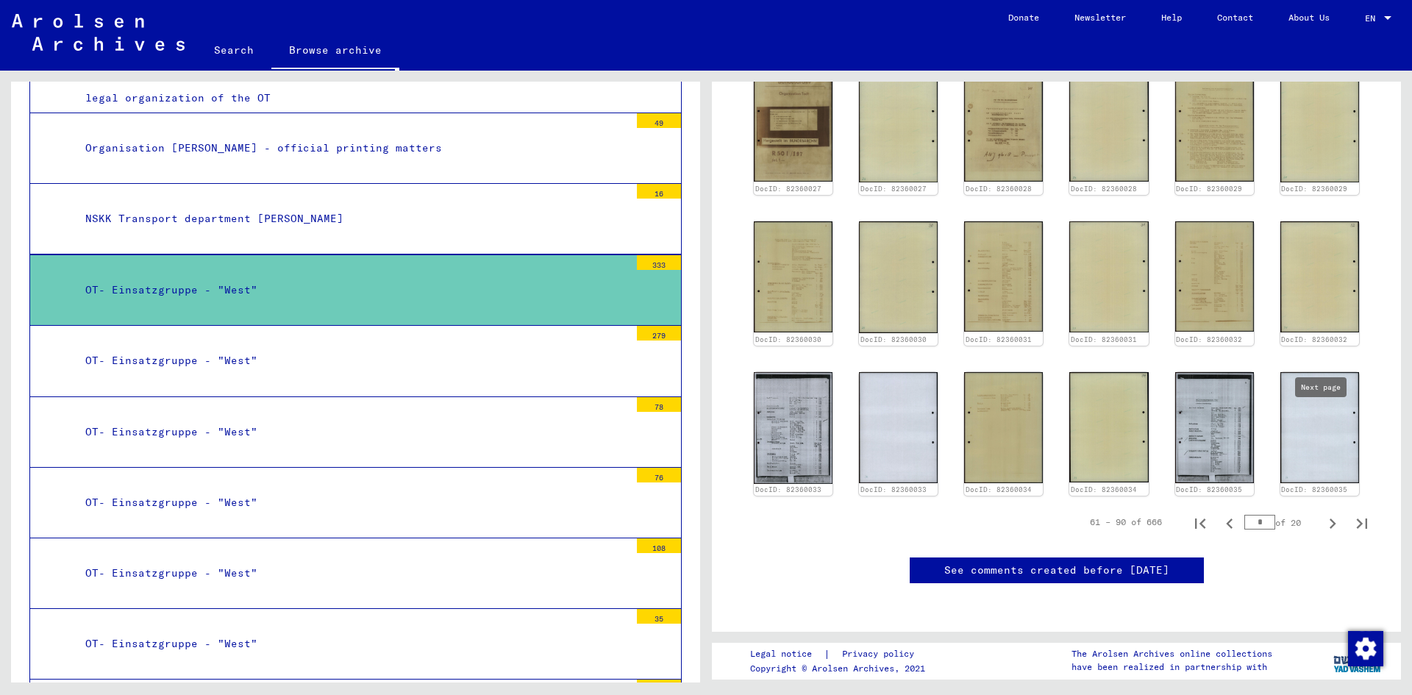
click at [1322, 513] on icon "Next page" at bounding box center [1332, 523] width 21 height 21
type input "*"
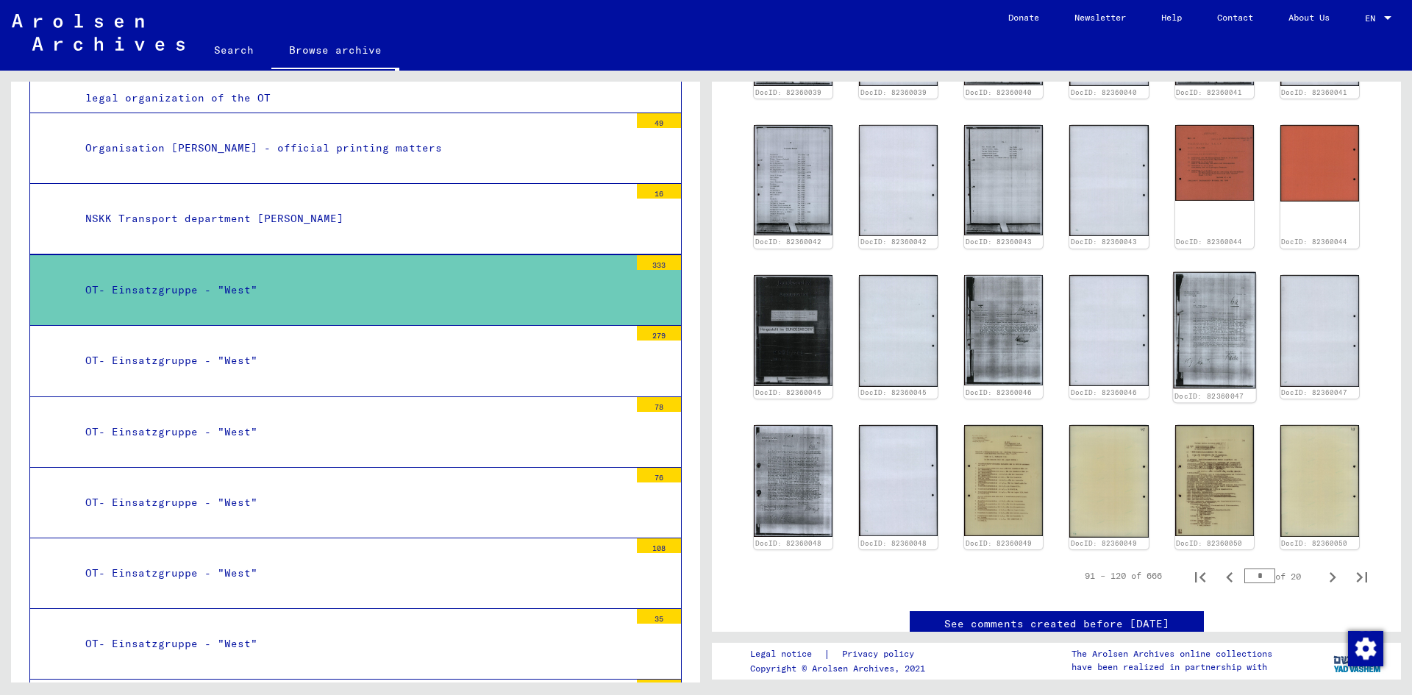
scroll to position [368, 0]
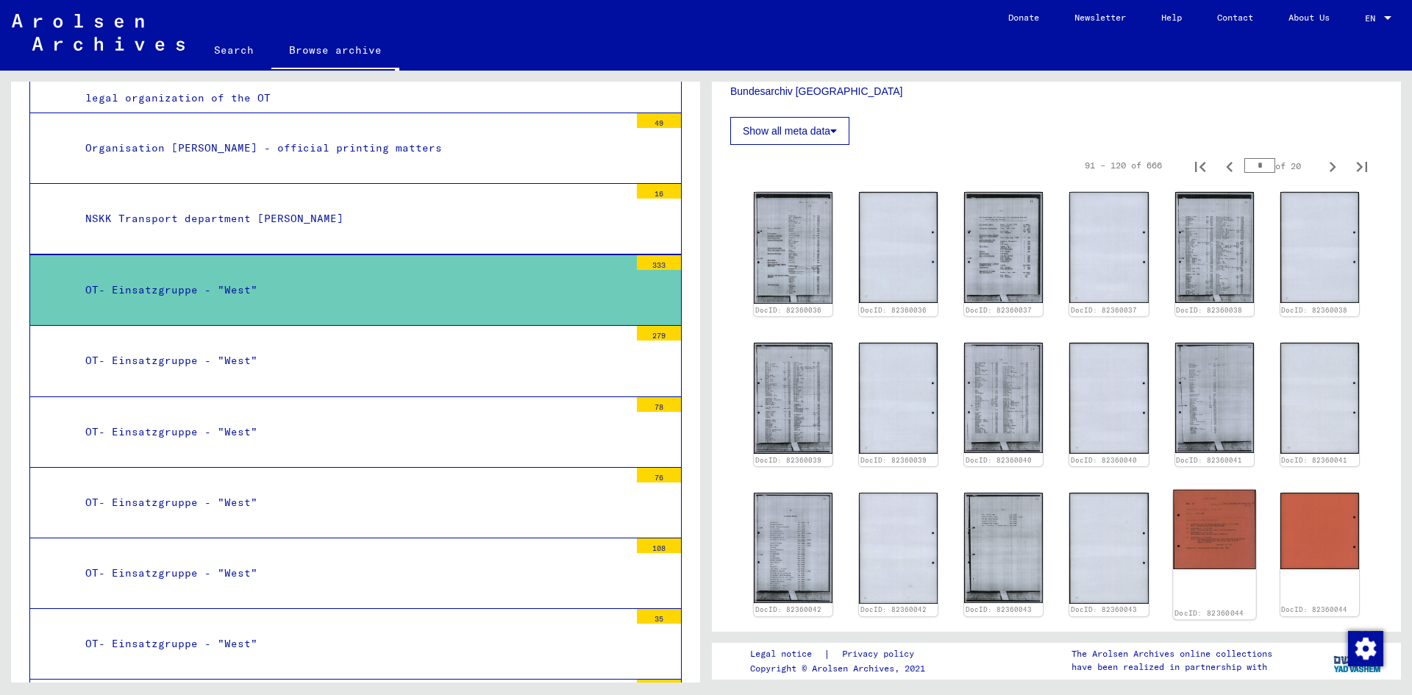
click at [1222, 518] on img at bounding box center [1214, 528] width 83 height 79
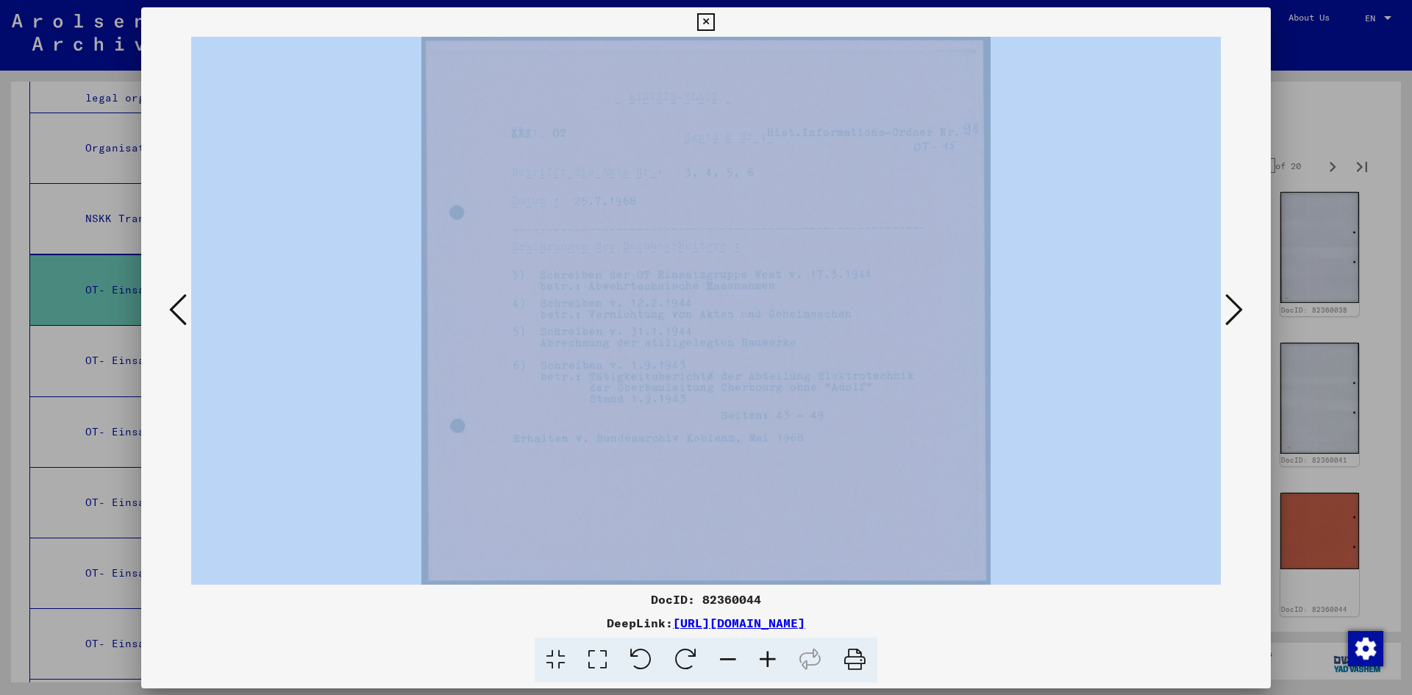
click at [1222, 518] on div at bounding box center [705, 311] width 1129 height 548
click at [1087, 352] on img at bounding box center [705, 311] width 1029 height 548
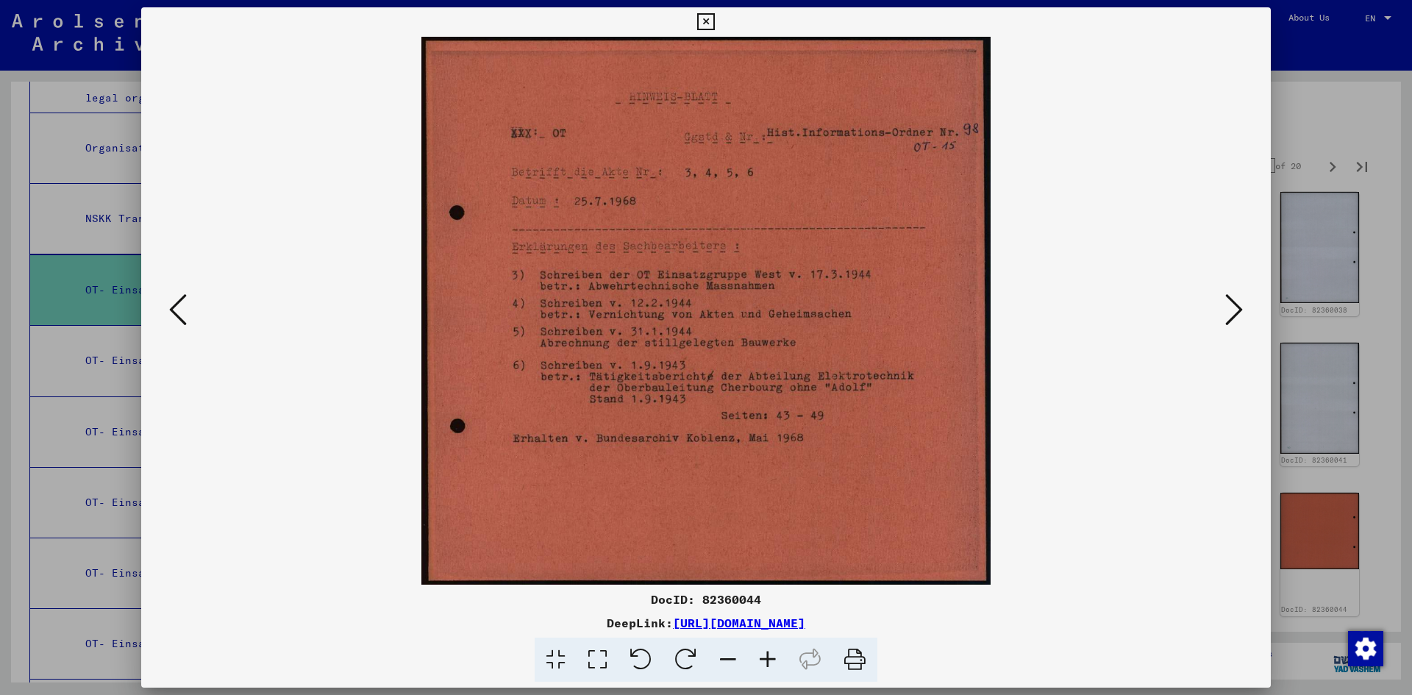
click at [1064, 601] on div "DocID: 82360044" at bounding box center [705, 599] width 1129 height 18
click at [1314, 110] on div at bounding box center [706, 347] width 1412 height 695
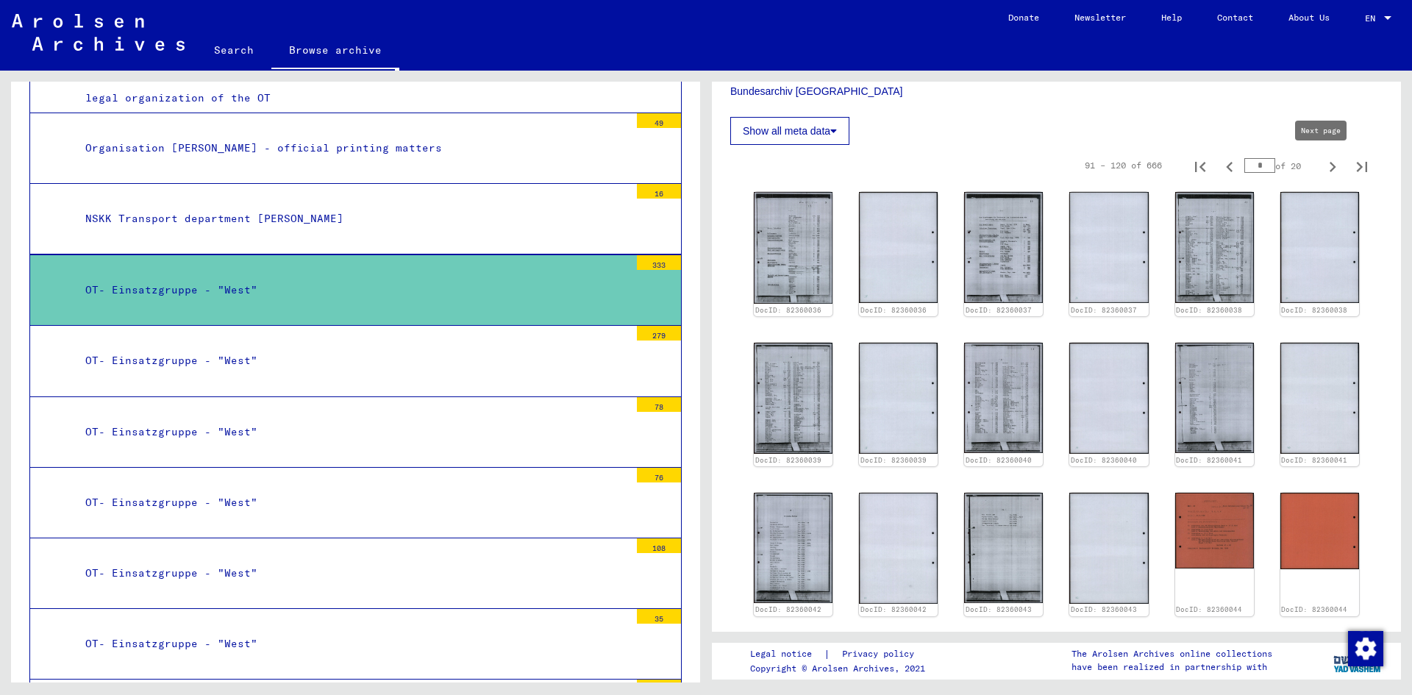
click at [1322, 169] on icon "Next page" at bounding box center [1332, 167] width 21 height 21
type input "*"
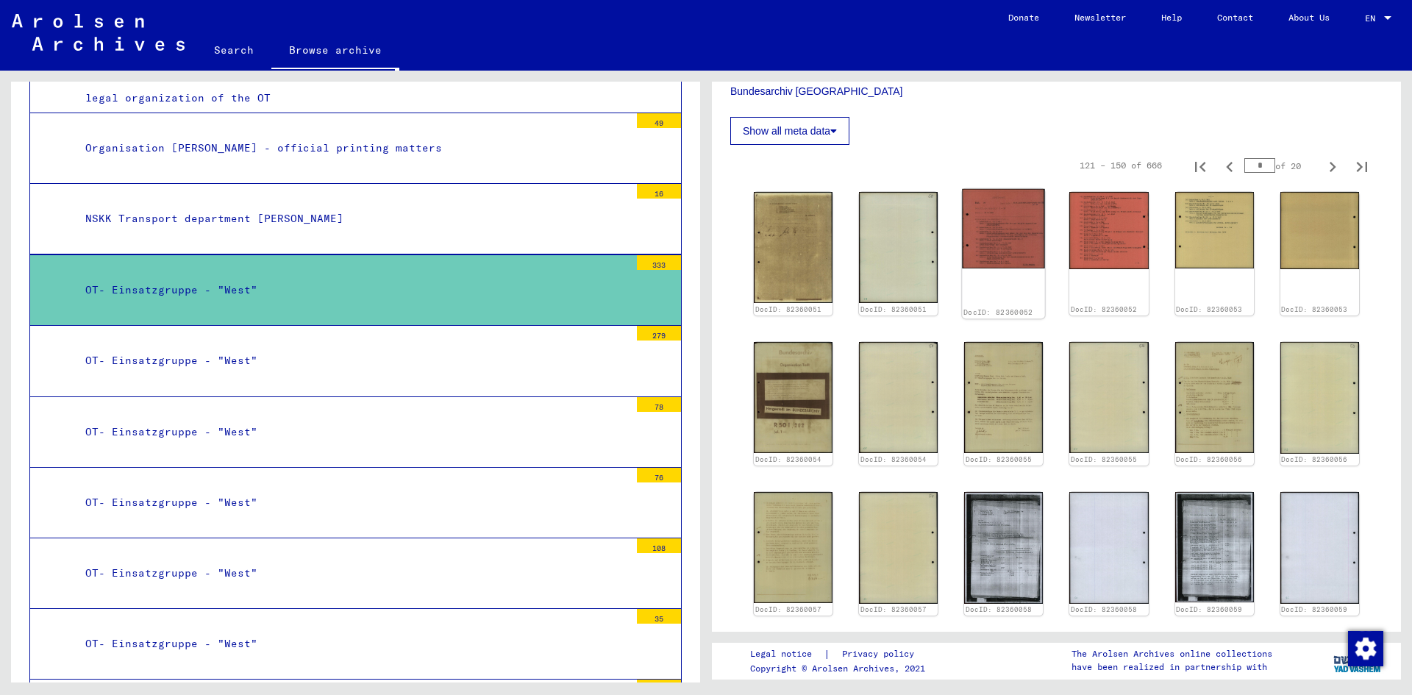
click at [1003, 224] on img at bounding box center [1003, 228] width 83 height 79
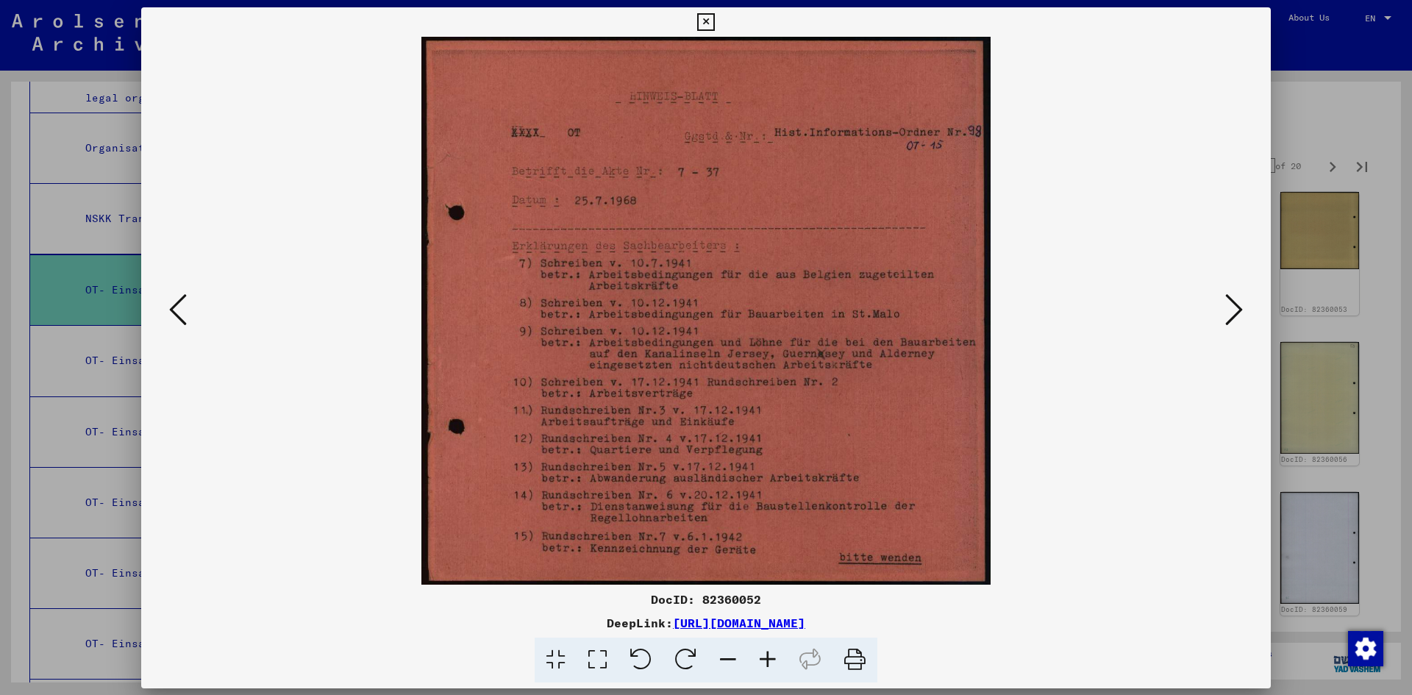
click at [1003, 224] on img at bounding box center [705, 311] width 1029 height 548
click at [1228, 314] on icon at bounding box center [1234, 309] width 18 height 35
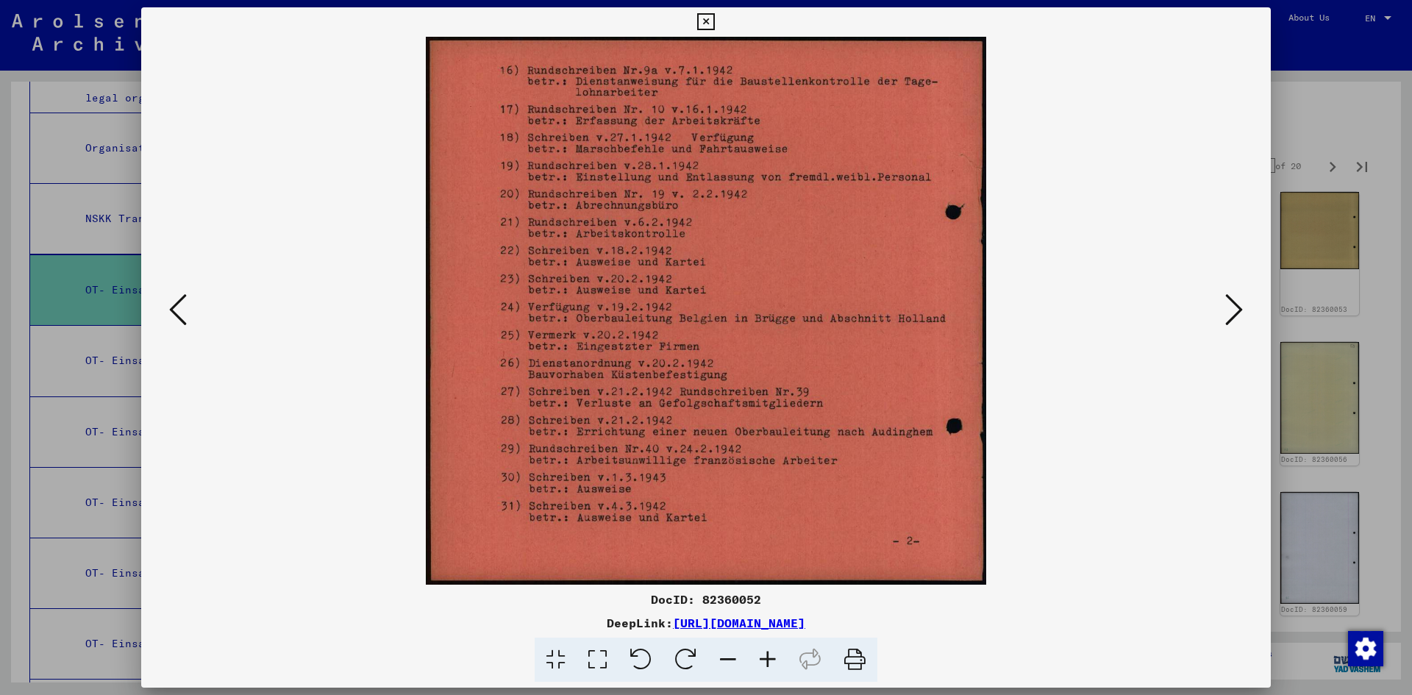
click at [1347, 115] on div at bounding box center [706, 347] width 1412 height 695
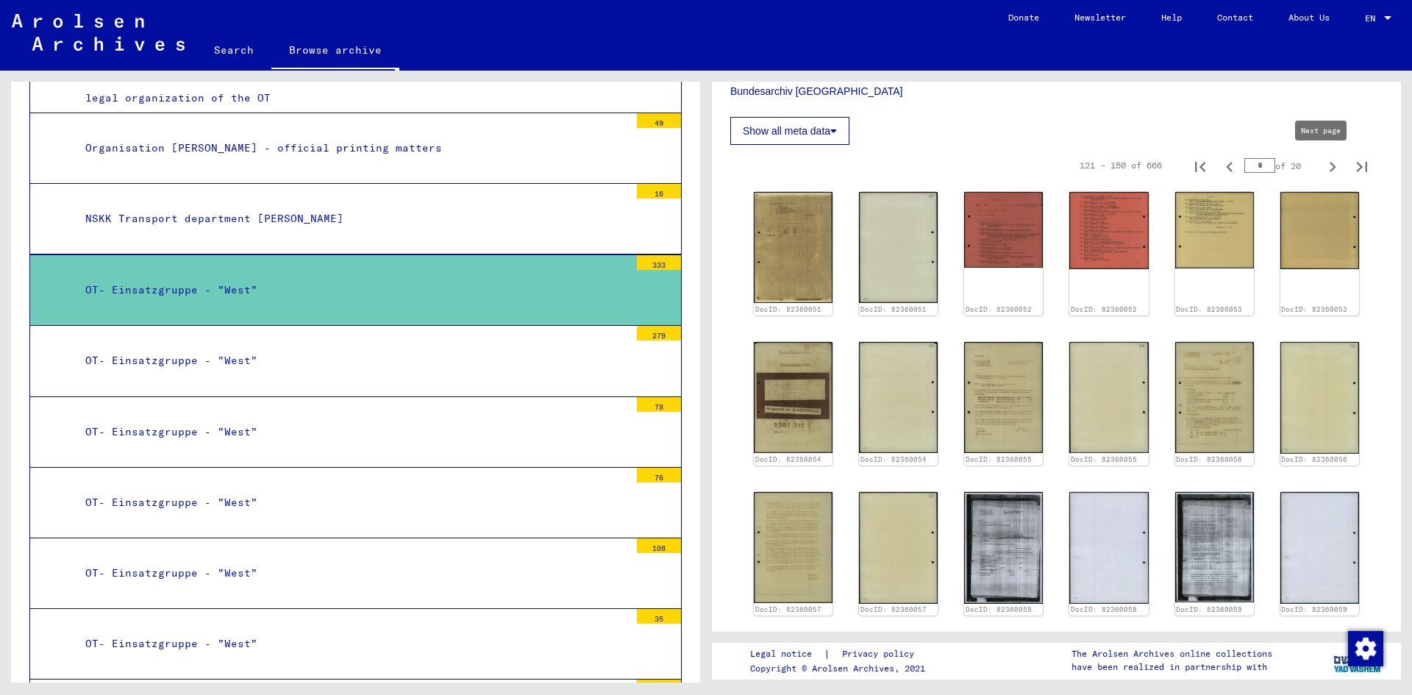
click at [1322, 172] on icon "Next page" at bounding box center [1332, 167] width 21 height 21
type input "*"
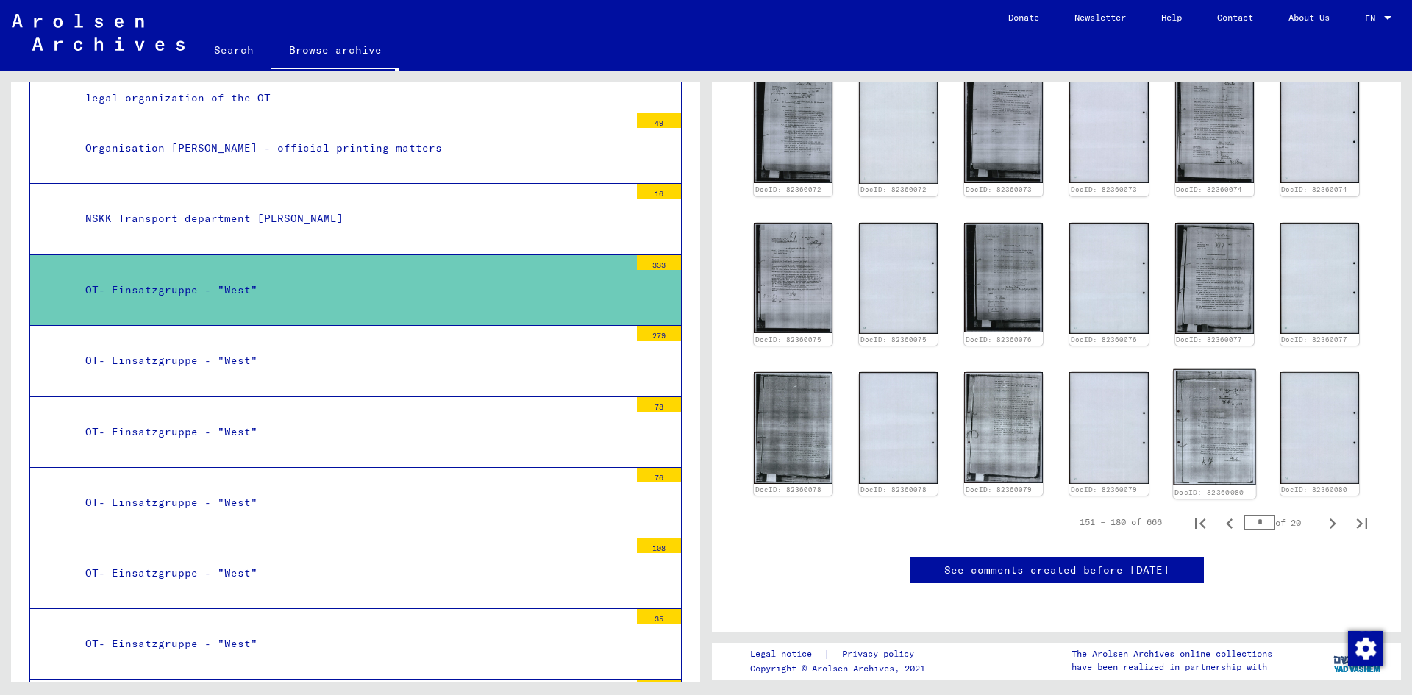
scroll to position [735, 0]
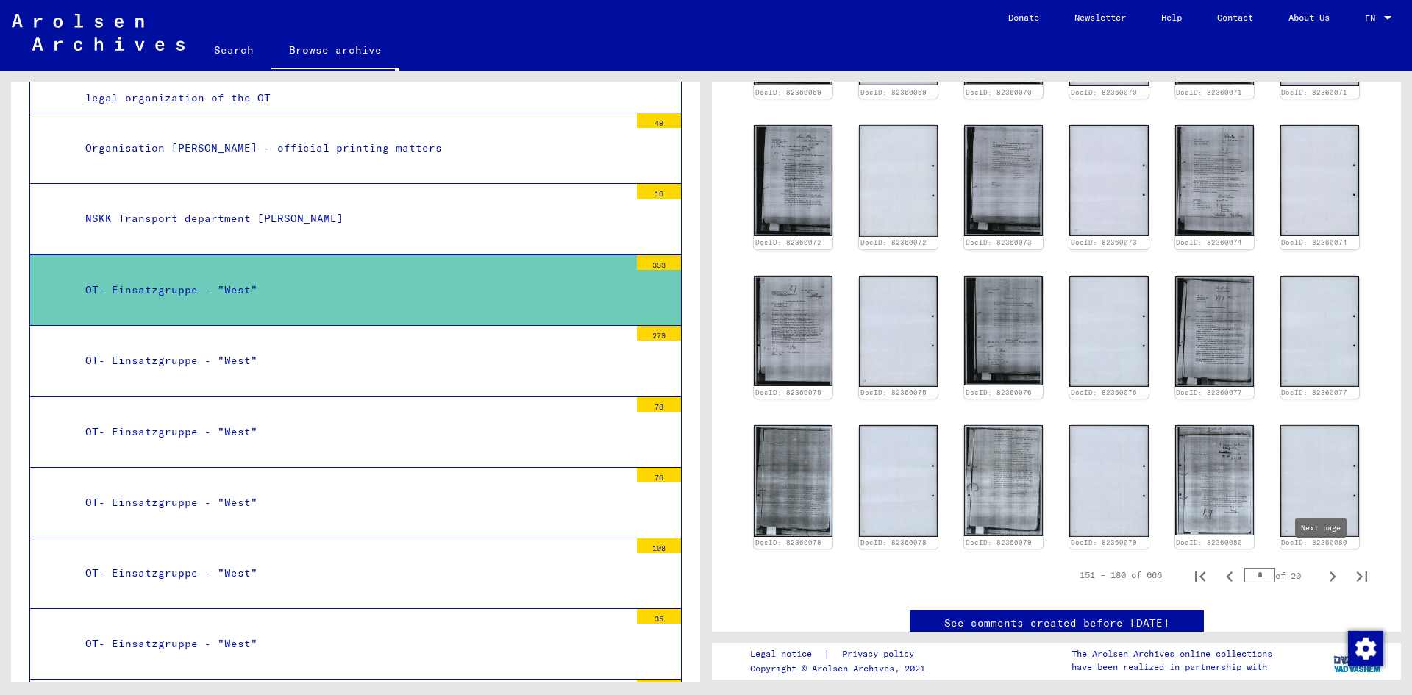
click at [1322, 566] on icon "Next page" at bounding box center [1332, 576] width 21 height 21
type input "*"
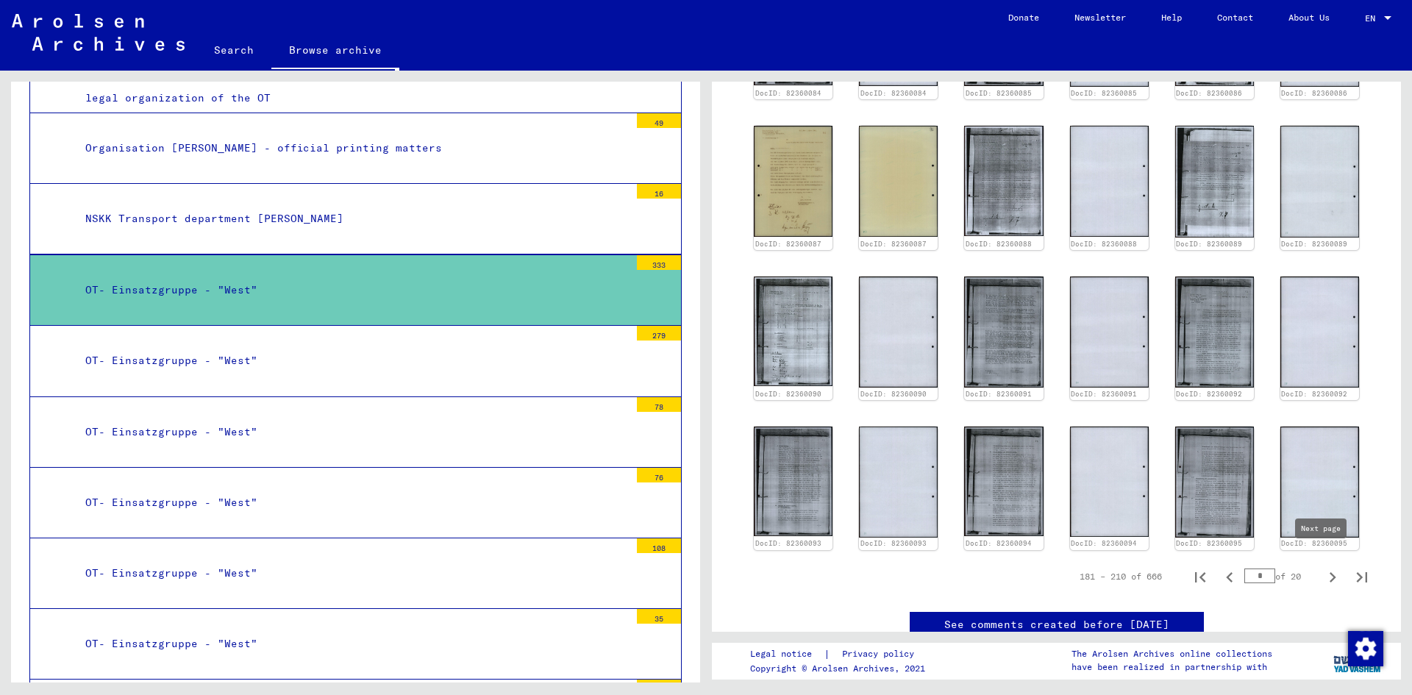
click at [1322, 567] on icon "Next page" at bounding box center [1332, 577] width 21 height 21
type input "*"
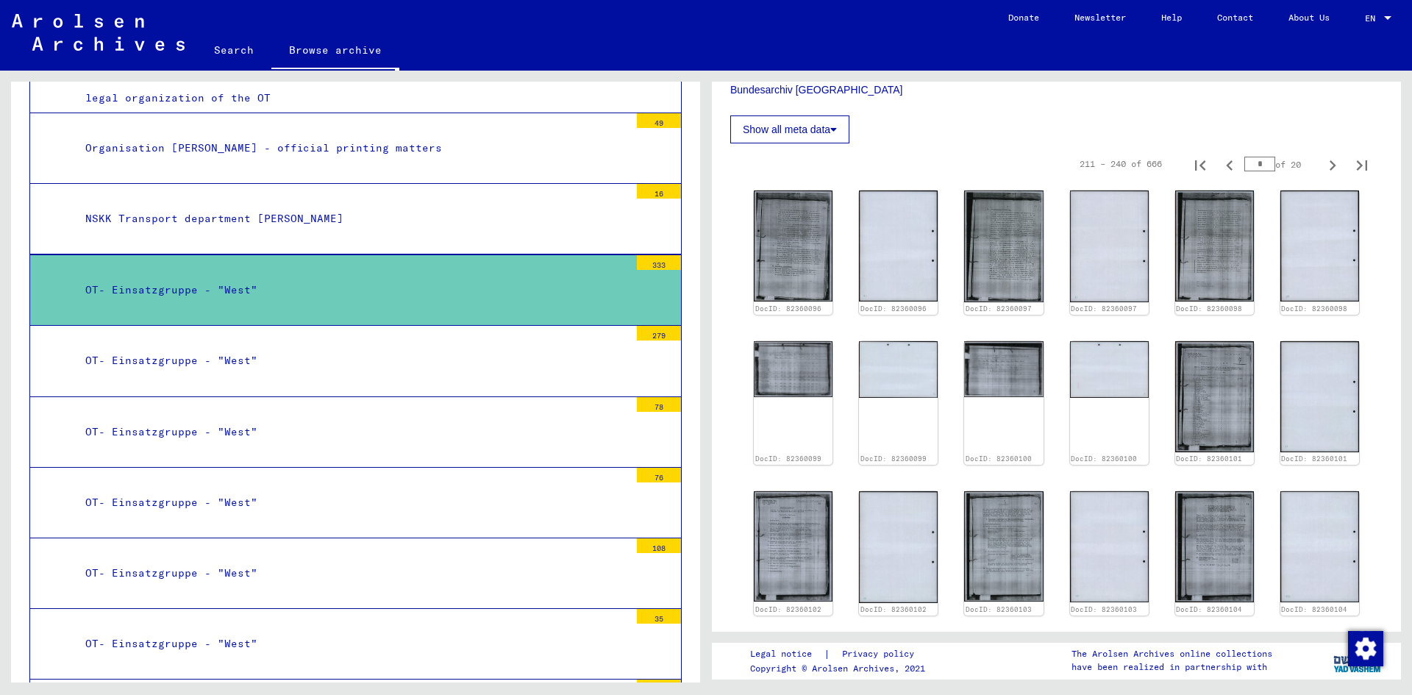
scroll to position [737, 0]
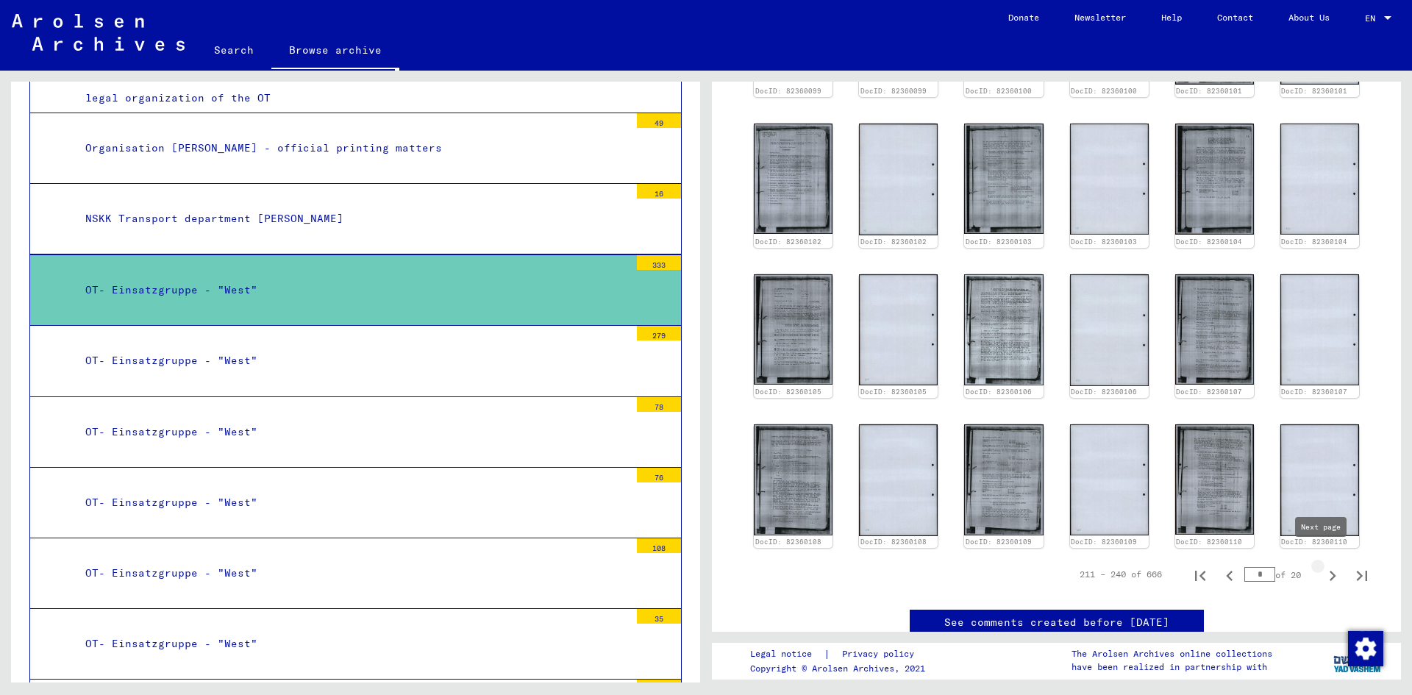
click at [1323, 566] on icon "Next page" at bounding box center [1332, 575] width 21 height 21
type input "*"
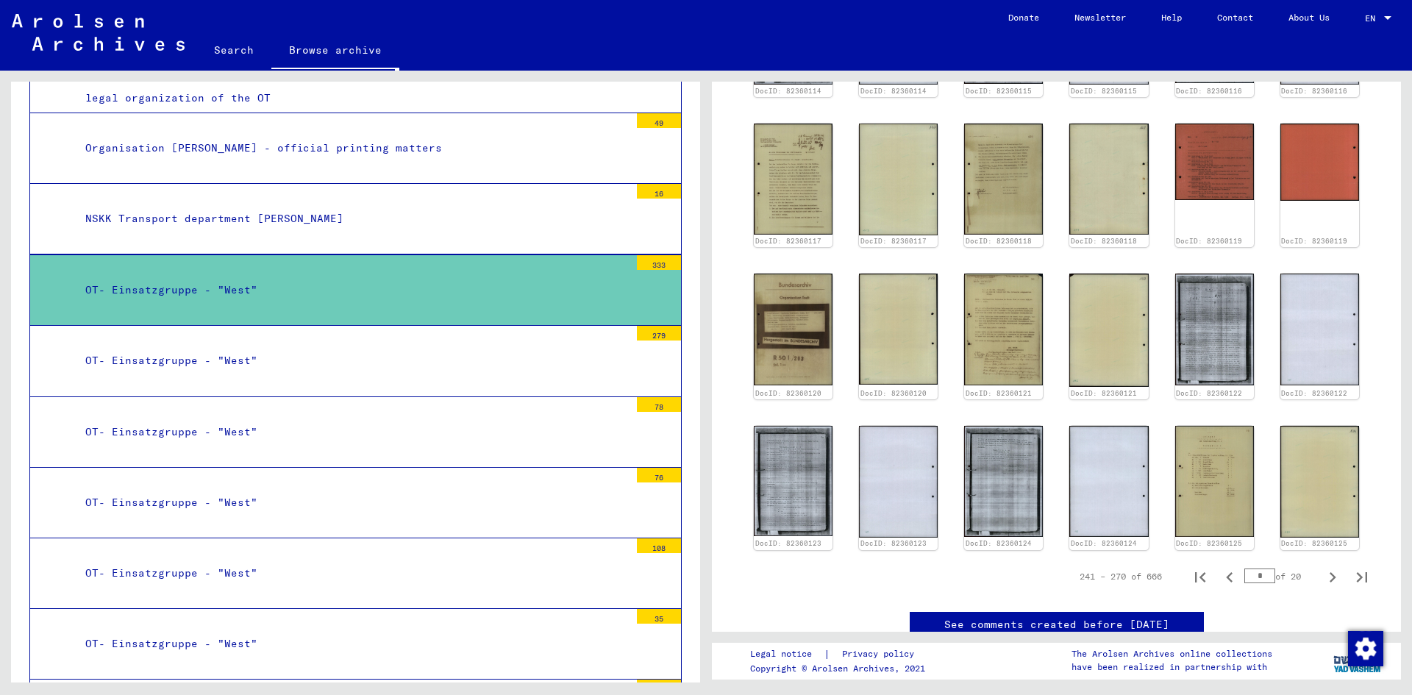
scroll to position [369, 0]
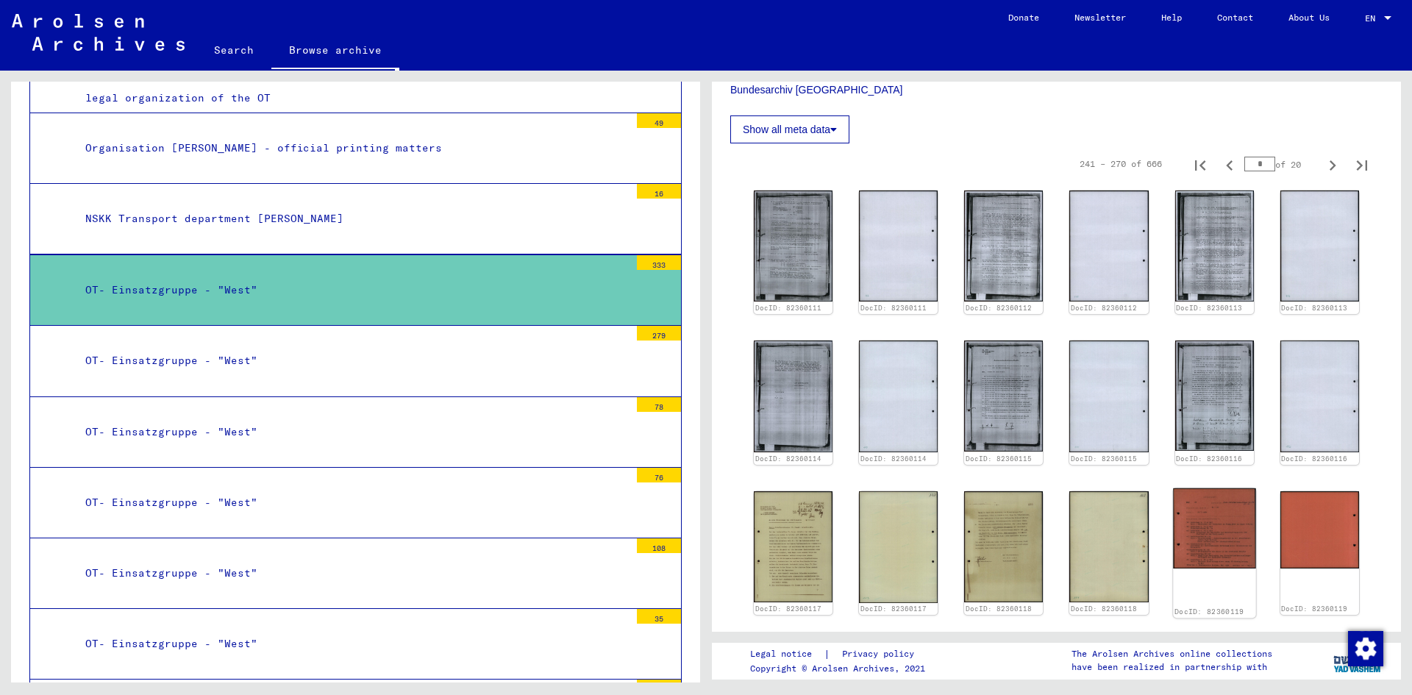
click at [1198, 511] on img at bounding box center [1214, 528] width 83 height 80
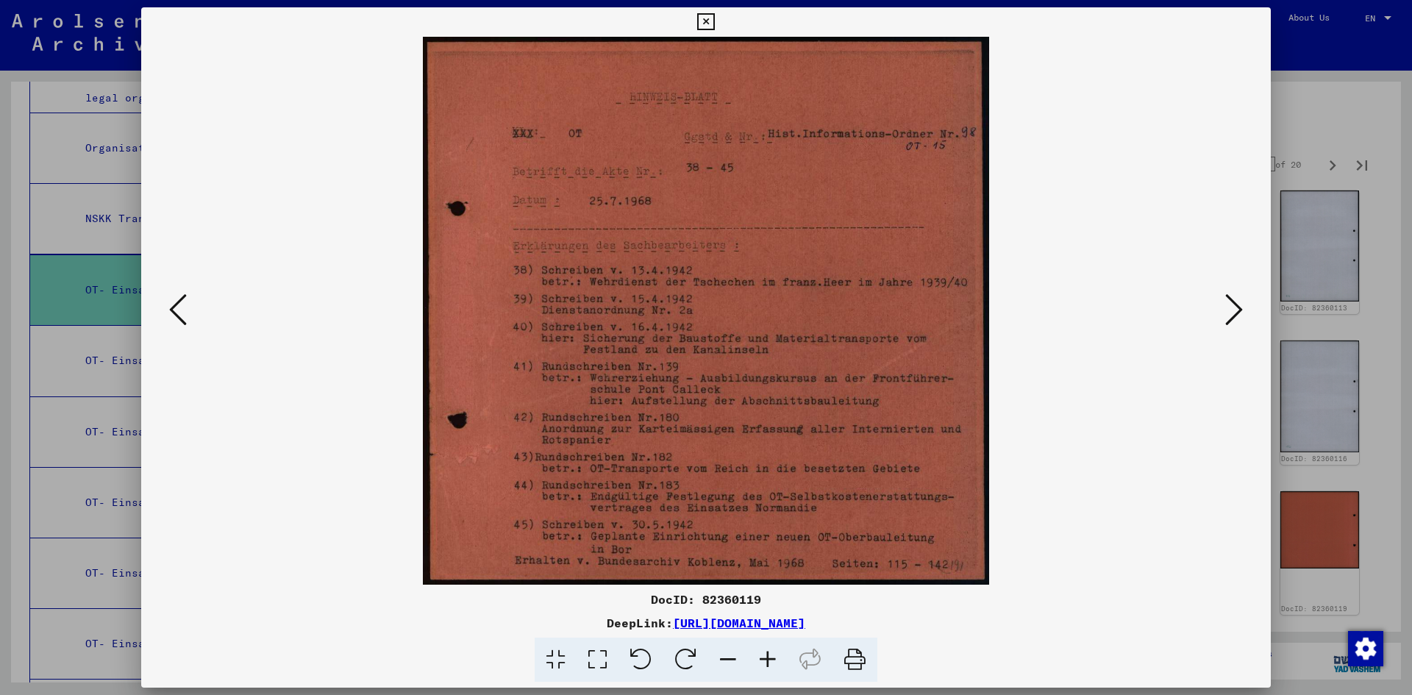
click at [1198, 511] on div at bounding box center [705, 311] width 1129 height 548
click at [1082, 479] on img at bounding box center [705, 311] width 1029 height 548
click at [1026, 586] on div "DocID: 82360119 DeepLink: [URL][DOMAIN_NAME]" at bounding box center [705, 344] width 1129 height 675
click at [1324, 121] on div at bounding box center [706, 347] width 1412 height 695
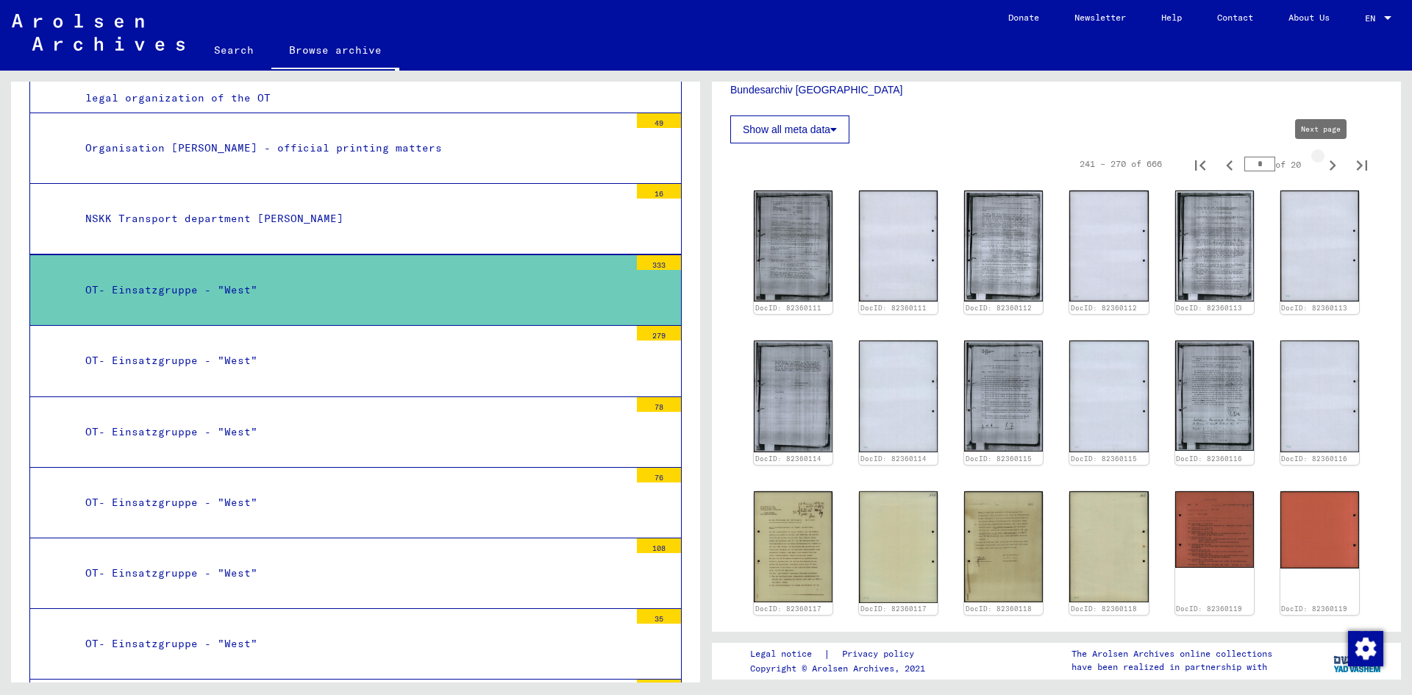
click at [1322, 165] on icon "Next page" at bounding box center [1332, 165] width 21 height 21
type input "**"
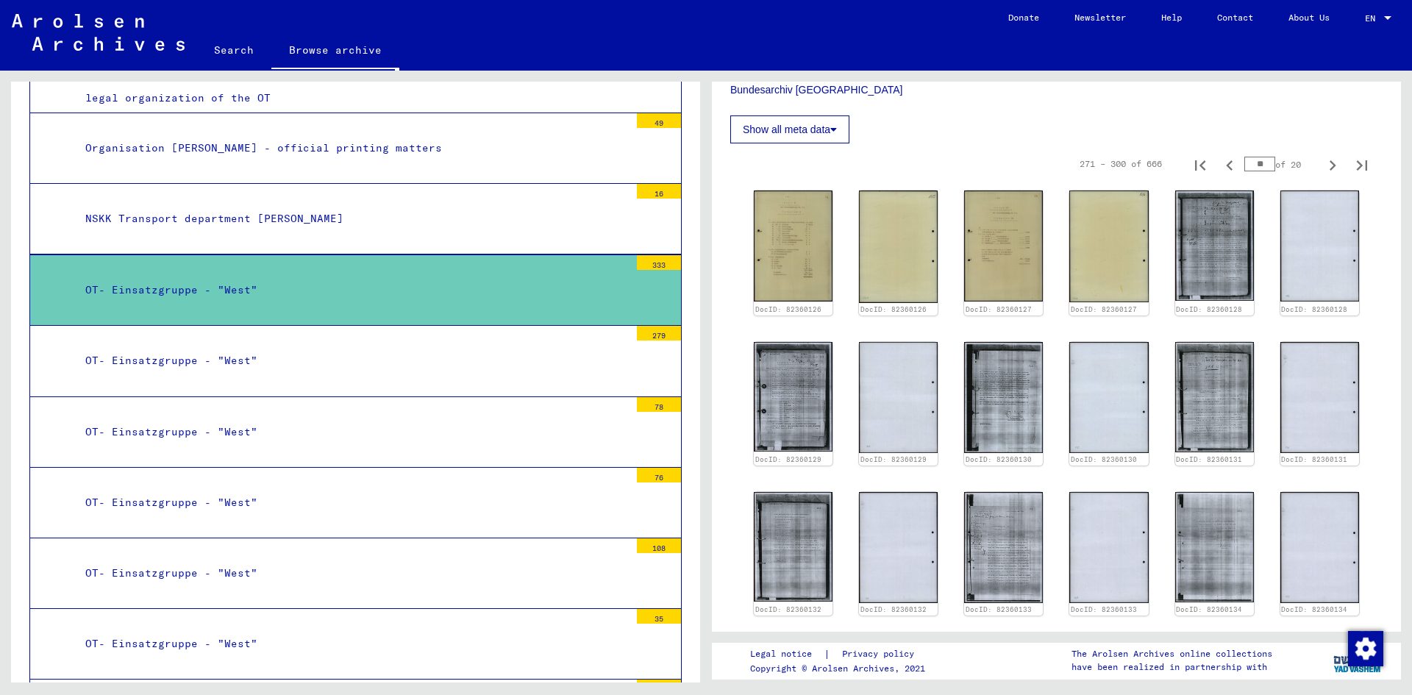
scroll to position [737, 0]
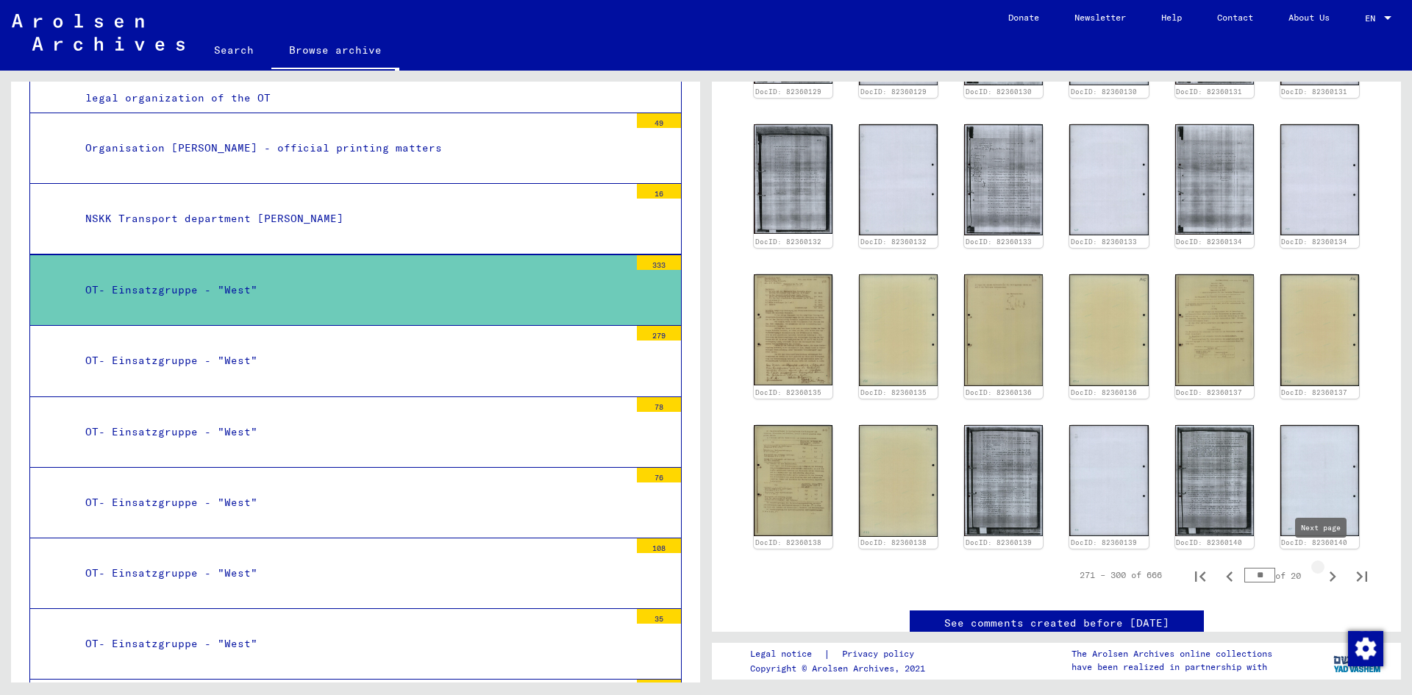
click at [1322, 566] on icon "Next page" at bounding box center [1332, 576] width 21 height 21
type input "**"
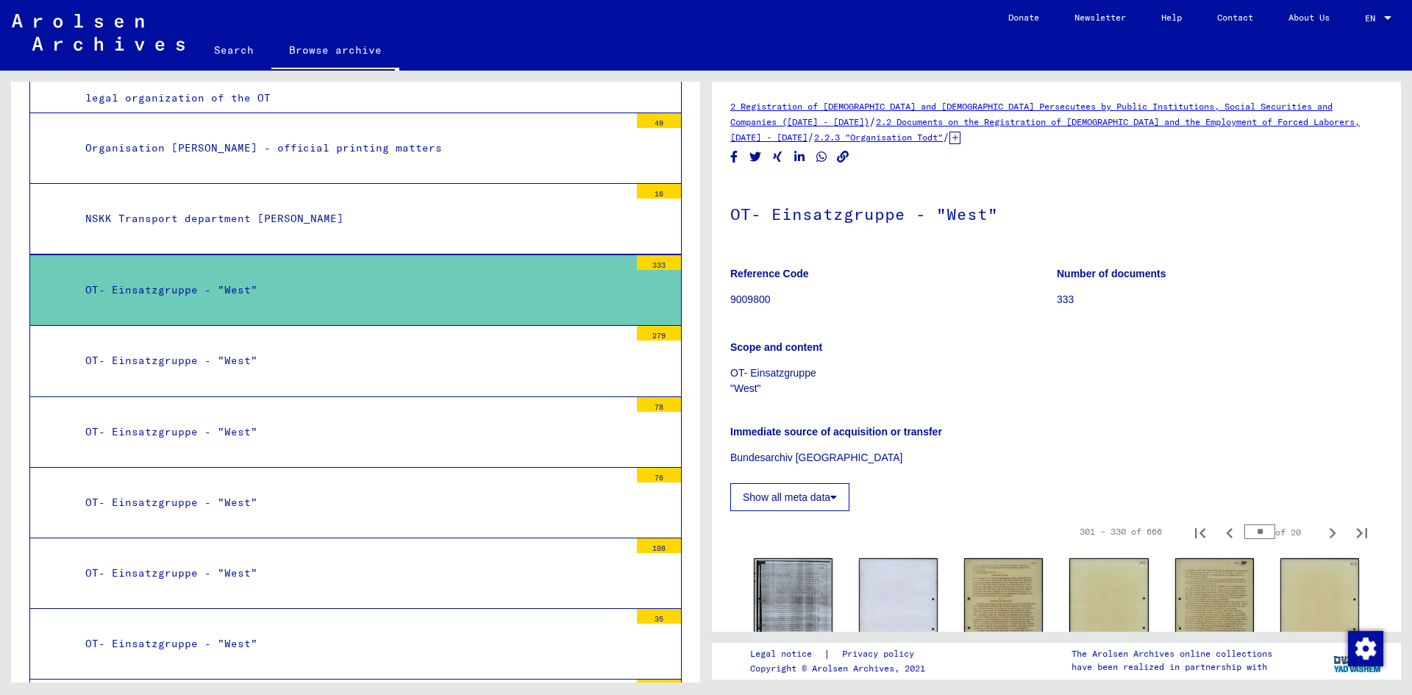
scroll to position [369, 0]
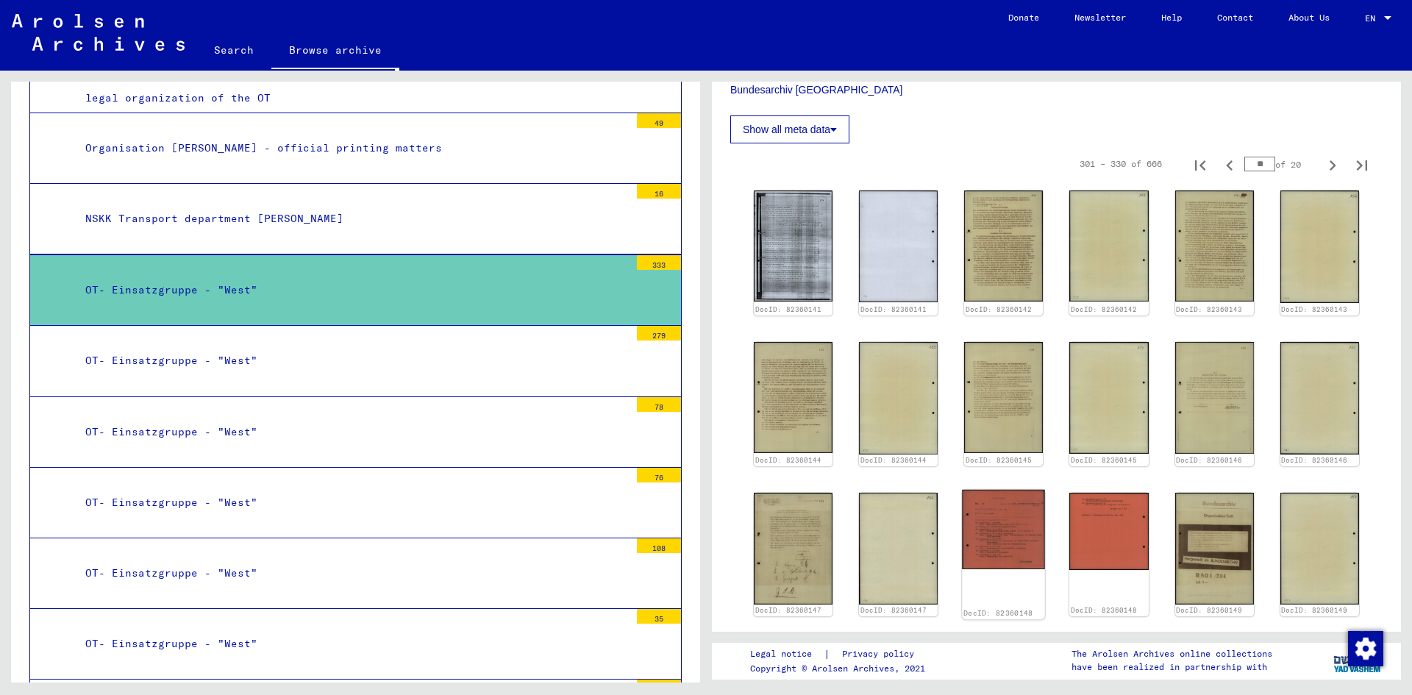
click at [1001, 537] on img at bounding box center [1003, 529] width 83 height 79
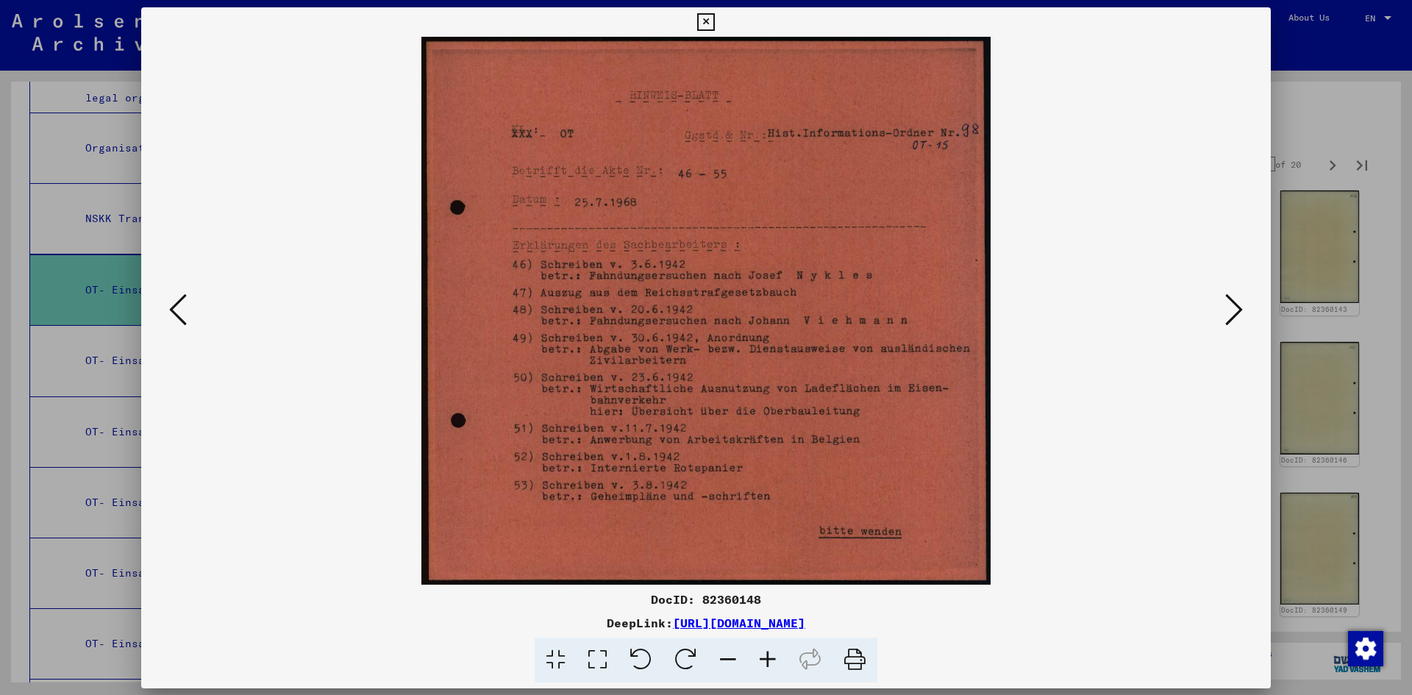
click at [1001, 537] on img at bounding box center [705, 311] width 1029 height 548
click at [1314, 96] on div at bounding box center [706, 347] width 1412 height 695
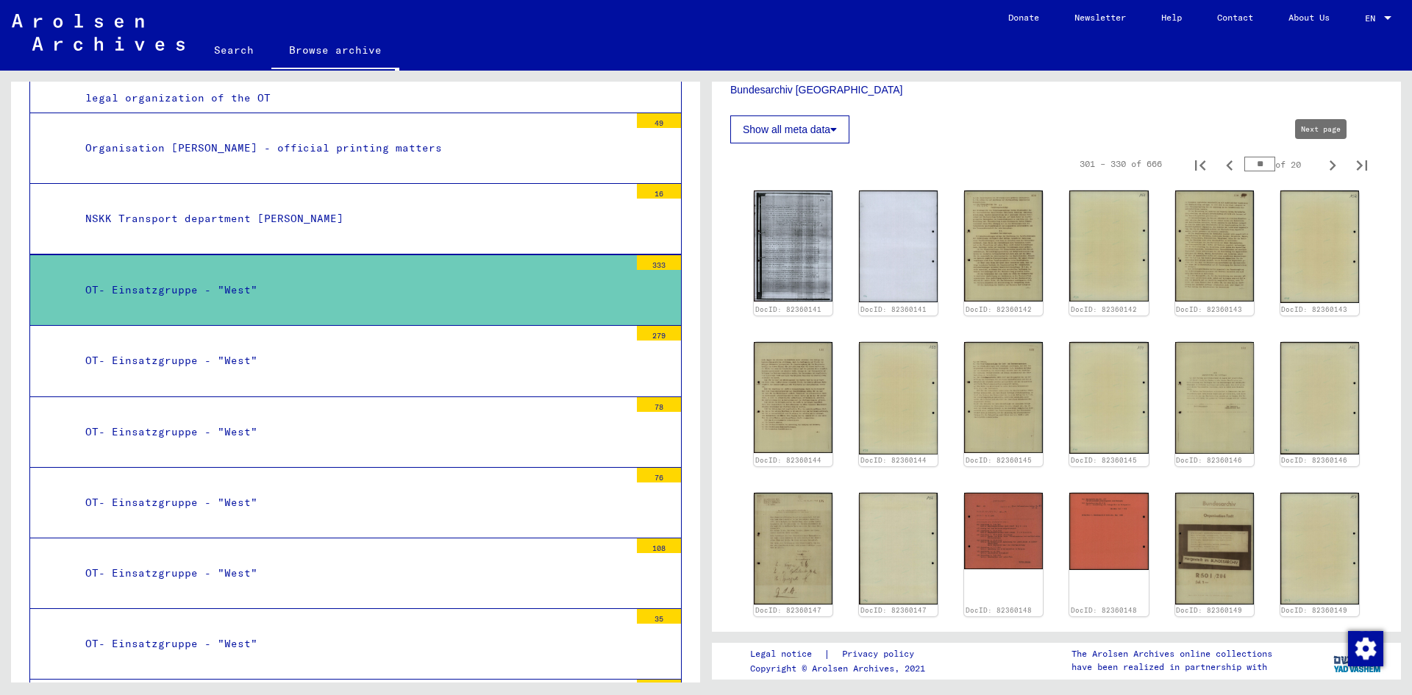
click at [1323, 163] on icon "Next page" at bounding box center [1332, 165] width 21 height 21
type input "**"
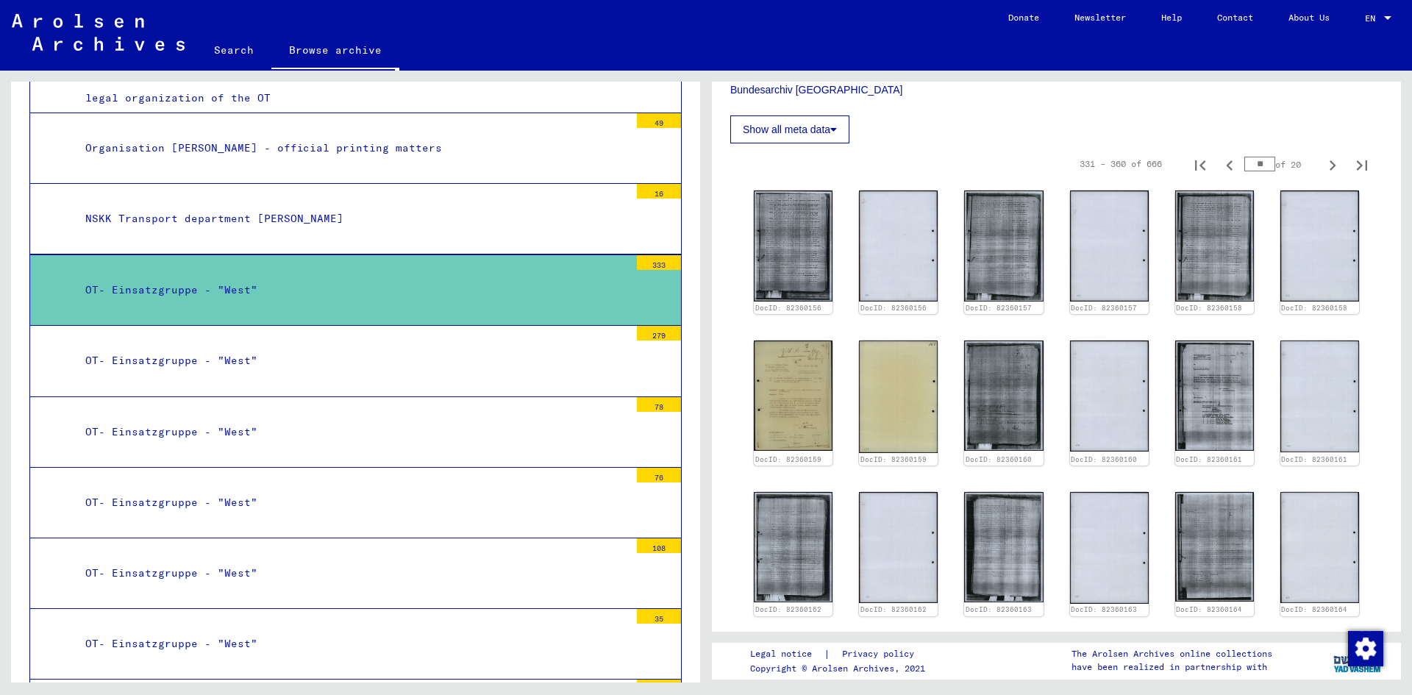
scroll to position [737, 0]
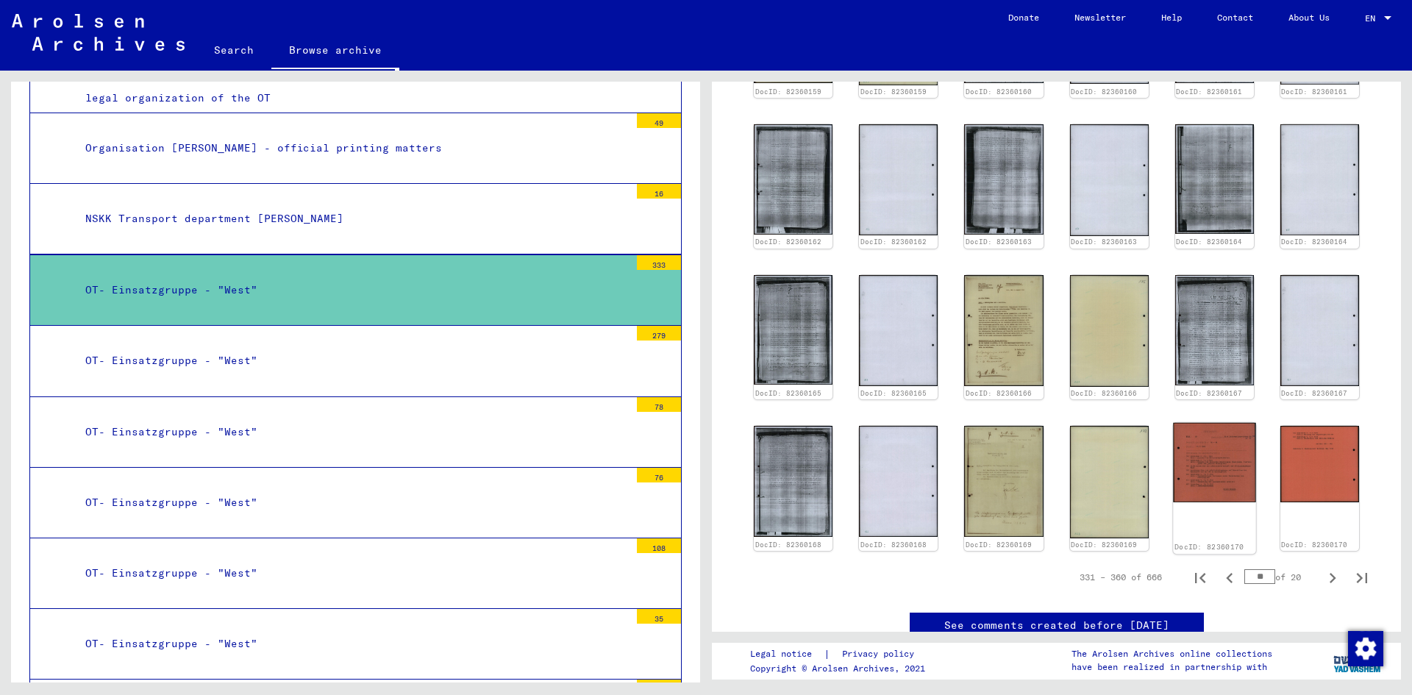
click at [1210, 469] on img at bounding box center [1214, 462] width 83 height 79
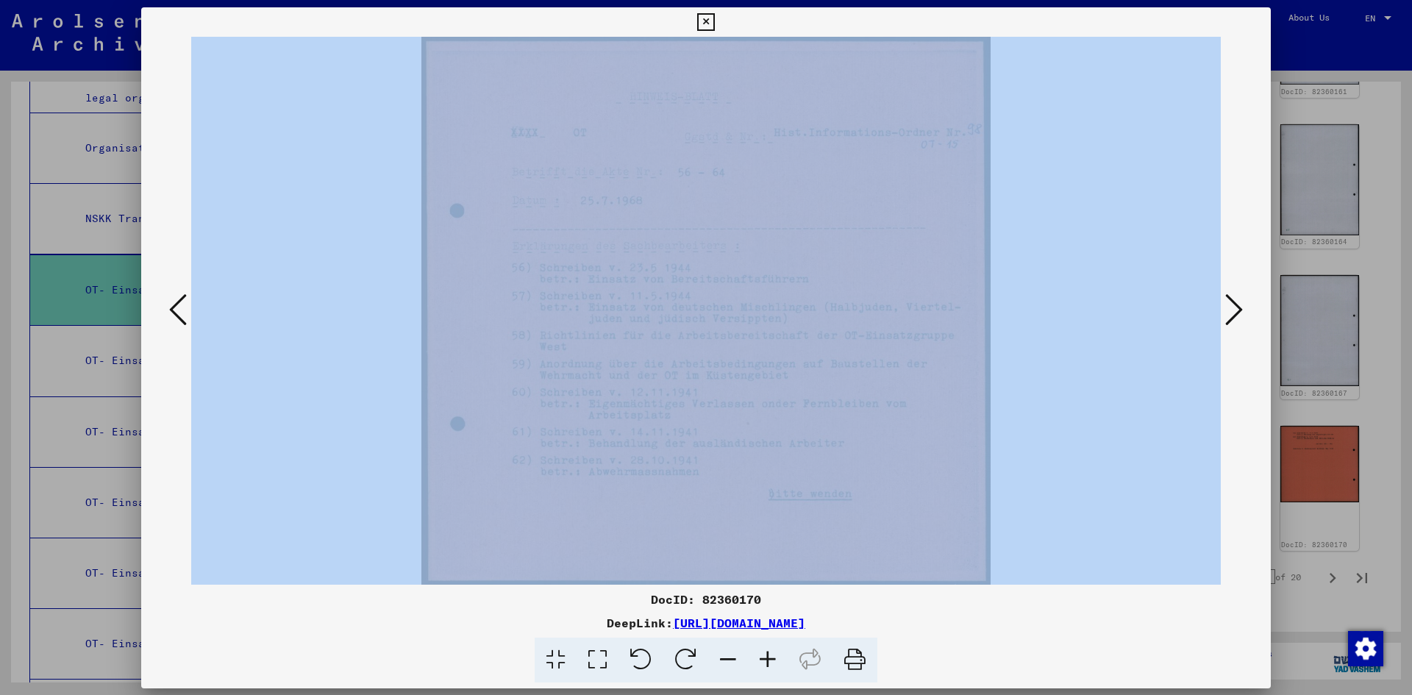
click at [1210, 469] on div at bounding box center [705, 311] width 1129 height 548
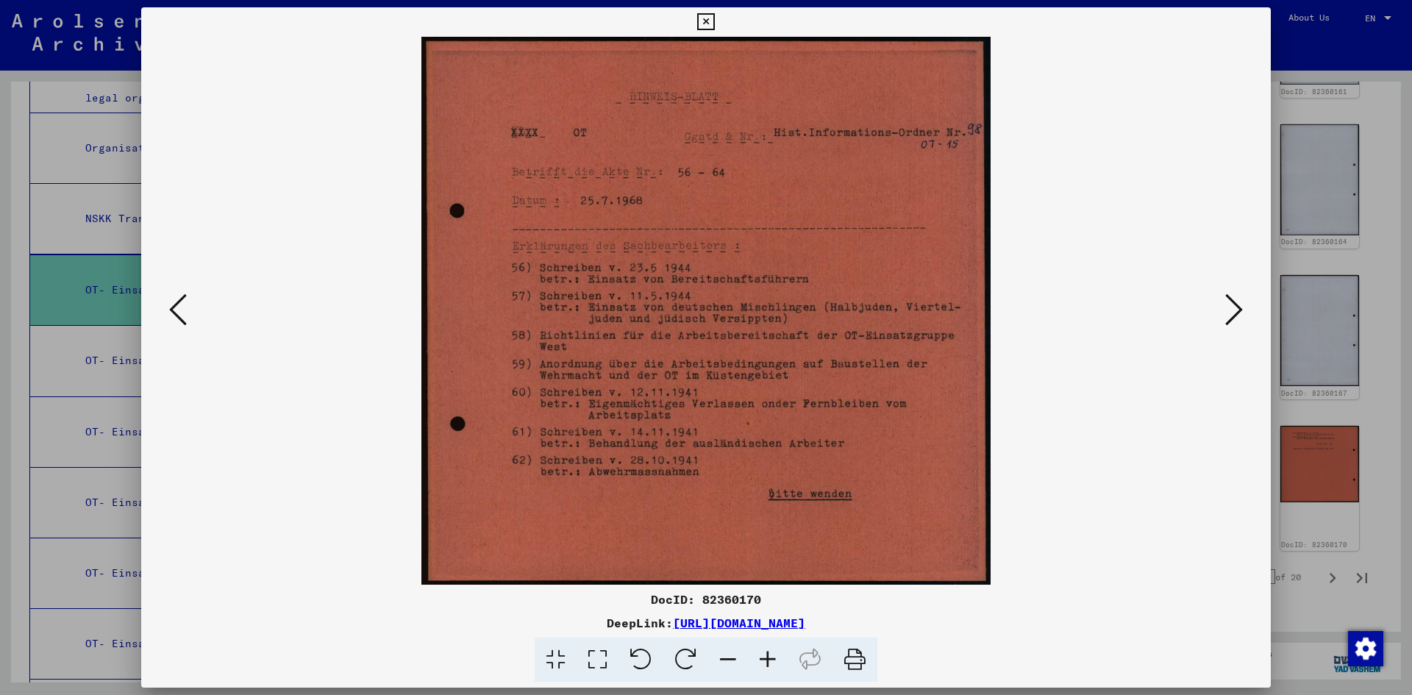
click at [1058, 598] on div "DocID: 82360170" at bounding box center [705, 599] width 1129 height 18
click at [663, 367] on img at bounding box center [705, 311] width 1029 height 548
click at [1228, 305] on icon at bounding box center [1234, 309] width 18 height 35
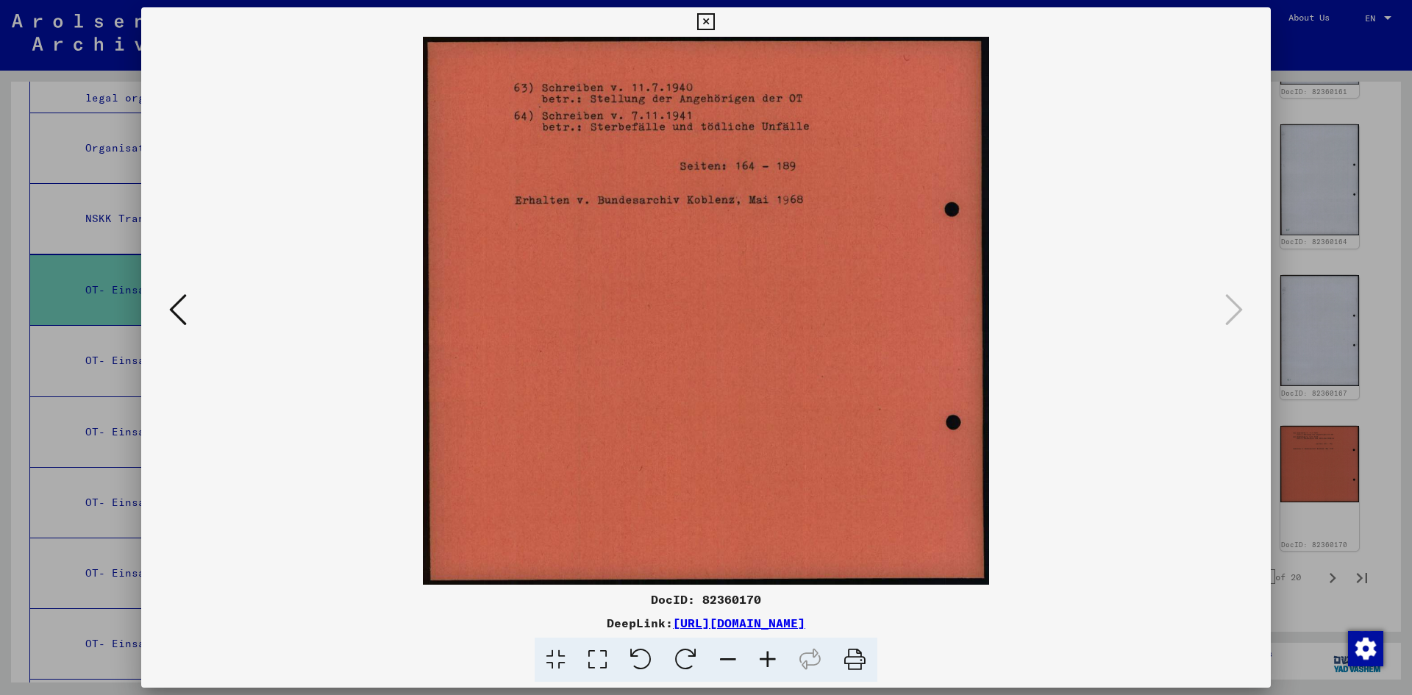
click at [1383, 174] on div at bounding box center [706, 347] width 1412 height 695
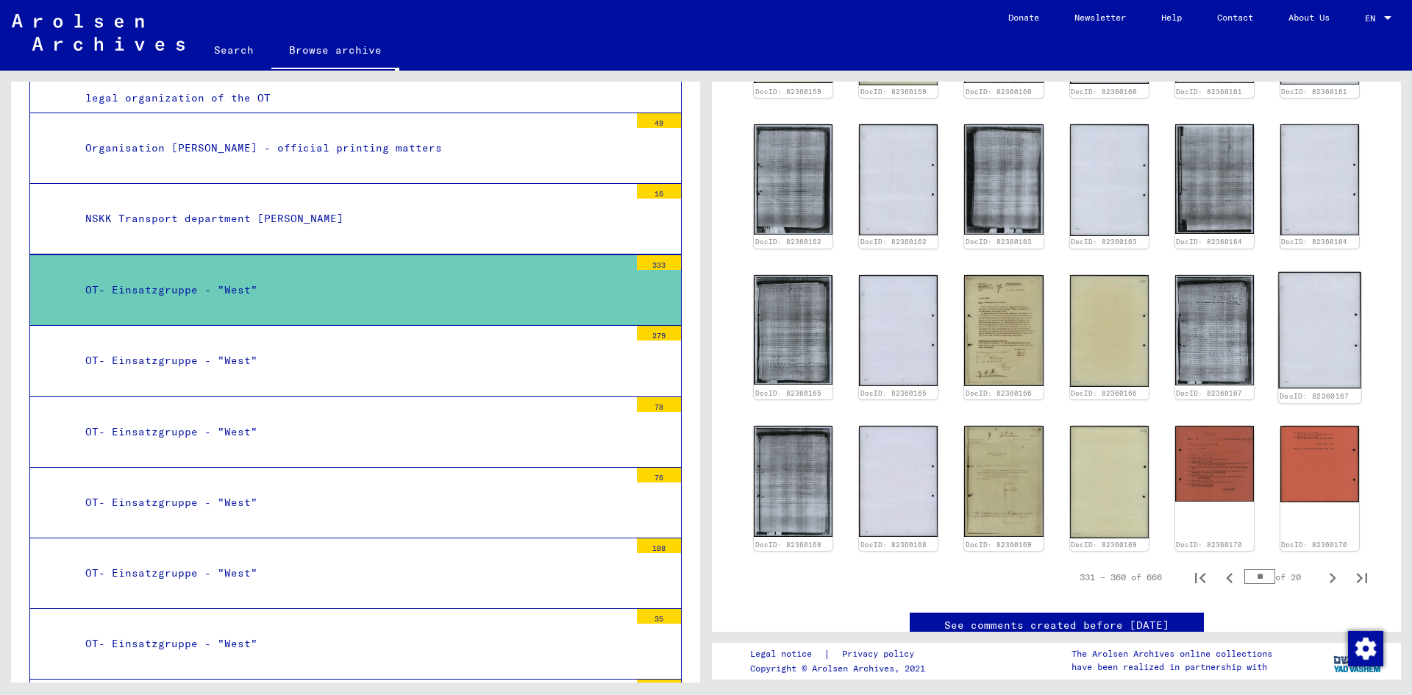
scroll to position [1104, 0]
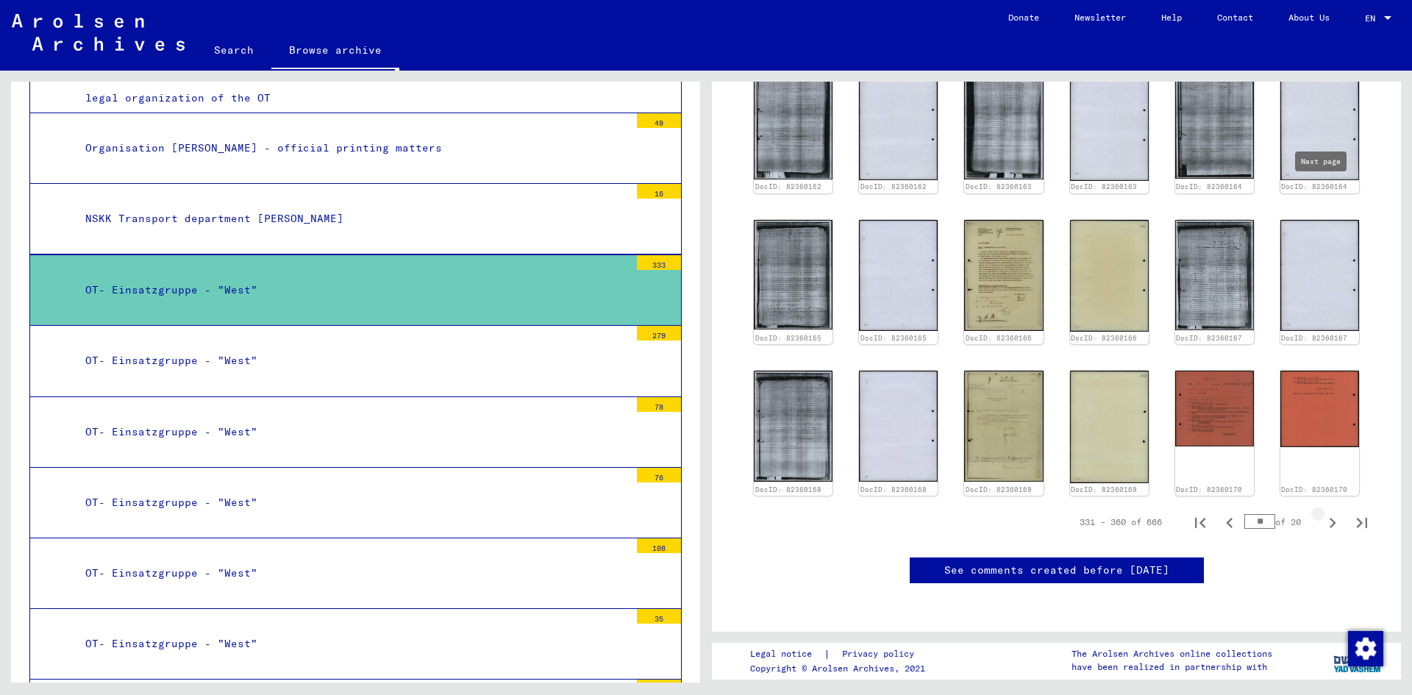
click at [1327, 512] on icon "Next page" at bounding box center [1332, 522] width 21 height 21
type input "**"
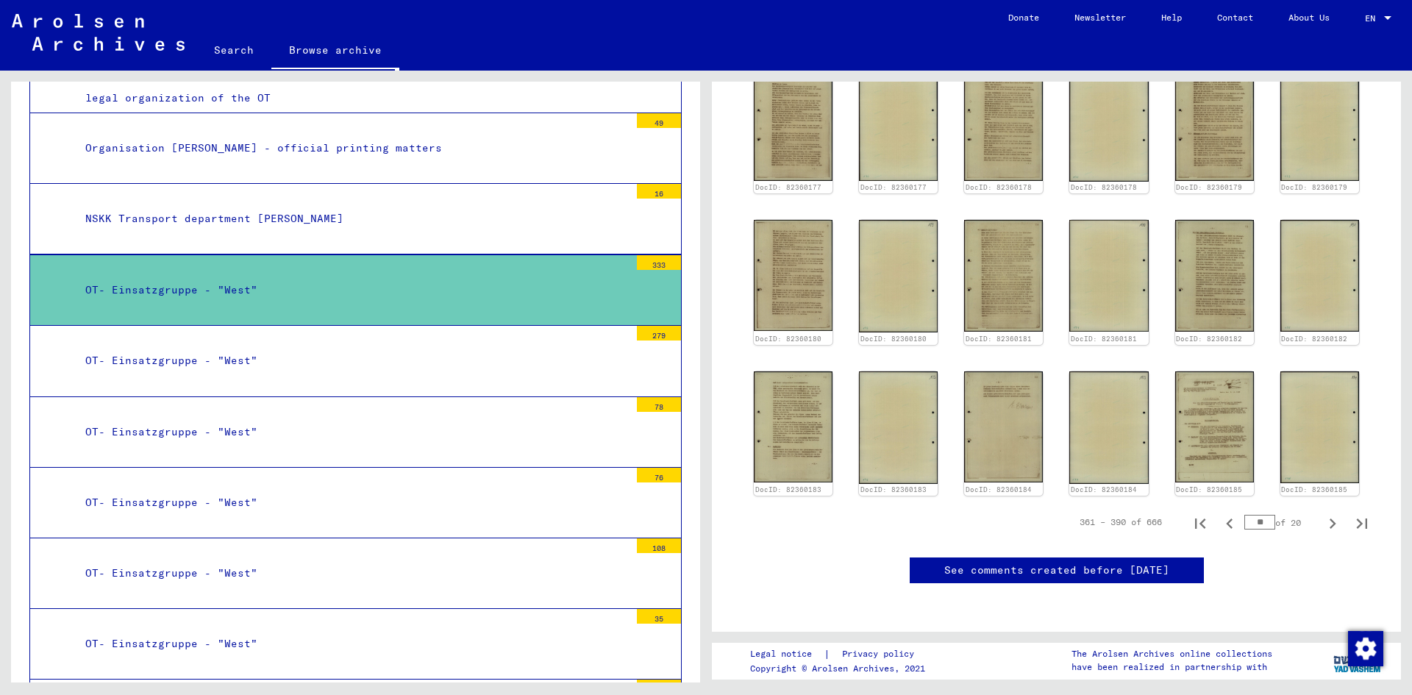
scroll to position [369, 0]
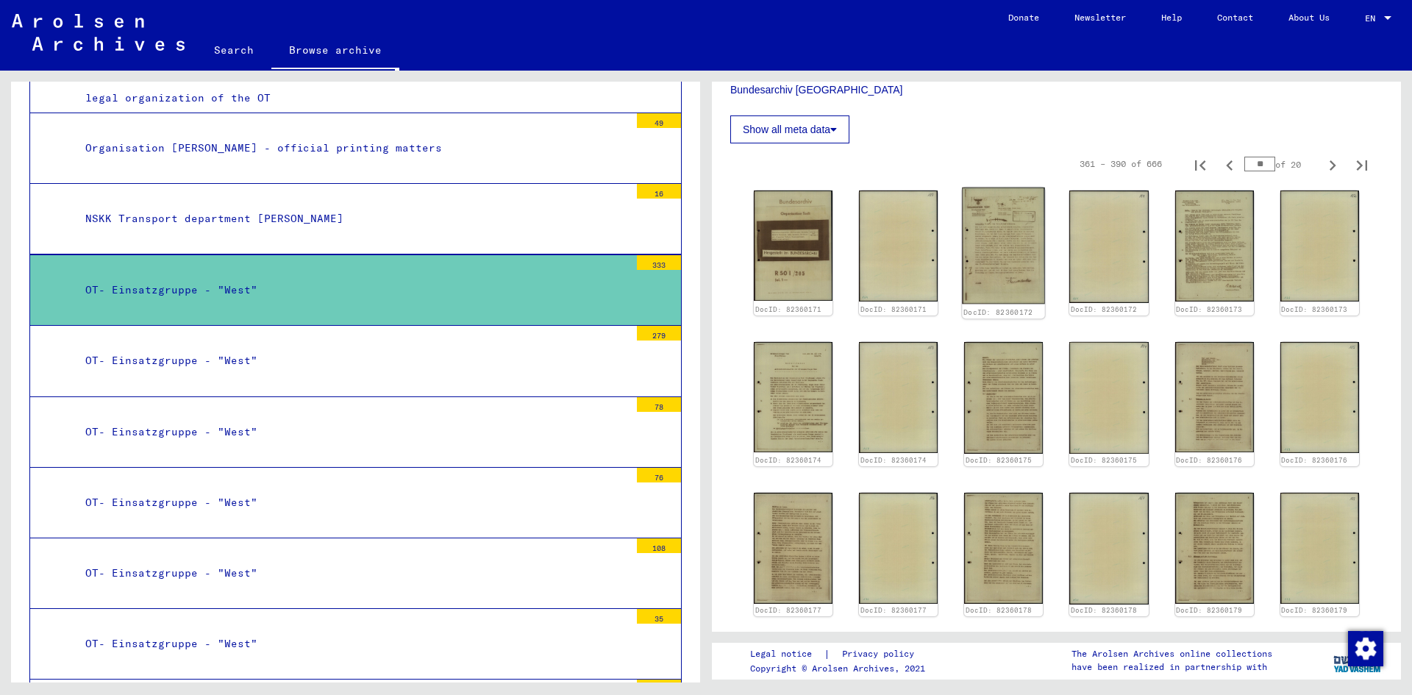
click at [1005, 240] on img at bounding box center [1003, 245] width 83 height 117
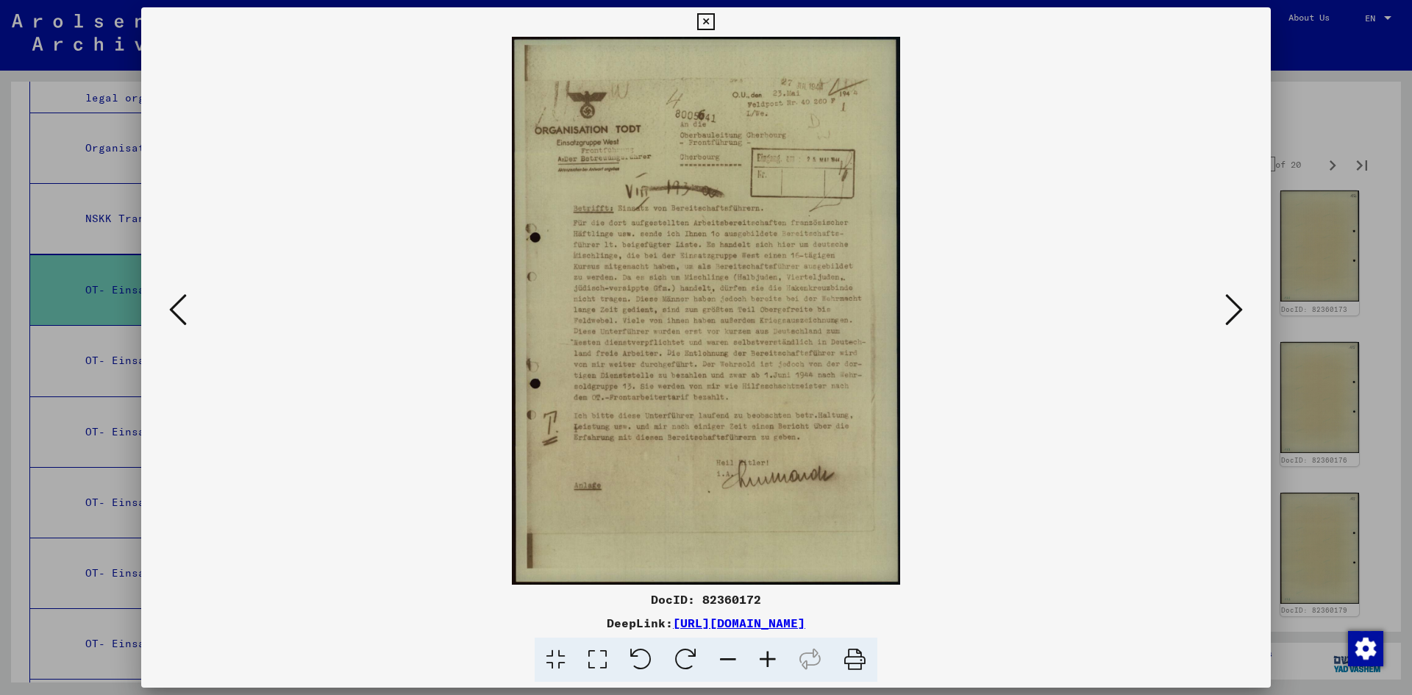
click at [1234, 315] on icon at bounding box center [1234, 309] width 18 height 35
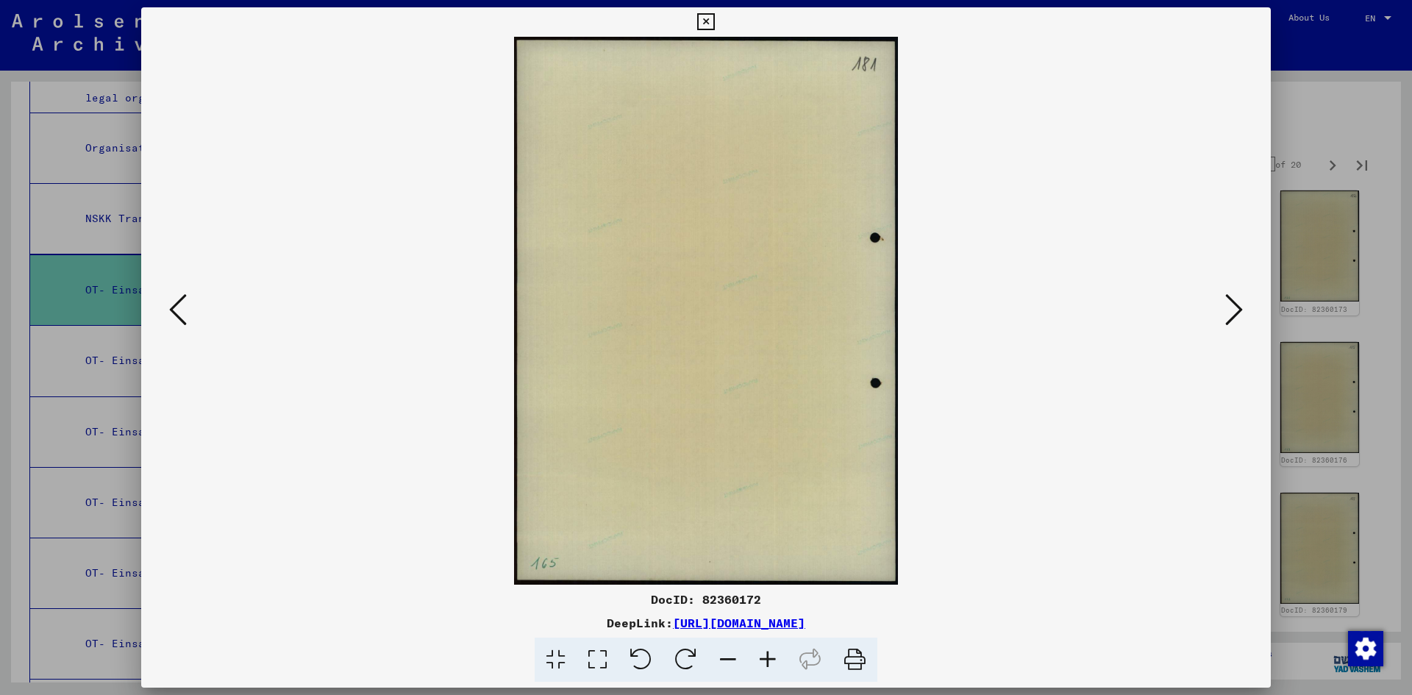
click at [1234, 315] on icon at bounding box center [1234, 309] width 18 height 35
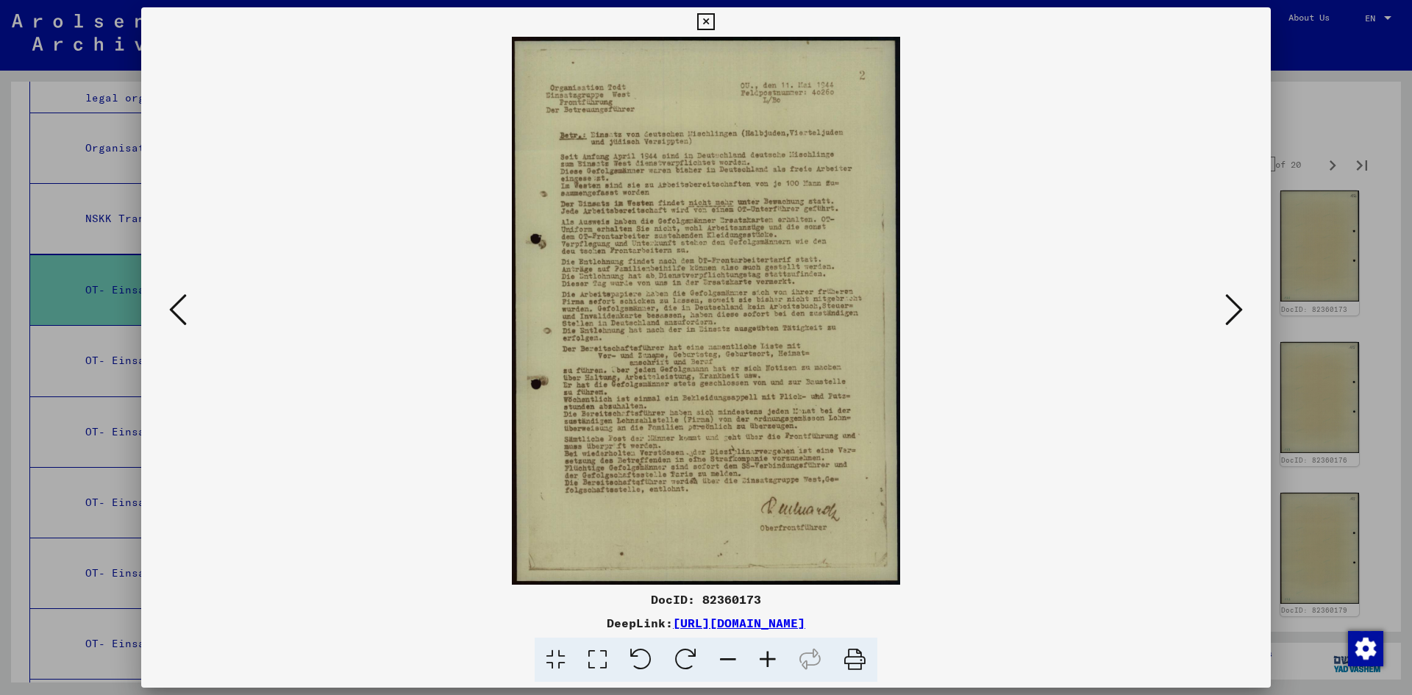
click at [1234, 315] on icon at bounding box center [1234, 309] width 18 height 35
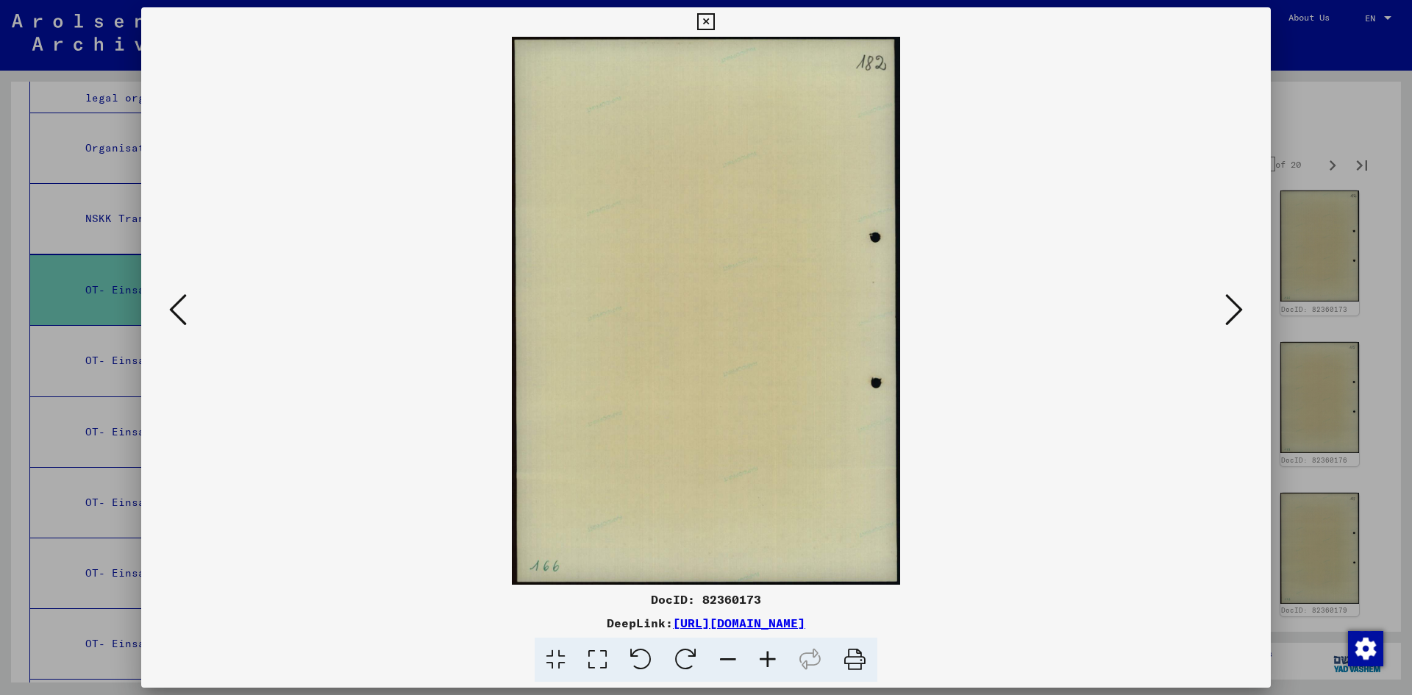
click at [1234, 315] on icon at bounding box center [1234, 309] width 18 height 35
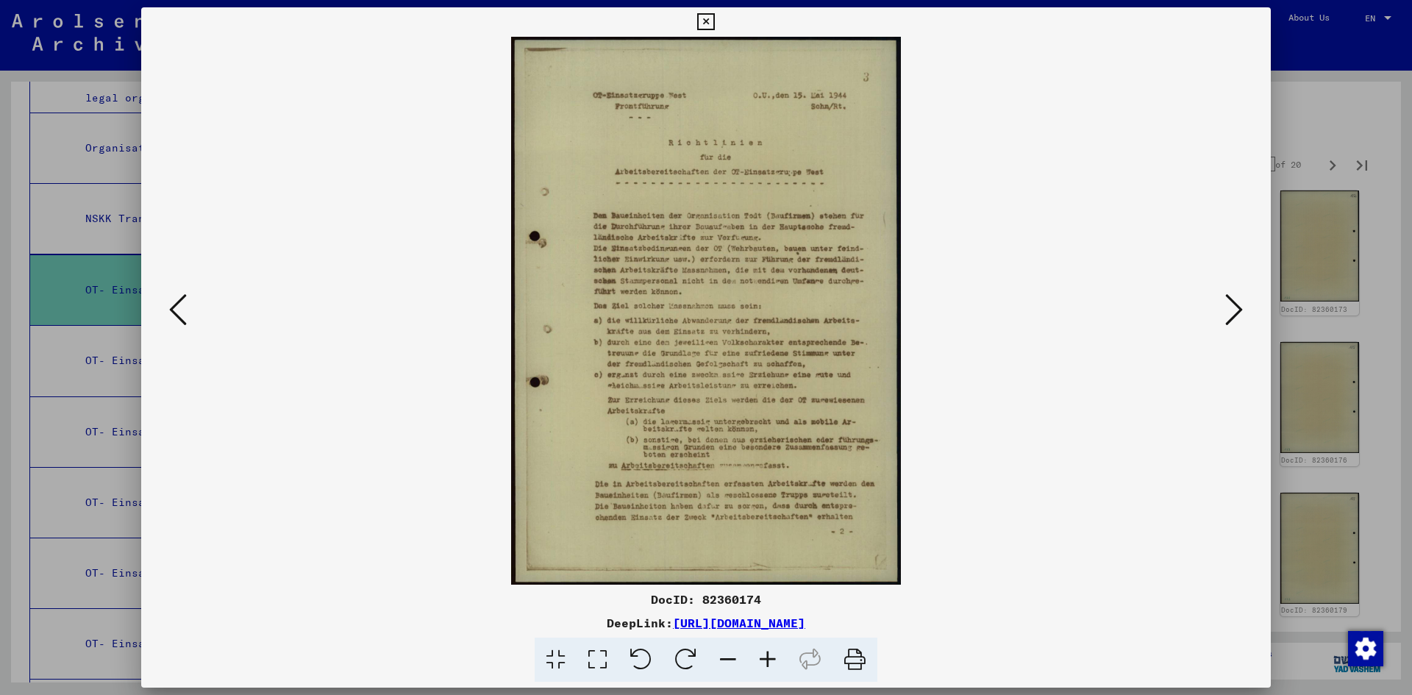
click at [1234, 315] on icon at bounding box center [1234, 309] width 18 height 35
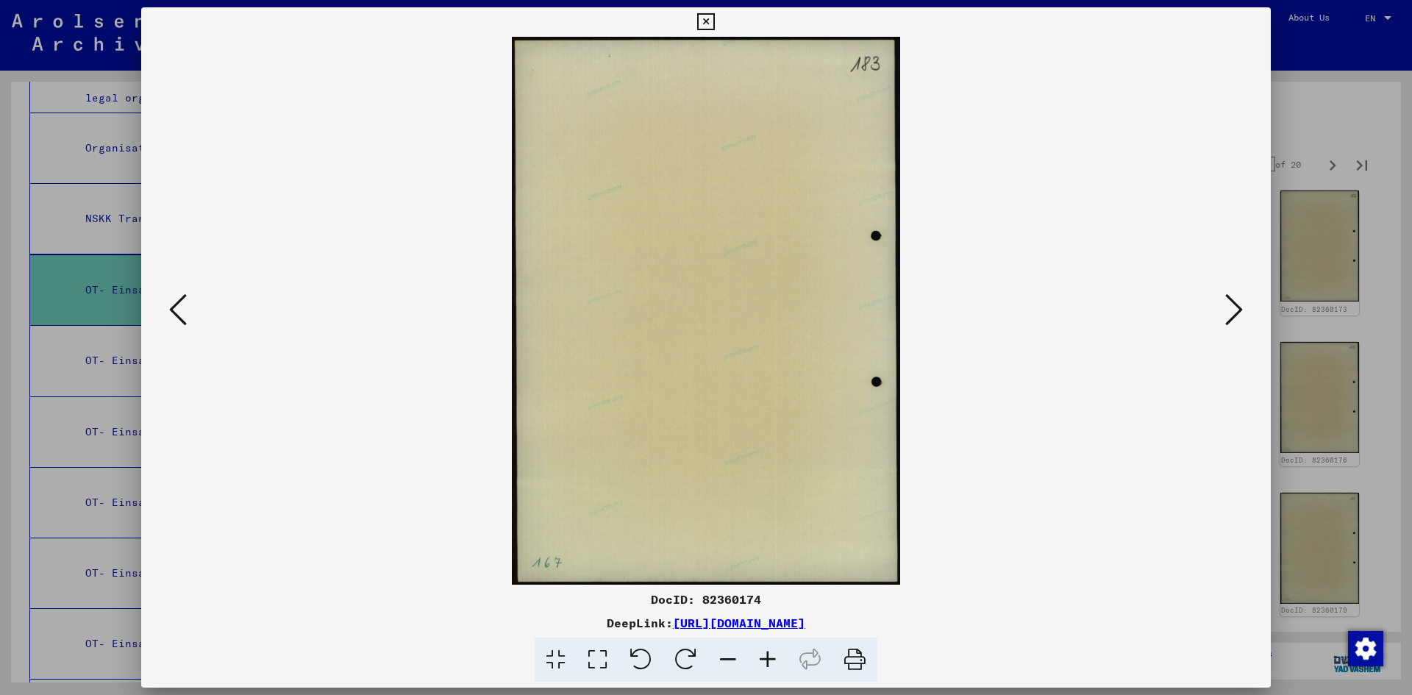
click at [1234, 315] on icon at bounding box center [1234, 309] width 18 height 35
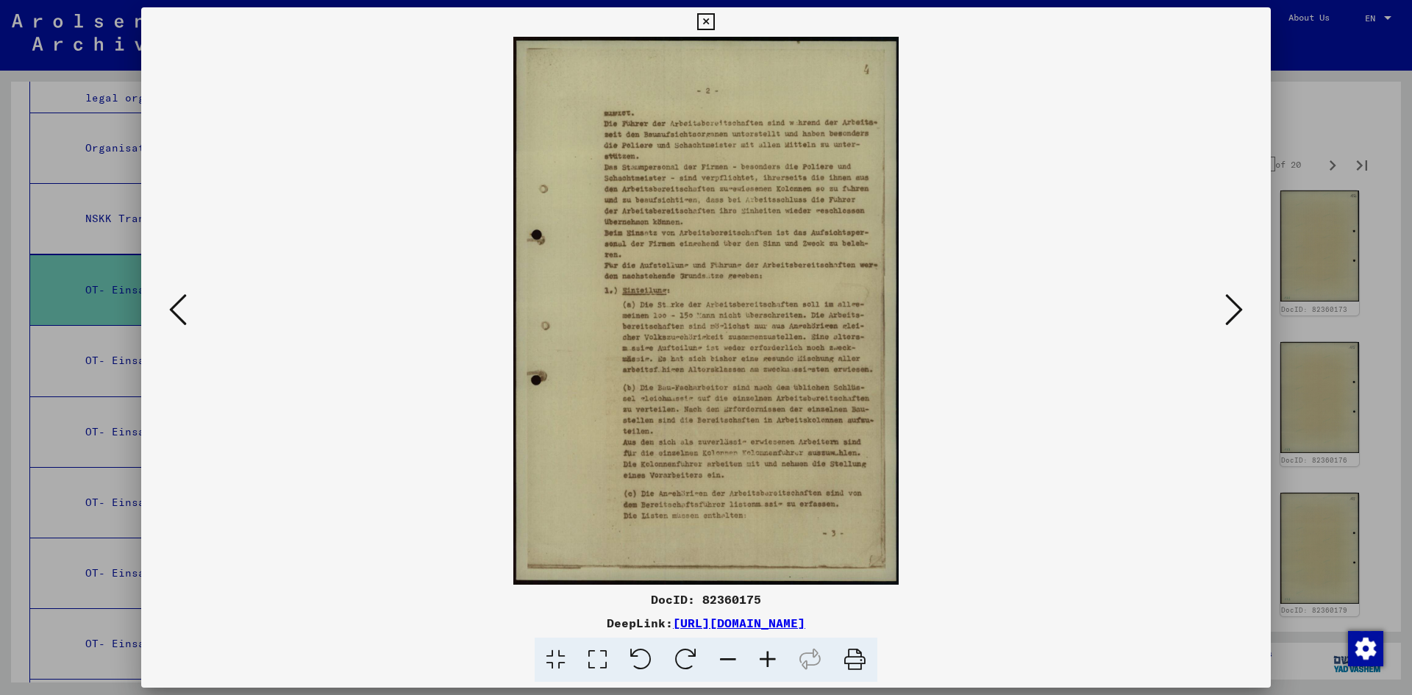
click at [1234, 315] on icon at bounding box center [1234, 309] width 18 height 35
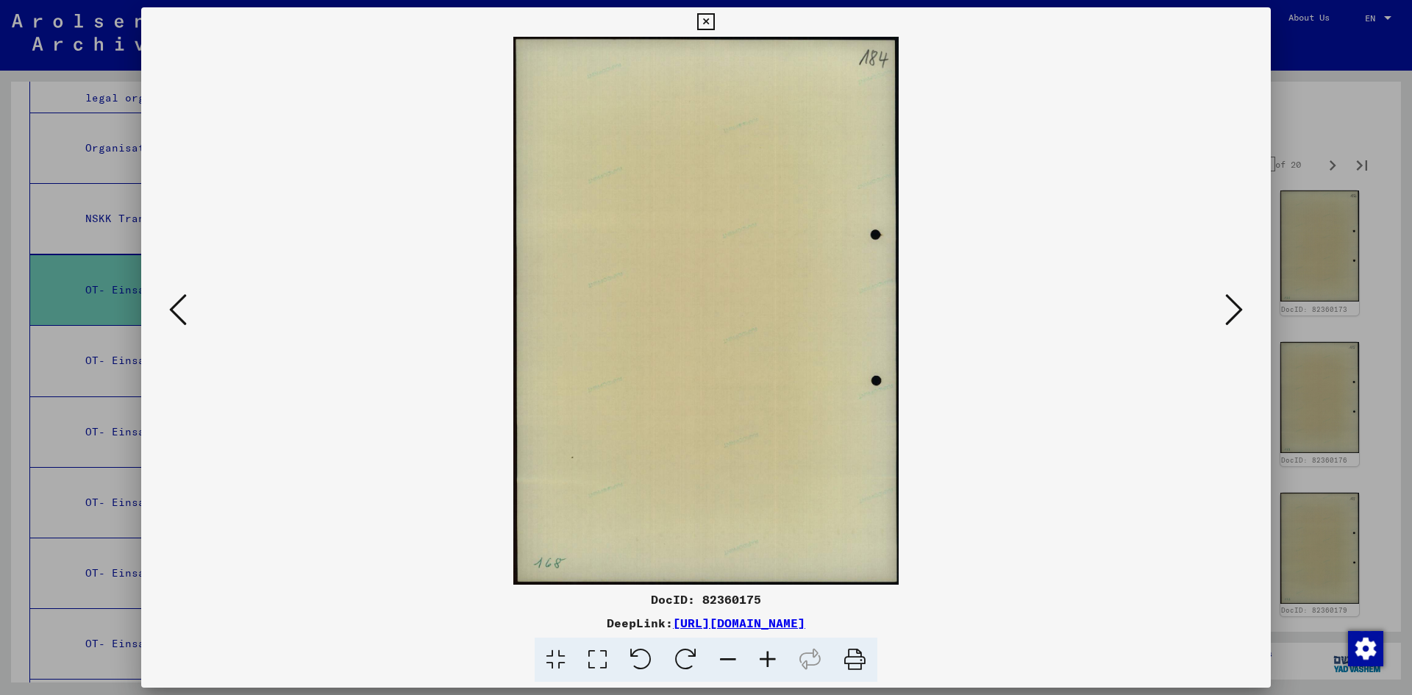
click at [1234, 315] on icon at bounding box center [1234, 309] width 18 height 35
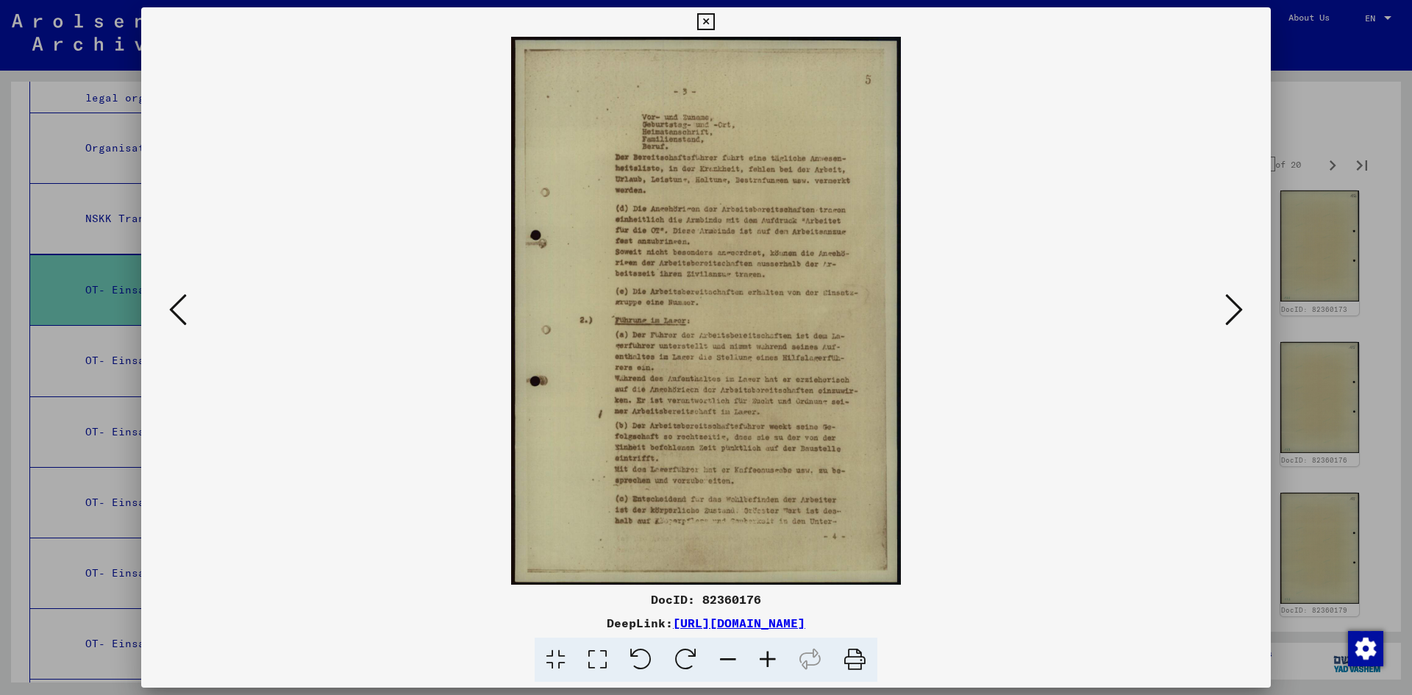
click at [1234, 315] on icon at bounding box center [1234, 309] width 18 height 35
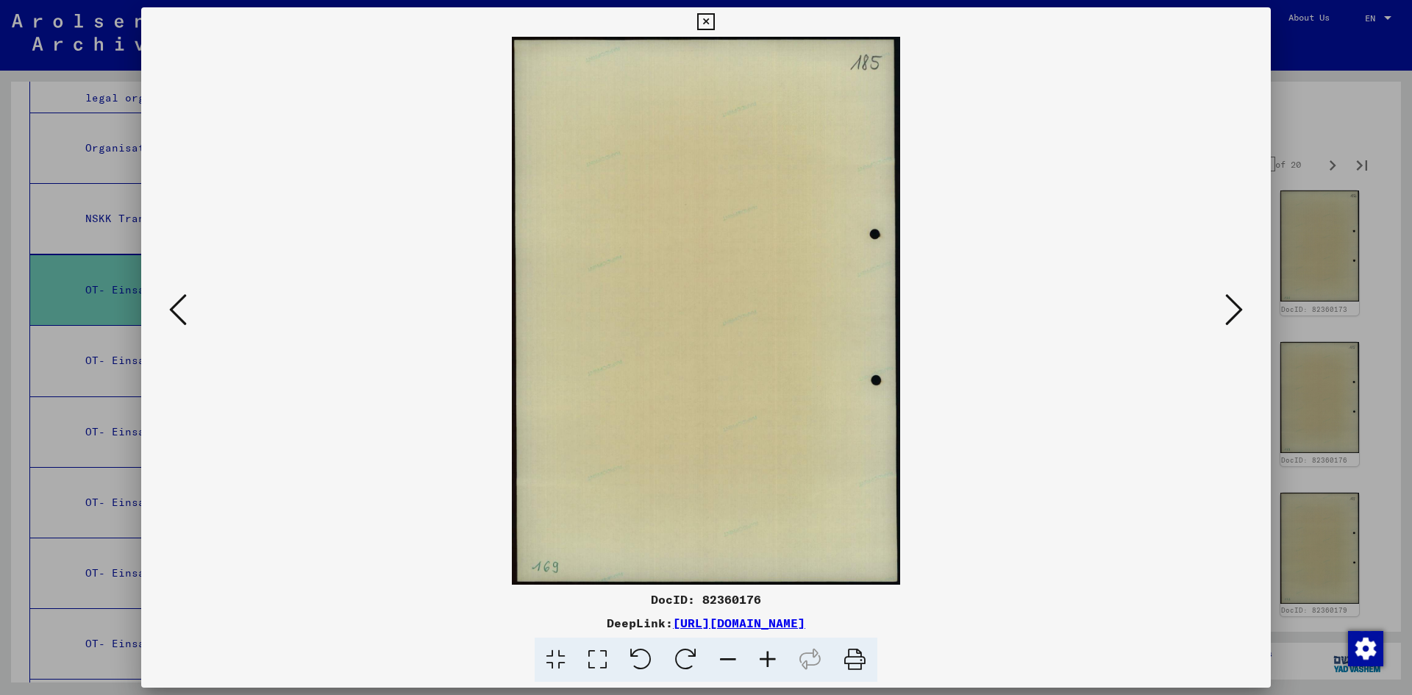
click at [1234, 315] on icon at bounding box center [1234, 309] width 18 height 35
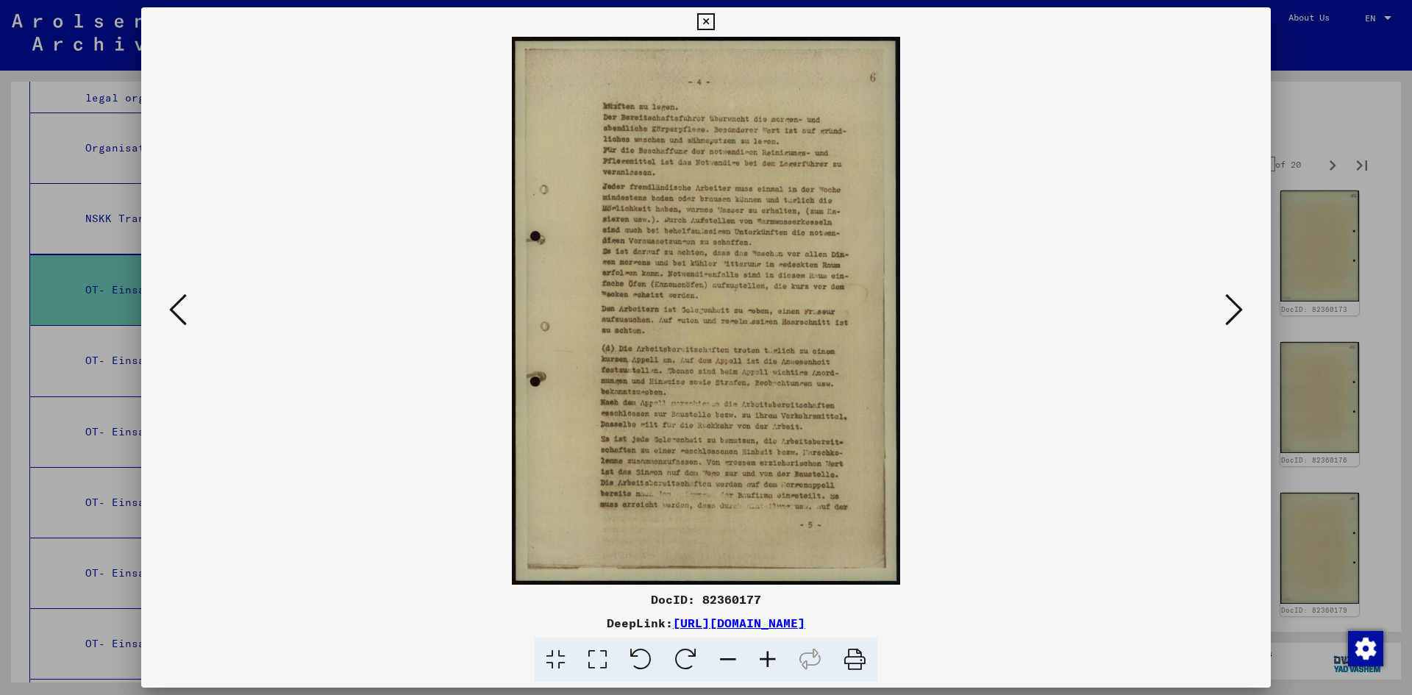
click at [1234, 315] on icon at bounding box center [1234, 309] width 18 height 35
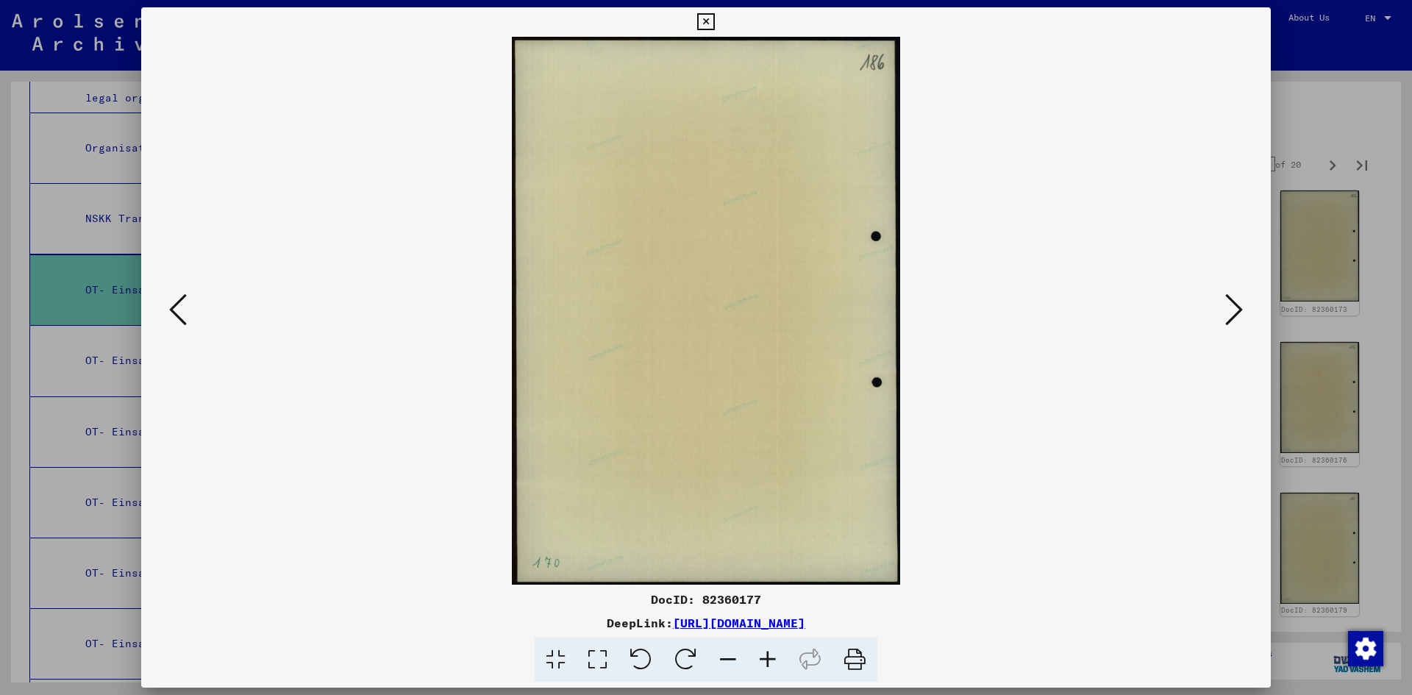
click at [1234, 315] on icon at bounding box center [1234, 309] width 18 height 35
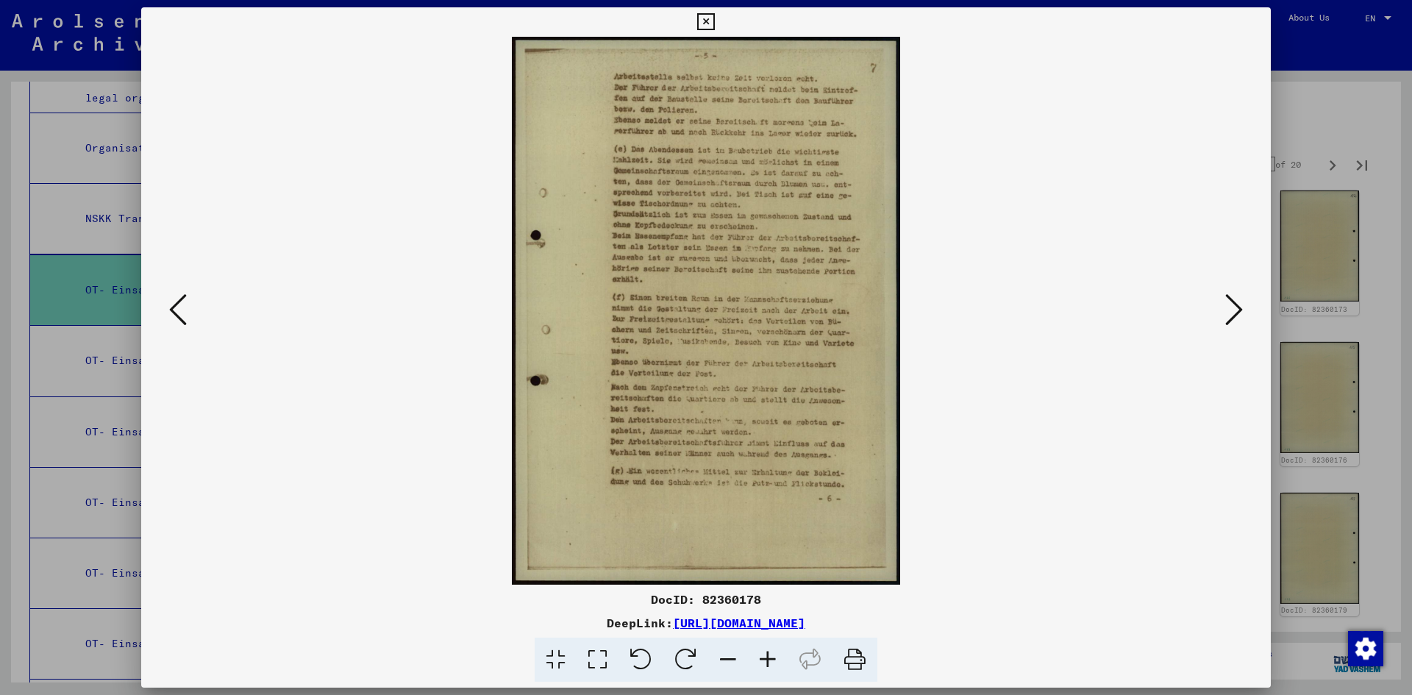
click at [1234, 315] on icon at bounding box center [1234, 309] width 18 height 35
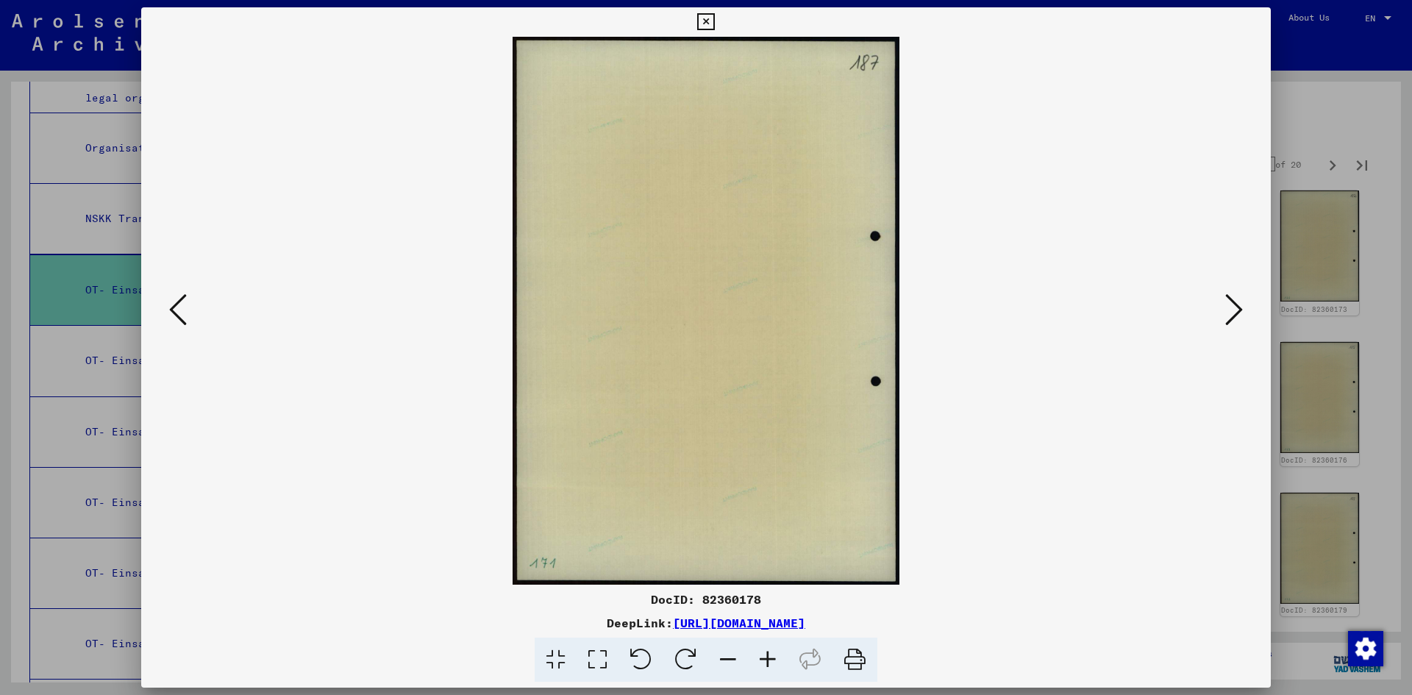
click at [1234, 315] on icon at bounding box center [1234, 309] width 18 height 35
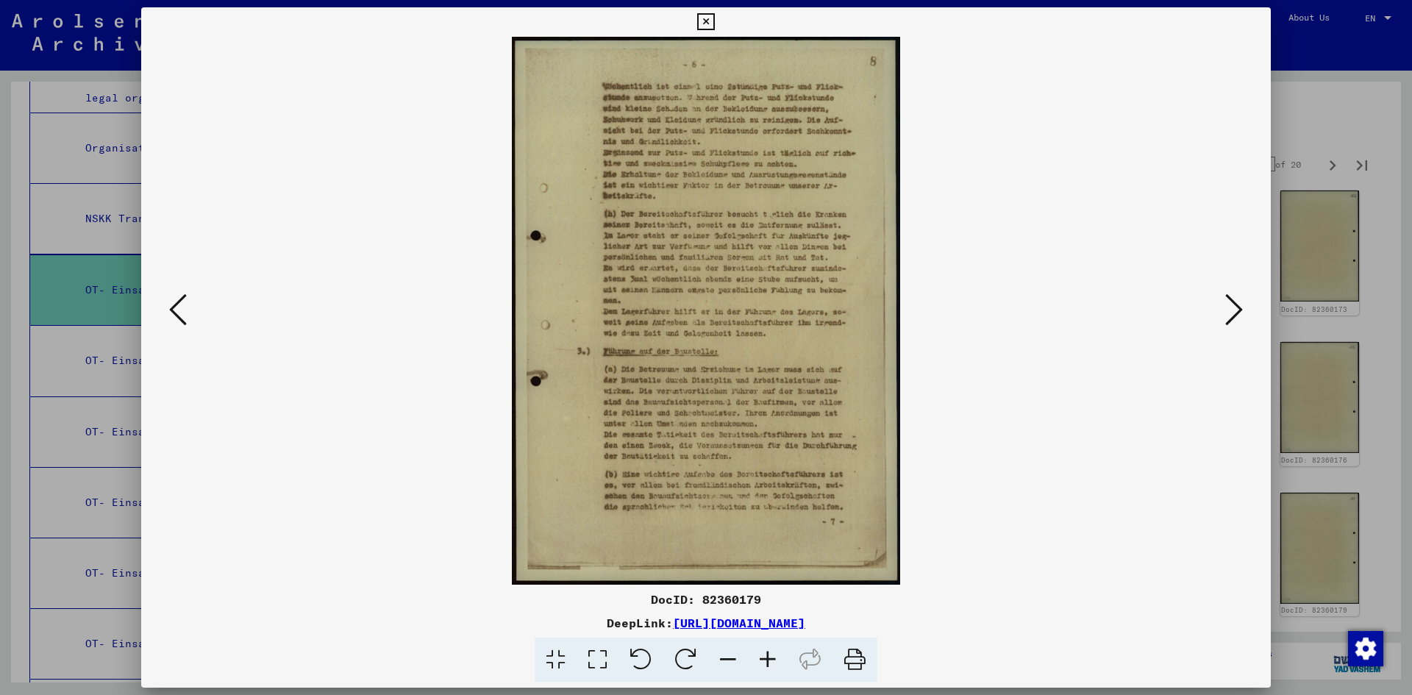
click at [1234, 315] on icon at bounding box center [1234, 309] width 18 height 35
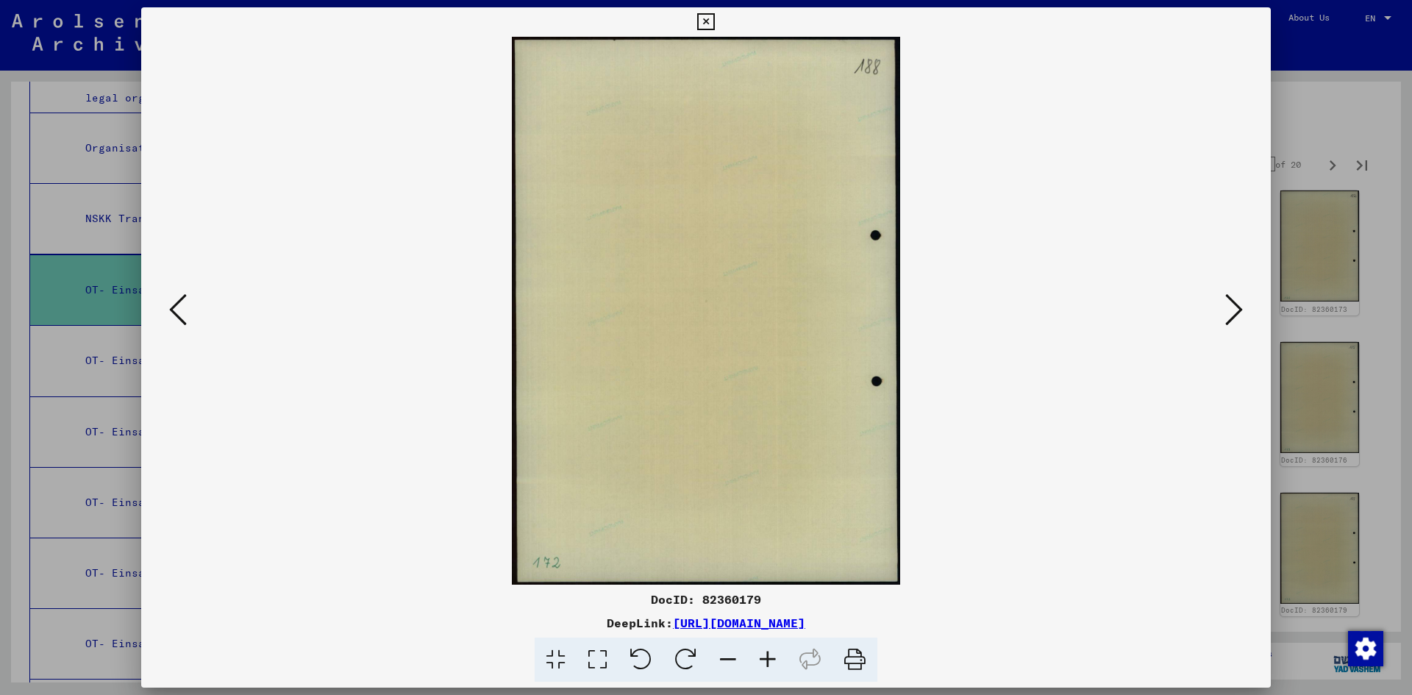
click at [1234, 315] on icon at bounding box center [1234, 309] width 18 height 35
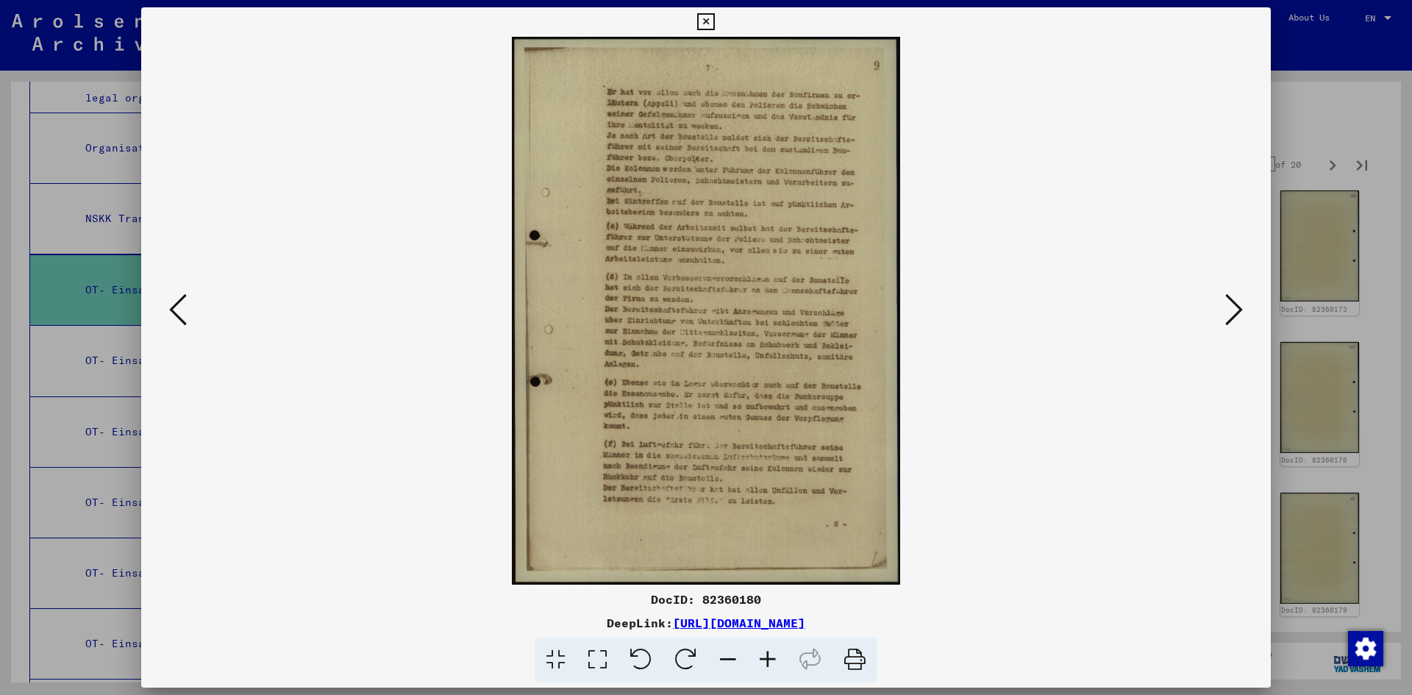
click at [1234, 315] on icon at bounding box center [1234, 309] width 18 height 35
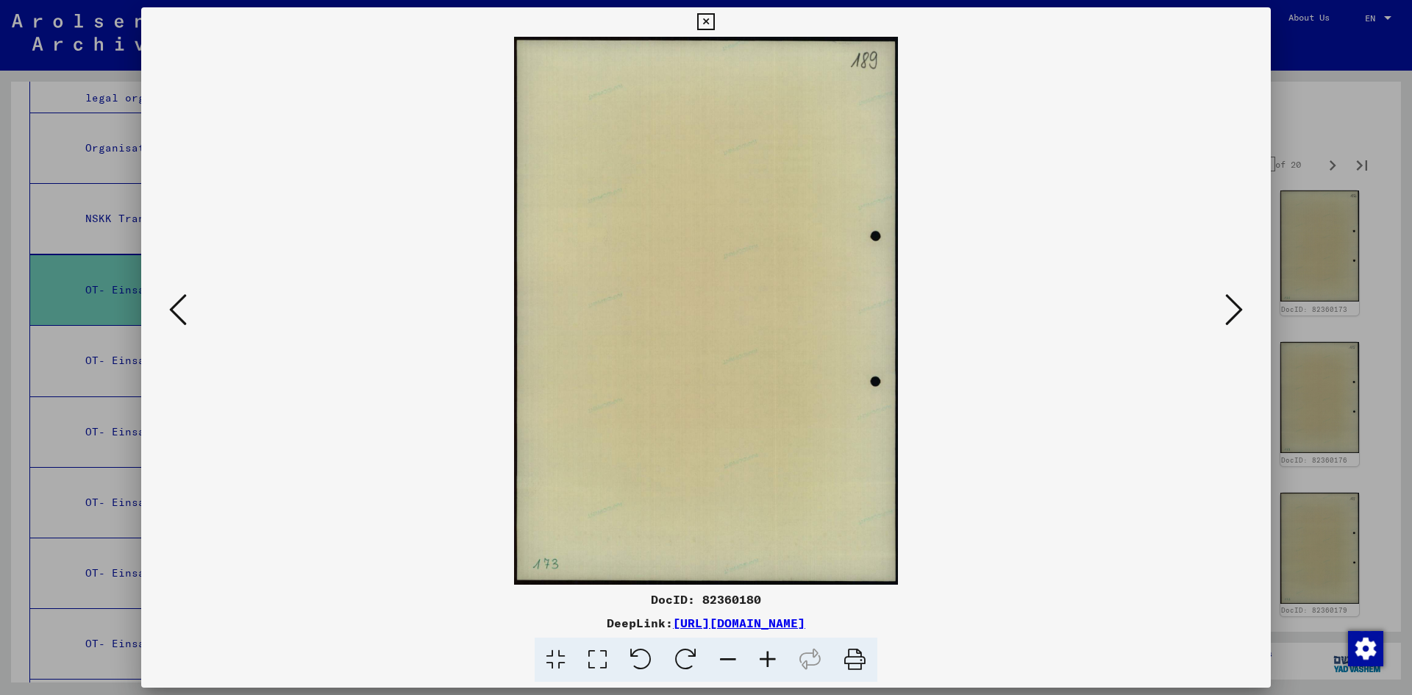
click at [1234, 315] on icon at bounding box center [1234, 309] width 18 height 35
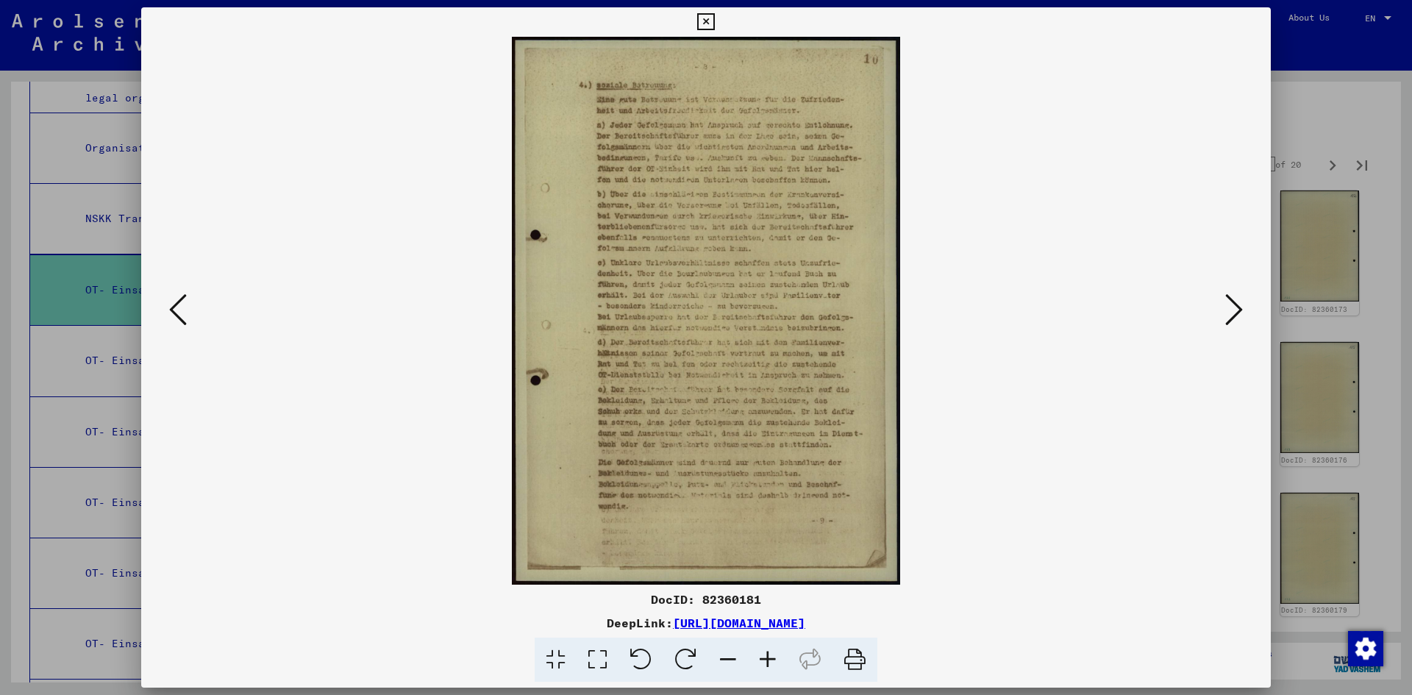
click at [1234, 315] on icon at bounding box center [1234, 309] width 18 height 35
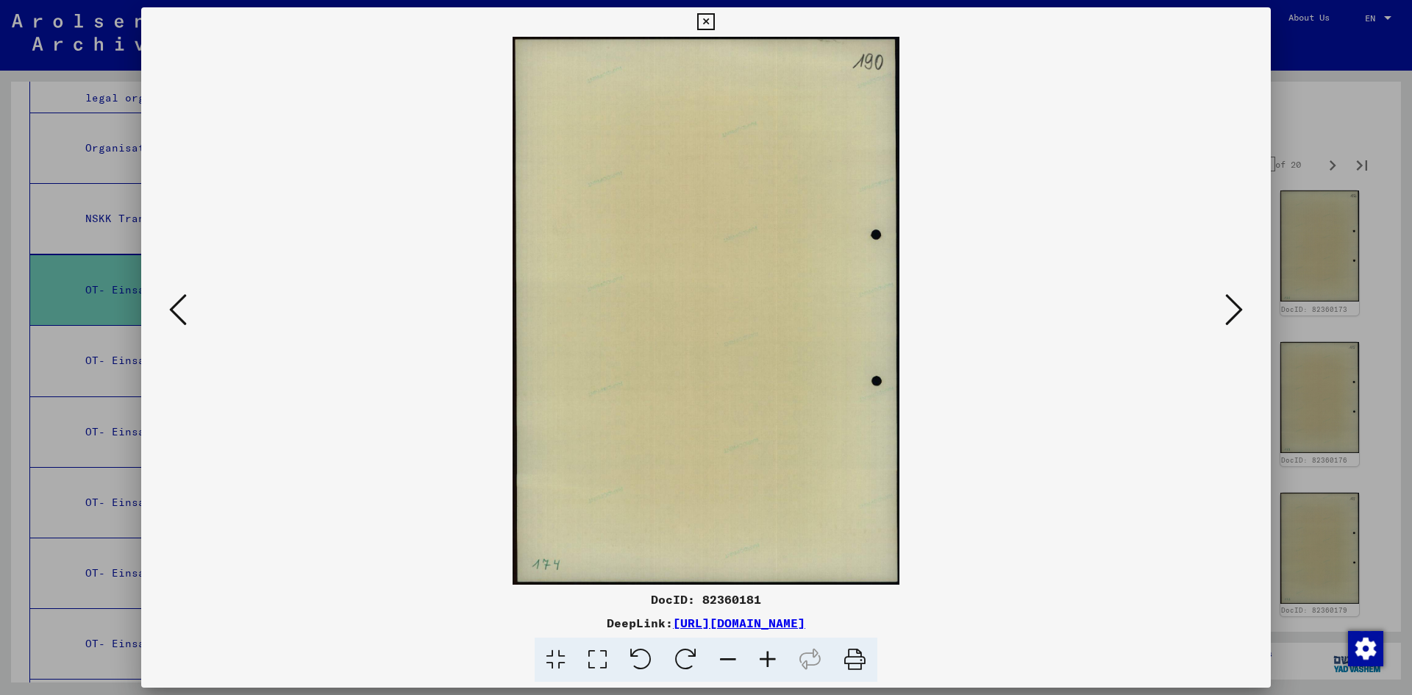
click at [1234, 315] on icon at bounding box center [1234, 309] width 18 height 35
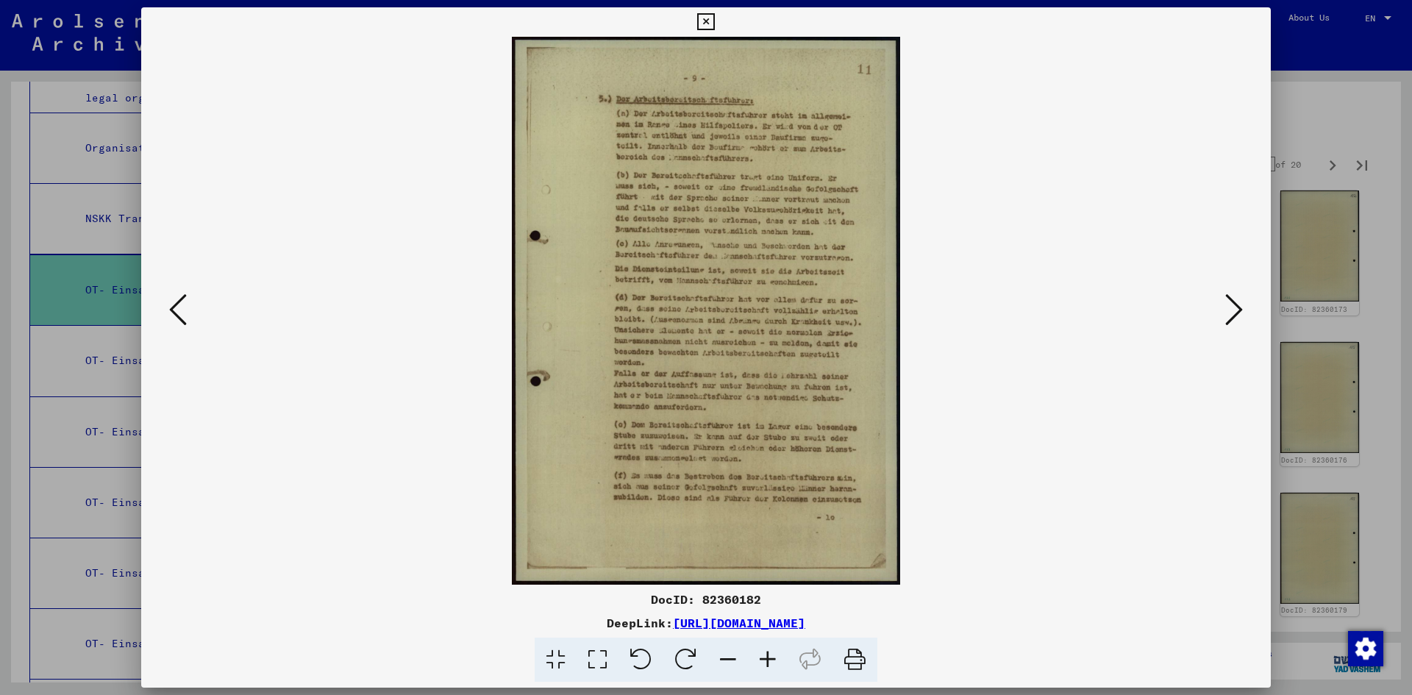
click at [1234, 315] on icon at bounding box center [1234, 309] width 18 height 35
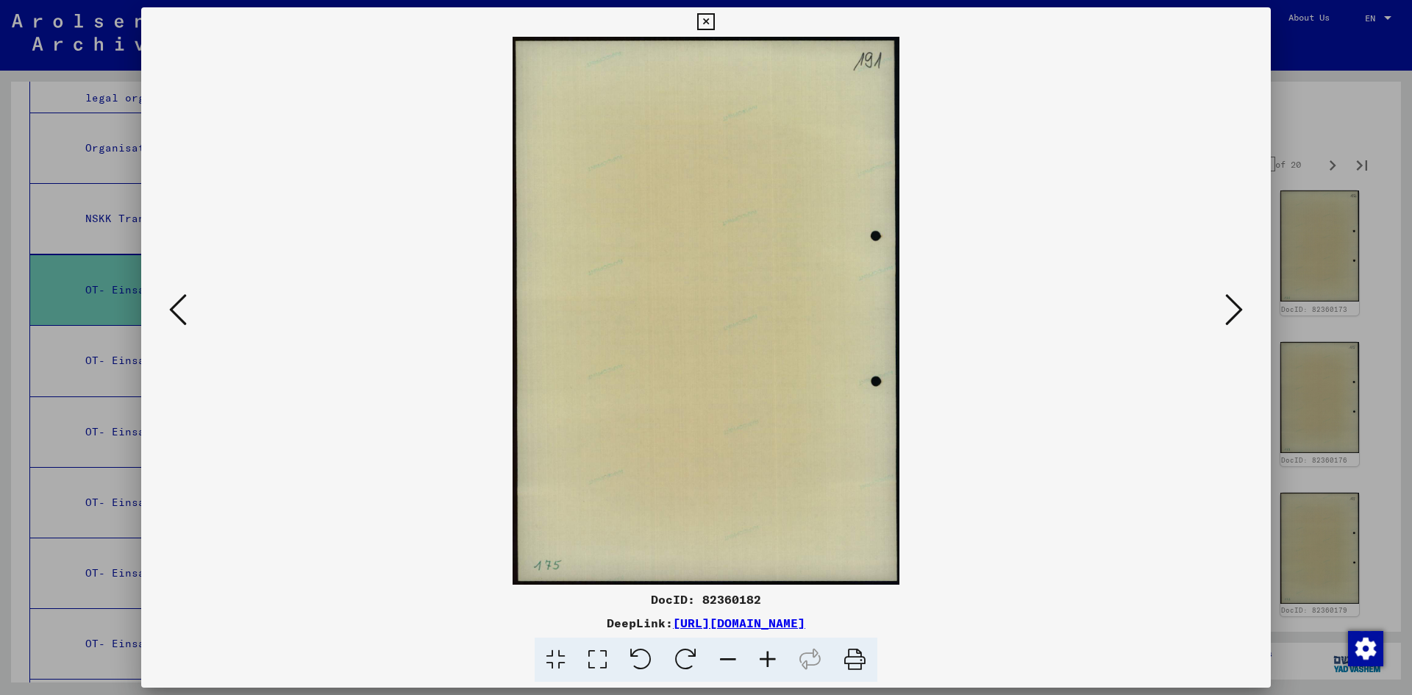
click at [1234, 315] on icon at bounding box center [1234, 309] width 18 height 35
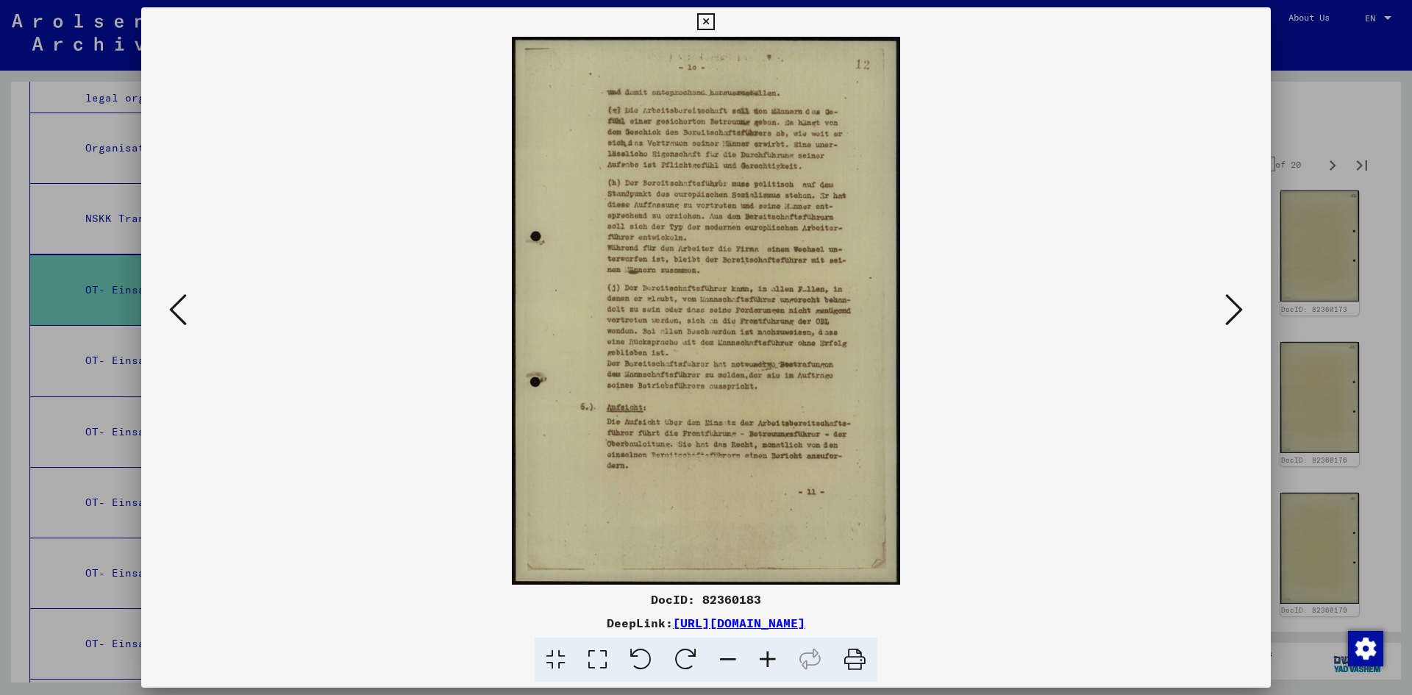
click at [1322, 140] on div at bounding box center [706, 347] width 1412 height 695
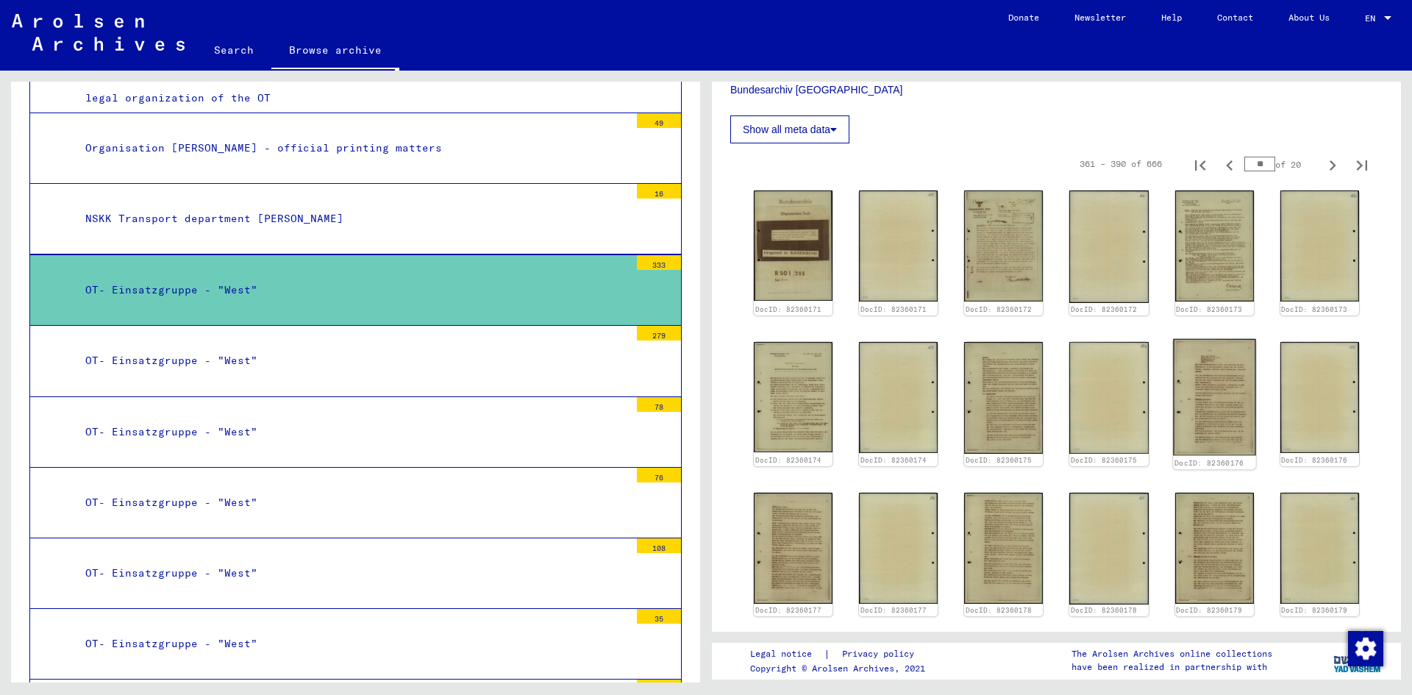
scroll to position [737, 0]
